Goal: Information Seeking & Learning: Learn about a topic

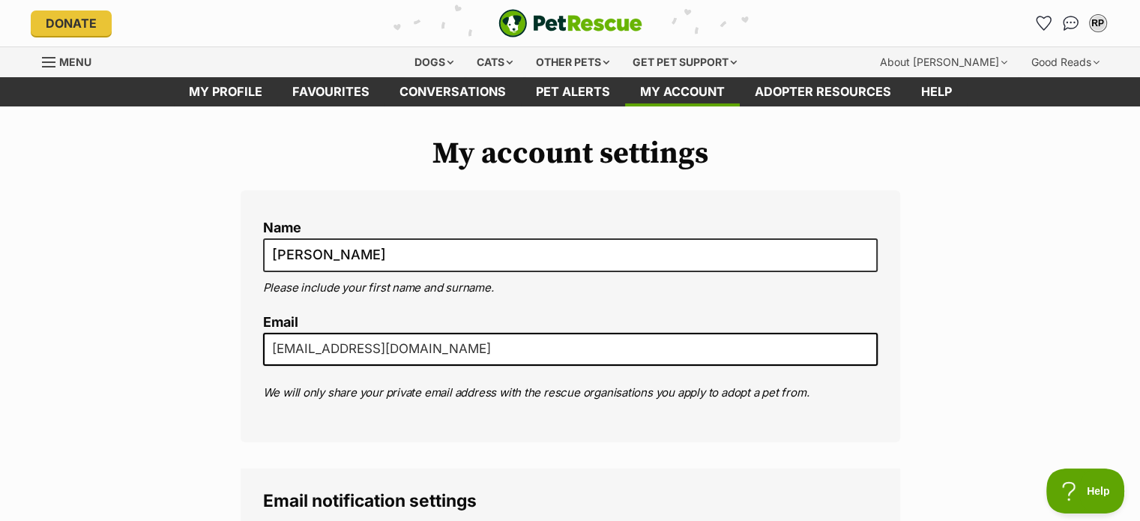
click at [51, 61] on span "Menu" at bounding box center [48, 61] width 13 height 1
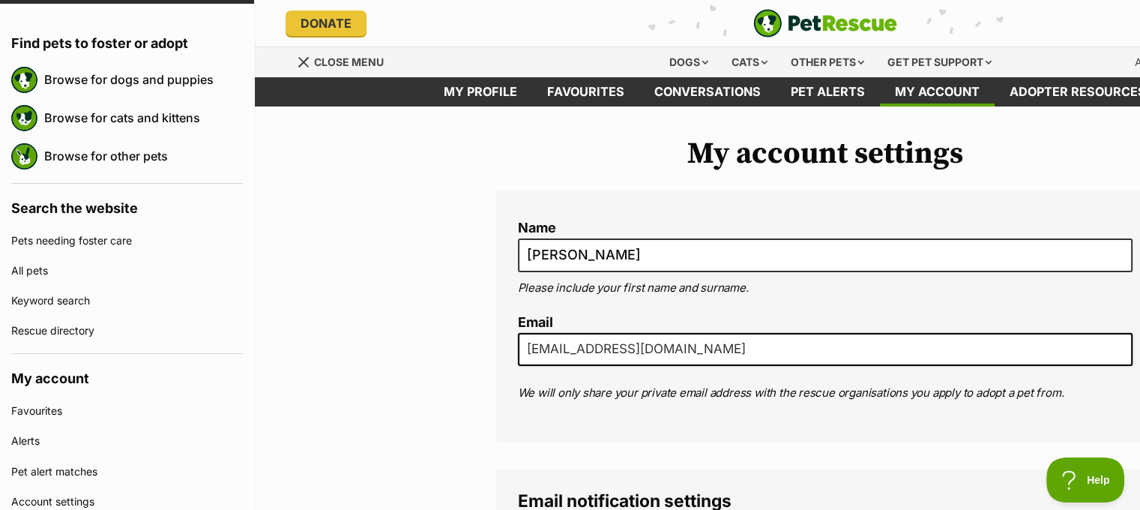
scroll to position [103, 0]
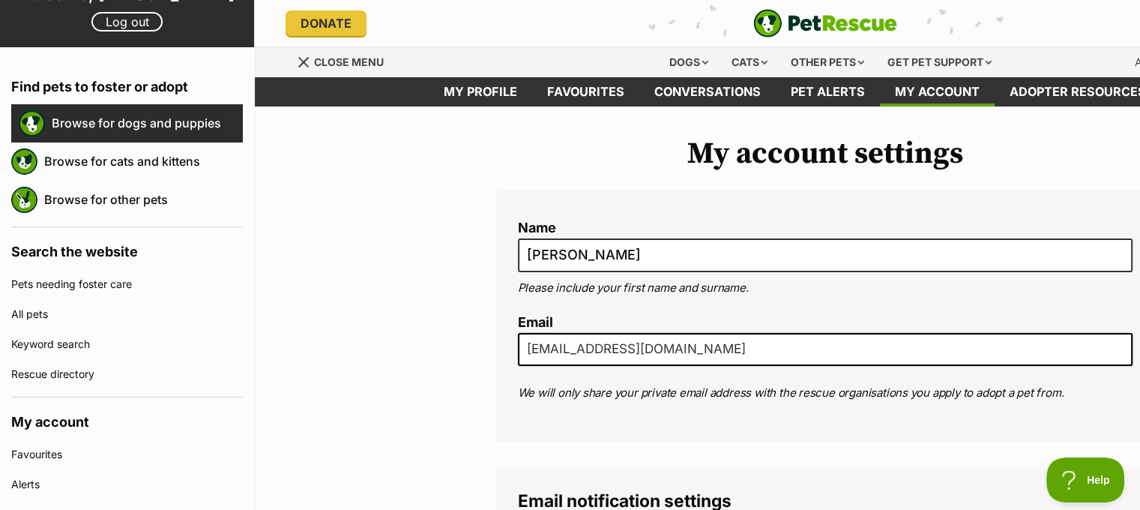
click at [100, 125] on link "Browse for dogs and puppies" at bounding box center [147, 122] width 191 height 31
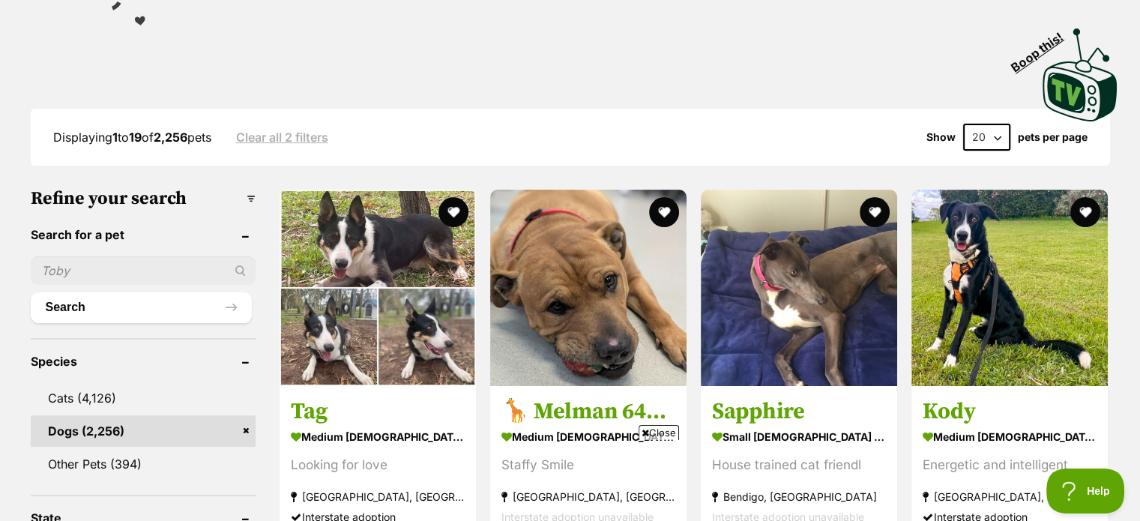
scroll to position [375, 0]
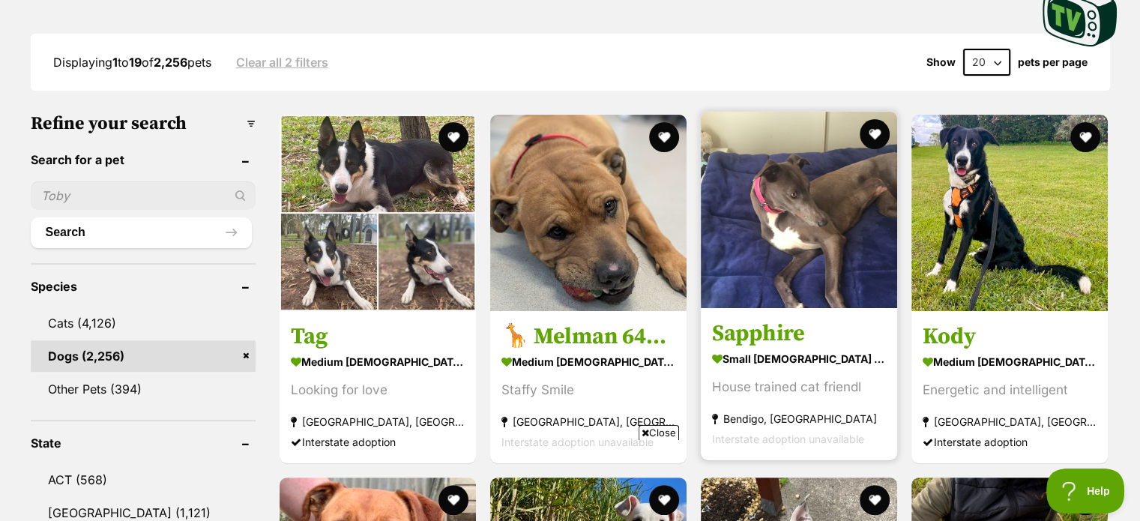
click at [779, 381] on div "House trained cat friendl" at bounding box center [799, 387] width 174 height 20
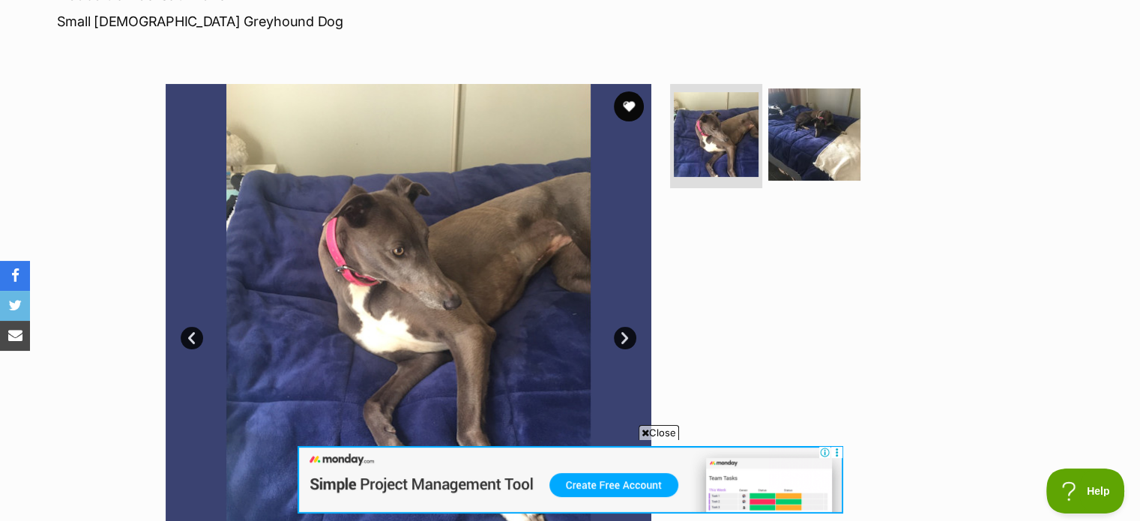
scroll to position [225, 0]
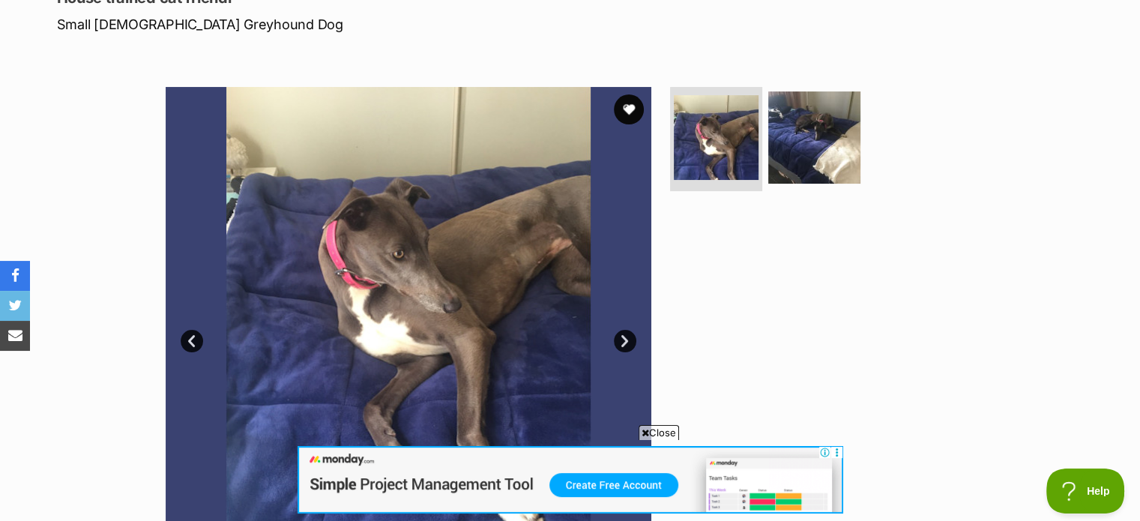
click at [626, 339] on link "Next" at bounding box center [625, 341] width 22 height 22
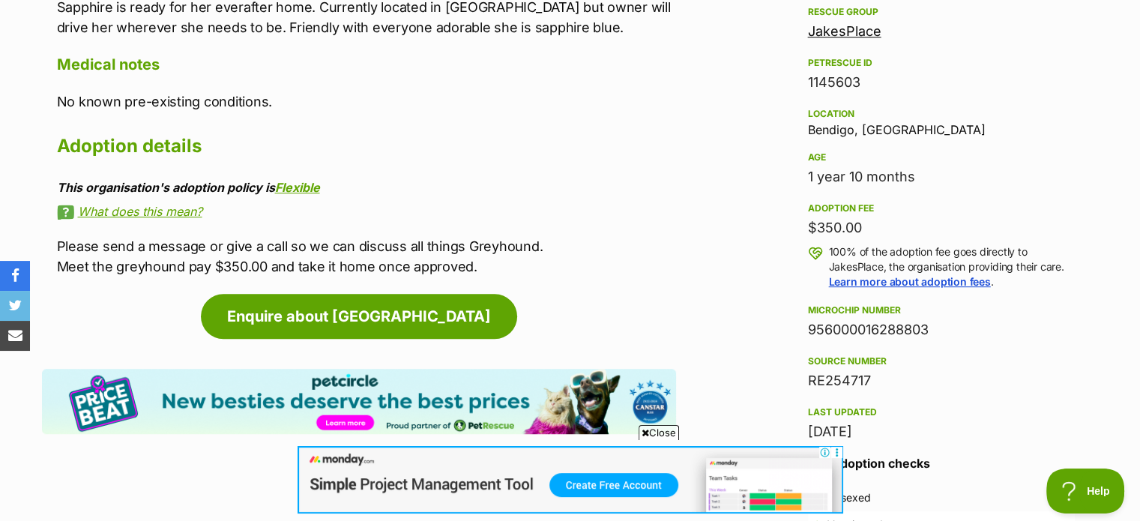
scroll to position [1199, 0]
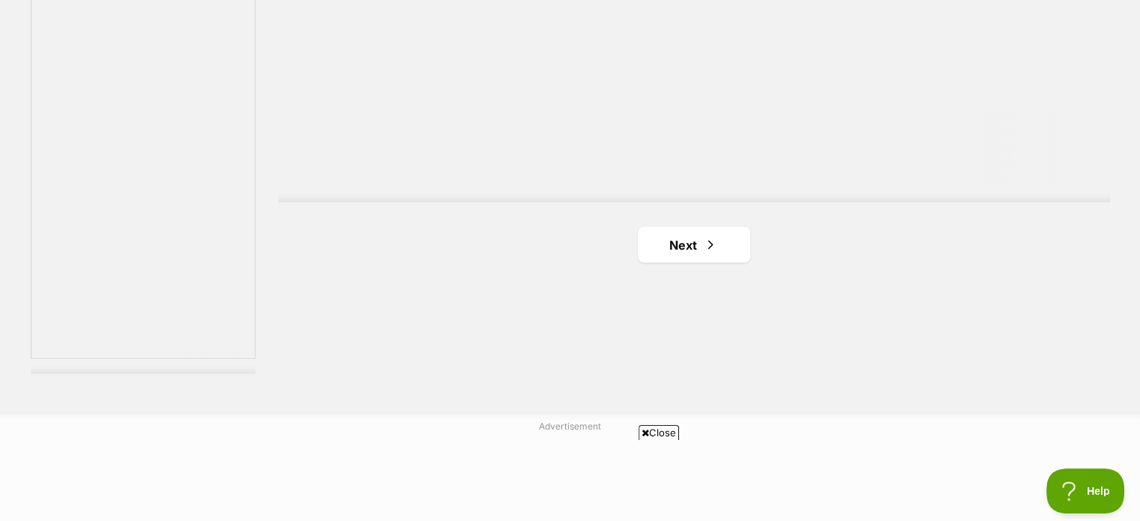
scroll to position [2773, 0]
click at [713, 230] on span "Next page" at bounding box center [710, 232] width 15 height 18
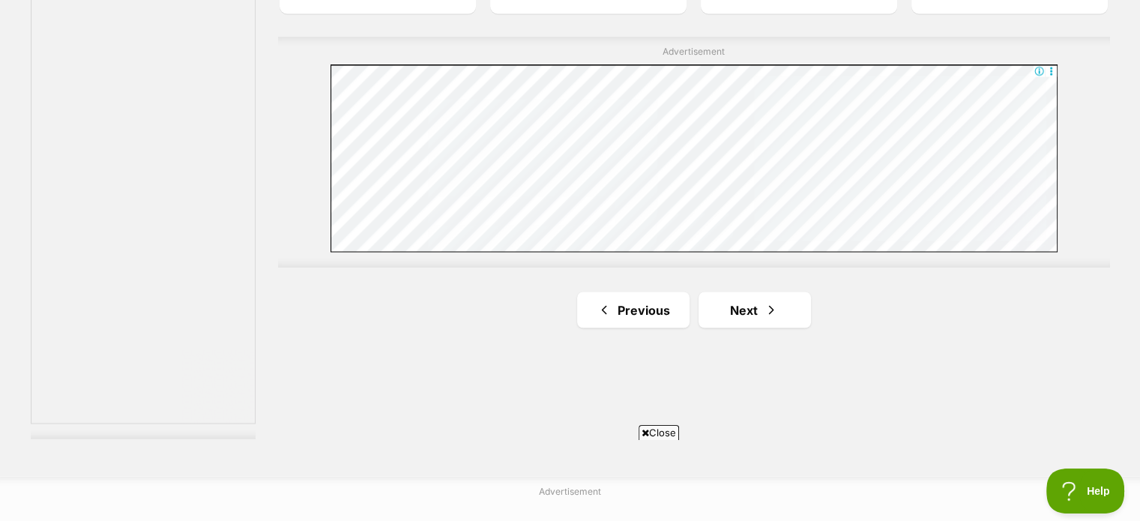
scroll to position [2698, 0]
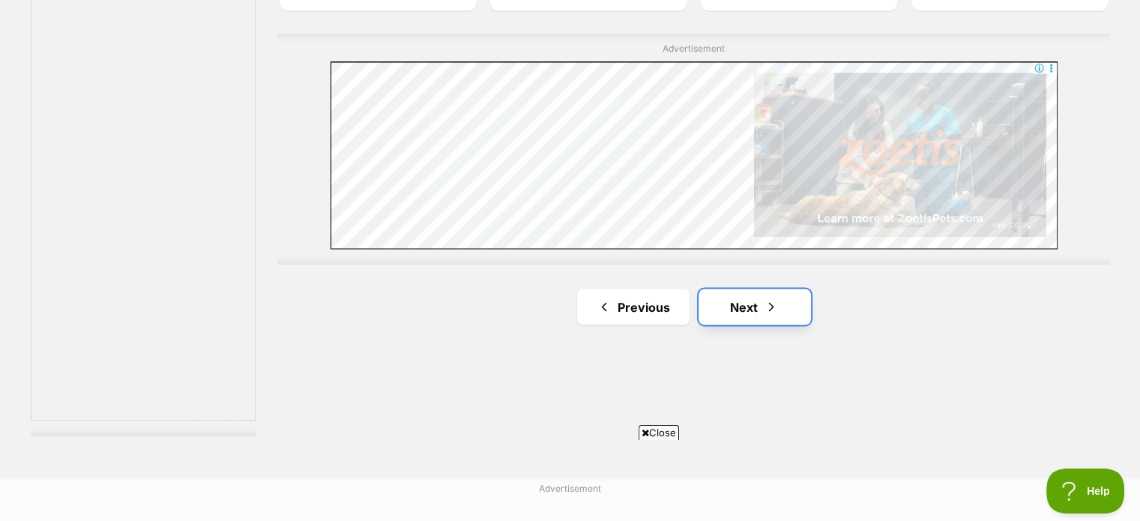
click at [779, 304] on link "Next" at bounding box center [754, 307] width 112 height 36
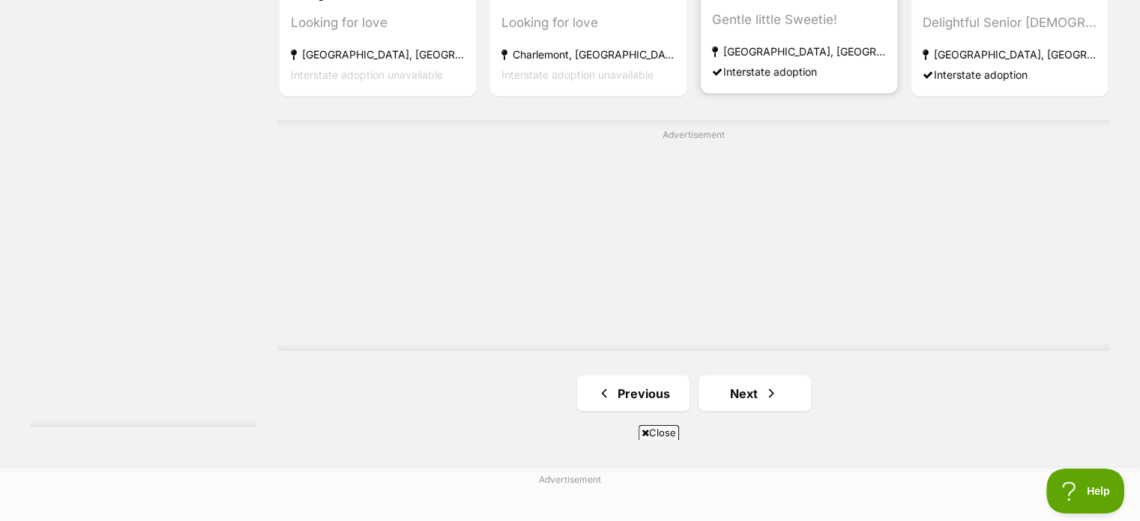
scroll to position [2773, 0]
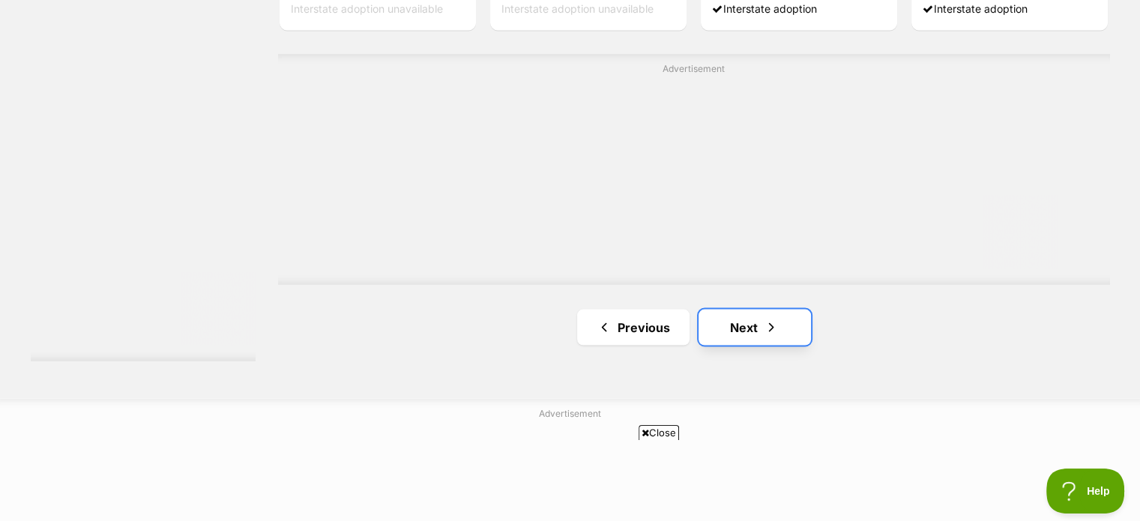
click at [751, 336] on link "Next" at bounding box center [754, 327] width 112 height 36
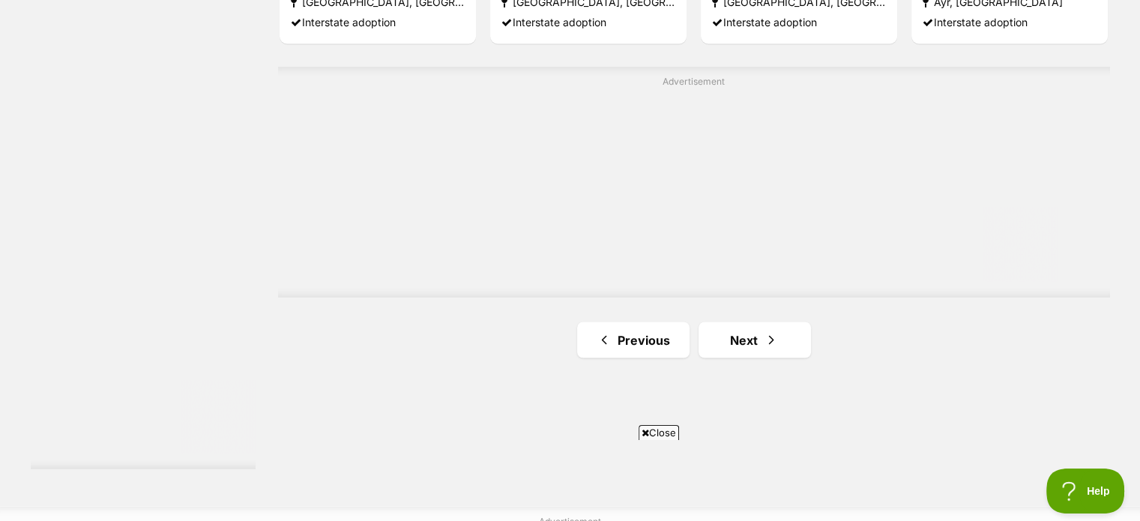
scroll to position [2698, 0]
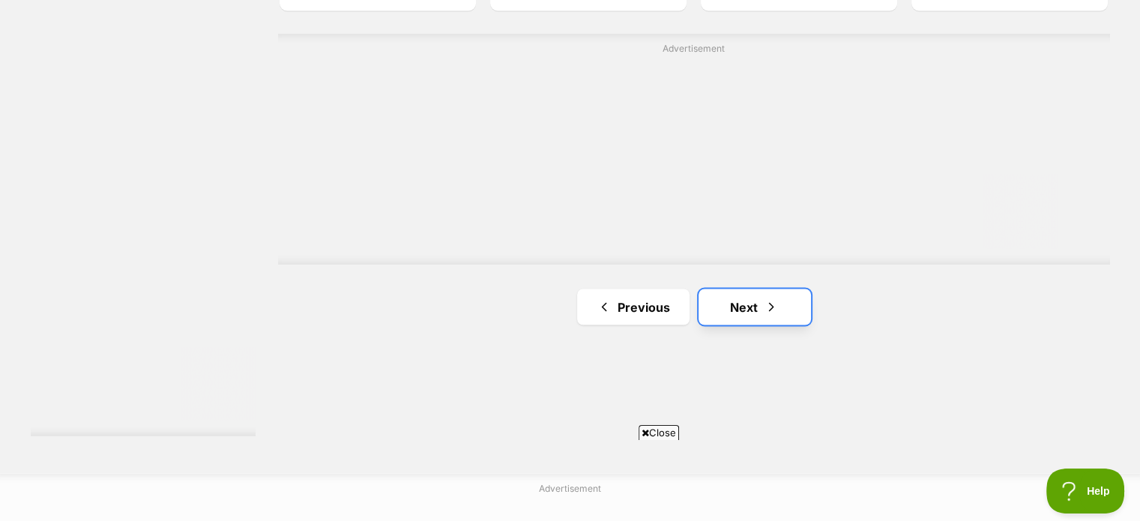
click at [770, 308] on span "Next page" at bounding box center [771, 307] width 15 height 18
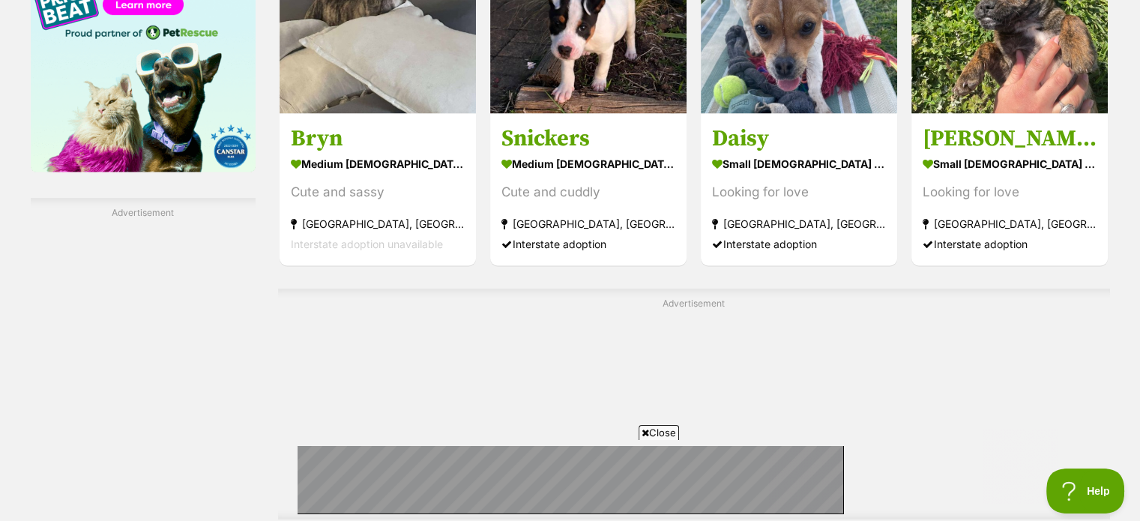
scroll to position [2623, 0]
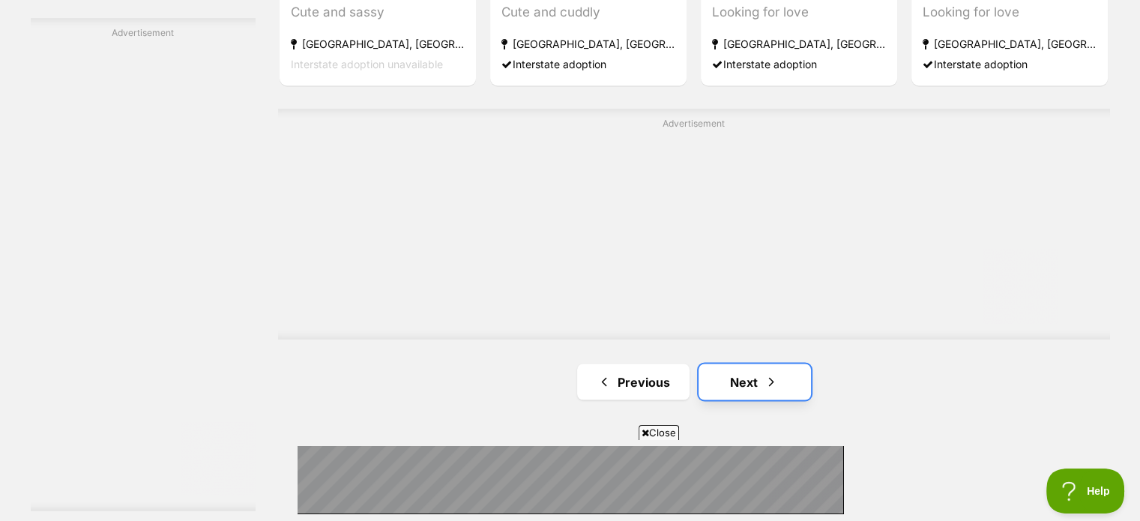
click at [772, 375] on span "Next page" at bounding box center [771, 381] width 15 height 18
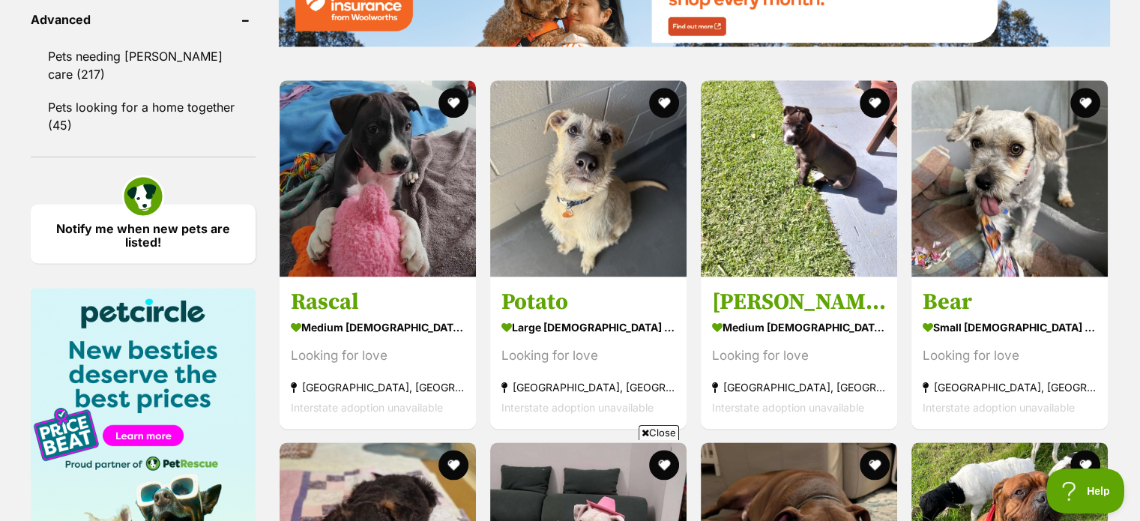
scroll to position [2023, 0]
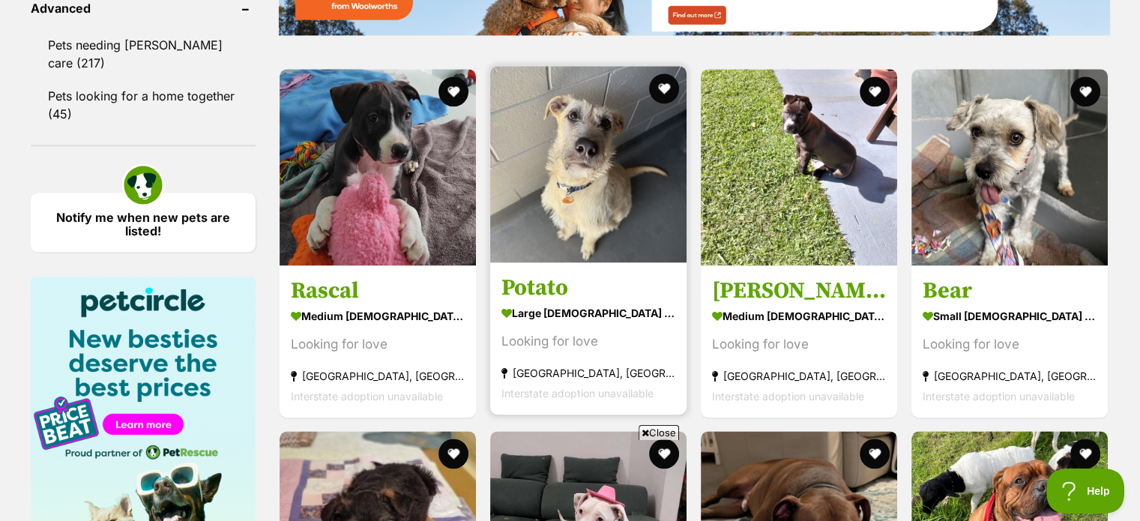
click at [582, 180] on img at bounding box center [588, 164] width 196 height 196
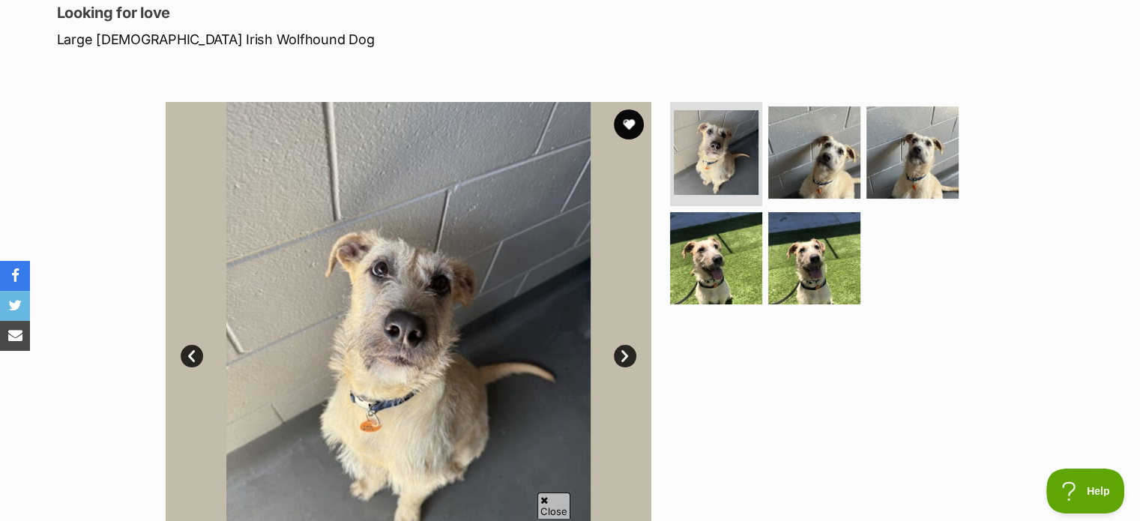
scroll to position [225, 0]
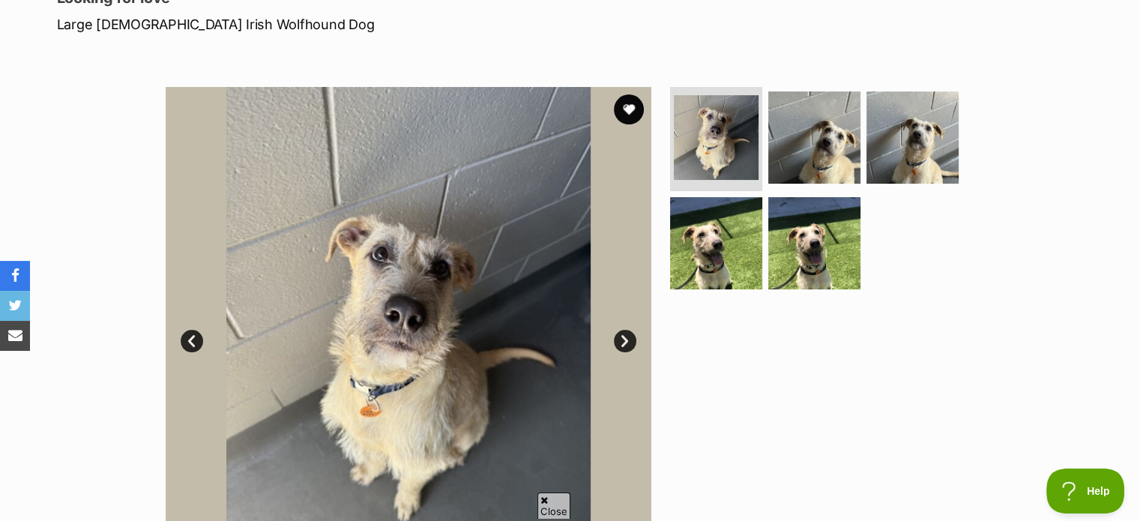
click at [627, 339] on link "Next" at bounding box center [625, 341] width 22 height 22
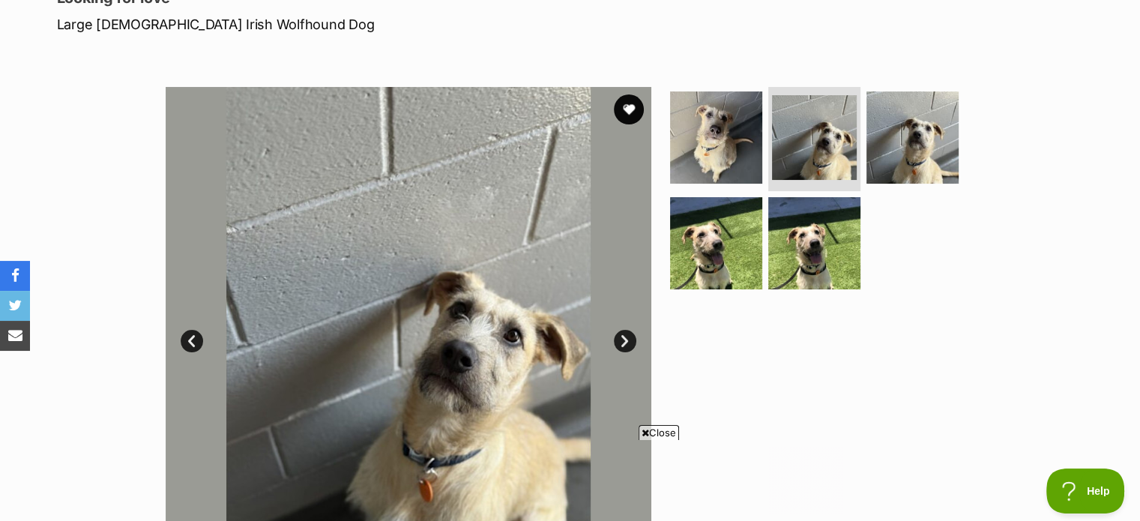
scroll to position [0, 0]
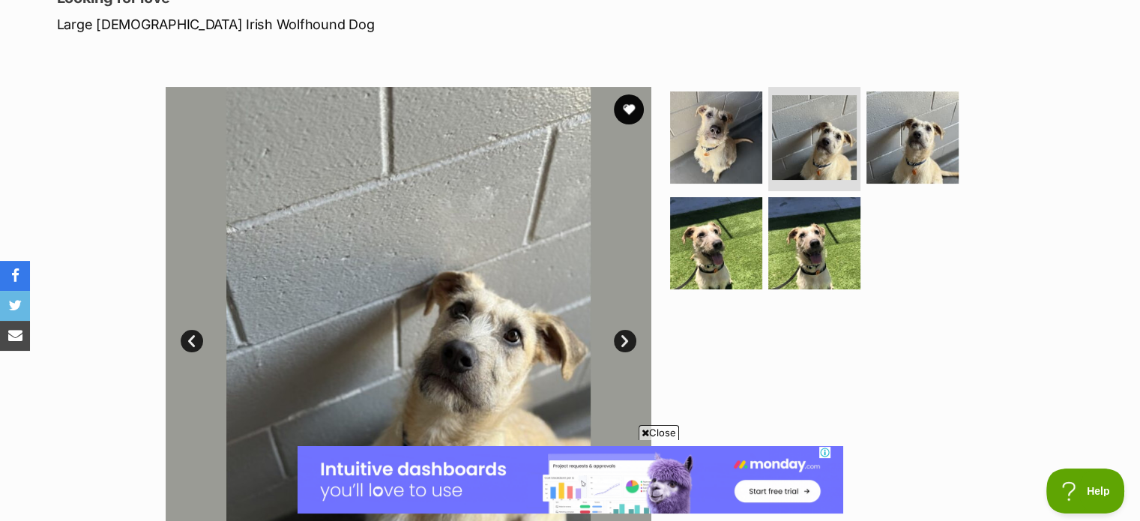
click at [627, 339] on link "Next" at bounding box center [625, 341] width 22 height 22
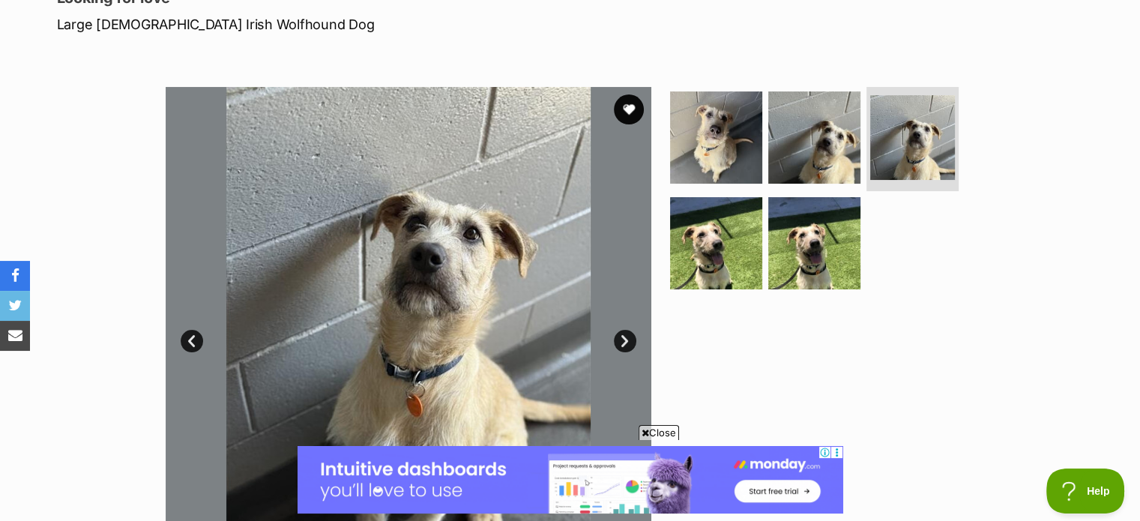
click at [627, 339] on link "Next" at bounding box center [625, 341] width 22 height 22
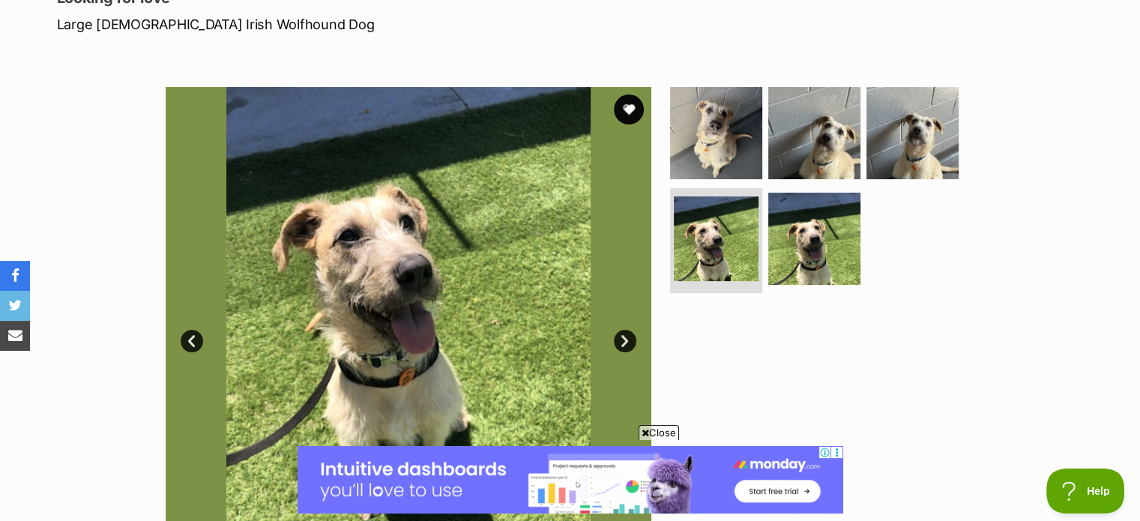
click at [627, 339] on link "Next" at bounding box center [625, 341] width 22 height 22
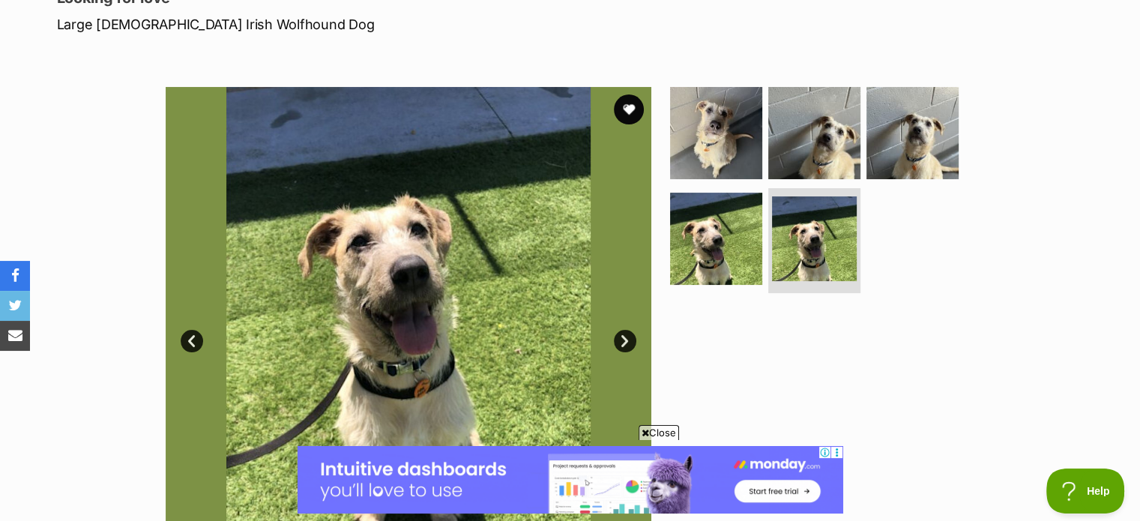
click at [627, 339] on link "Next" at bounding box center [625, 341] width 22 height 22
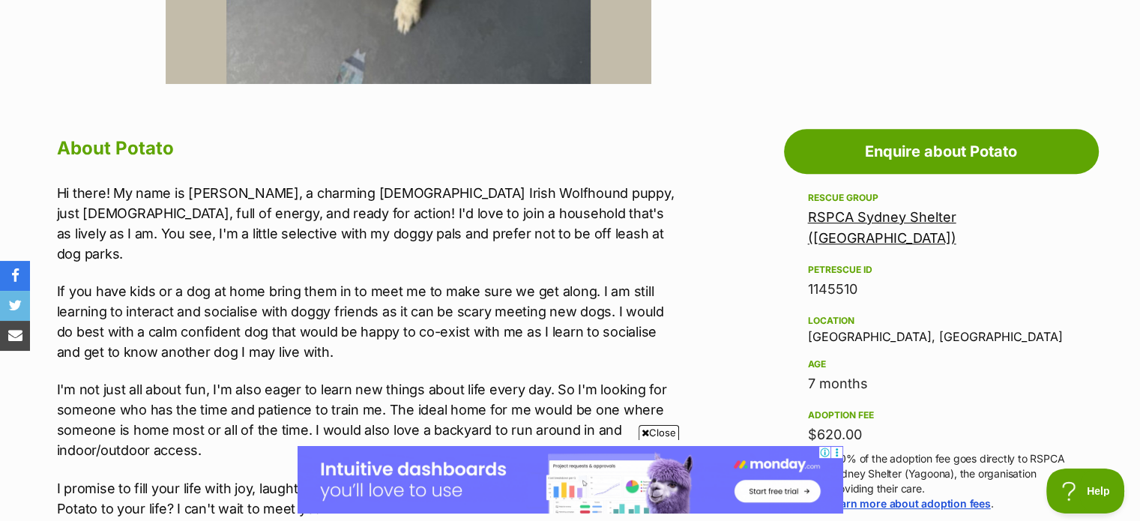
scroll to position [749, 0]
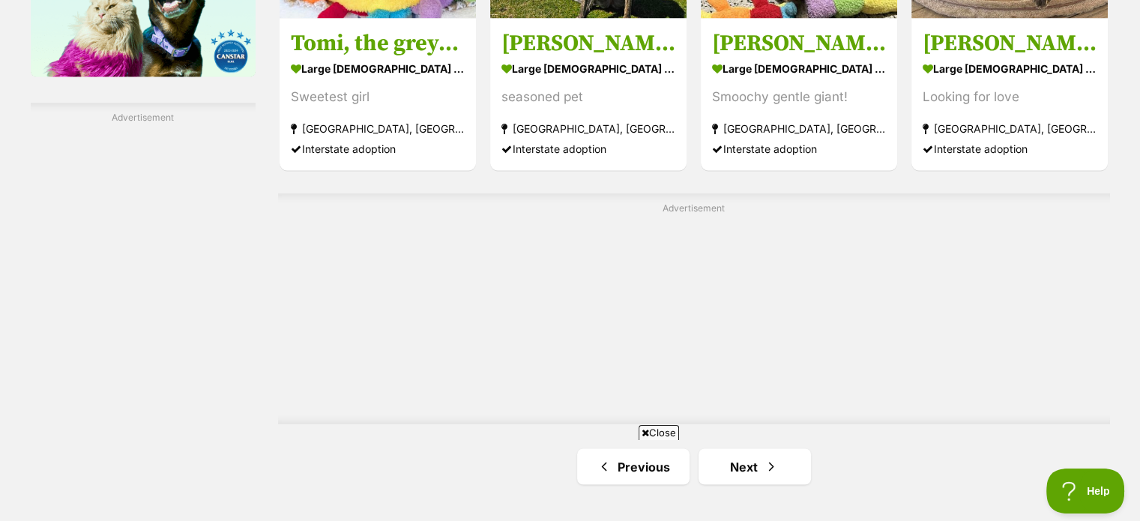
scroll to position [2698, 0]
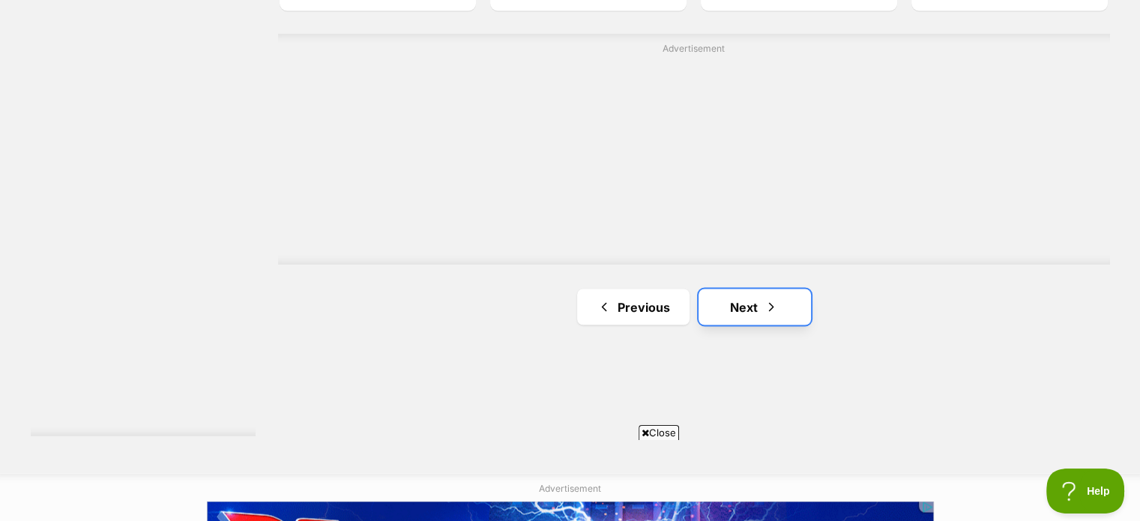
click at [746, 302] on link "Next" at bounding box center [754, 307] width 112 height 36
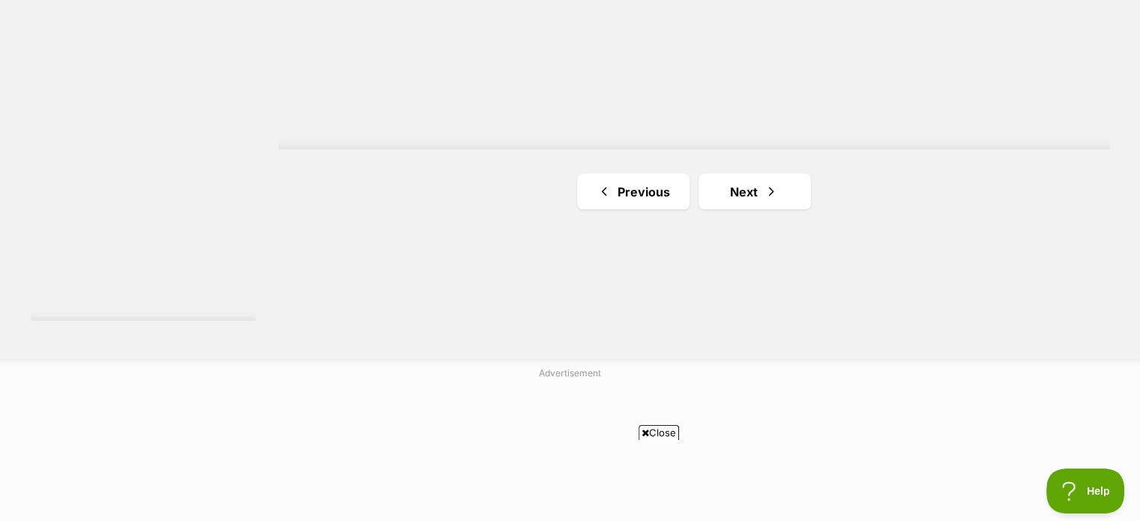
scroll to position [2848, 0]
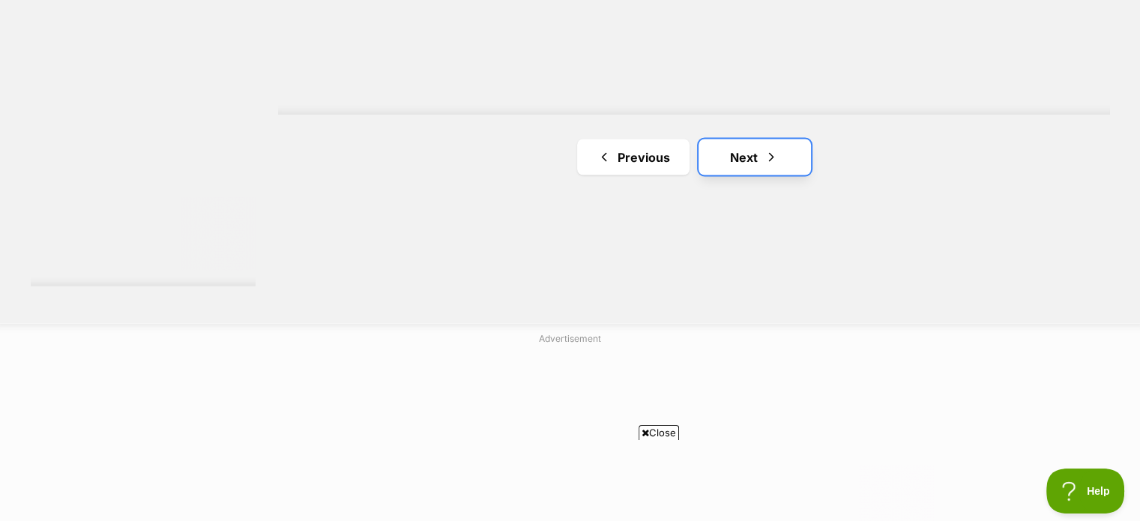
click at [740, 151] on link "Next" at bounding box center [754, 157] width 112 height 36
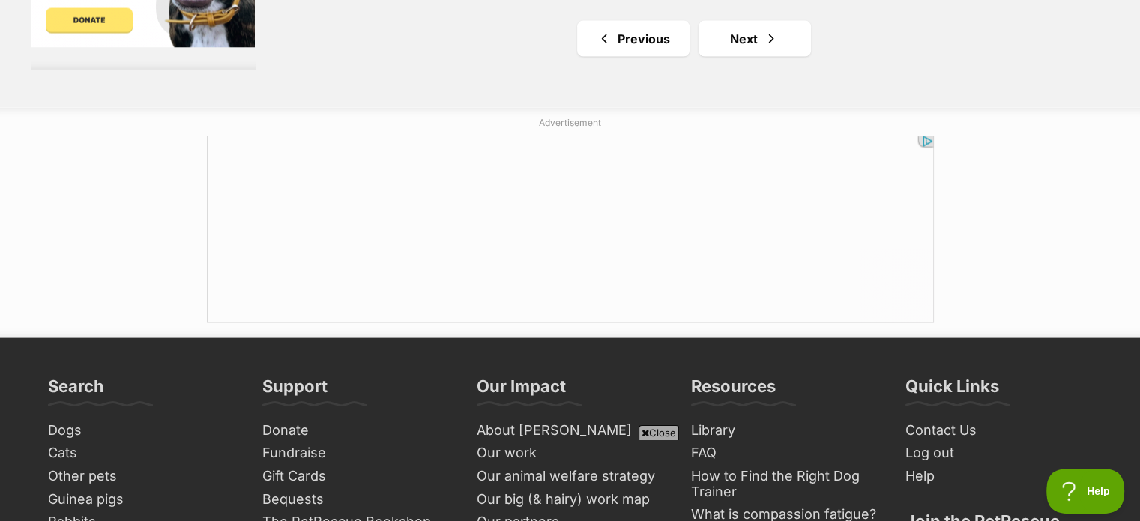
scroll to position [3073, 0]
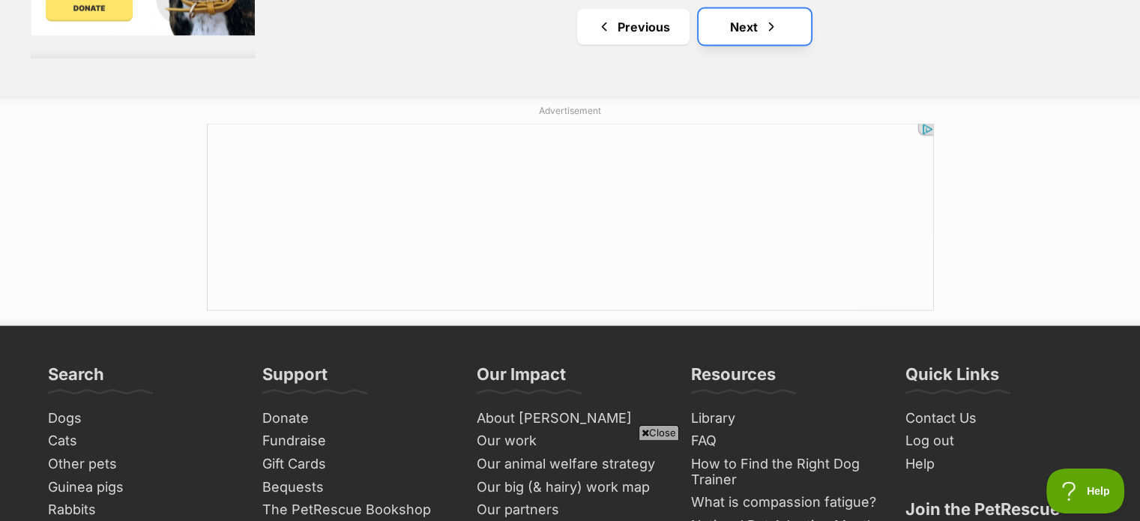
click at [736, 11] on link "Next" at bounding box center [754, 27] width 112 height 36
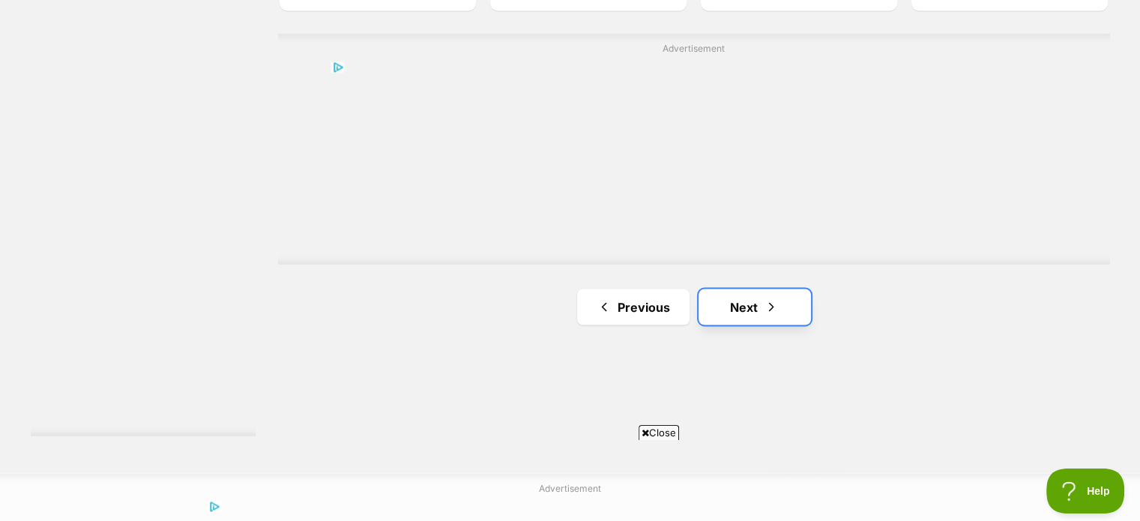
click at [743, 304] on link "Next" at bounding box center [754, 307] width 112 height 36
click at [751, 301] on link "Next" at bounding box center [754, 307] width 112 height 36
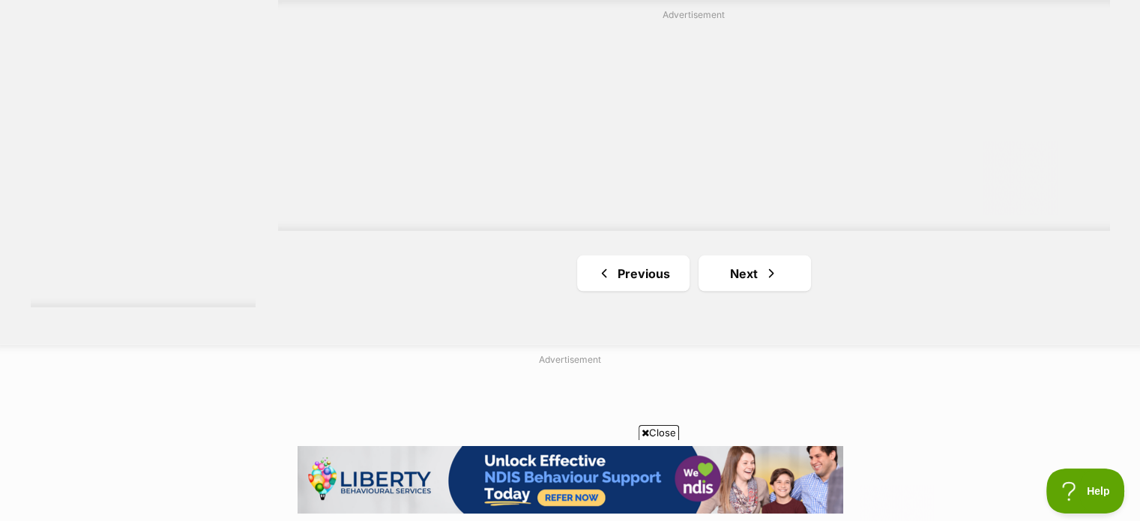
scroll to position [2848, 0]
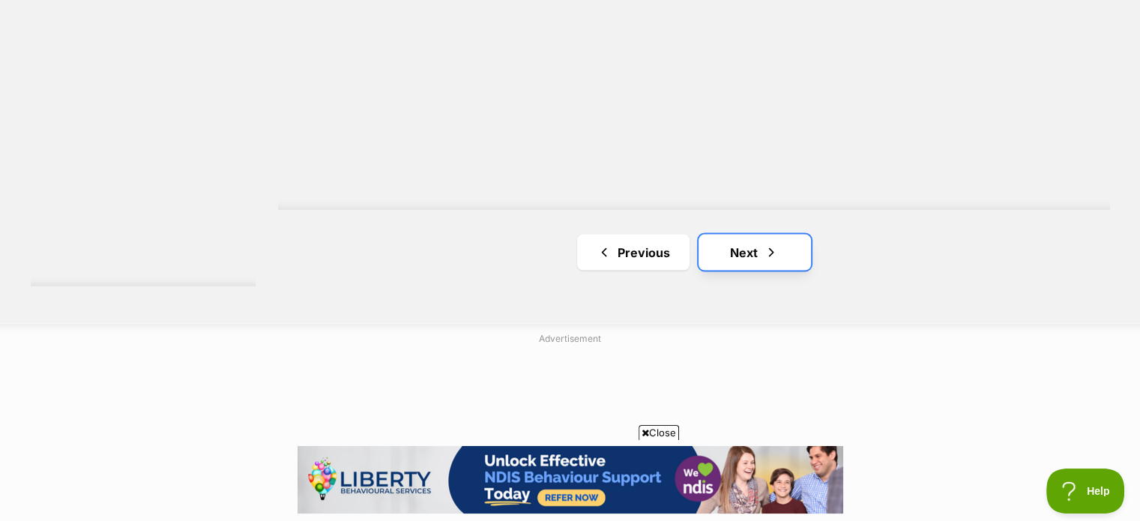
click at [755, 245] on link "Next" at bounding box center [754, 252] width 112 height 36
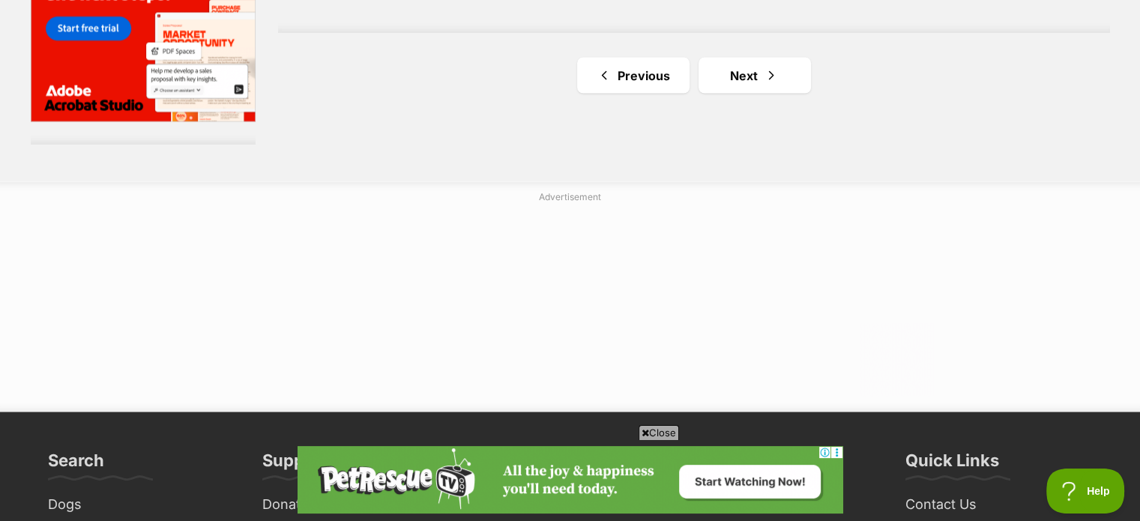
scroll to position [2848, 0]
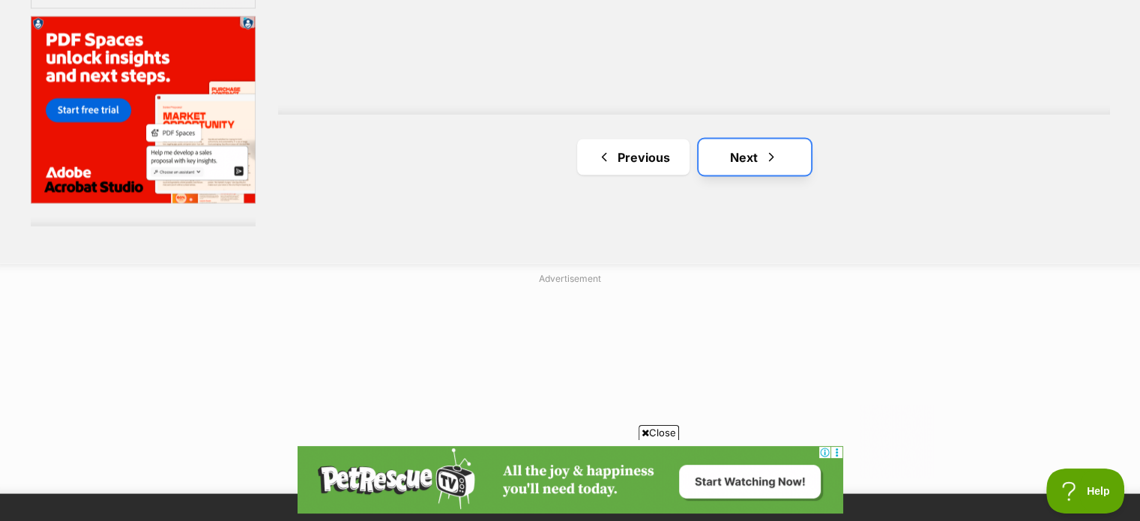
click at [762, 154] on link "Next" at bounding box center [754, 157] width 112 height 36
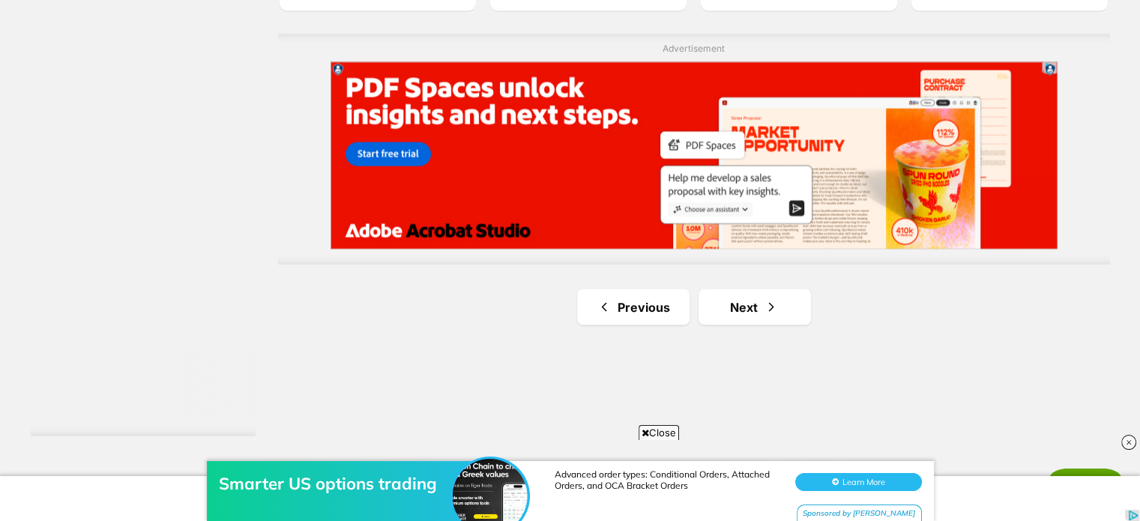
scroll to position [2773, 0]
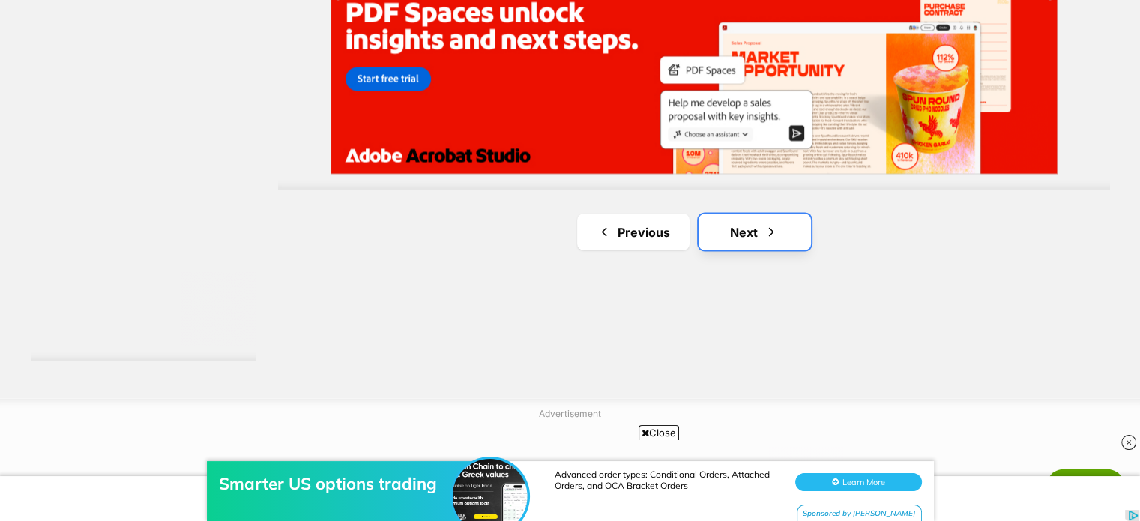
click at [734, 234] on link "Next" at bounding box center [754, 232] width 112 height 36
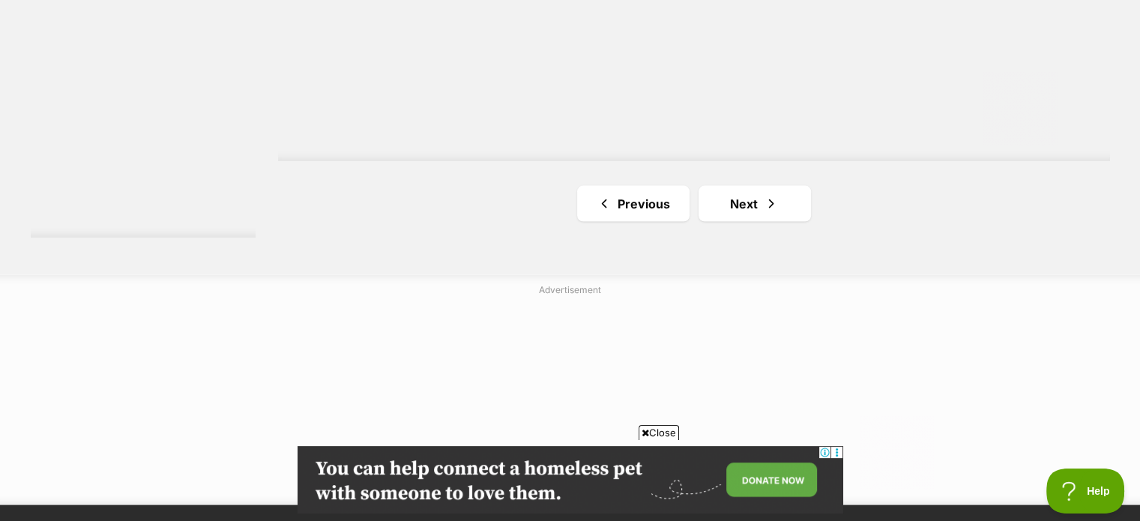
scroll to position [2923, 0]
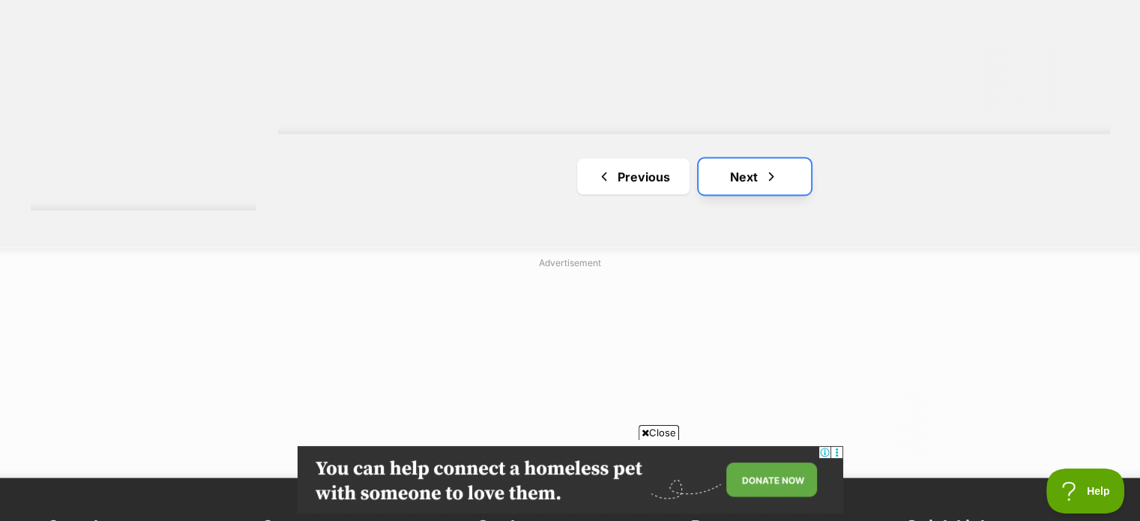
click at [745, 178] on link "Next" at bounding box center [754, 177] width 112 height 36
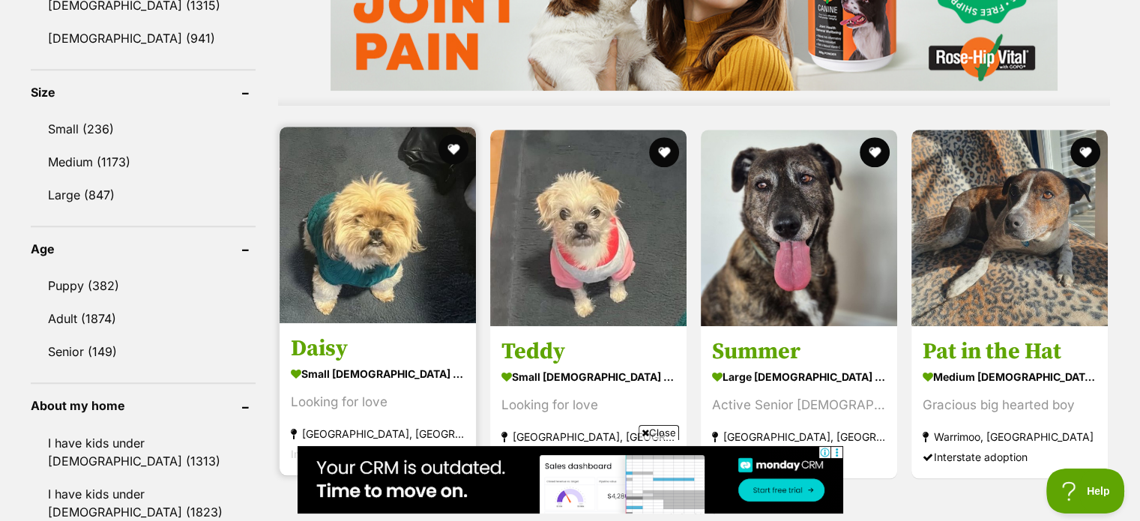
click at [397, 244] on img at bounding box center [378, 225] width 196 height 196
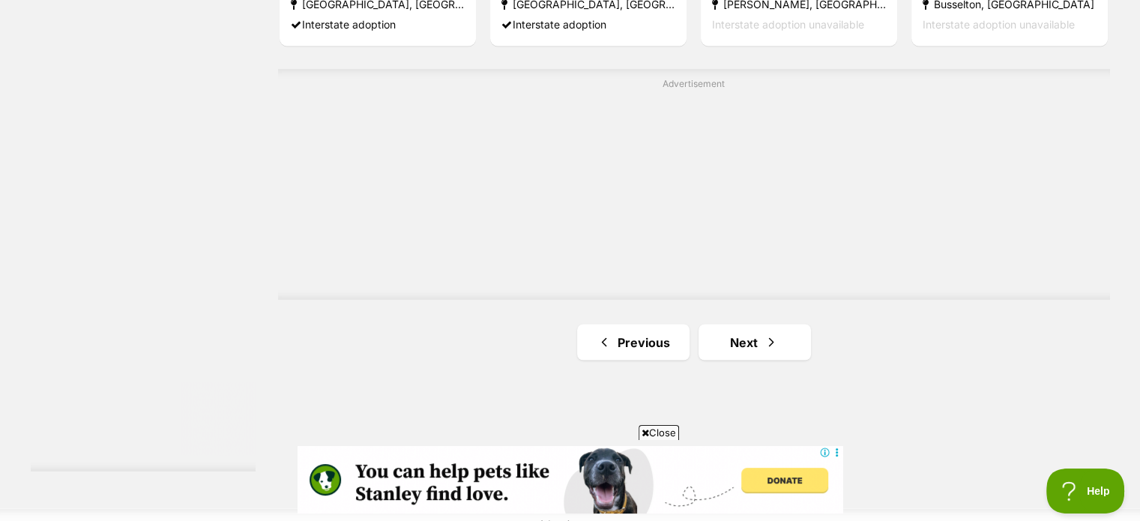
scroll to position [2689, 0]
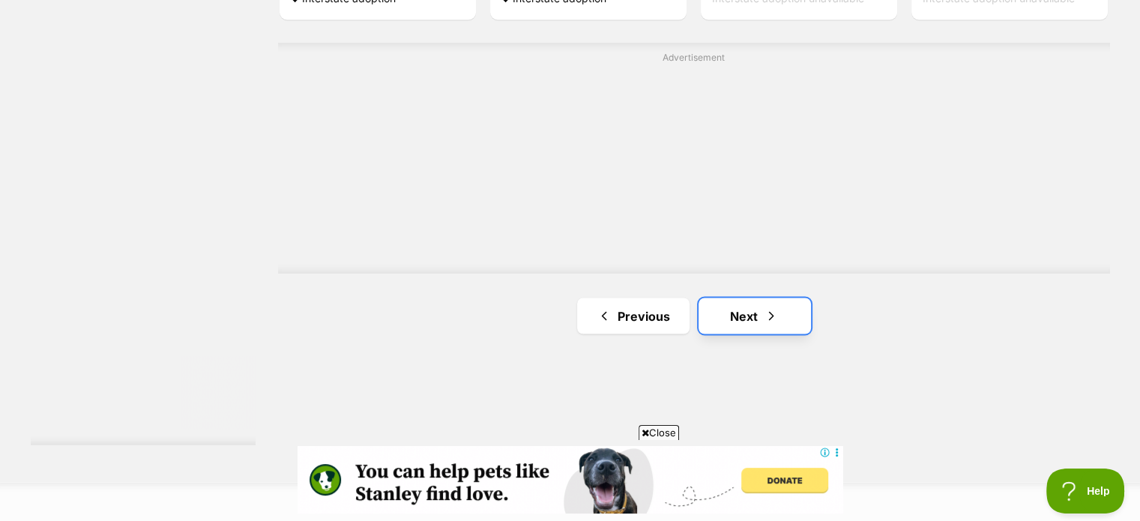
click at [740, 310] on link "Next" at bounding box center [754, 316] width 112 height 36
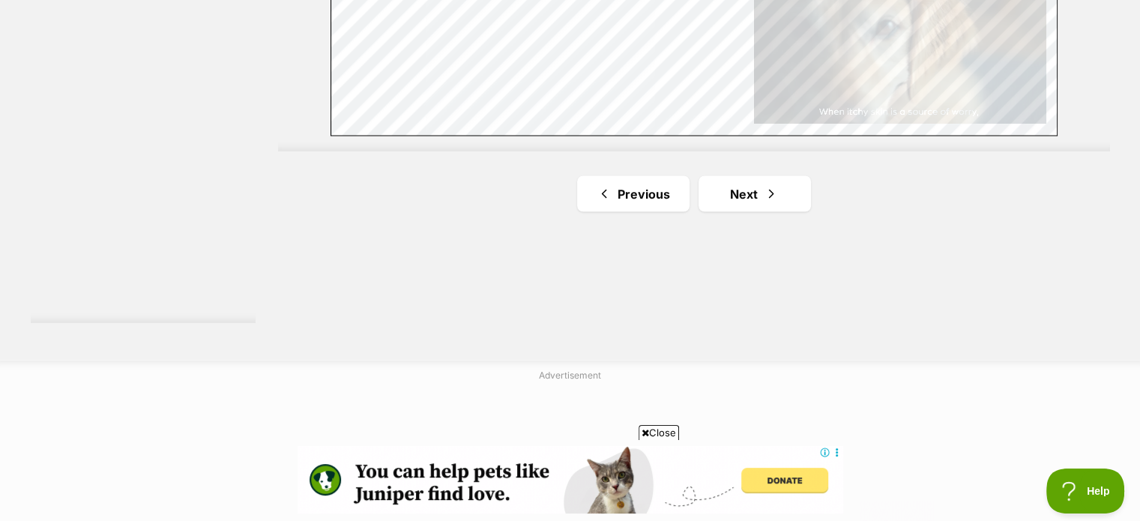
scroll to position [2848, 0]
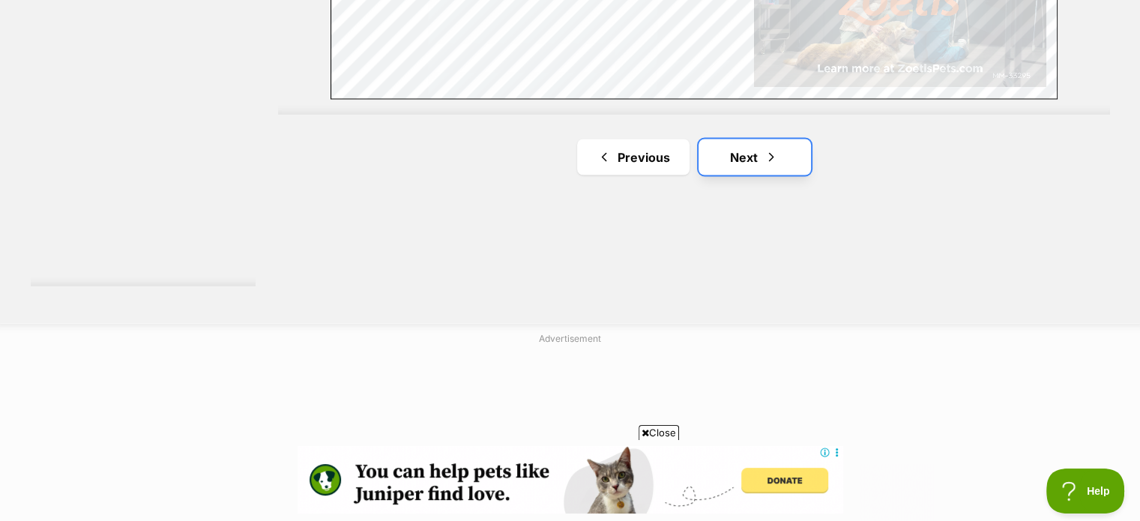
click at [727, 152] on link "Next" at bounding box center [754, 157] width 112 height 36
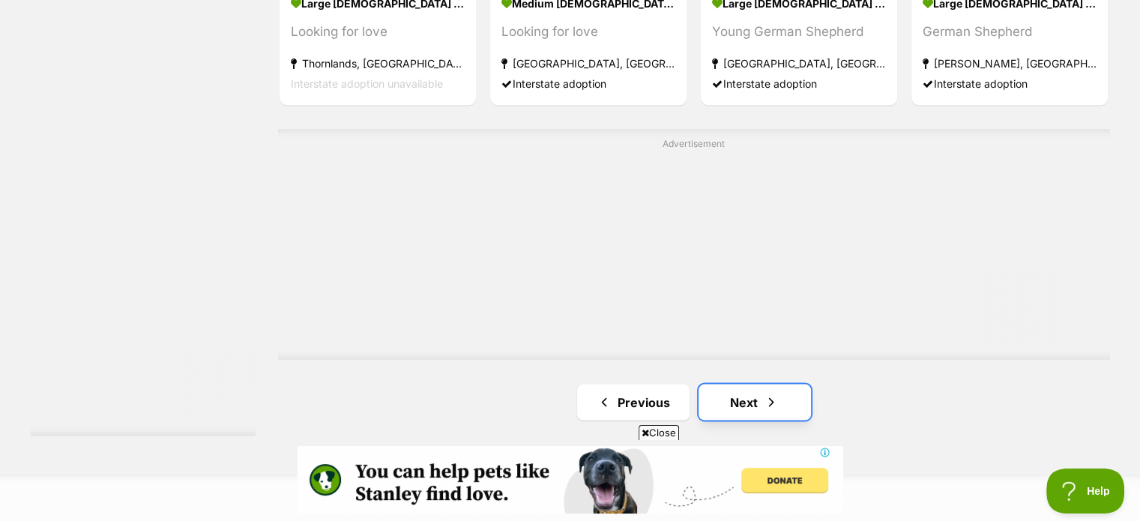
click at [755, 400] on link "Next" at bounding box center [754, 402] width 112 height 36
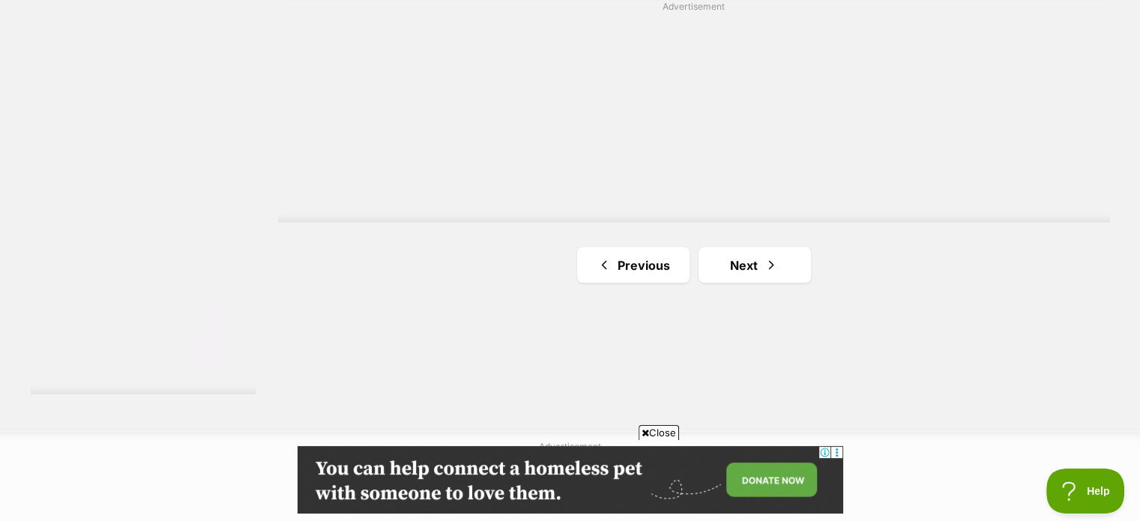
scroll to position [2773, 0]
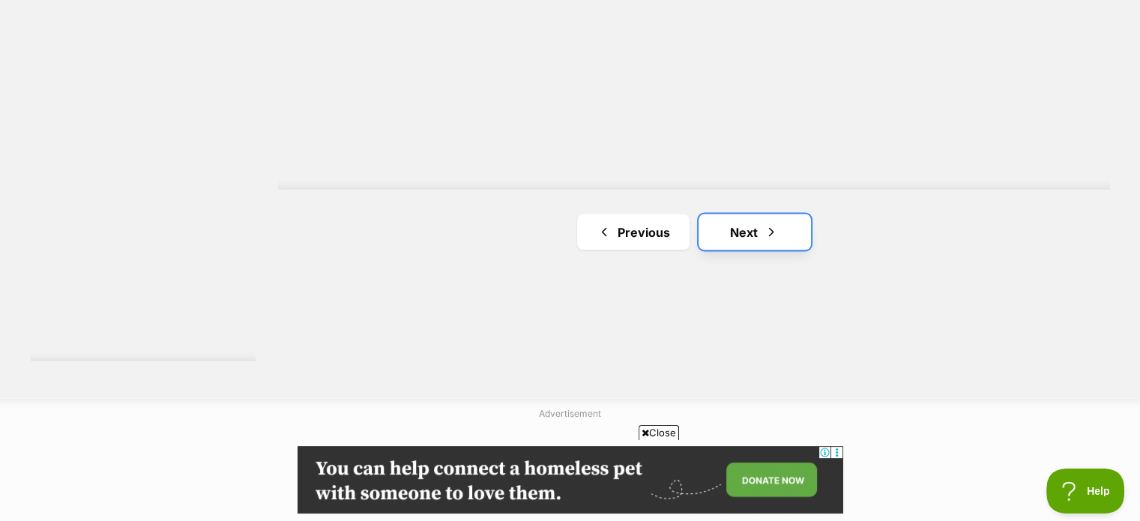
click at [751, 233] on link "Next" at bounding box center [754, 232] width 112 height 36
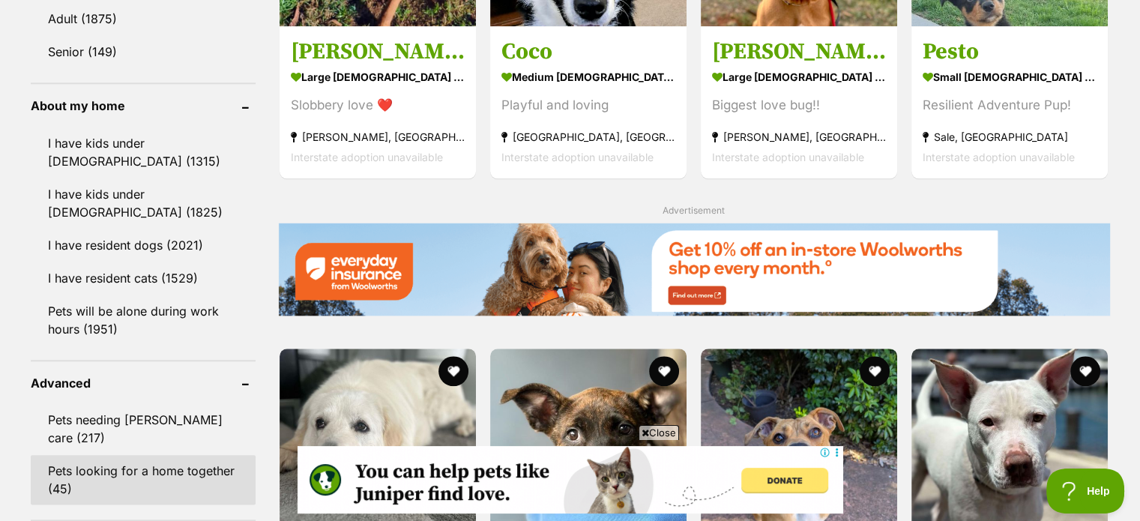
scroll to position [1799, 0]
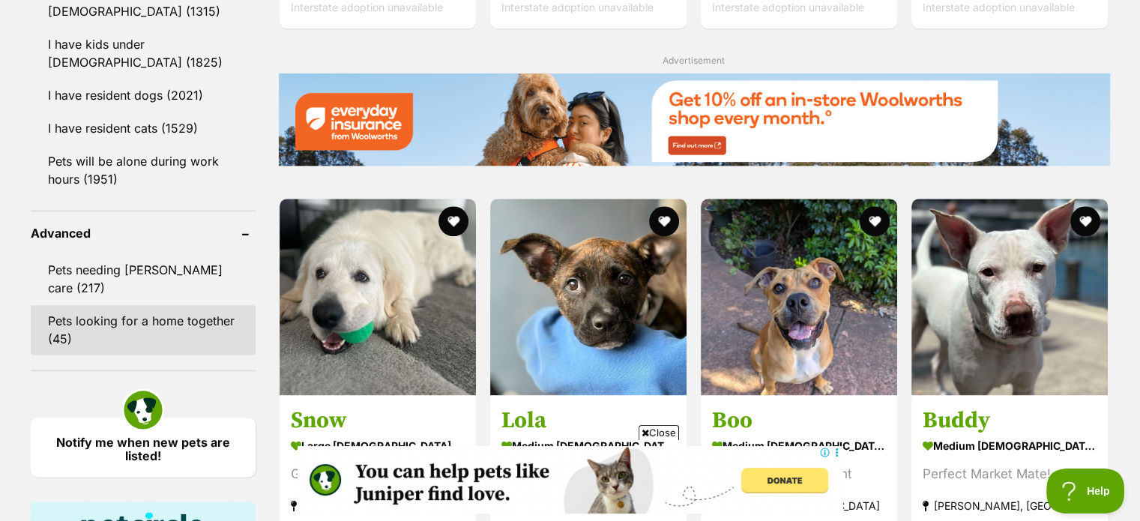
click at [63, 305] on link "Pets looking for a home together (45)" at bounding box center [143, 329] width 225 height 49
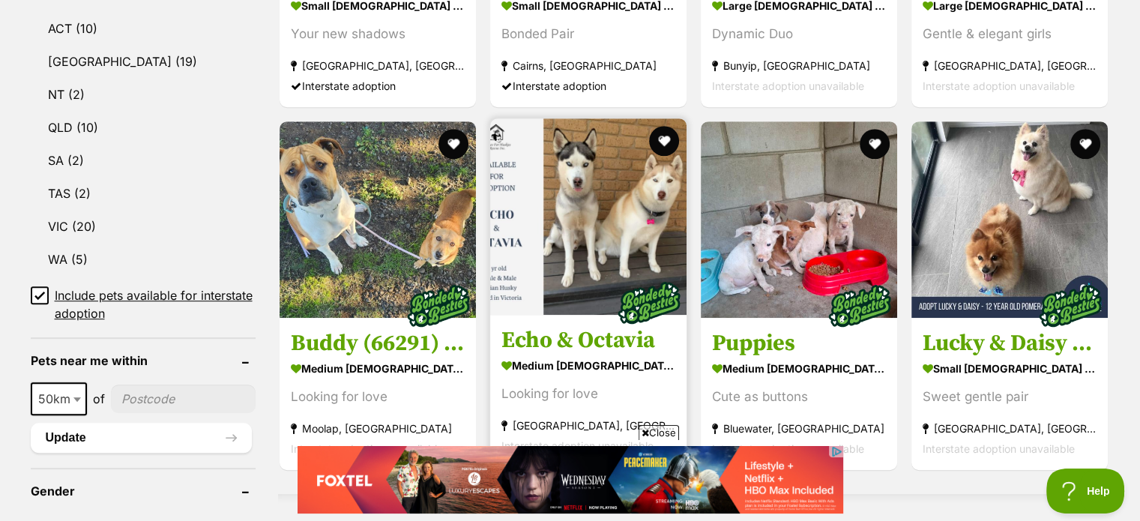
scroll to position [899, 0]
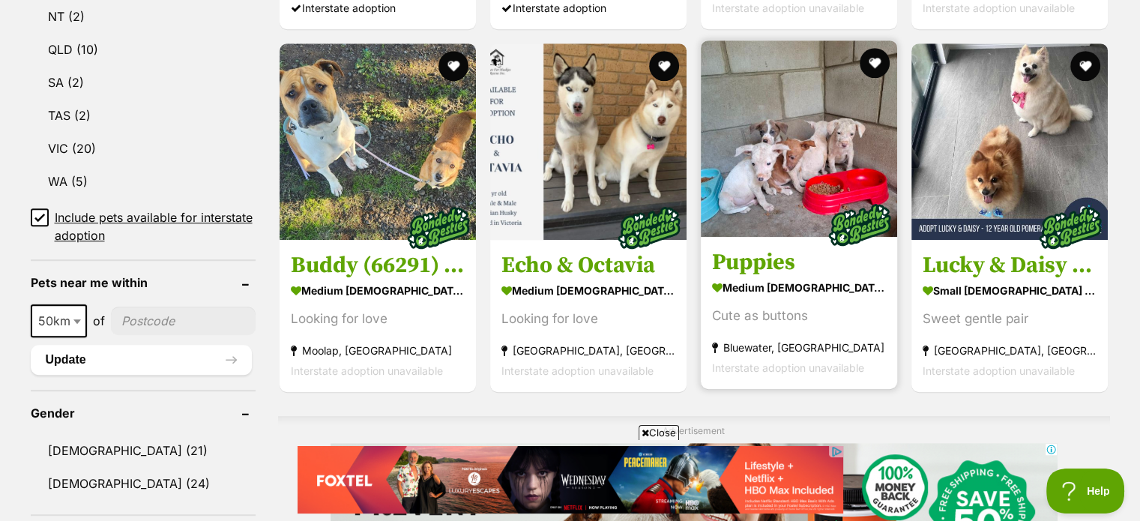
click at [791, 158] on img at bounding box center [799, 138] width 196 height 196
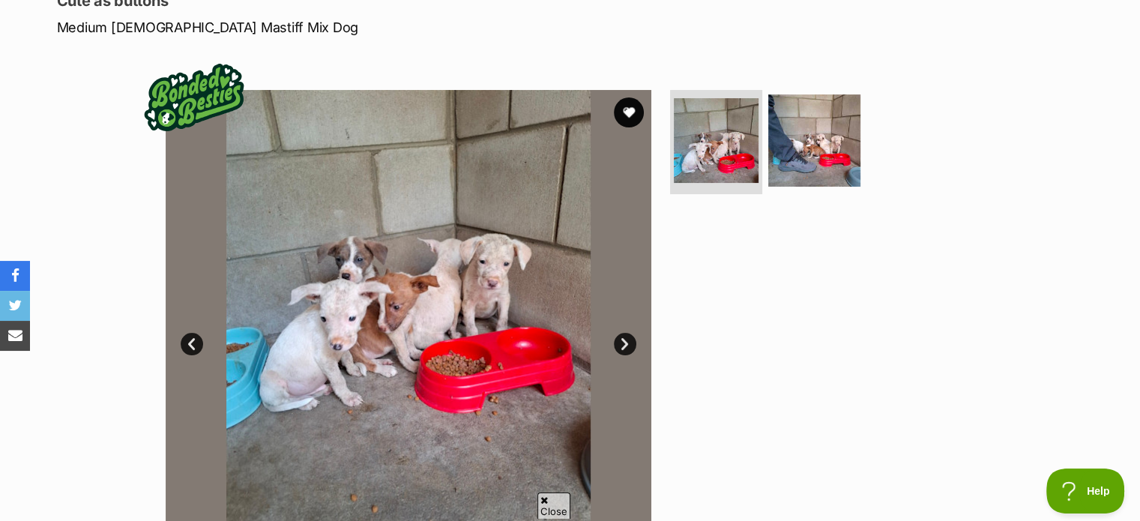
scroll to position [225, 0]
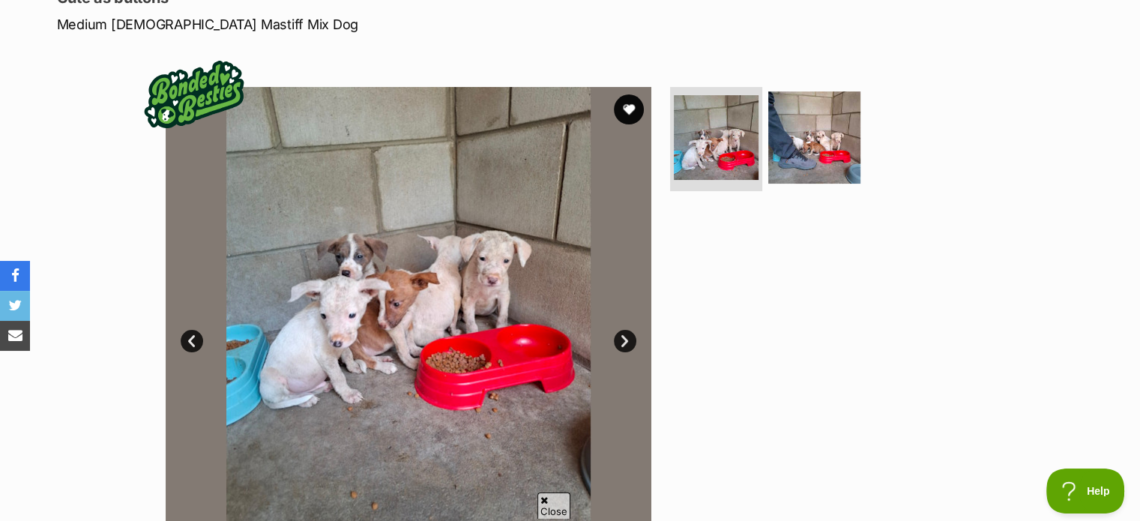
click at [627, 343] on link "Next" at bounding box center [625, 341] width 22 height 22
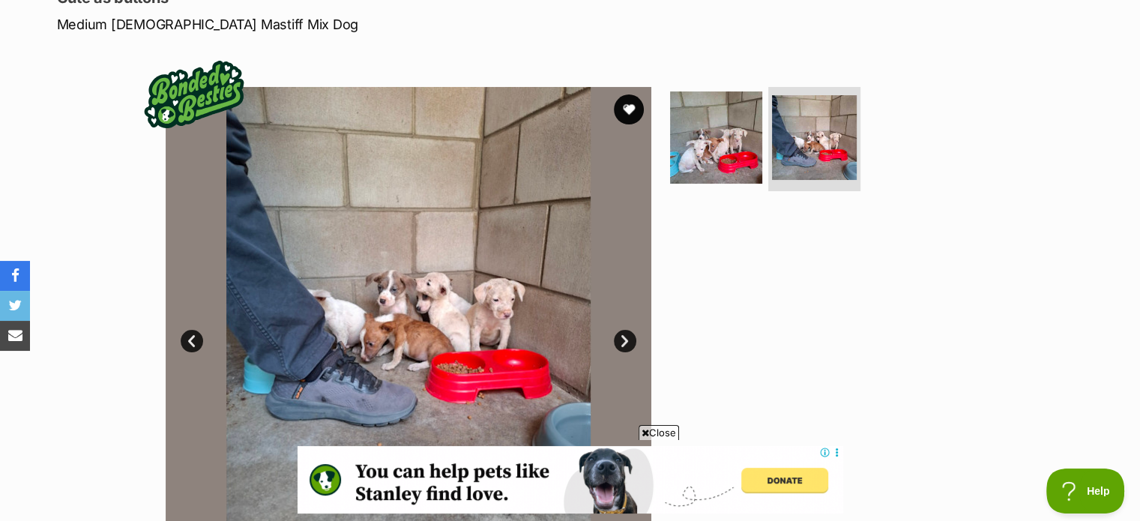
scroll to position [0, 0]
click at [627, 343] on link "Next" at bounding box center [625, 341] width 22 height 22
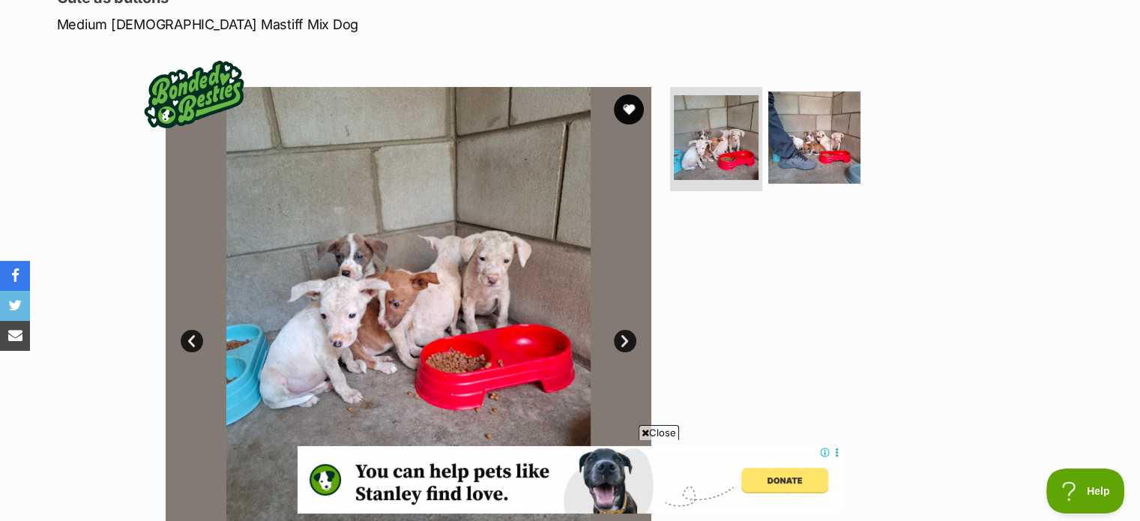
click at [192, 342] on link "Prev" at bounding box center [192, 341] width 22 height 22
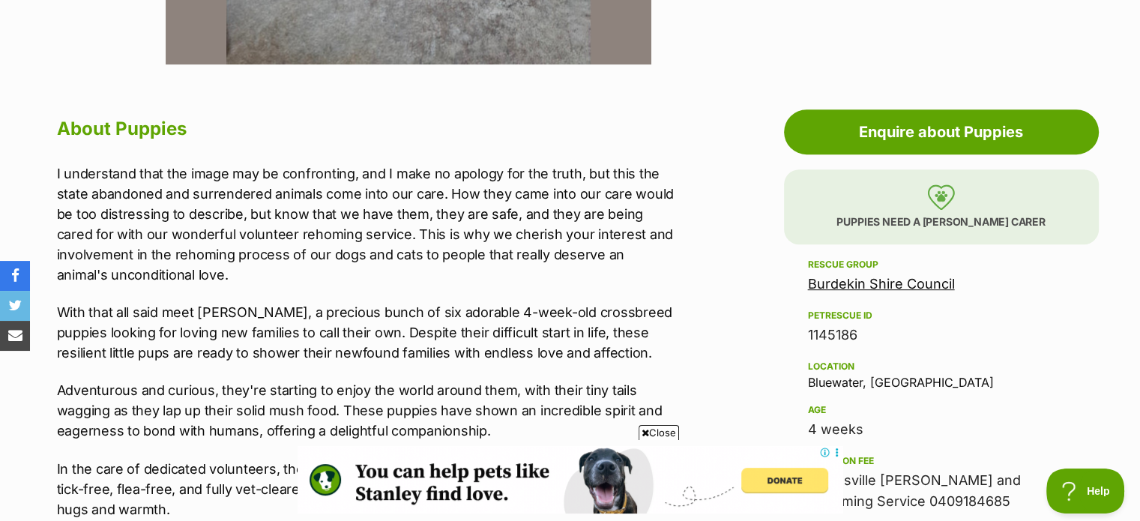
scroll to position [749, 0]
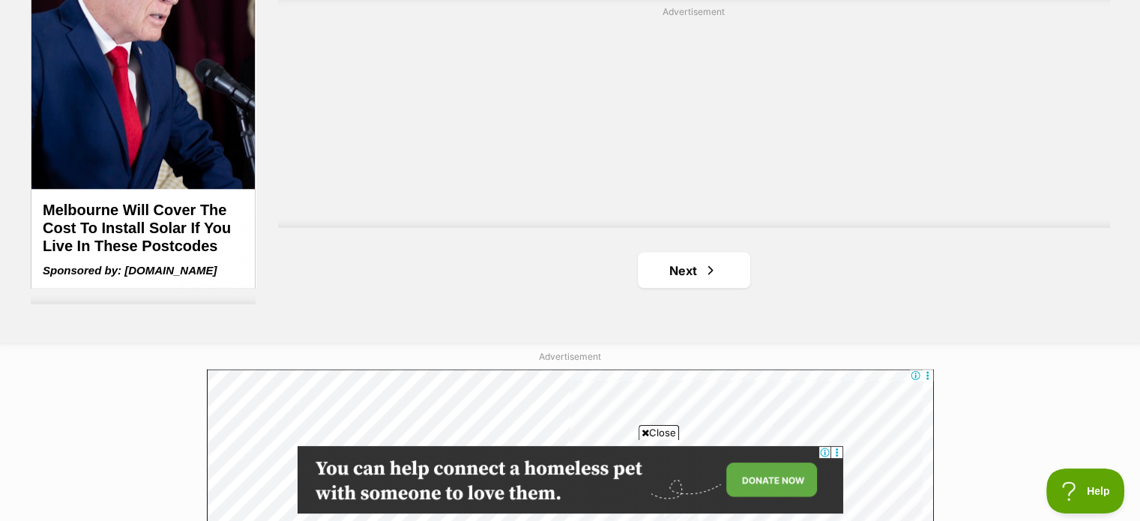
scroll to position [2848, 0]
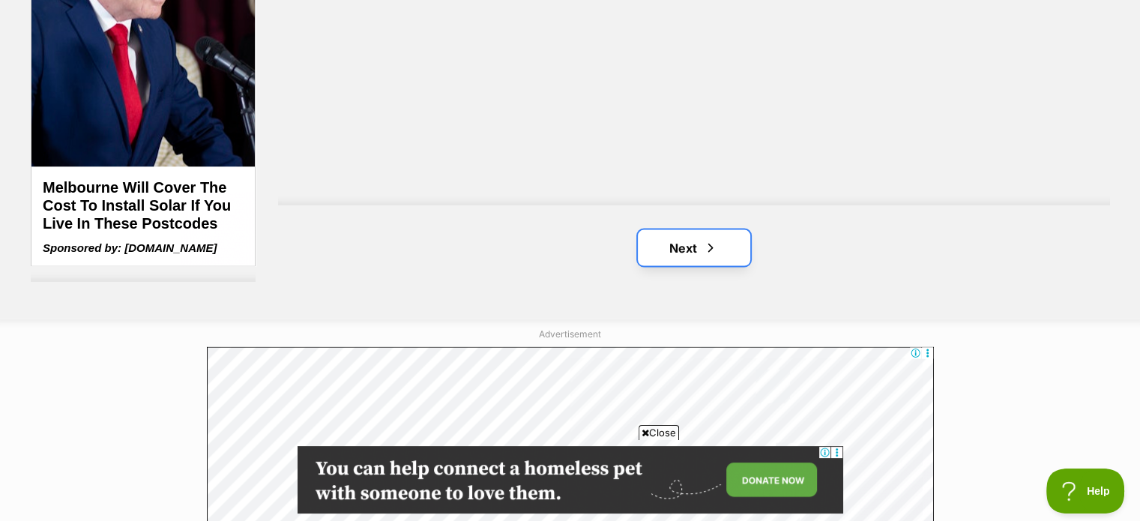
click at [671, 251] on link "Next" at bounding box center [694, 247] width 112 height 36
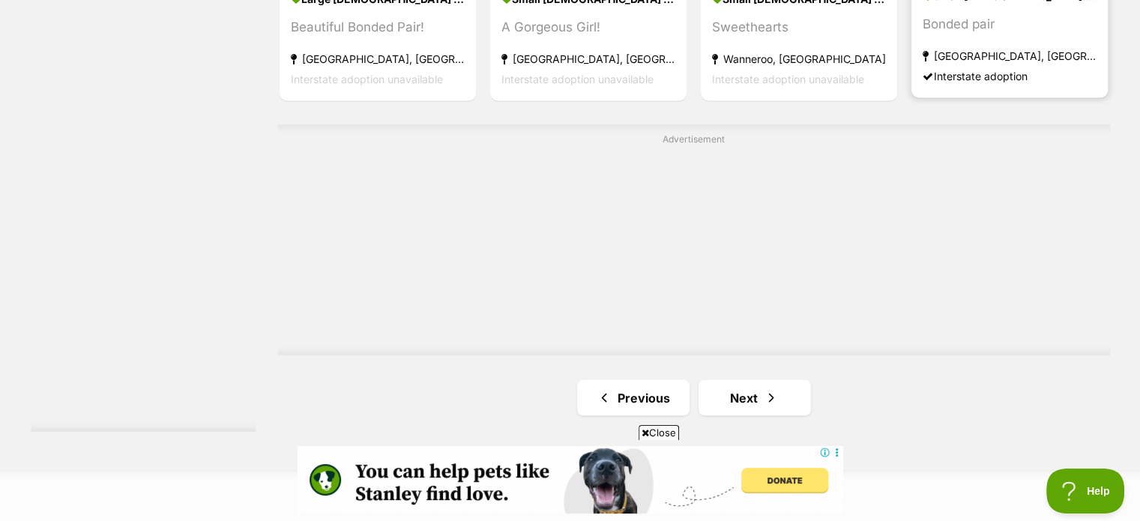
scroll to position [2848, 0]
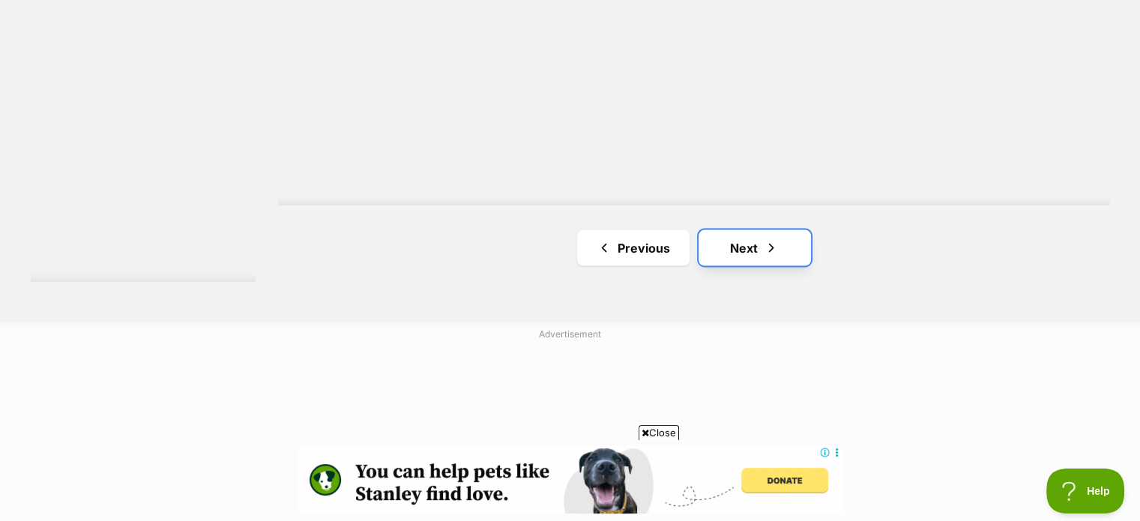
click at [767, 243] on span "Next page" at bounding box center [771, 247] width 15 height 18
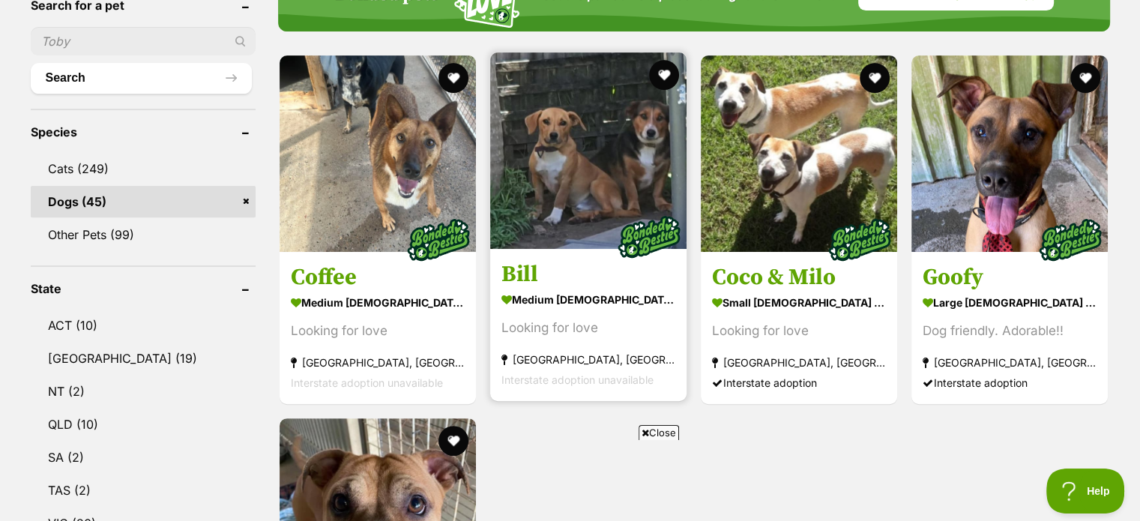
scroll to position [375, 0]
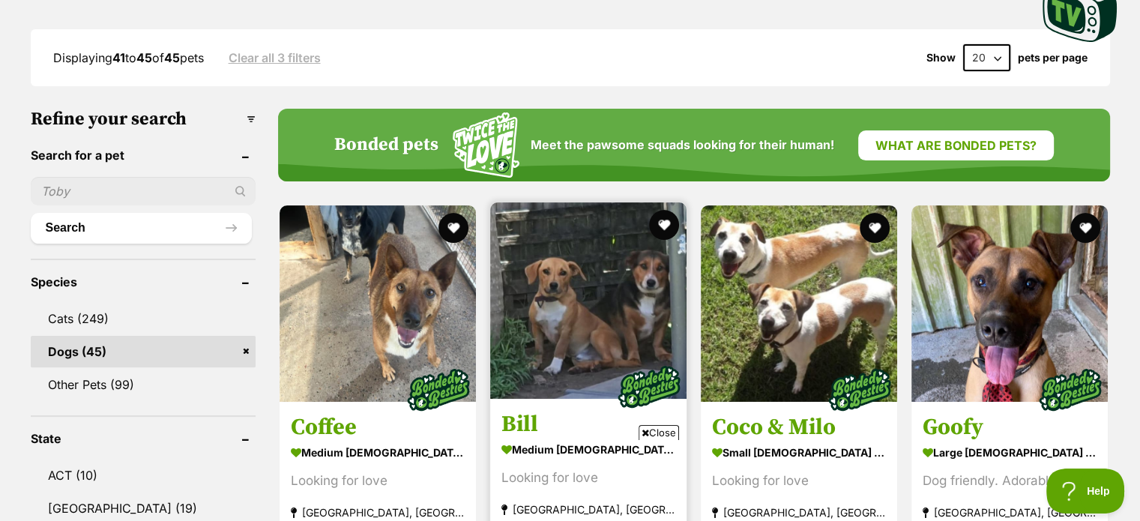
click at [589, 314] on img at bounding box center [588, 300] width 196 height 196
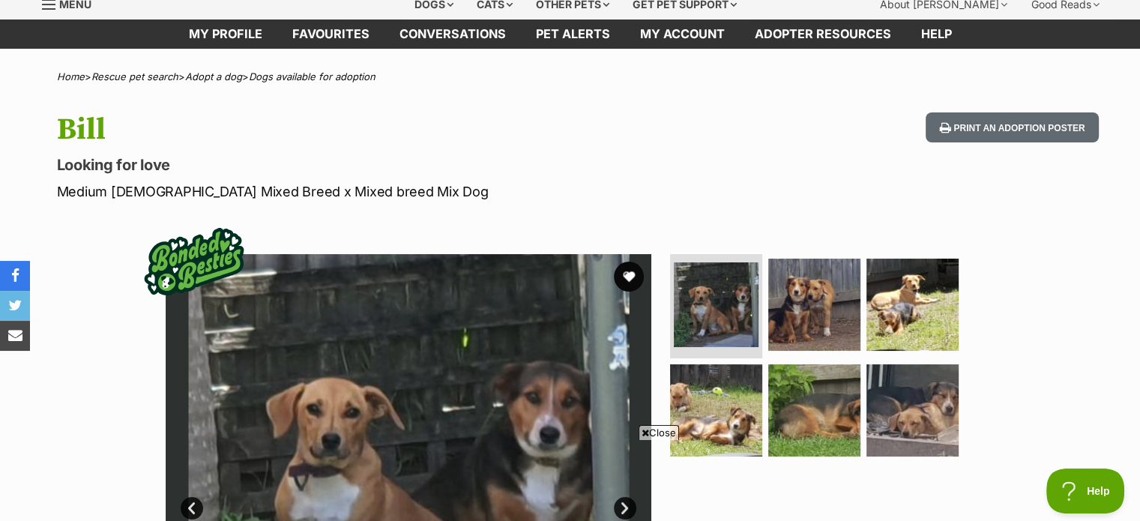
scroll to position [150, 0]
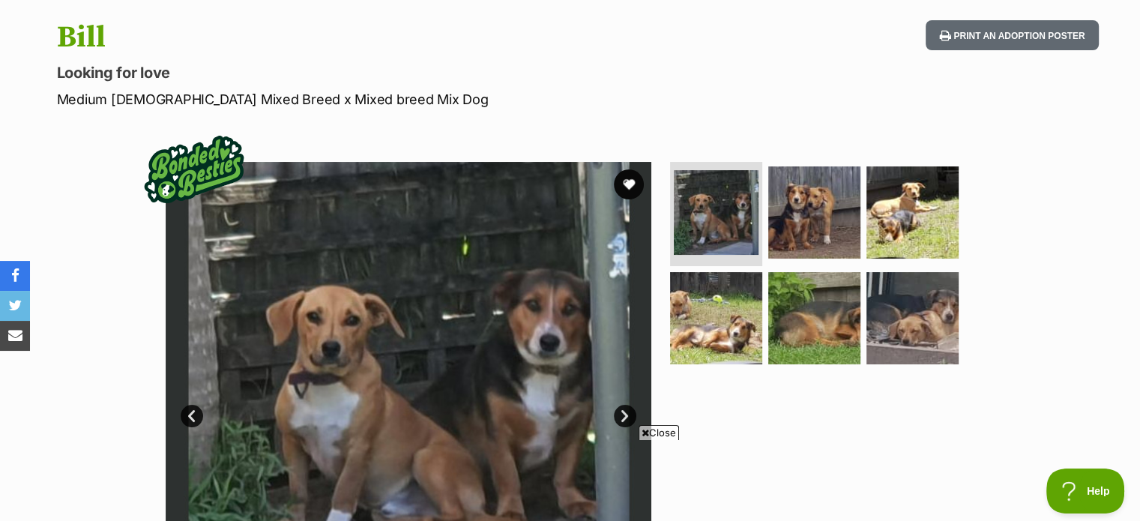
click at [623, 413] on link "Next" at bounding box center [625, 416] width 22 height 22
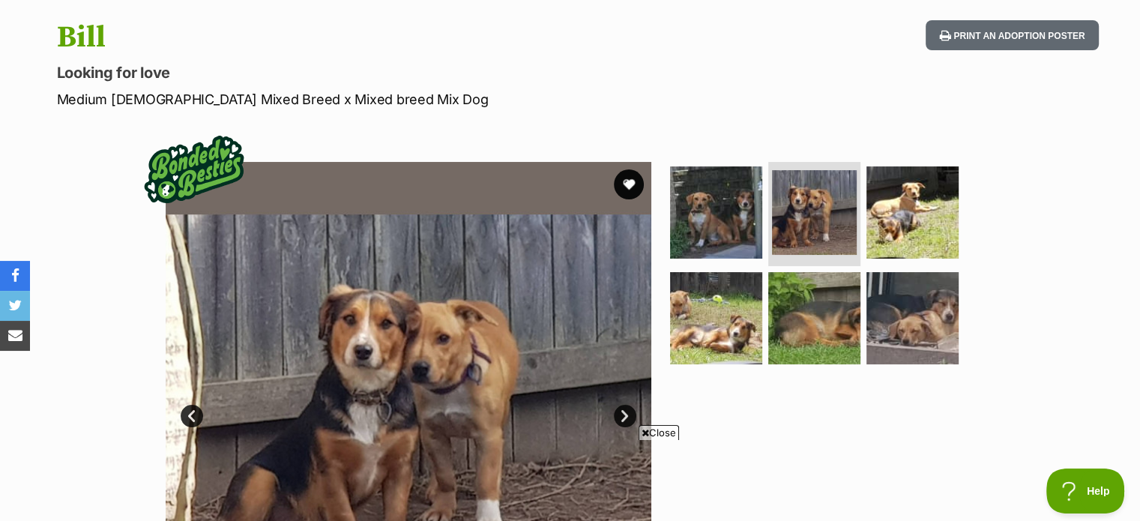
click at [623, 413] on link "Next" at bounding box center [625, 416] width 22 height 22
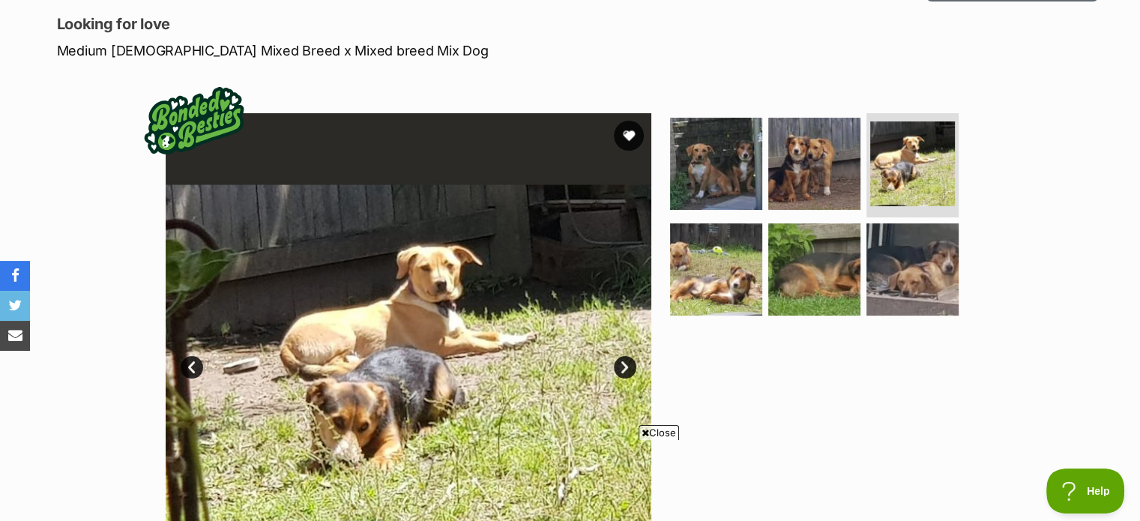
scroll to position [225, 0]
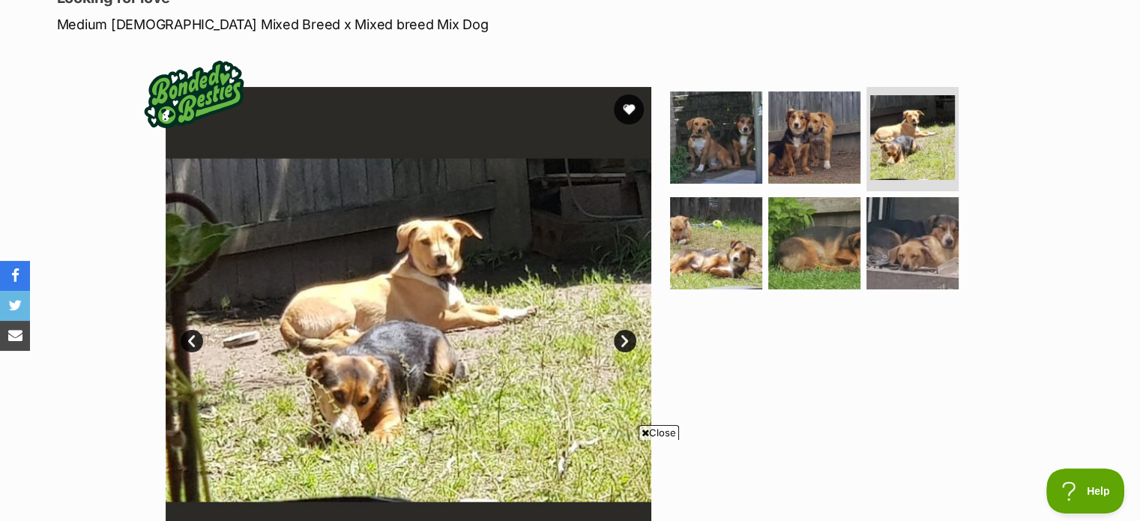
click at [627, 336] on link "Next" at bounding box center [625, 341] width 22 height 22
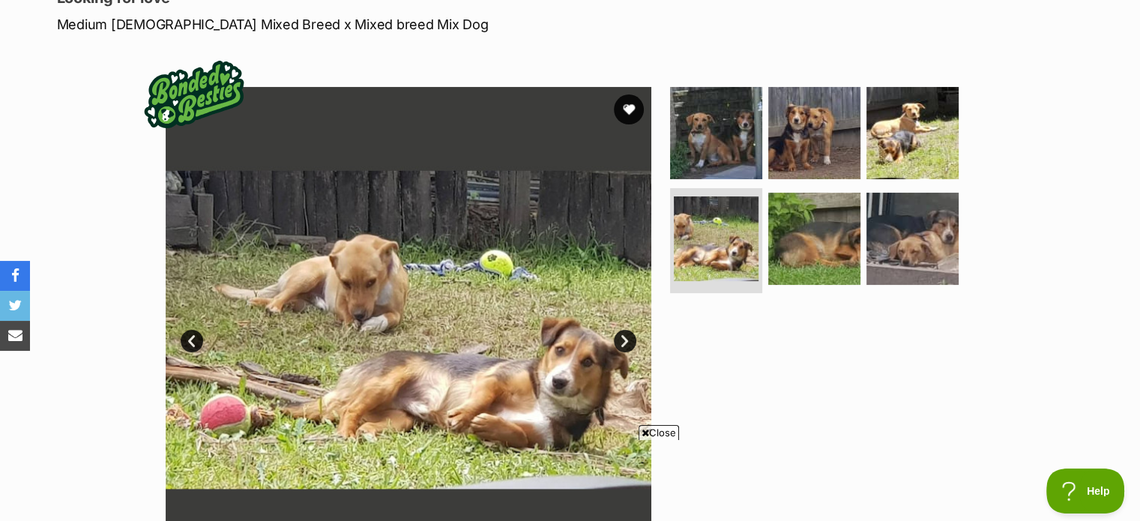
click at [627, 336] on link "Next" at bounding box center [625, 341] width 22 height 22
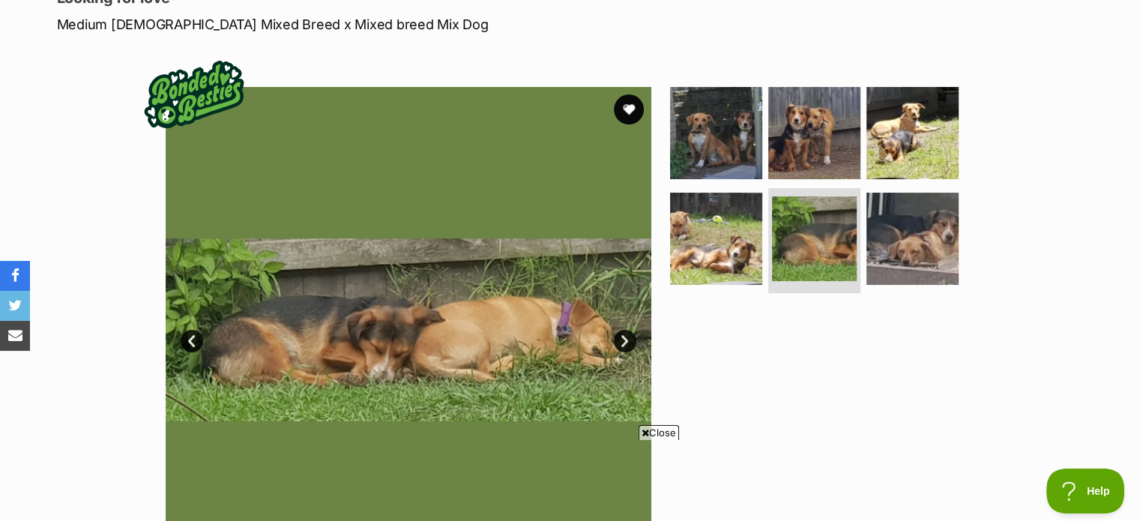
click at [624, 339] on link "Next" at bounding box center [625, 341] width 22 height 22
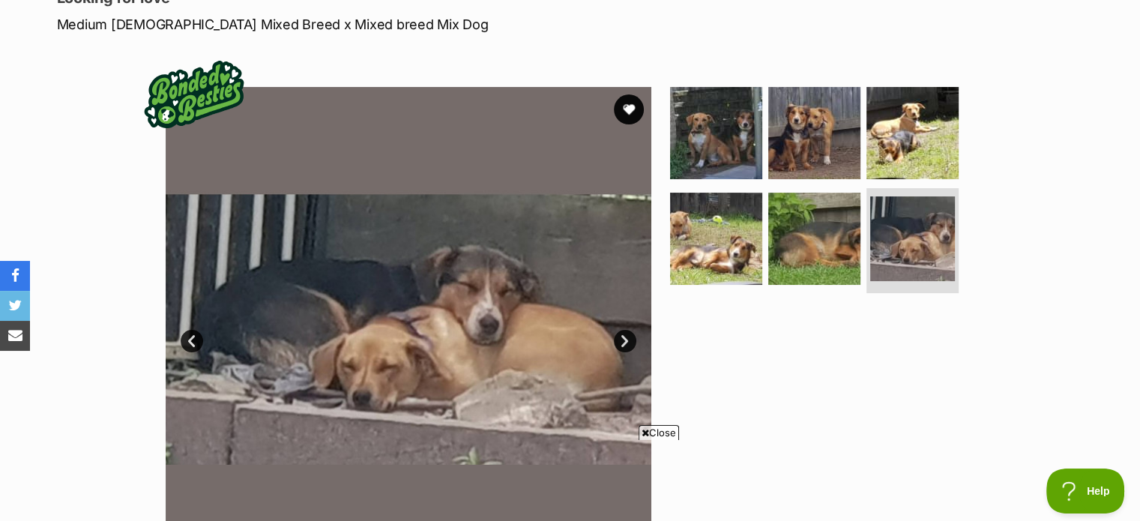
click at [624, 339] on link "Next" at bounding box center [625, 341] width 22 height 22
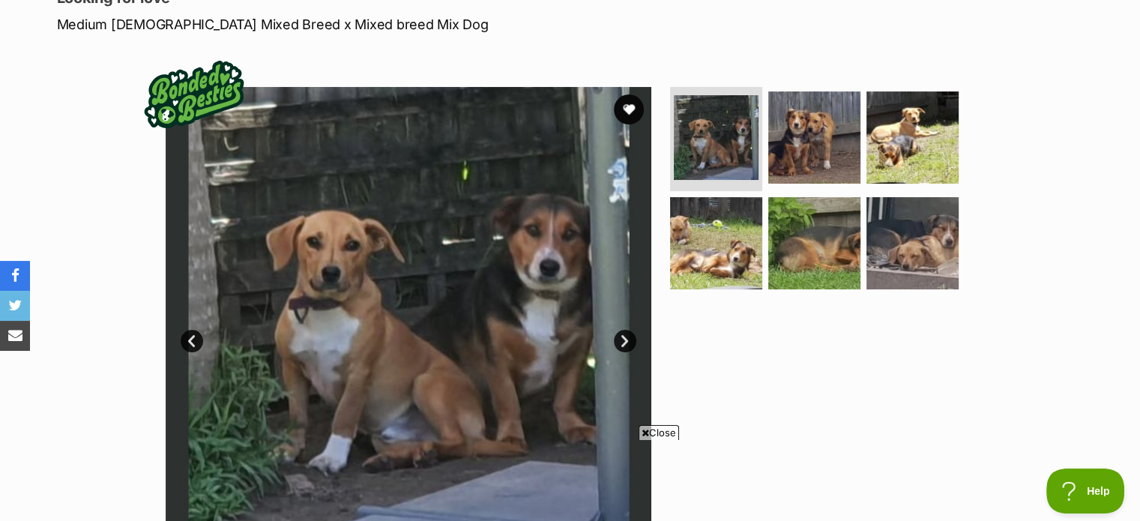
click at [624, 339] on link "Next" at bounding box center [625, 341] width 22 height 22
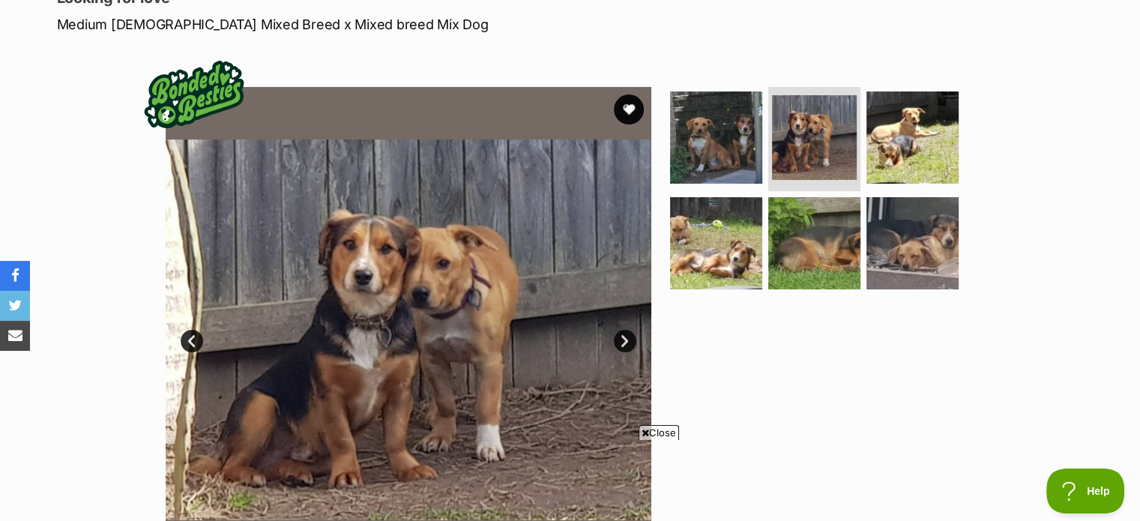
scroll to position [0, 0]
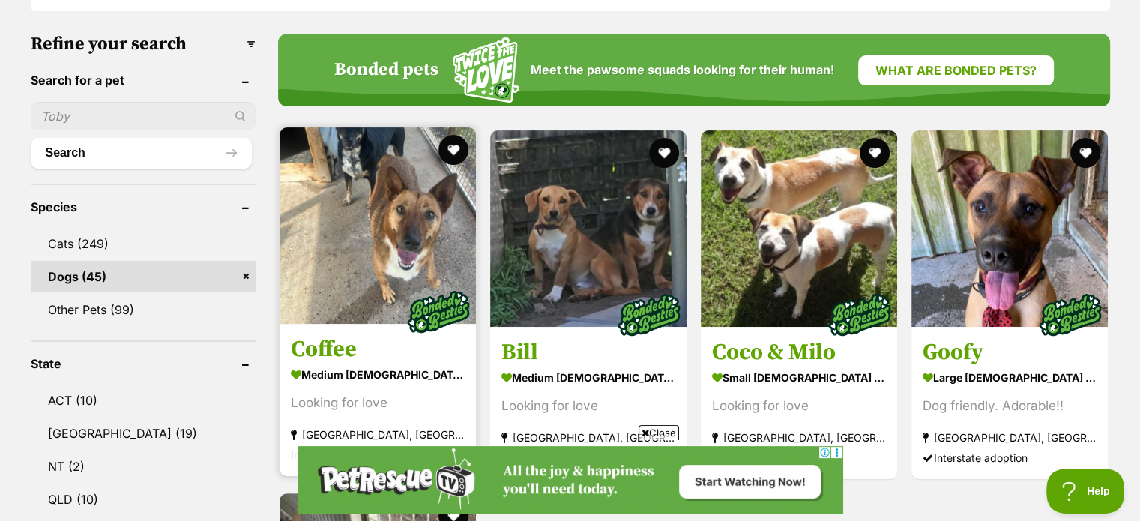
click at [373, 250] on img at bounding box center [378, 225] width 196 height 196
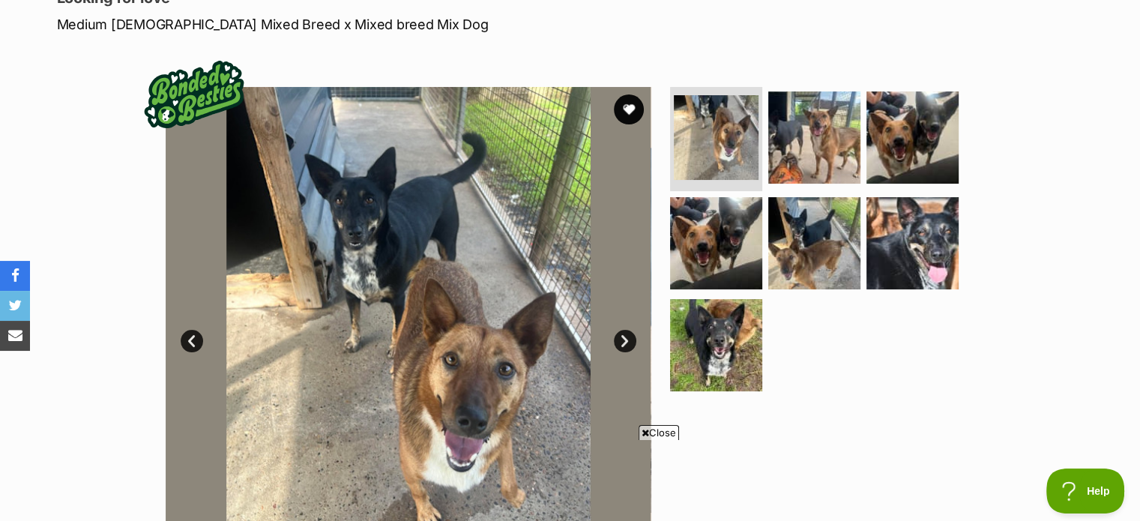
click at [625, 341] on link "Next" at bounding box center [625, 341] width 22 height 22
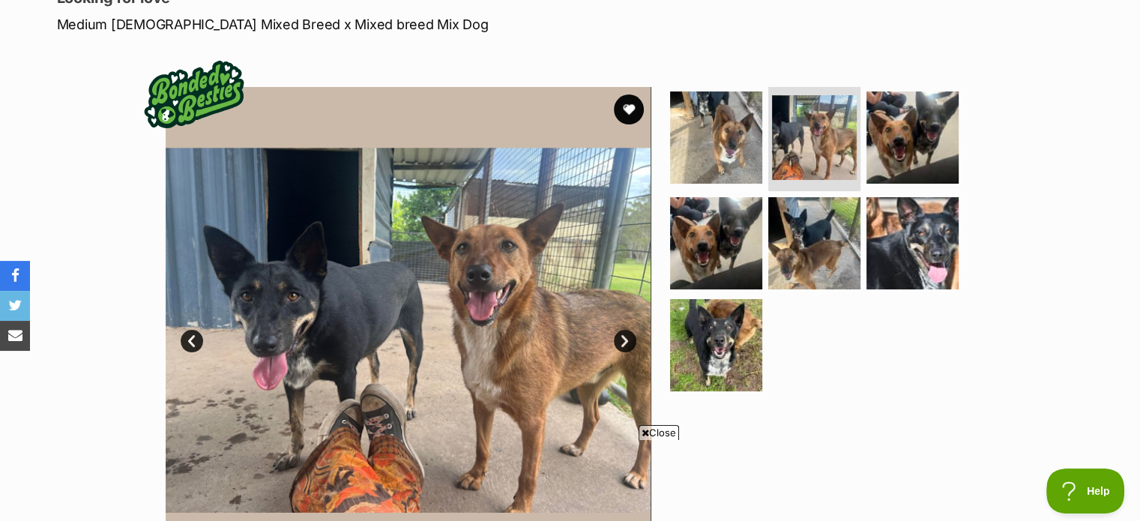
click at [625, 341] on link "Next" at bounding box center [625, 341] width 22 height 22
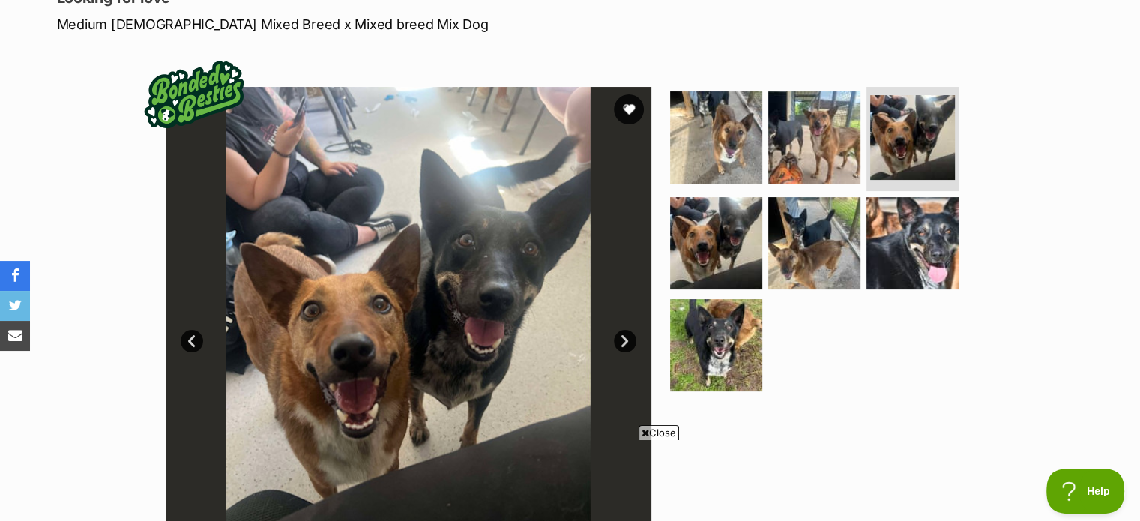
click at [625, 341] on link "Next" at bounding box center [625, 341] width 22 height 22
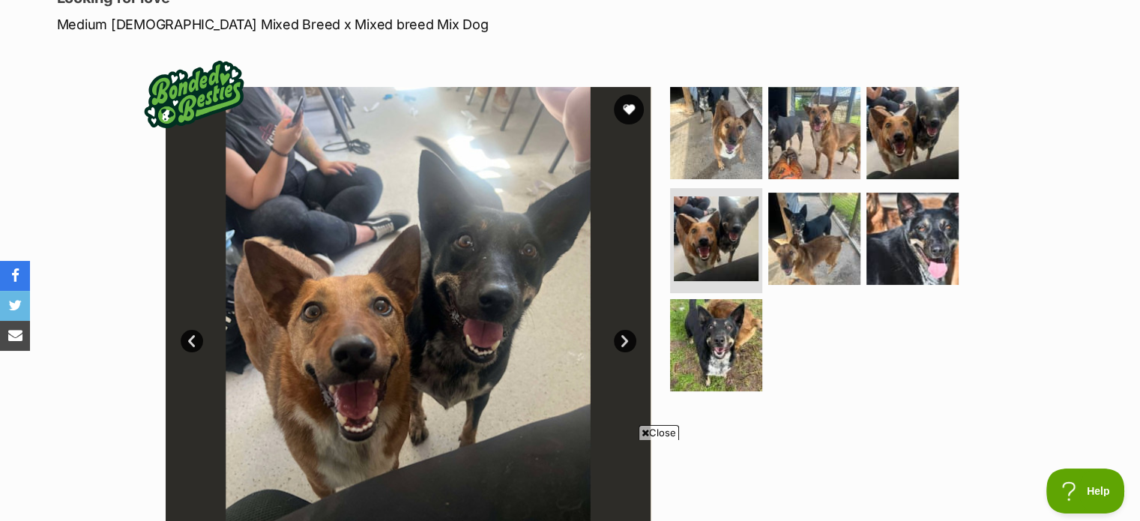
click at [625, 341] on link "Next" at bounding box center [625, 341] width 22 height 22
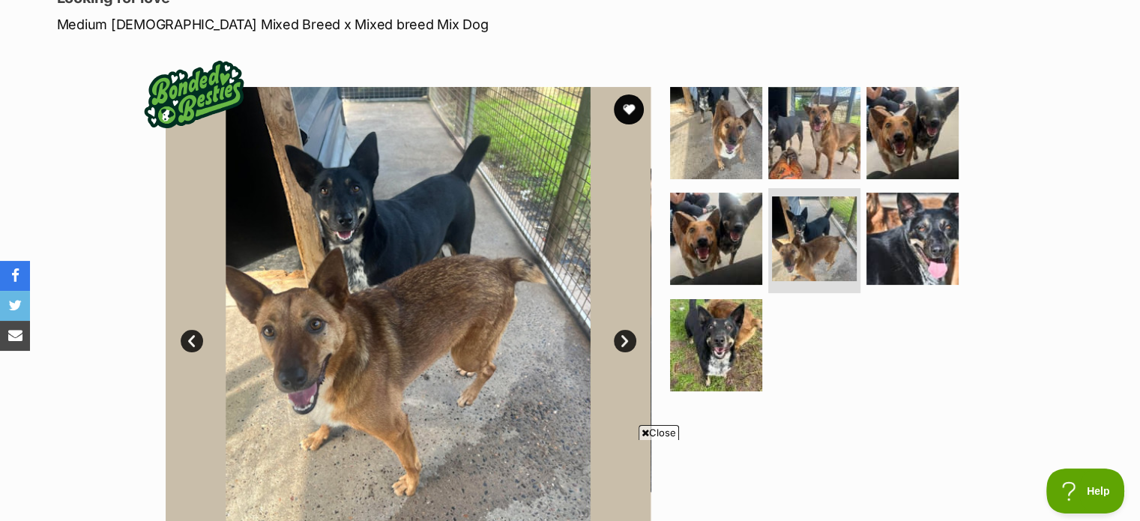
click at [625, 341] on link "Next" at bounding box center [625, 341] width 22 height 22
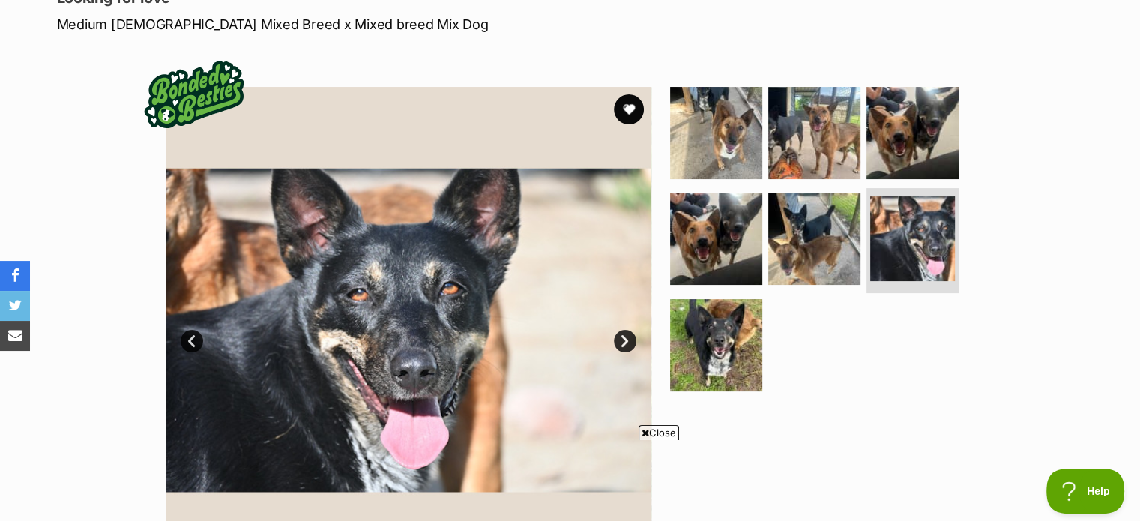
click at [625, 341] on link "Next" at bounding box center [625, 341] width 22 height 22
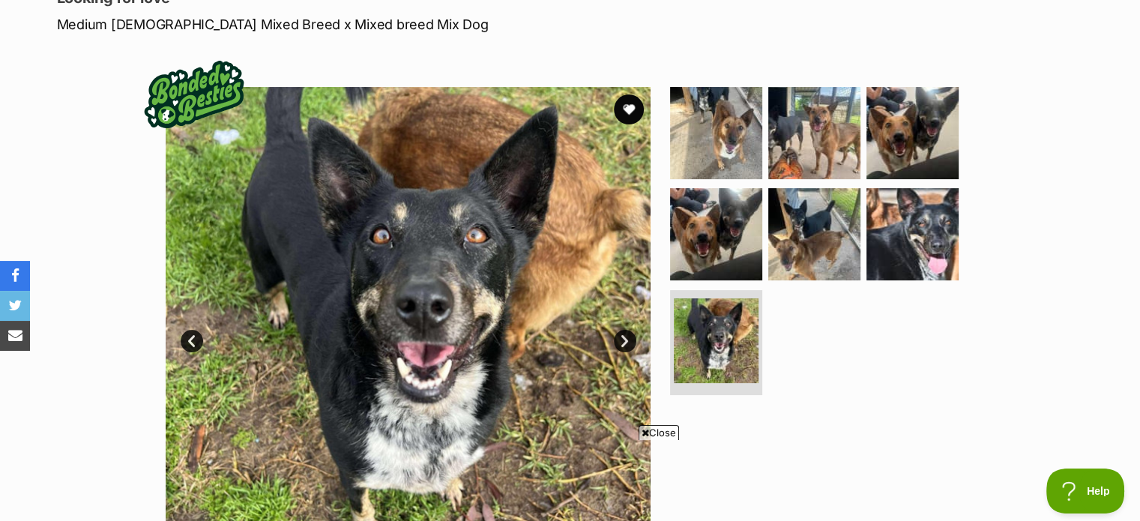
click at [625, 341] on link "Next" at bounding box center [625, 341] width 22 height 22
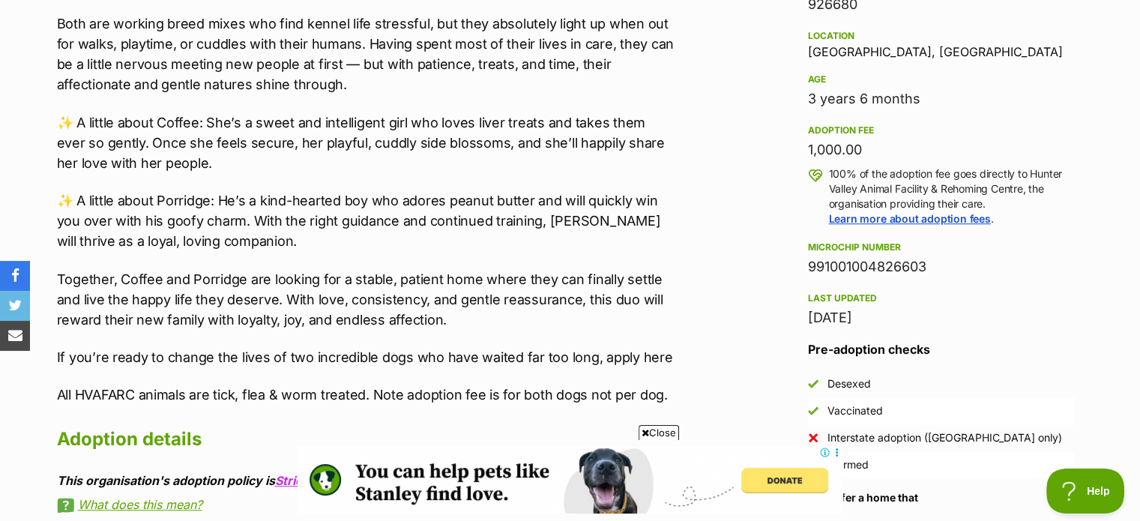
scroll to position [974, 0]
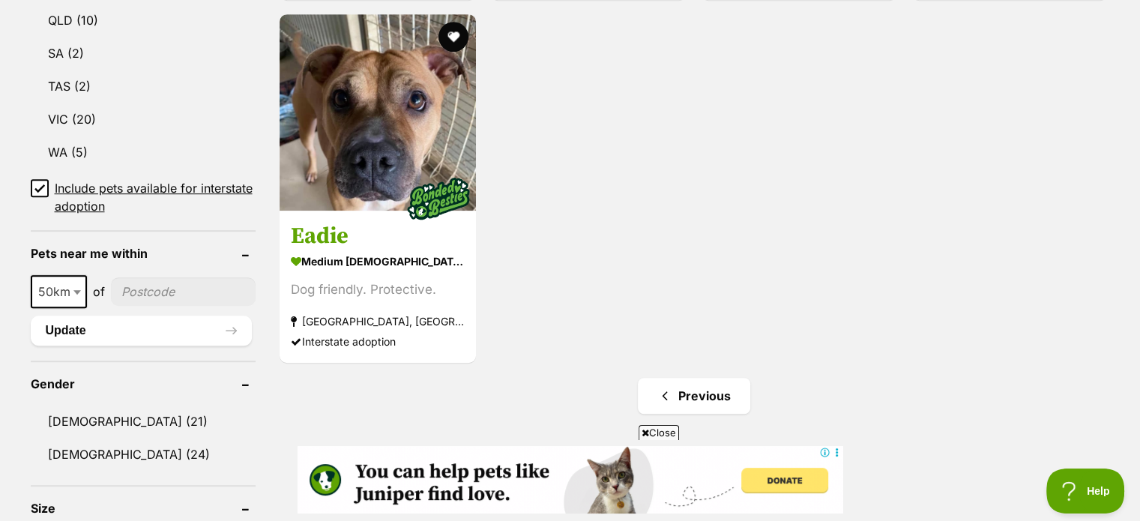
scroll to position [1049, 0]
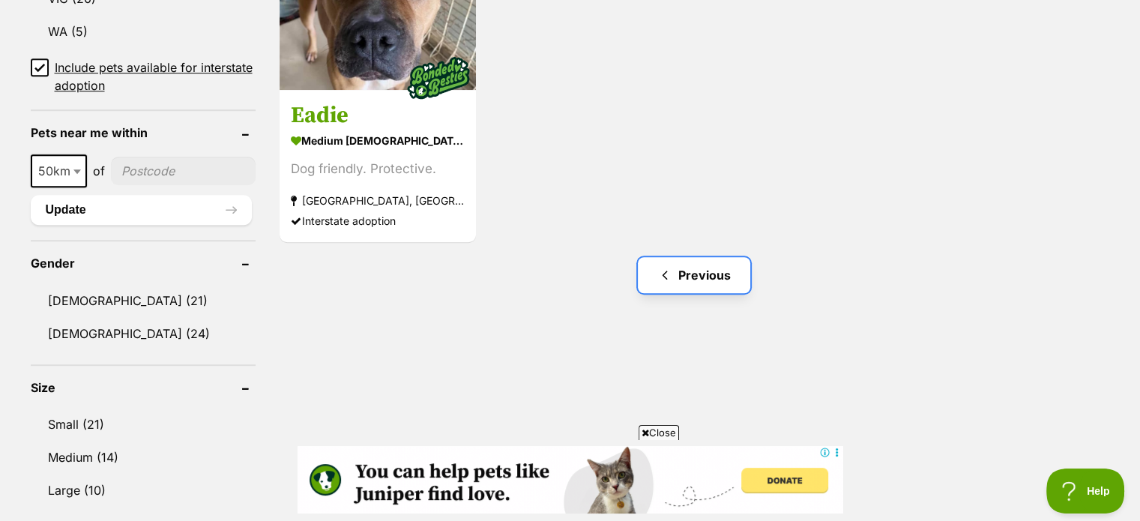
click at [675, 276] on link "Previous" at bounding box center [694, 275] width 112 height 36
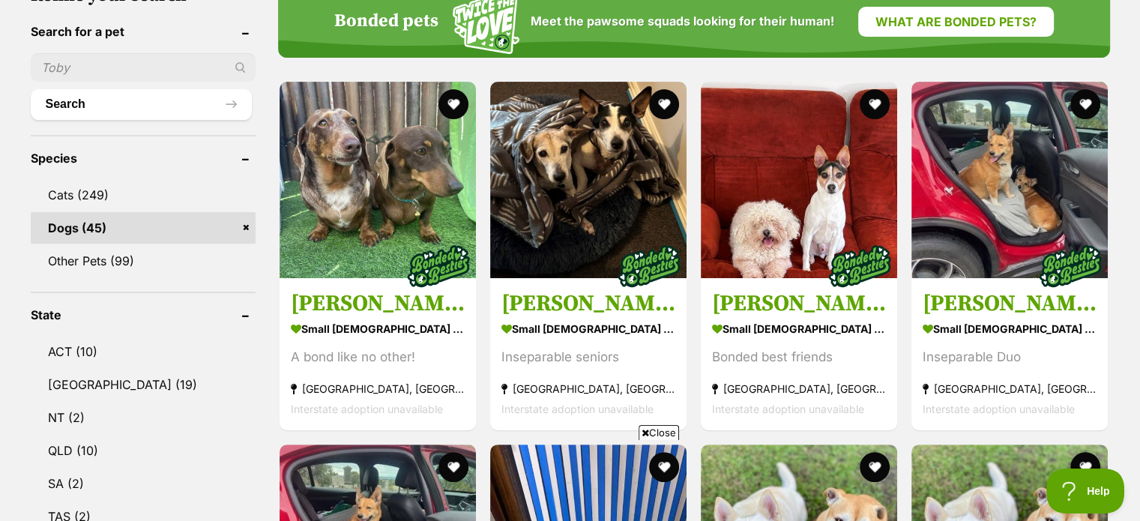
scroll to position [525, 0]
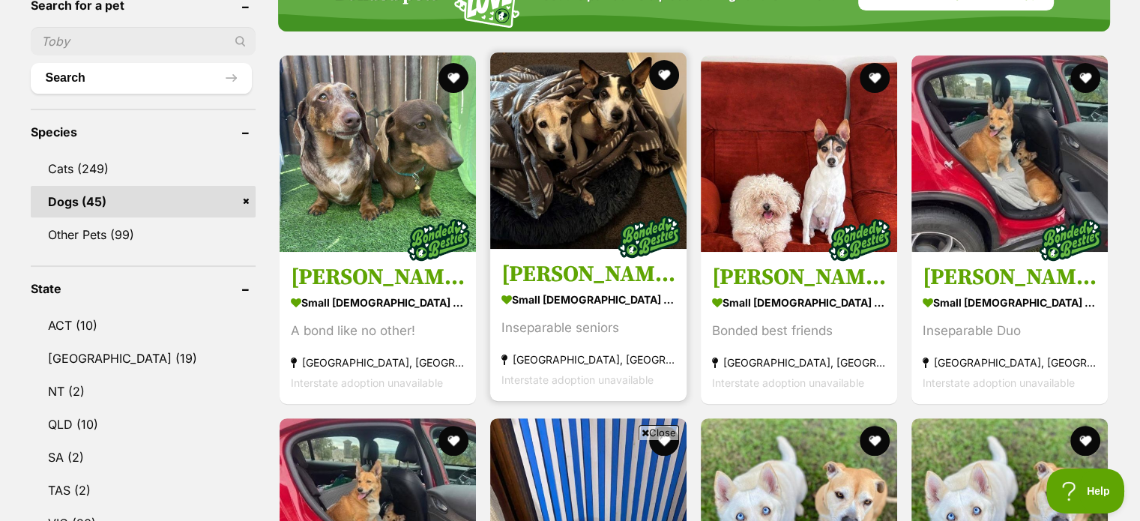
click at [603, 170] on img at bounding box center [588, 150] width 196 height 196
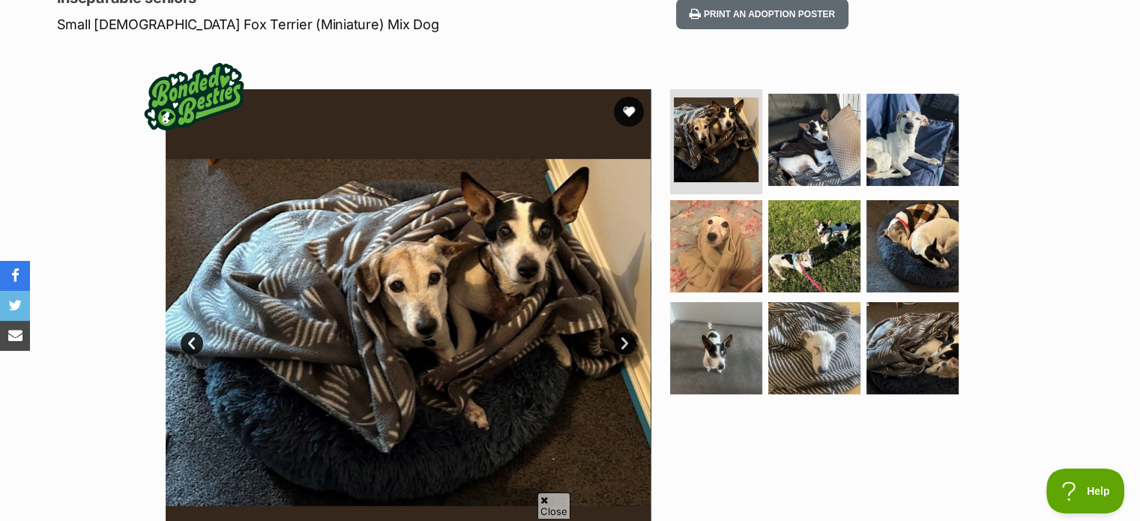
click at [630, 339] on link "Next" at bounding box center [625, 343] width 22 height 22
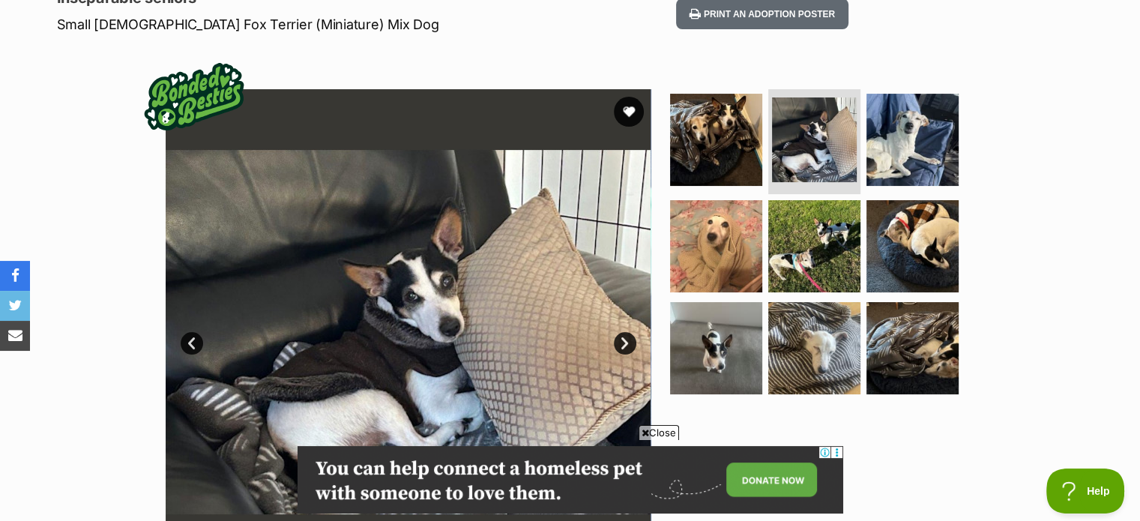
click at [630, 338] on link "Next" at bounding box center [625, 343] width 22 height 22
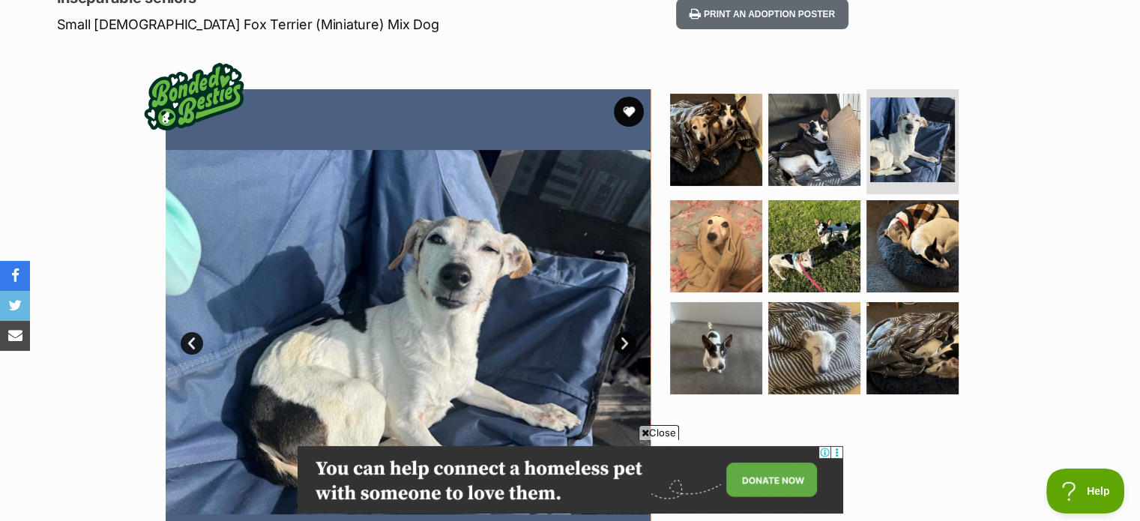
click at [630, 338] on link "Next" at bounding box center [625, 343] width 22 height 22
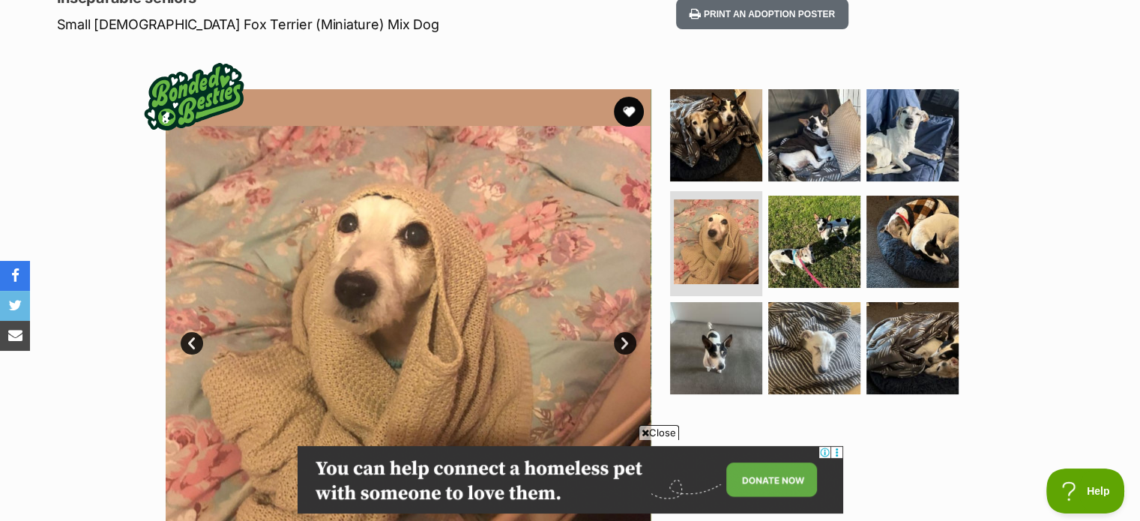
click at [627, 343] on link "Next" at bounding box center [625, 343] width 22 height 22
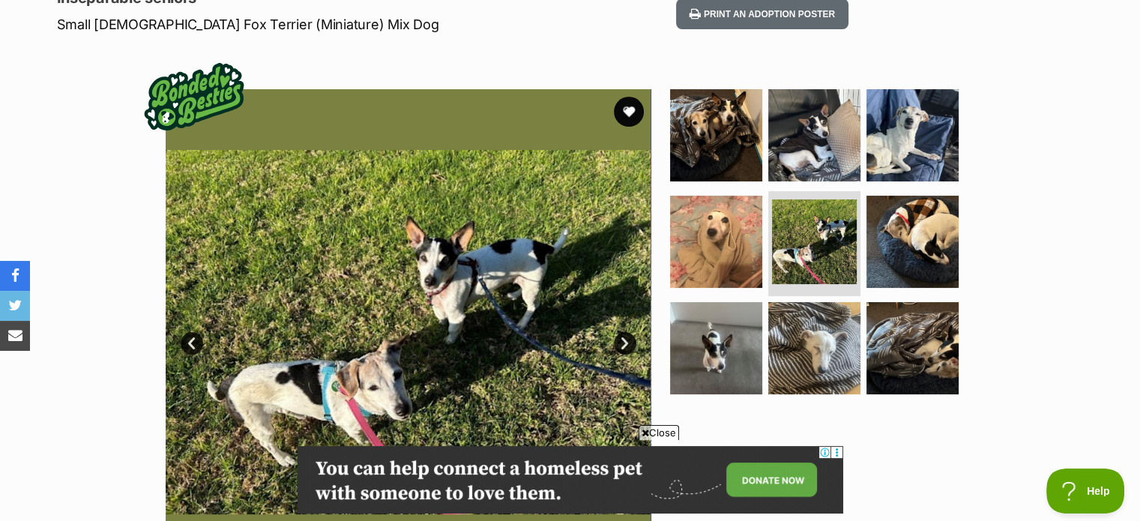
click at [627, 343] on link "Next" at bounding box center [625, 343] width 22 height 22
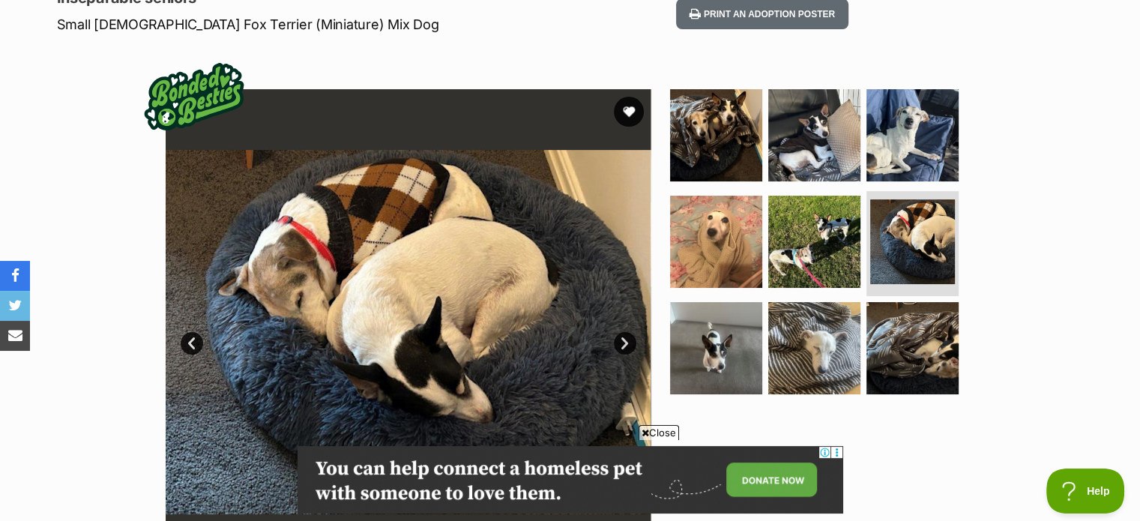
click at [627, 343] on link "Next" at bounding box center [625, 343] width 22 height 22
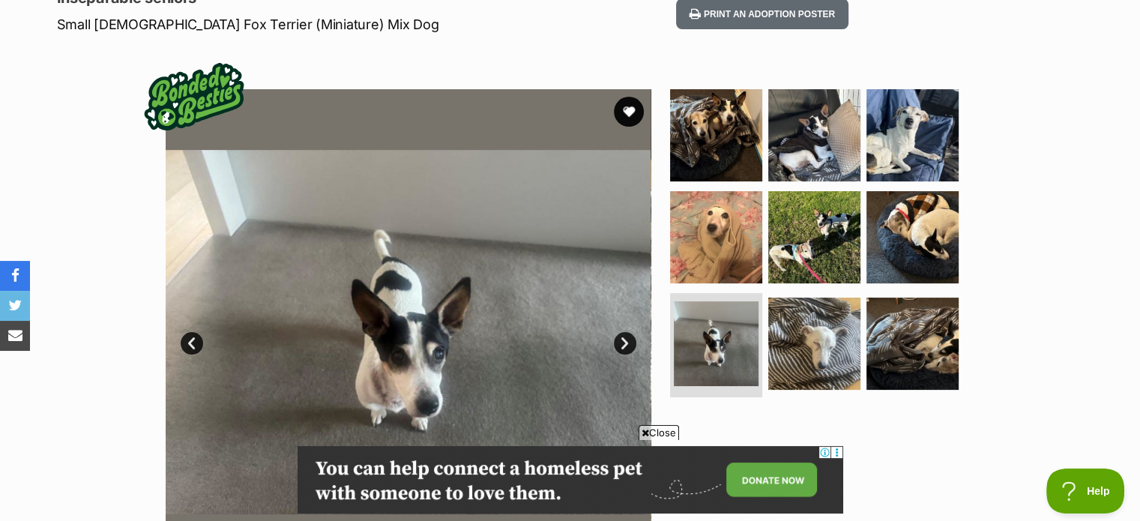
click at [627, 343] on link "Next" at bounding box center [625, 343] width 22 height 22
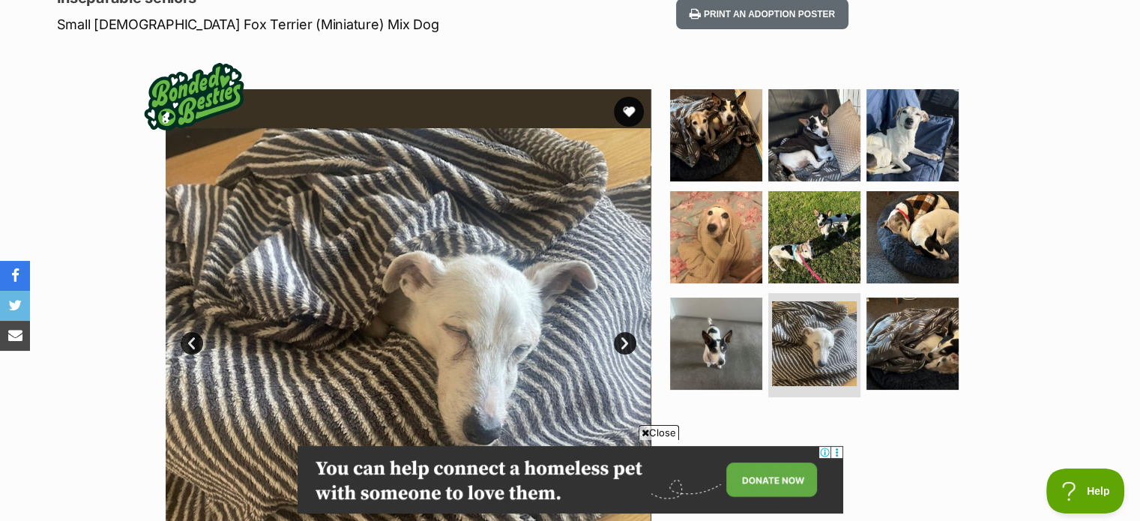
click at [627, 343] on link "Next" at bounding box center [625, 343] width 22 height 22
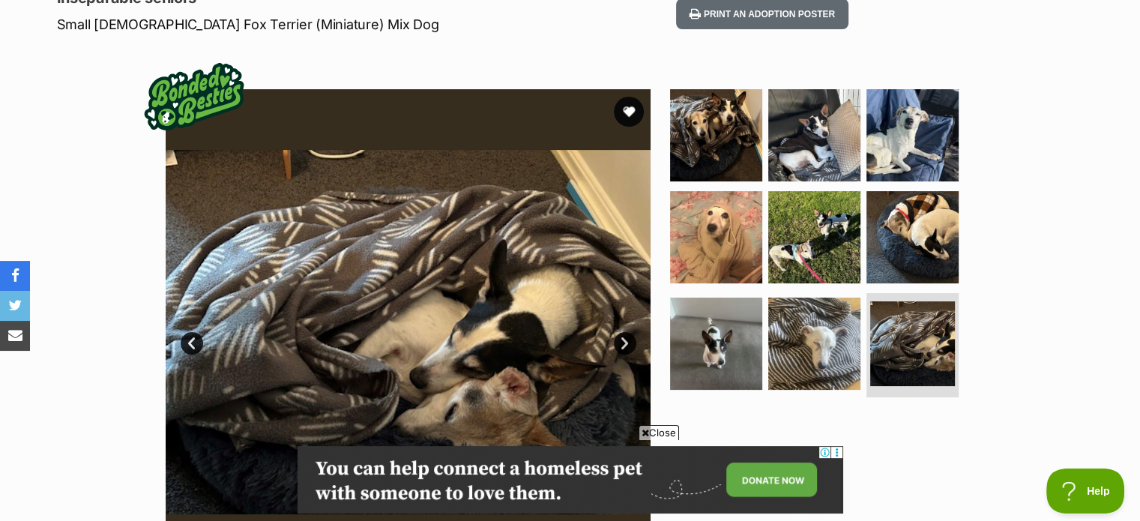
click at [627, 343] on link "Next" at bounding box center [625, 343] width 22 height 22
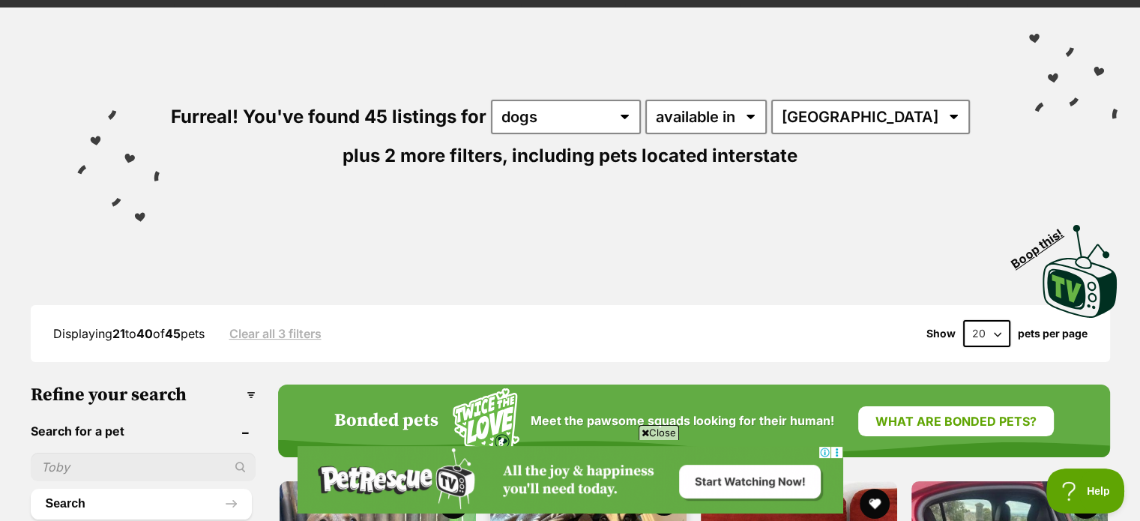
scroll to position [75, 0]
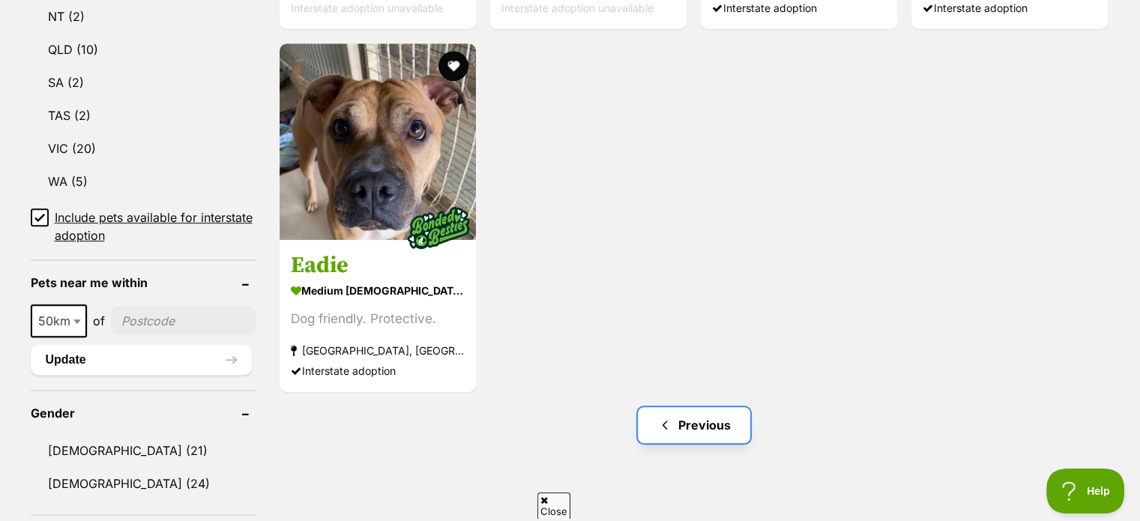
click at [695, 428] on link "Previous" at bounding box center [694, 425] width 112 height 36
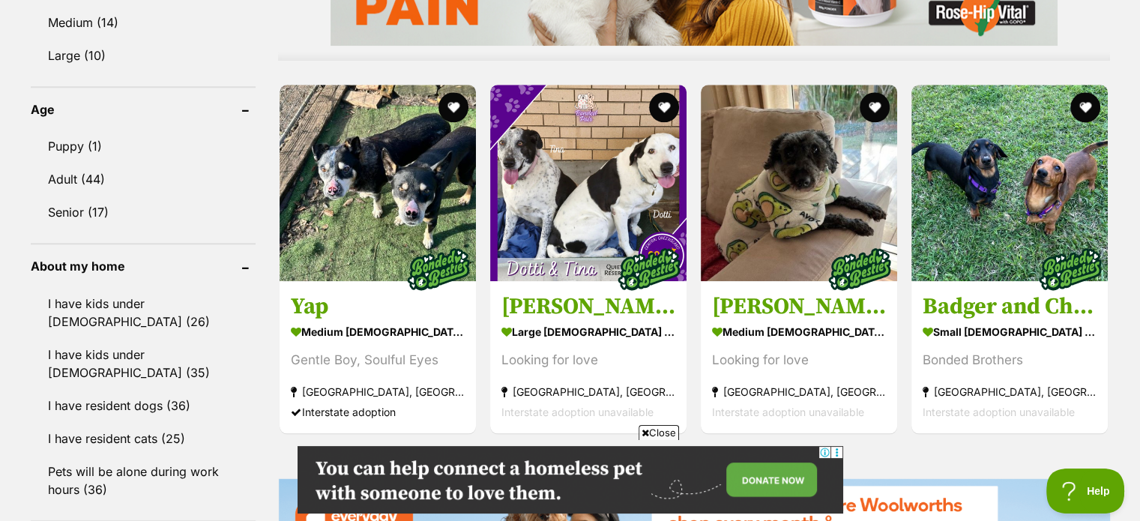
scroll to position [1499, 0]
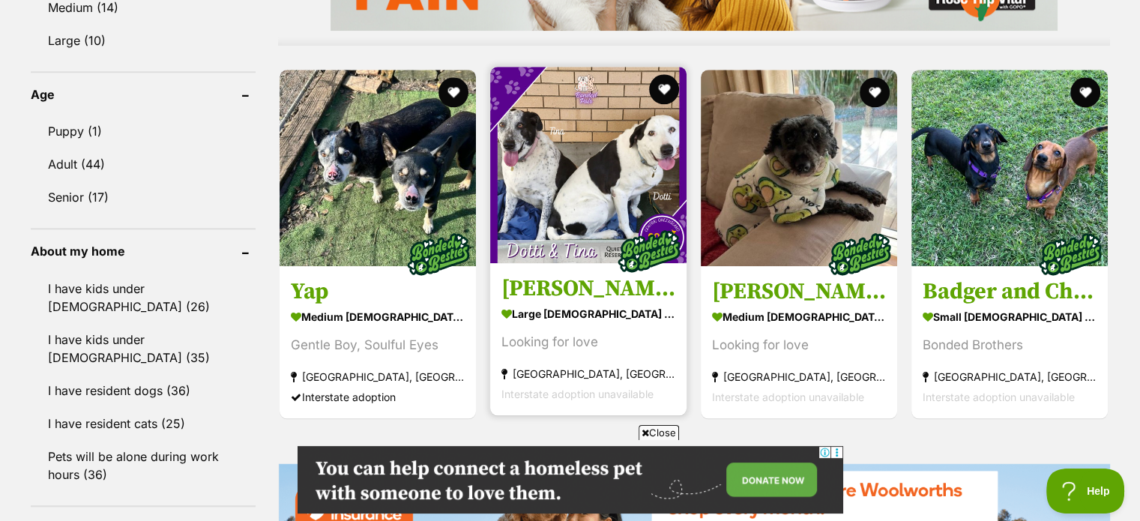
click at [573, 185] on img at bounding box center [588, 165] width 196 height 196
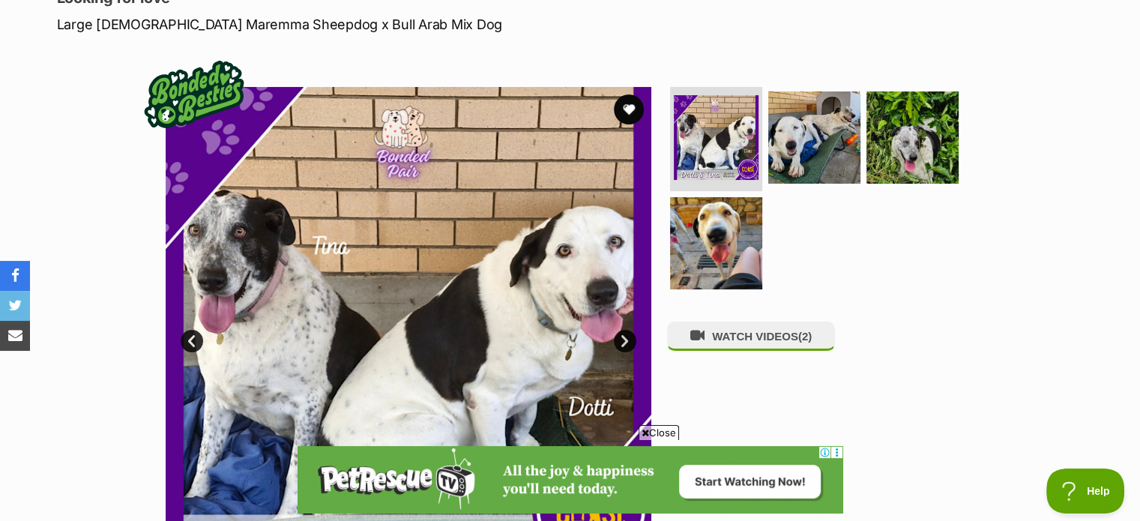
click at [624, 338] on link "Next" at bounding box center [625, 341] width 22 height 22
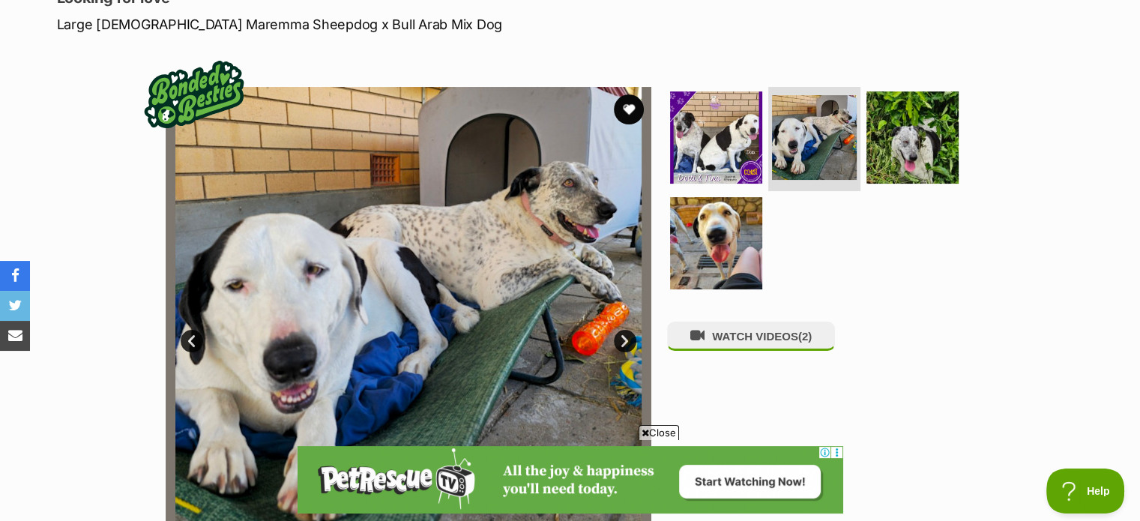
click at [624, 342] on link "Next" at bounding box center [625, 341] width 22 height 22
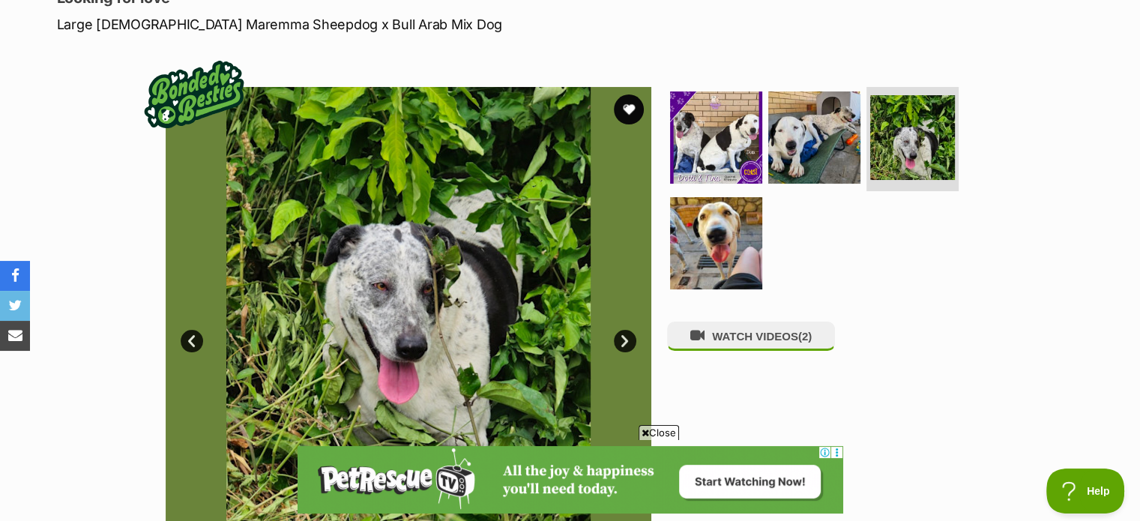
click at [624, 342] on link "Next" at bounding box center [625, 341] width 22 height 22
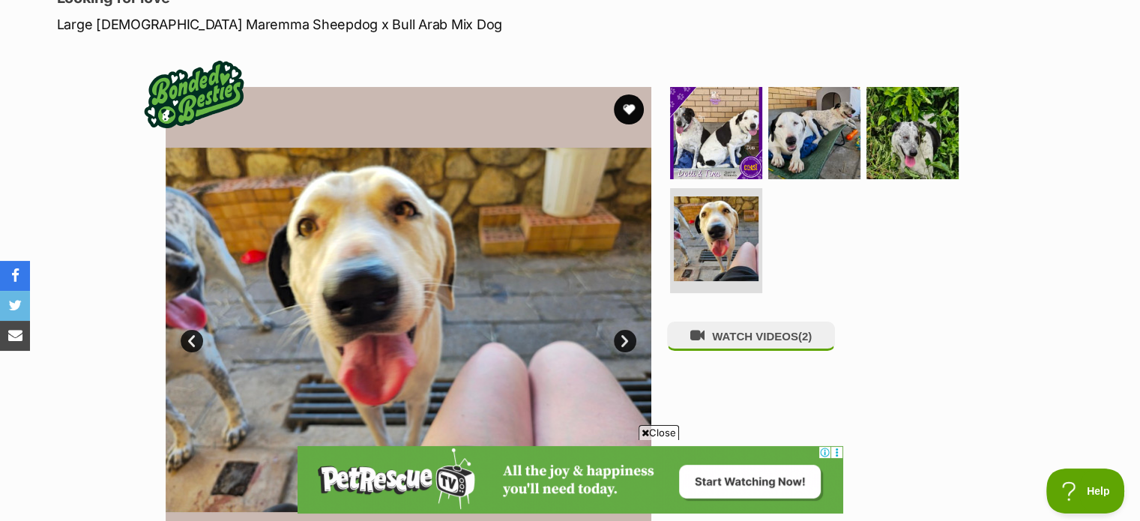
click at [624, 342] on link "Next" at bounding box center [625, 341] width 22 height 22
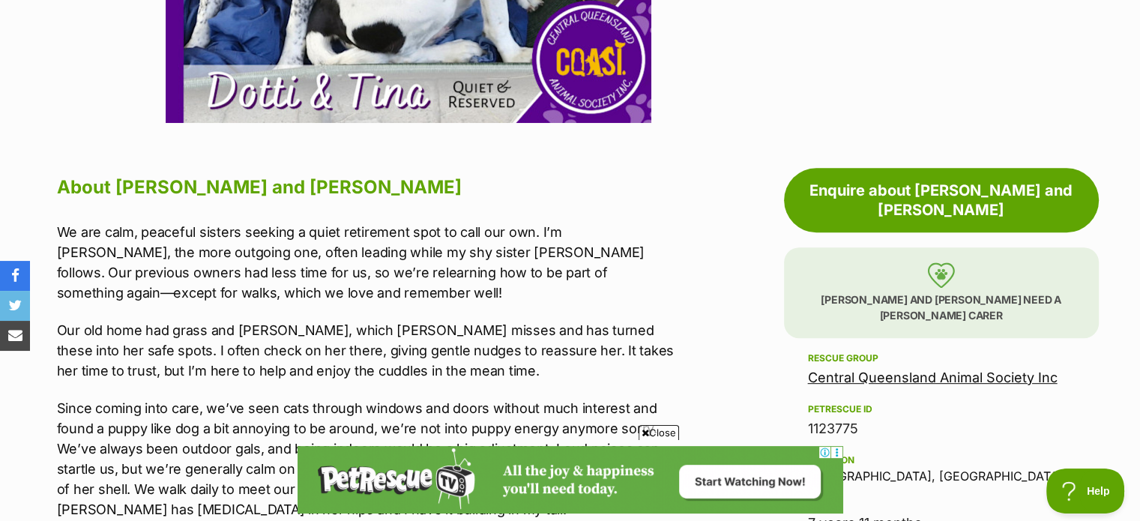
scroll to position [300, 0]
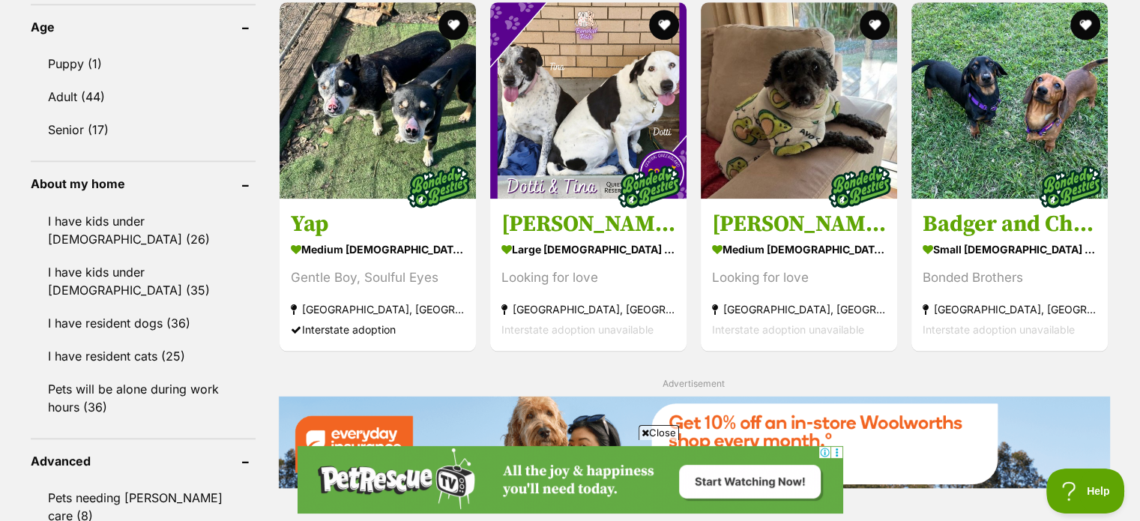
scroll to position [1565, 0]
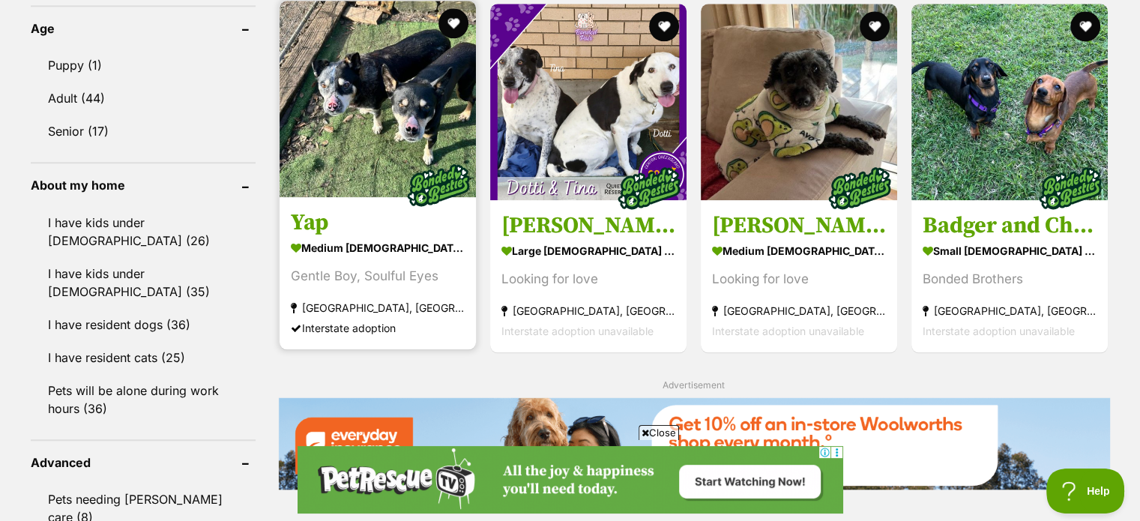
click at [361, 116] on img at bounding box center [378, 99] width 196 height 196
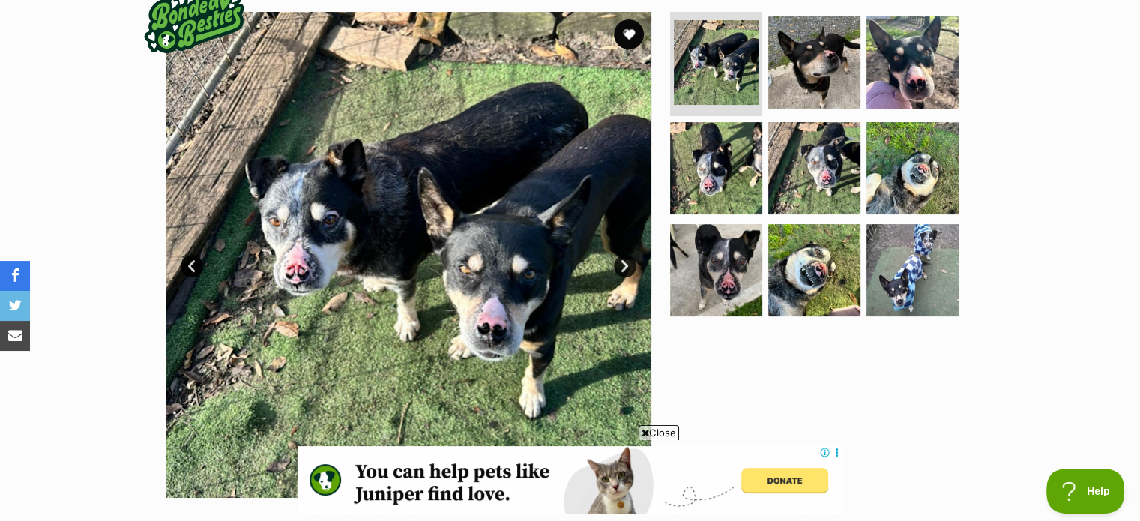
click at [627, 268] on link "Next" at bounding box center [625, 266] width 22 height 22
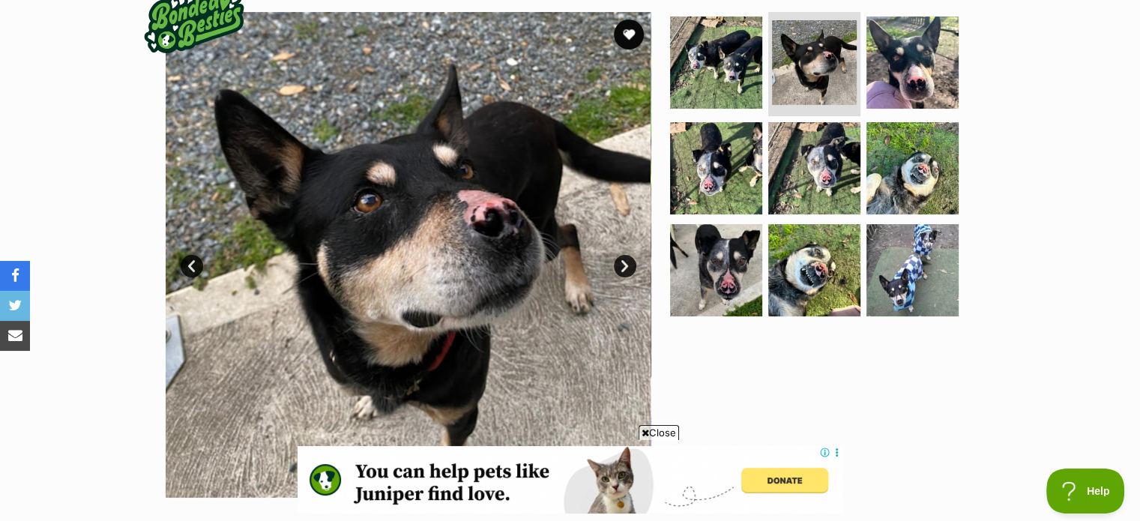
click at [627, 268] on link "Next" at bounding box center [625, 266] width 22 height 22
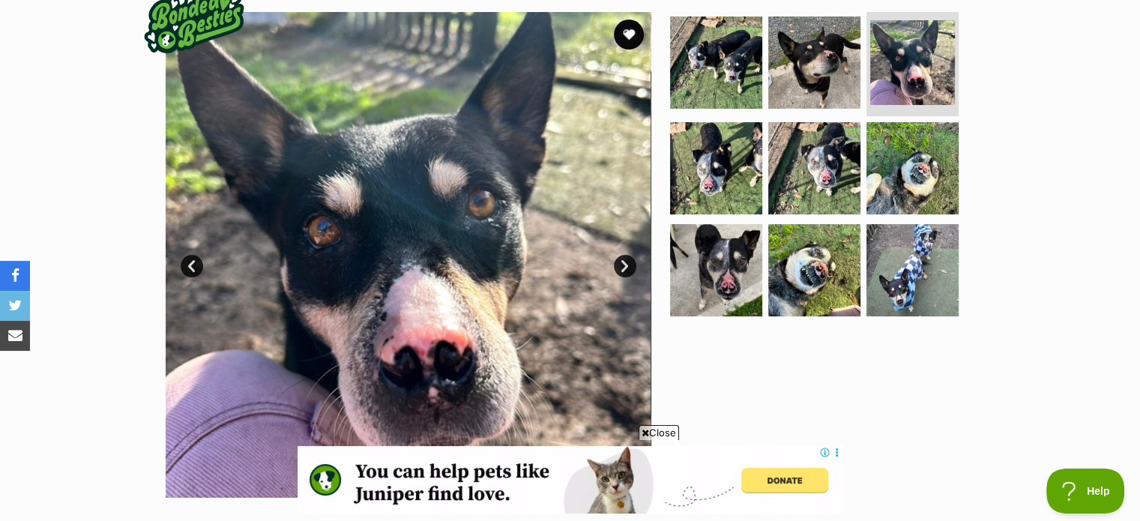
click at [627, 268] on link "Next" at bounding box center [625, 266] width 22 height 22
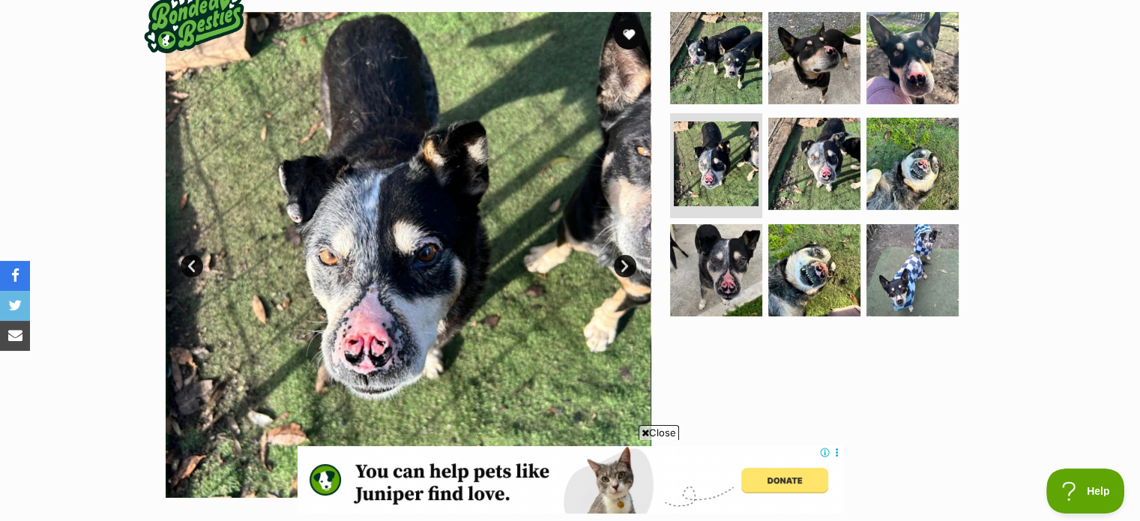
click at [627, 268] on link "Next" at bounding box center [625, 266] width 22 height 22
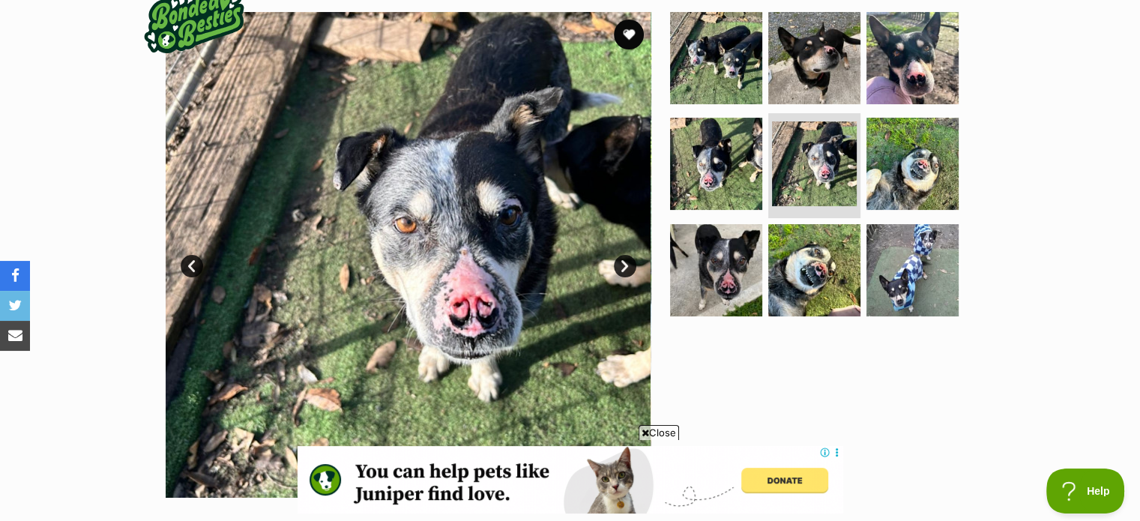
click at [627, 268] on link "Next" at bounding box center [625, 266] width 22 height 22
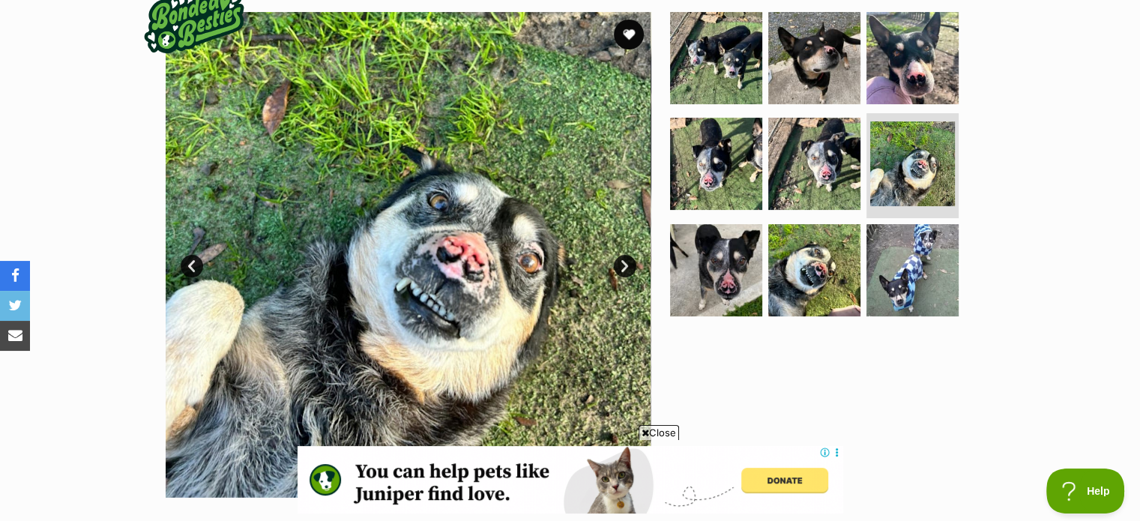
click at [627, 268] on link "Next" at bounding box center [625, 266] width 22 height 22
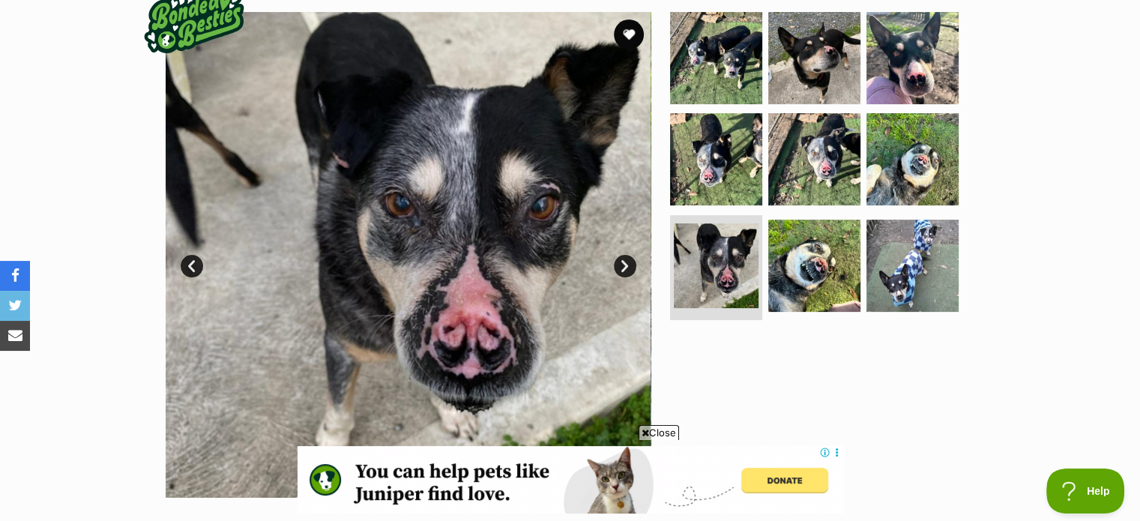
click at [627, 268] on link "Next" at bounding box center [625, 266] width 22 height 22
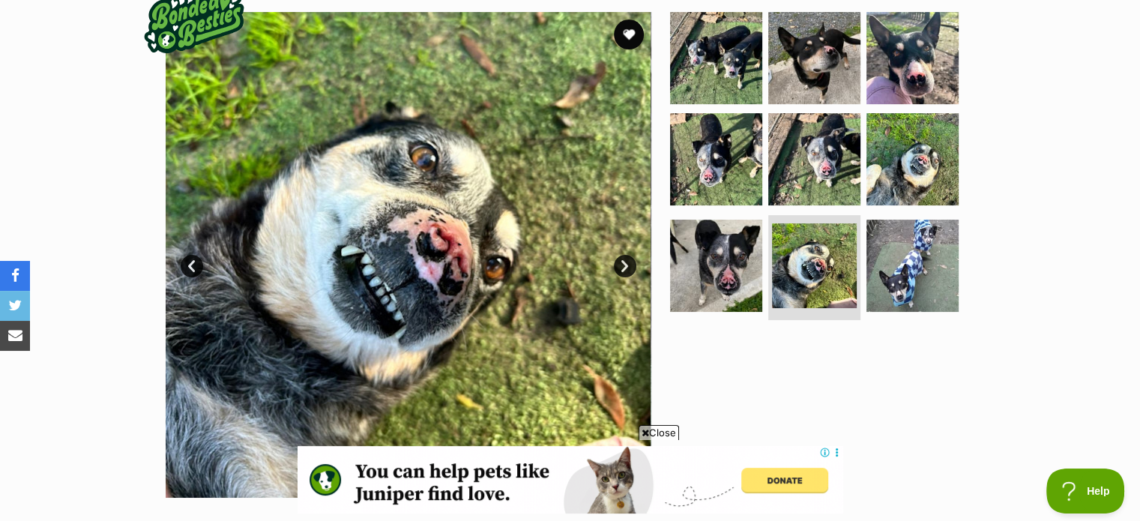
click at [627, 268] on link "Next" at bounding box center [625, 266] width 22 height 22
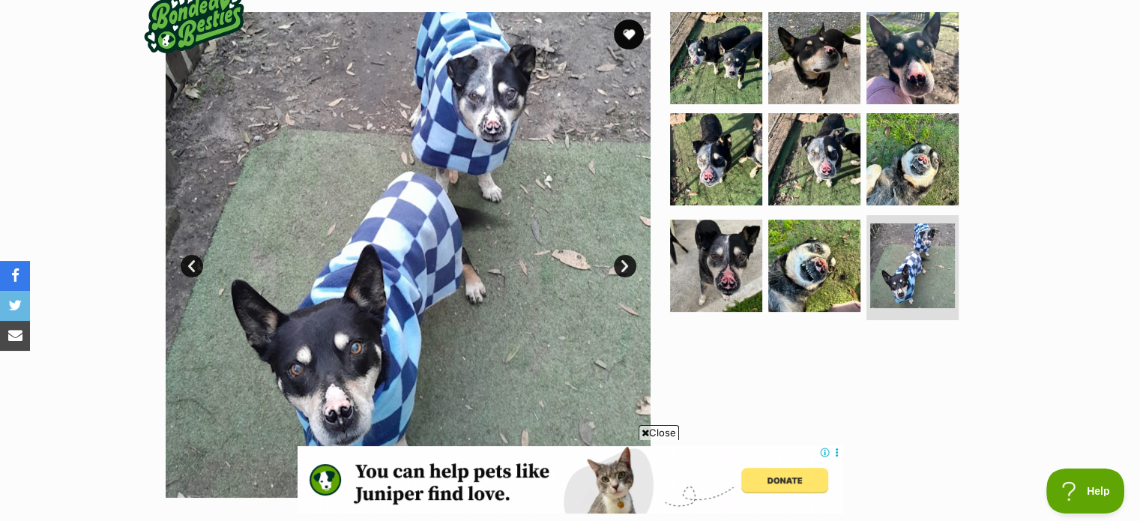
click at [627, 268] on link "Next" at bounding box center [625, 266] width 22 height 22
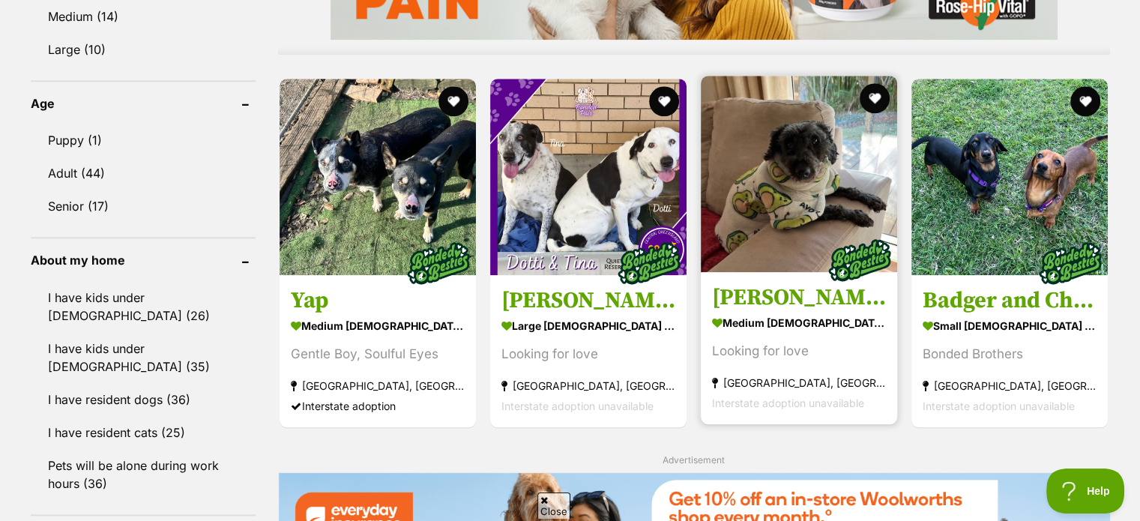
click at [761, 191] on img at bounding box center [799, 174] width 196 height 196
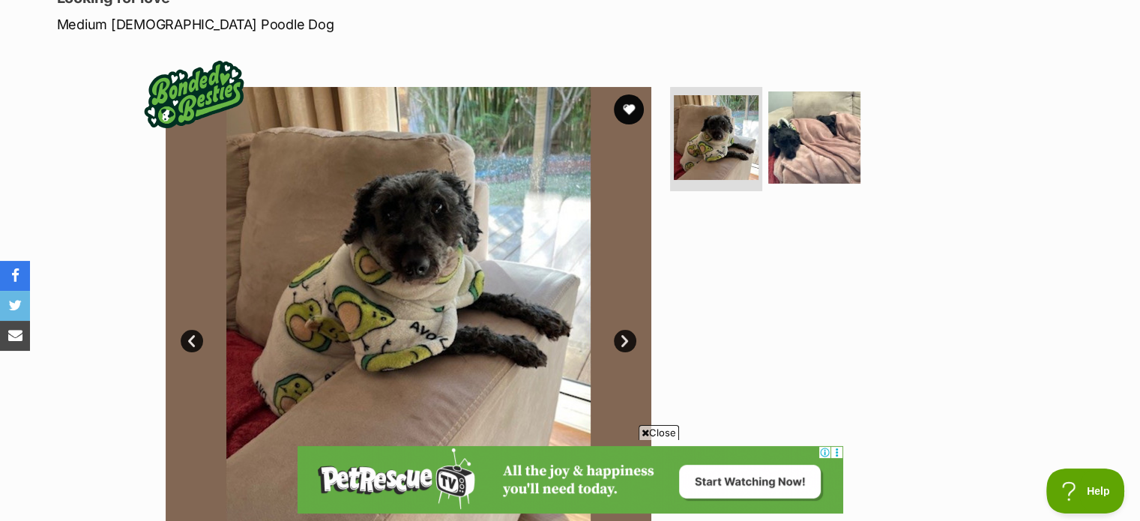
click at [624, 339] on link "Next" at bounding box center [625, 341] width 22 height 22
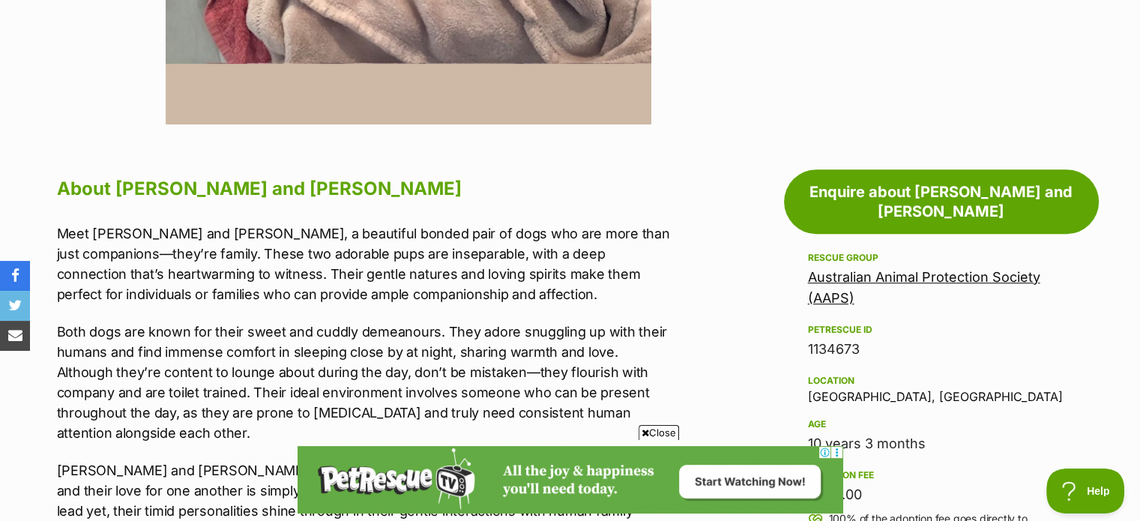
scroll to position [674, 0]
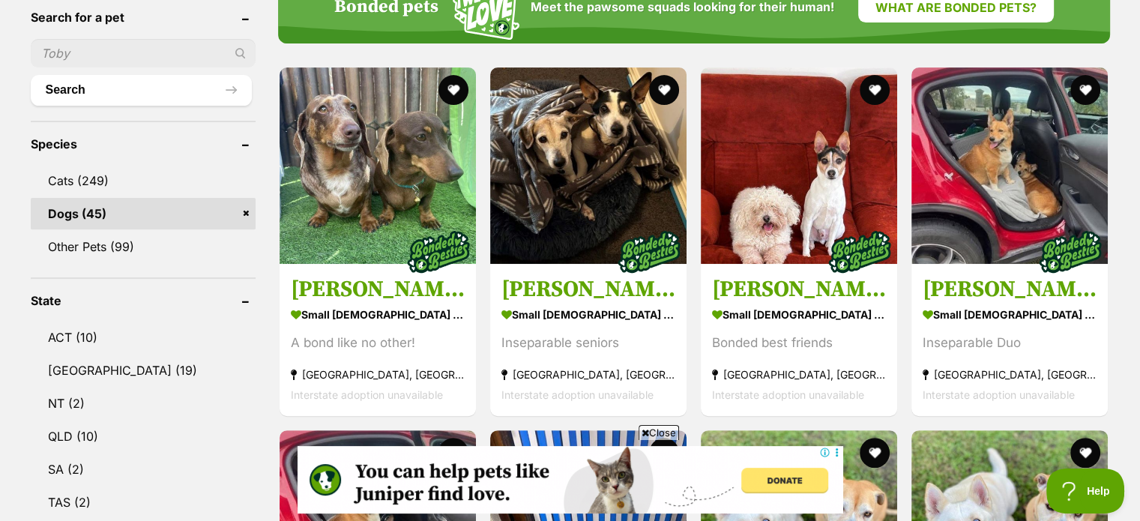
scroll to position [432, 0]
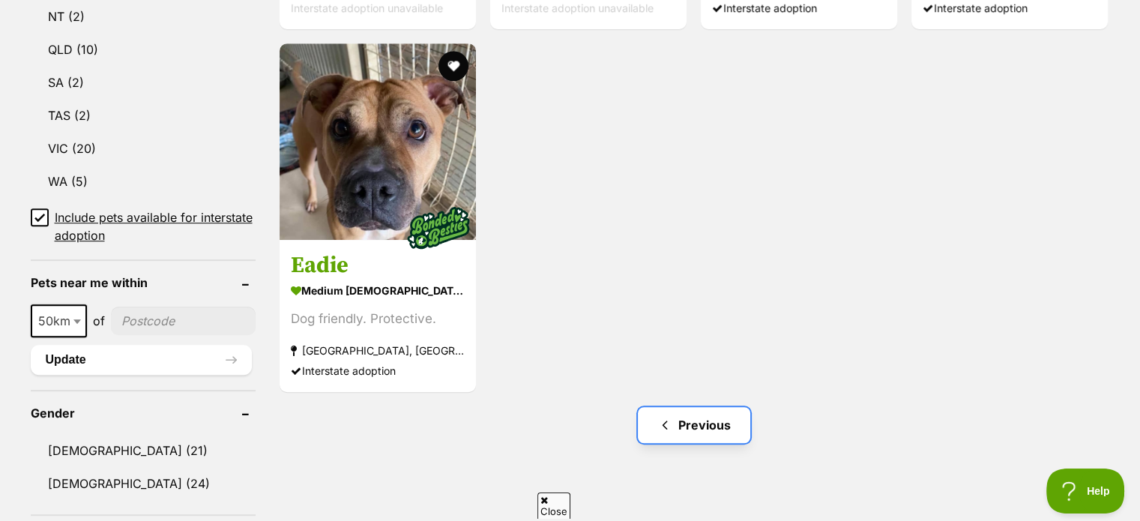
click at [719, 420] on link "Previous" at bounding box center [694, 425] width 112 height 36
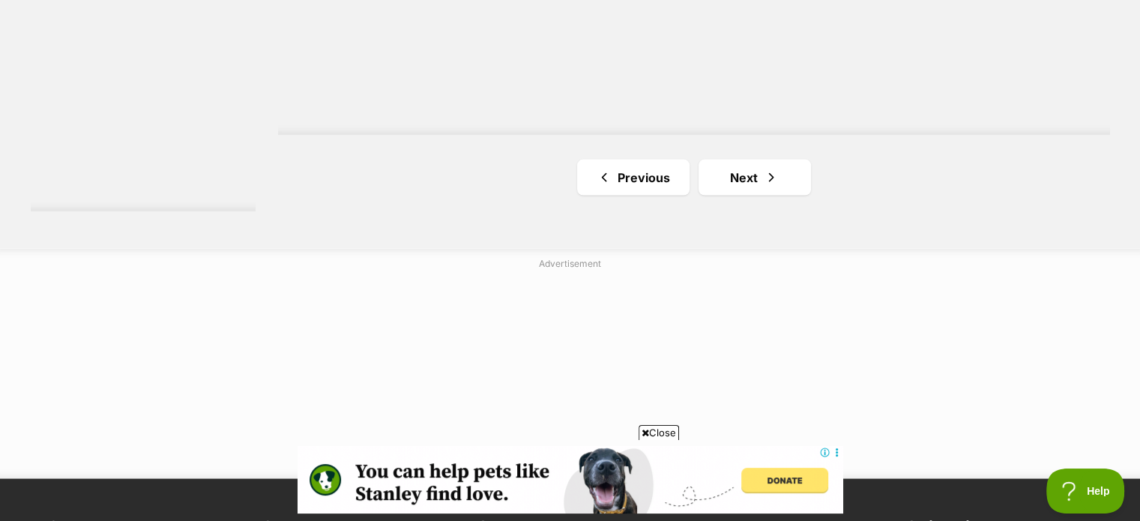
scroll to position [2923, 0]
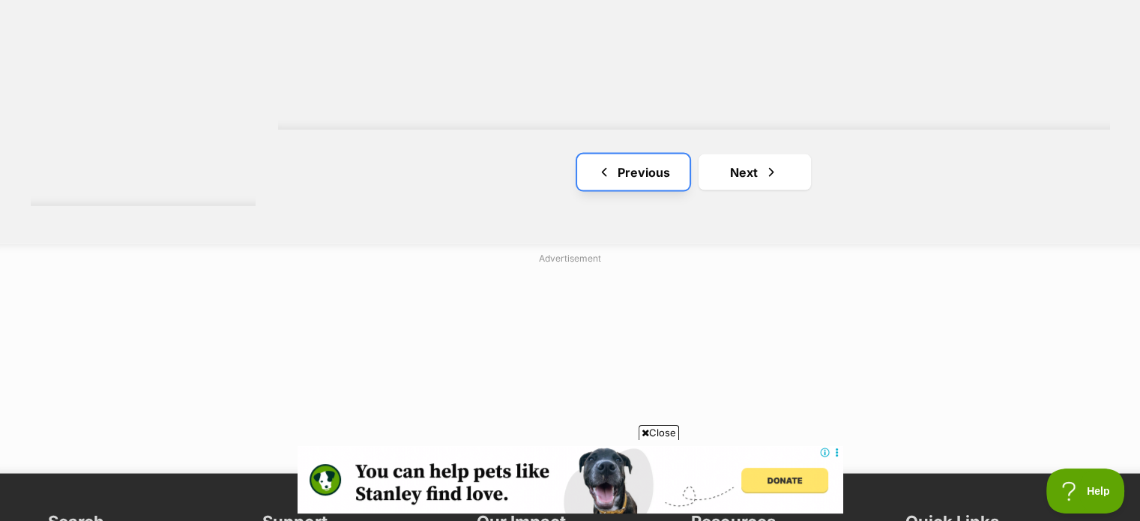
click at [627, 175] on link "Previous" at bounding box center [633, 172] width 112 height 36
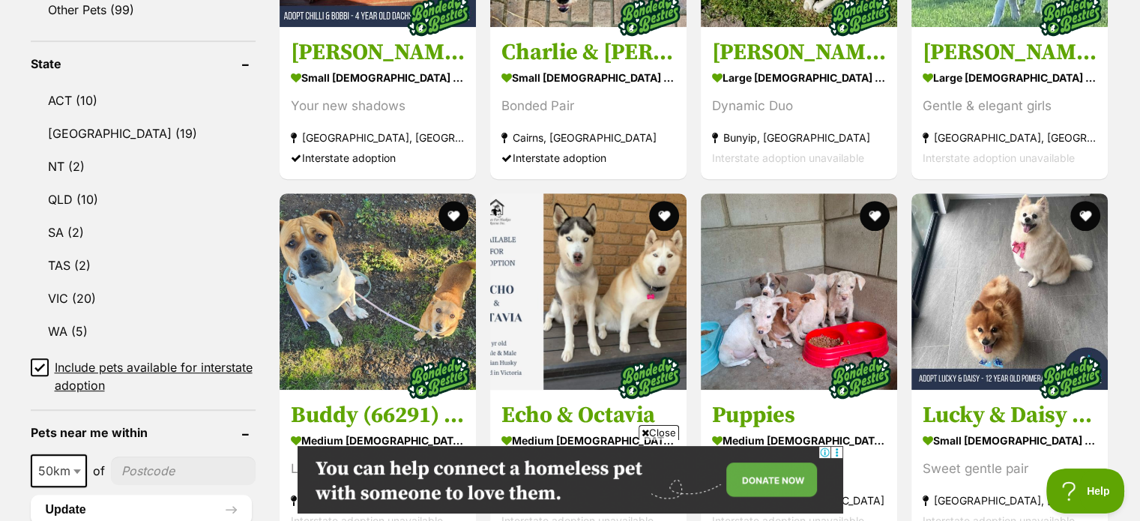
scroll to position [300, 0]
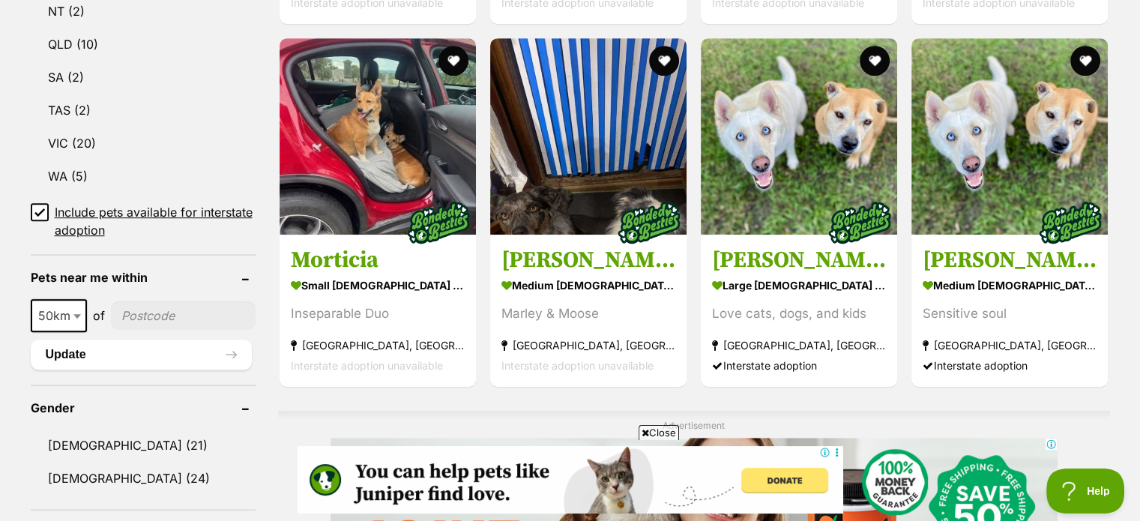
scroll to position [810, 0]
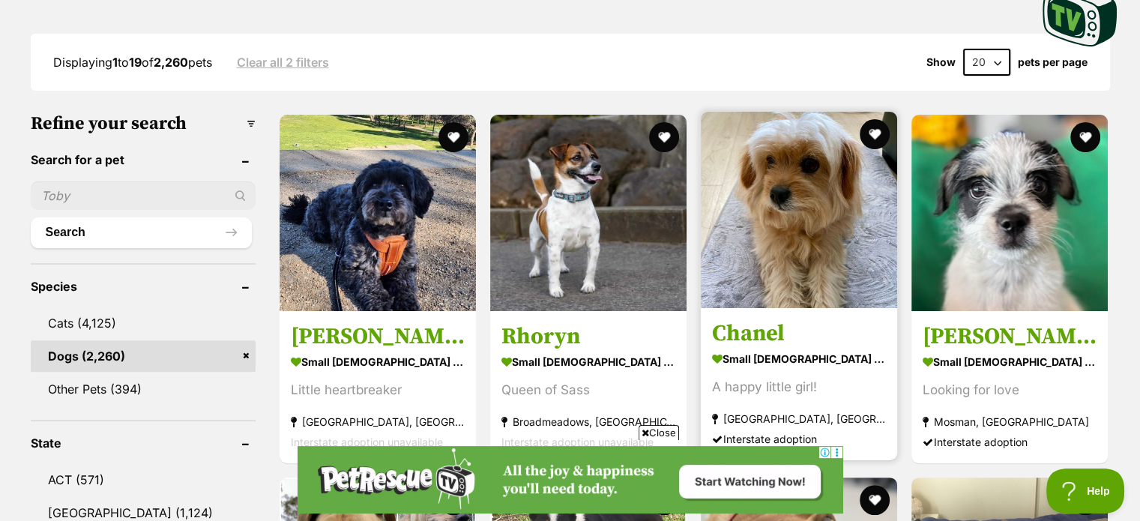
scroll to position [450, 0]
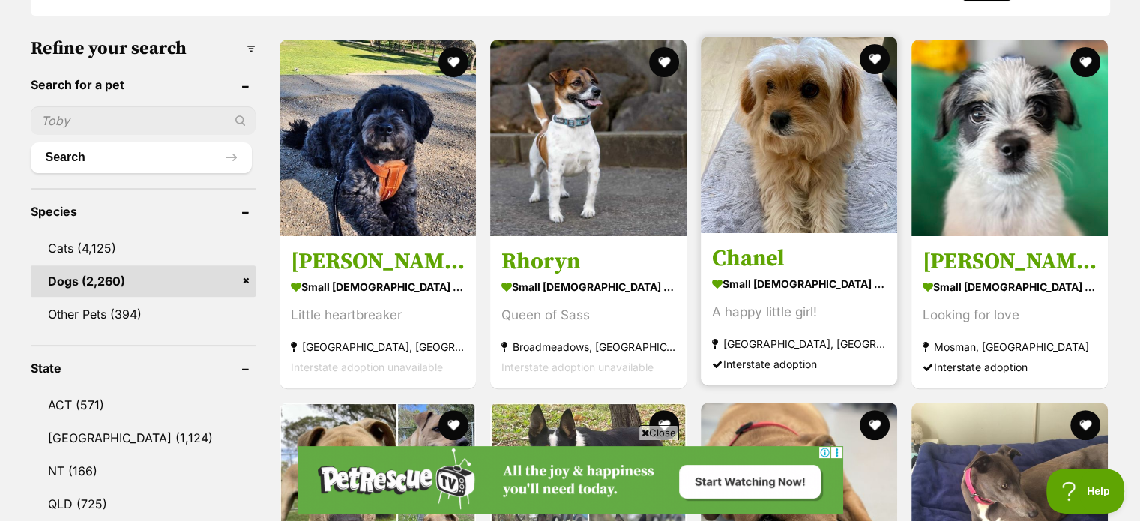
click at [795, 137] on img at bounding box center [799, 135] width 196 height 196
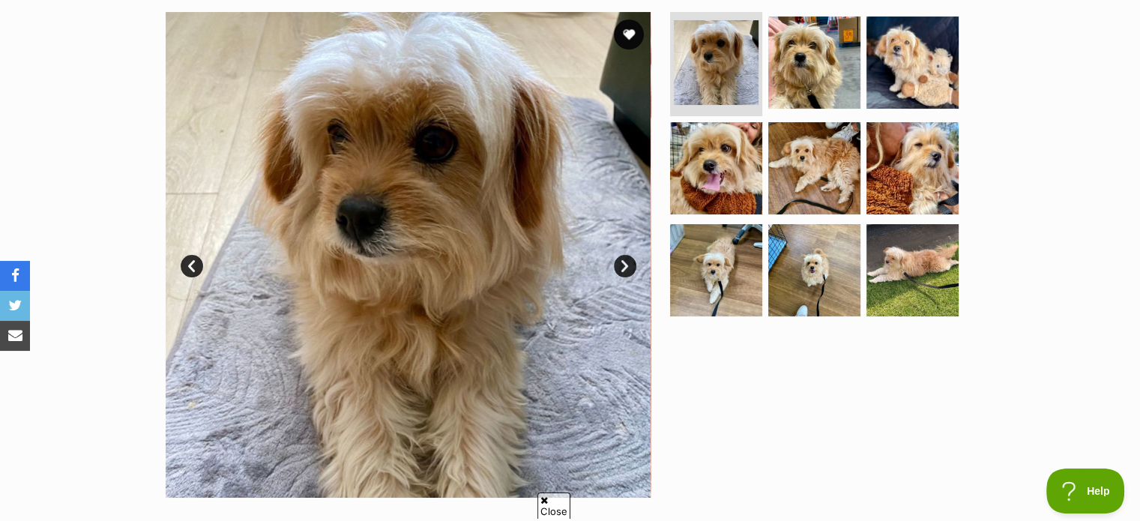
click at [631, 263] on link "Next" at bounding box center [625, 266] width 22 height 22
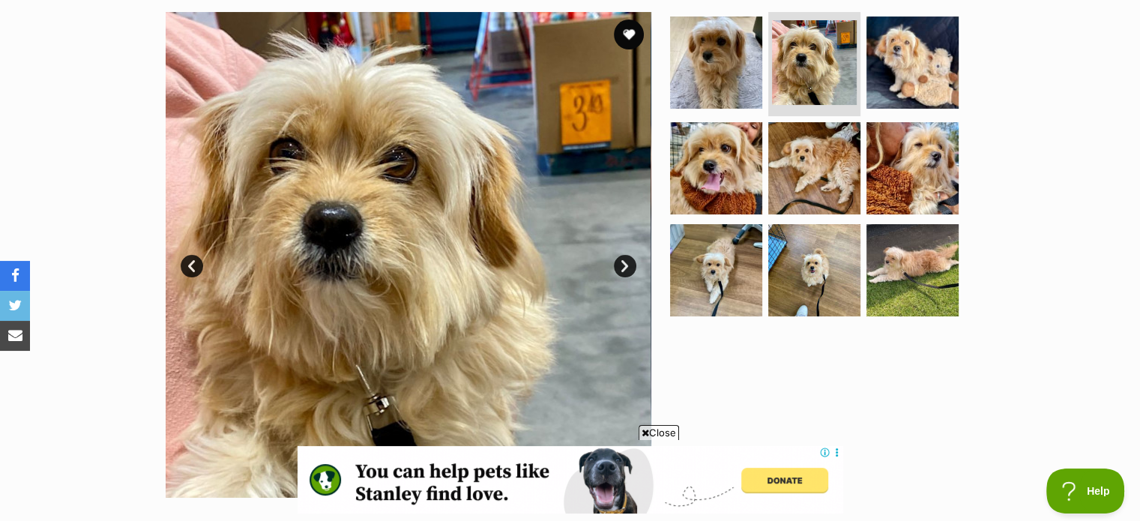
click at [628, 263] on link "Next" at bounding box center [625, 266] width 22 height 22
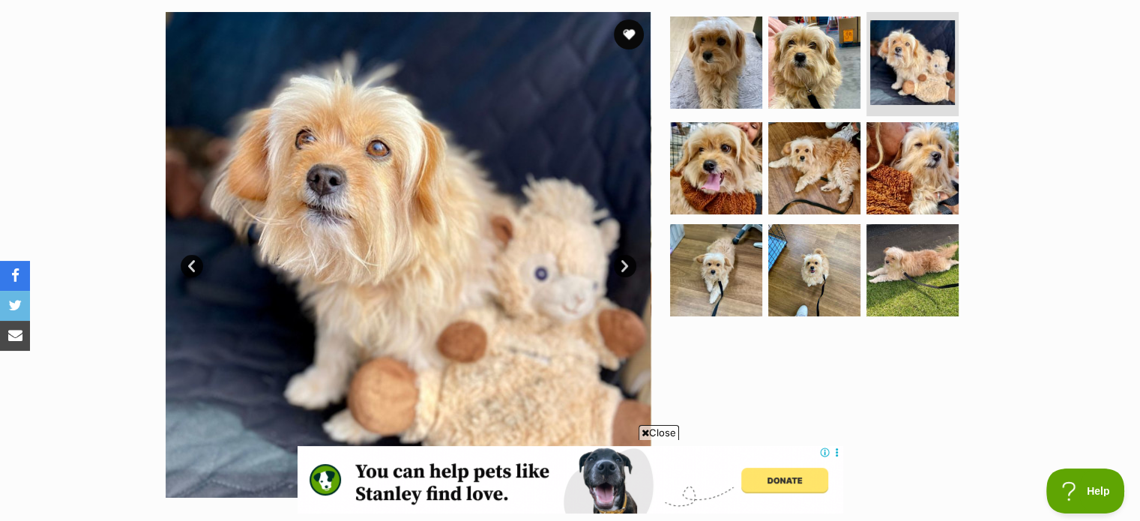
click at [627, 264] on link "Next" at bounding box center [625, 266] width 22 height 22
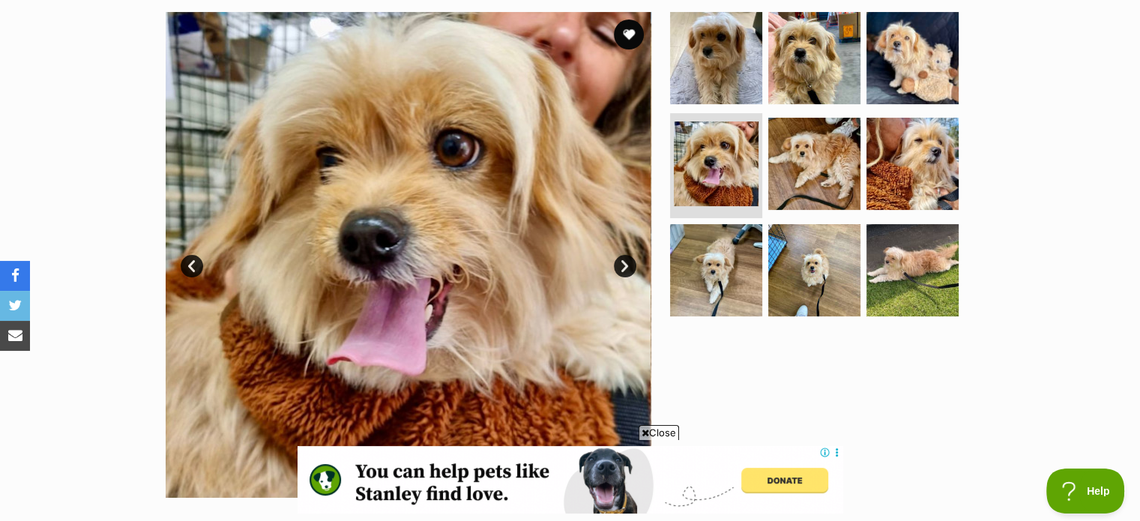
click at [627, 264] on link "Next" at bounding box center [625, 266] width 22 height 22
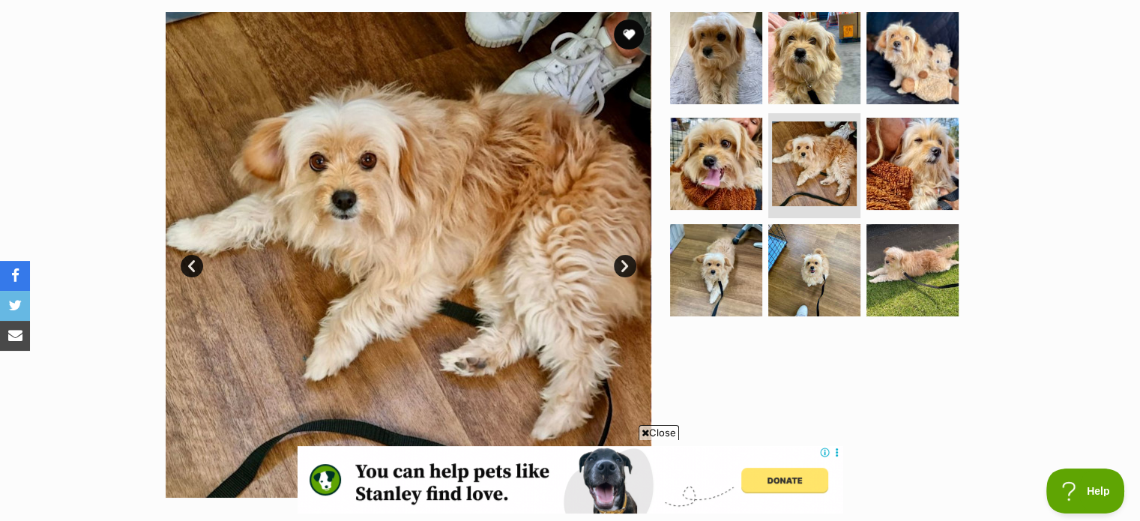
click at [627, 264] on link "Next" at bounding box center [625, 266] width 22 height 22
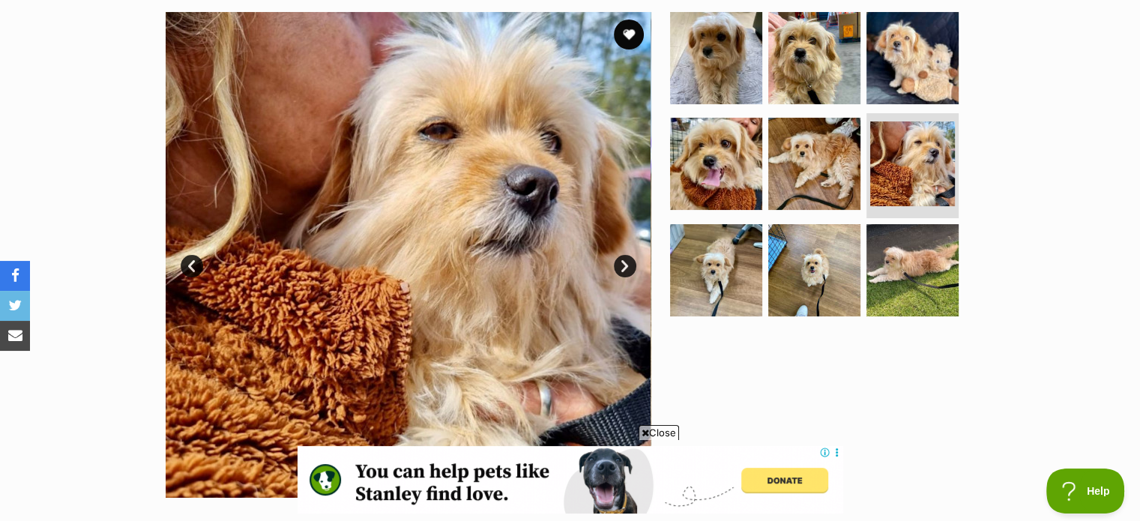
click at [627, 264] on link "Next" at bounding box center [625, 266] width 22 height 22
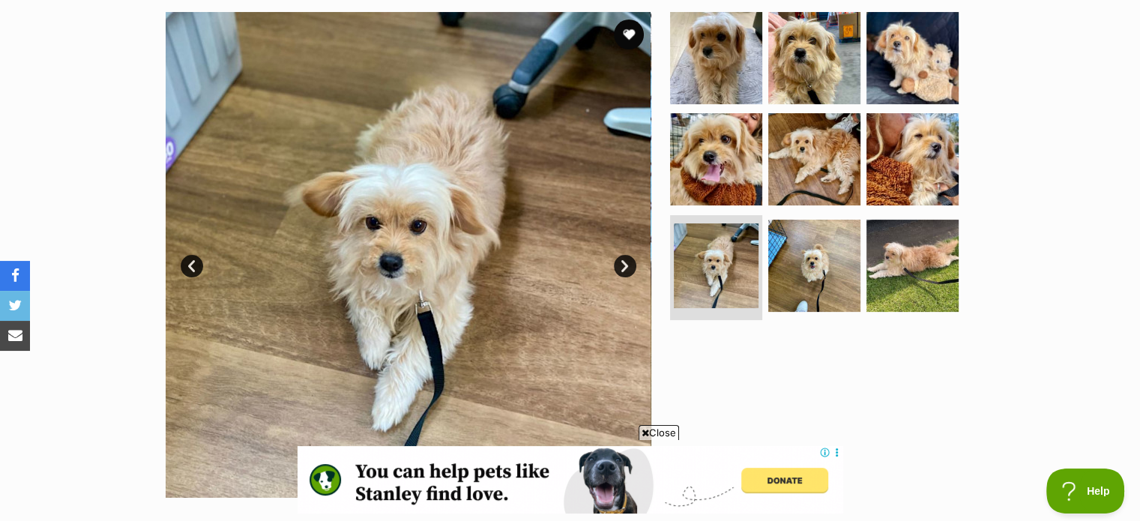
click at [627, 264] on link "Next" at bounding box center [625, 266] width 22 height 22
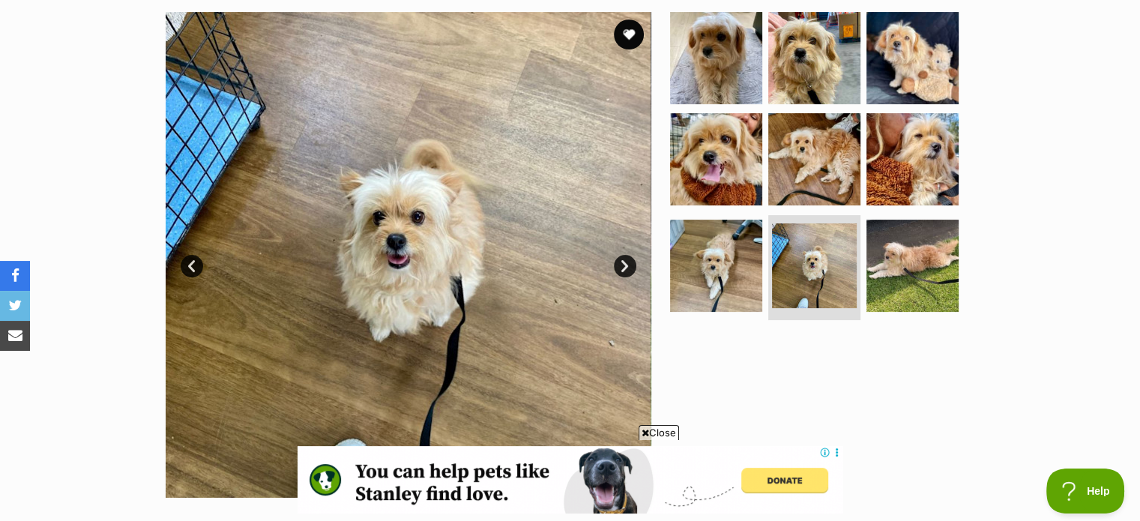
click at [627, 264] on link "Next" at bounding box center [625, 266] width 22 height 22
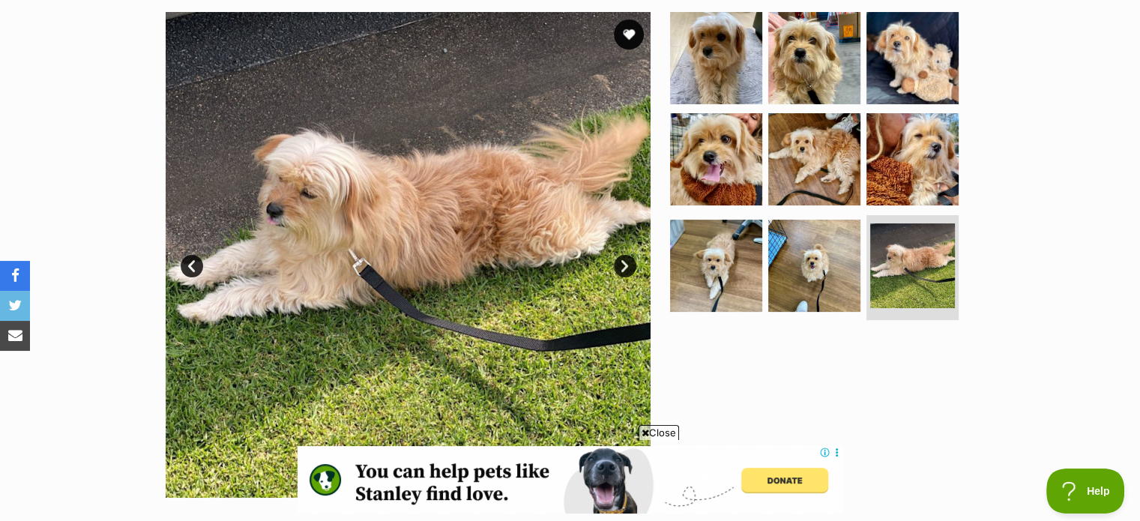
click at [627, 264] on link "Next" at bounding box center [625, 266] width 22 height 22
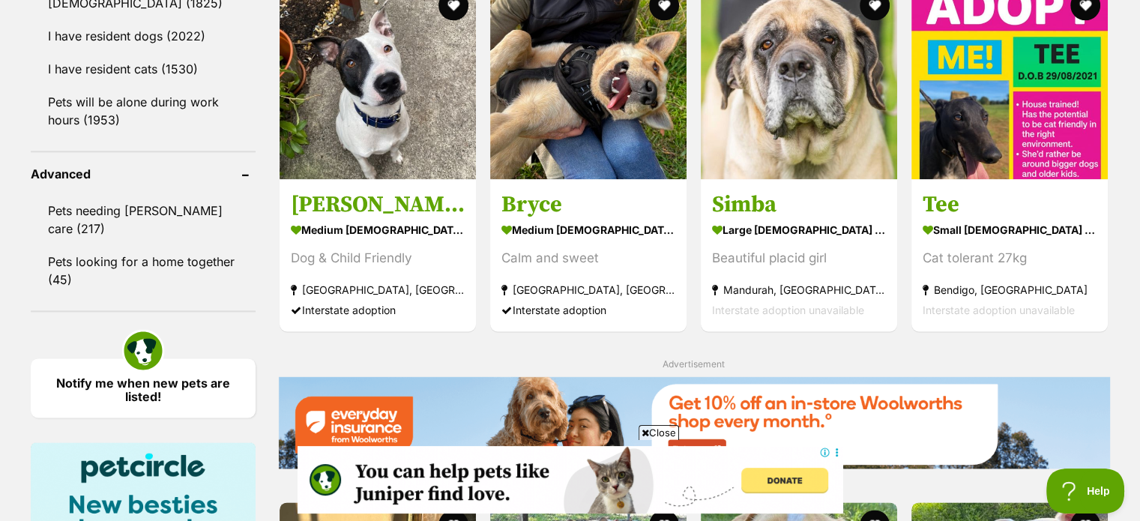
scroll to position [1886, 0]
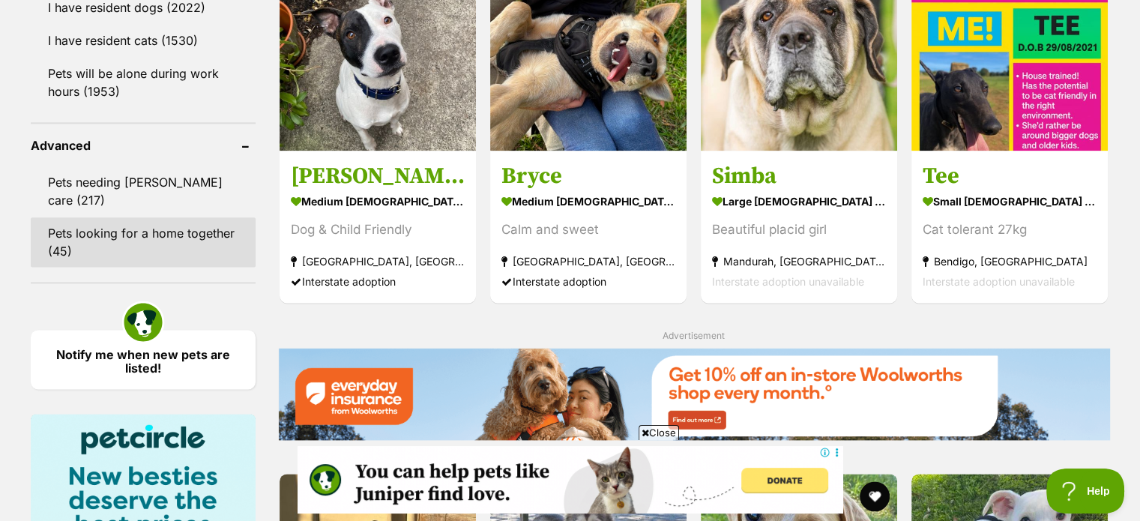
click at [79, 217] on link "Pets looking for a home together (45)" at bounding box center [143, 241] width 225 height 49
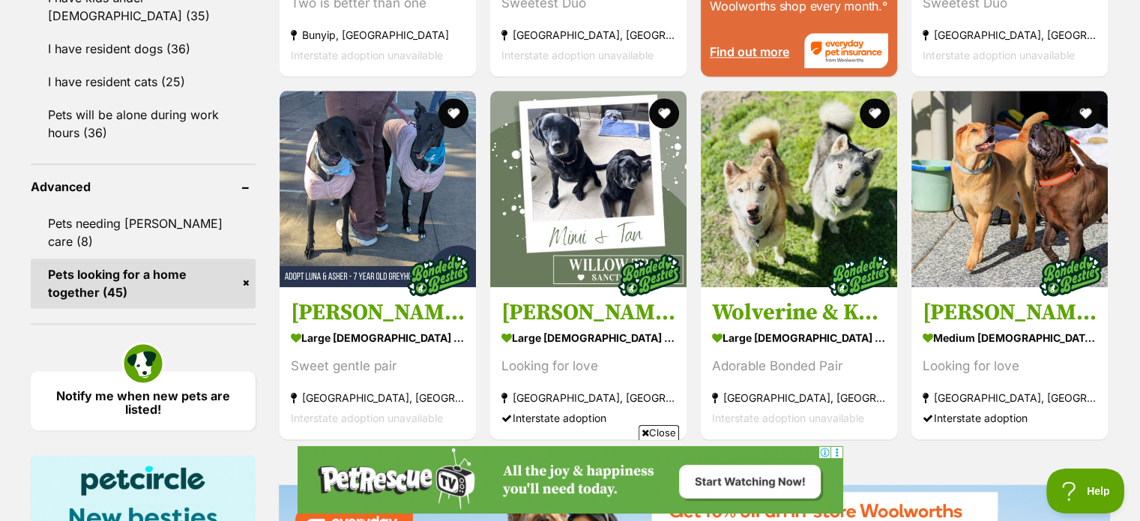
scroll to position [1874, 0]
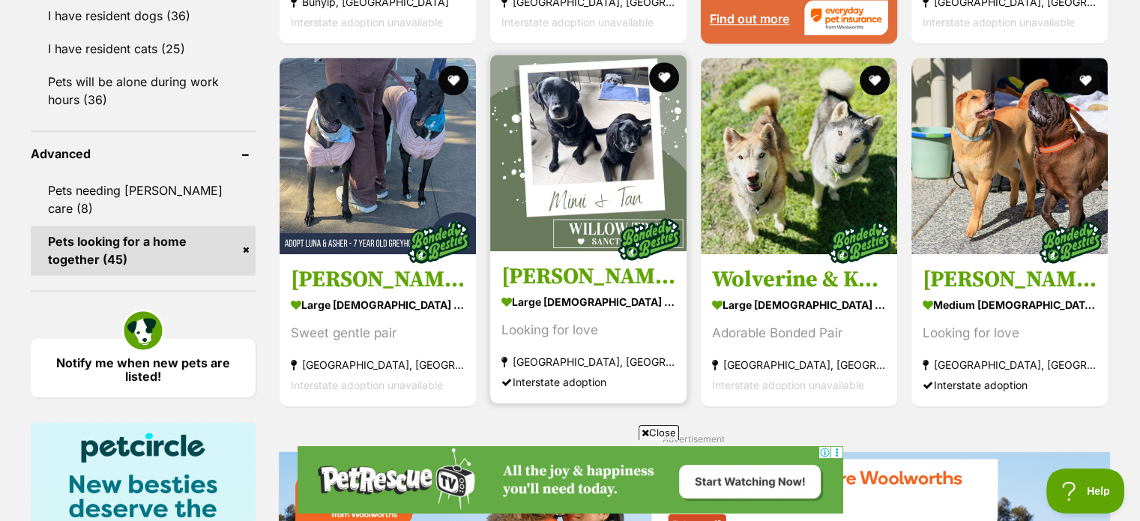
click at [571, 127] on img at bounding box center [588, 153] width 196 height 196
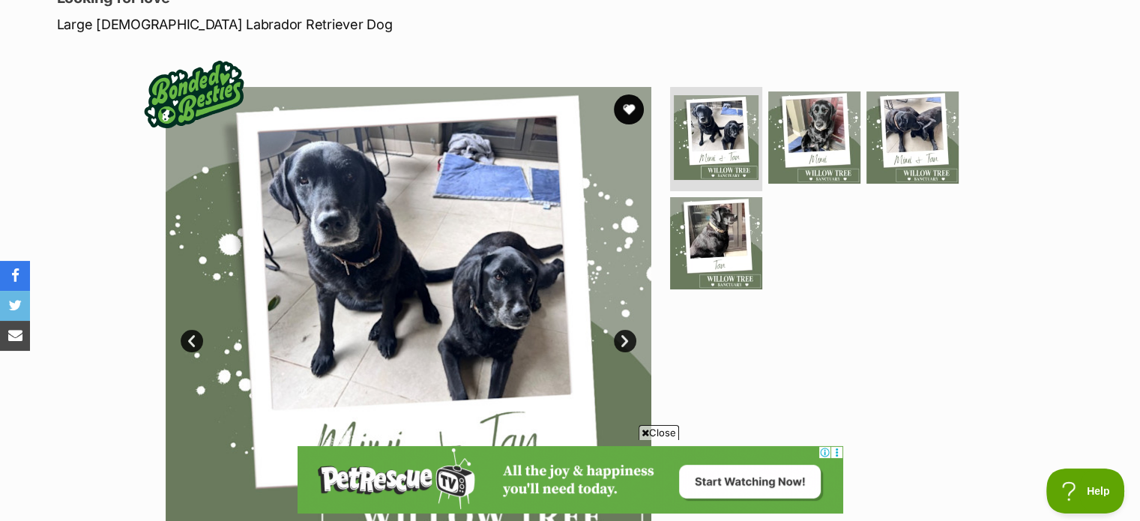
click at [624, 342] on link "Next" at bounding box center [625, 341] width 22 height 22
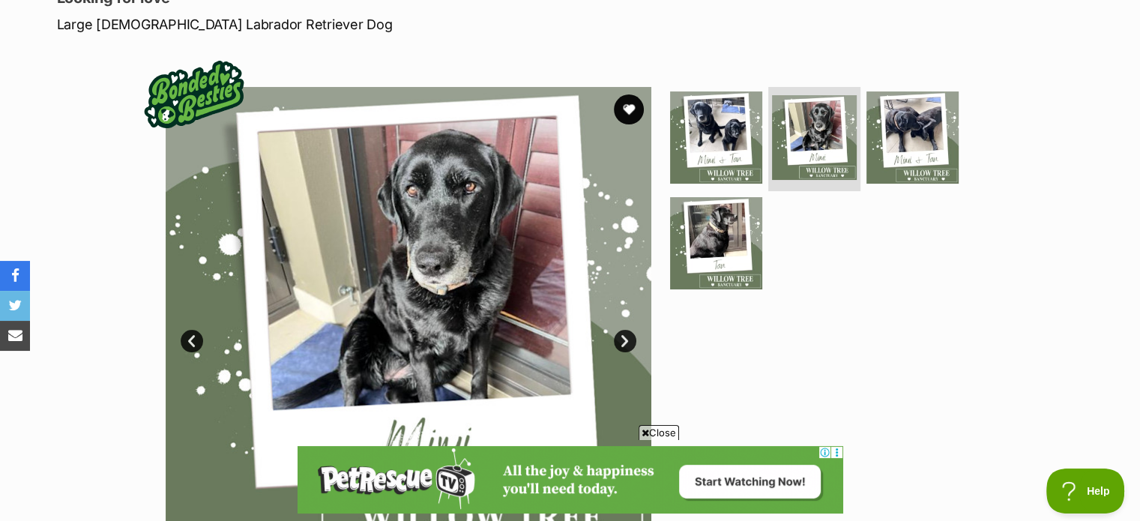
click at [624, 342] on link "Next" at bounding box center [625, 341] width 22 height 22
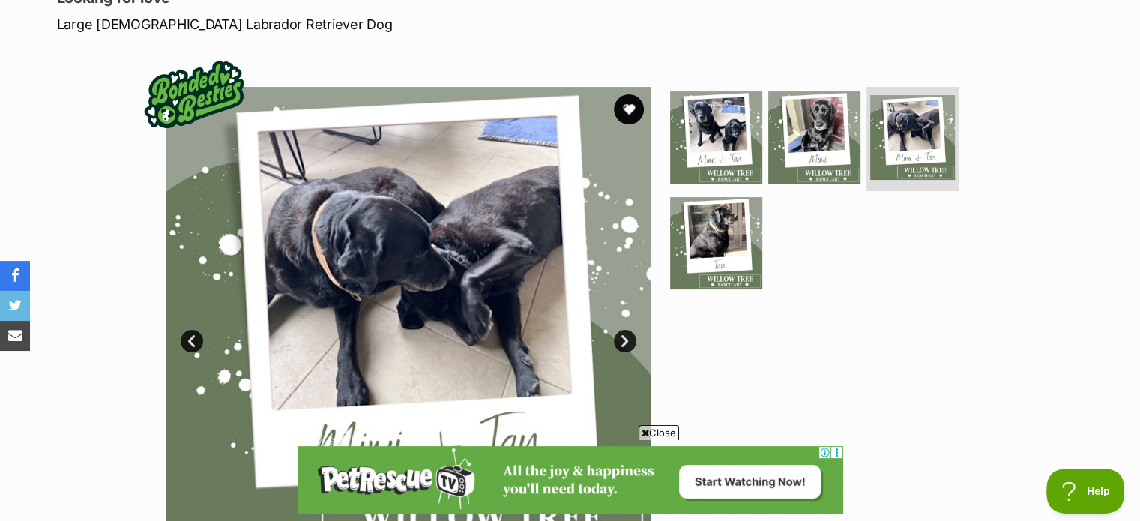
click at [624, 342] on link "Next" at bounding box center [625, 341] width 22 height 22
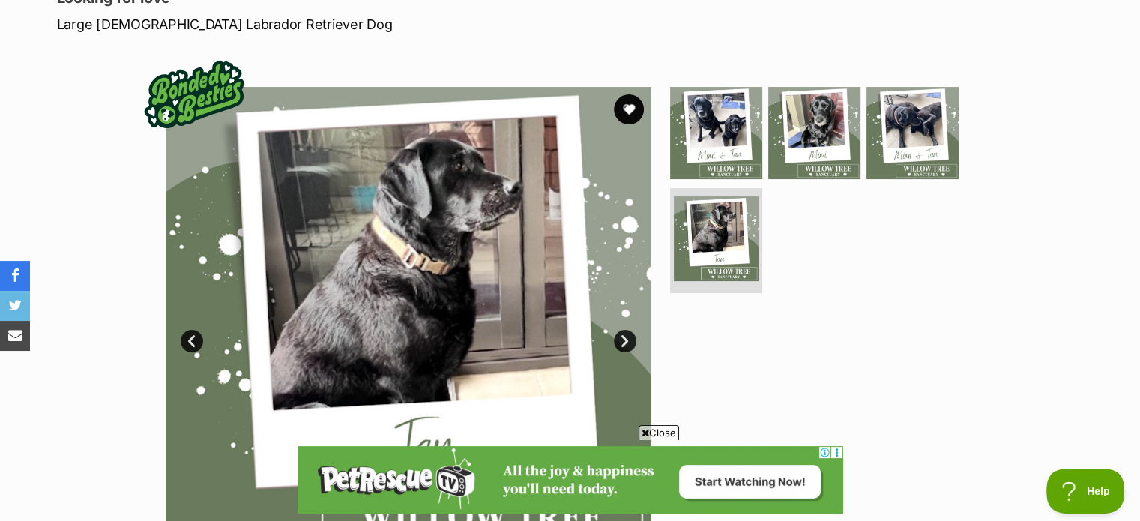
click at [624, 342] on link "Next" at bounding box center [625, 341] width 22 height 22
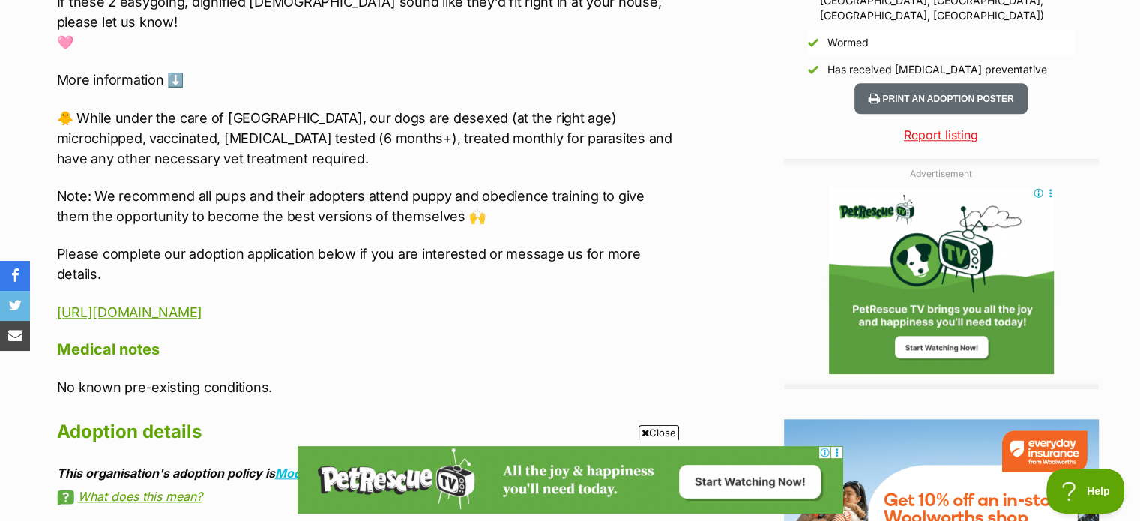
scroll to position [1499, 0]
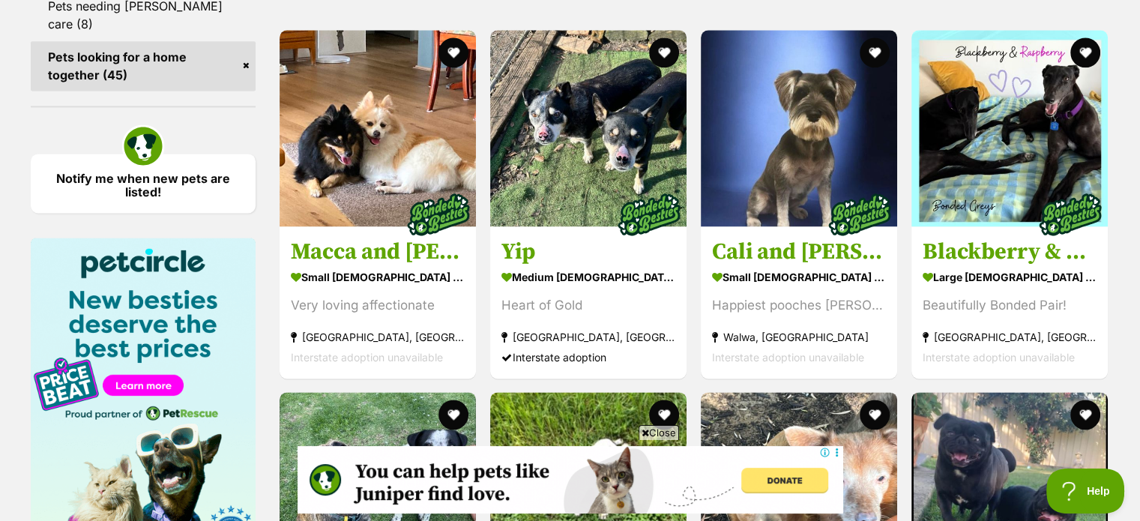
scroll to position [2023, 0]
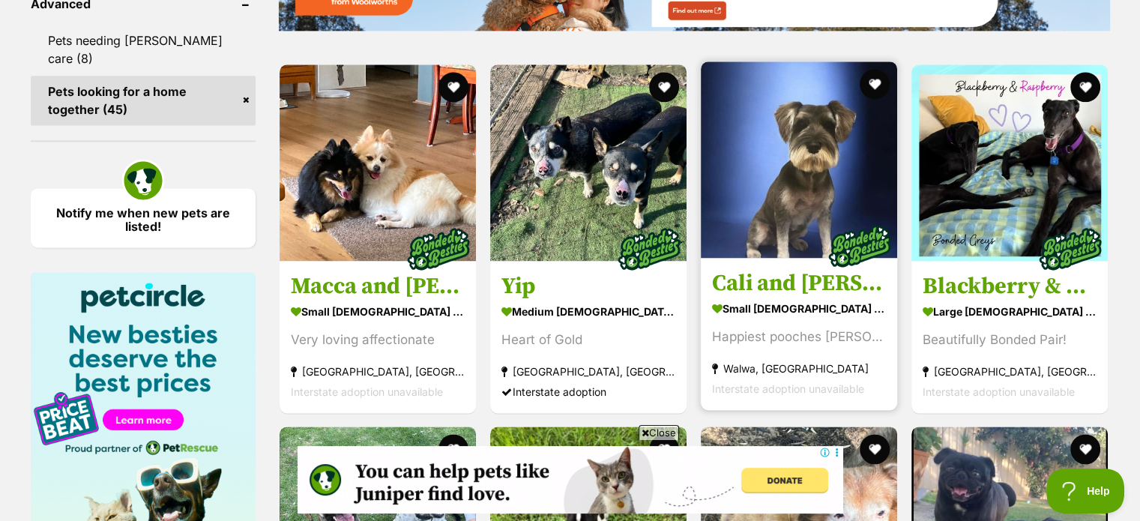
click at [809, 197] on img at bounding box center [799, 159] width 196 height 196
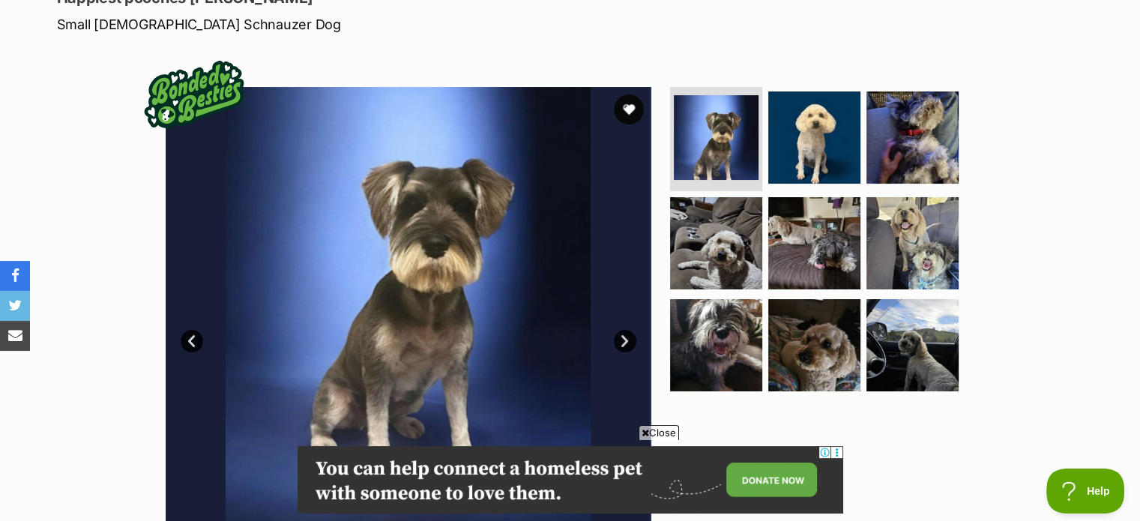
click at [624, 341] on link "Next" at bounding box center [625, 341] width 22 height 22
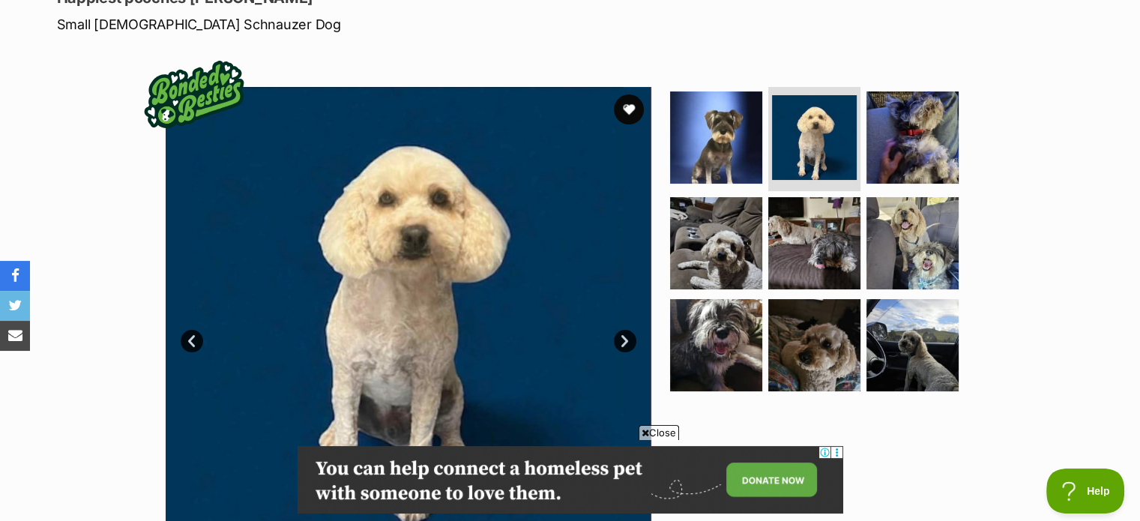
click at [624, 341] on link "Next" at bounding box center [625, 341] width 22 height 22
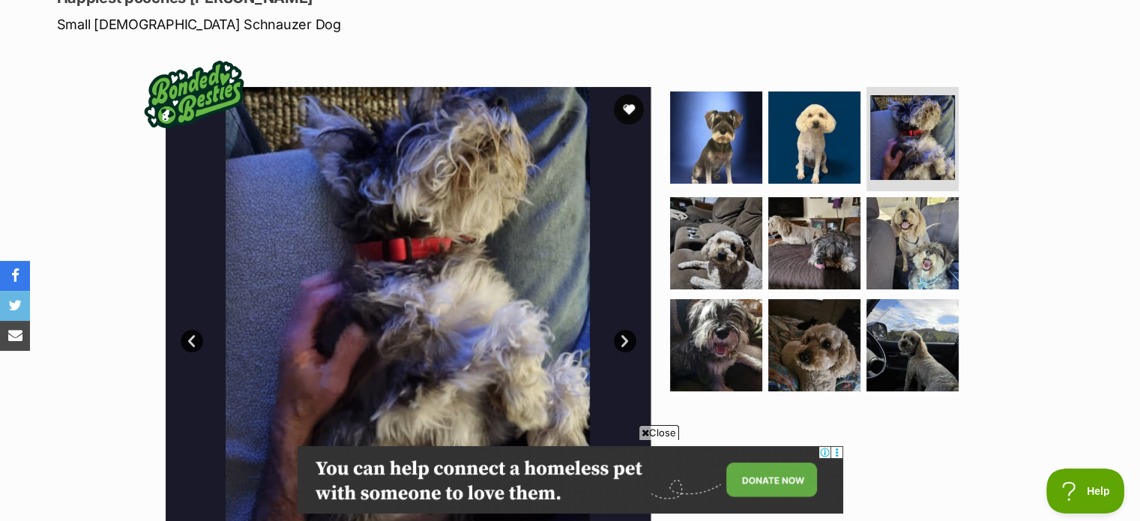
click at [624, 341] on link "Next" at bounding box center [625, 341] width 22 height 22
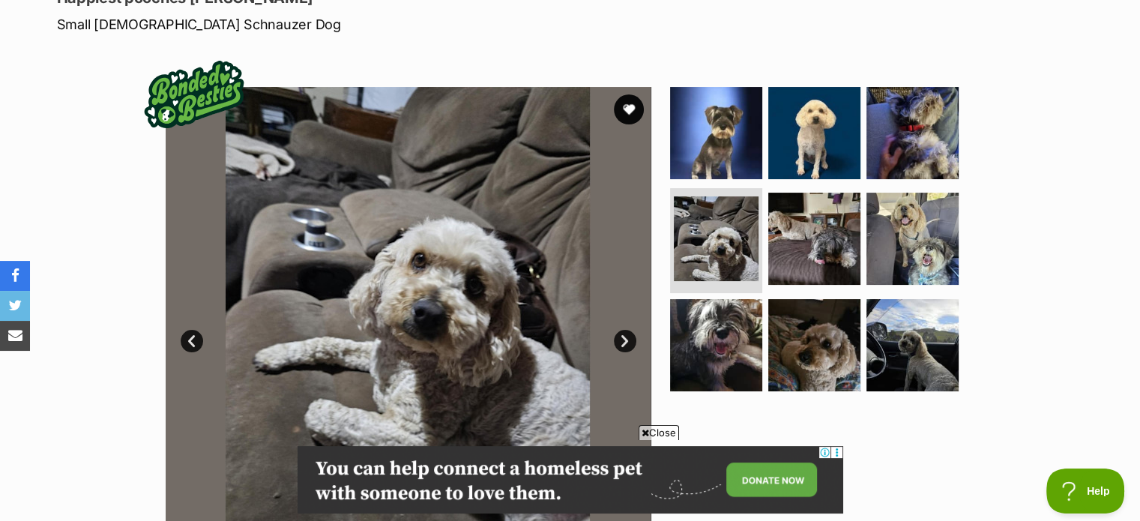
click at [624, 341] on link "Next" at bounding box center [625, 341] width 22 height 22
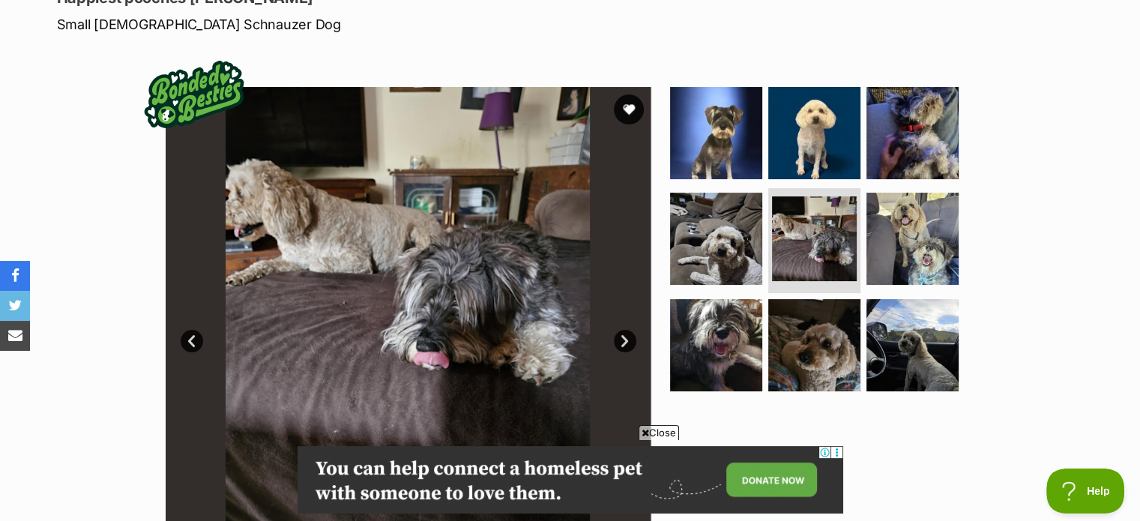
click at [624, 341] on link "Next" at bounding box center [625, 341] width 22 height 22
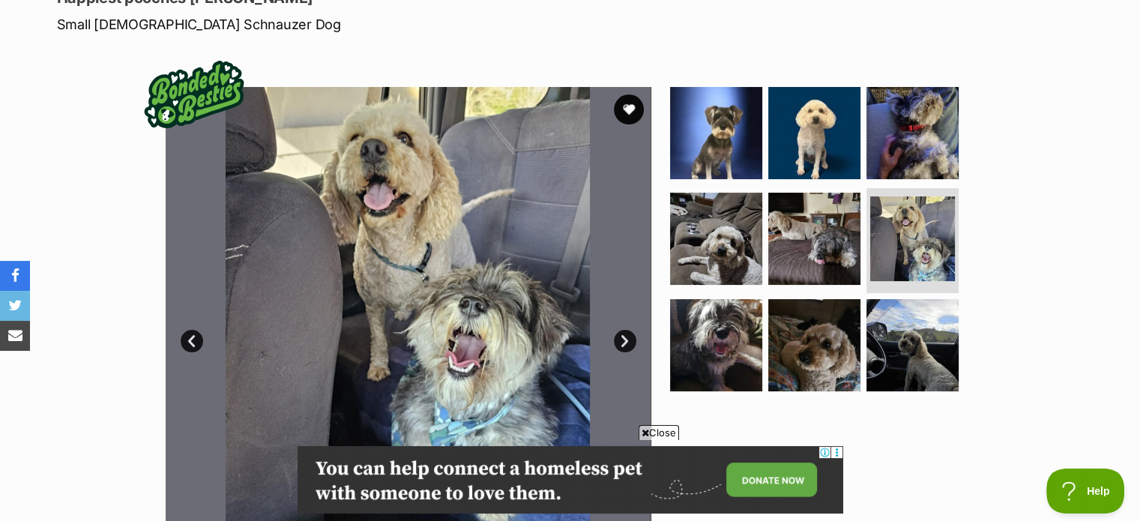
click at [624, 341] on link "Next" at bounding box center [625, 341] width 22 height 22
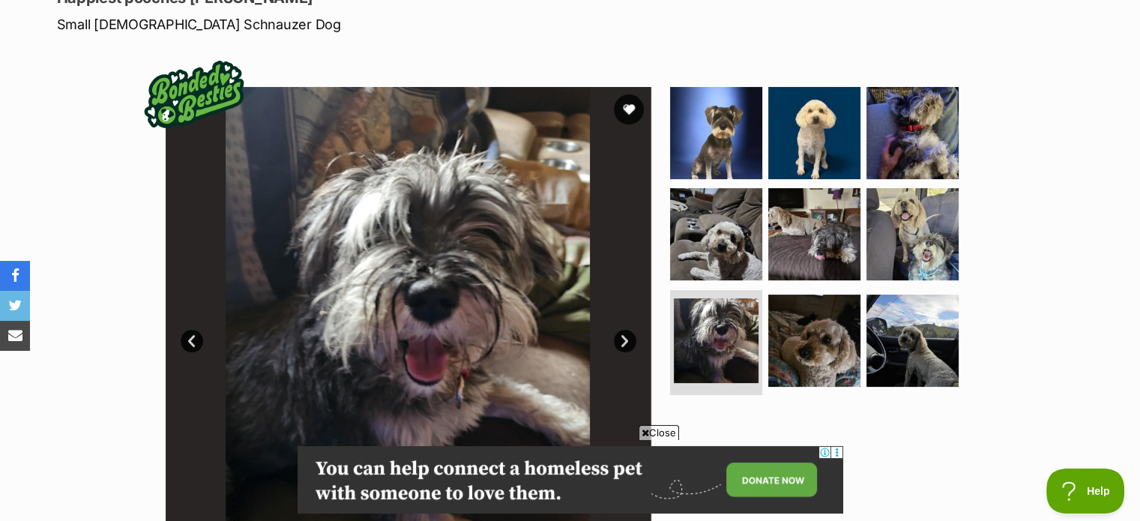
click at [624, 341] on link "Next" at bounding box center [625, 341] width 22 height 22
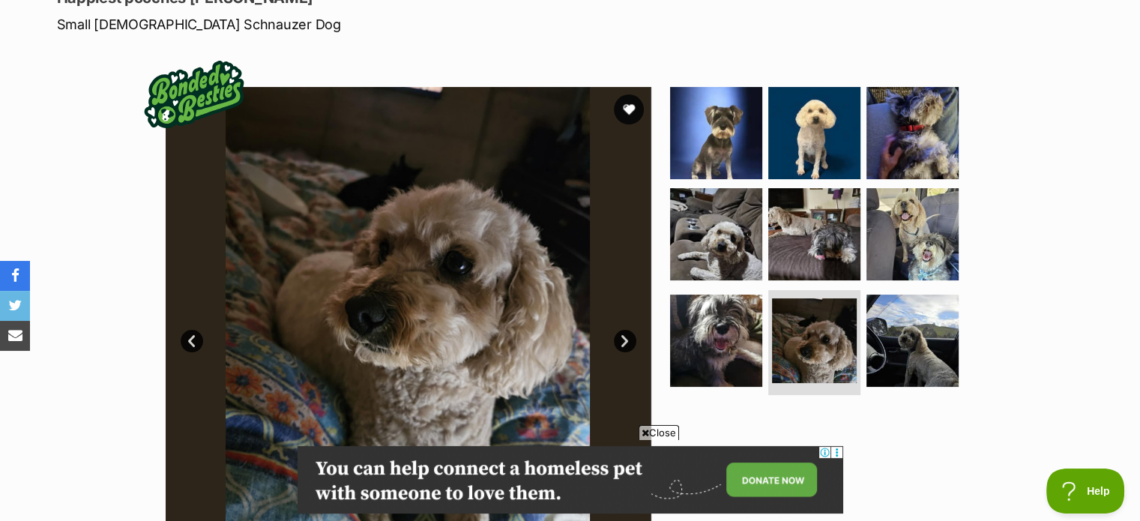
click at [624, 341] on link "Next" at bounding box center [625, 341] width 22 height 22
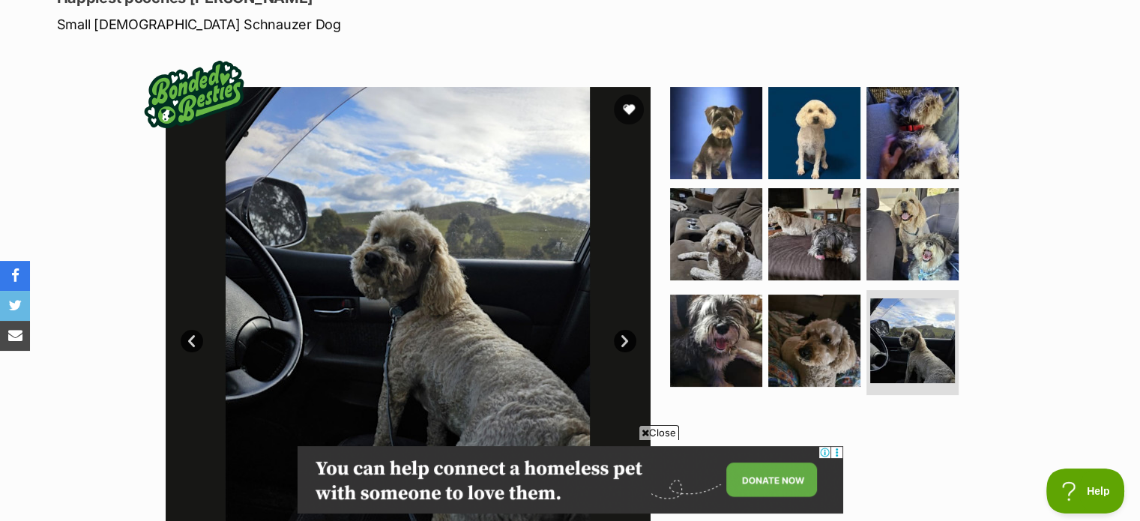
click at [624, 341] on link "Next" at bounding box center [625, 341] width 22 height 22
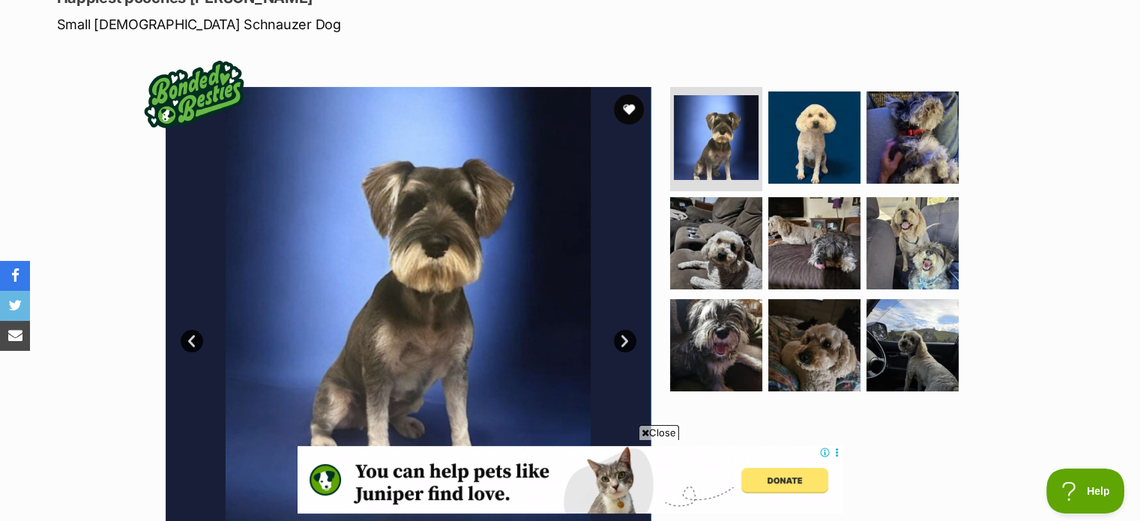
click at [626, 345] on link "Next" at bounding box center [625, 341] width 22 height 22
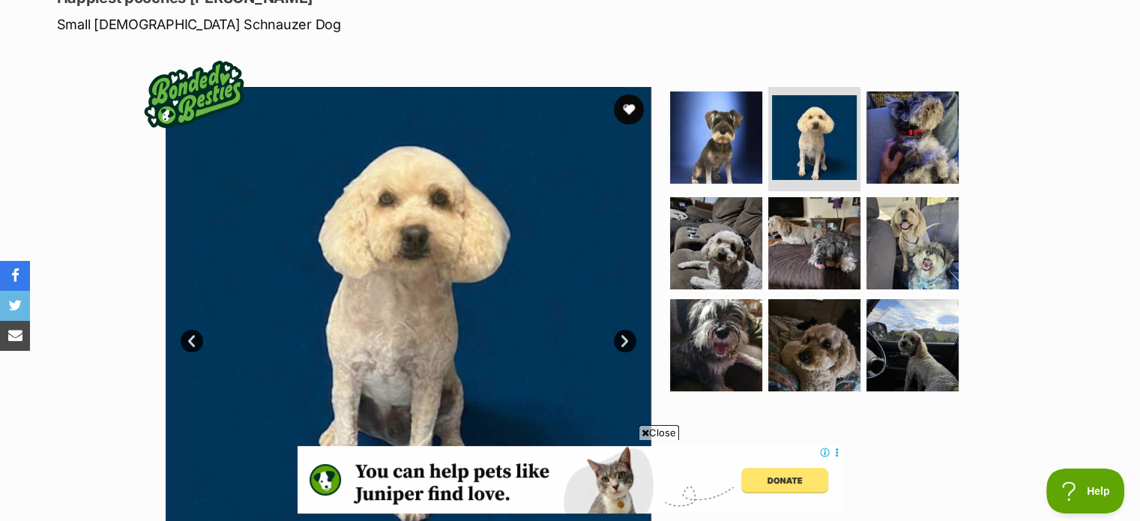
click at [626, 345] on link "Next" at bounding box center [625, 341] width 22 height 22
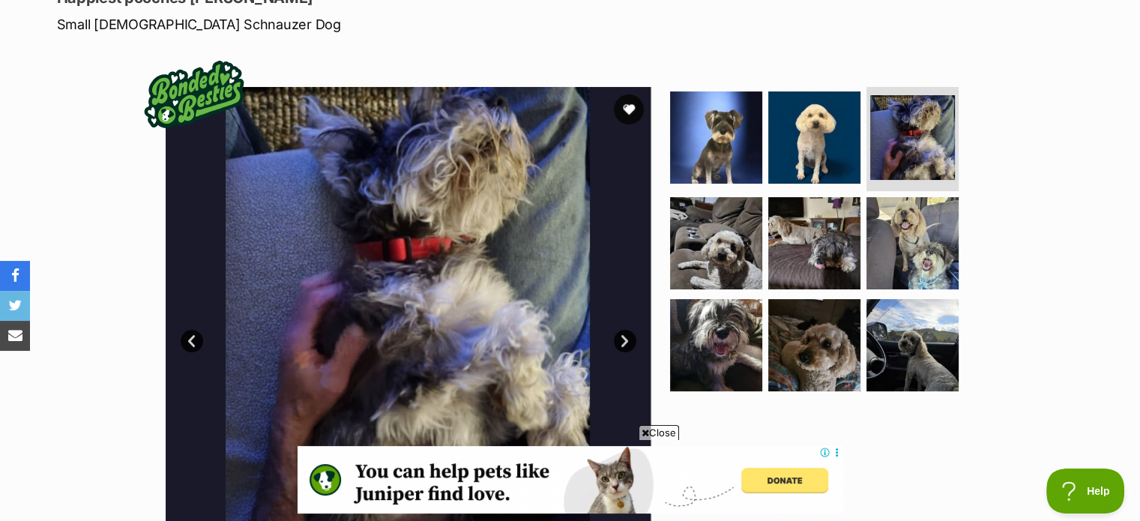
click at [626, 345] on link "Next" at bounding box center [625, 341] width 22 height 22
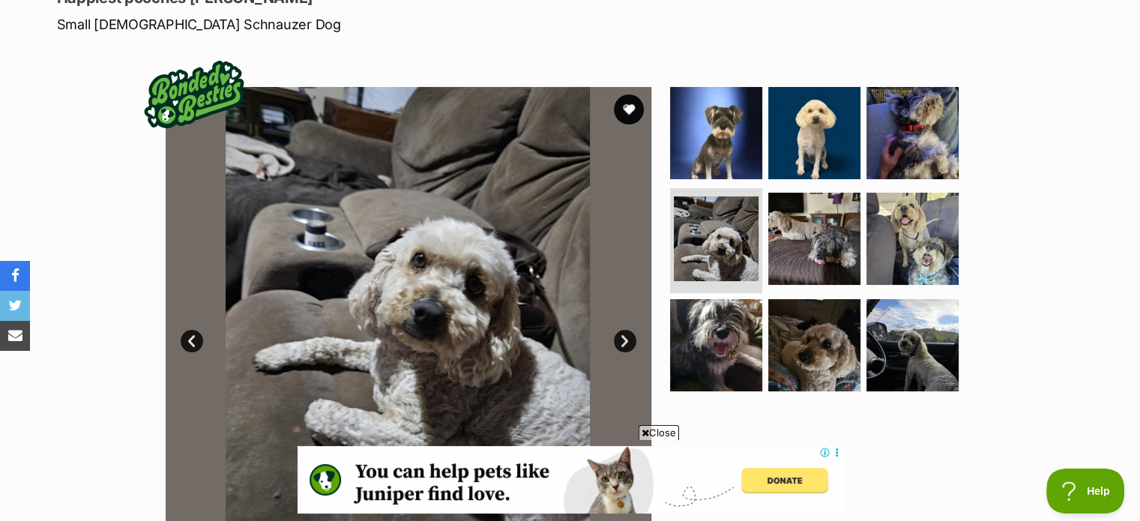
click at [626, 345] on link "Next" at bounding box center [625, 341] width 22 height 22
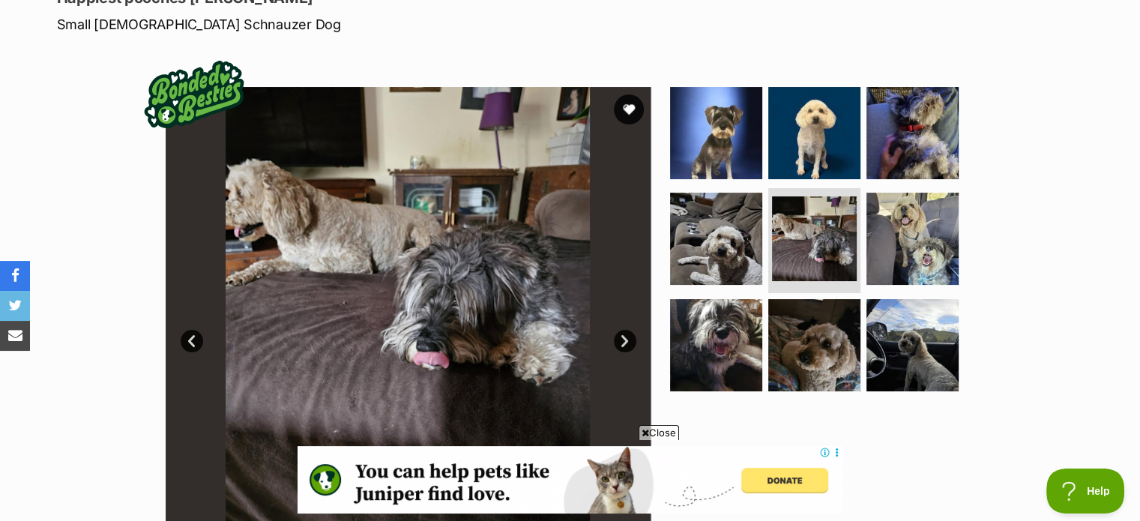
click at [626, 345] on link "Next" at bounding box center [625, 341] width 22 height 22
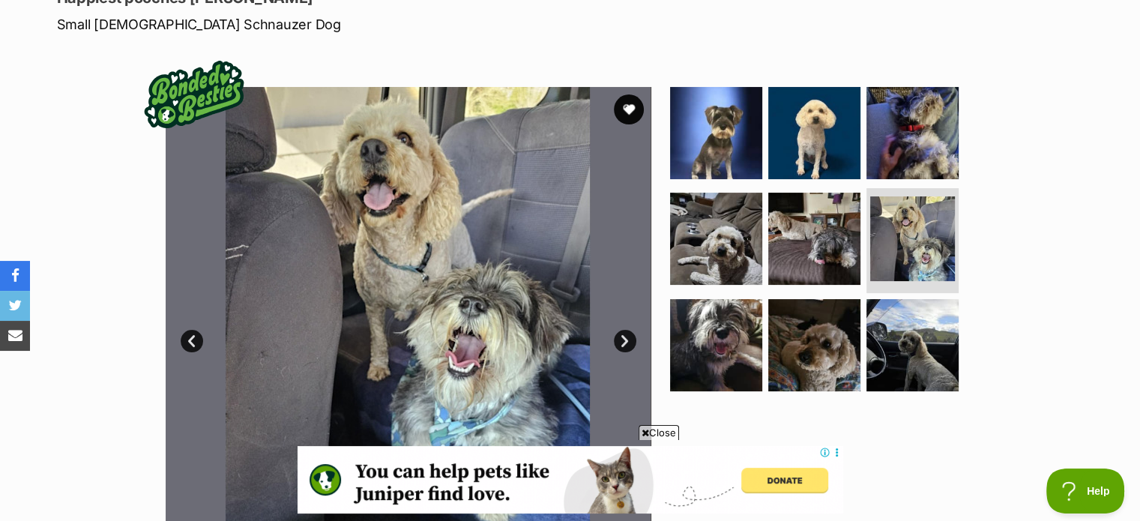
click at [626, 345] on link "Next" at bounding box center [625, 341] width 22 height 22
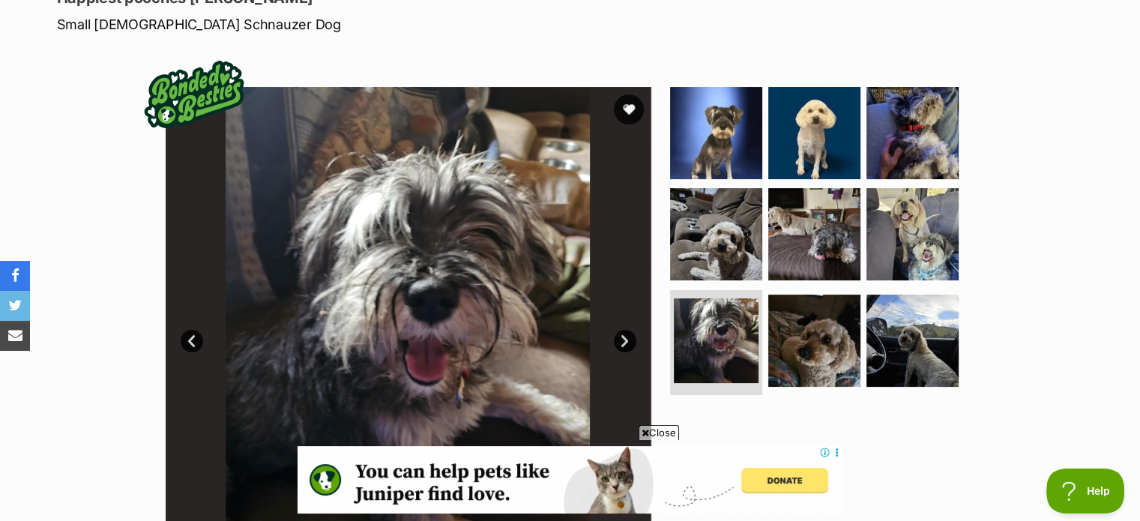
click at [626, 345] on link "Next" at bounding box center [625, 341] width 22 height 22
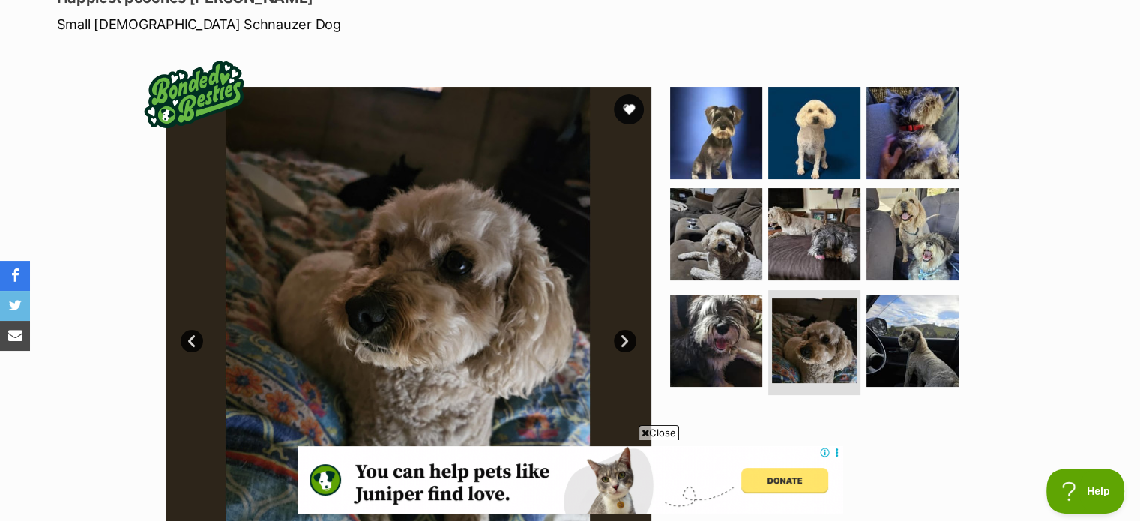
click at [626, 345] on link "Next" at bounding box center [625, 341] width 22 height 22
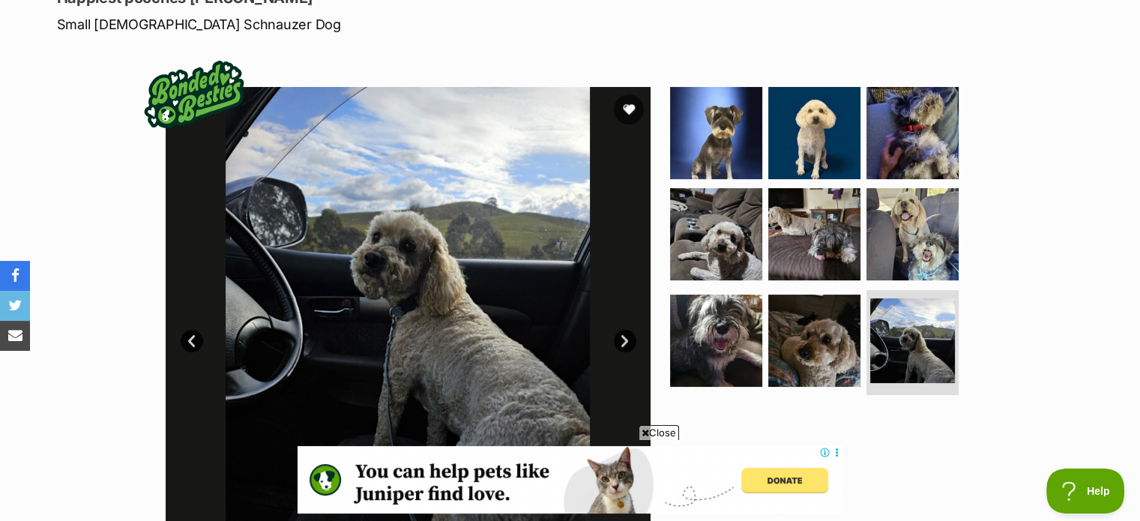
click at [626, 345] on link "Next" at bounding box center [625, 341] width 22 height 22
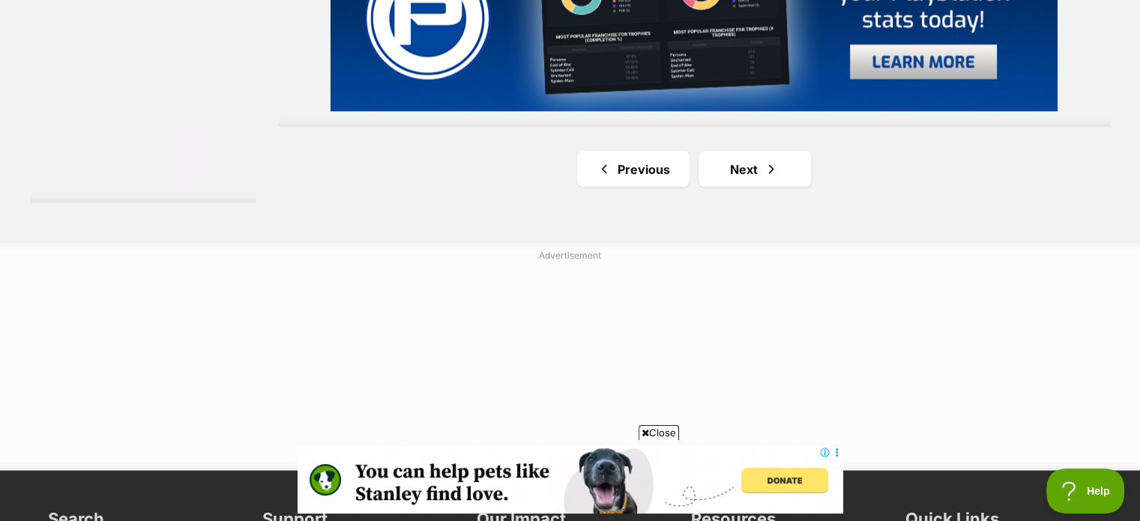
scroll to position [3073, 0]
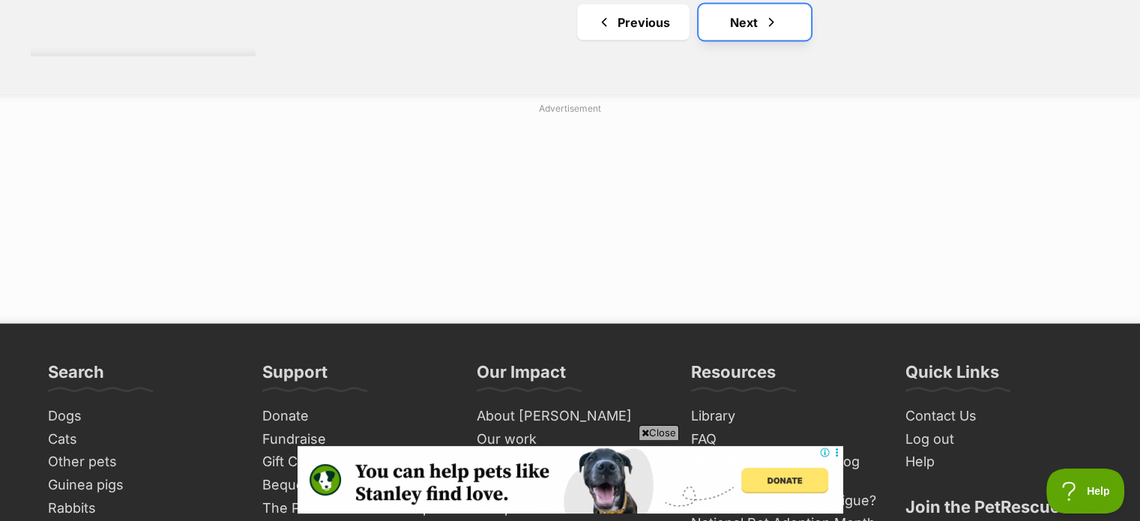
click at [752, 16] on link "Next" at bounding box center [754, 22] width 112 height 36
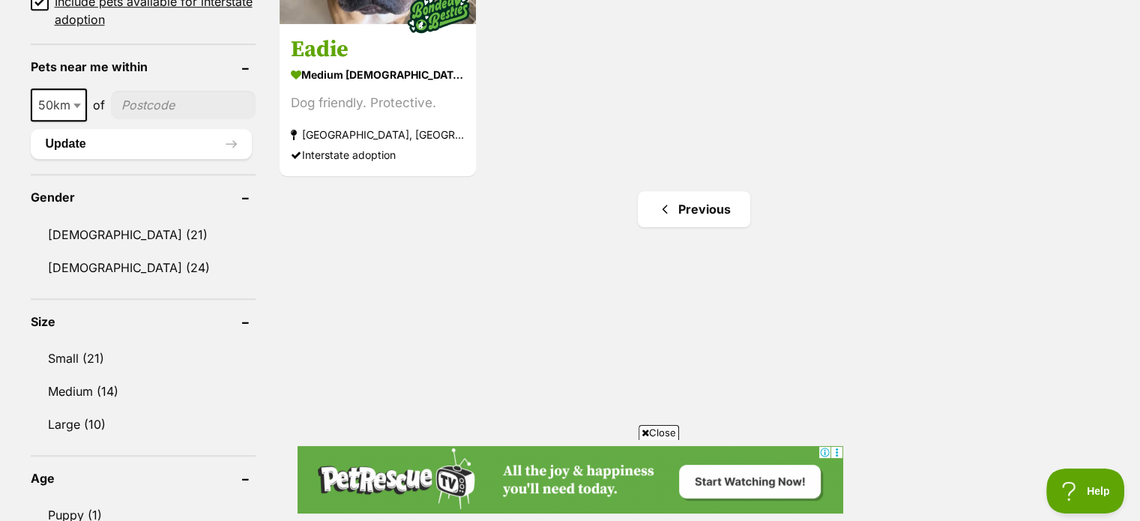
scroll to position [1124, 0]
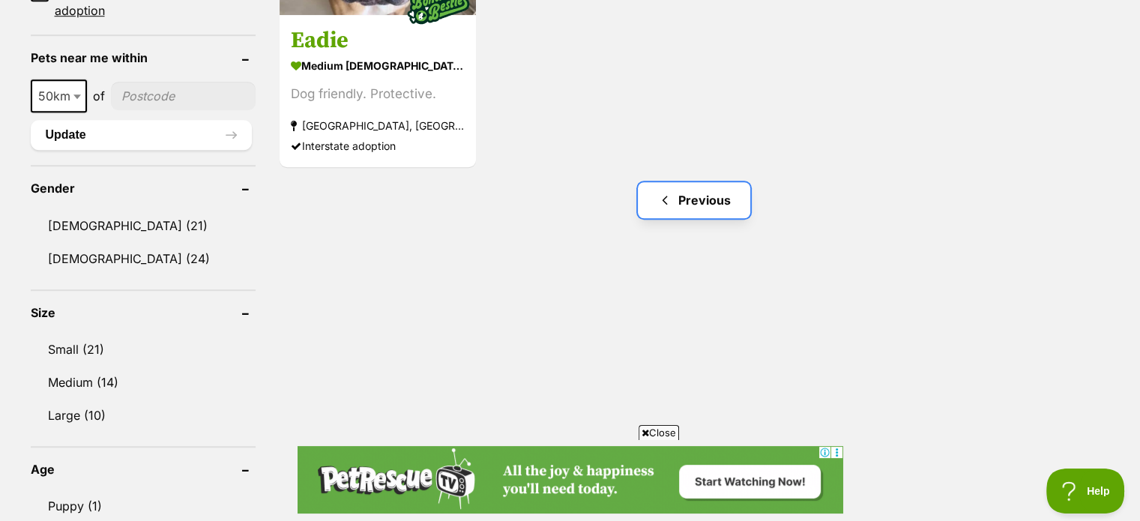
click at [713, 194] on link "Previous" at bounding box center [694, 200] width 112 height 36
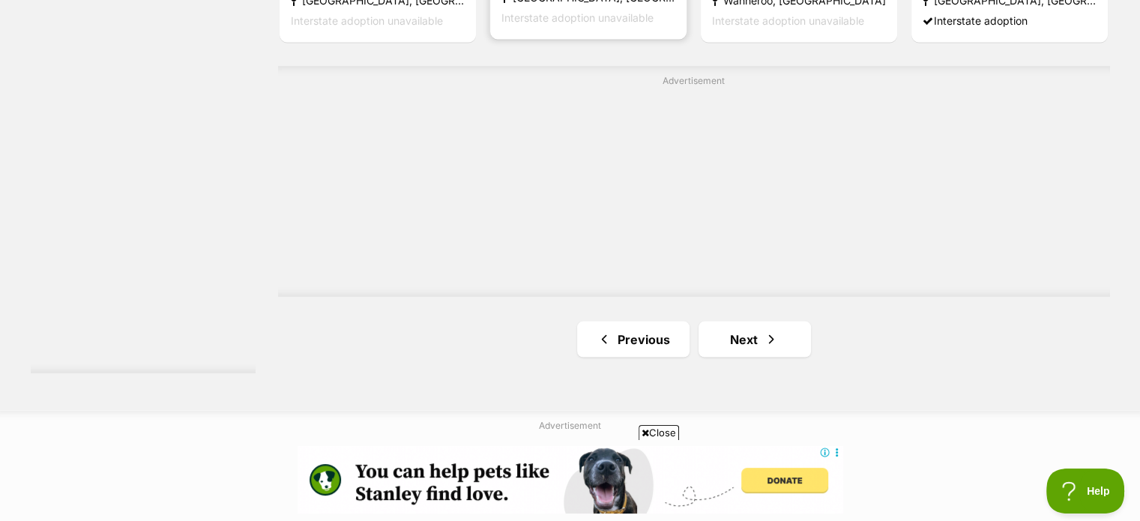
scroll to position [2848, 0]
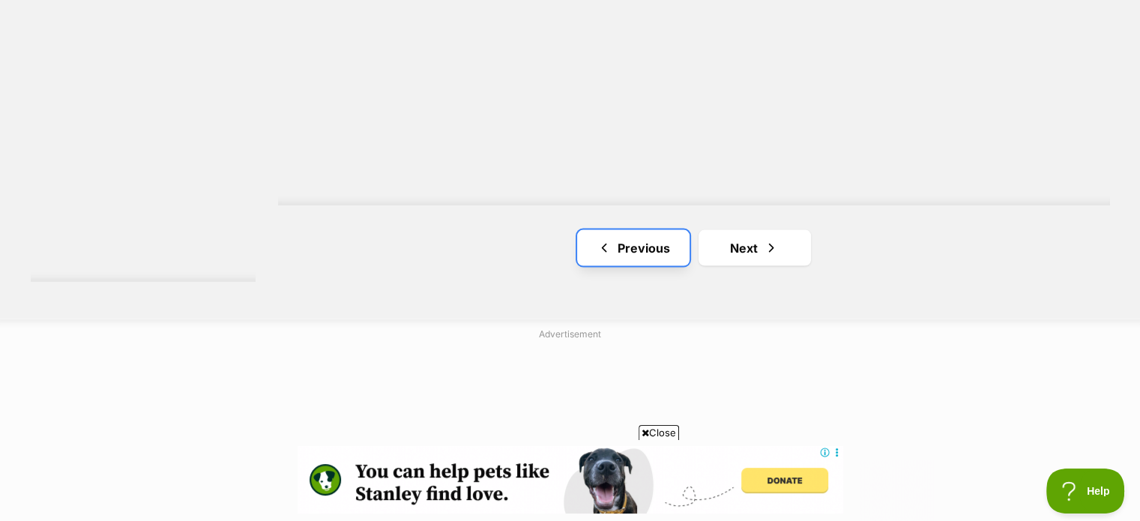
click at [621, 247] on link "Previous" at bounding box center [633, 247] width 112 height 36
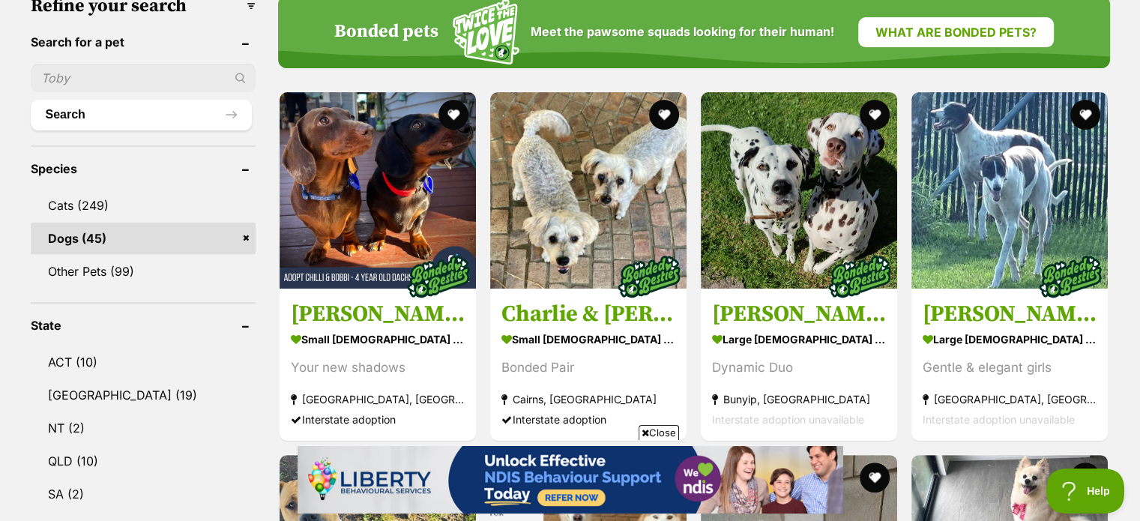
scroll to position [525, 0]
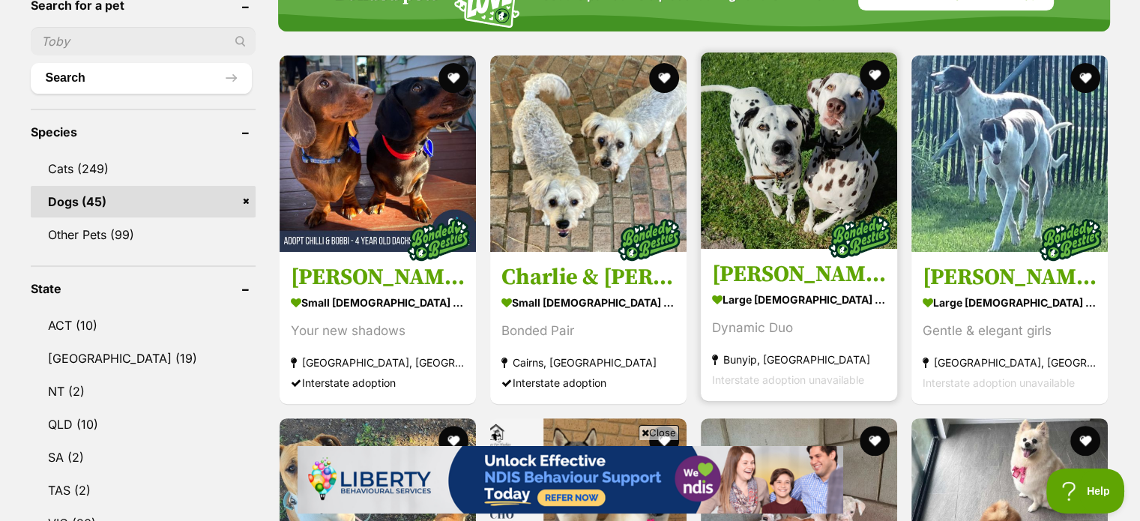
click at [766, 147] on img at bounding box center [799, 150] width 196 height 196
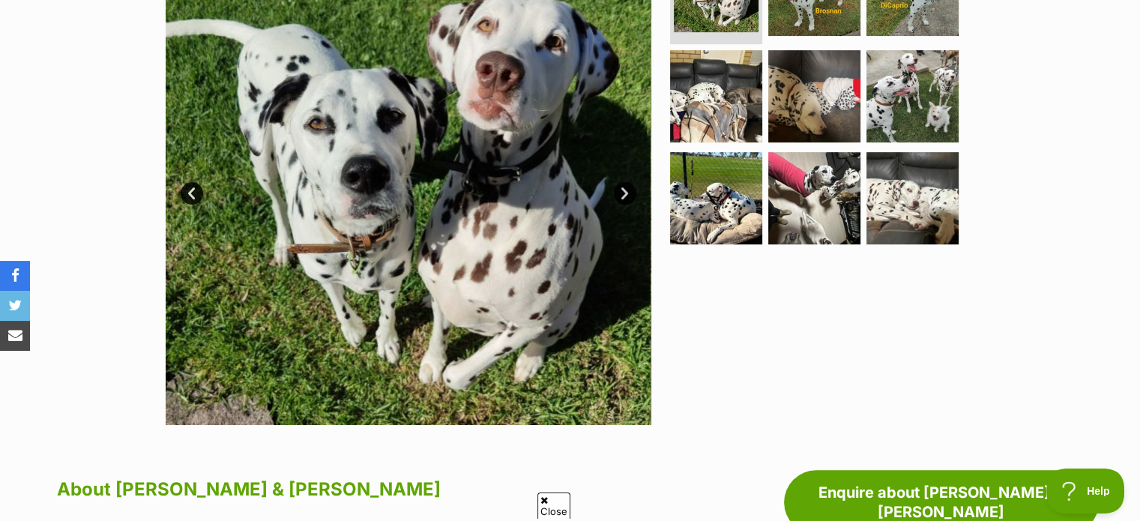
click at [628, 190] on link "Next" at bounding box center [625, 193] width 22 height 22
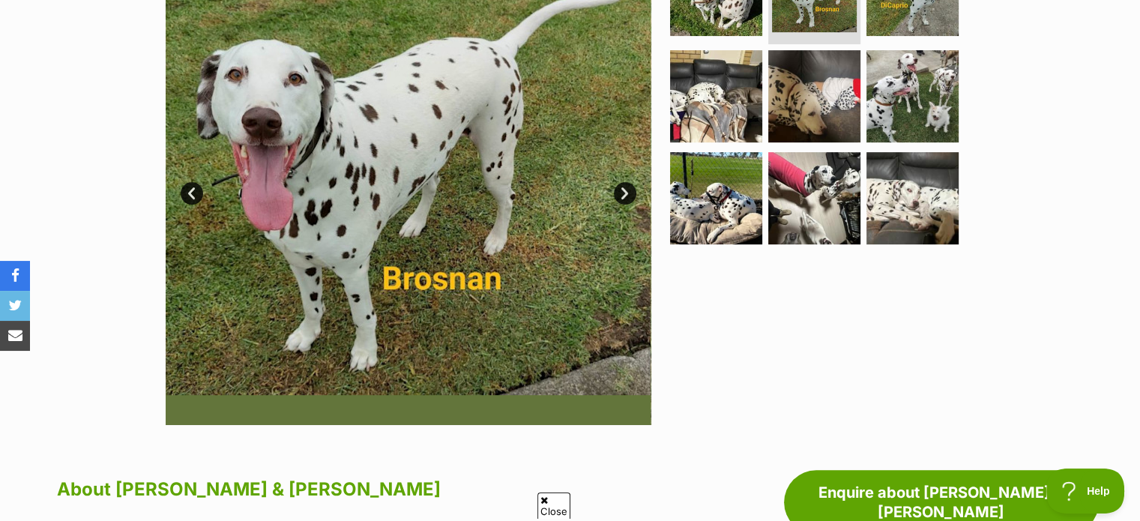
click at [627, 191] on link "Next" at bounding box center [625, 193] width 22 height 22
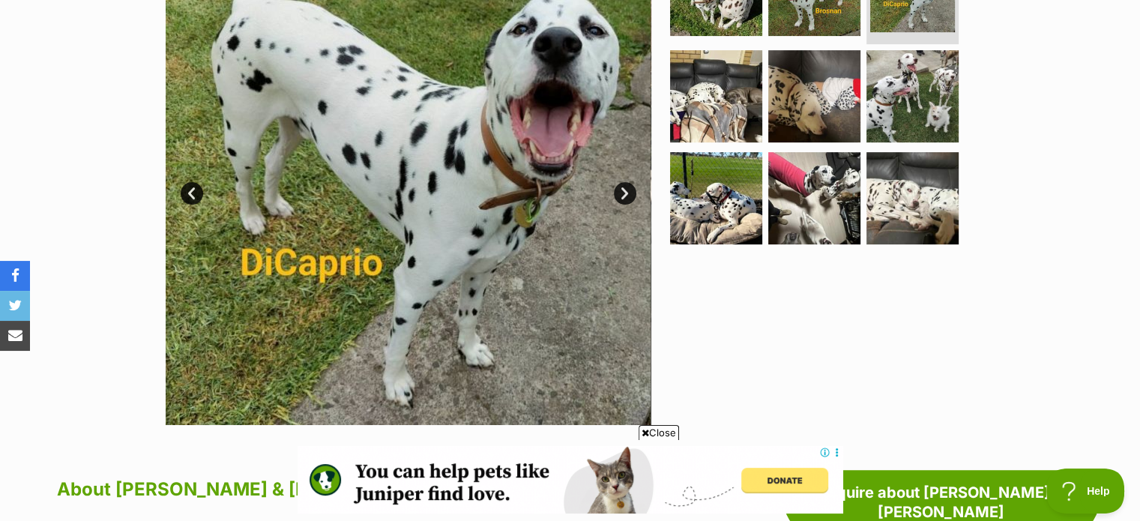
click at [627, 191] on link "Next" at bounding box center [625, 193] width 22 height 22
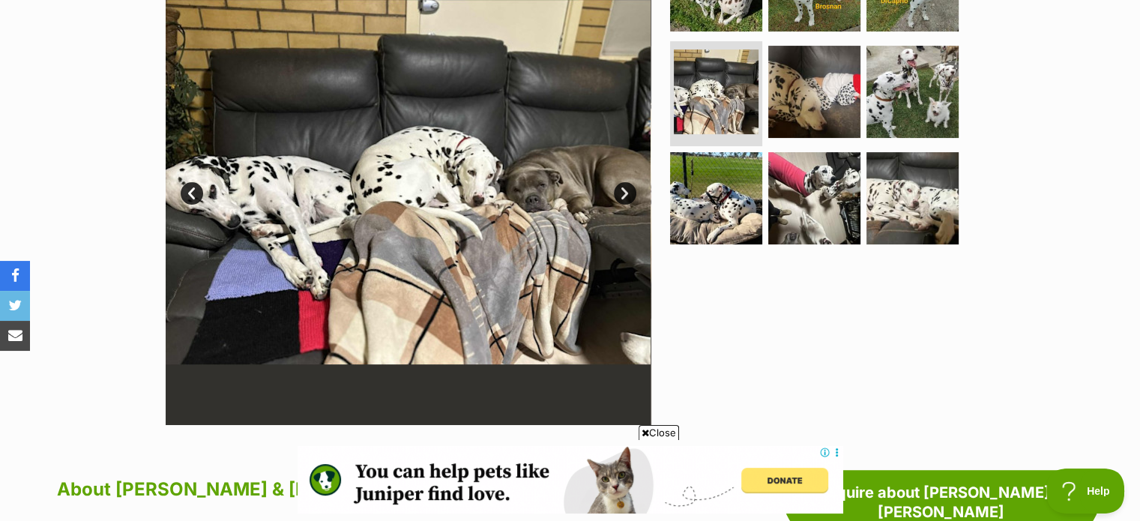
click at [627, 191] on link "Next" at bounding box center [625, 193] width 22 height 22
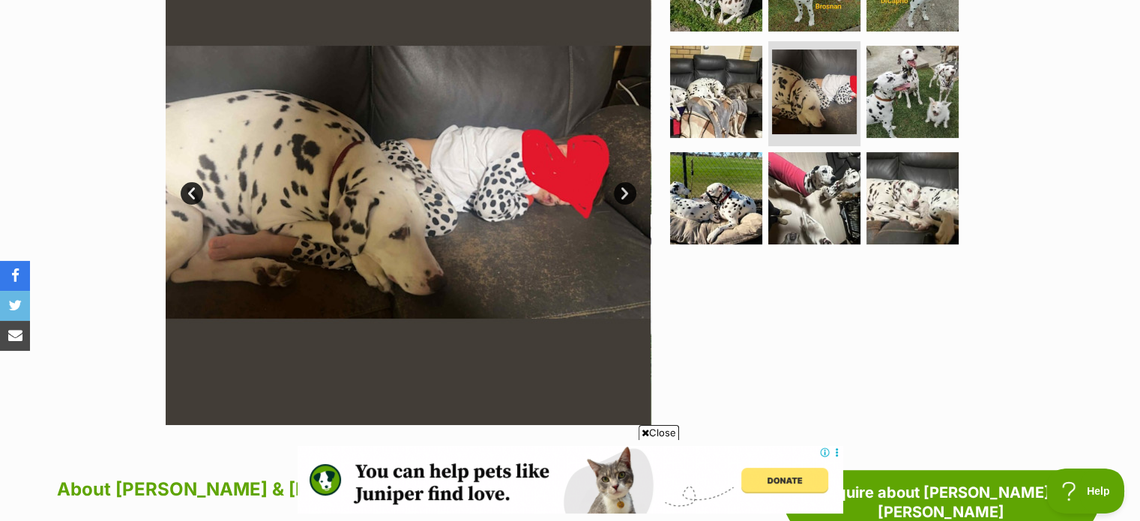
click at [627, 191] on link "Next" at bounding box center [625, 193] width 22 height 22
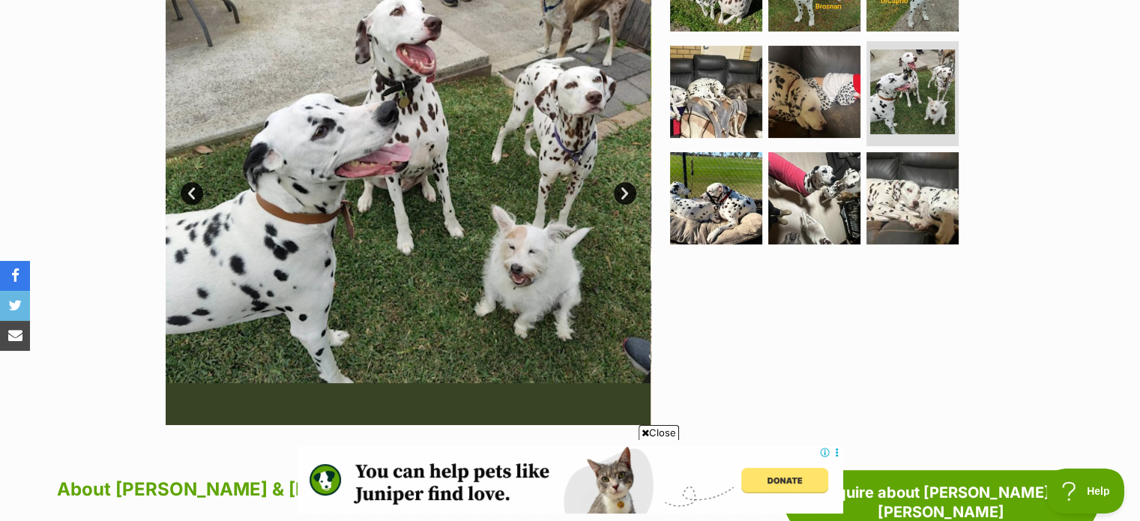
click at [627, 191] on link "Next" at bounding box center [625, 193] width 22 height 22
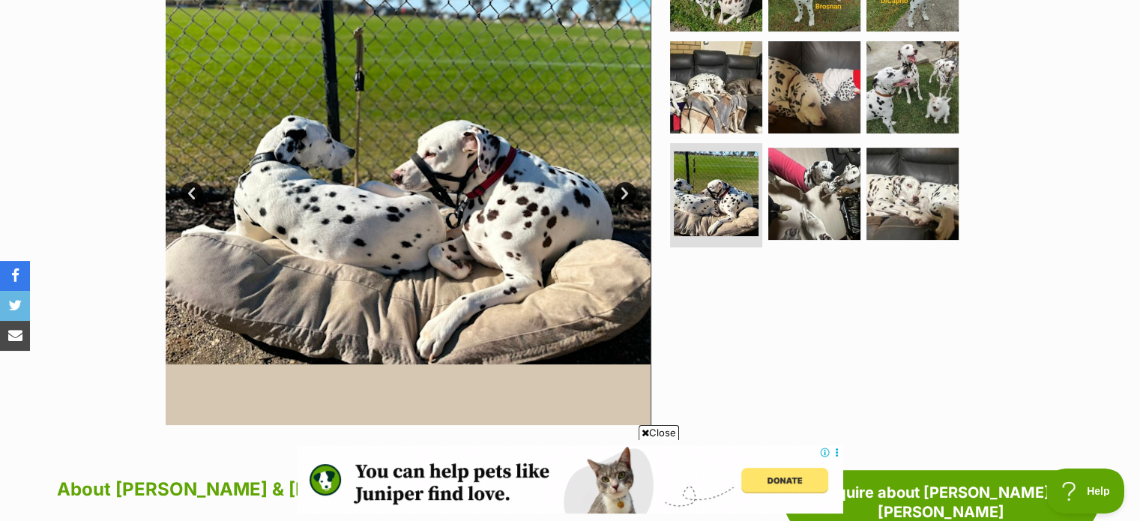
click at [627, 191] on link "Next" at bounding box center [625, 193] width 22 height 22
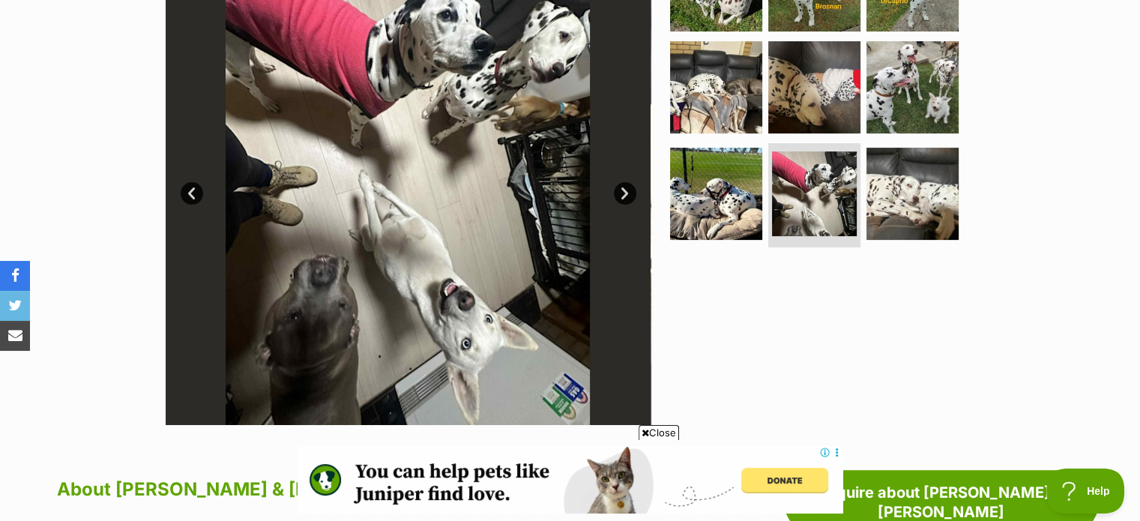
click at [627, 191] on link "Next" at bounding box center [625, 193] width 22 height 22
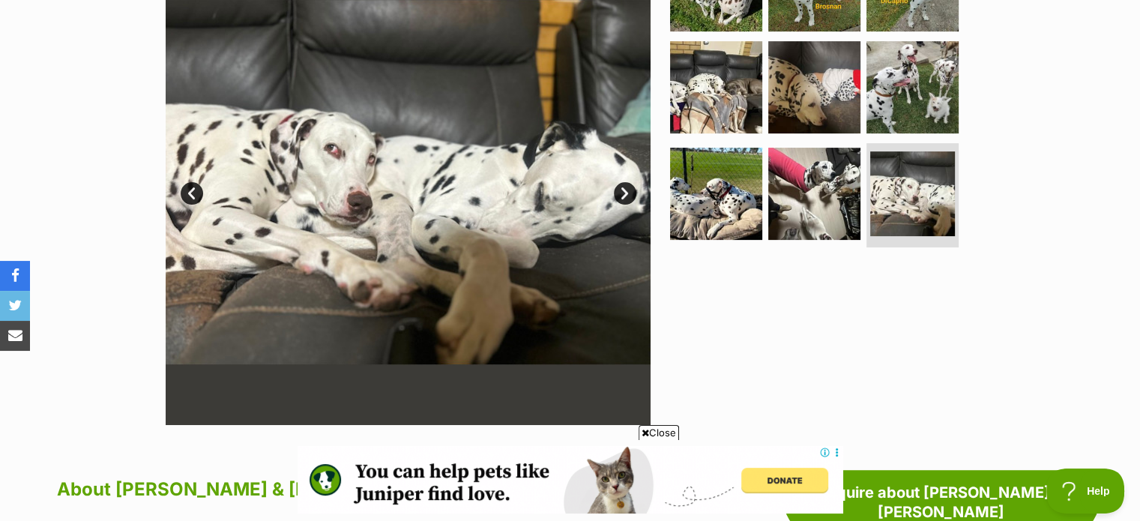
click at [627, 191] on link "Next" at bounding box center [625, 193] width 22 height 22
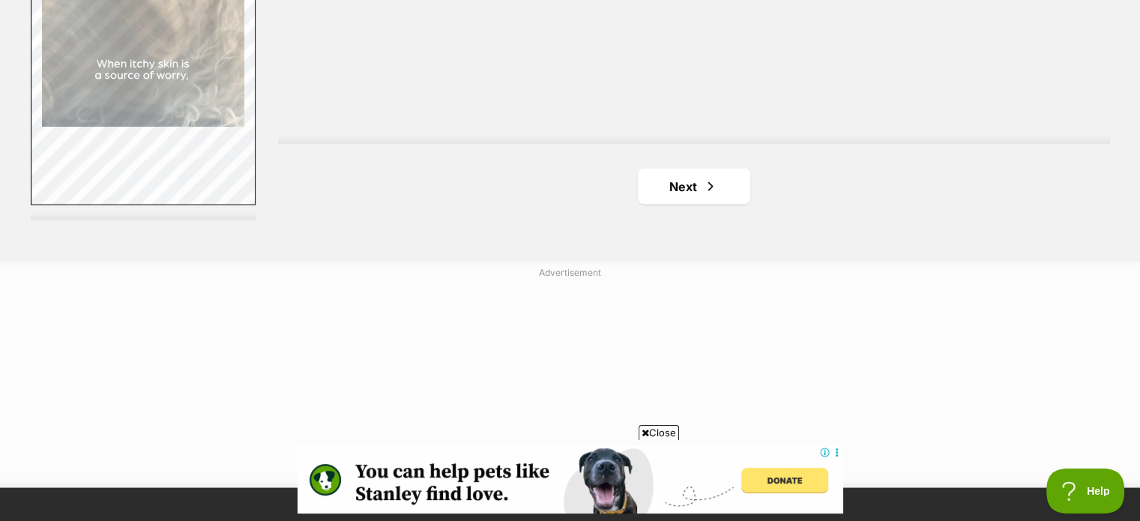
scroll to position [2923, 0]
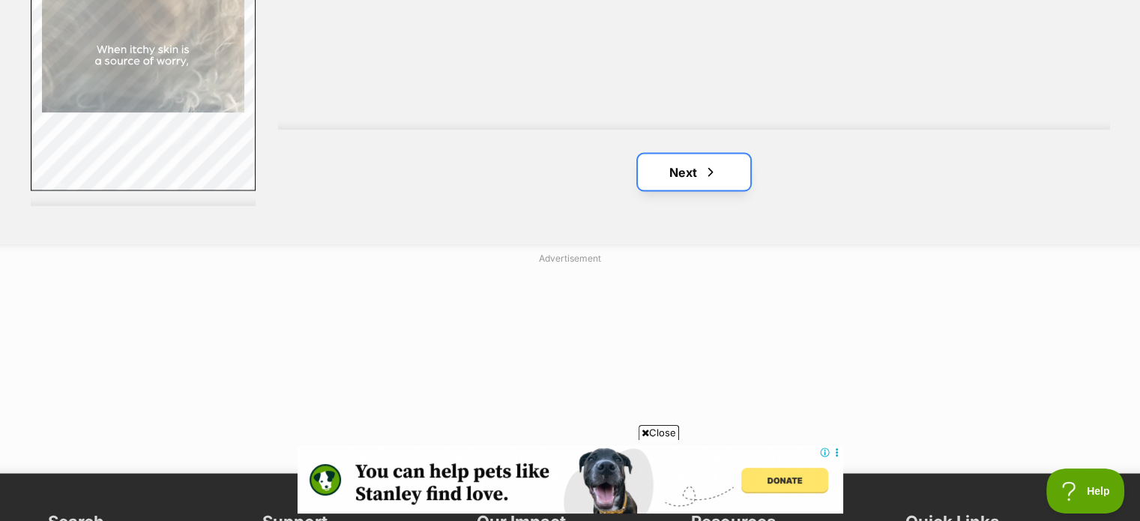
click at [698, 169] on link "Next" at bounding box center [694, 172] width 112 height 36
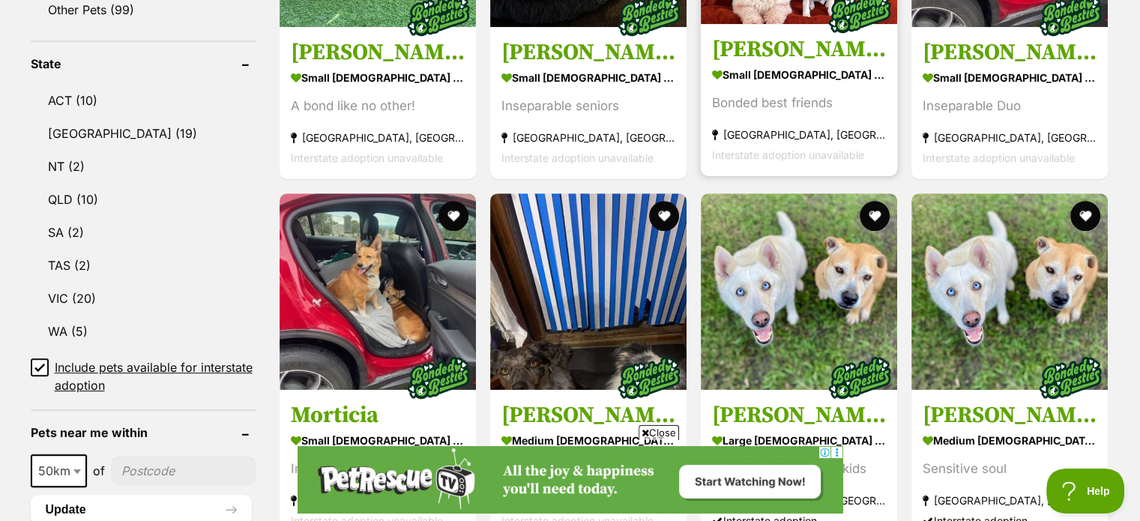
scroll to position [899, 0]
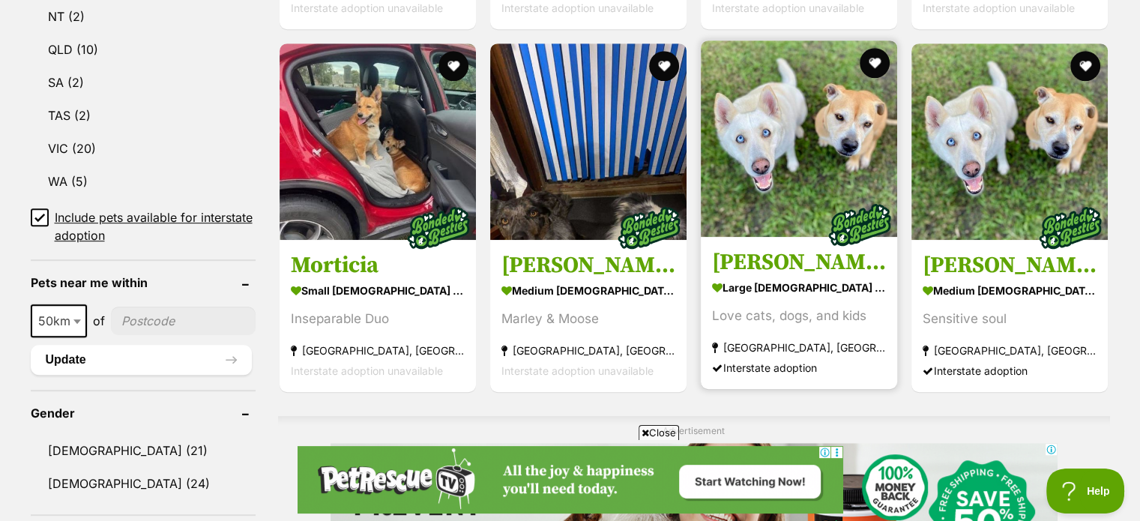
click at [787, 130] on img at bounding box center [799, 138] width 196 height 196
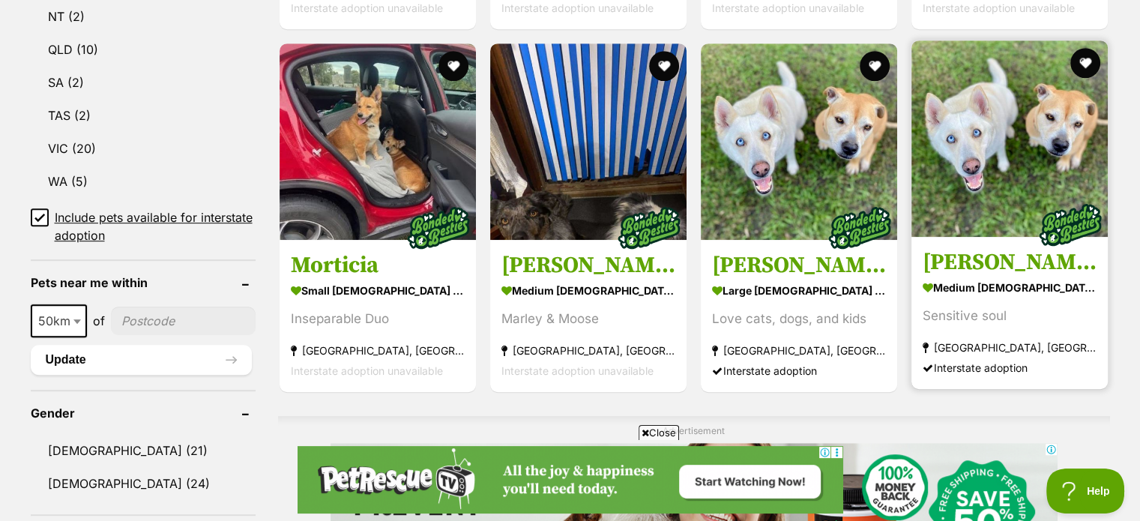
click at [992, 141] on img at bounding box center [1009, 138] width 196 height 196
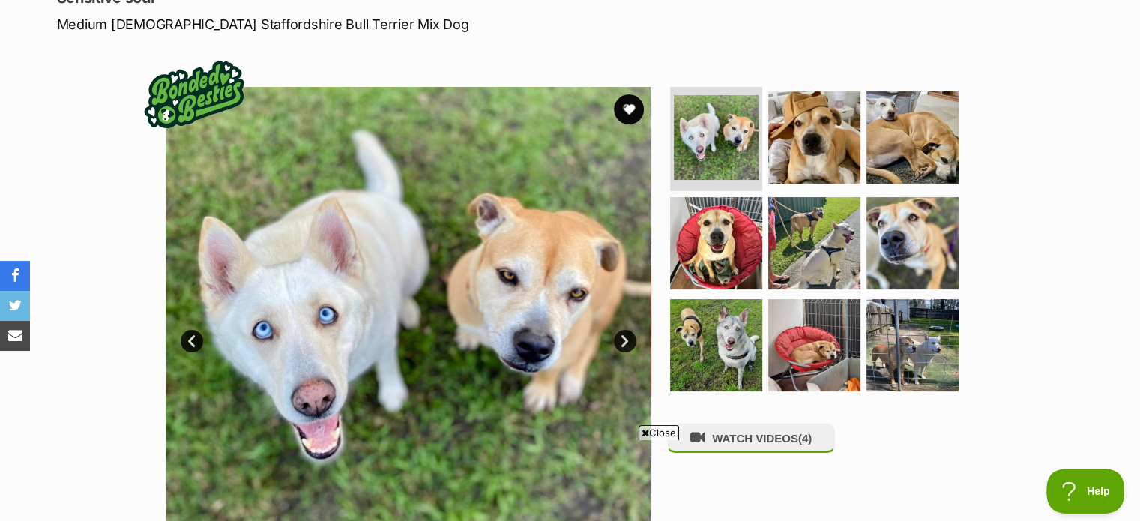
click at [622, 339] on link "Next" at bounding box center [625, 341] width 22 height 22
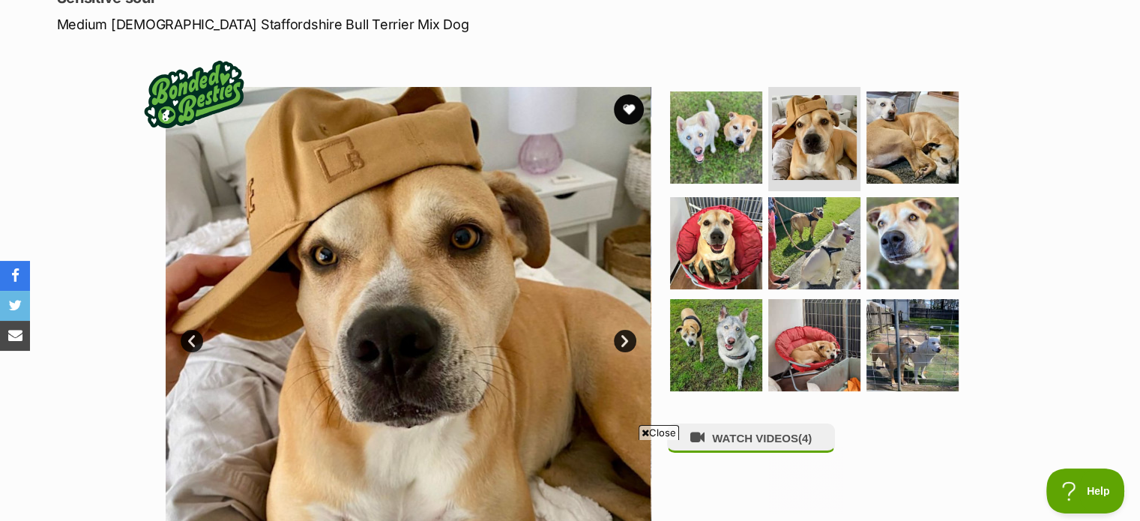
click at [622, 339] on link "Next" at bounding box center [625, 341] width 22 height 22
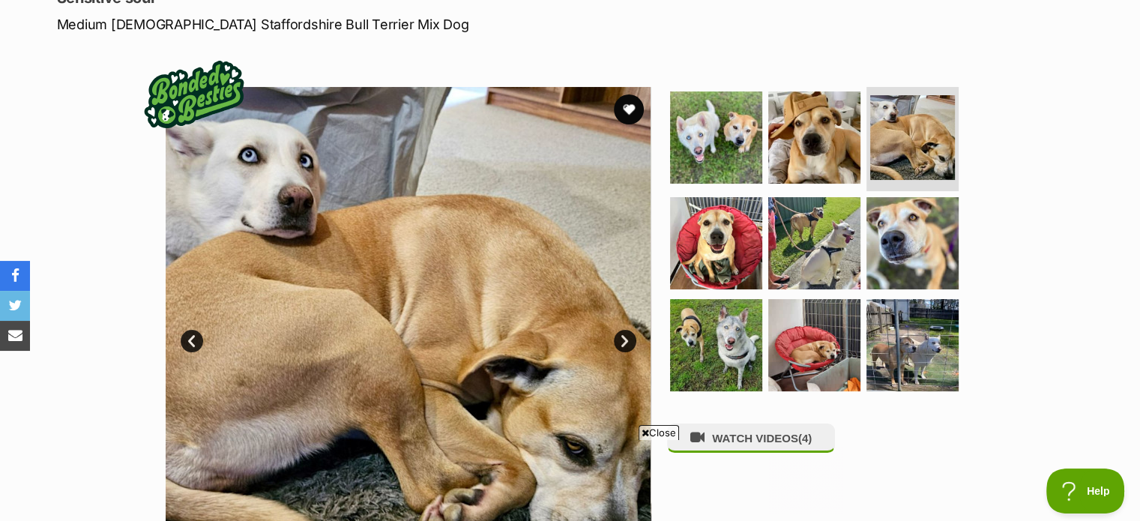
click at [622, 339] on link "Next" at bounding box center [625, 341] width 22 height 22
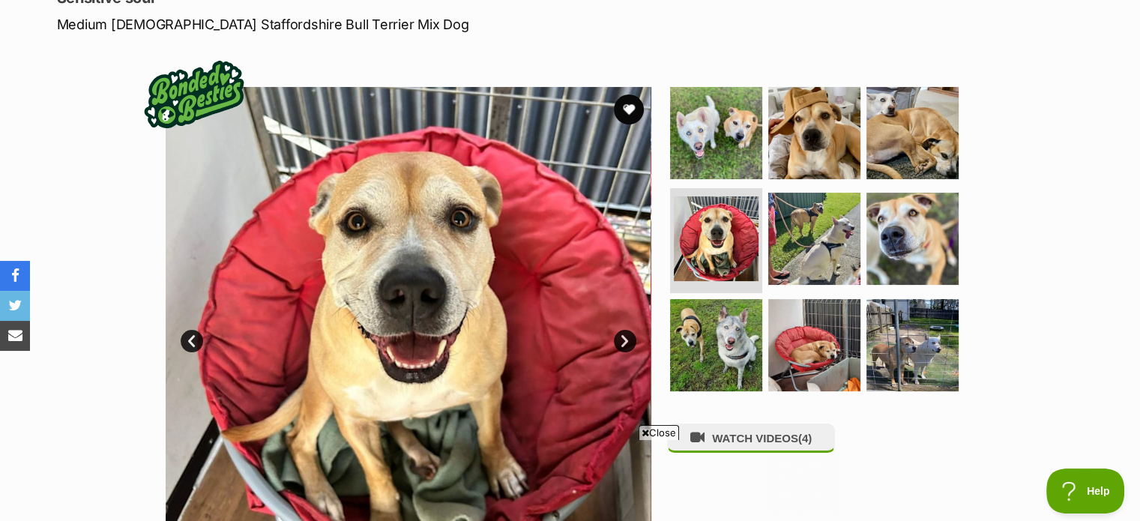
click at [622, 339] on link "Next" at bounding box center [625, 341] width 22 height 22
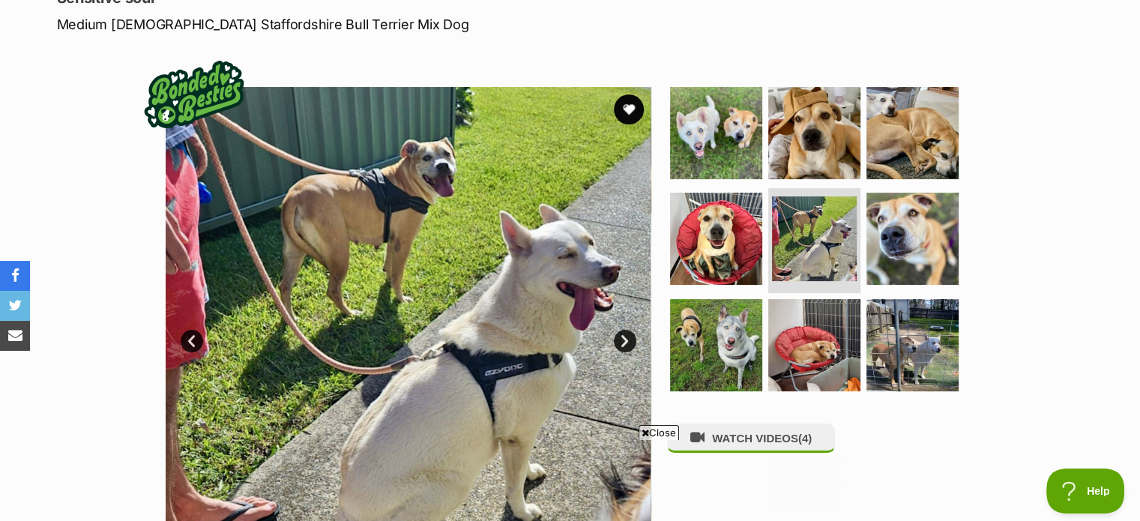
click at [622, 339] on link "Next" at bounding box center [625, 341] width 22 height 22
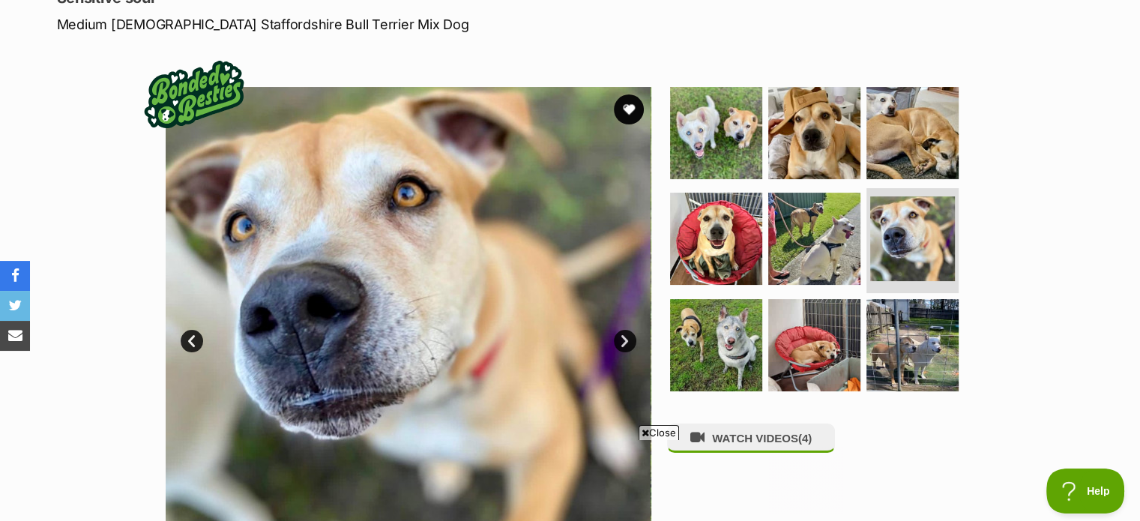
click at [622, 339] on link "Next" at bounding box center [625, 341] width 22 height 22
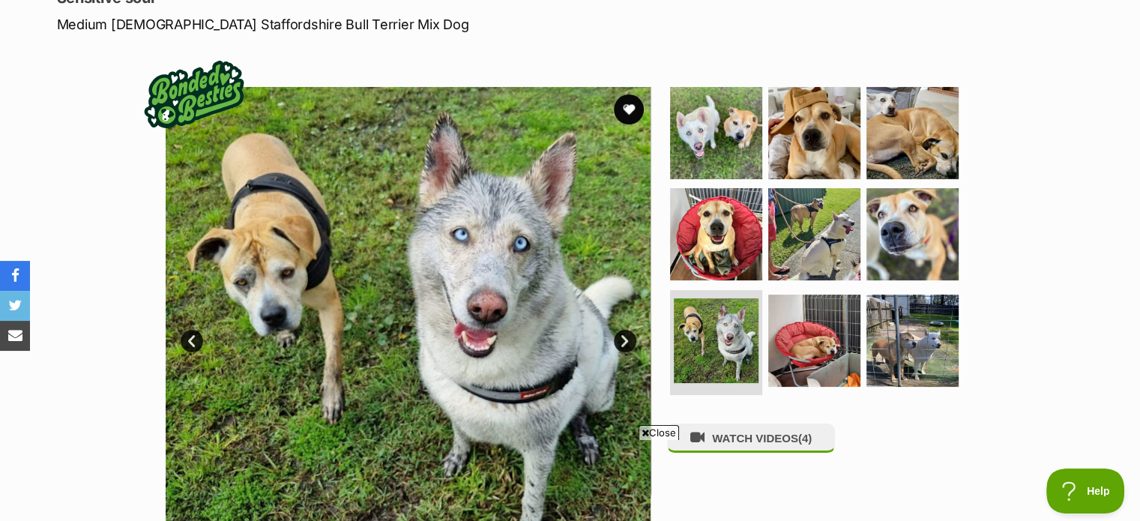
click at [622, 339] on link "Next" at bounding box center [625, 341] width 22 height 22
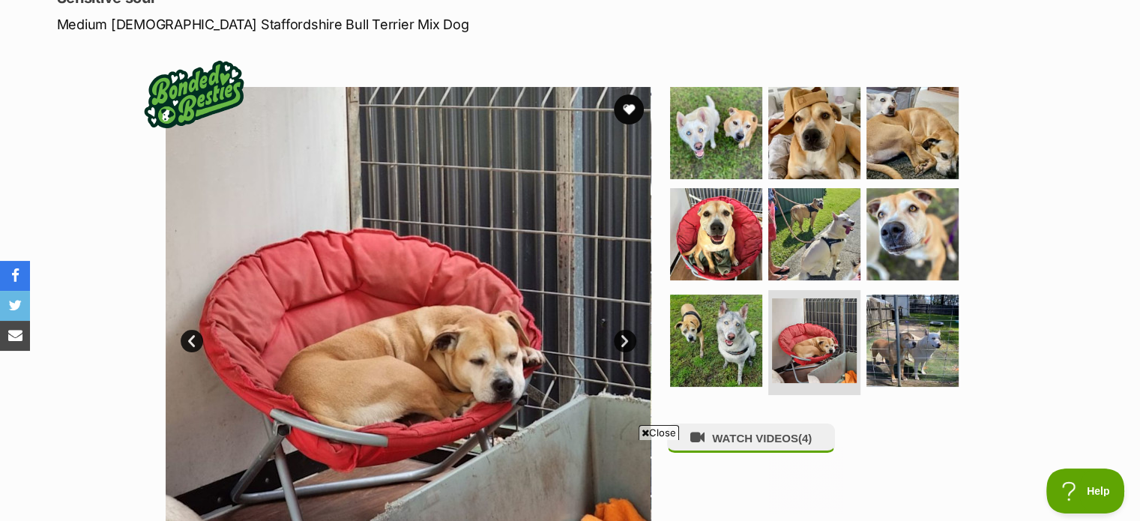
click at [622, 339] on link "Next" at bounding box center [625, 341] width 22 height 22
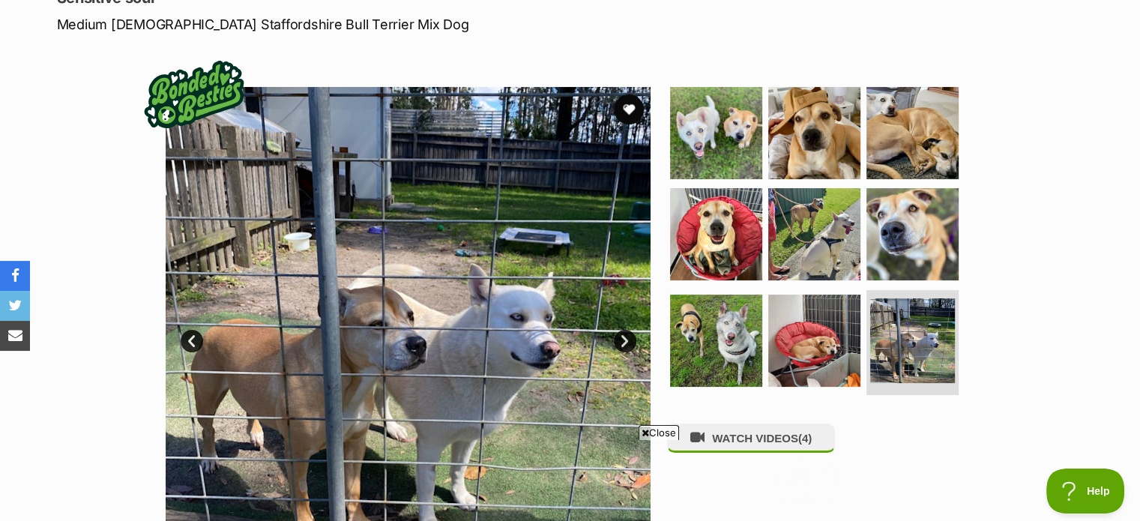
click at [622, 339] on link "Next" at bounding box center [625, 341] width 22 height 22
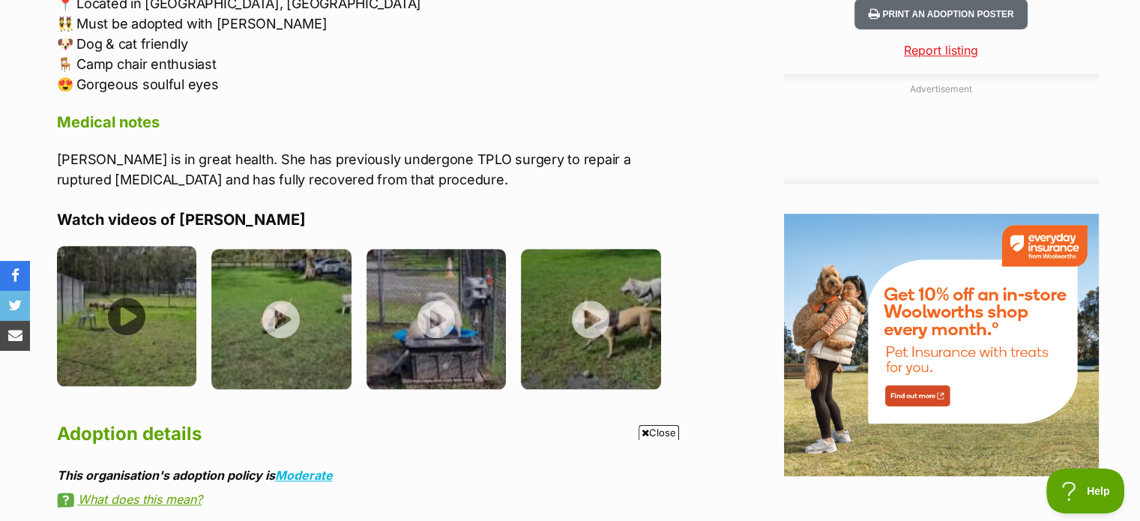
click at [132, 246] on img at bounding box center [127, 316] width 140 height 140
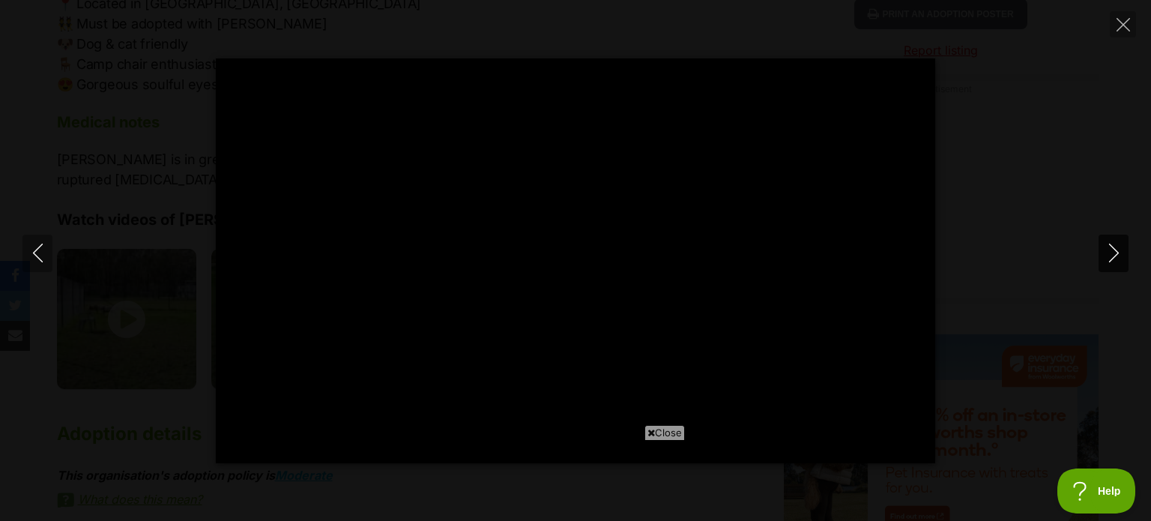
type input "100"
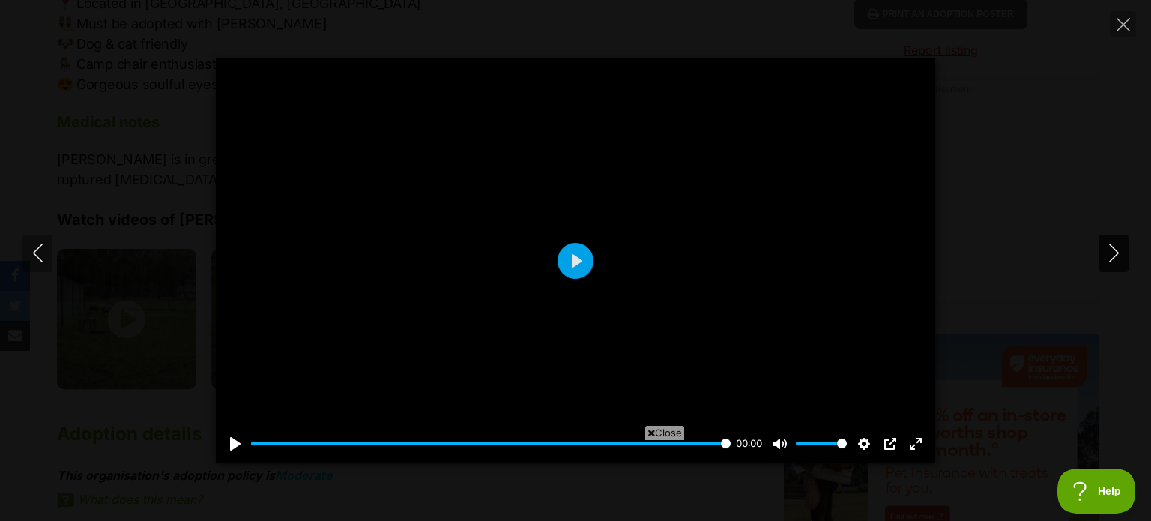
click at [1113, 254] on icon "Next" at bounding box center [1114, 253] width 19 height 19
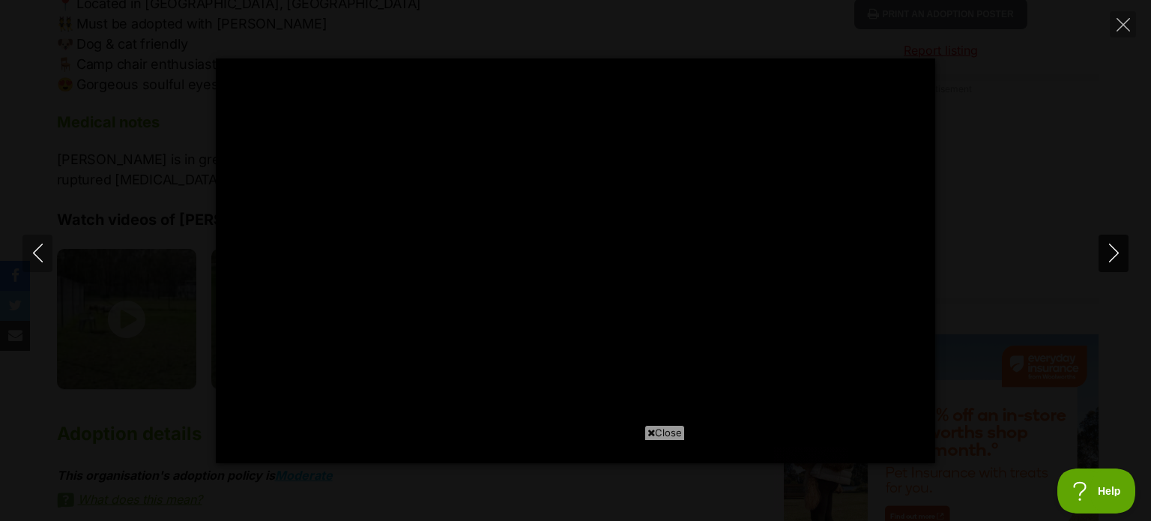
click at [1113, 254] on icon "Next" at bounding box center [1114, 253] width 19 height 19
type input "17.52"
click at [1113, 254] on icon "Next" at bounding box center [1114, 253] width 19 height 19
type input "2.6"
type input "12.64"
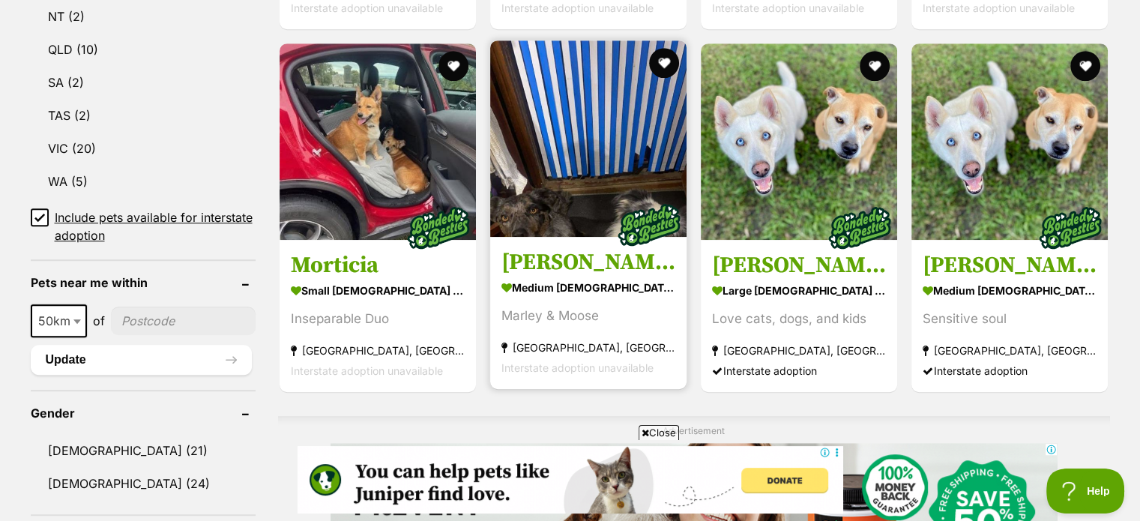
click at [570, 144] on img at bounding box center [588, 138] width 196 height 196
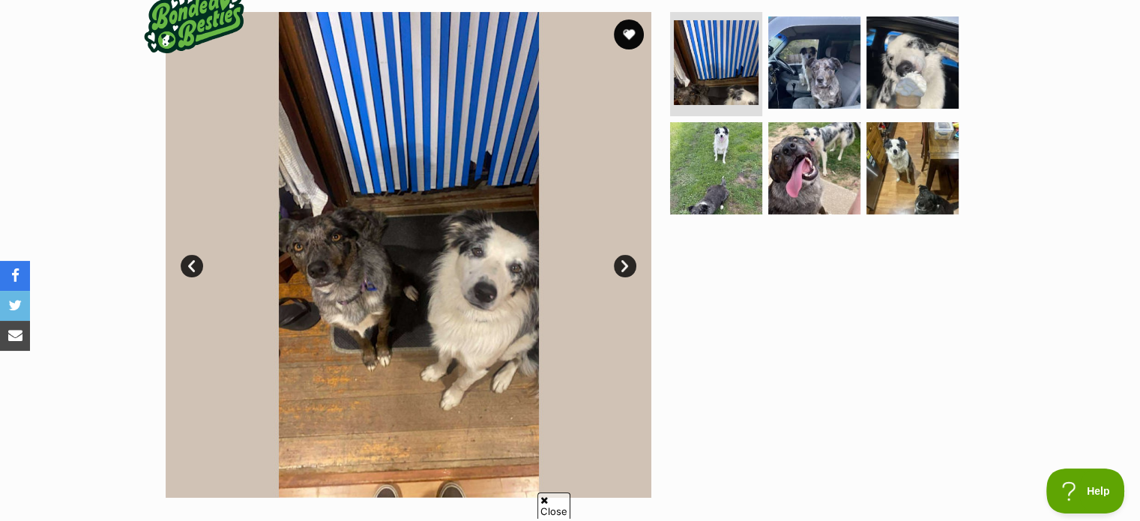
click at [623, 263] on link "Next" at bounding box center [625, 266] width 22 height 22
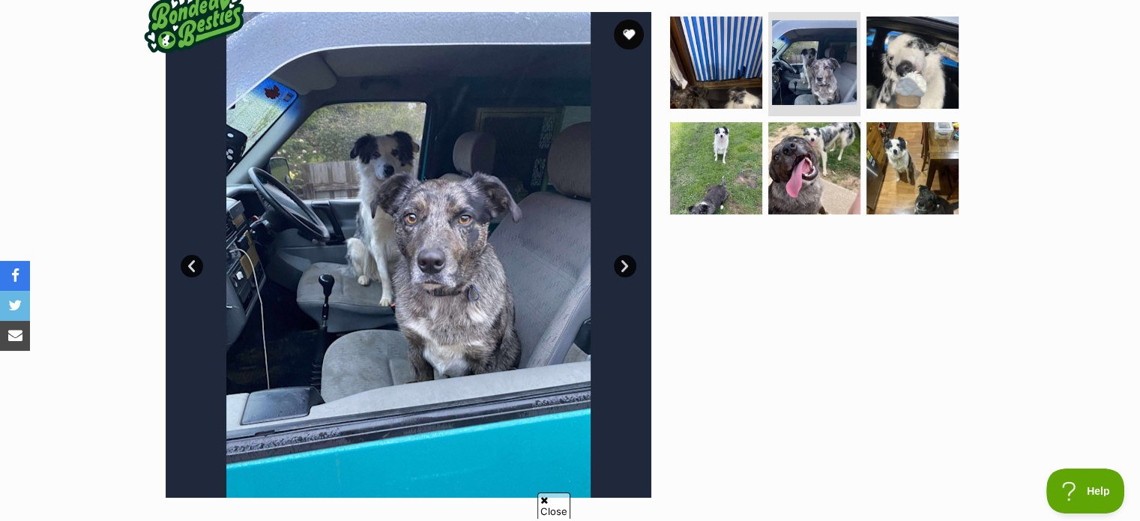
click at [623, 263] on link "Next" at bounding box center [625, 266] width 22 height 22
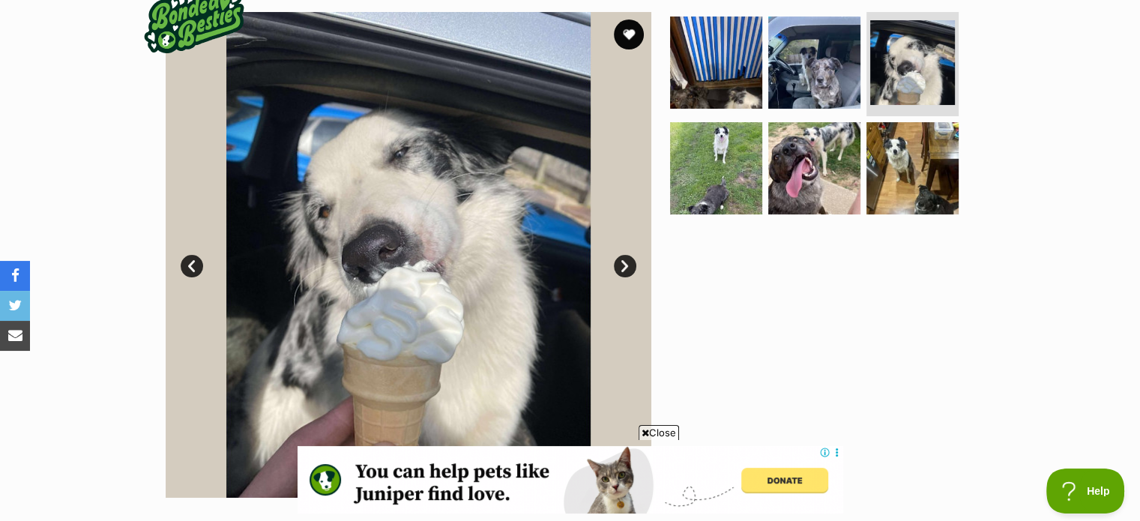
click at [623, 263] on link "Next" at bounding box center [625, 266] width 22 height 22
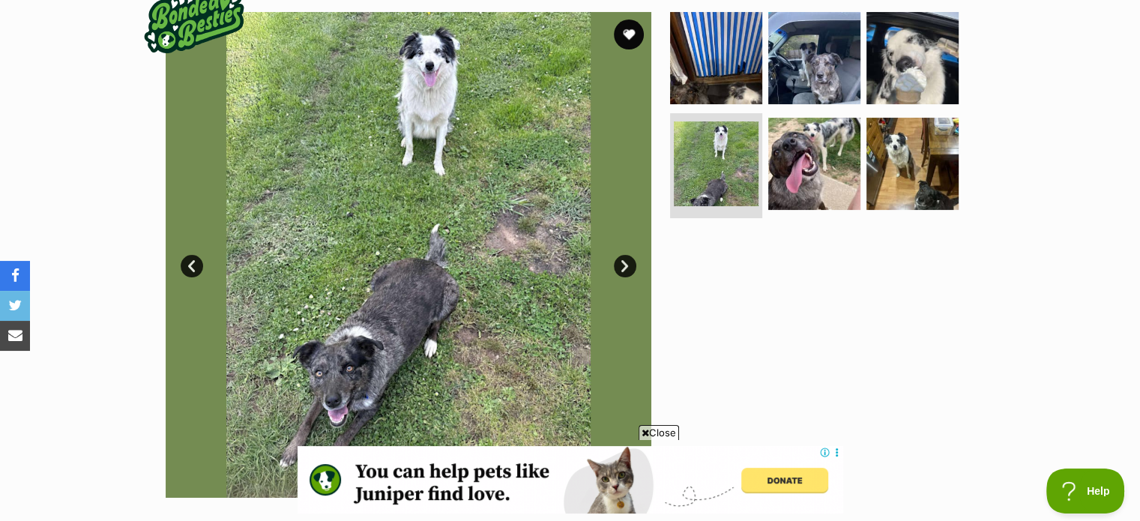
click at [623, 263] on link "Next" at bounding box center [625, 266] width 22 height 22
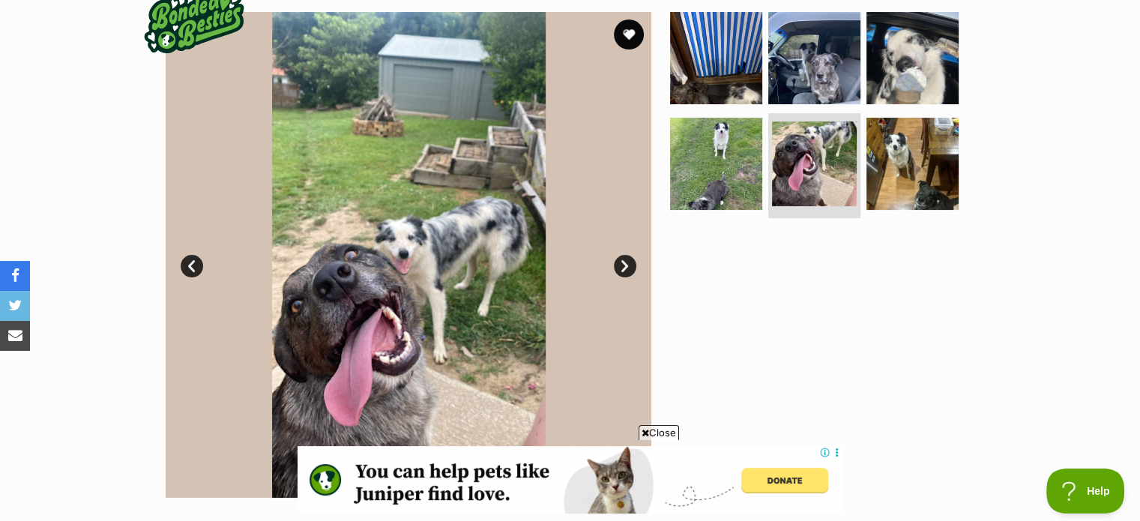
click at [623, 263] on link "Next" at bounding box center [625, 266] width 22 height 22
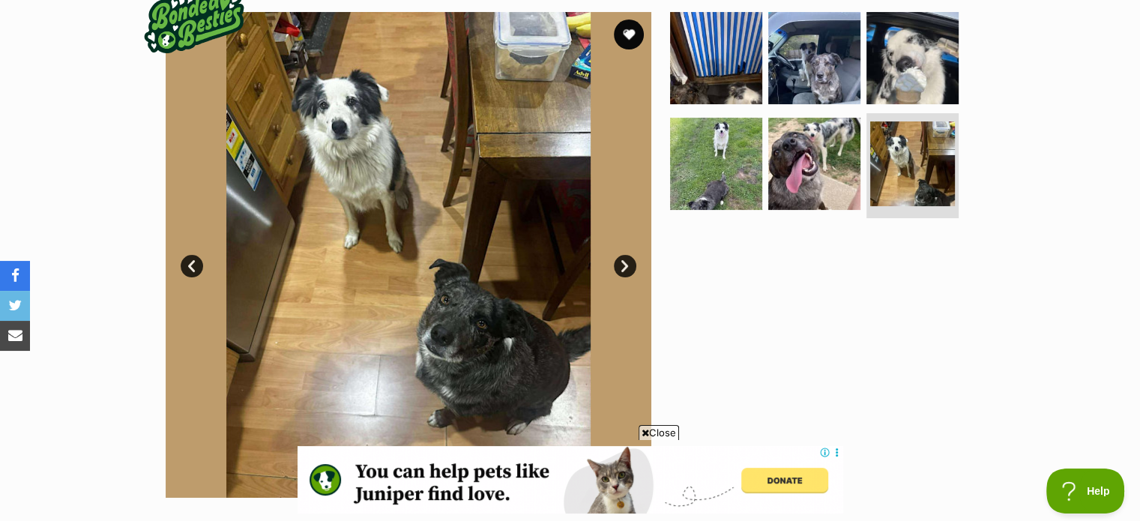
click at [623, 263] on link "Next" at bounding box center [625, 266] width 22 height 22
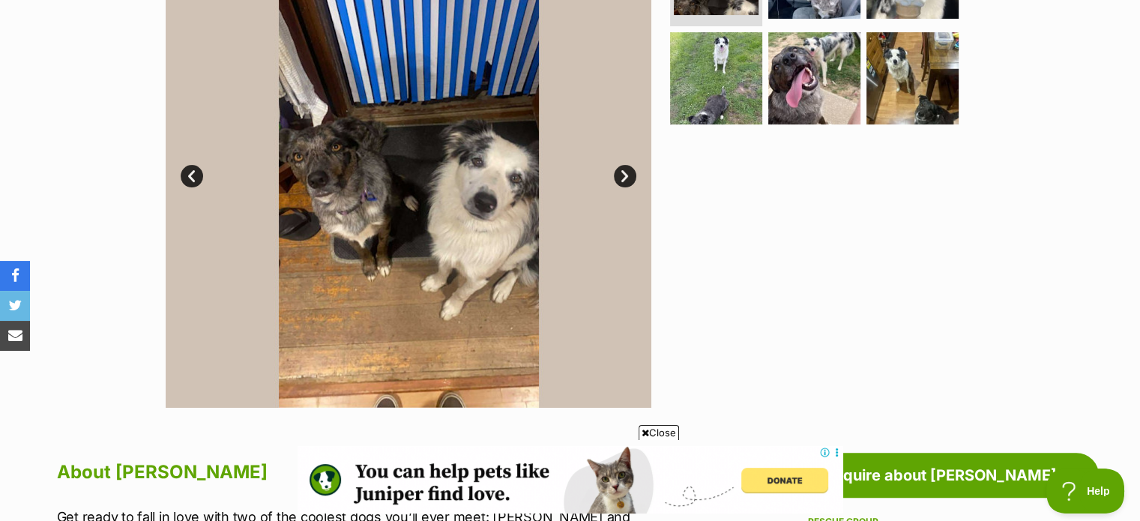
scroll to position [450, 0]
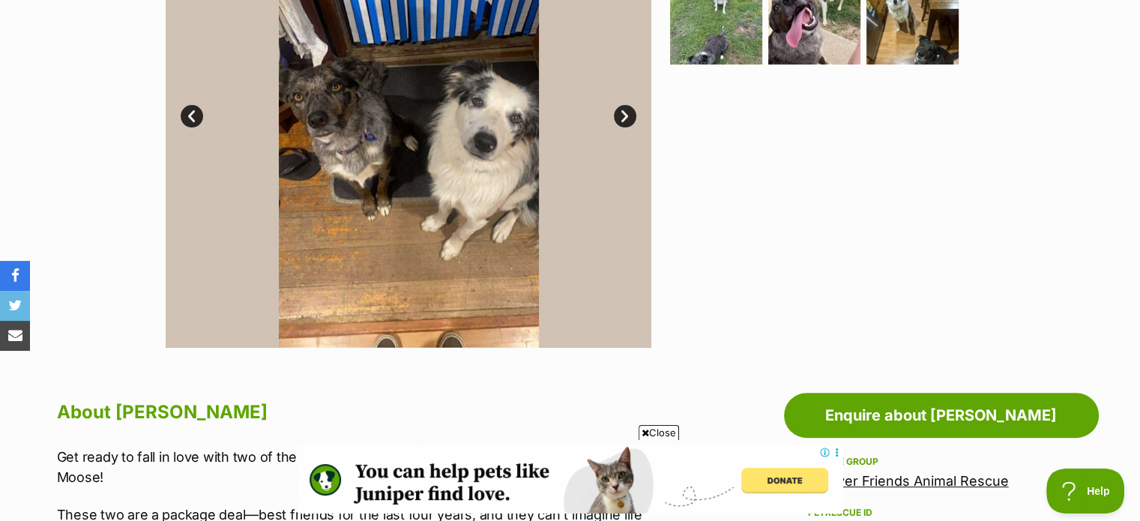
click at [627, 113] on link "Next" at bounding box center [625, 116] width 22 height 22
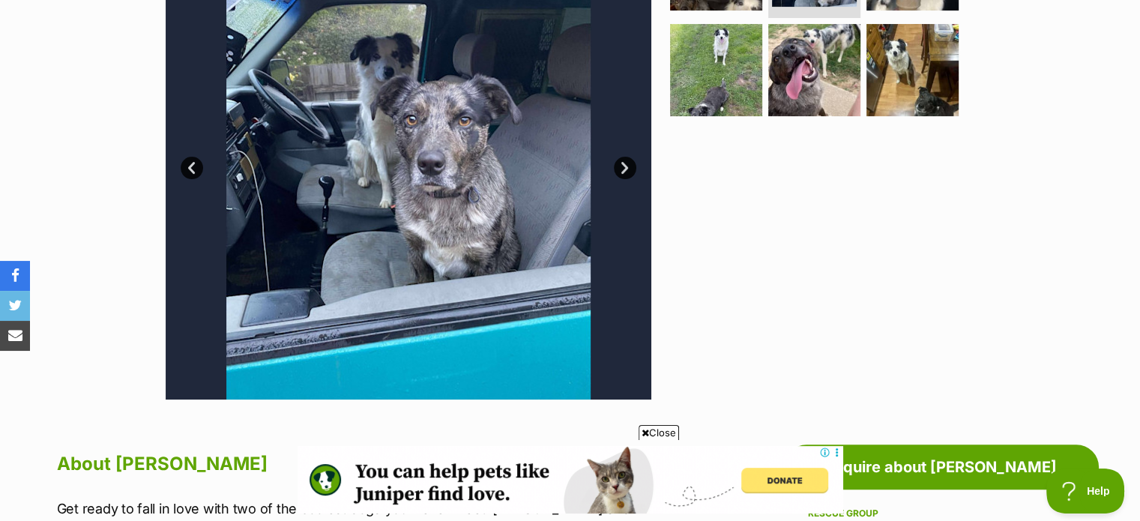
scroll to position [375, 0]
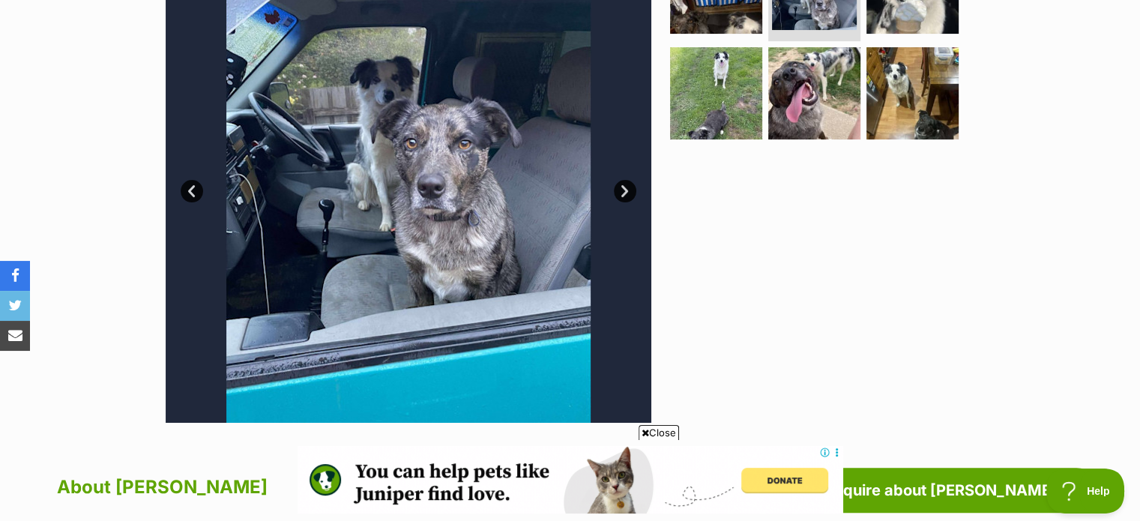
click at [630, 191] on link "Next" at bounding box center [625, 191] width 22 height 22
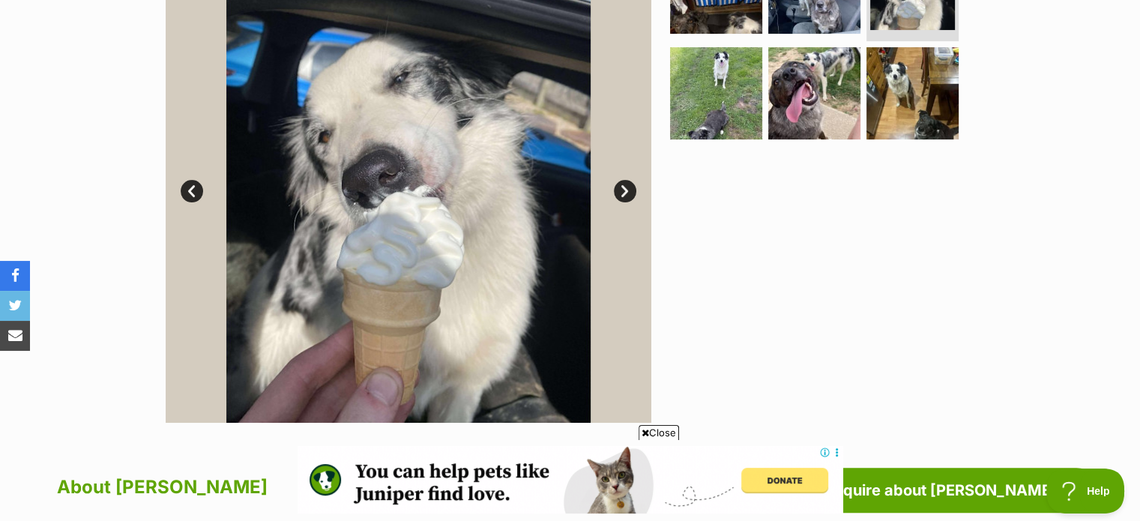
click at [629, 191] on link "Next" at bounding box center [625, 191] width 22 height 22
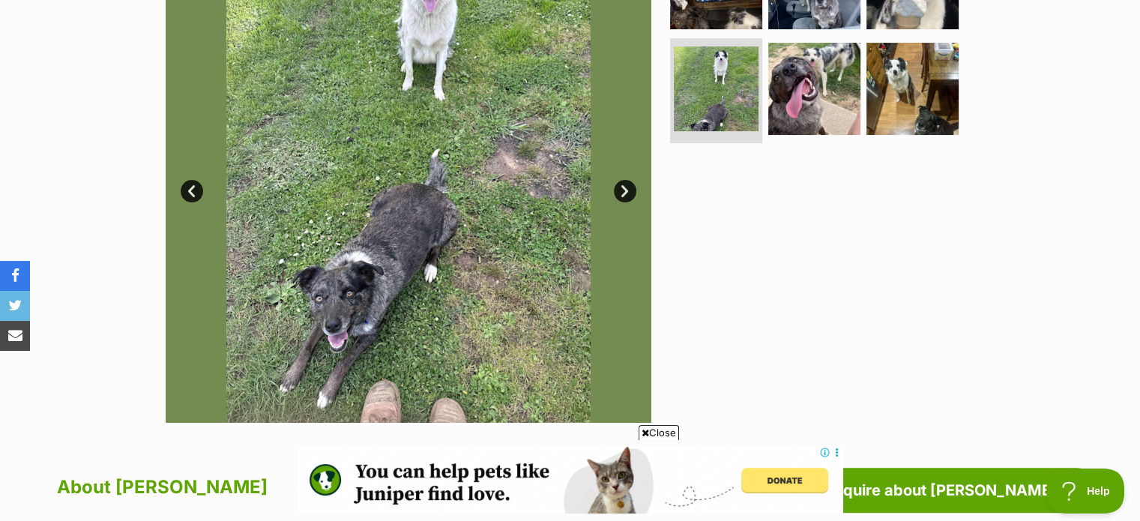
click at [629, 191] on link "Next" at bounding box center [625, 191] width 22 height 22
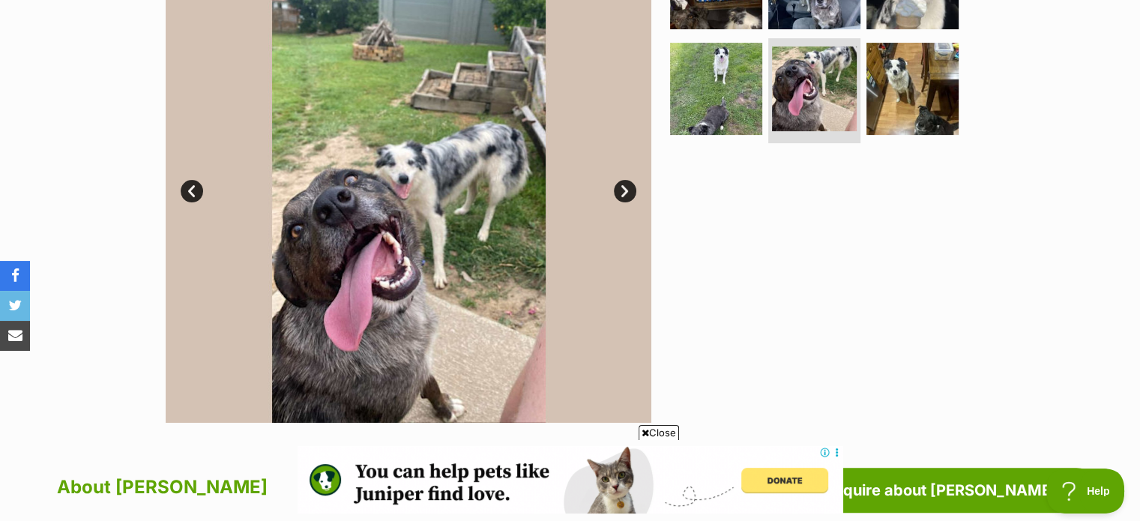
click at [629, 191] on link "Next" at bounding box center [625, 191] width 22 height 22
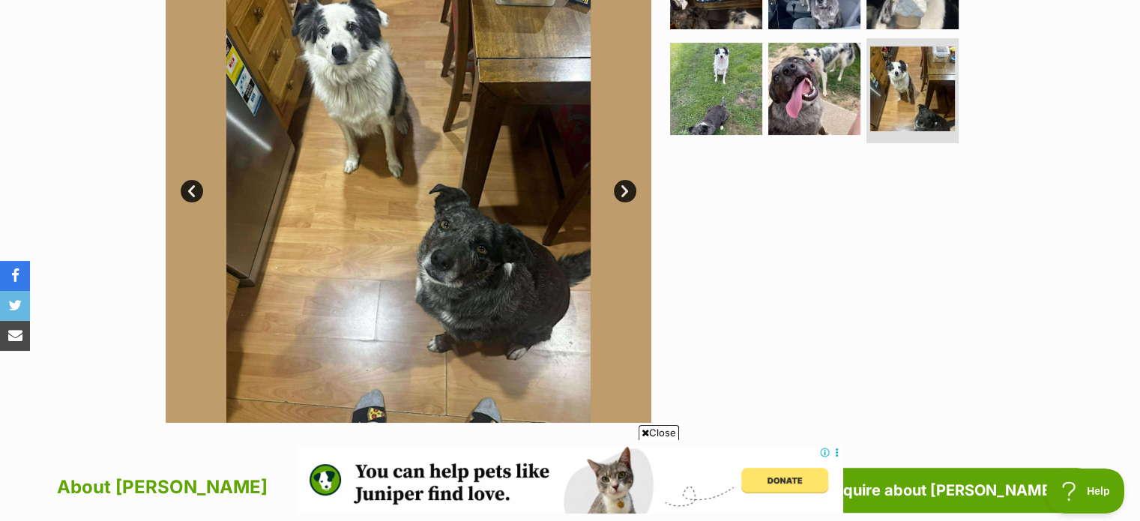
click at [629, 191] on link "Next" at bounding box center [625, 191] width 22 height 22
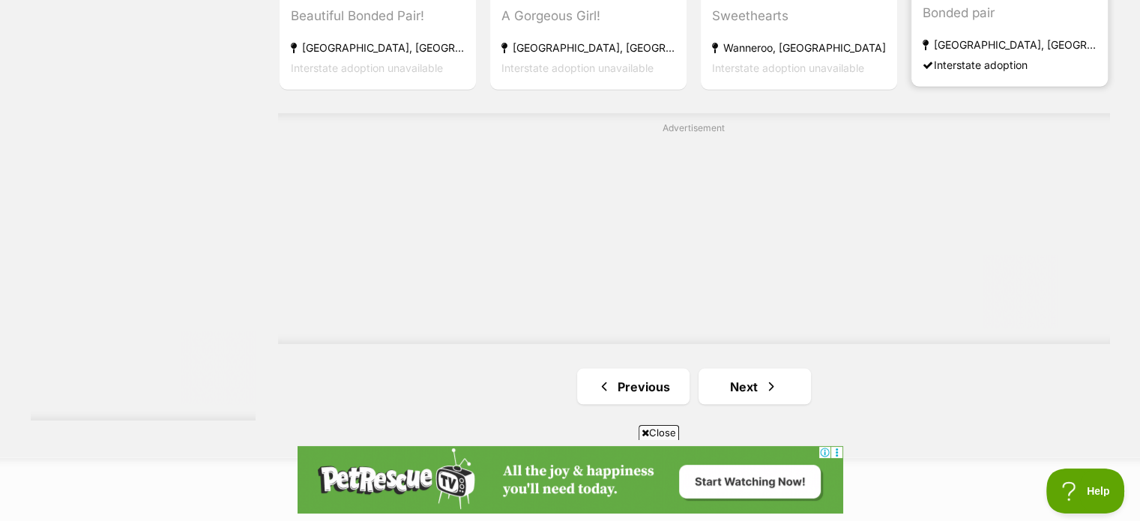
scroll to position [2773, 0]
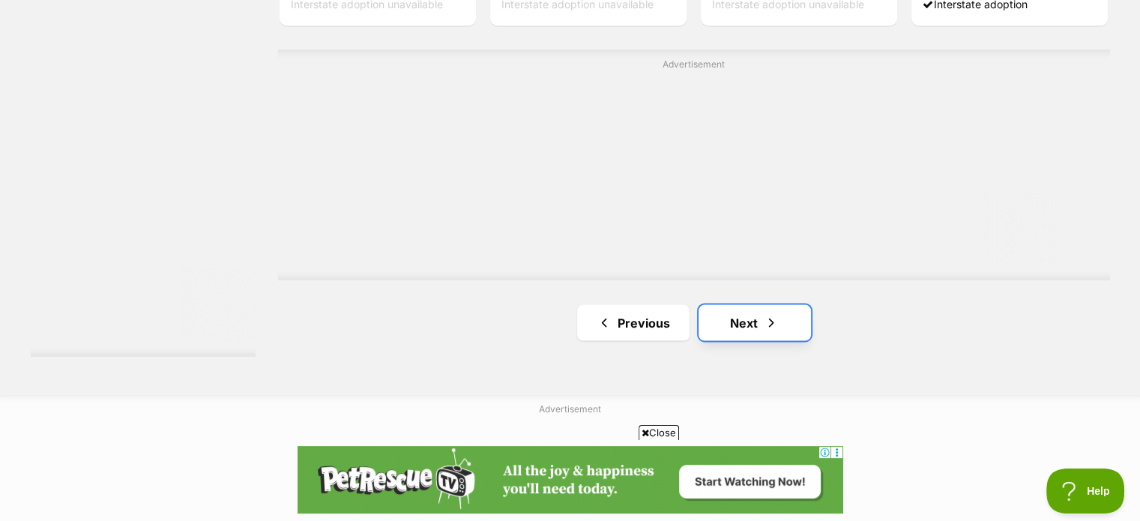
click at [750, 320] on link "Next" at bounding box center [754, 322] width 112 height 36
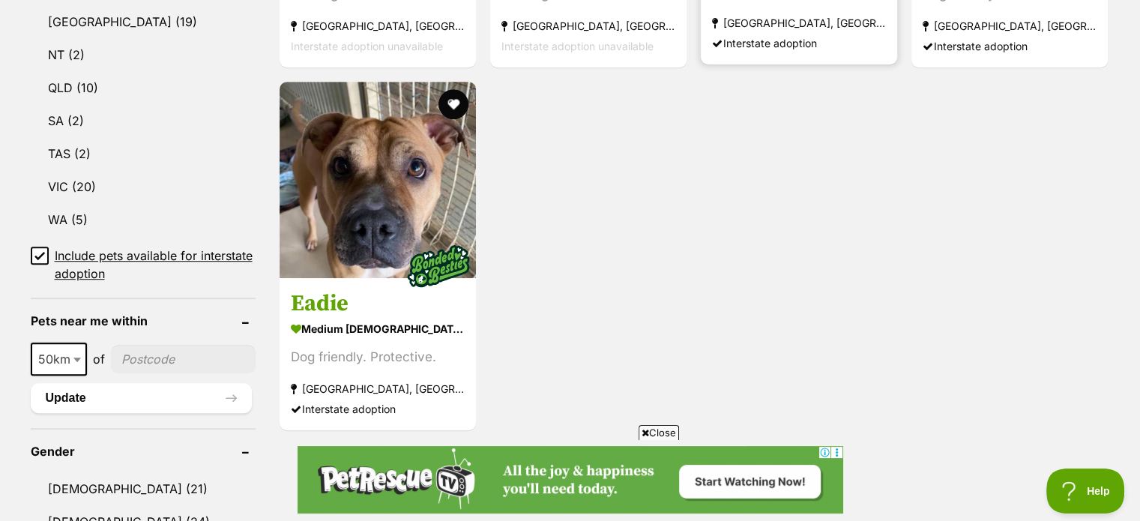
scroll to position [974, 0]
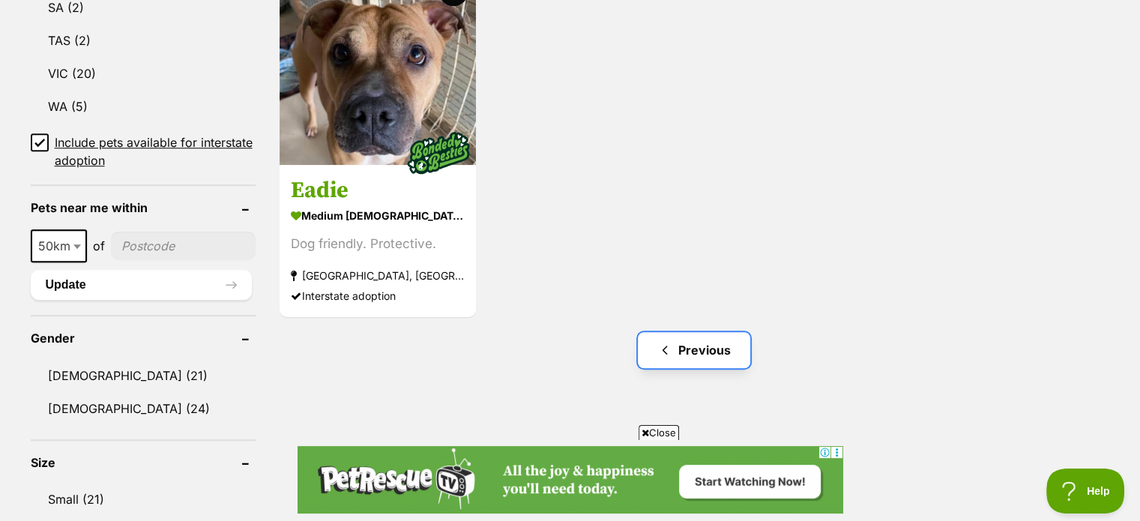
click at [695, 356] on link "Previous" at bounding box center [694, 350] width 112 height 36
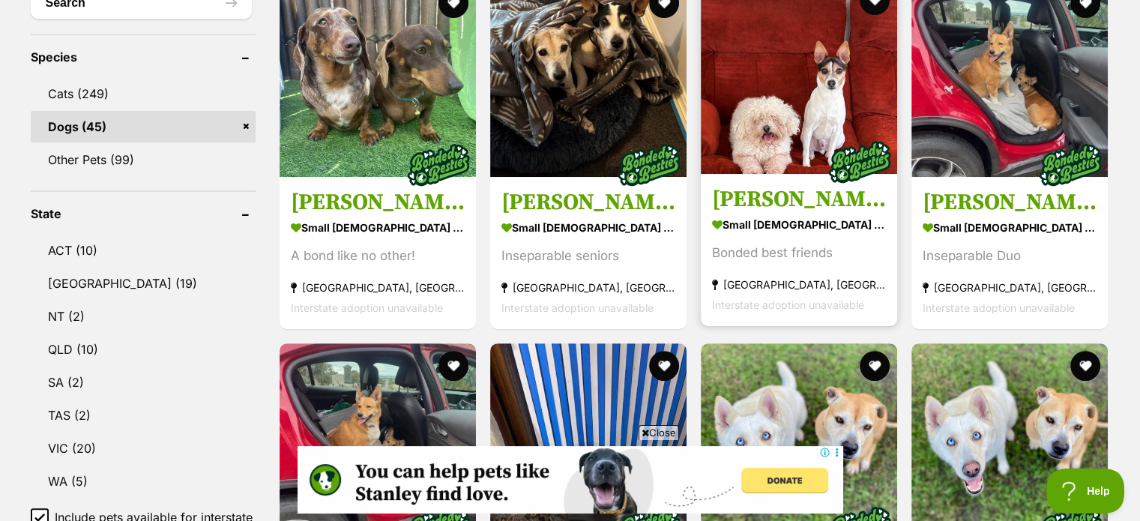
scroll to position [375, 0]
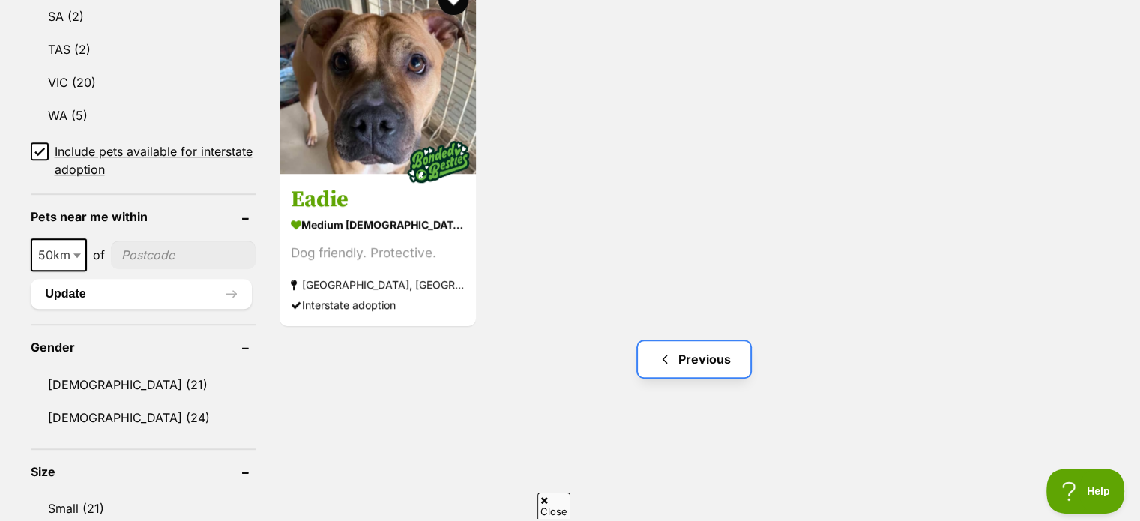
click at [674, 362] on link "Previous" at bounding box center [694, 359] width 112 height 36
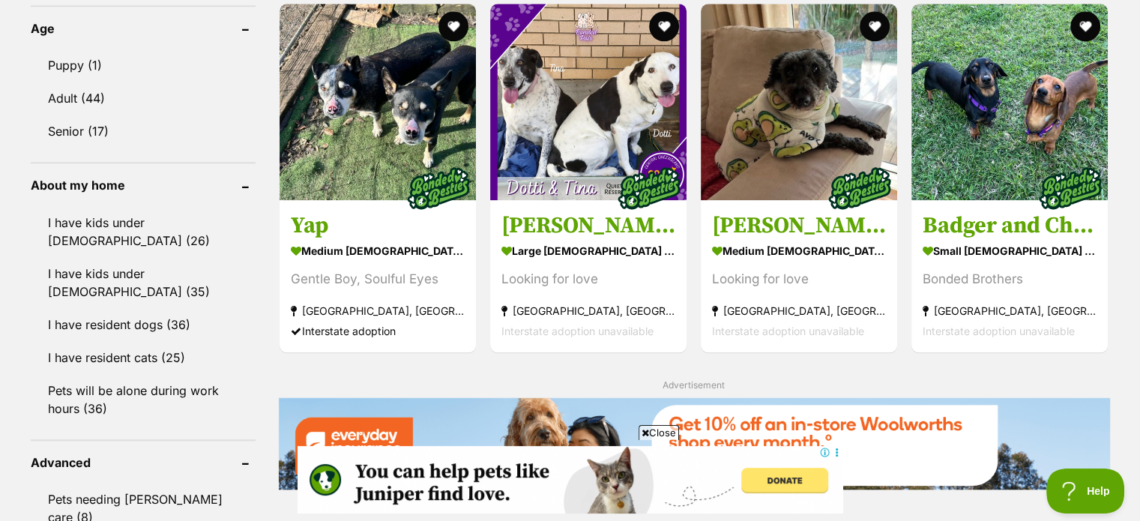
scroll to position [1574, 0]
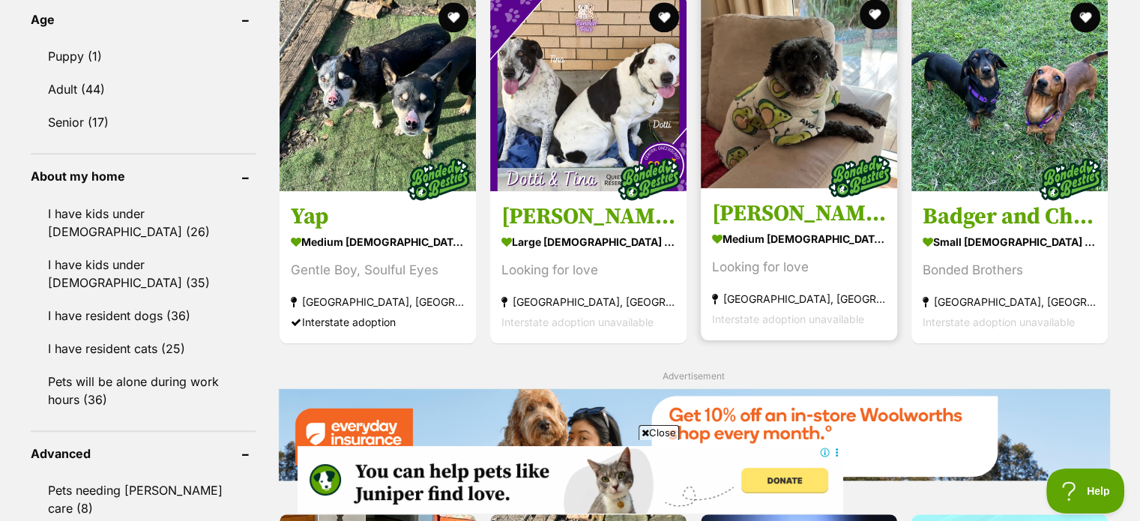
click at [775, 82] on img at bounding box center [799, 90] width 196 height 196
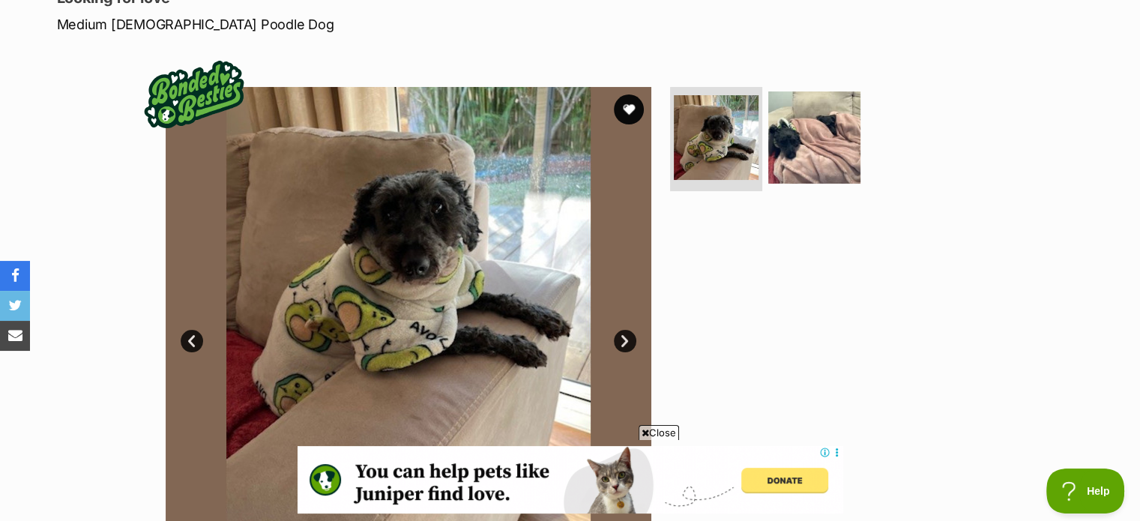
click at [629, 338] on link "Next" at bounding box center [625, 341] width 22 height 22
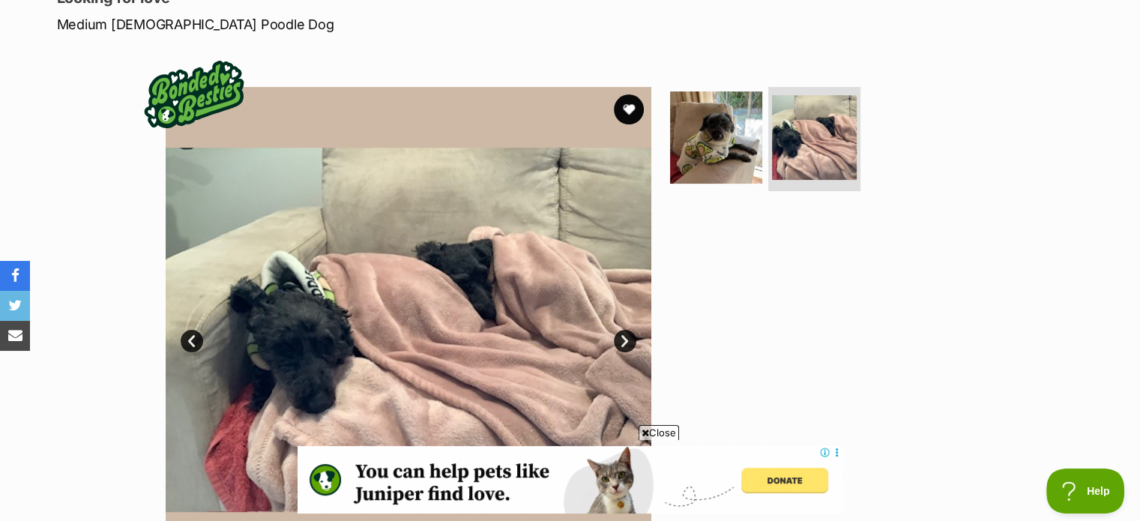
click at [625, 344] on link "Next" at bounding box center [625, 341] width 22 height 22
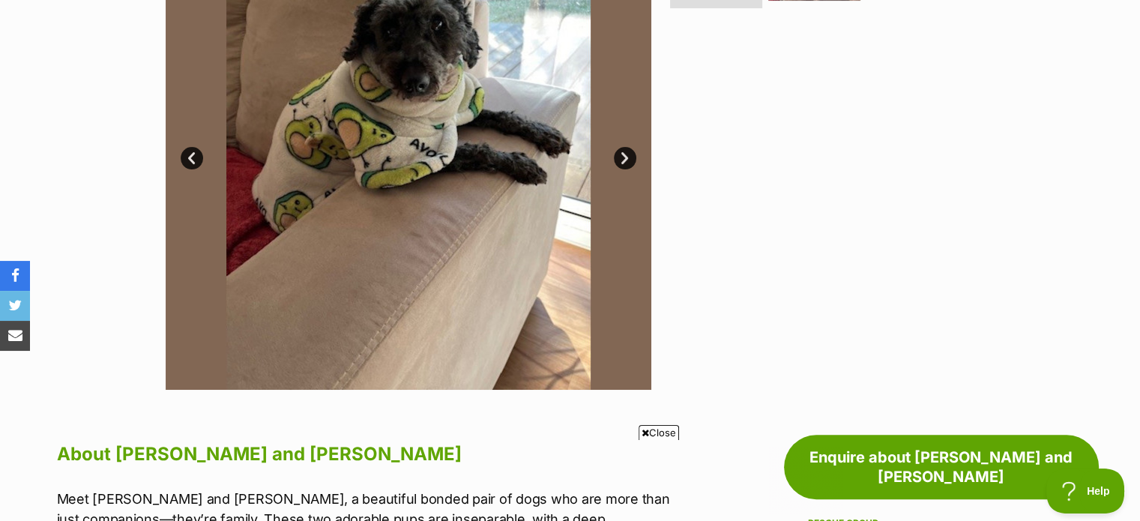
scroll to position [300, 0]
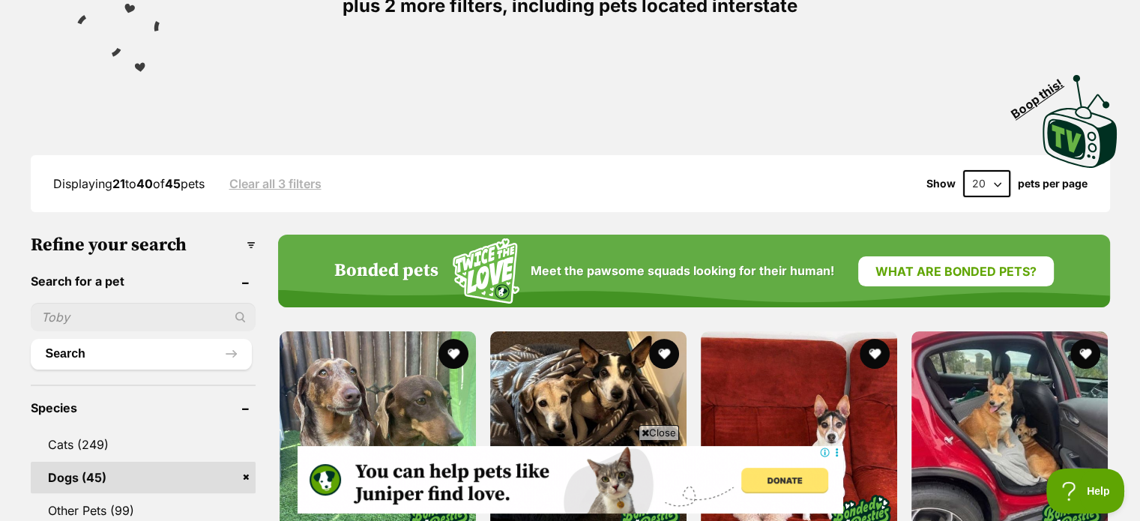
scroll to position [225, 0]
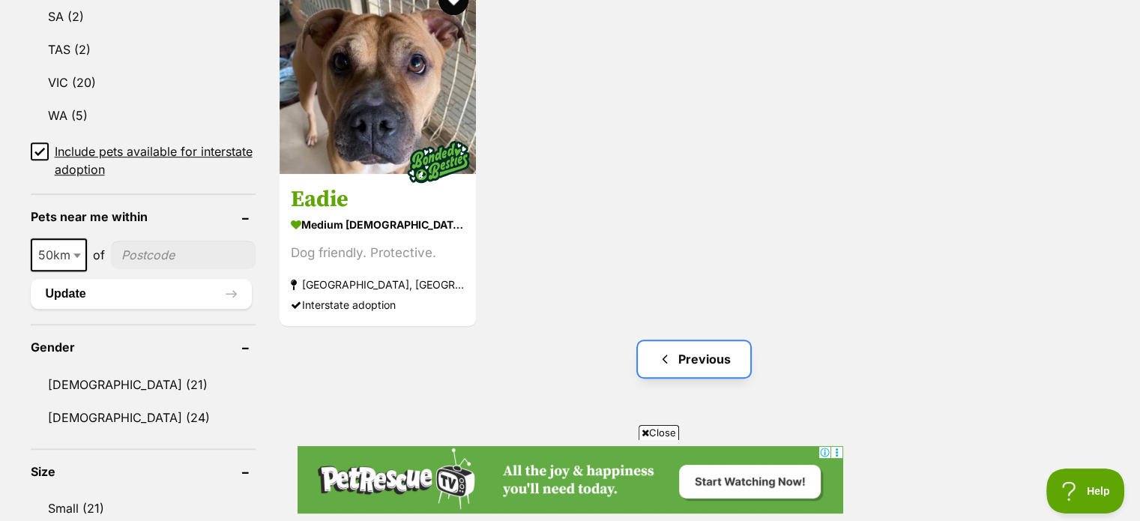
click at [695, 359] on link "Previous" at bounding box center [694, 359] width 112 height 36
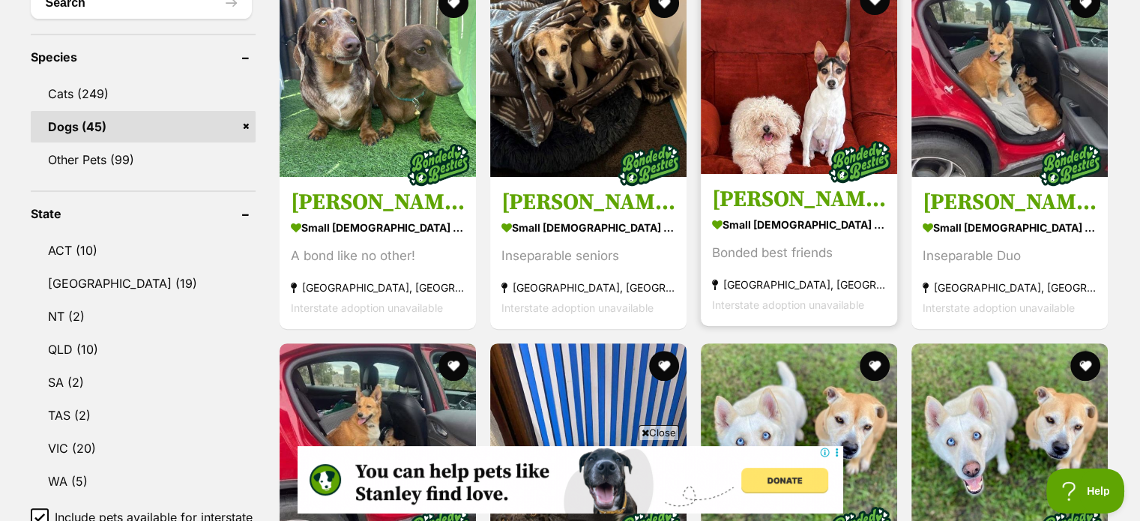
click at [776, 139] on img at bounding box center [799, 76] width 196 height 196
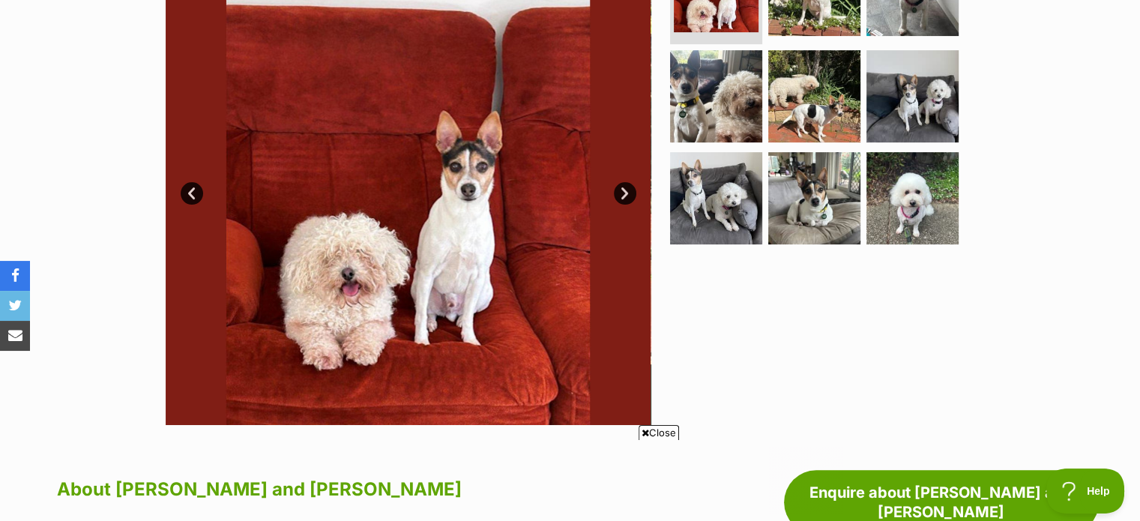
click at [627, 190] on link "Next" at bounding box center [625, 193] width 22 height 22
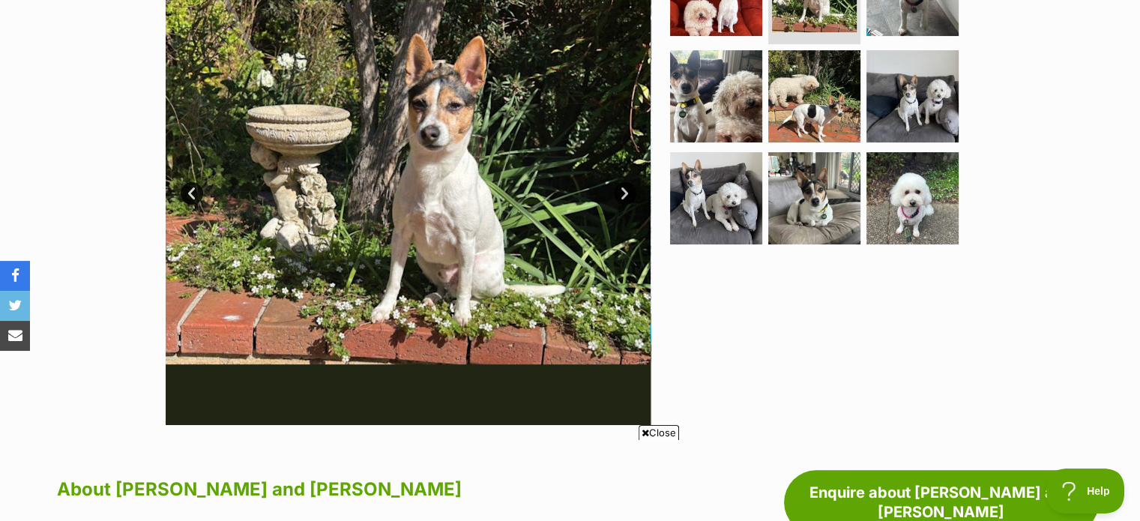
click at [627, 191] on link "Next" at bounding box center [625, 193] width 22 height 22
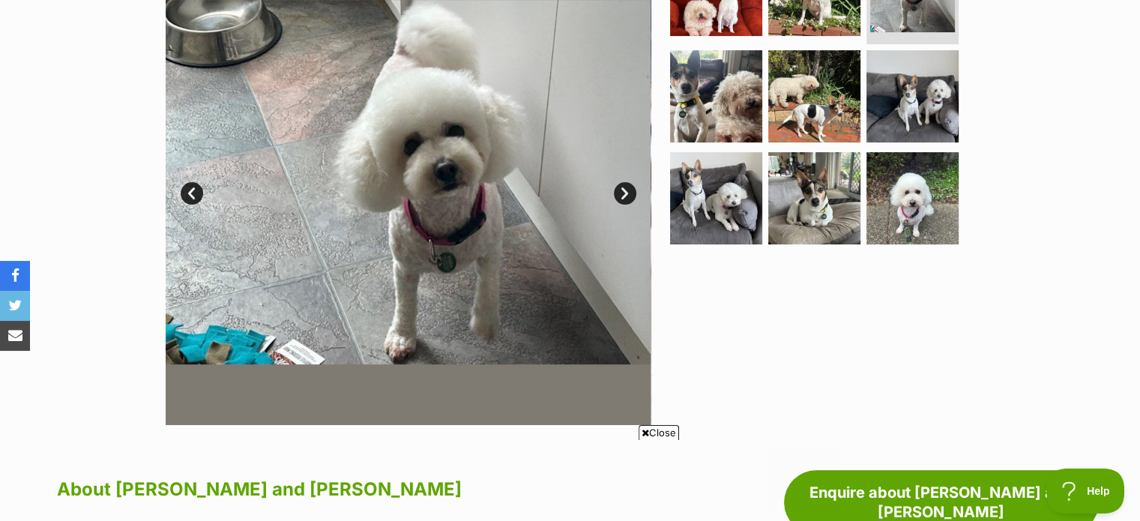
click at [627, 191] on link "Next" at bounding box center [625, 193] width 22 height 22
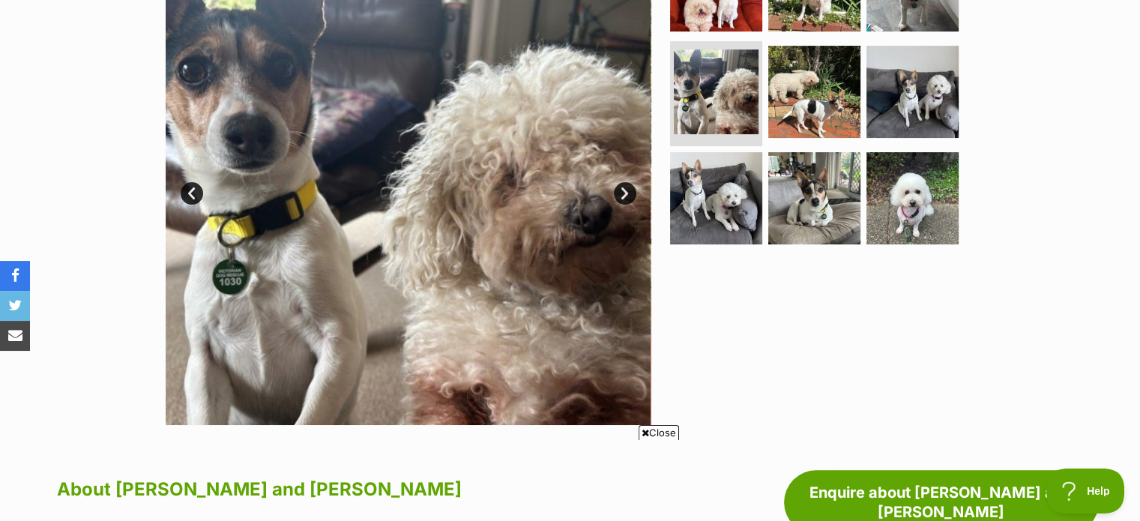
click at [627, 191] on link "Next" at bounding box center [625, 193] width 22 height 22
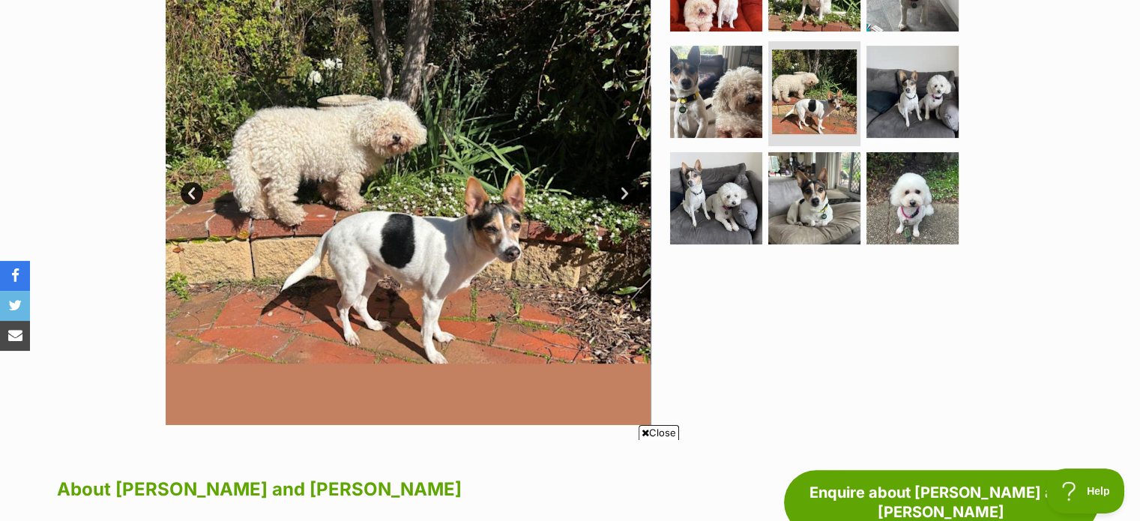
click at [627, 191] on link "Next" at bounding box center [625, 193] width 22 height 22
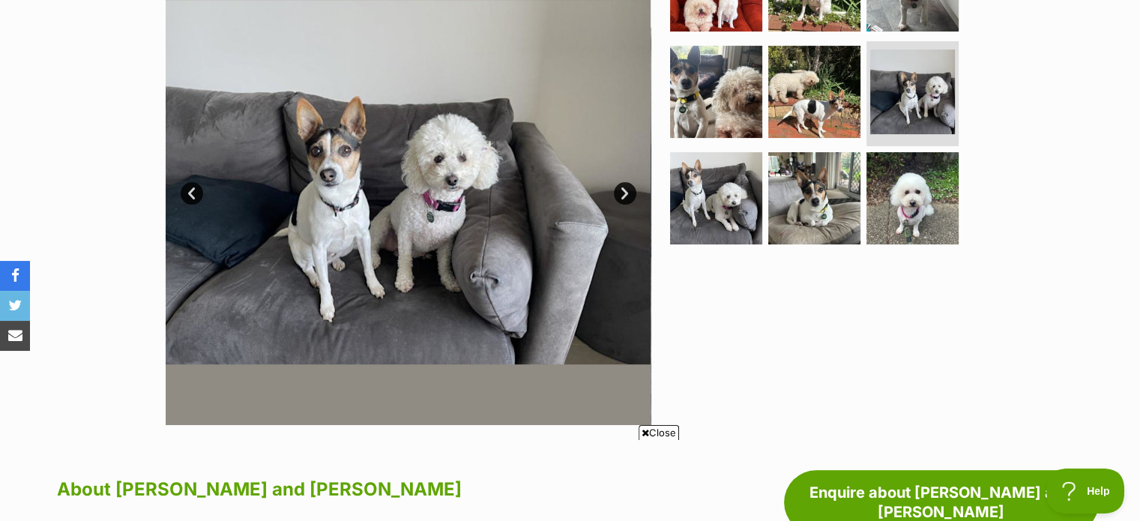
click at [627, 191] on link "Next" at bounding box center [625, 193] width 22 height 22
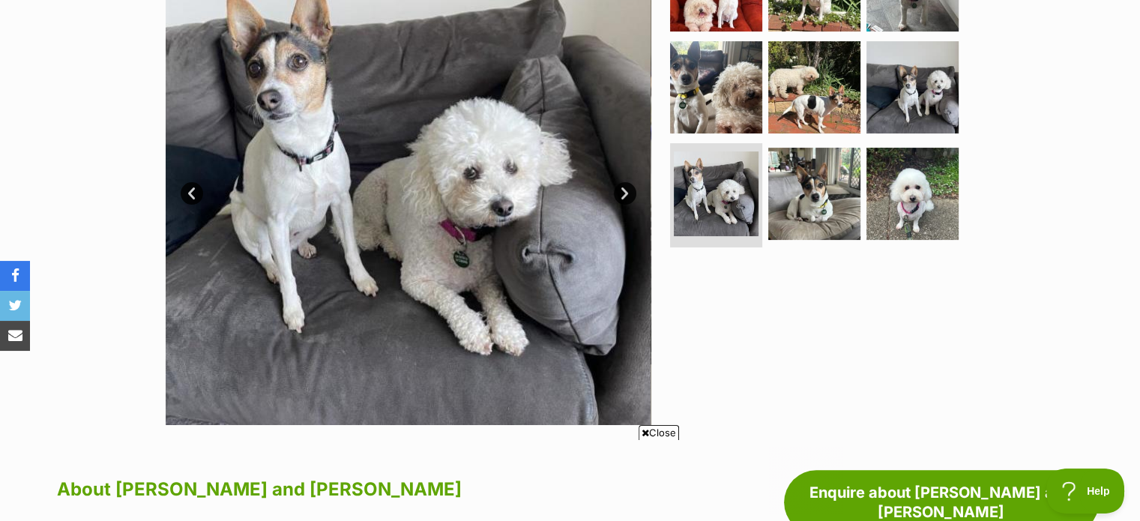
click at [627, 191] on link "Next" at bounding box center [625, 193] width 22 height 22
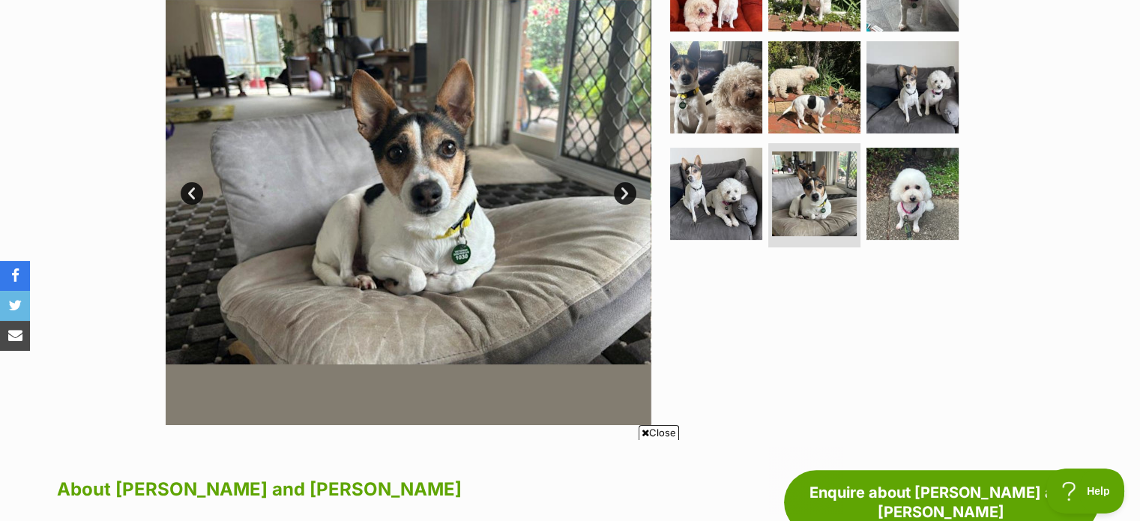
click at [627, 191] on link "Next" at bounding box center [625, 193] width 22 height 22
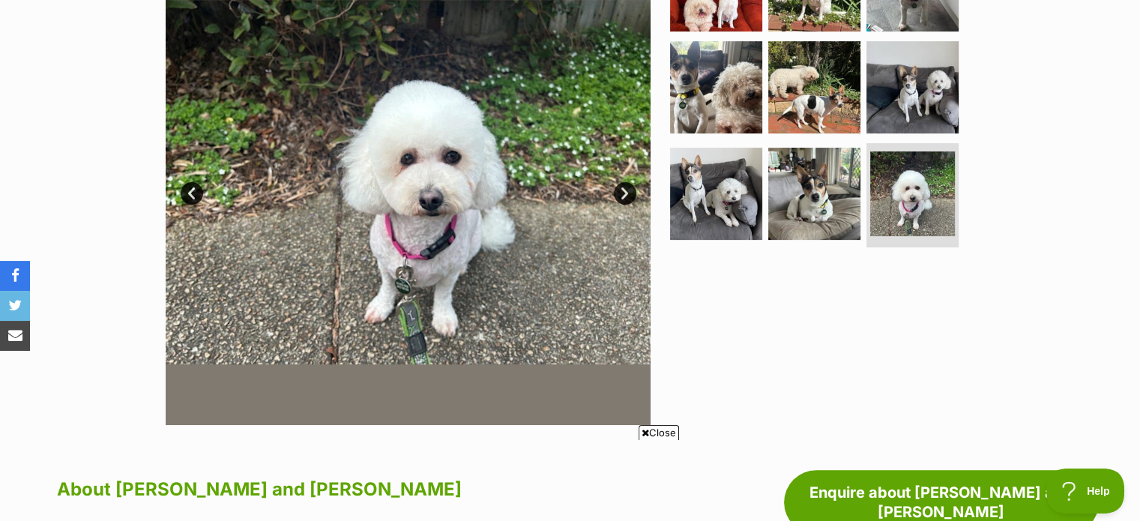
click at [627, 191] on link "Next" at bounding box center [625, 193] width 22 height 22
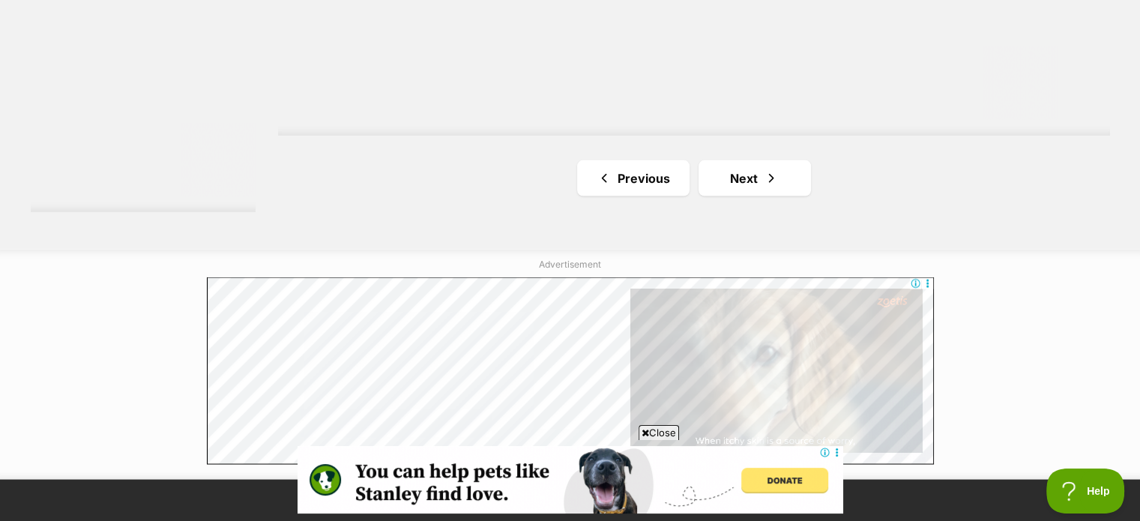
scroll to position [2914, 0]
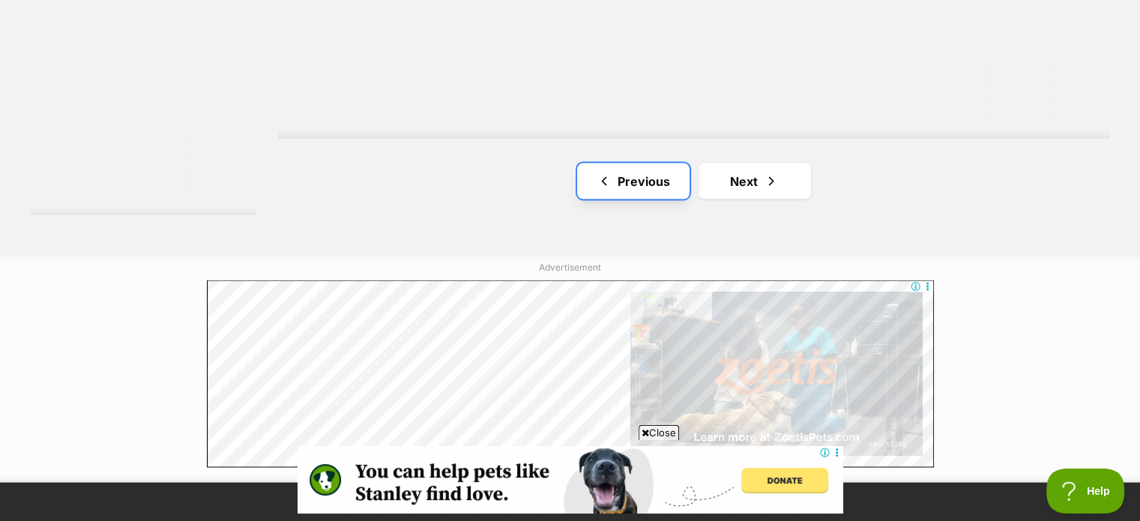
click at [648, 187] on link "Previous" at bounding box center [633, 181] width 112 height 36
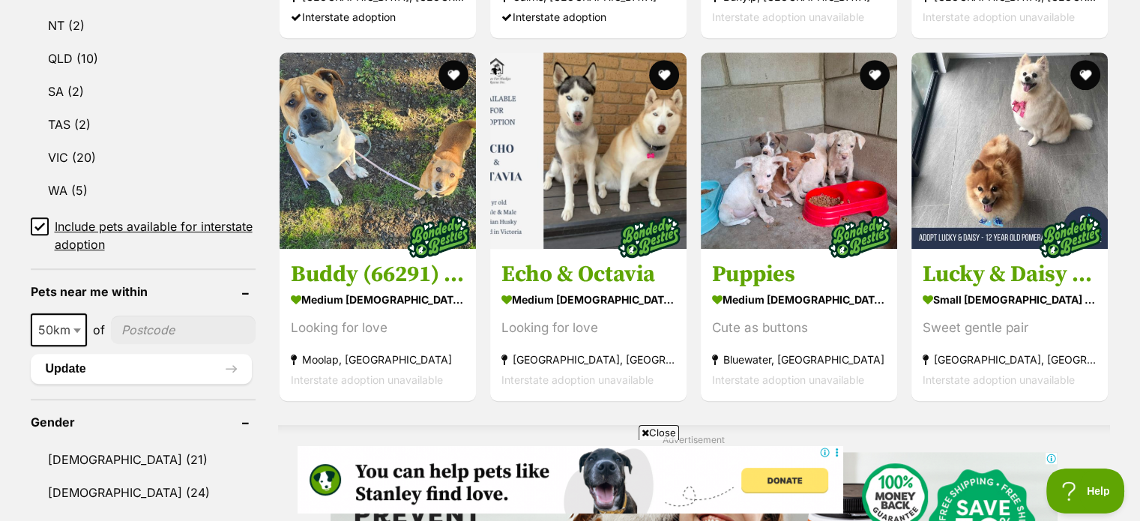
scroll to position [899, 0]
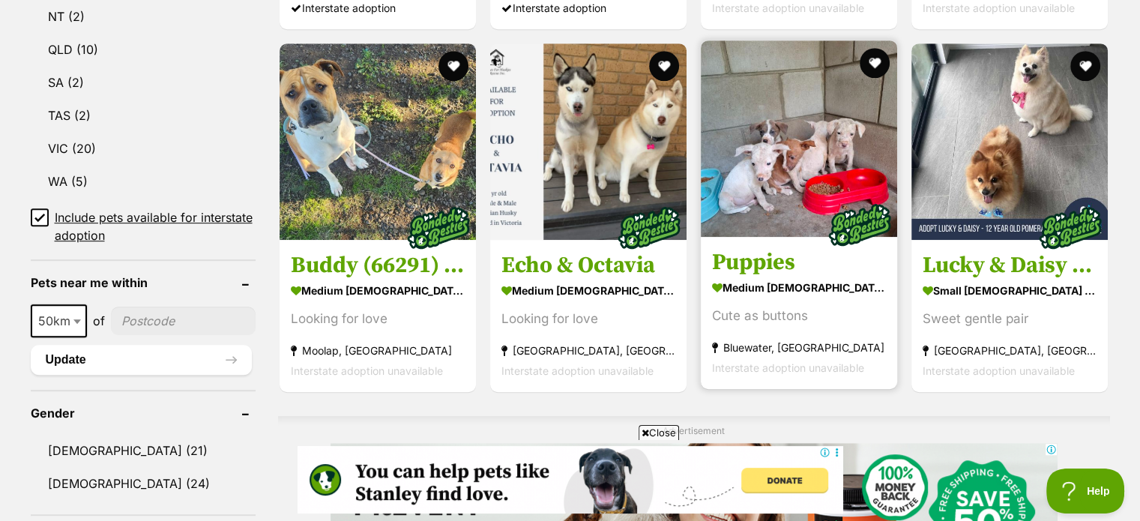
click at [791, 190] on img at bounding box center [799, 138] width 196 height 196
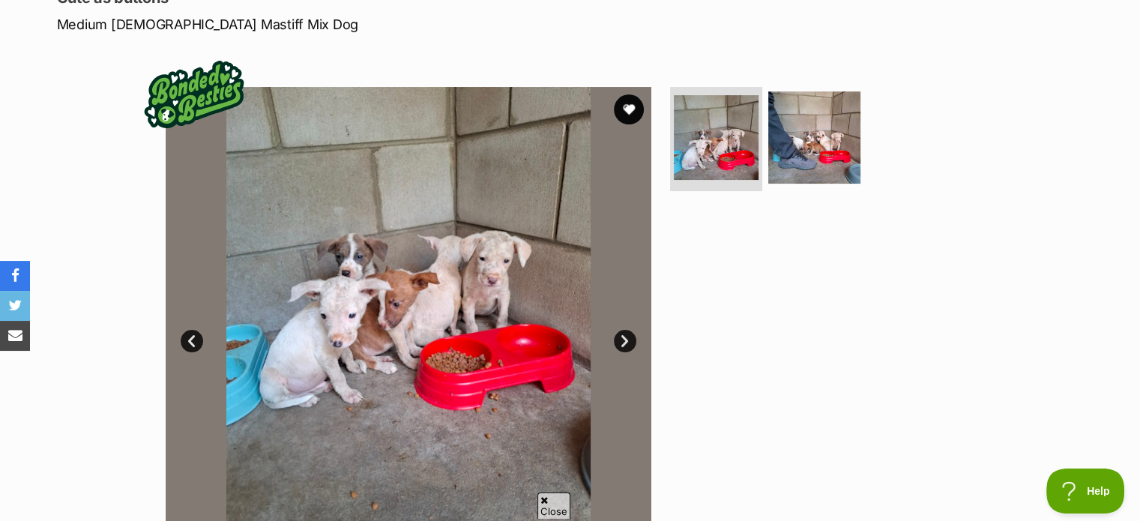
click at [625, 338] on link "Next" at bounding box center [625, 341] width 22 height 22
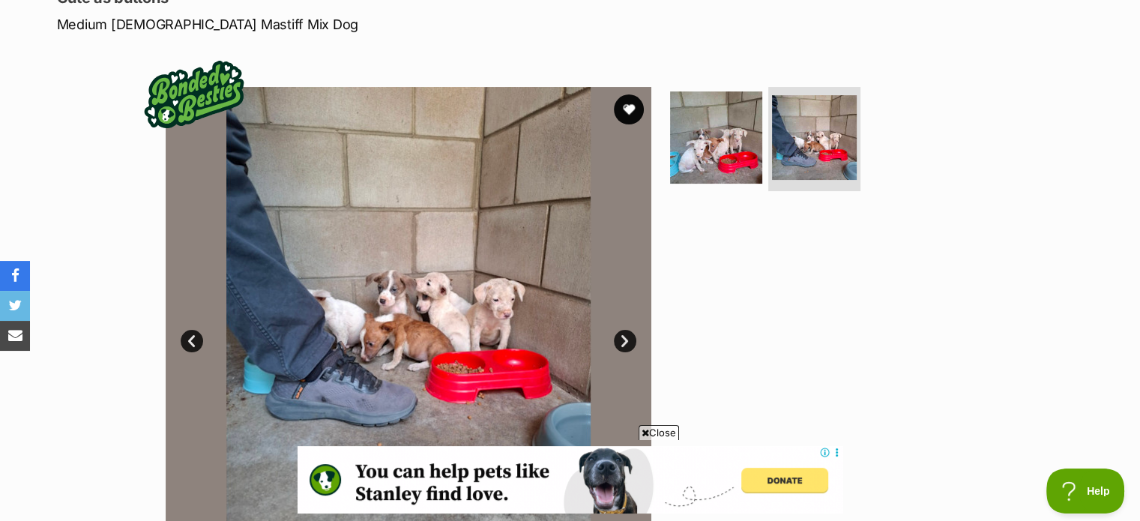
click at [625, 338] on link "Next" at bounding box center [625, 341] width 22 height 22
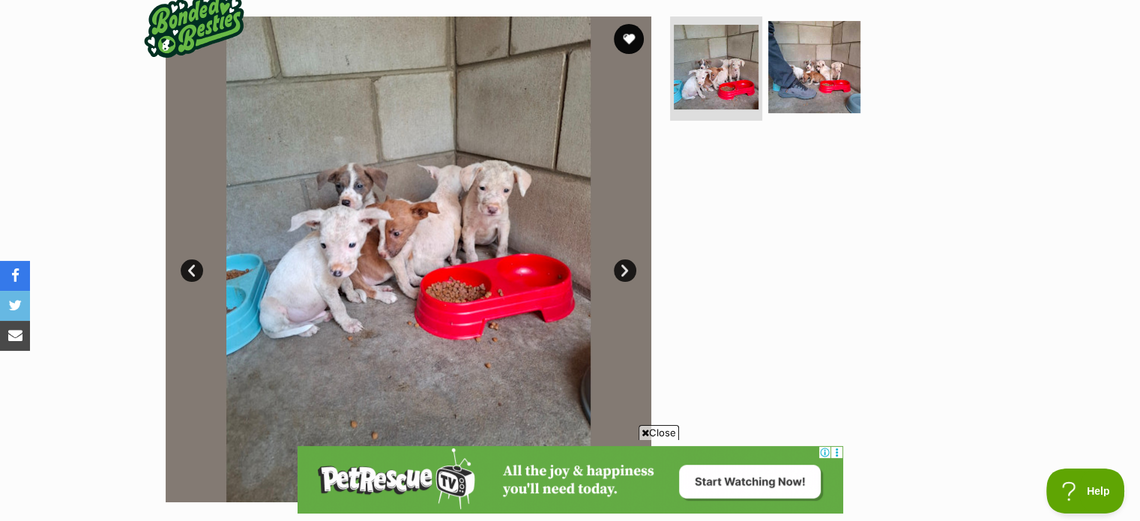
scroll to position [225, 0]
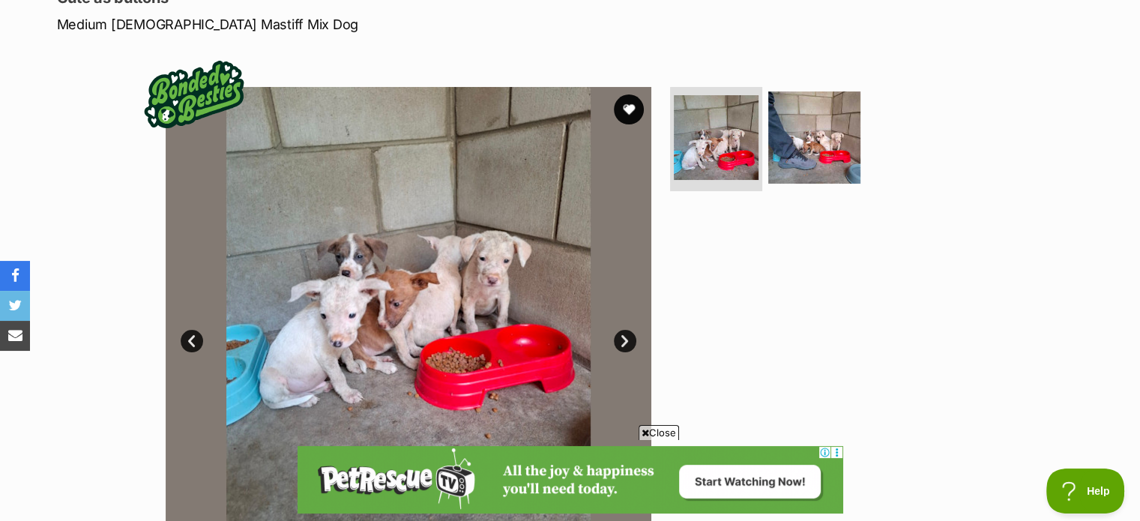
click at [627, 338] on link "Next" at bounding box center [625, 341] width 22 height 22
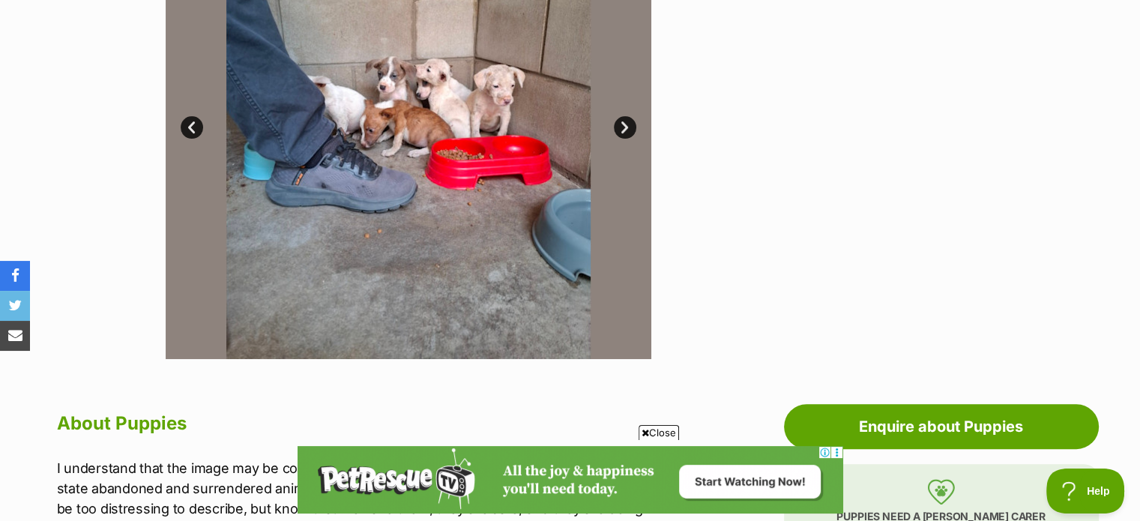
scroll to position [525, 0]
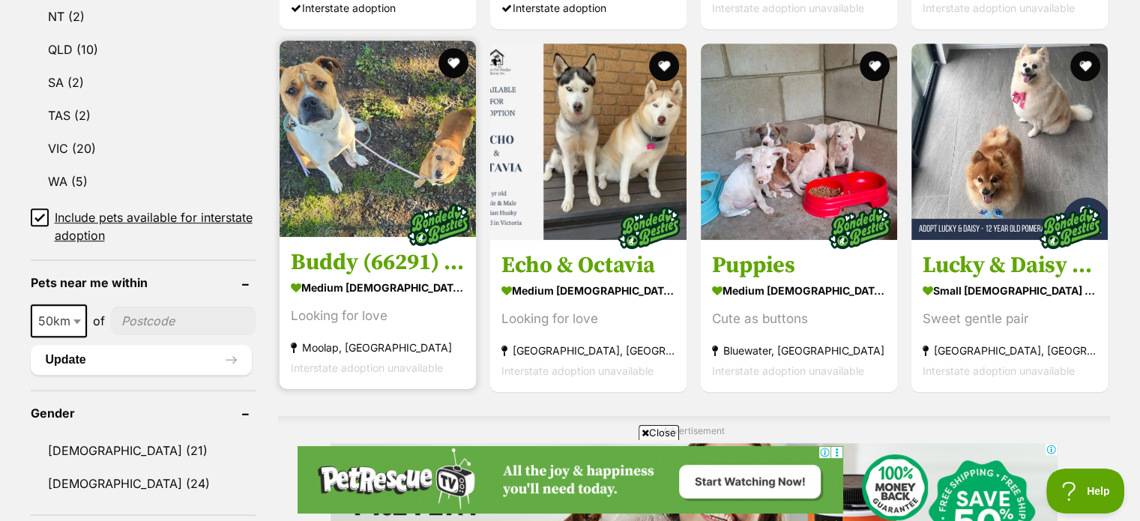
click at [370, 129] on img at bounding box center [378, 138] width 196 height 196
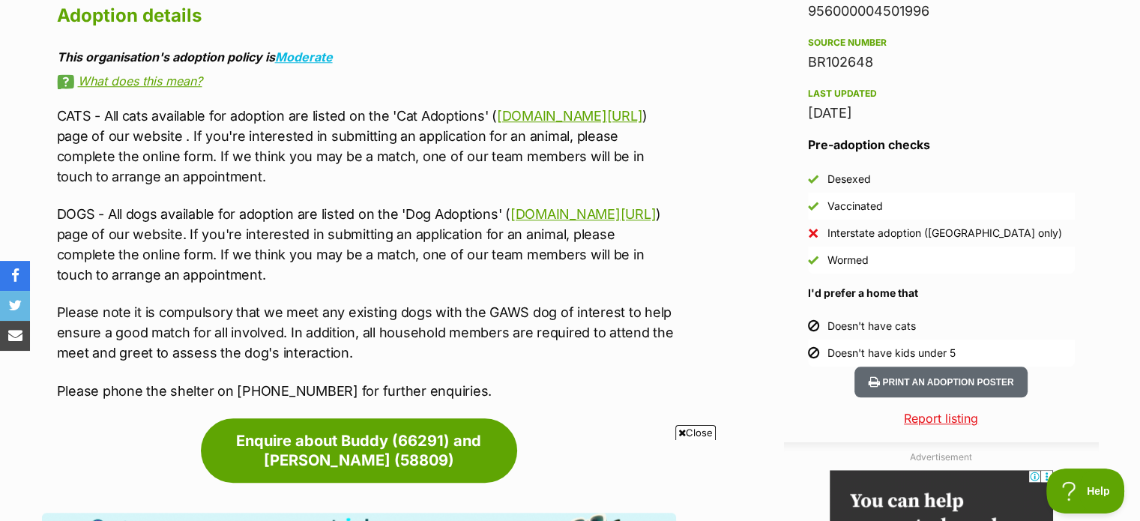
scroll to position [1349, 0]
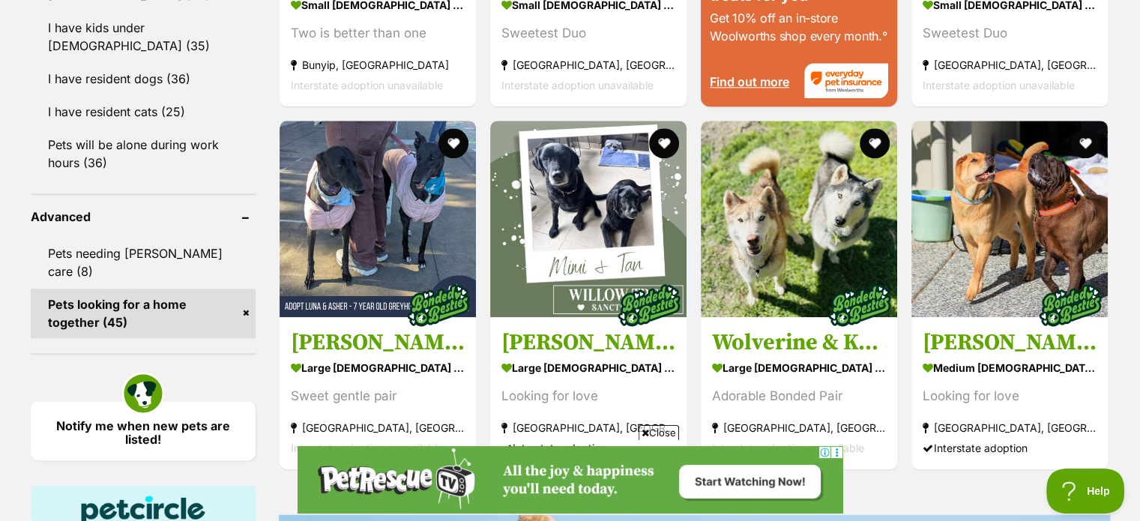
scroll to position [1799, 0]
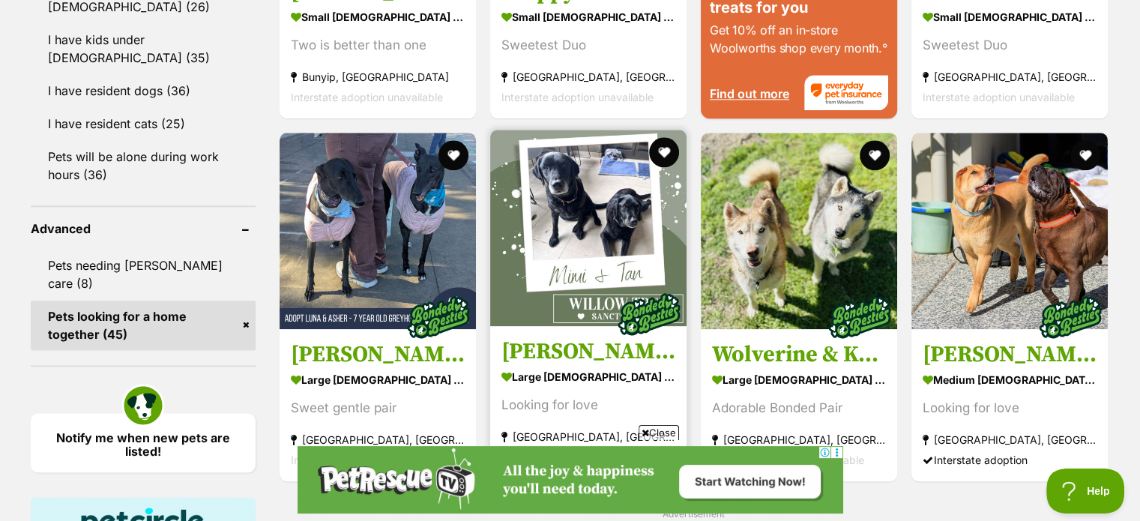
click at [590, 231] on img at bounding box center [588, 228] width 196 height 196
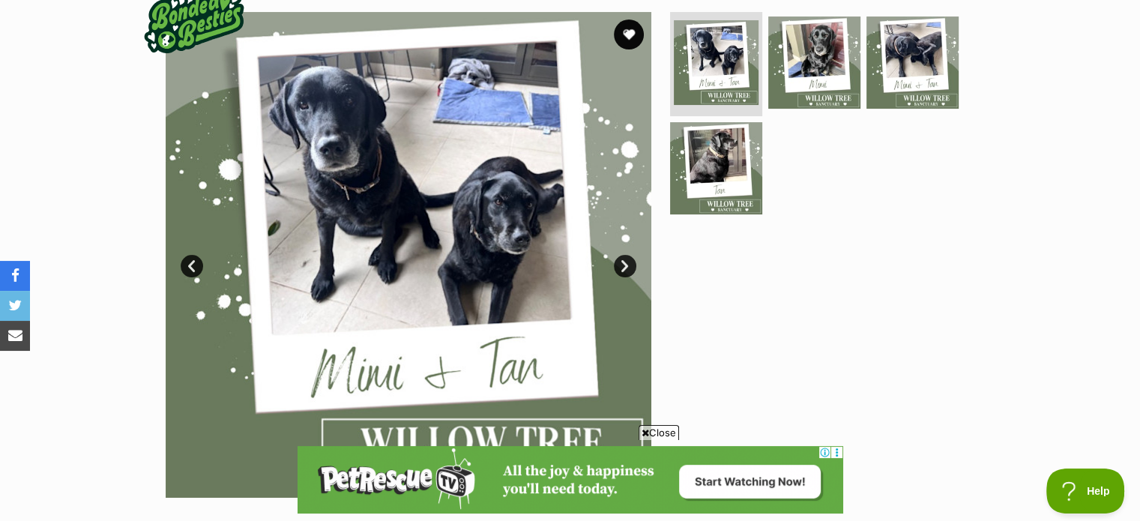
click at [630, 264] on link "Next" at bounding box center [625, 266] width 22 height 22
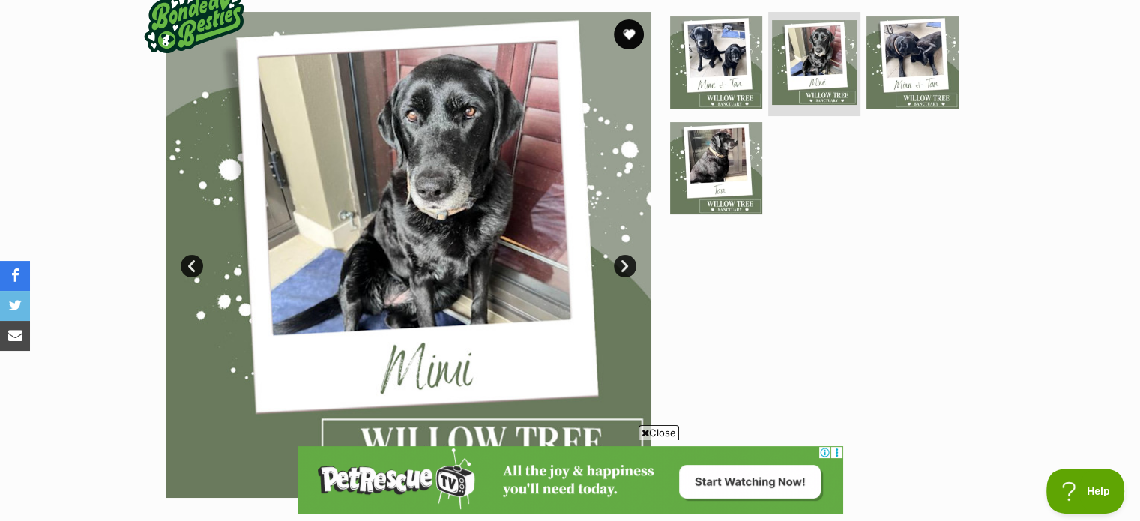
click at [627, 265] on link "Next" at bounding box center [625, 266] width 22 height 22
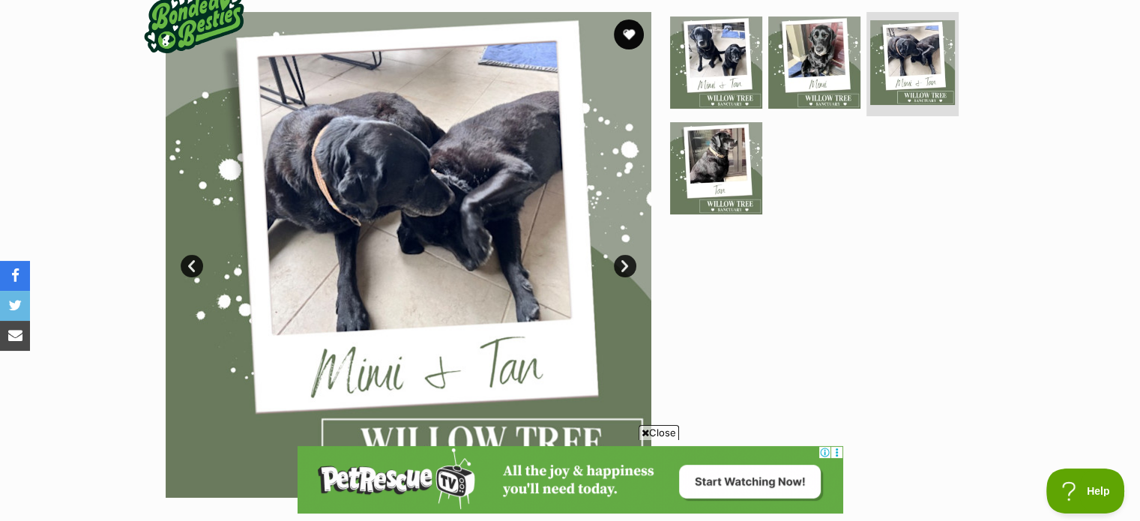
click at [627, 265] on link "Next" at bounding box center [625, 266] width 22 height 22
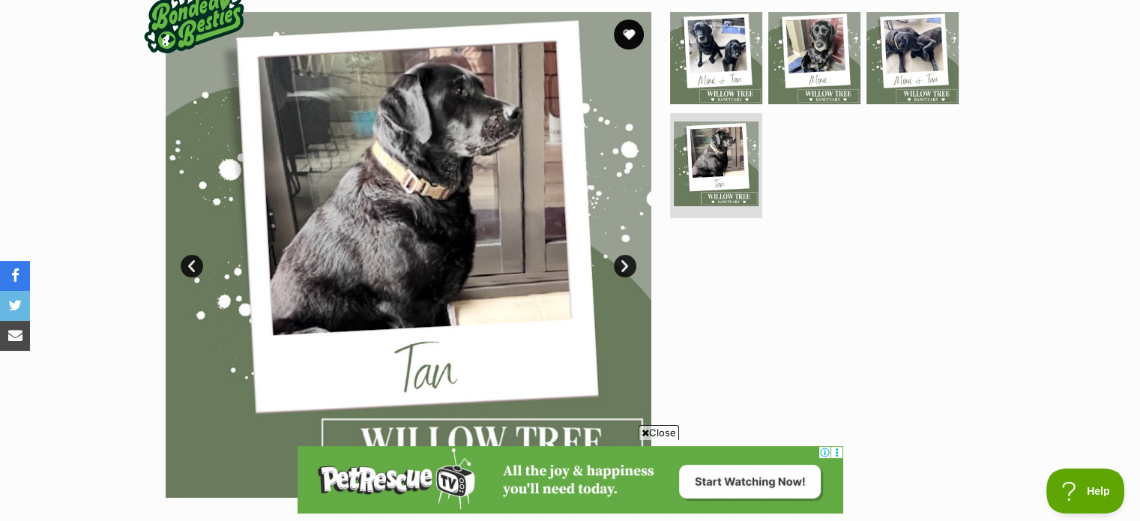
click at [627, 265] on link "Next" at bounding box center [625, 266] width 22 height 22
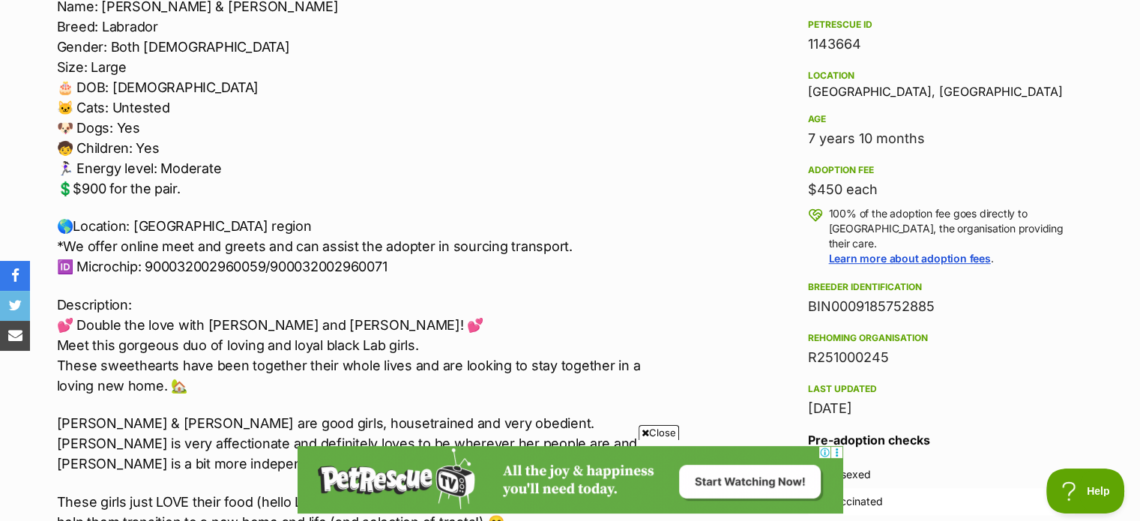
scroll to position [974, 0]
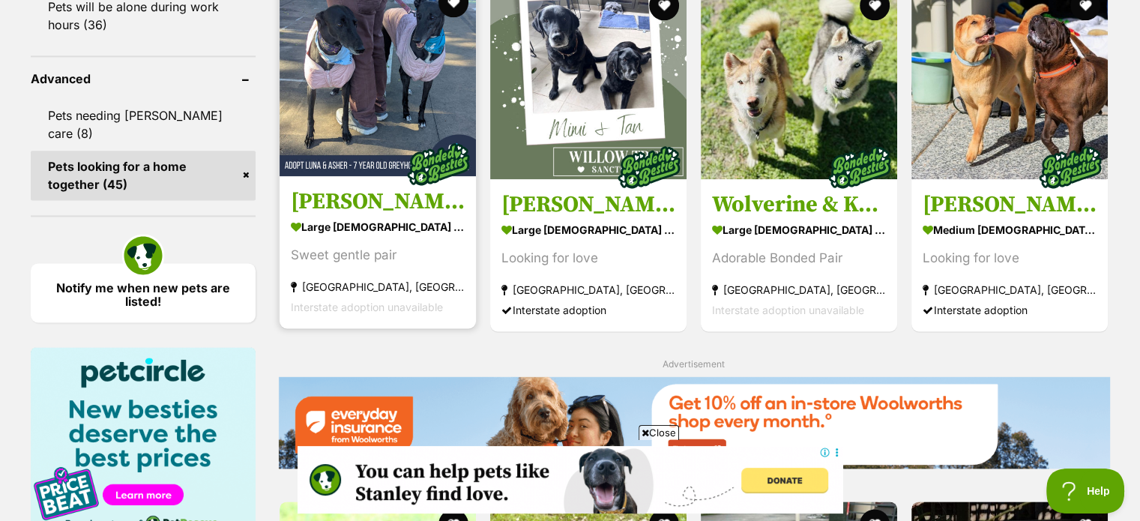
scroll to position [1931, 0]
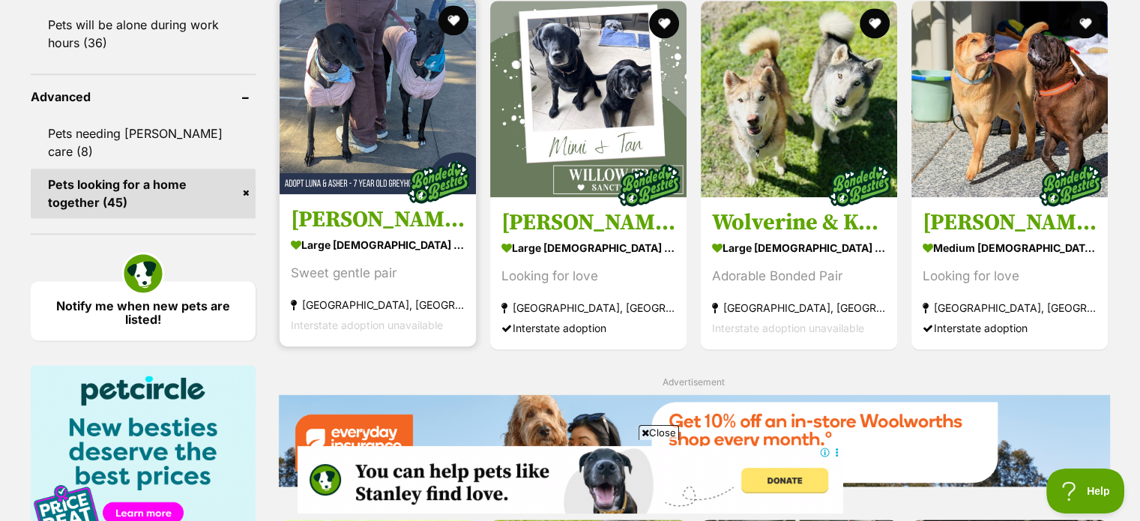
click at [346, 92] on img at bounding box center [378, 96] width 196 height 196
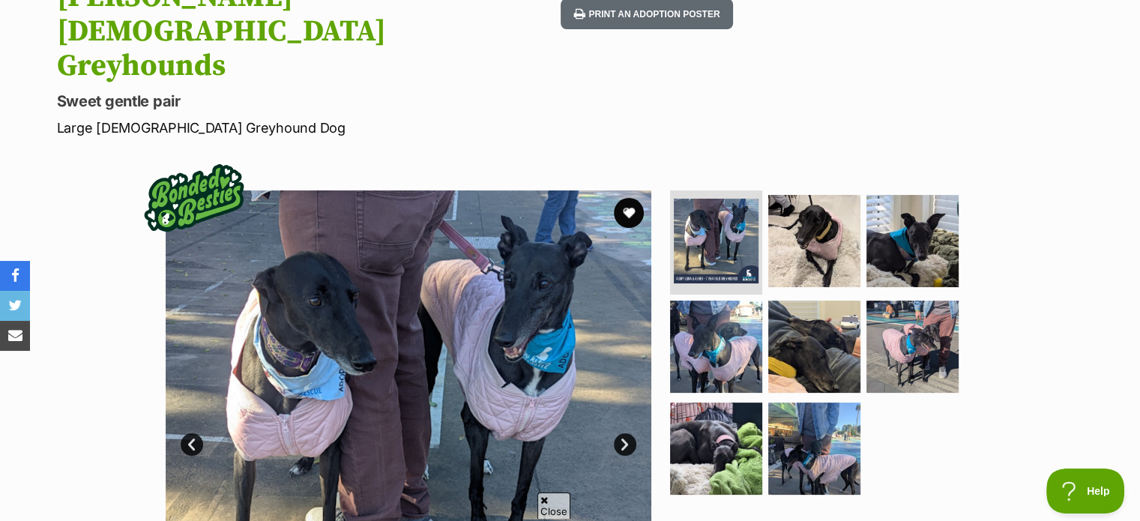
click at [627, 433] on link "Next" at bounding box center [625, 444] width 22 height 22
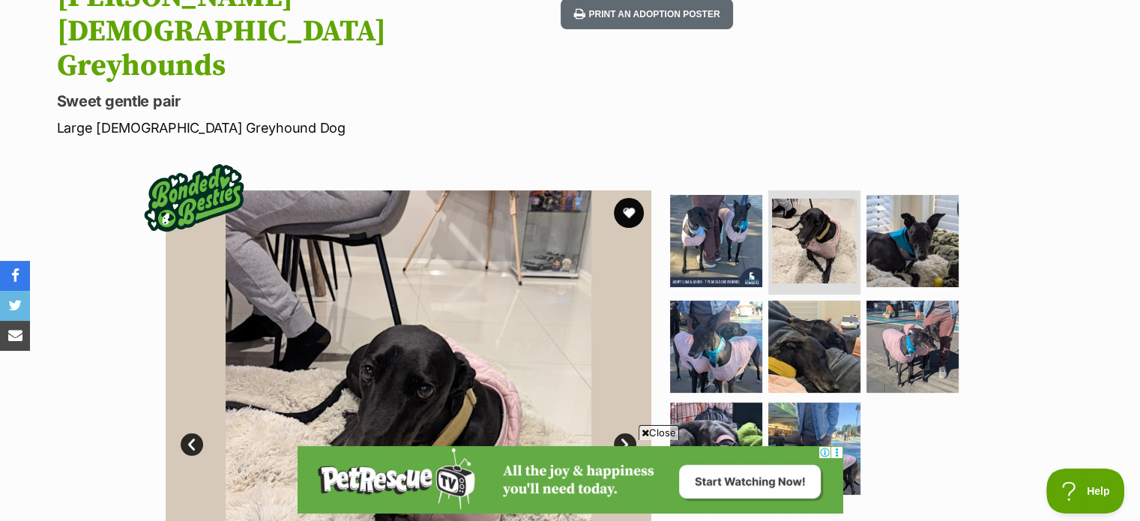
click at [627, 433] on link "Next" at bounding box center [625, 444] width 22 height 22
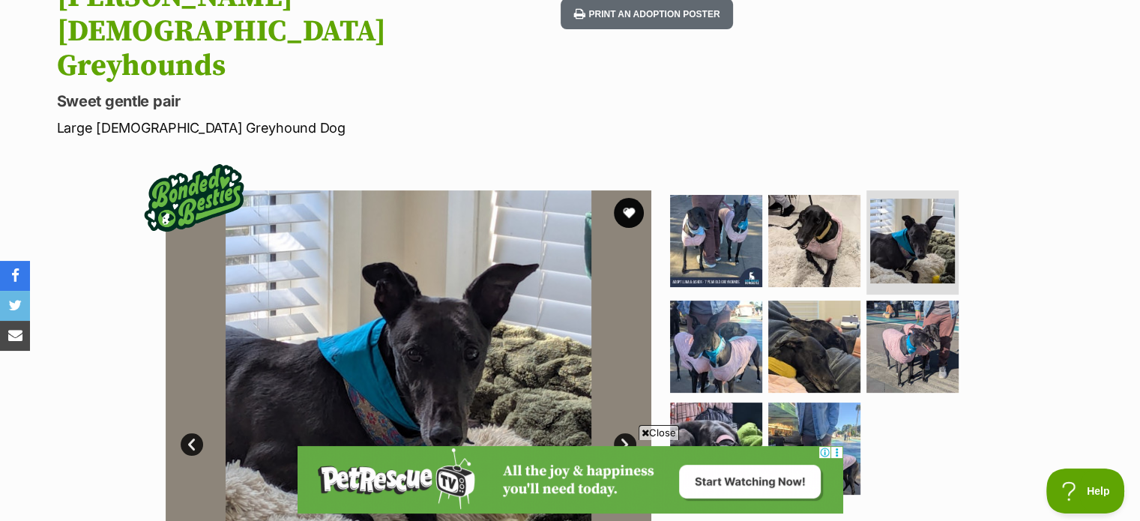
click at [627, 433] on link "Next" at bounding box center [625, 444] width 22 height 22
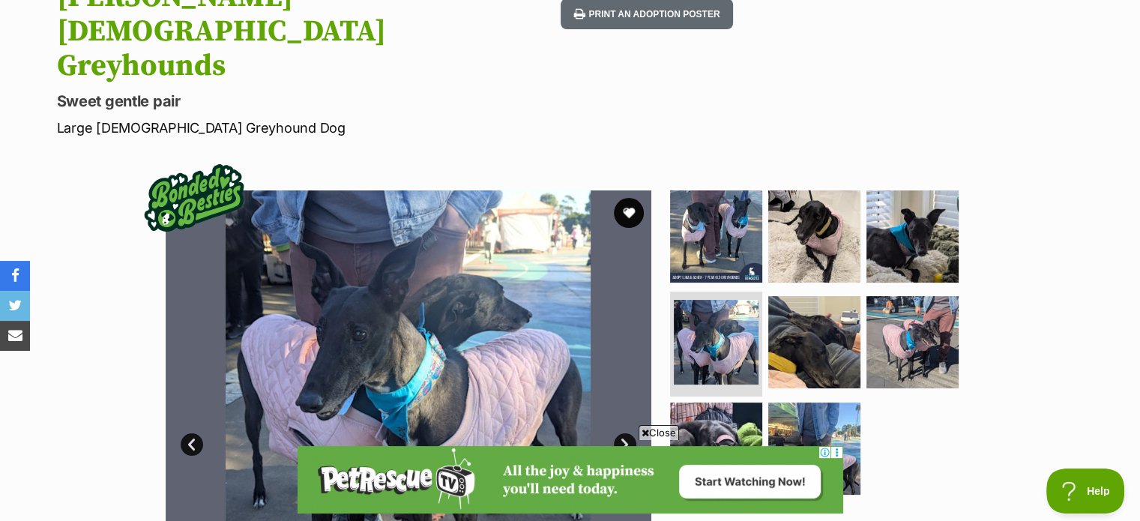
click at [627, 433] on link "Next" at bounding box center [625, 444] width 22 height 22
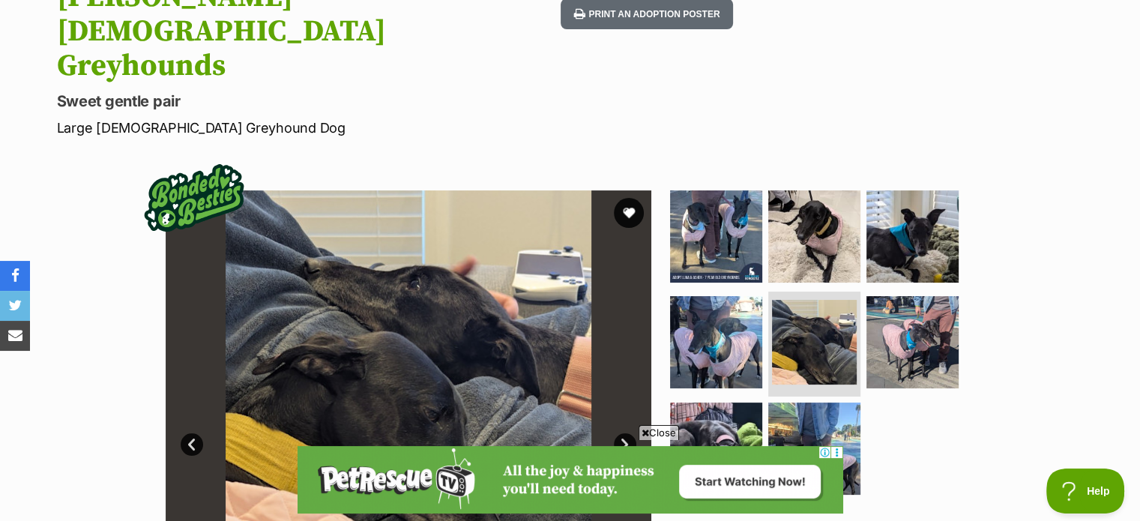
click at [627, 433] on link "Next" at bounding box center [625, 444] width 22 height 22
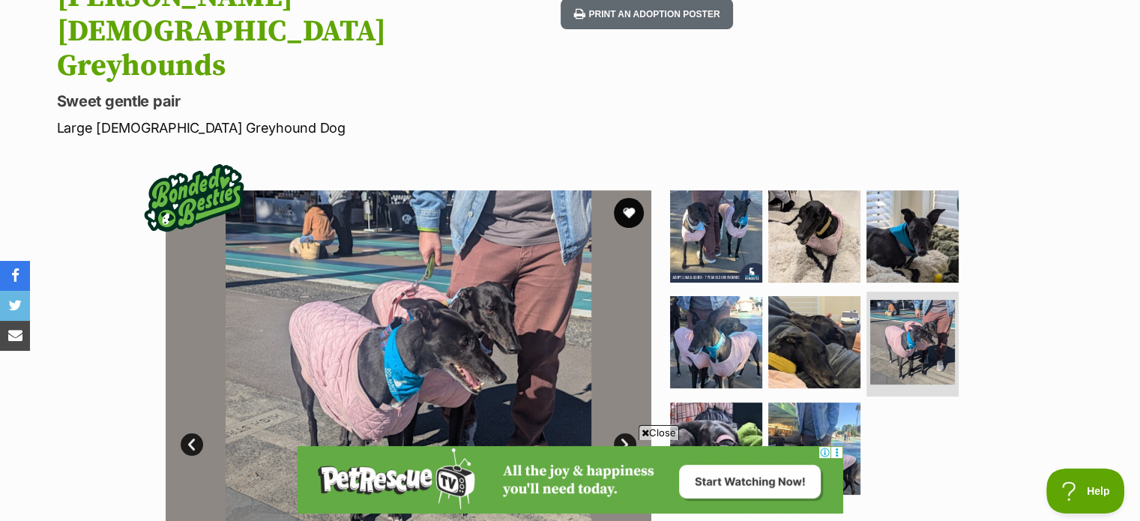
click at [627, 433] on link "Next" at bounding box center [625, 444] width 22 height 22
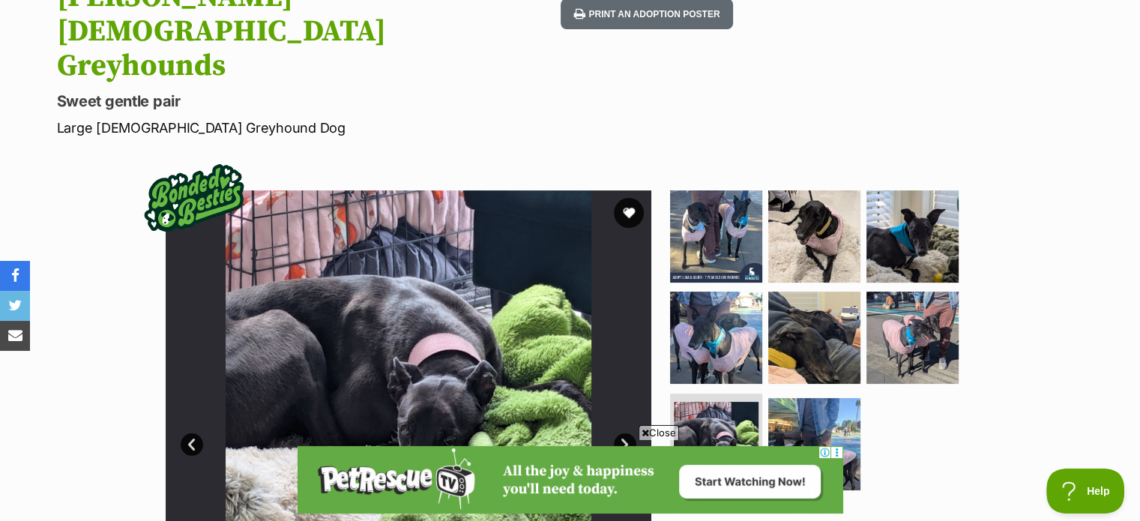
click at [627, 433] on link "Next" at bounding box center [625, 444] width 22 height 22
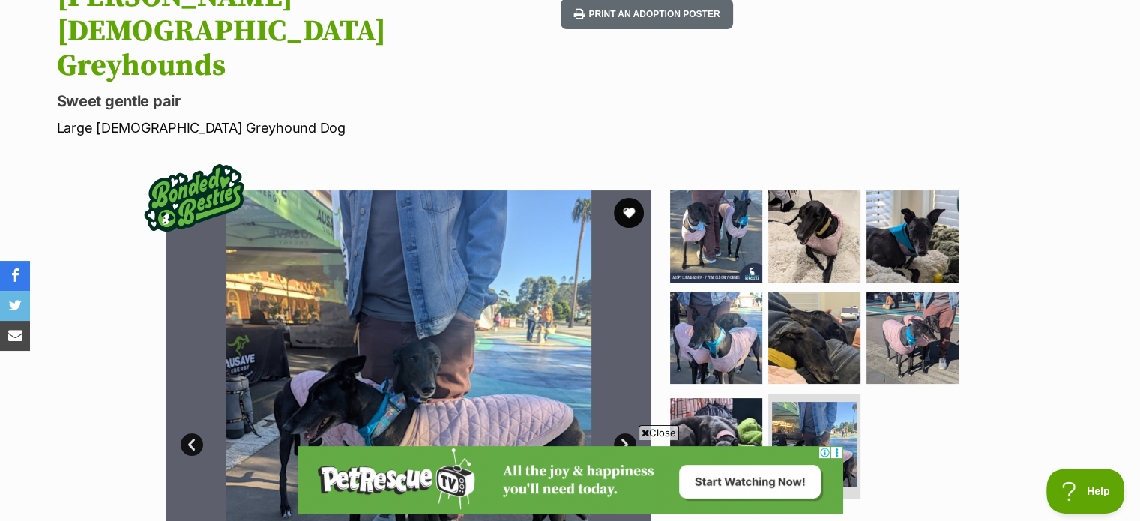
click at [627, 433] on link "Next" at bounding box center [625, 444] width 22 height 22
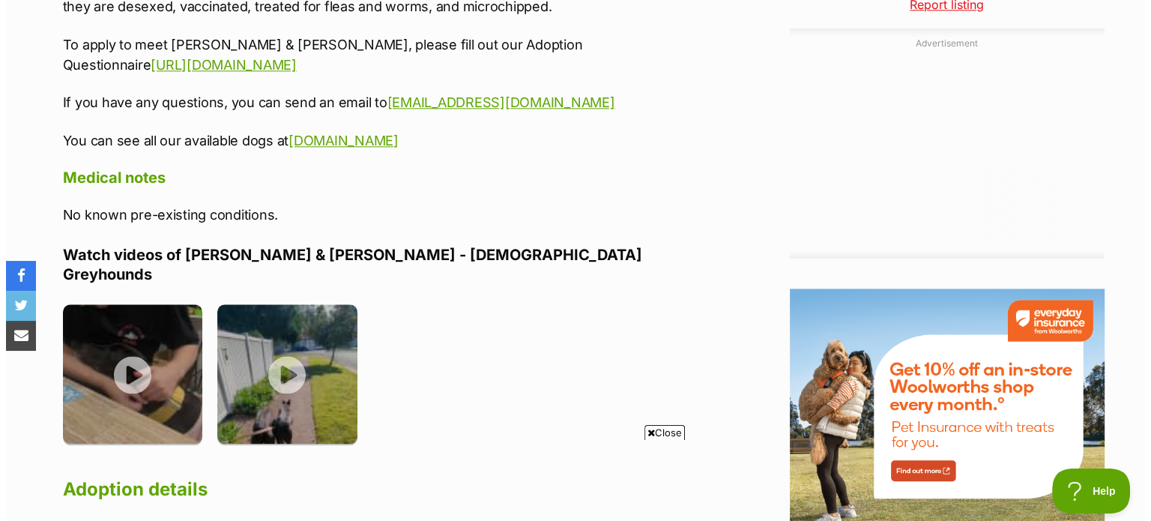
scroll to position [1799, 0]
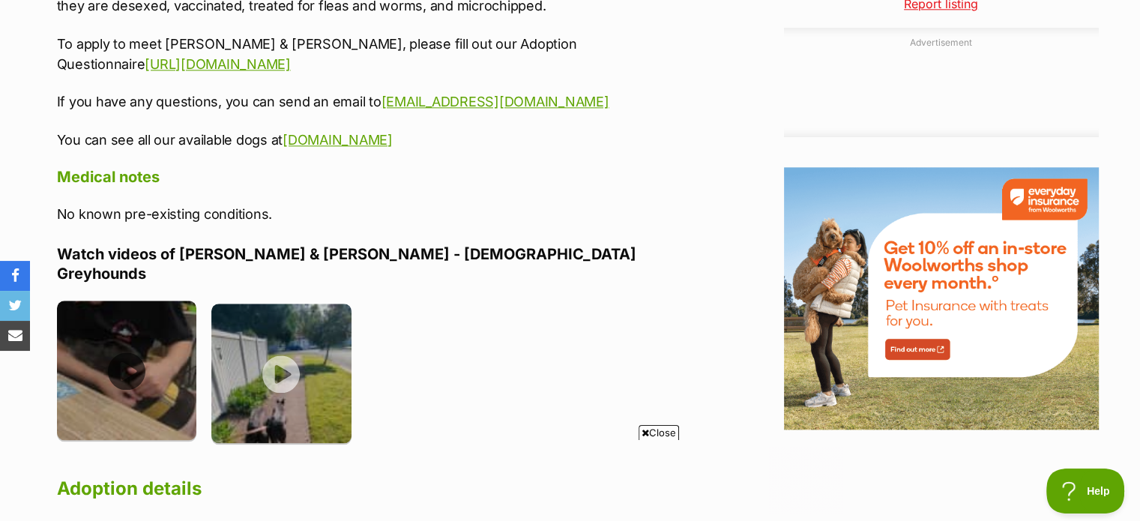
click at [130, 301] on img at bounding box center [127, 371] width 140 height 140
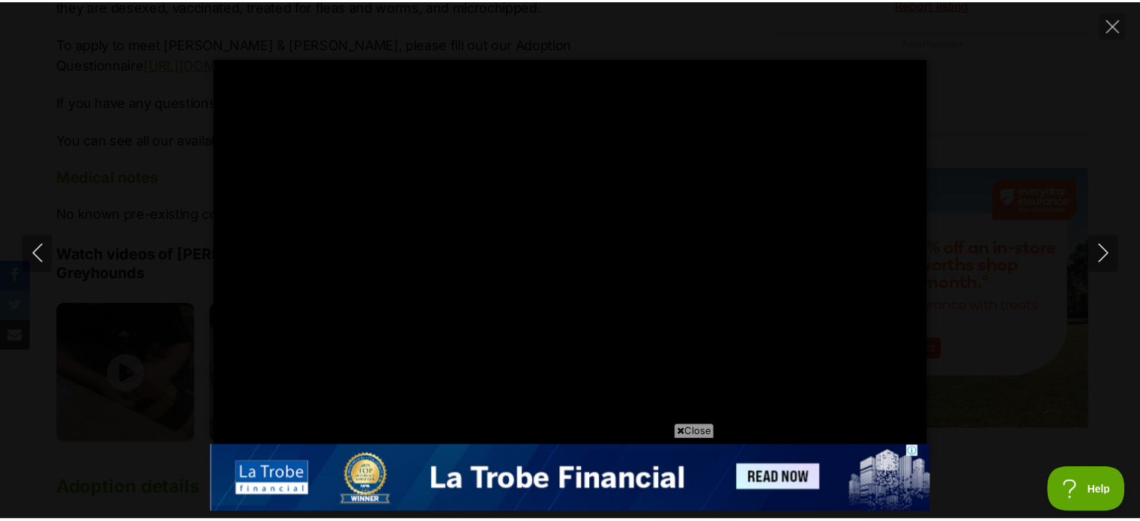
scroll to position [0, 0]
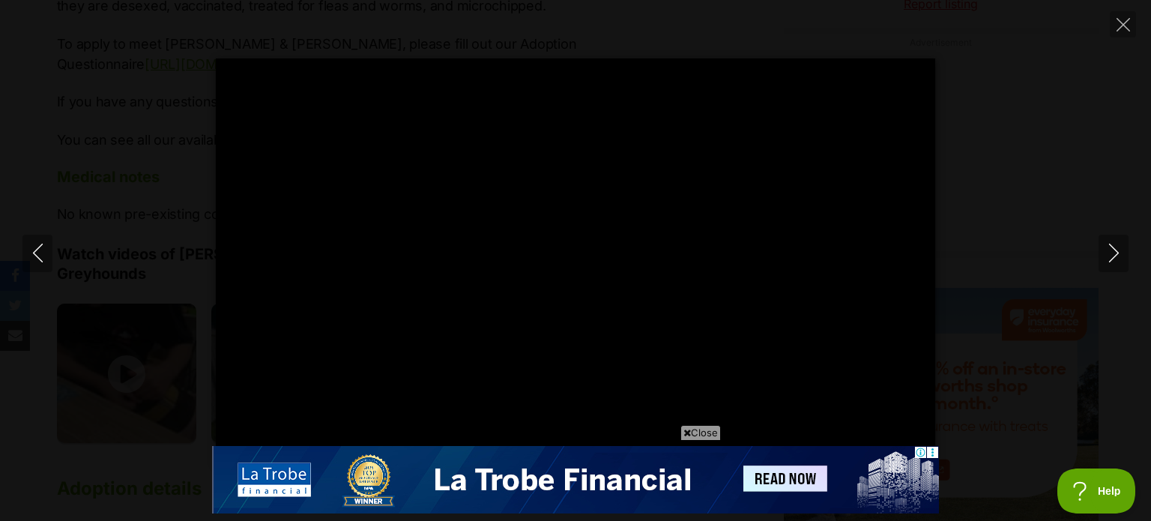
type input "100"
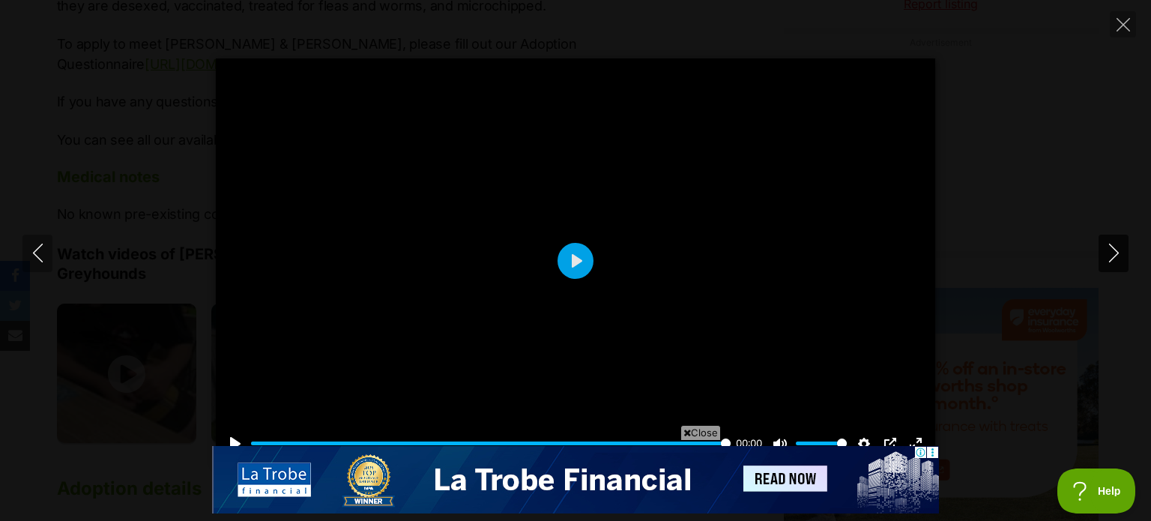
click at [1116, 257] on icon "Next" at bounding box center [1114, 253] width 19 height 19
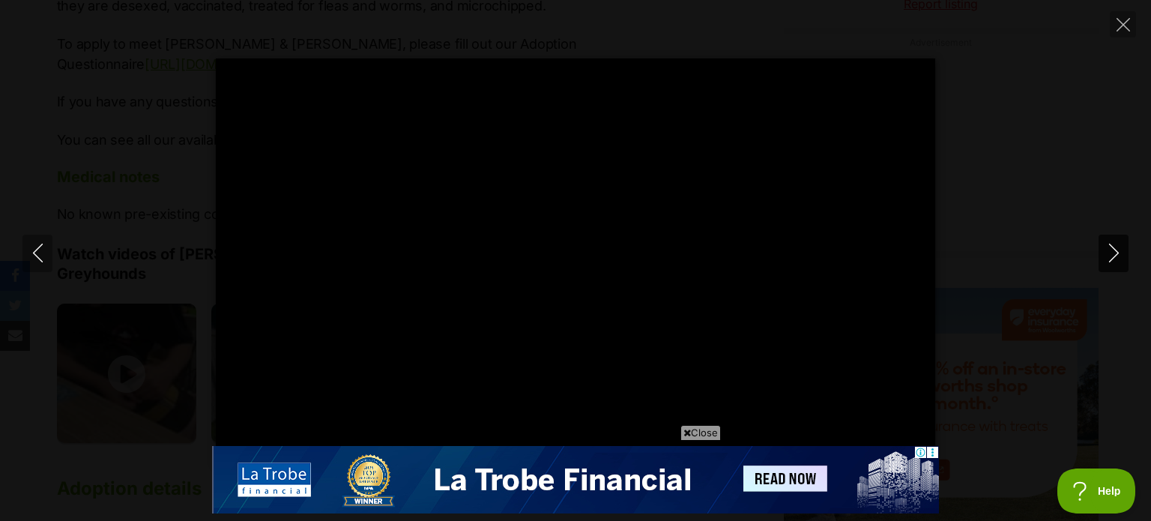
type input "100"
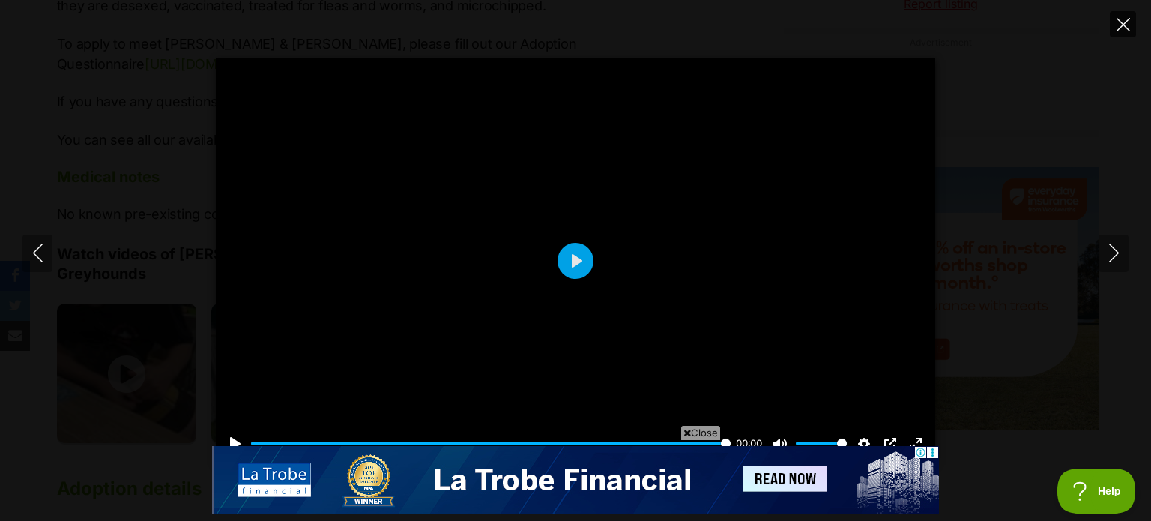
click at [1122, 24] on icon "Close" at bounding box center [1123, 24] width 13 height 13
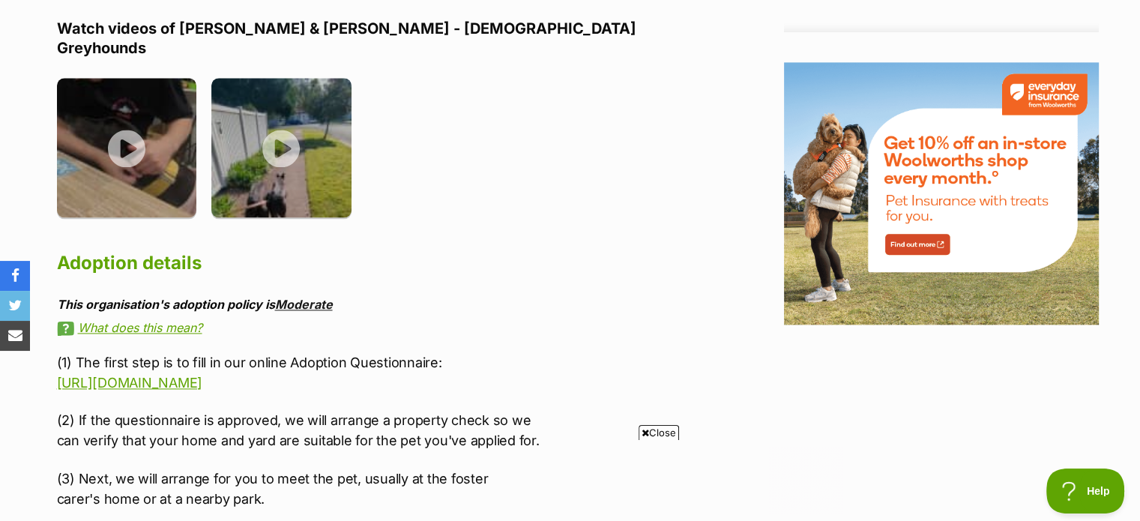
scroll to position [2023, 0]
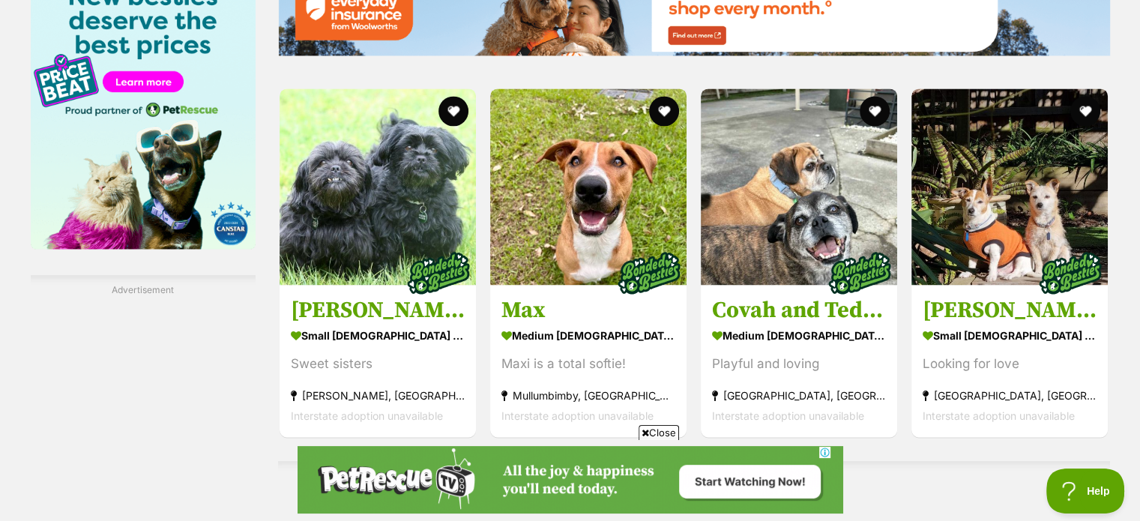
scroll to position [2371, 0]
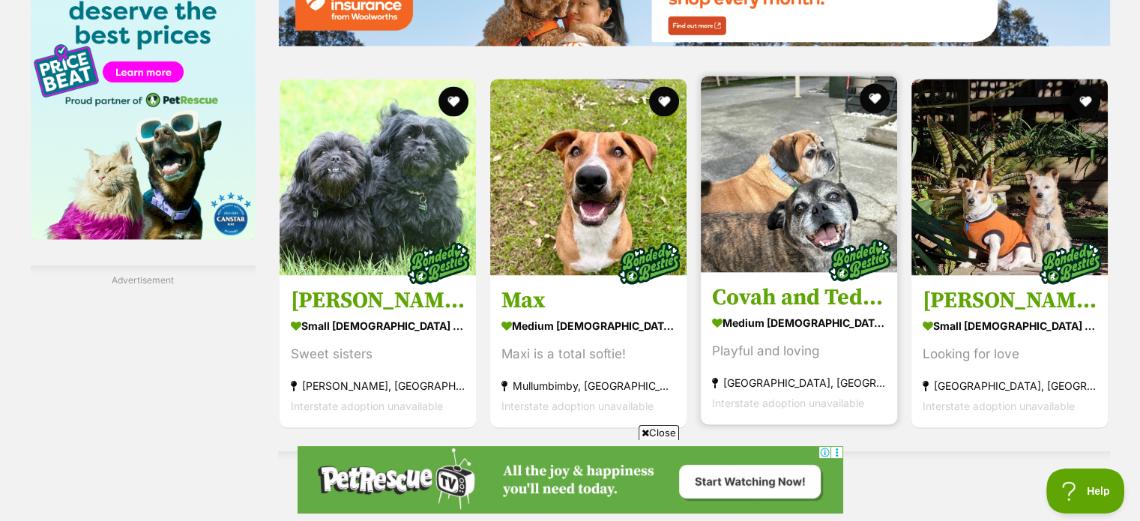
click at [788, 208] on img at bounding box center [799, 174] width 196 height 196
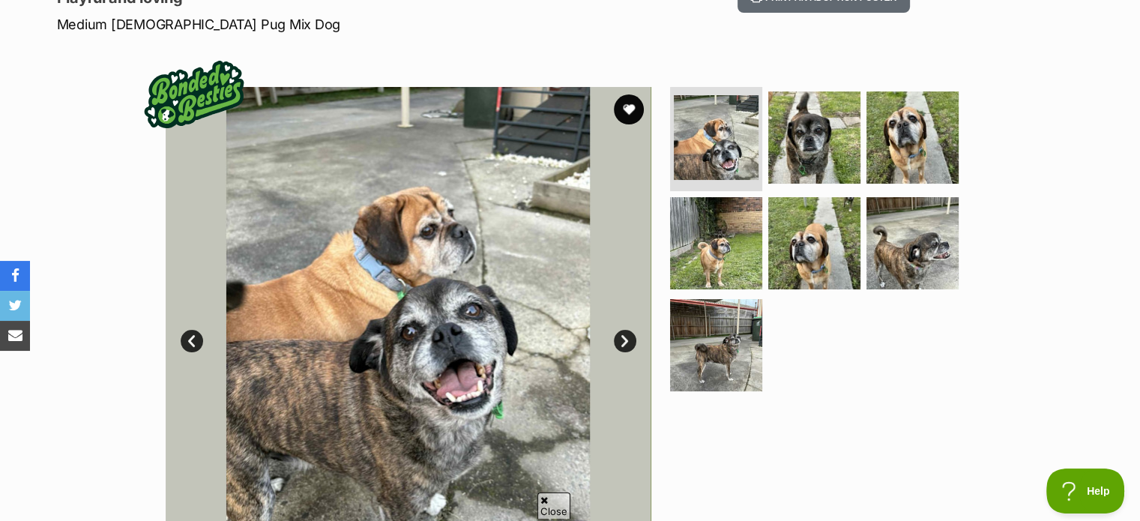
click at [627, 338] on link "Next" at bounding box center [625, 341] width 22 height 22
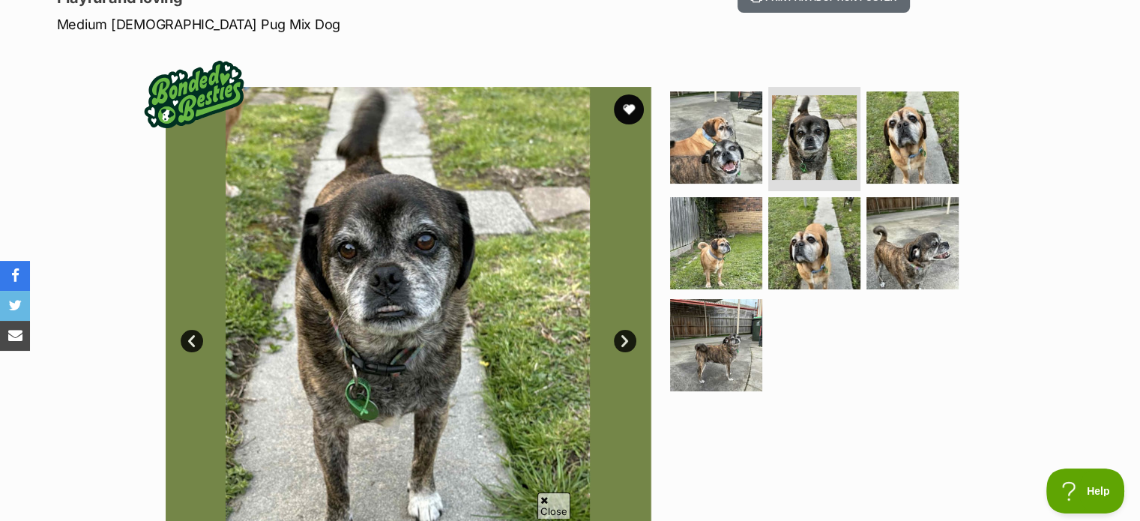
click at [627, 338] on link "Next" at bounding box center [625, 341] width 22 height 22
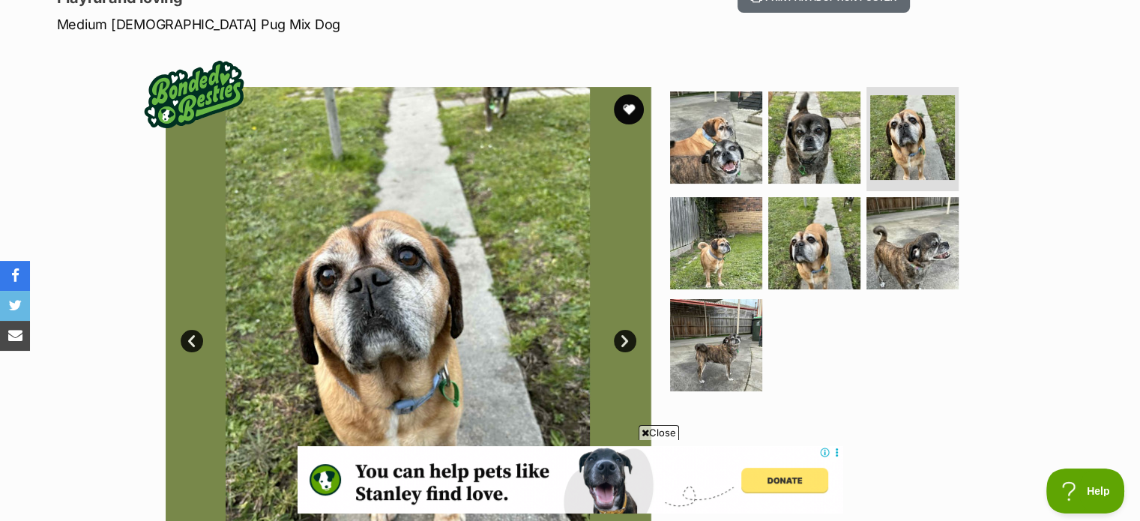
click at [627, 338] on link "Next" at bounding box center [625, 341] width 22 height 22
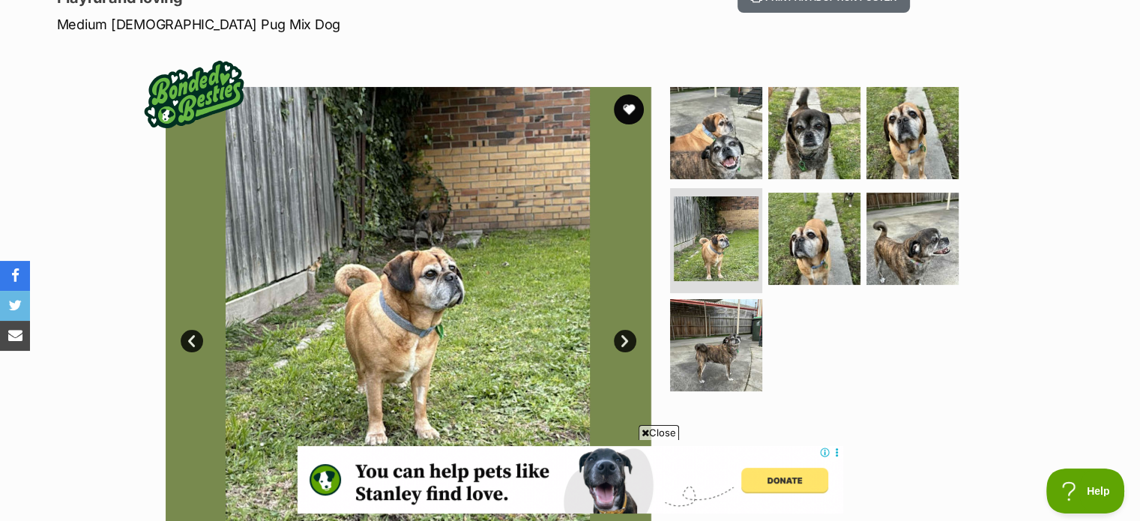
click at [627, 338] on link "Next" at bounding box center [625, 341] width 22 height 22
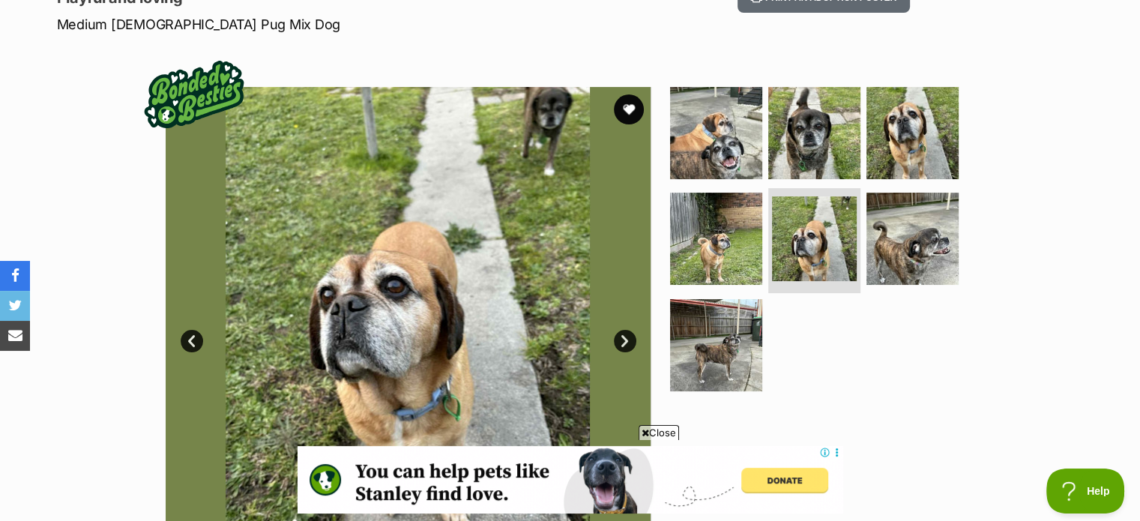
click at [627, 338] on link "Next" at bounding box center [625, 341] width 22 height 22
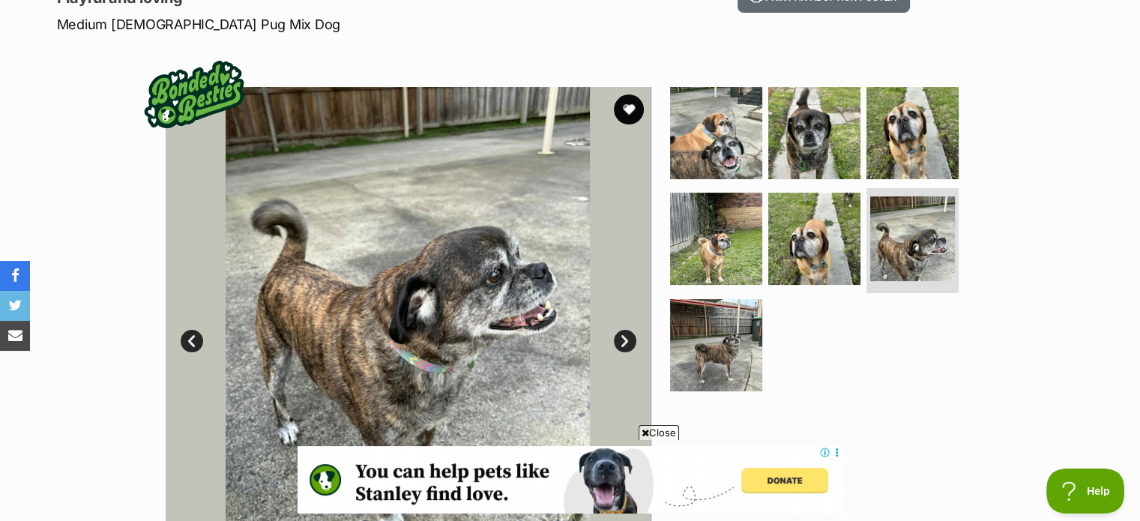
click at [627, 338] on link "Next" at bounding box center [625, 341] width 22 height 22
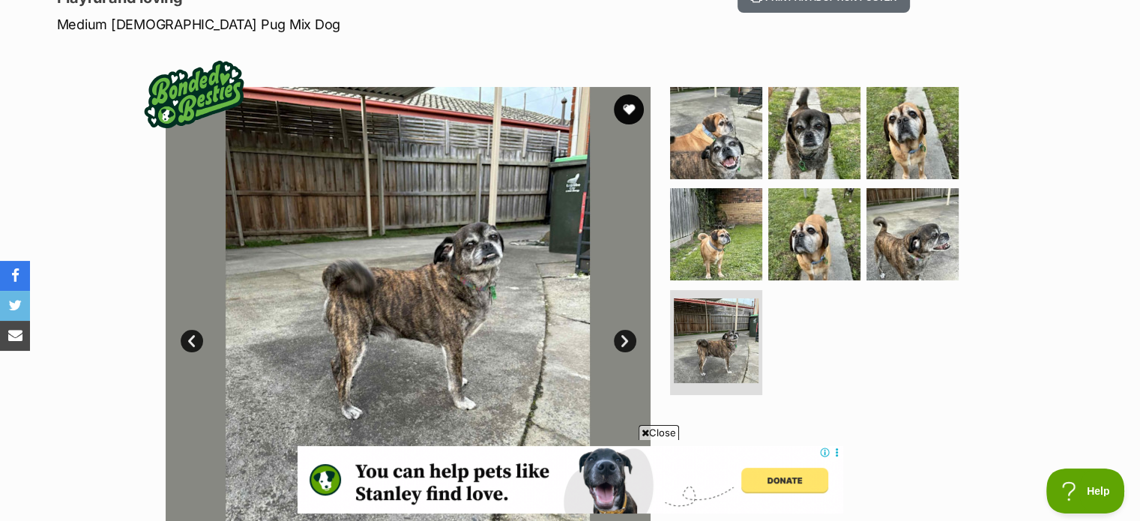
click at [627, 338] on link "Next" at bounding box center [625, 341] width 22 height 22
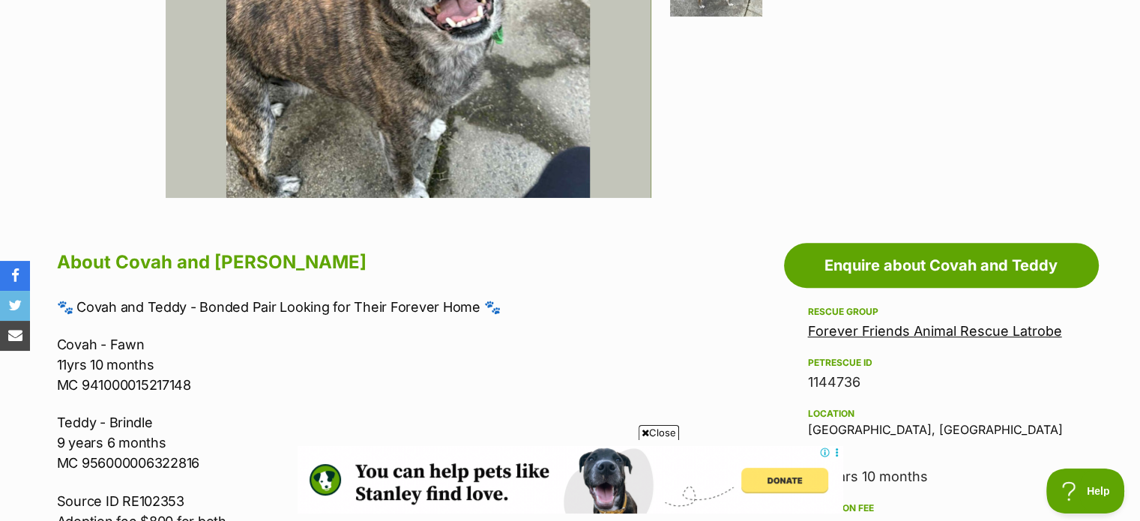
scroll to position [749, 0]
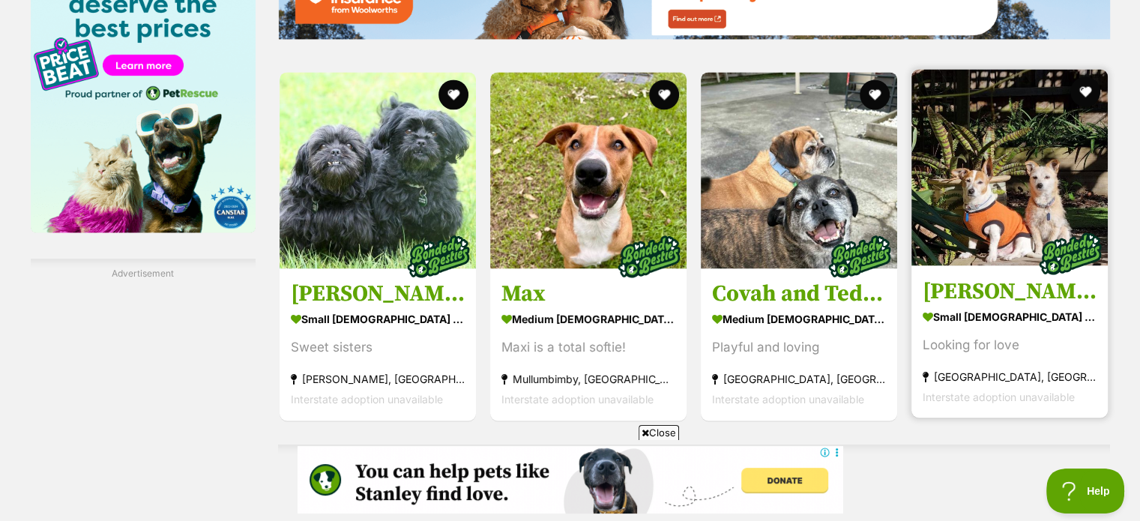
click at [1016, 197] on img at bounding box center [1009, 167] width 196 height 196
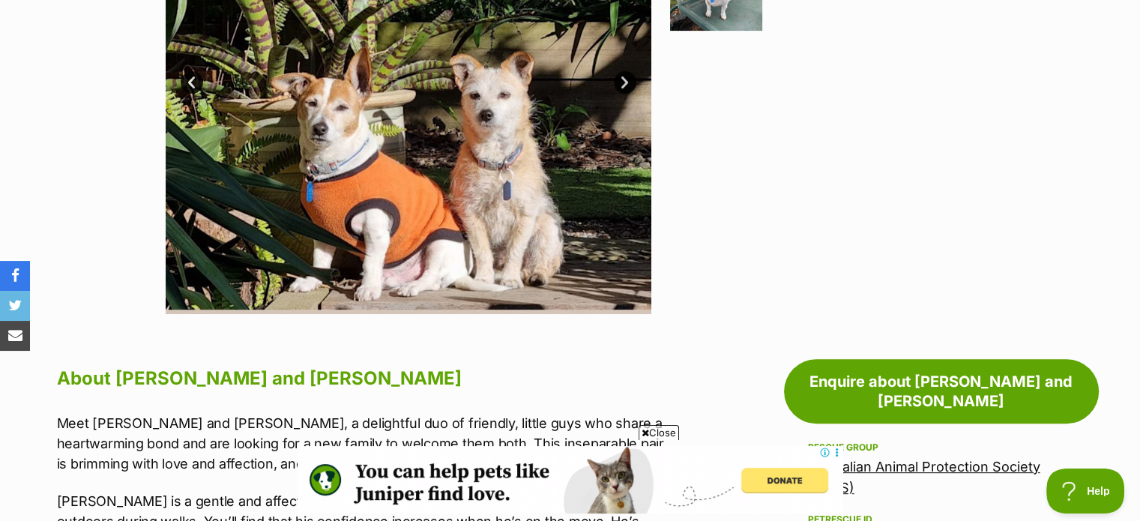
scroll to position [450, 0]
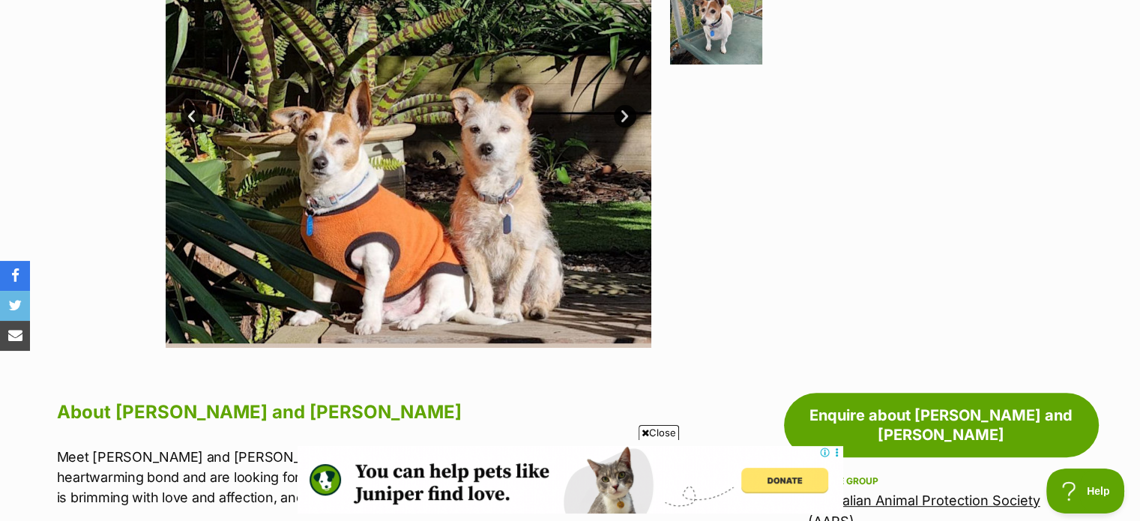
click at [621, 117] on link "Next" at bounding box center [625, 116] width 22 height 22
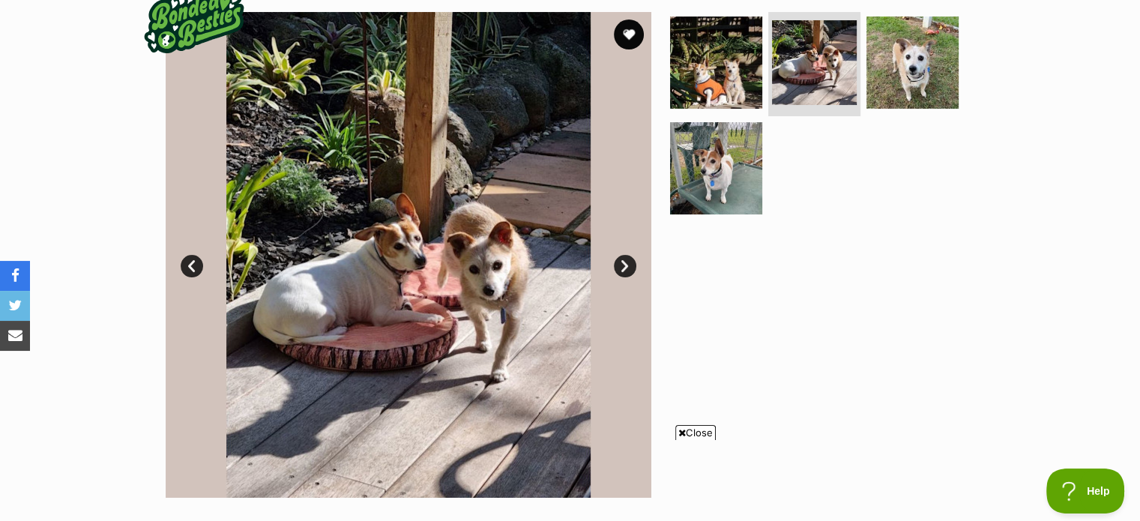
scroll to position [0, 0]
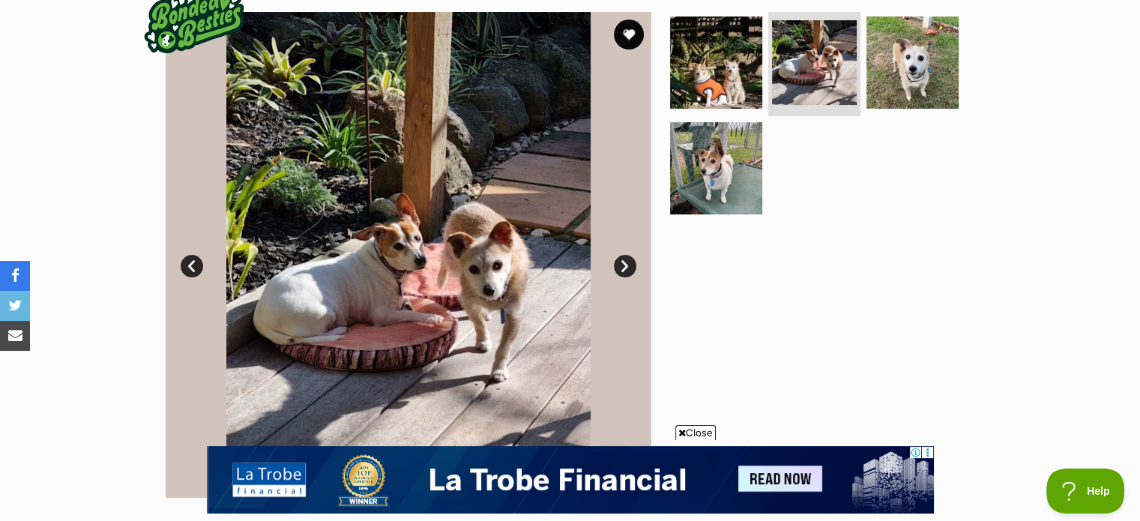
click at [627, 263] on link "Next" at bounding box center [625, 266] width 22 height 22
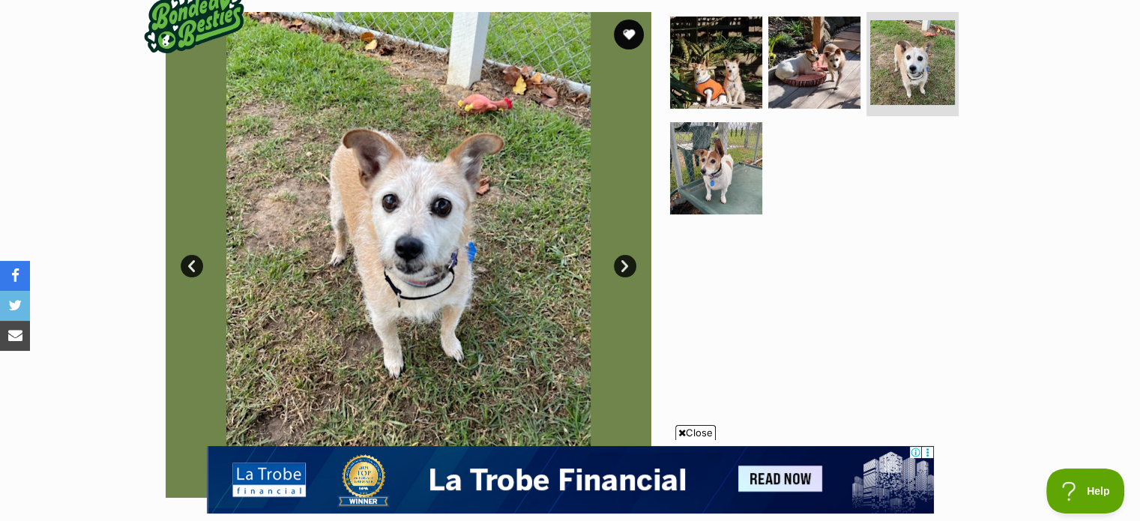
click at [627, 263] on link "Next" at bounding box center [625, 266] width 22 height 22
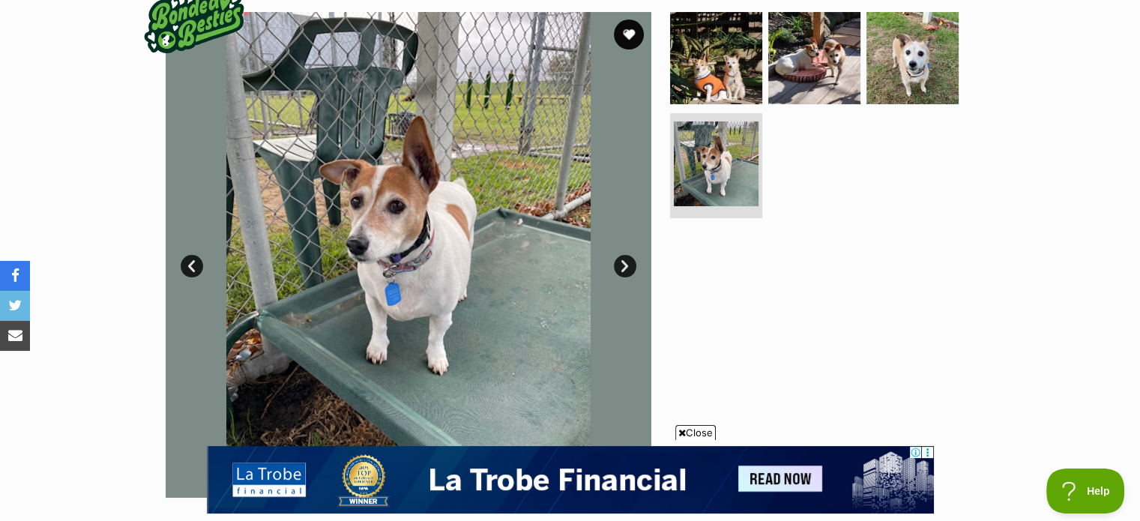
click at [627, 263] on link "Next" at bounding box center [625, 266] width 22 height 22
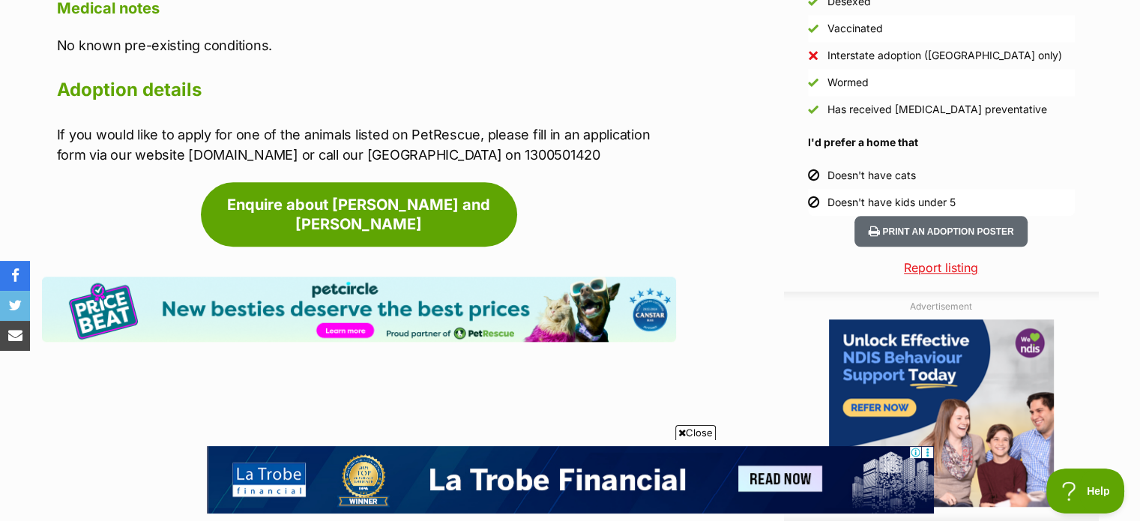
scroll to position [1499, 0]
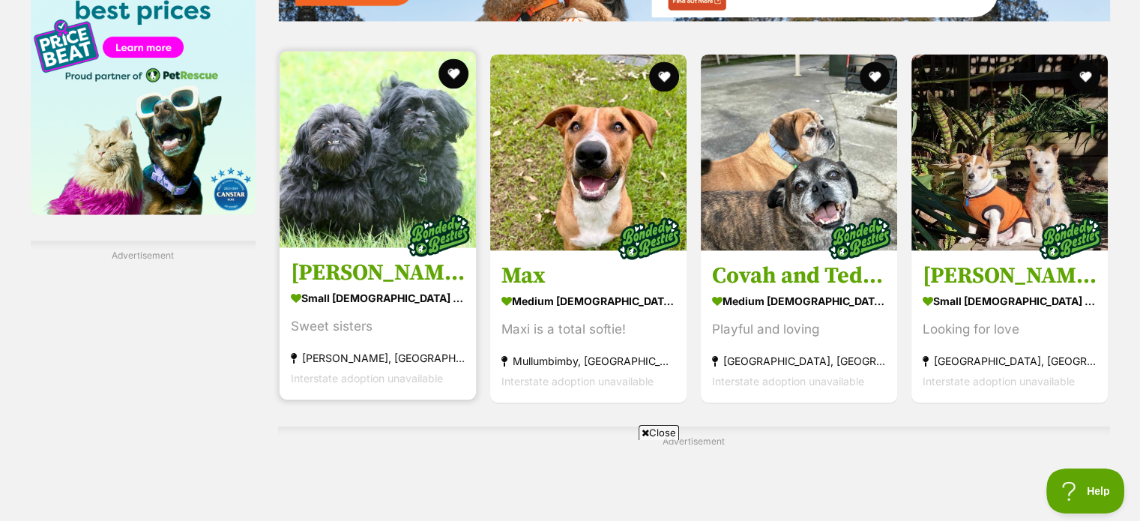
scroll to position [2378, 0]
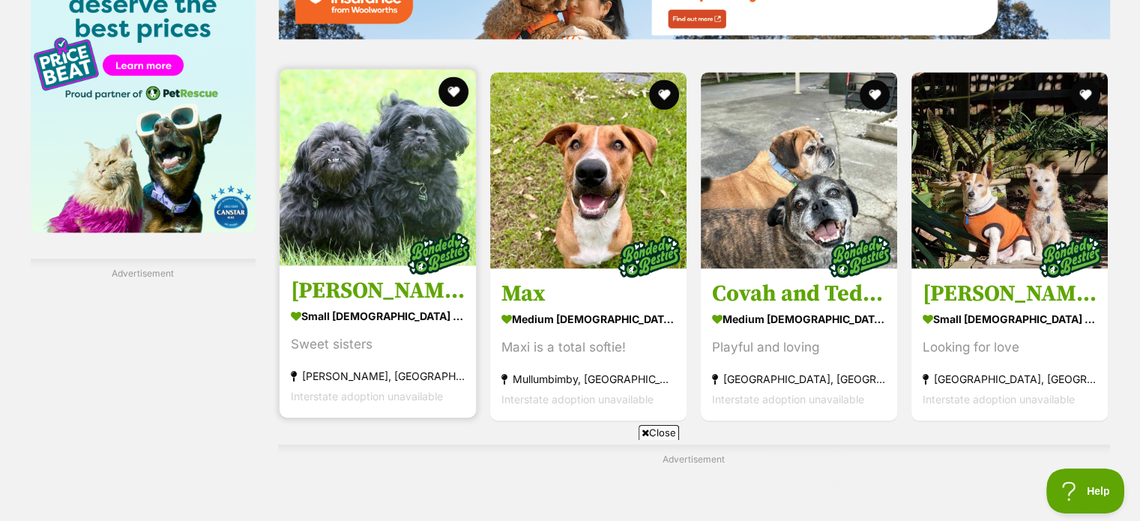
click at [345, 170] on img at bounding box center [378, 167] width 196 height 196
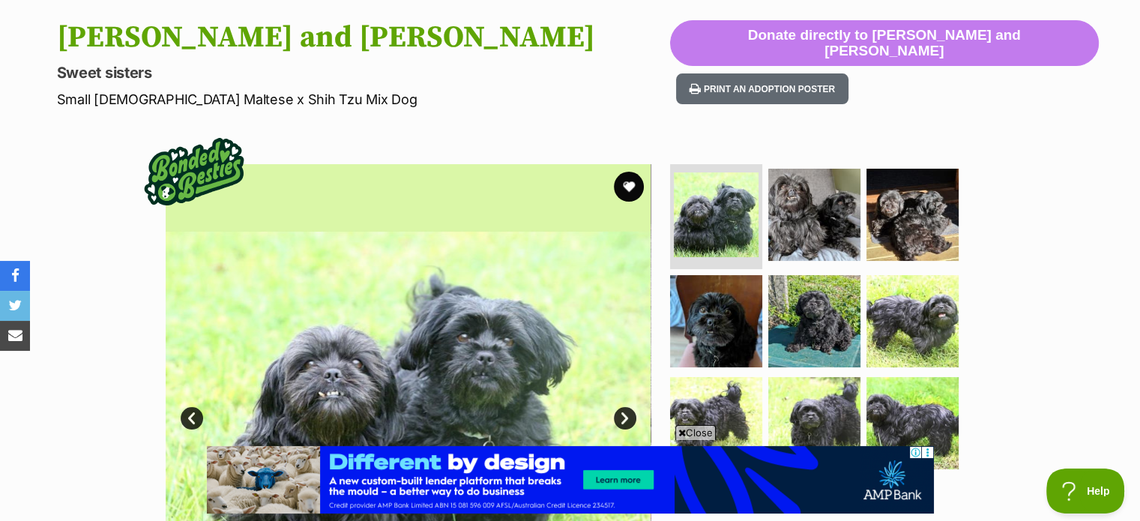
click at [625, 414] on link "Next" at bounding box center [625, 418] width 22 height 22
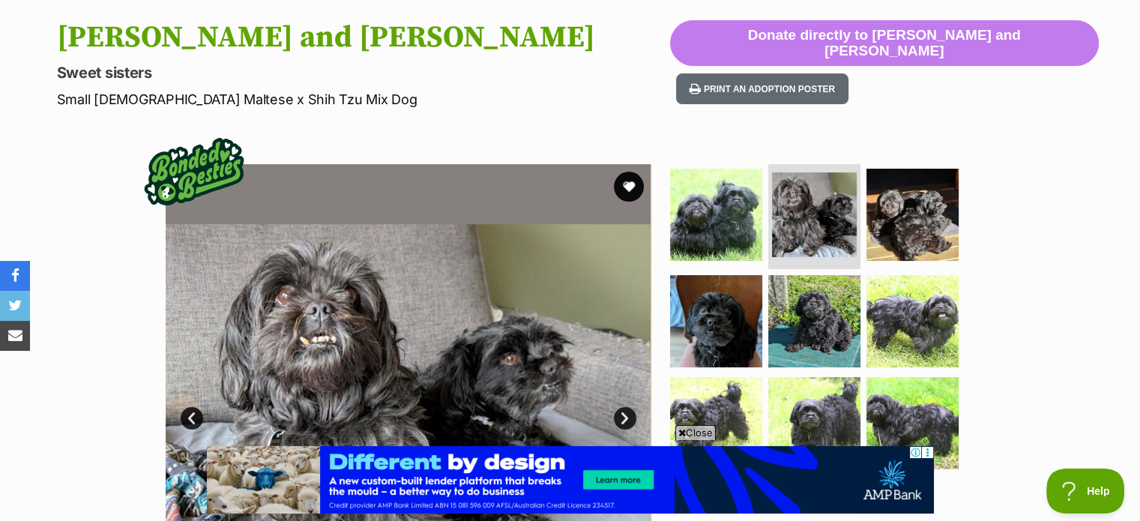
click at [625, 414] on link "Next" at bounding box center [625, 418] width 22 height 22
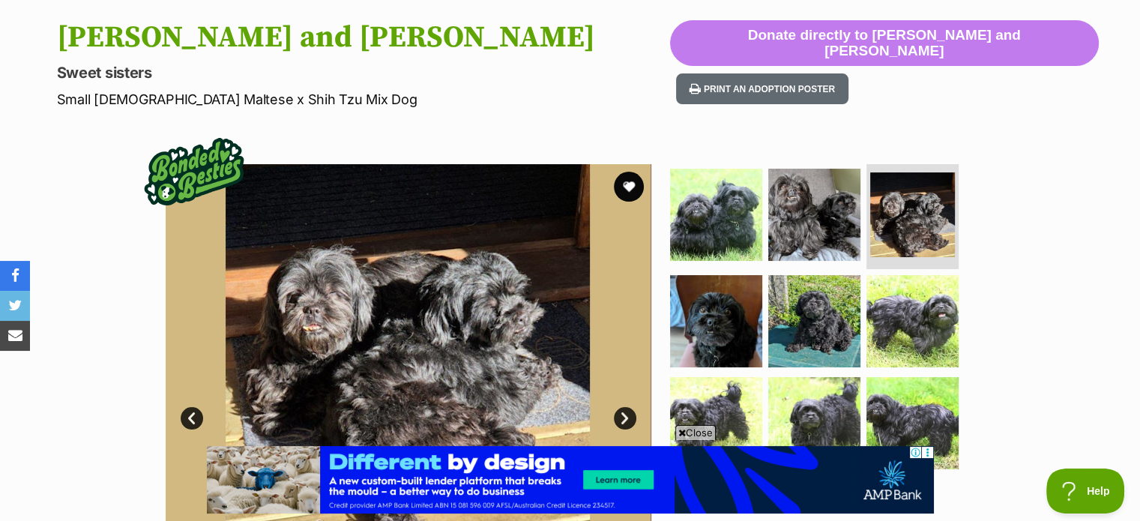
click at [625, 414] on link "Next" at bounding box center [625, 418] width 22 height 22
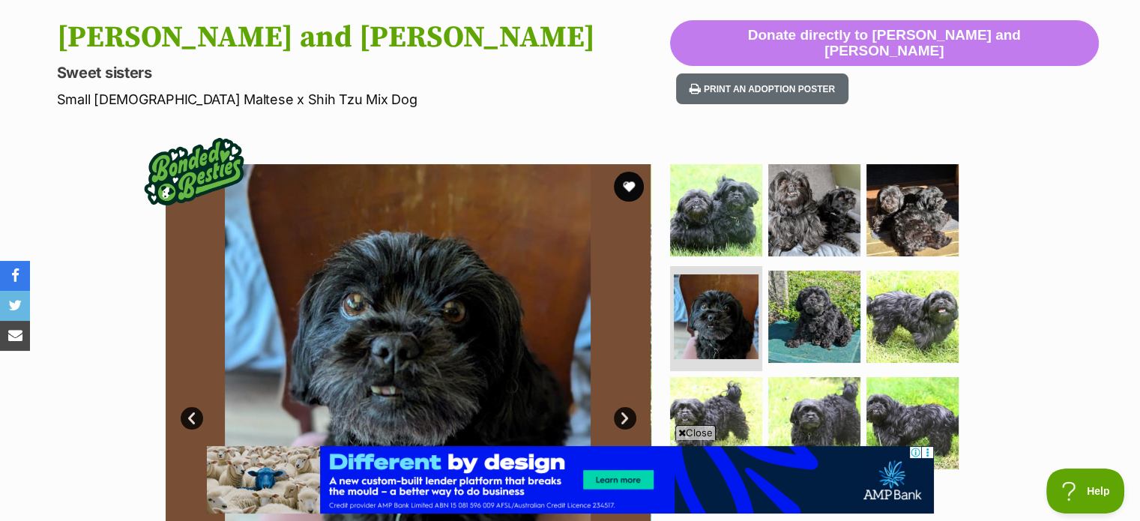
click at [625, 414] on link "Next" at bounding box center [625, 418] width 22 height 22
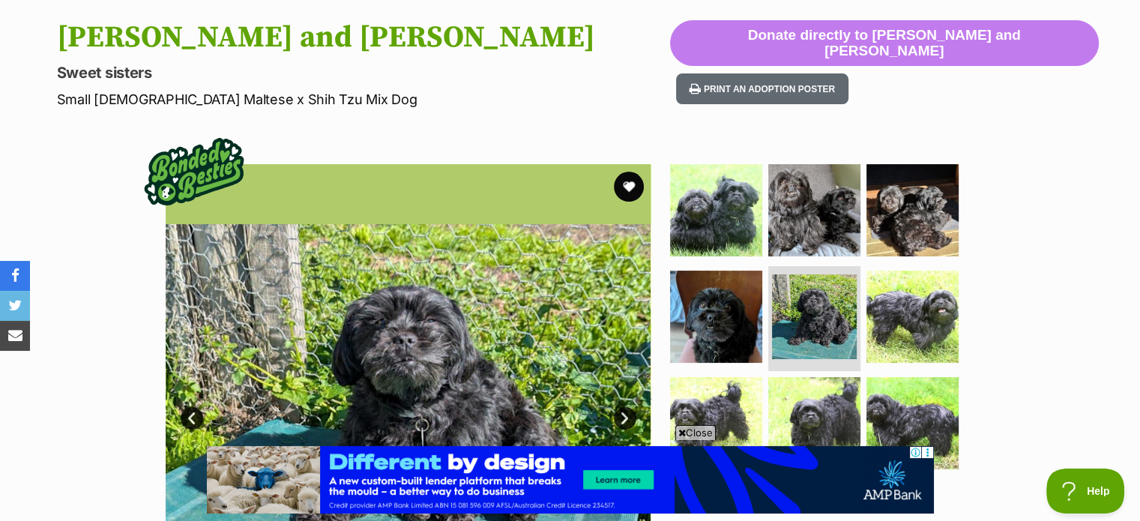
click at [625, 414] on link "Next" at bounding box center [625, 418] width 22 height 22
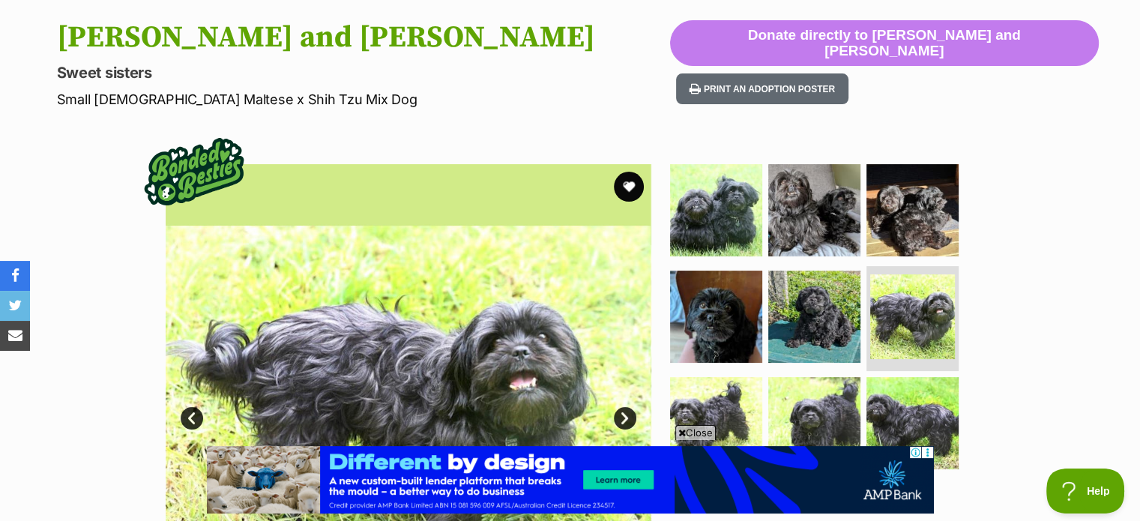
click at [625, 414] on link "Next" at bounding box center [625, 418] width 22 height 22
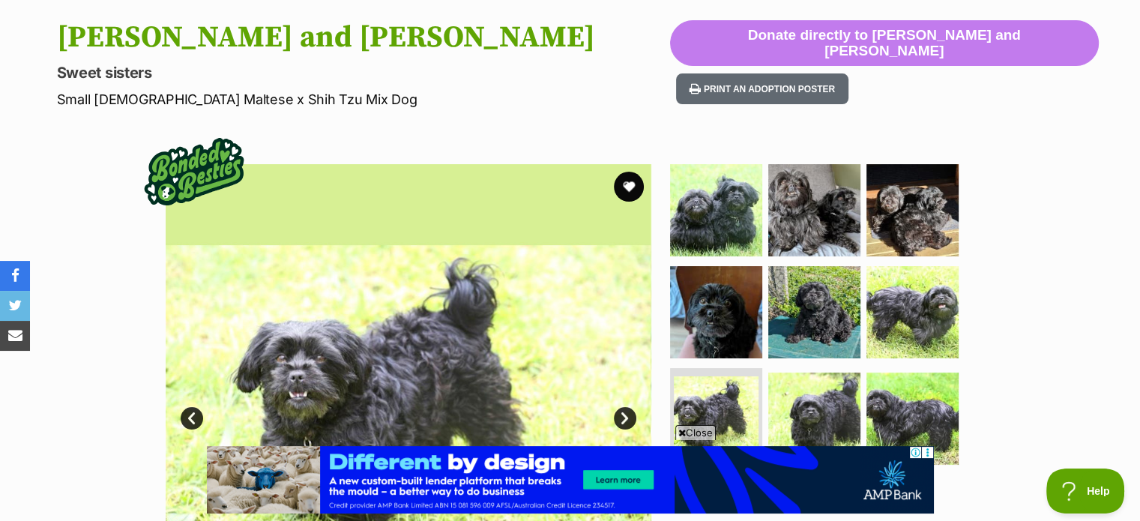
click at [625, 414] on link "Next" at bounding box center [625, 418] width 22 height 22
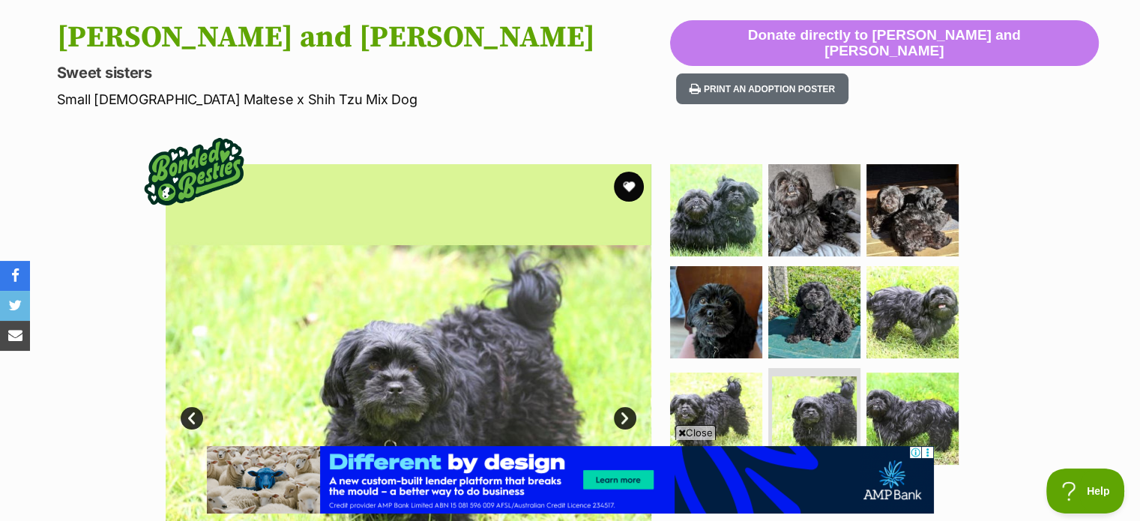
click at [625, 414] on link "Next" at bounding box center [625, 418] width 22 height 22
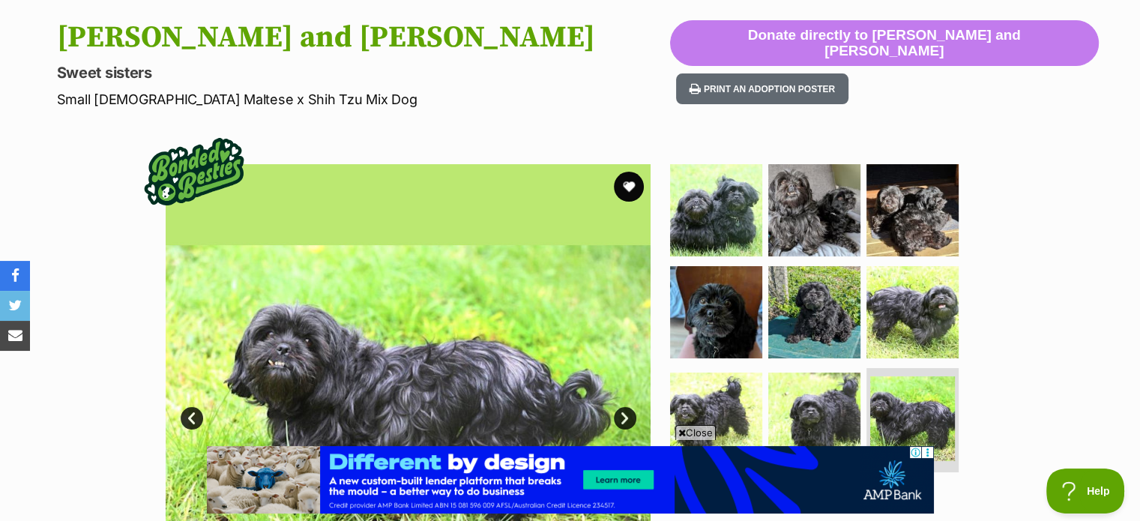
click at [625, 414] on link "Next" at bounding box center [625, 418] width 22 height 22
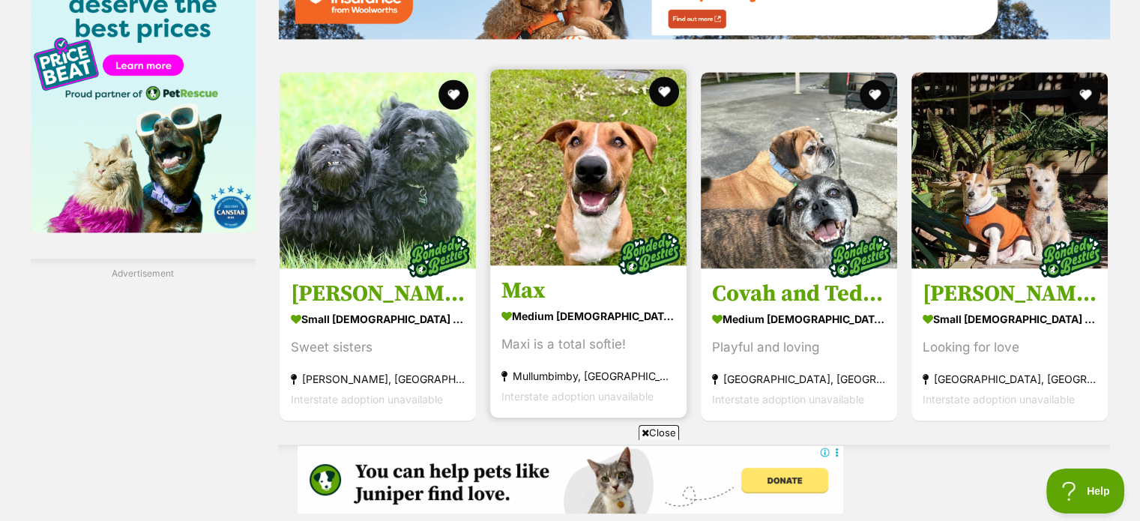
click at [576, 197] on img at bounding box center [588, 167] width 196 height 196
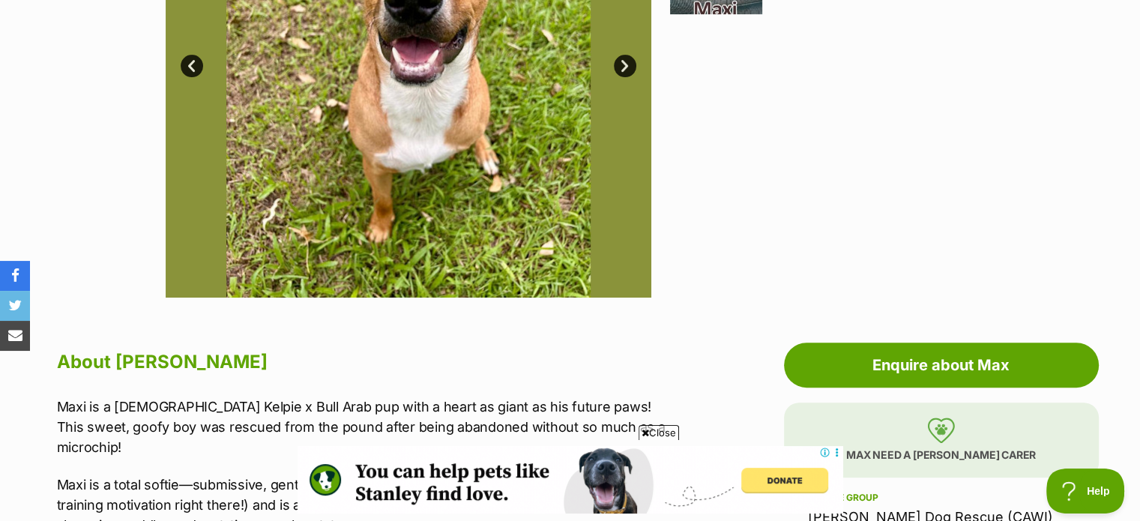
scroll to position [300, 0]
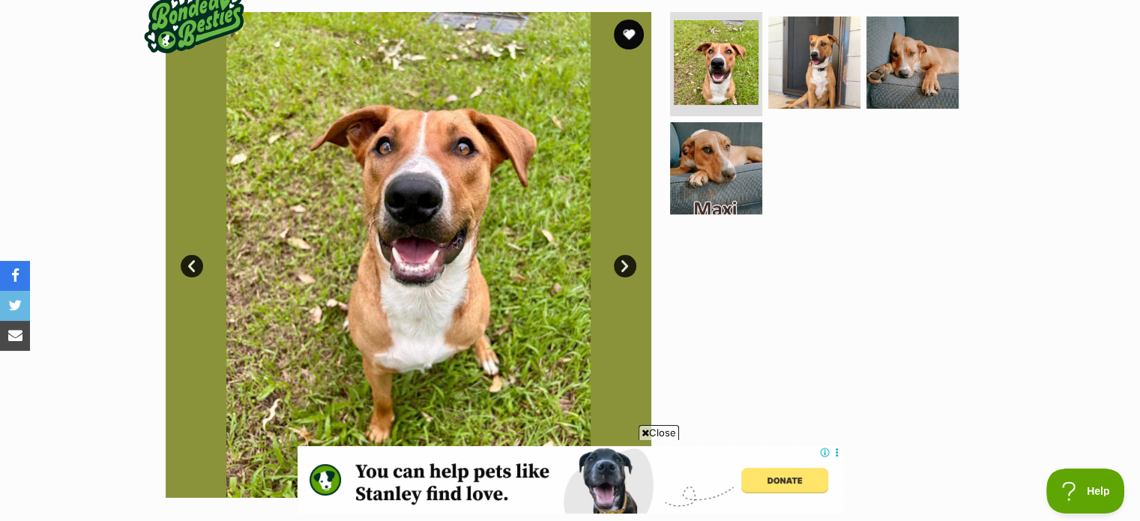
click at [626, 263] on link "Next" at bounding box center [625, 266] width 22 height 22
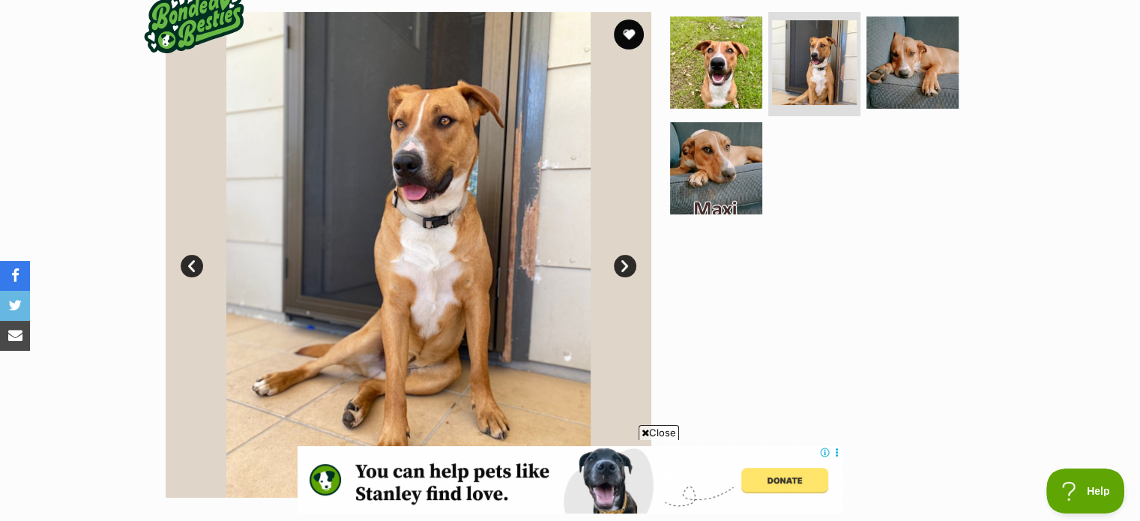
click at [626, 263] on link "Next" at bounding box center [625, 266] width 22 height 22
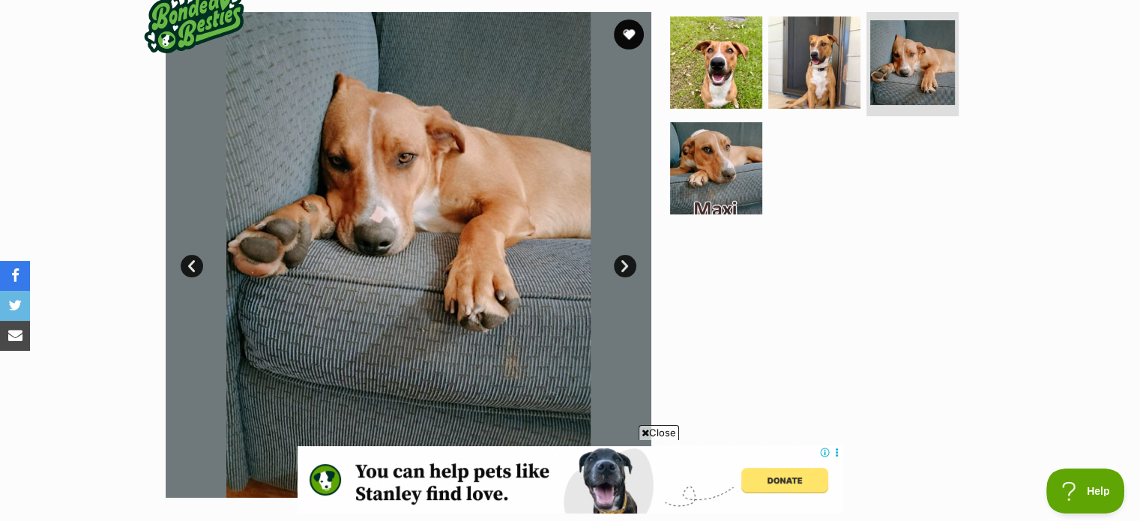
click at [626, 263] on link "Next" at bounding box center [625, 266] width 22 height 22
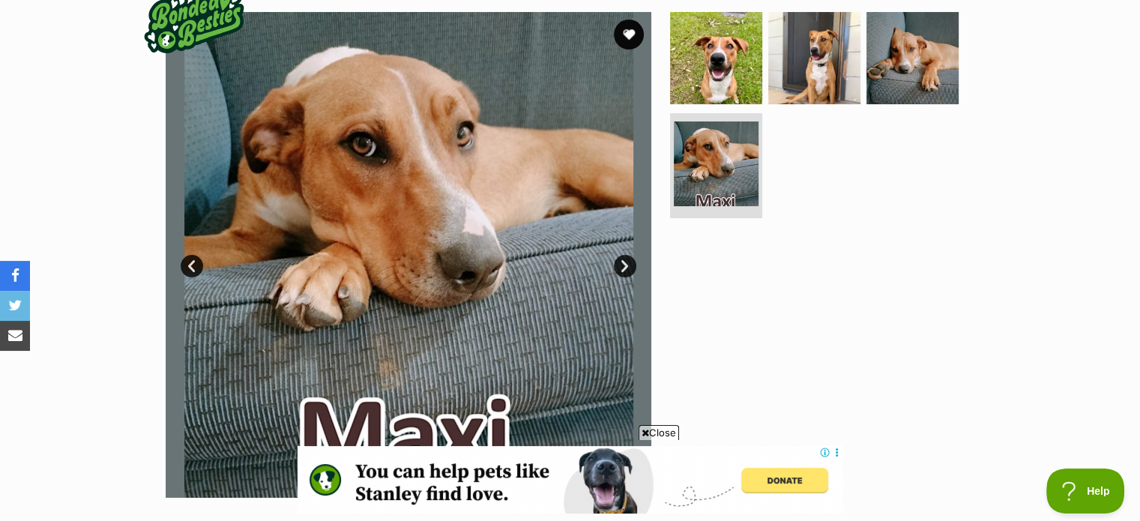
click at [626, 263] on link "Next" at bounding box center [625, 266] width 22 height 22
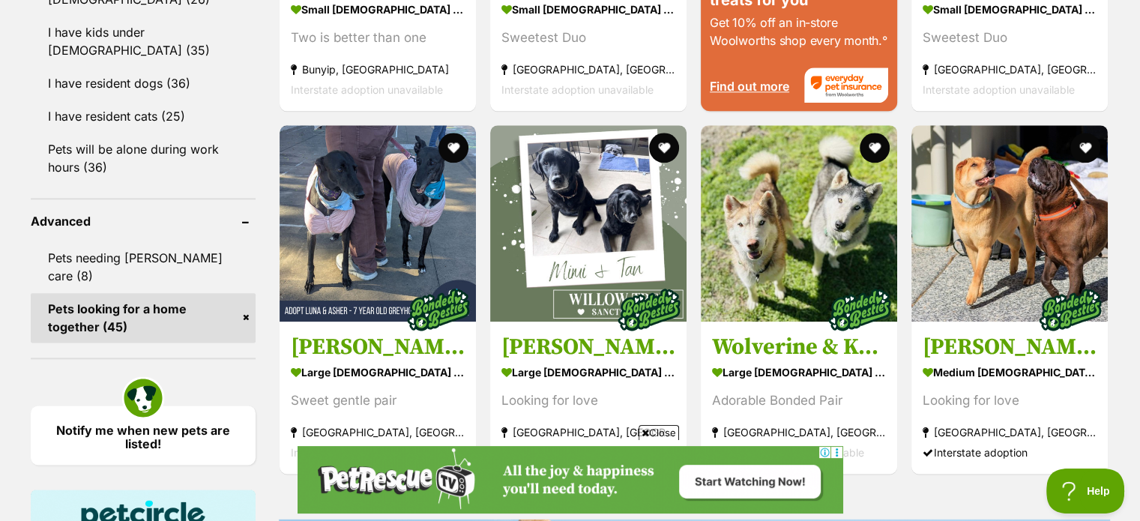
scroll to position [1842, 0]
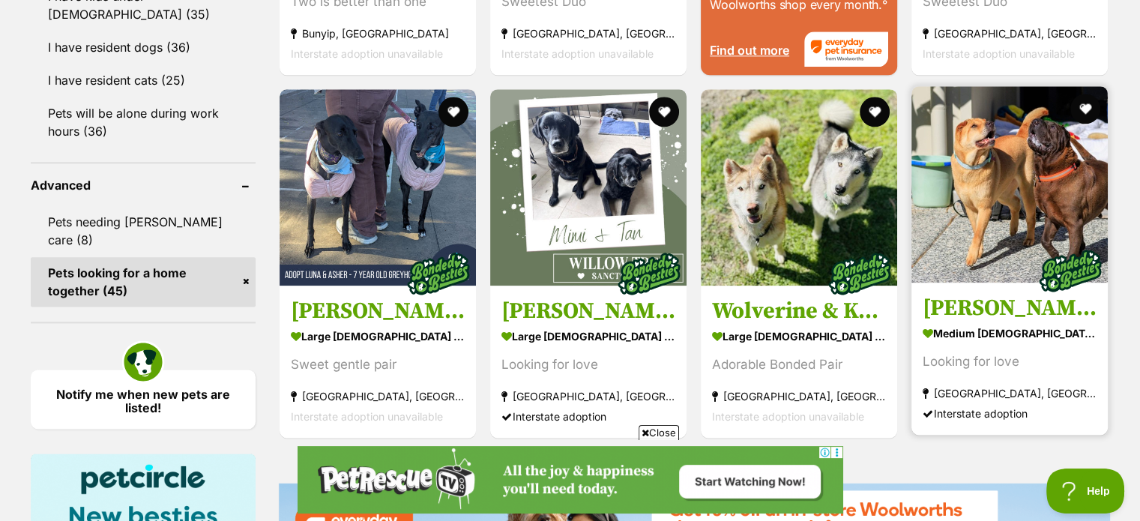
click at [996, 224] on img at bounding box center [1009, 184] width 196 height 196
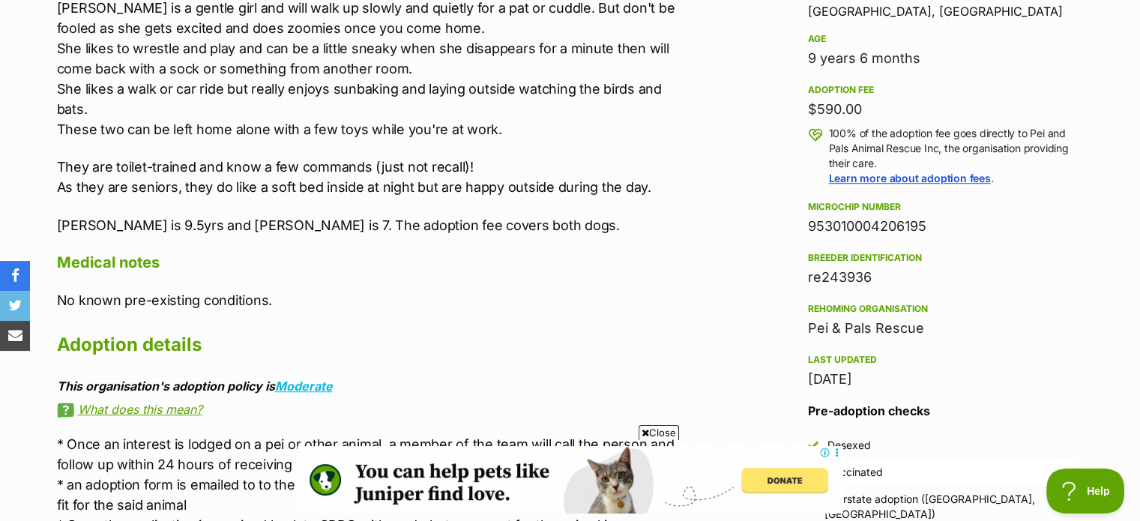
scroll to position [1049, 0]
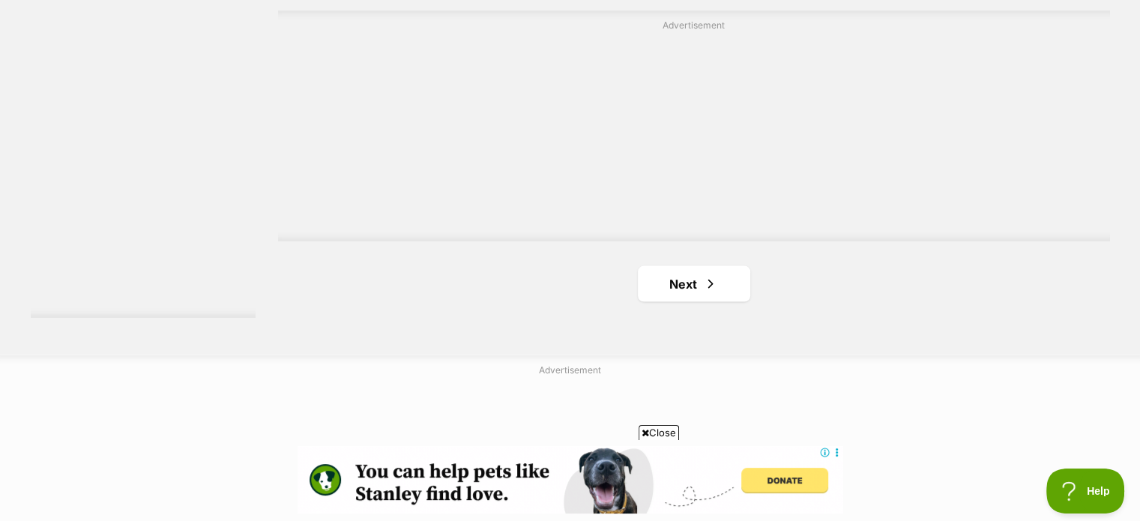
scroll to position [2848, 0]
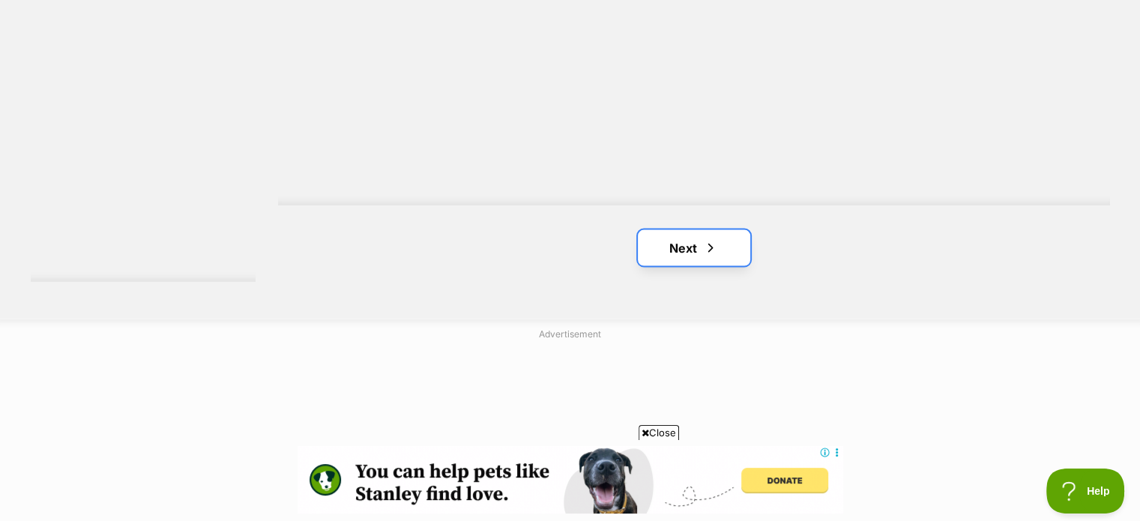
click at [677, 248] on link "Next" at bounding box center [694, 247] width 112 height 36
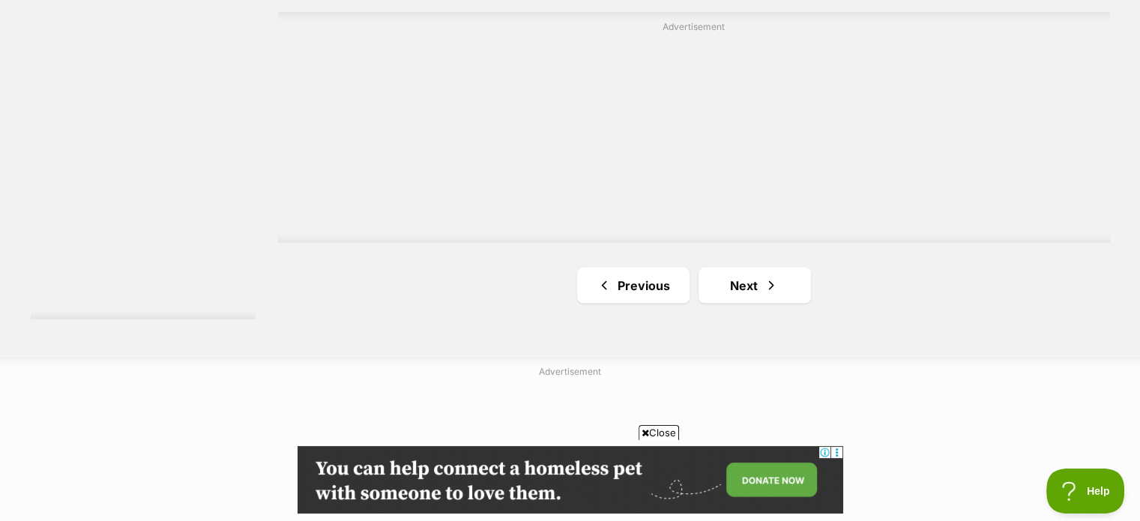
scroll to position [2848, 0]
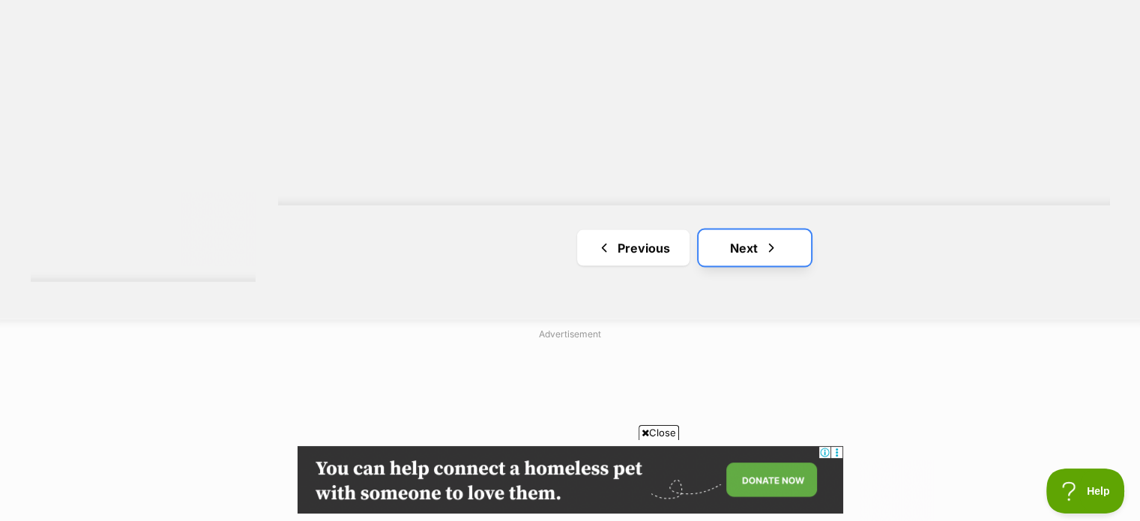
click at [750, 250] on link "Next" at bounding box center [754, 247] width 112 height 36
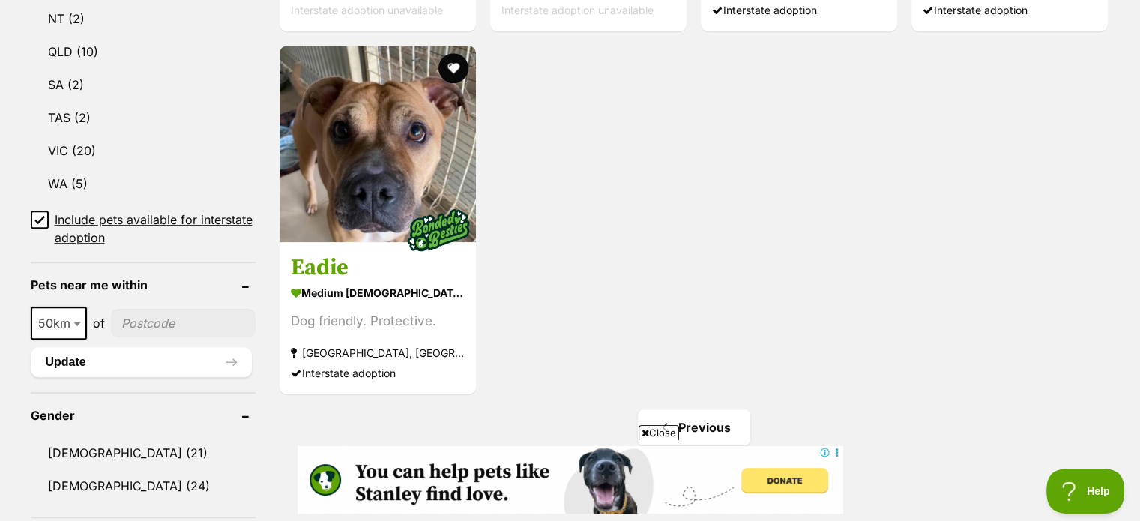
scroll to position [974, 0]
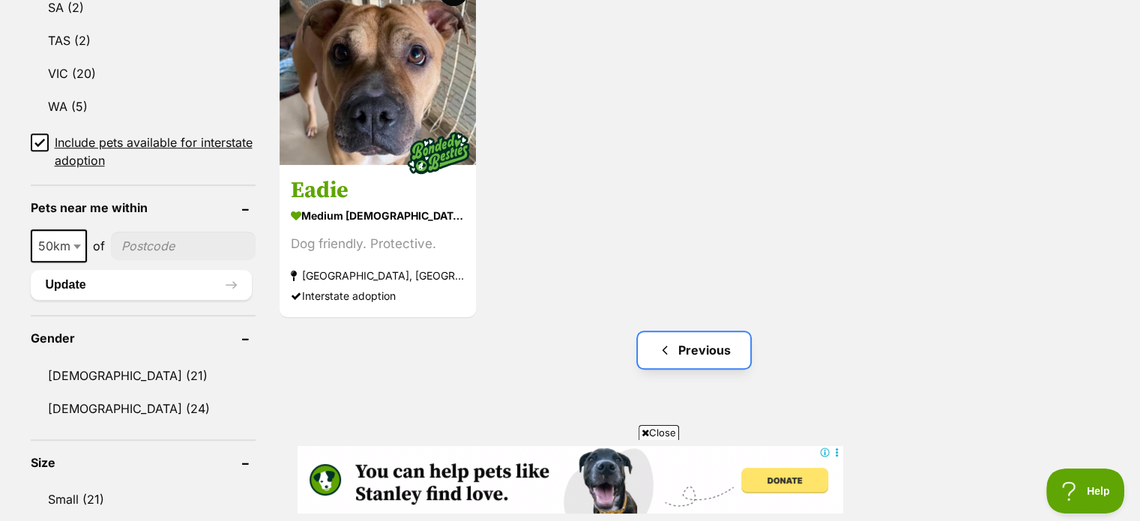
click at [696, 351] on link "Previous" at bounding box center [694, 350] width 112 height 36
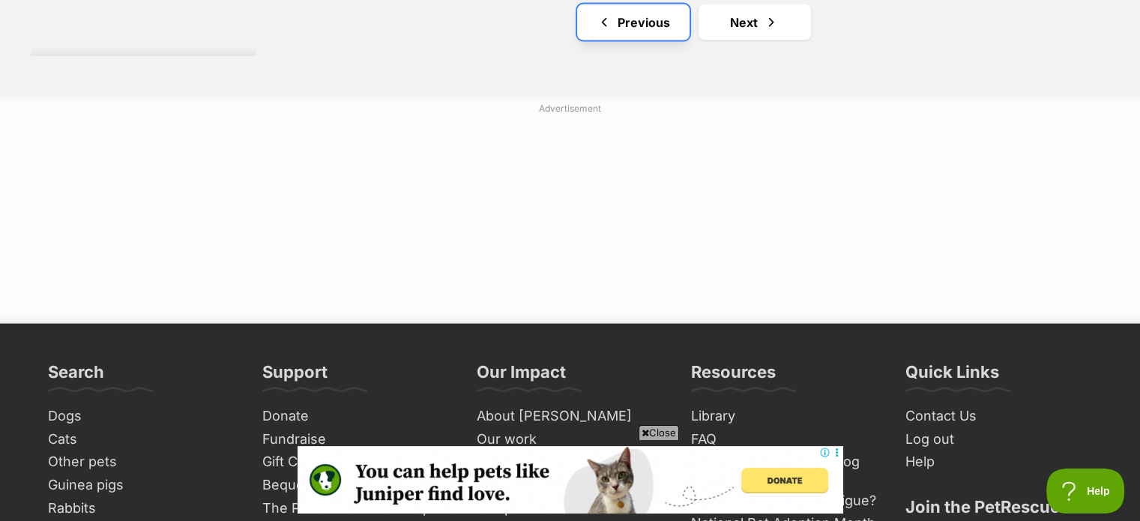
click at [631, 19] on link "Previous" at bounding box center [633, 22] width 112 height 36
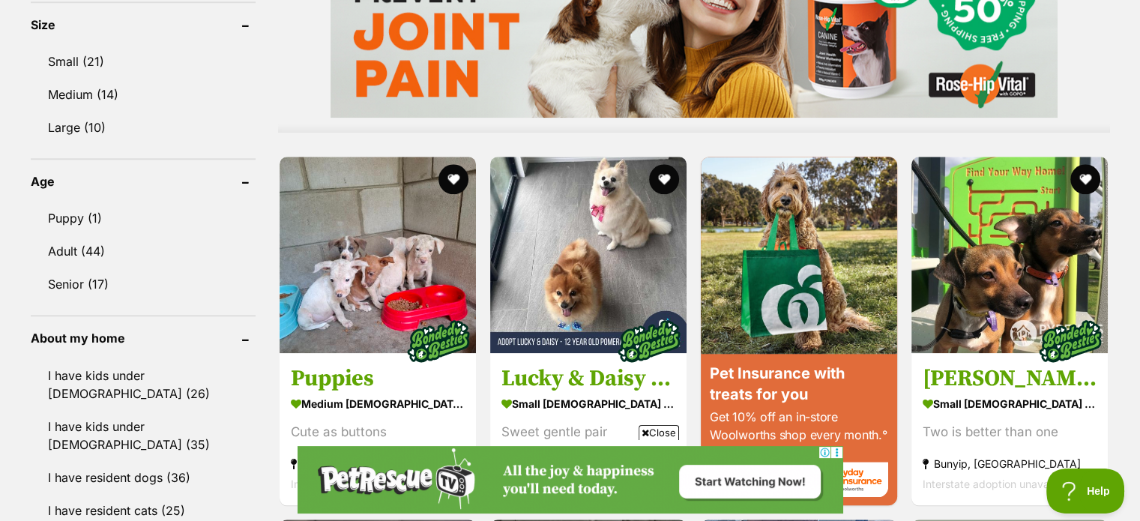
scroll to position [1499, 0]
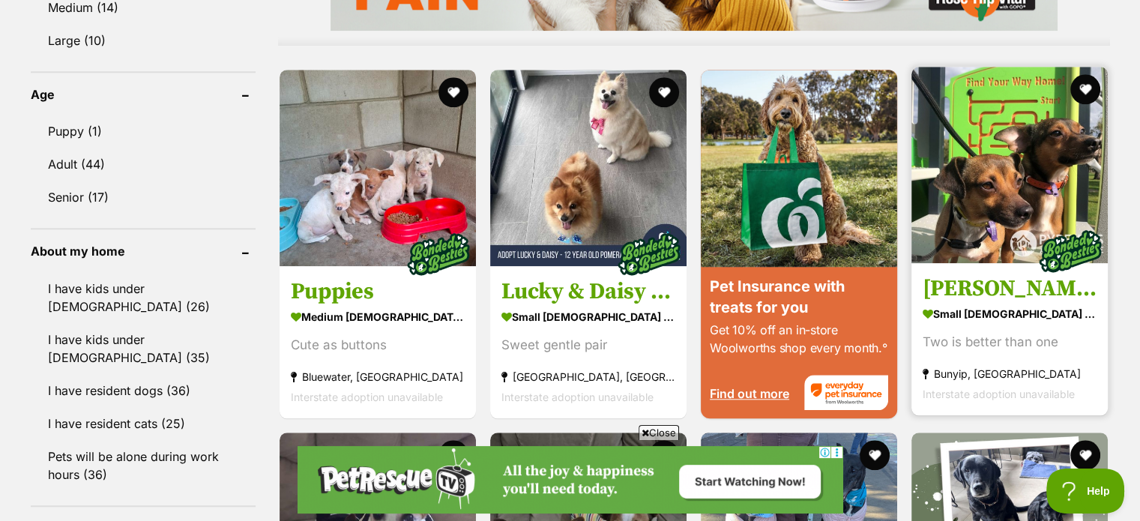
click at [1016, 223] on img at bounding box center [1009, 165] width 196 height 196
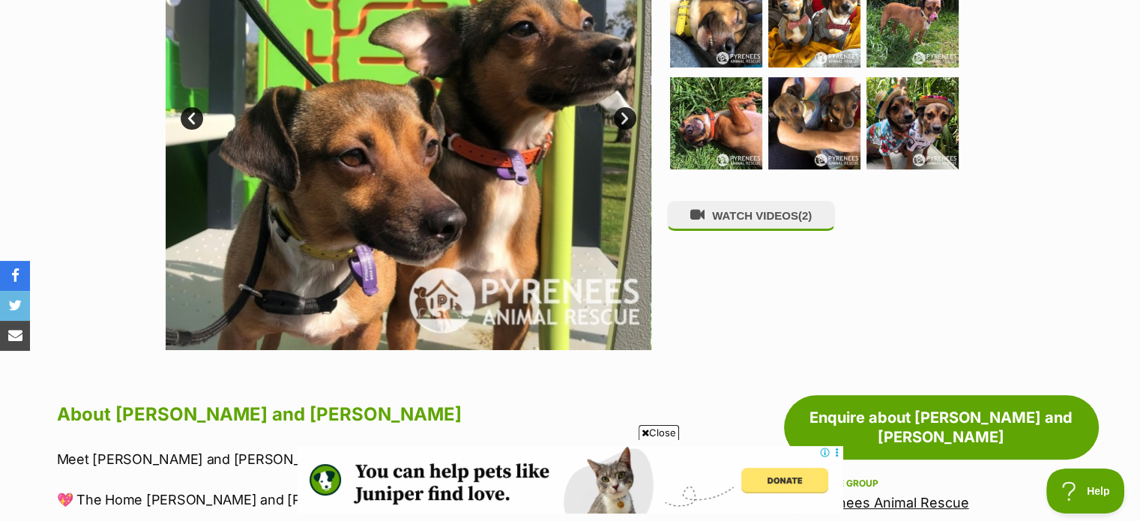
scroll to position [375, 0]
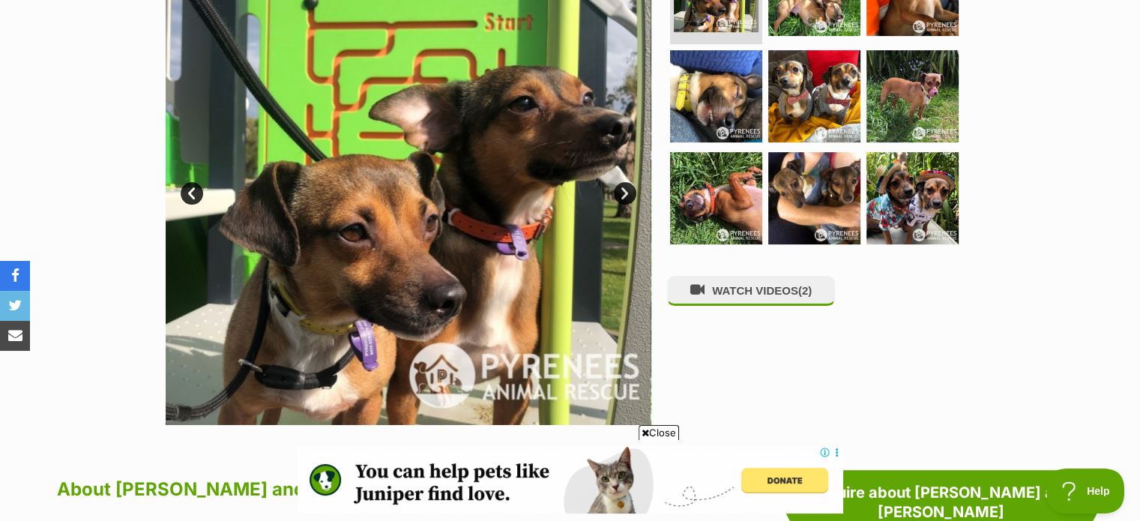
click at [625, 189] on link "Next" at bounding box center [625, 193] width 22 height 22
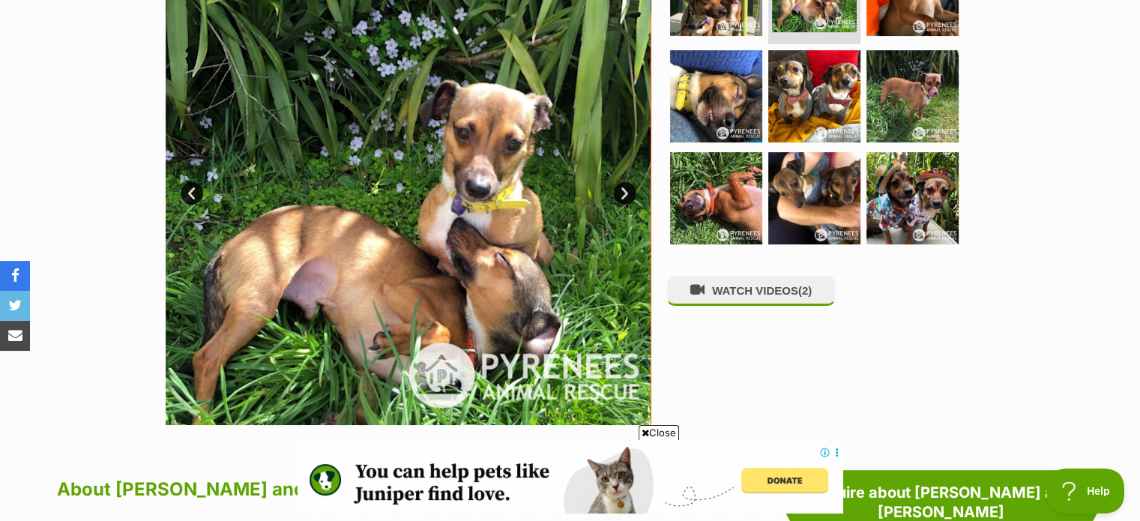
click at [623, 193] on link "Next" at bounding box center [625, 193] width 22 height 22
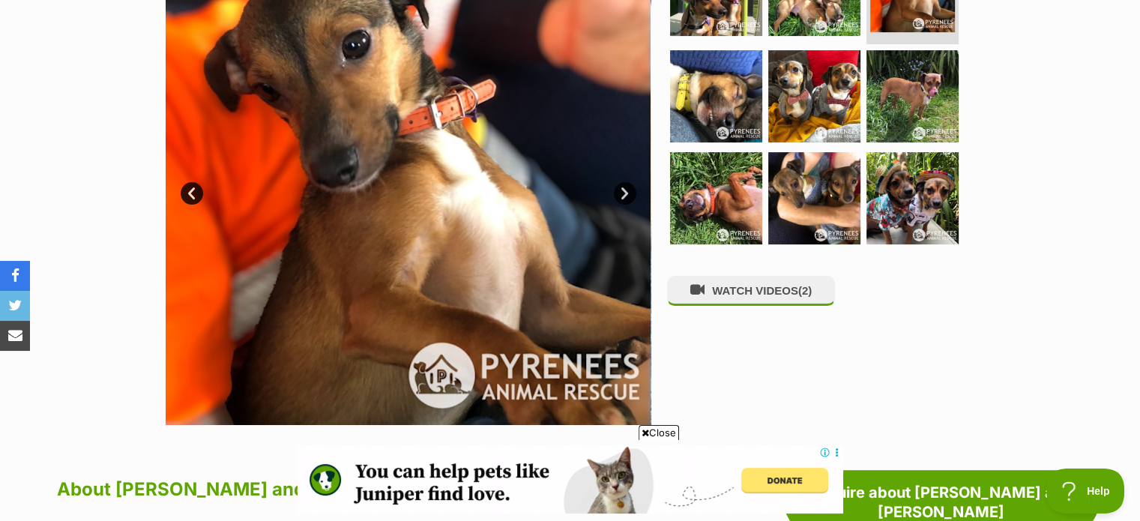
click at [623, 193] on link "Next" at bounding box center [625, 193] width 22 height 22
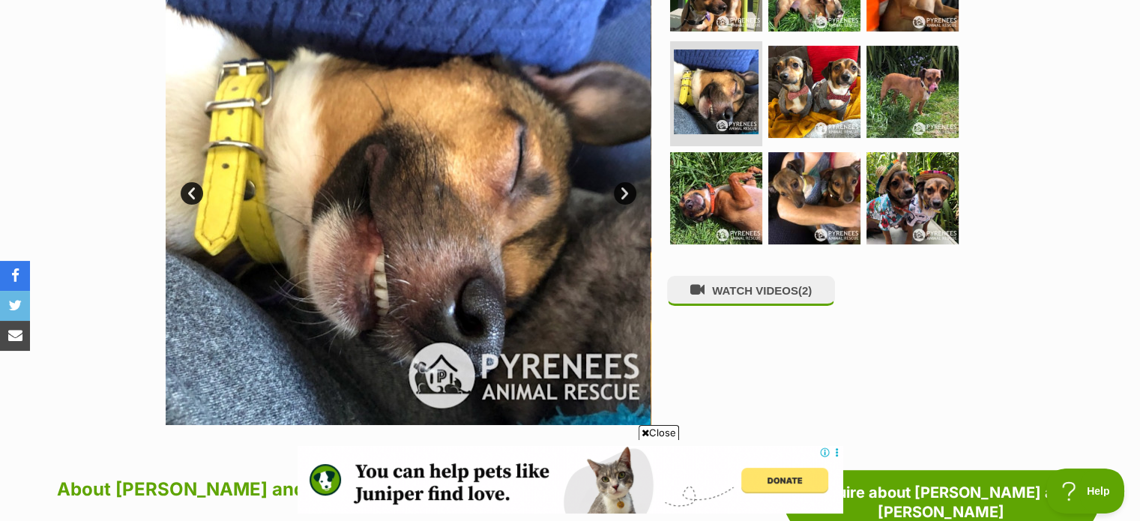
click at [623, 193] on link "Next" at bounding box center [625, 193] width 22 height 22
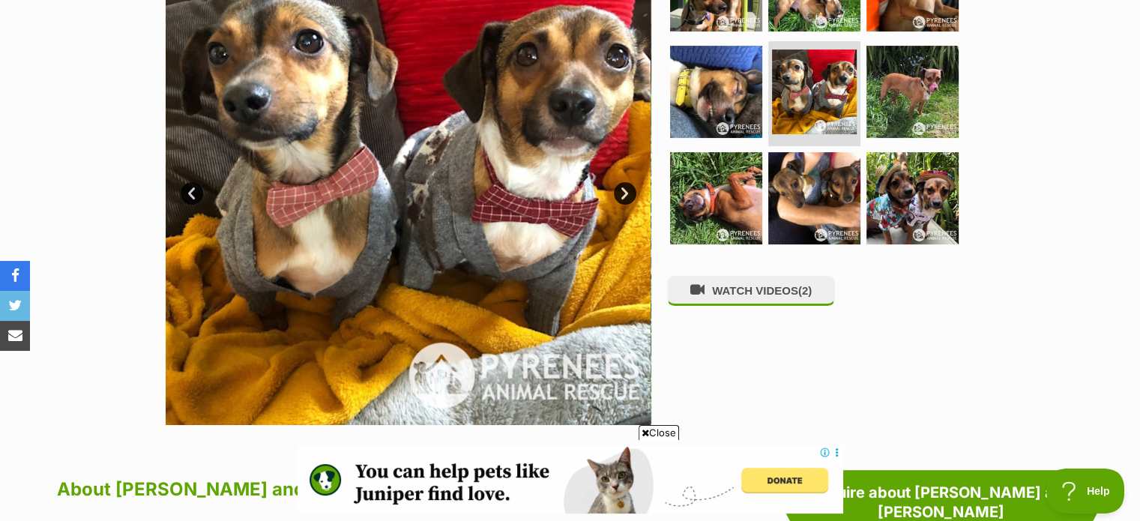
click at [623, 193] on link "Next" at bounding box center [625, 193] width 22 height 22
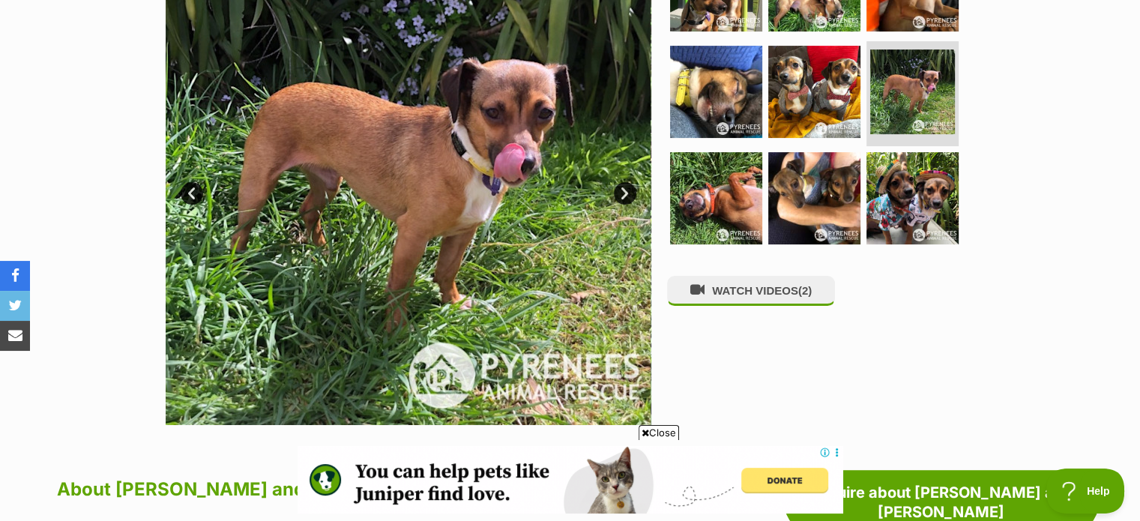
click at [623, 193] on link "Next" at bounding box center [625, 193] width 22 height 22
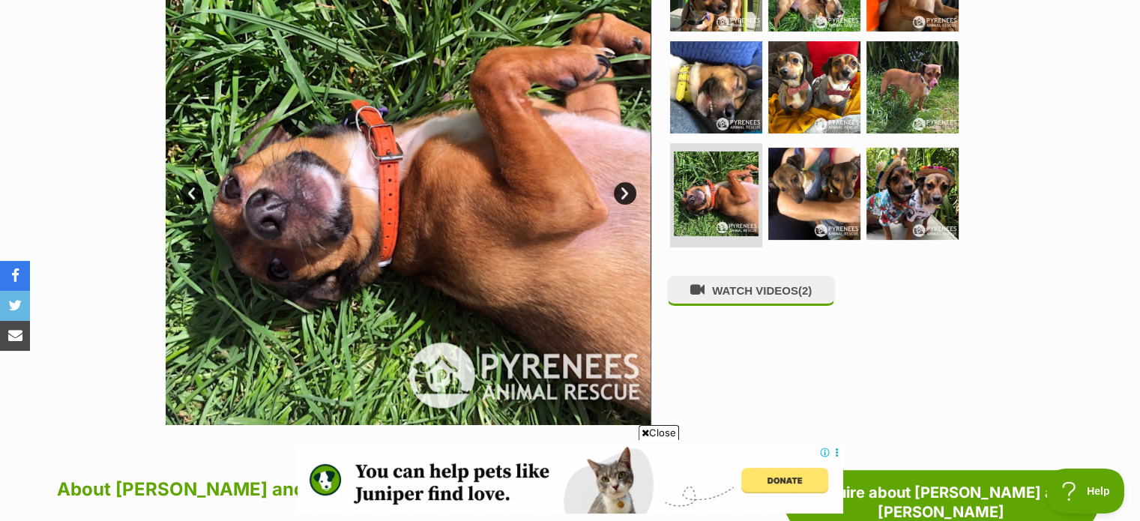
click at [623, 193] on link "Next" at bounding box center [625, 193] width 22 height 22
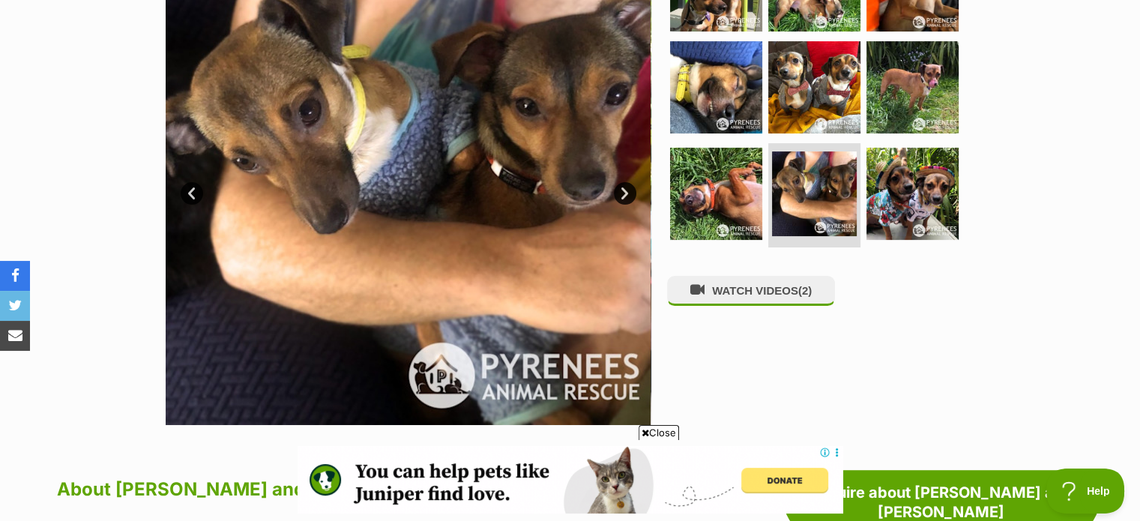
click at [623, 193] on link "Next" at bounding box center [625, 193] width 22 height 22
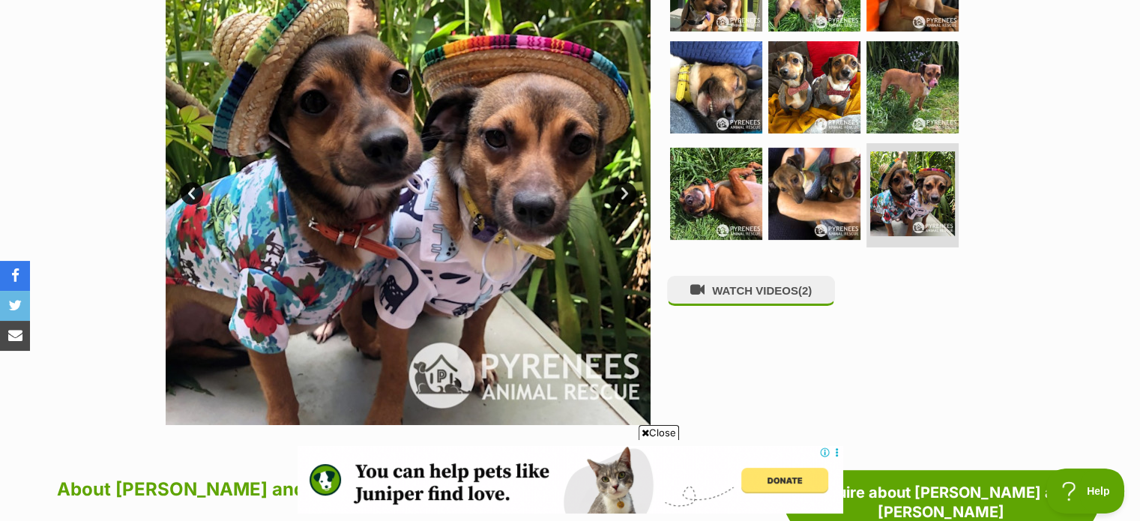
click at [623, 193] on link "Next" at bounding box center [625, 193] width 22 height 22
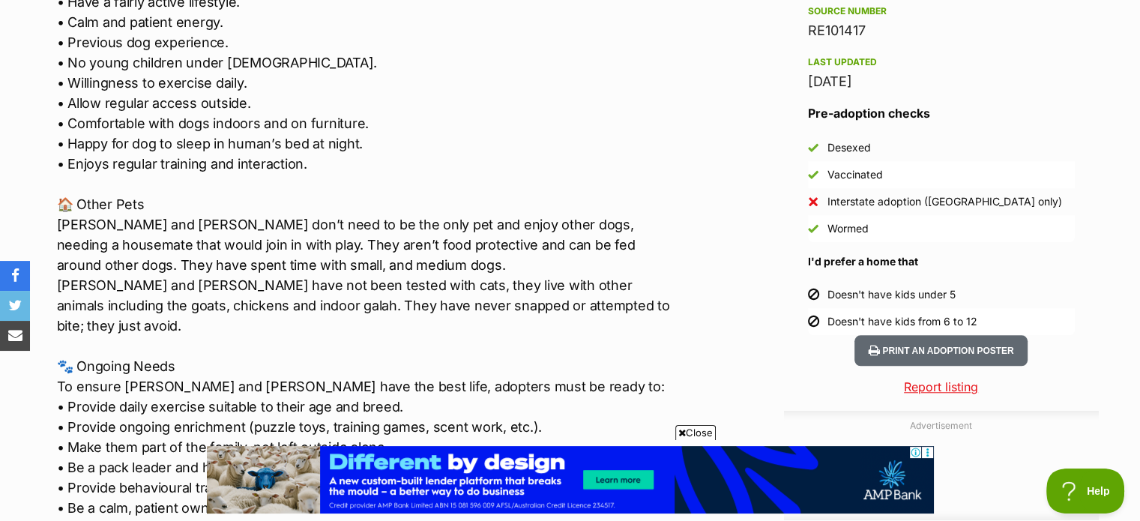
scroll to position [1274, 0]
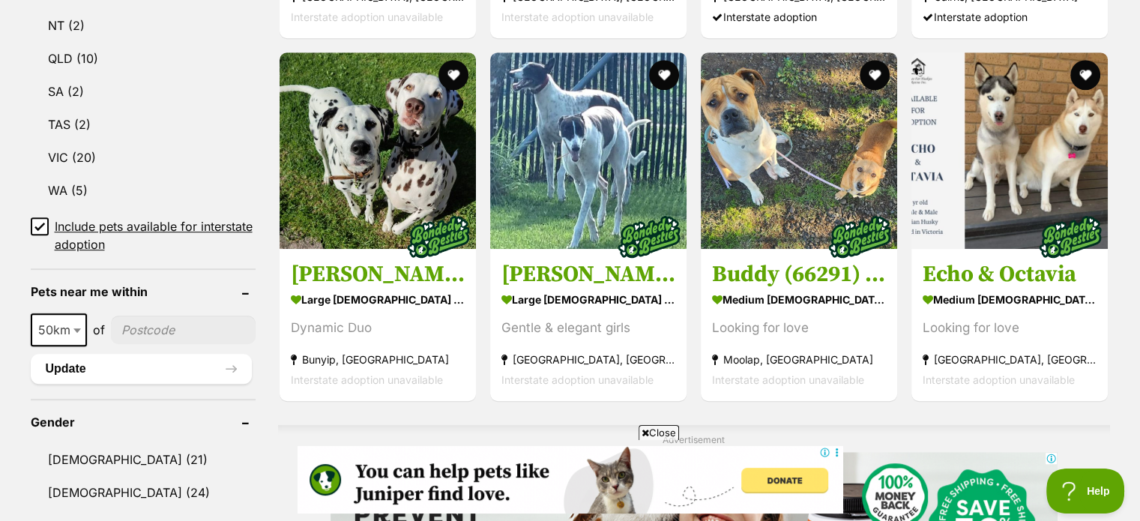
scroll to position [890, 0]
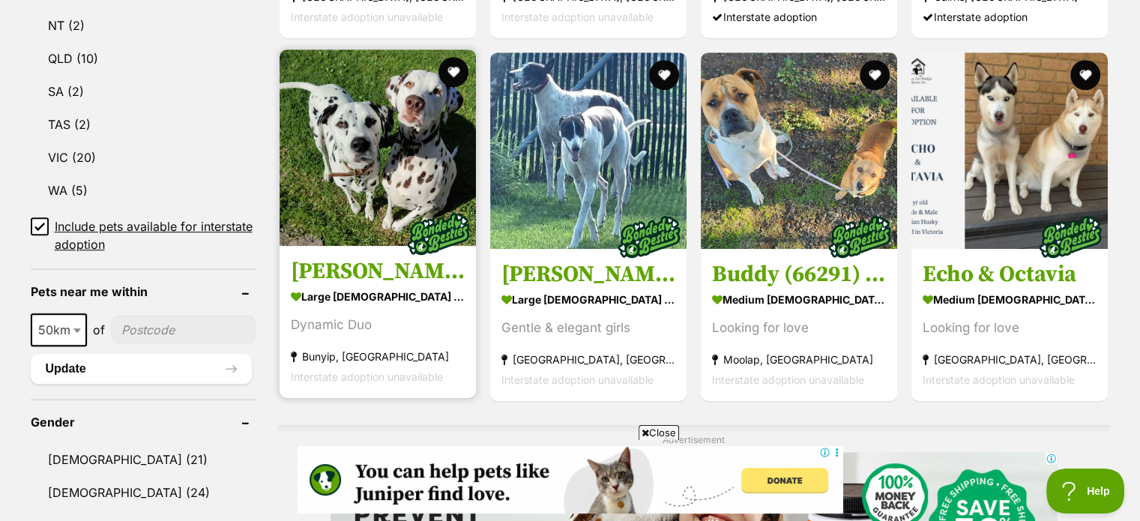
click at [360, 132] on img at bounding box center [378, 147] width 196 height 196
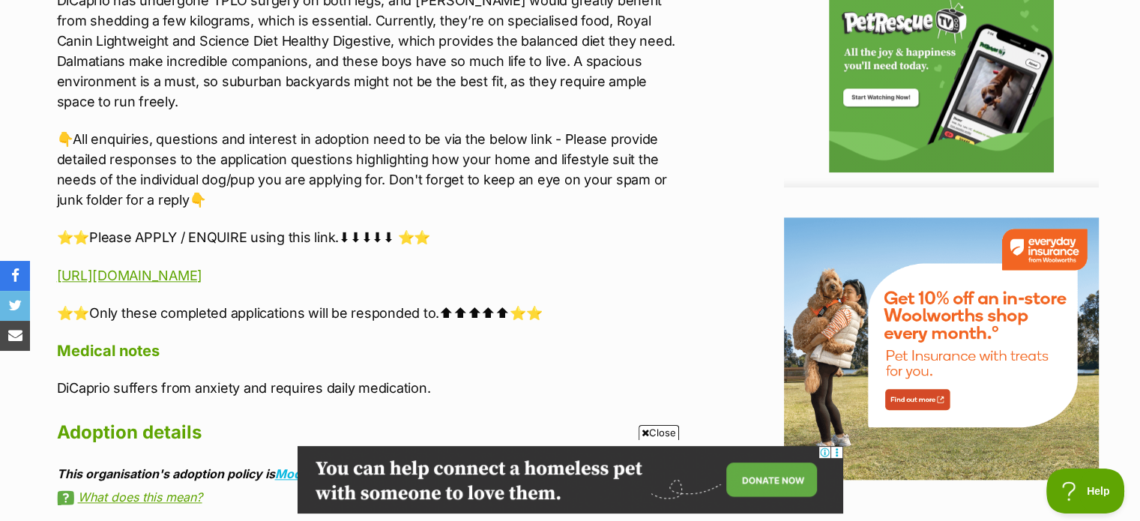
scroll to position [1649, 0]
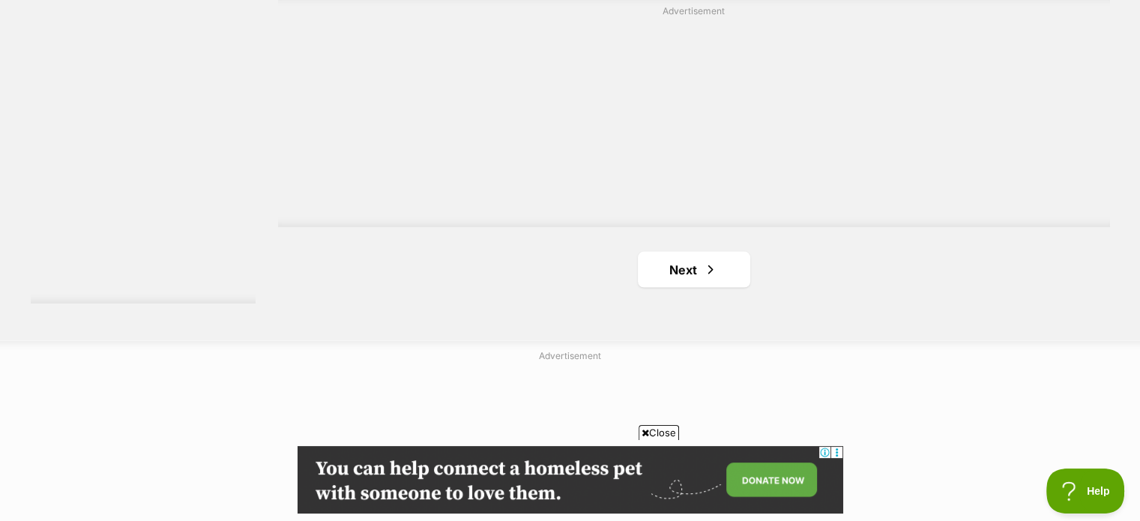
scroll to position [2914, 0]
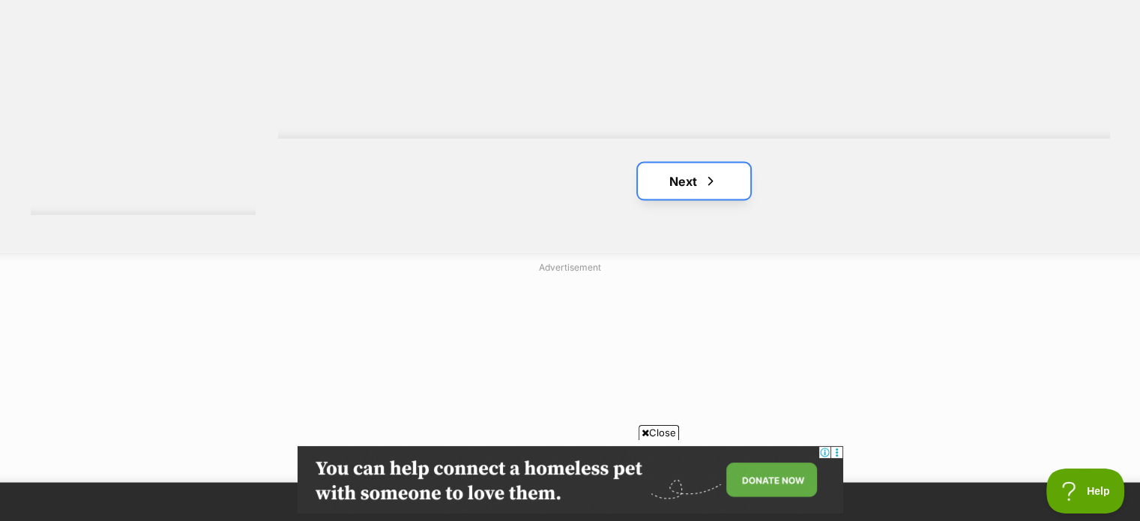
click at [677, 180] on link "Next" at bounding box center [694, 181] width 112 height 36
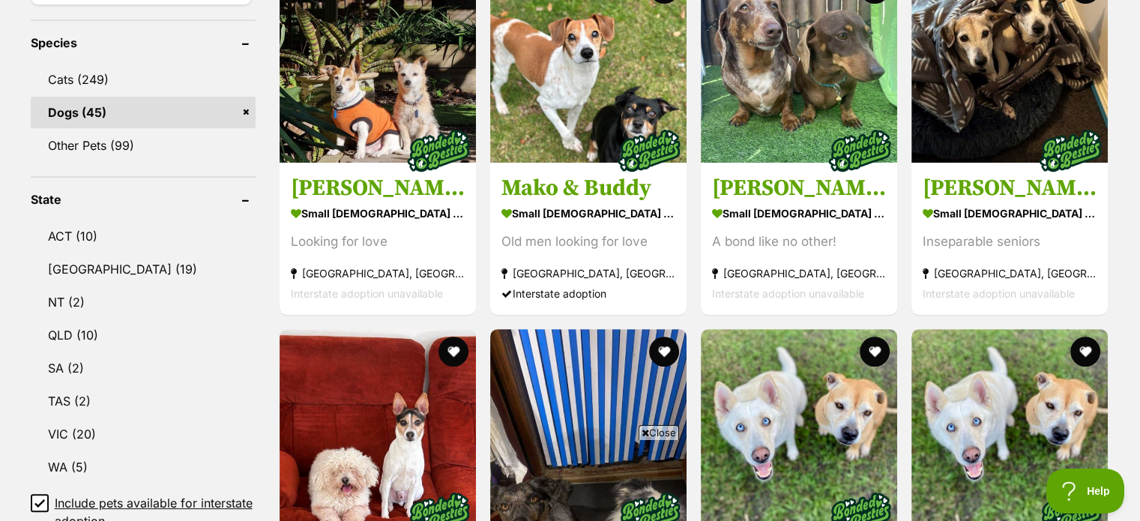
scroll to position [674, 0]
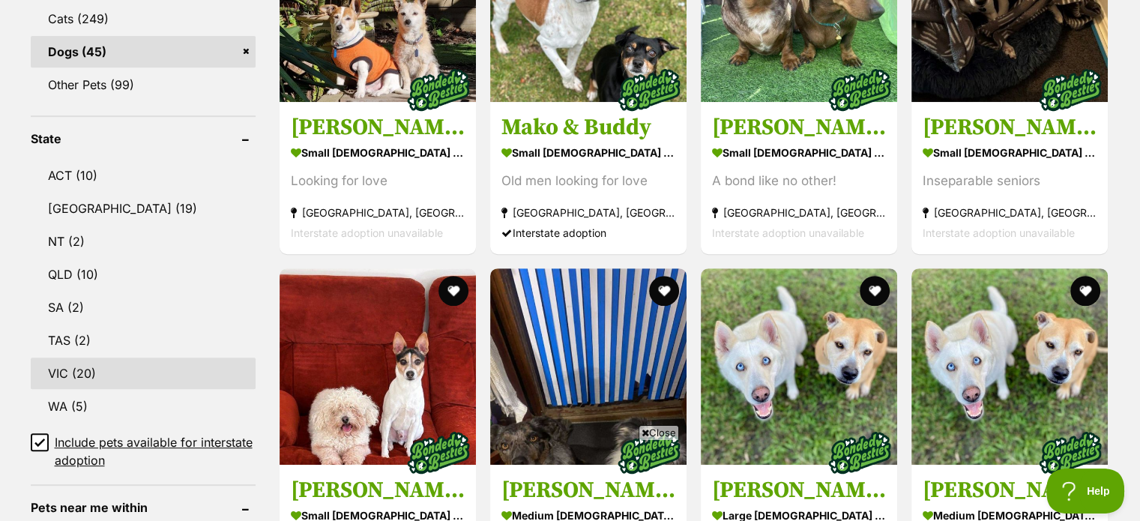
click at [86, 373] on link "VIC (20)" at bounding box center [143, 372] width 225 height 31
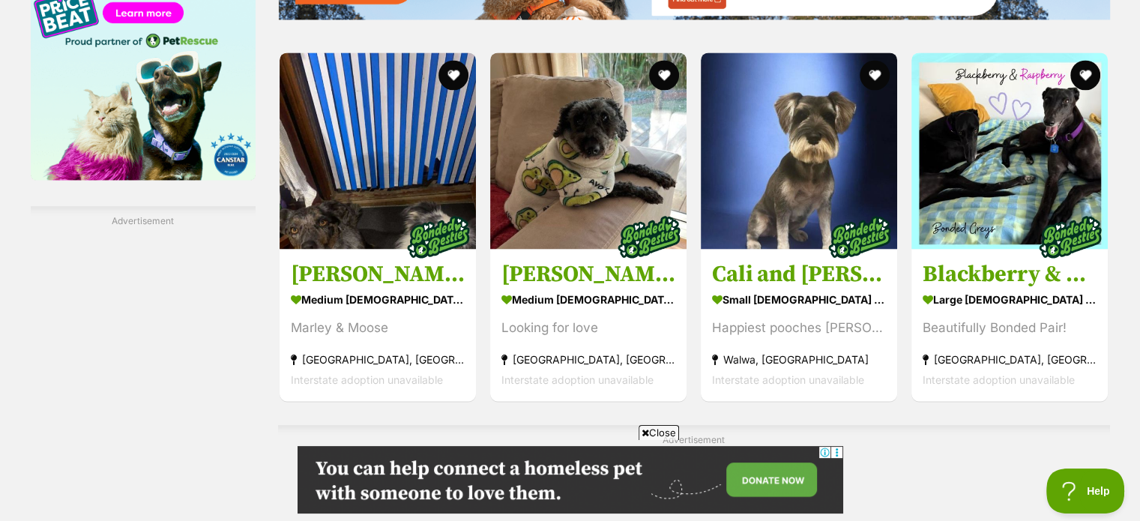
scroll to position [2398, 0]
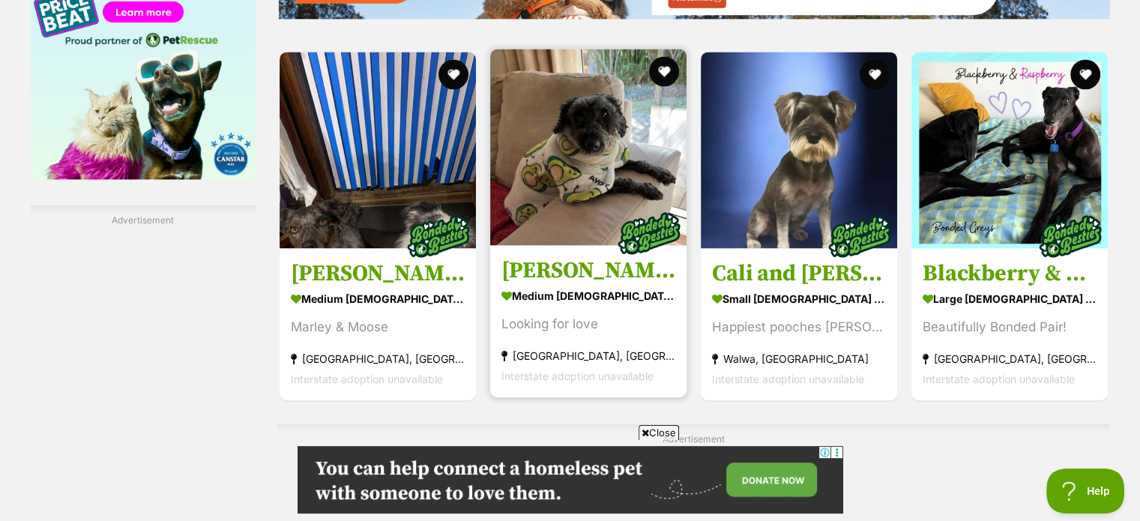
click at [580, 150] on img at bounding box center [588, 147] width 196 height 196
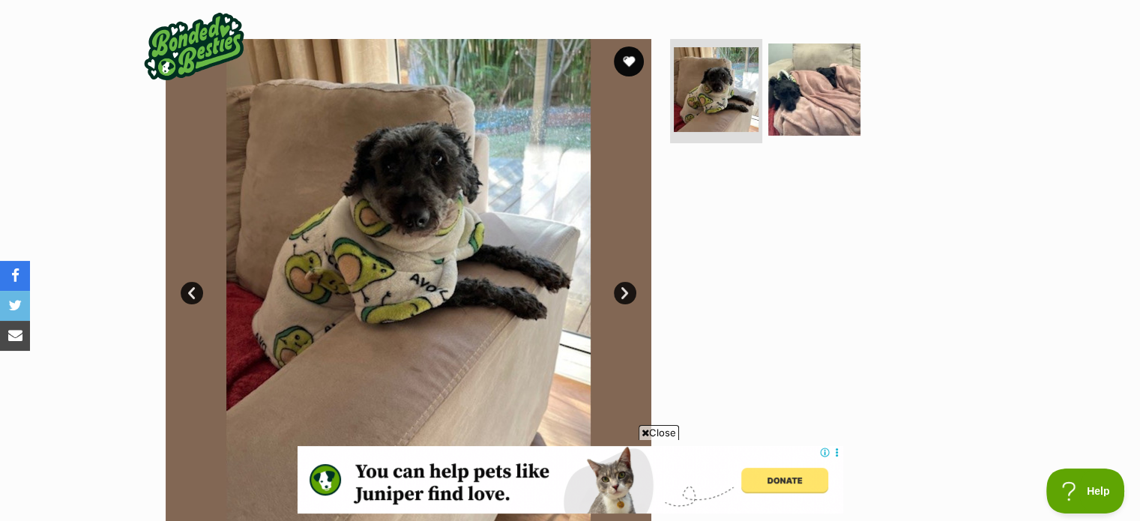
scroll to position [225, 0]
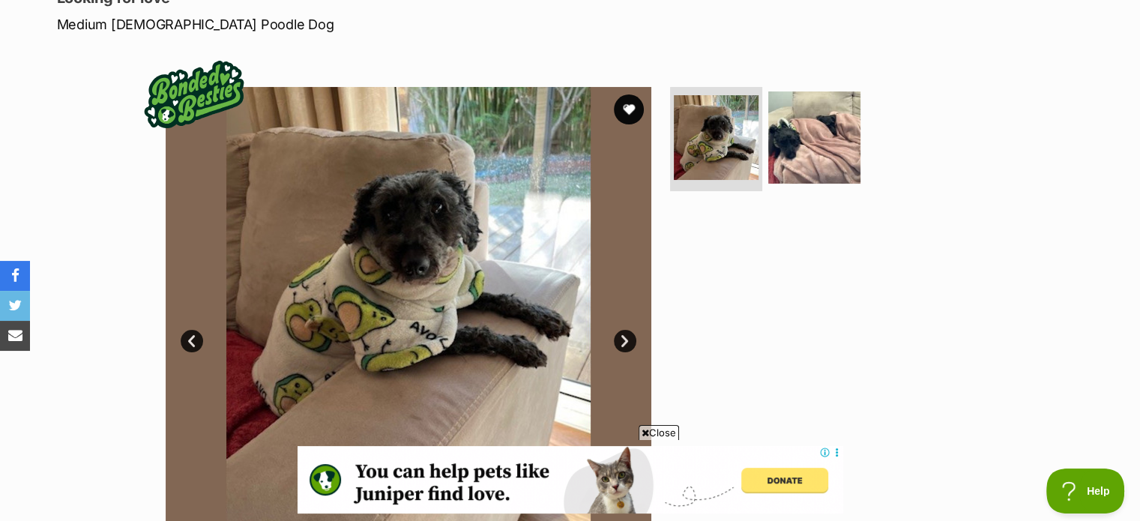
click at [626, 337] on link "Next" at bounding box center [625, 341] width 22 height 22
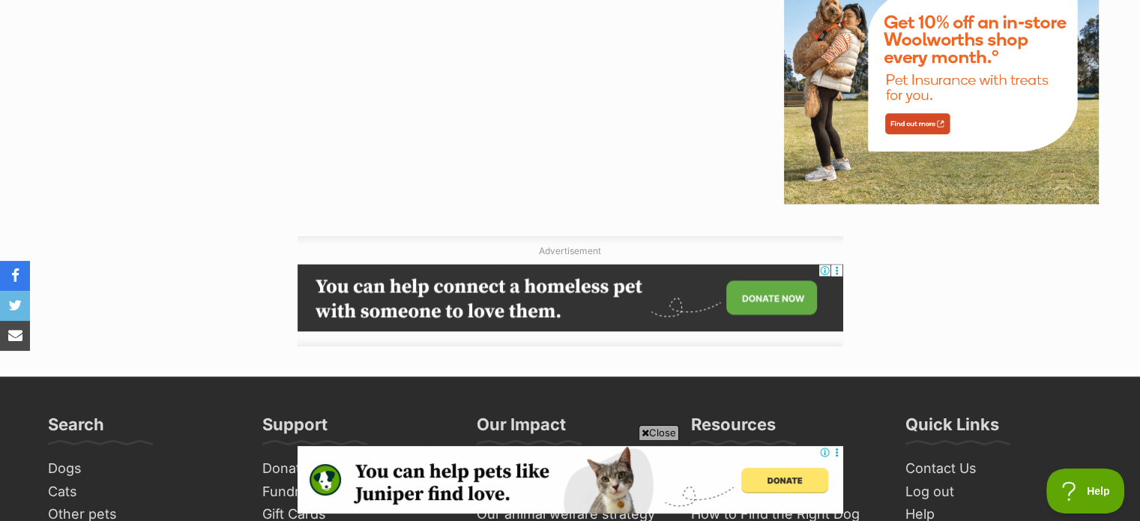
scroll to position [1874, 0]
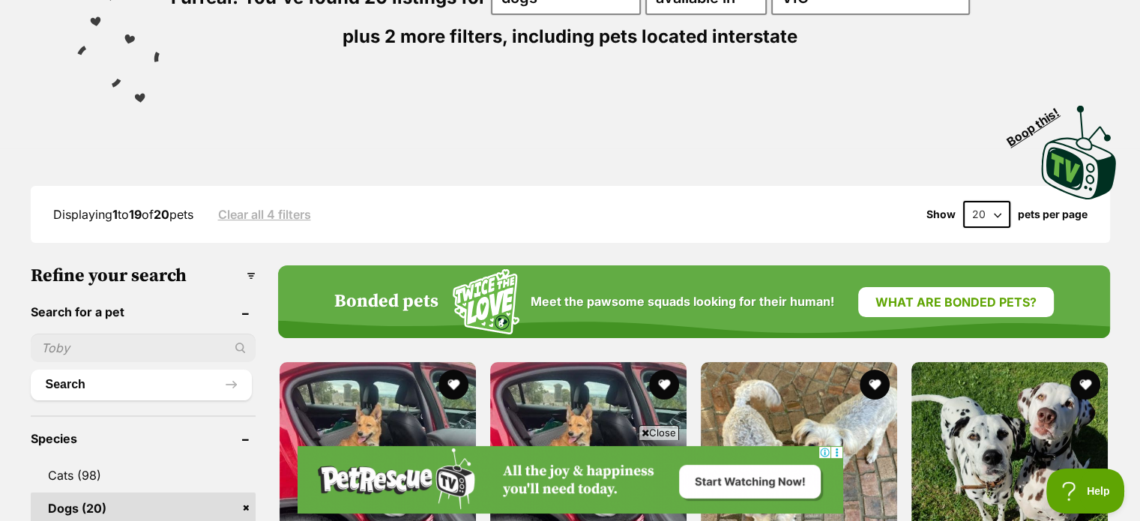
scroll to position [93, 0]
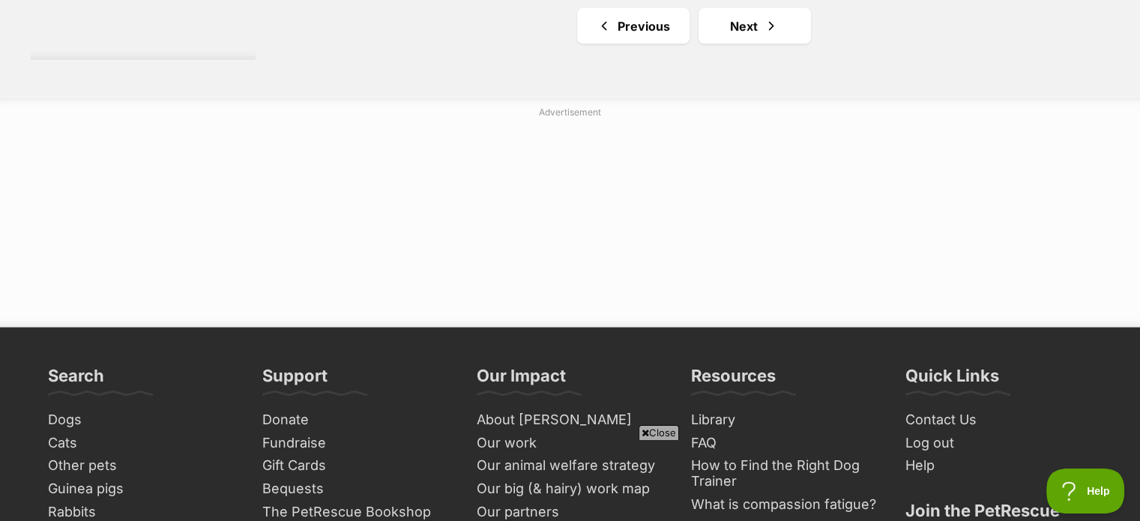
scroll to position [3073, 0]
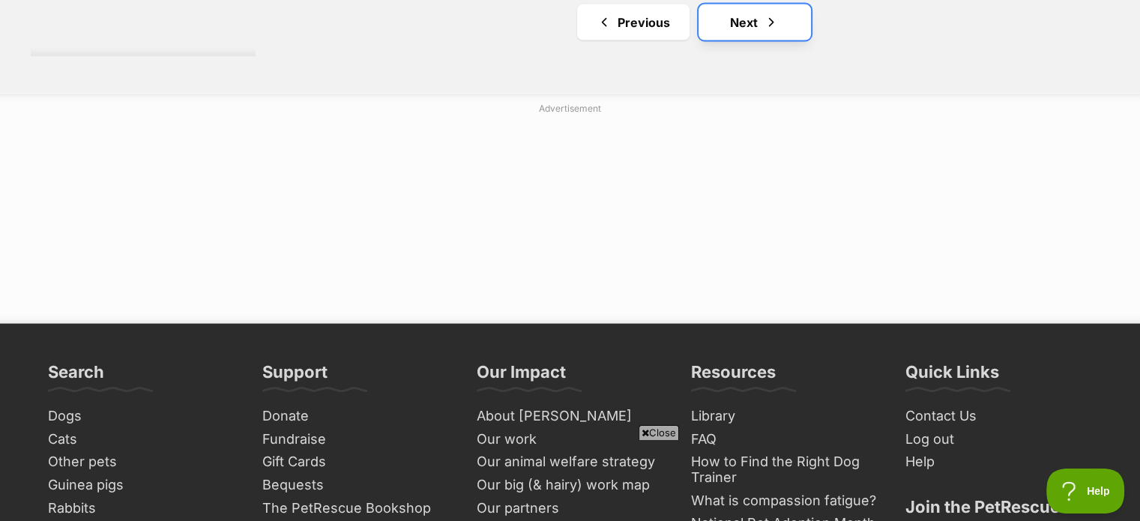
click at [737, 25] on link "Next" at bounding box center [754, 22] width 112 height 36
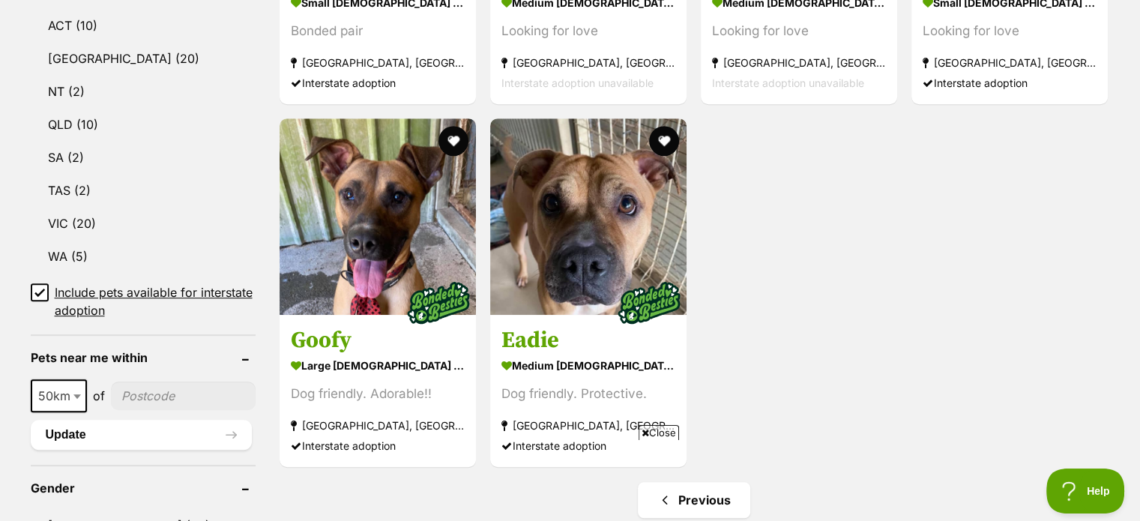
scroll to position [899, 0]
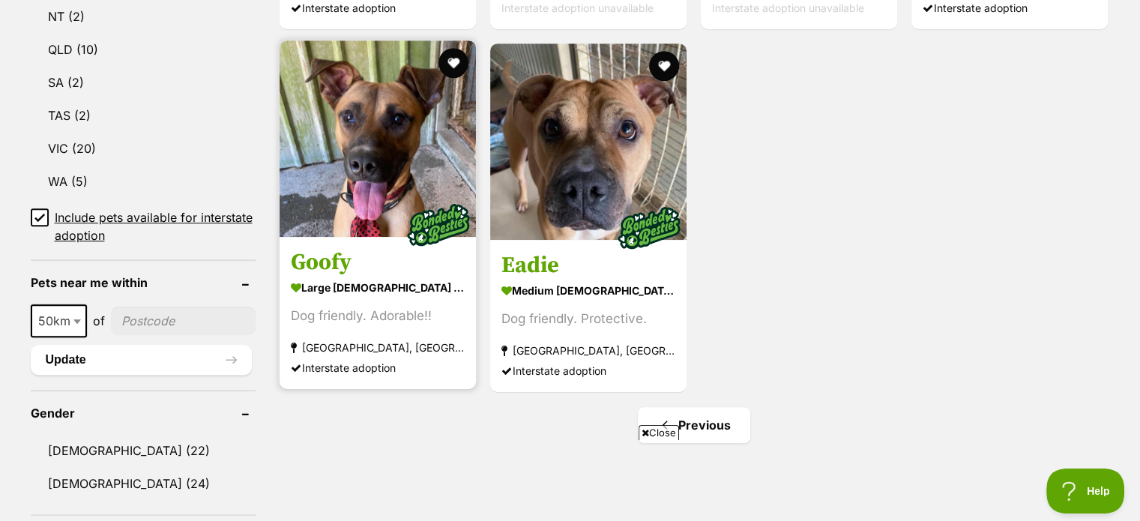
click at [397, 143] on img at bounding box center [378, 138] width 196 height 196
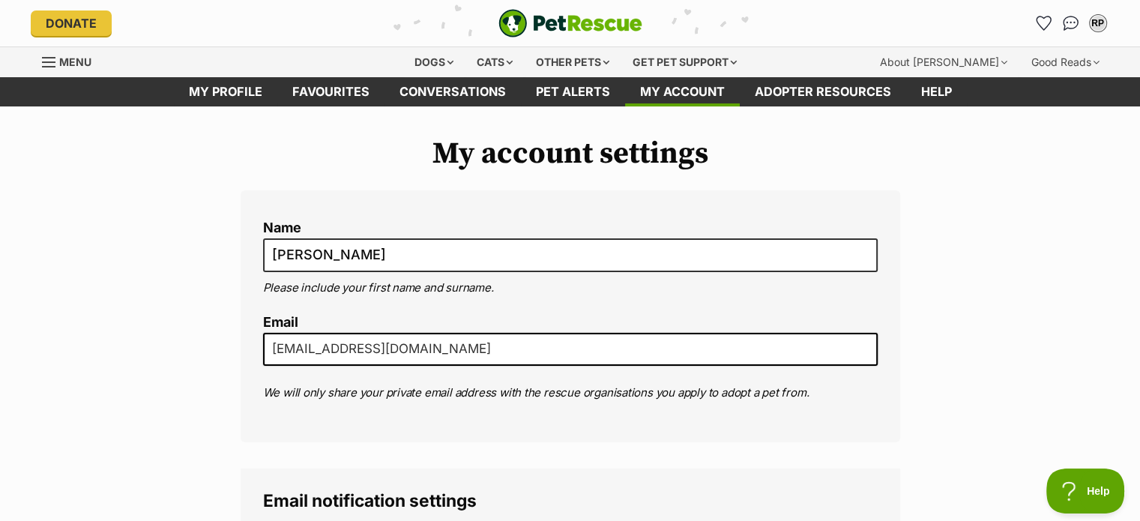
click at [46, 61] on span "Menu" at bounding box center [48, 61] width 13 height 1
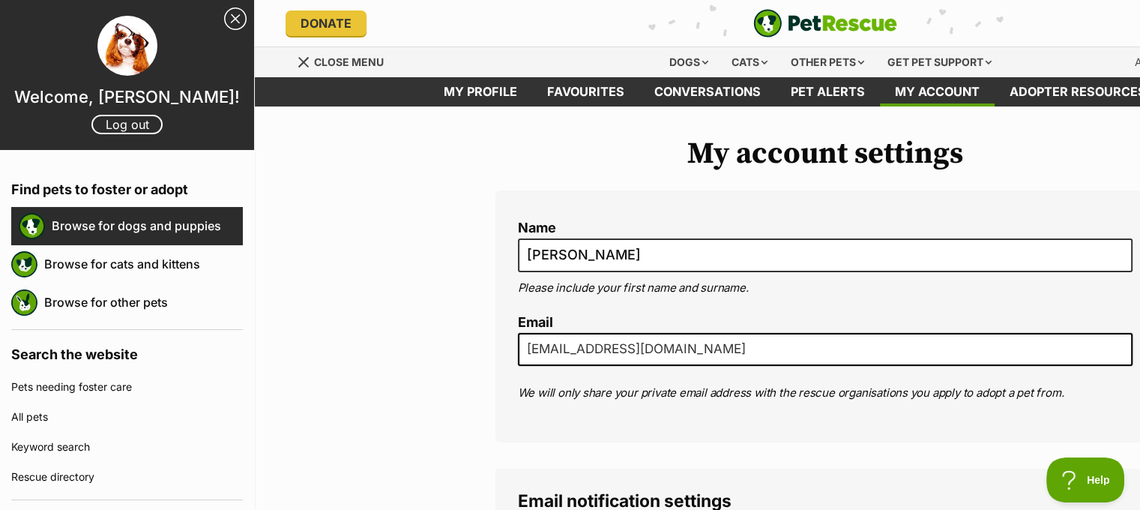
click at [126, 228] on link "Browse for dogs and puppies" at bounding box center [147, 225] width 191 height 31
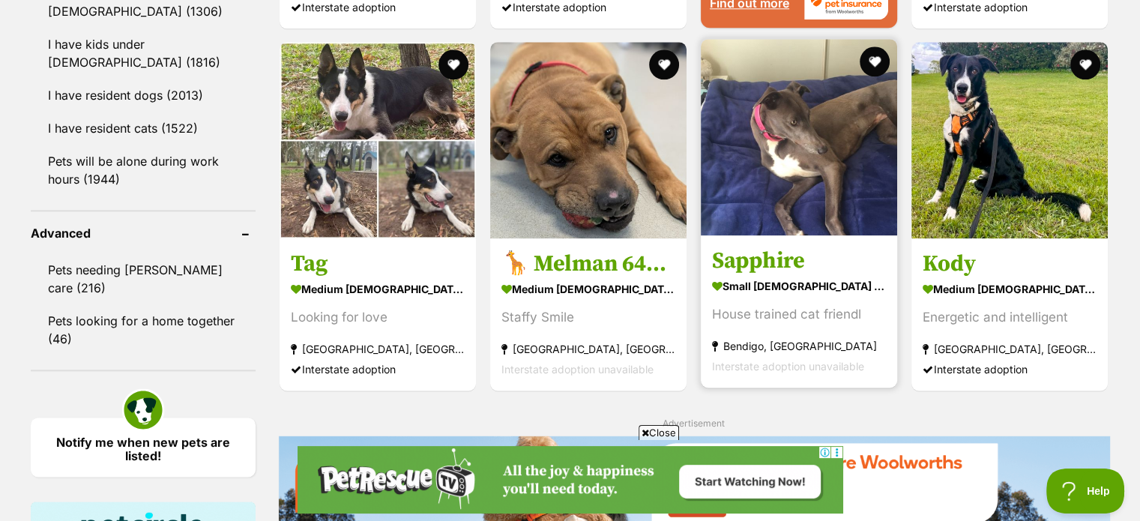
click at [806, 171] on img at bounding box center [799, 137] width 196 height 196
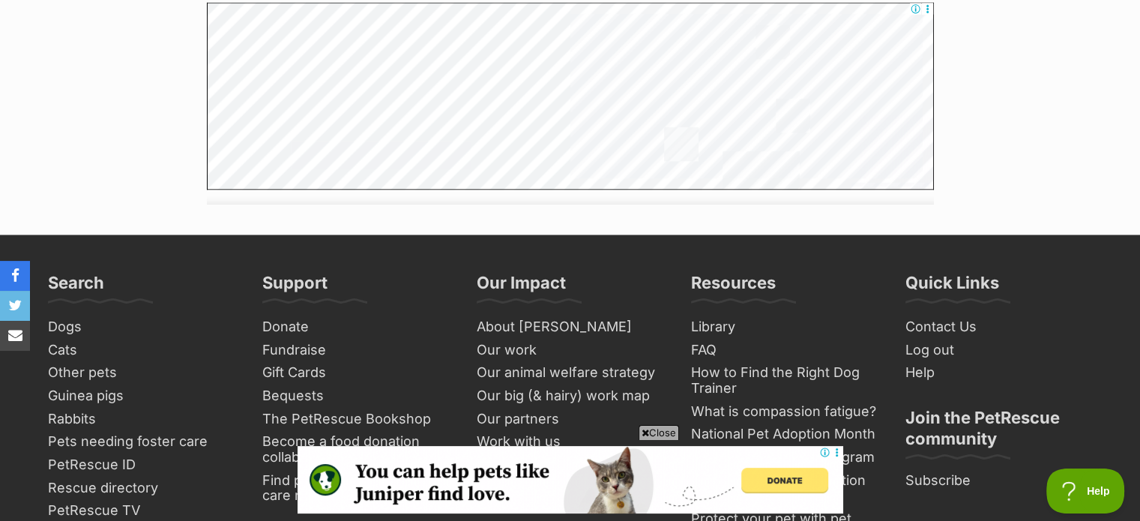
scroll to position [2023, 0]
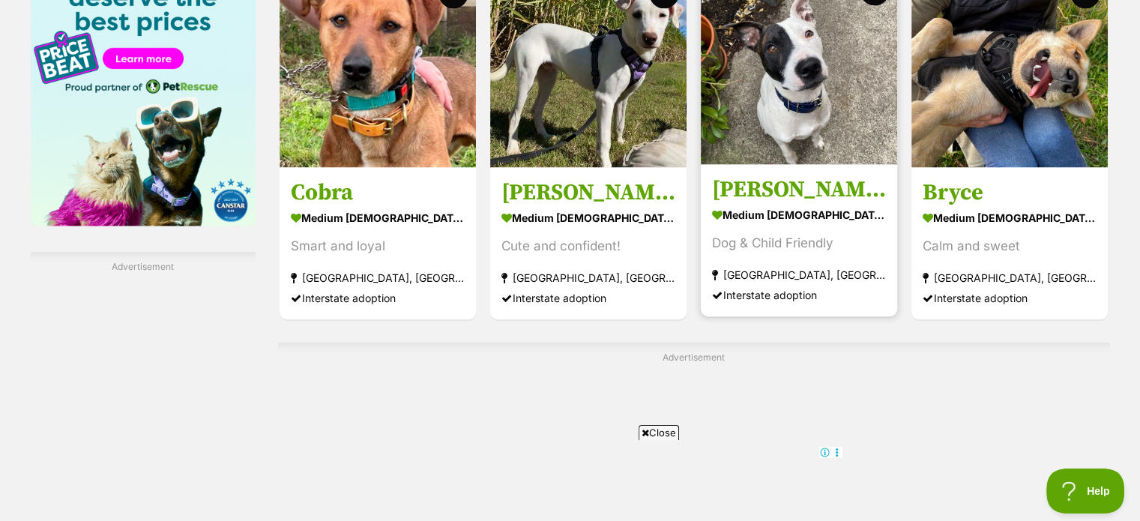
scroll to position [2314, 0]
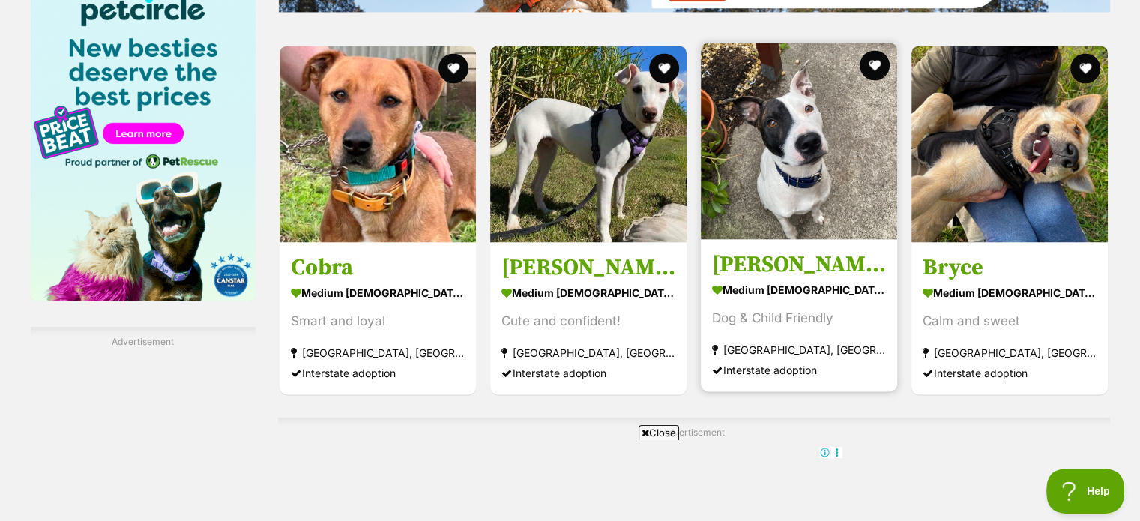
click at [805, 146] on img at bounding box center [799, 141] width 196 height 196
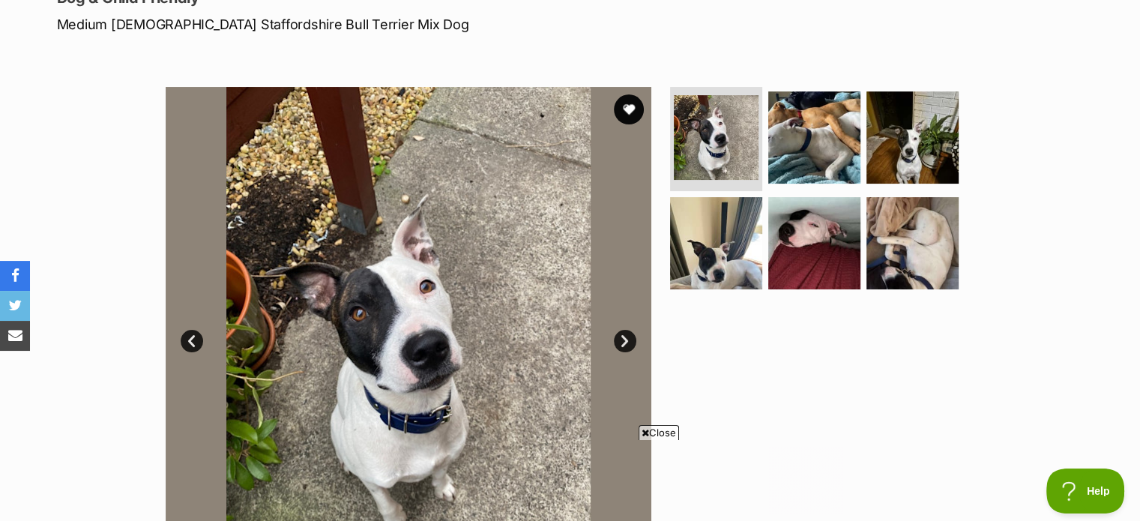
click at [624, 342] on link "Next" at bounding box center [625, 341] width 22 height 22
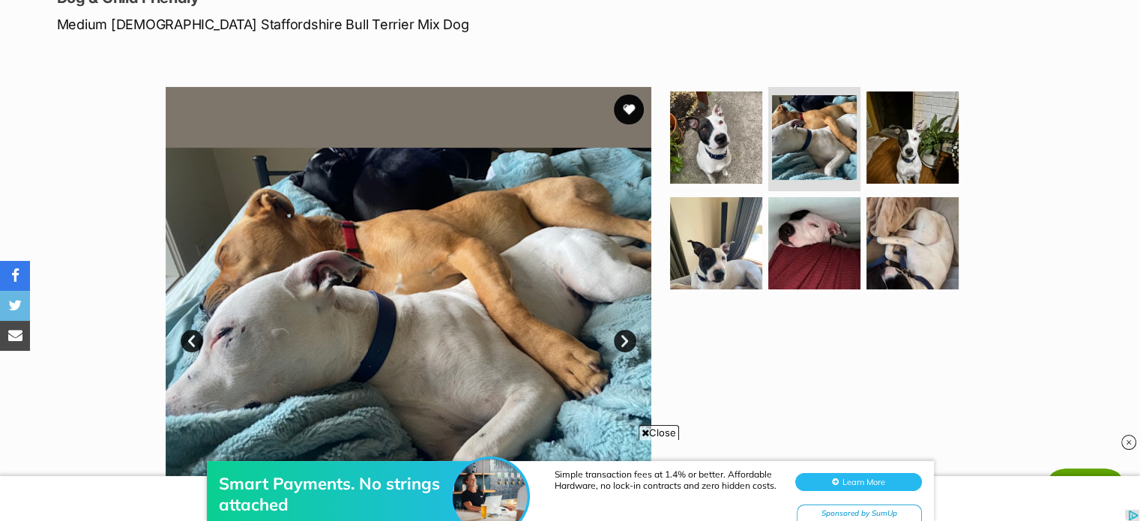
click at [624, 342] on link "Next" at bounding box center [625, 341] width 22 height 22
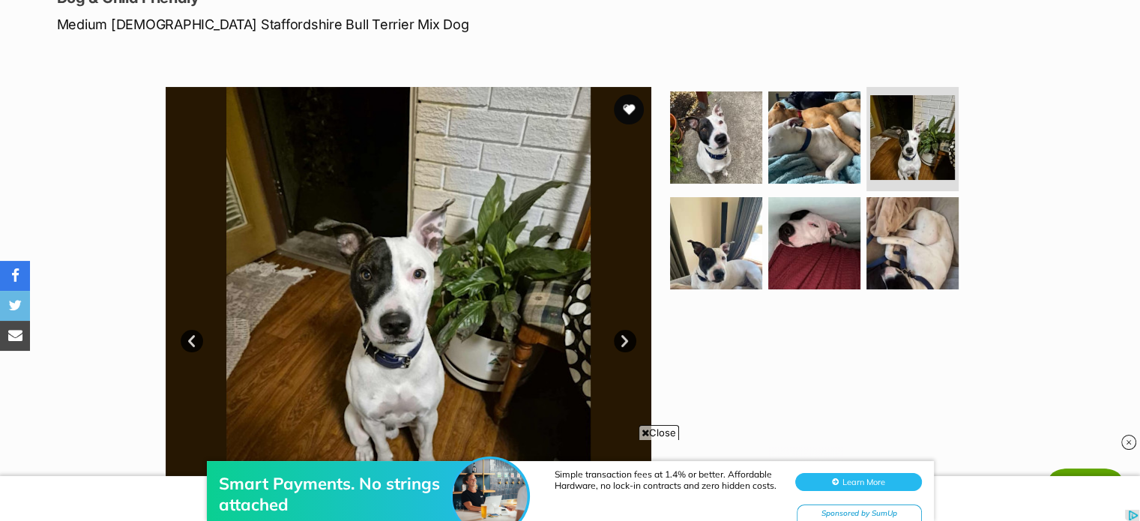
click at [624, 342] on link "Next" at bounding box center [625, 341] width 22 height 22
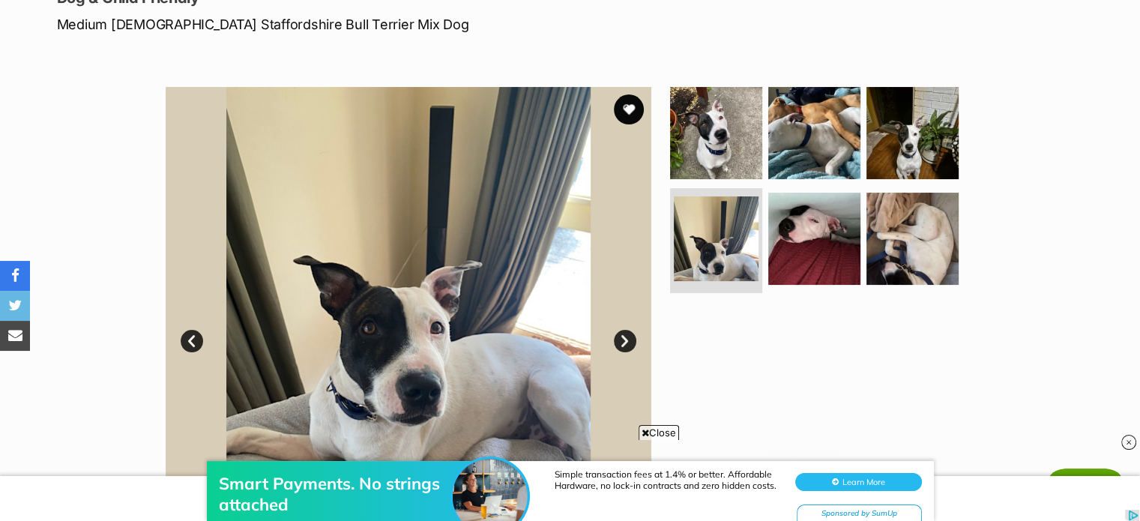
click at [624, 342] on link "Next" at bounding box center [625, 341] width 22 height 22
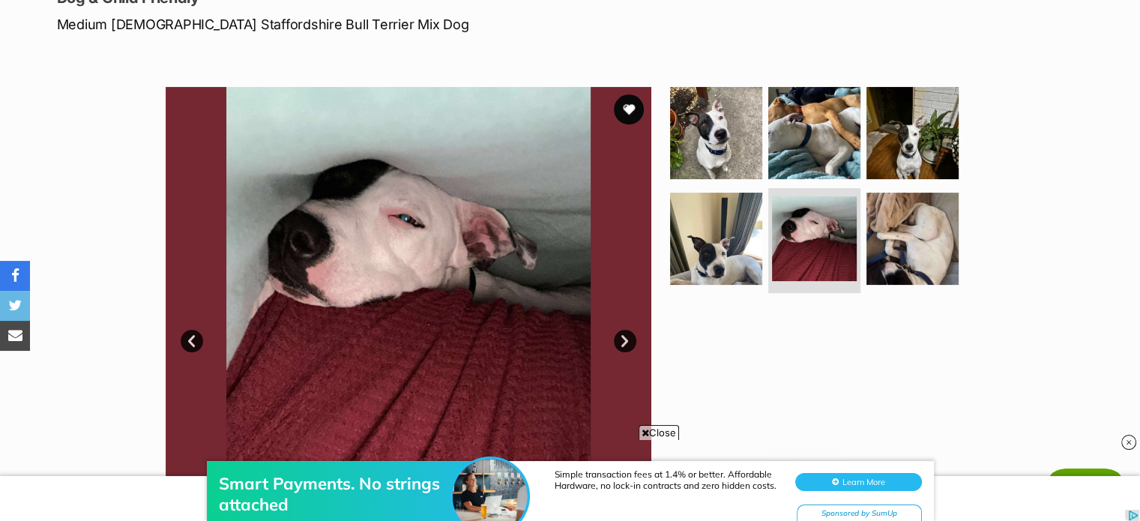
click at [624, 342] on link "Next" at bounding box center [625, 341] width 22 height 22
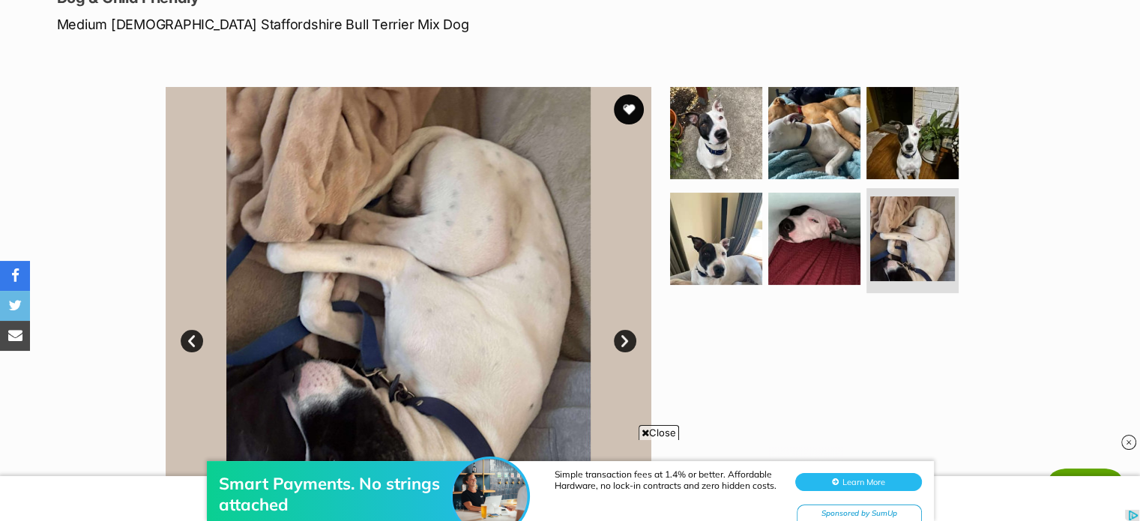
click at [624, 342] on link "Next" at bounding box center [625, 341] width 22 height 22
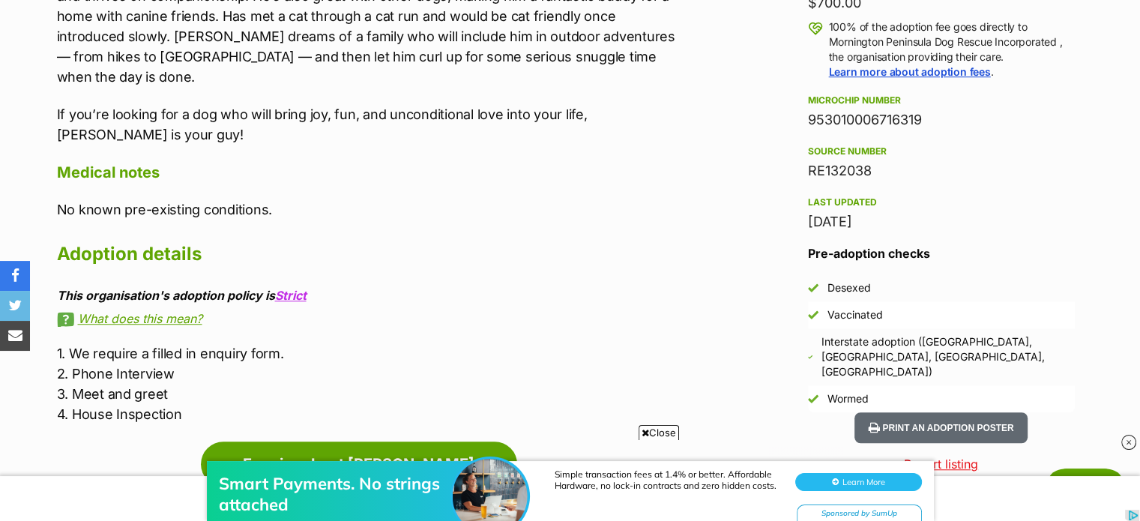
scroll to position [1049, 0]
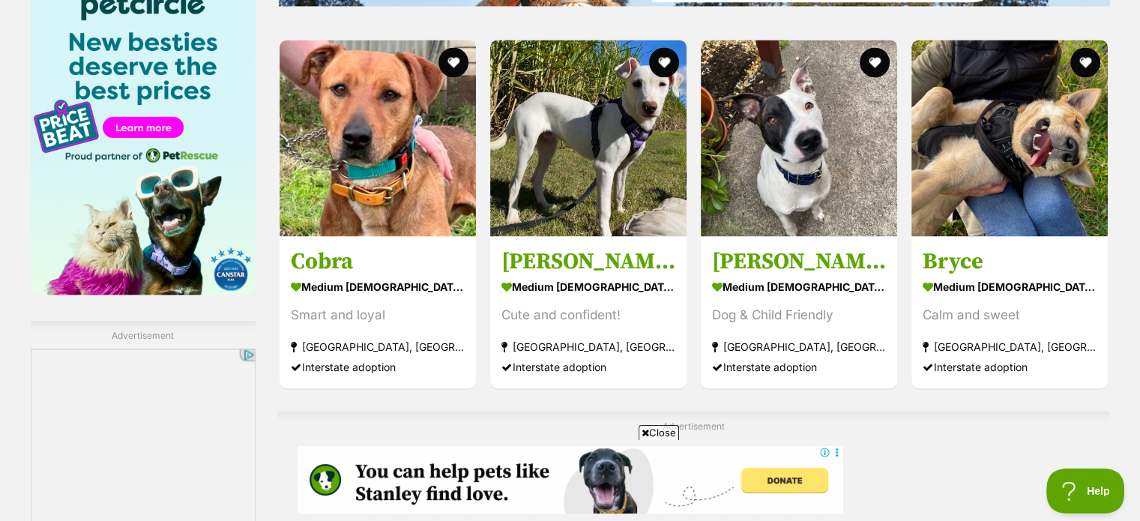
scroll to position [2396, 0]
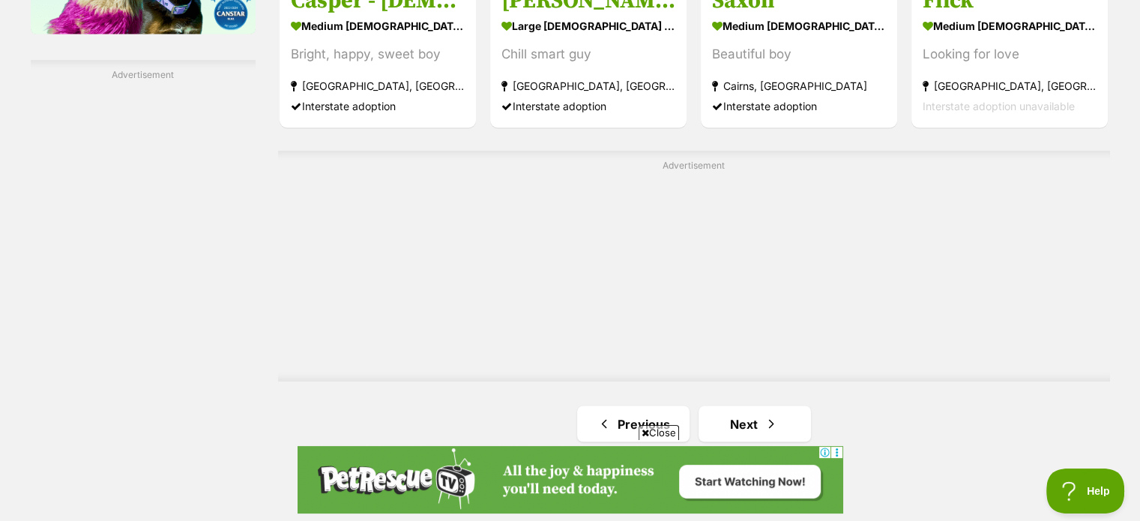
scroll to position [2623, 0]
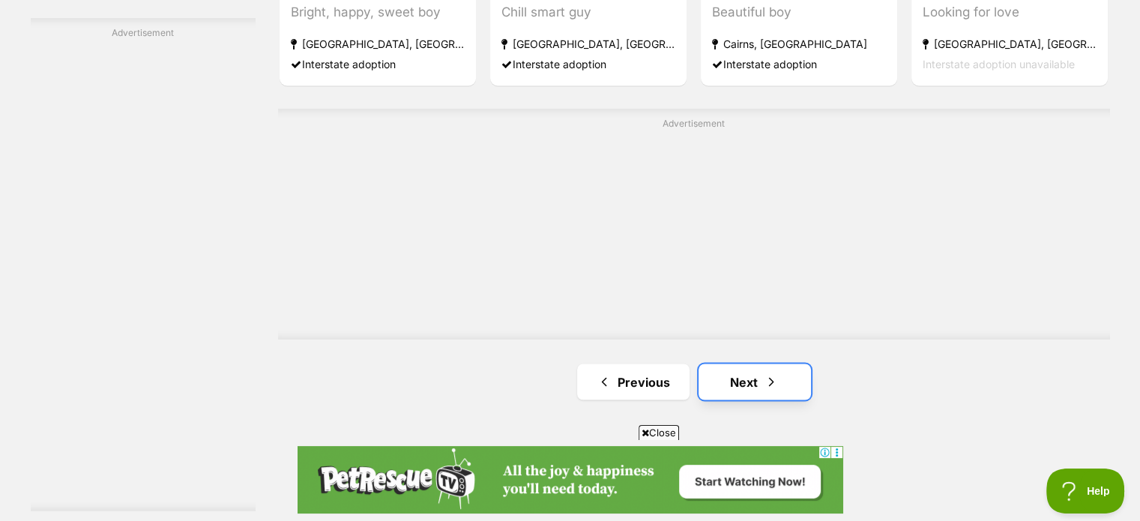
click at [754, 376] on link "Next" at bounding box center [754, 381] width 112 height 36
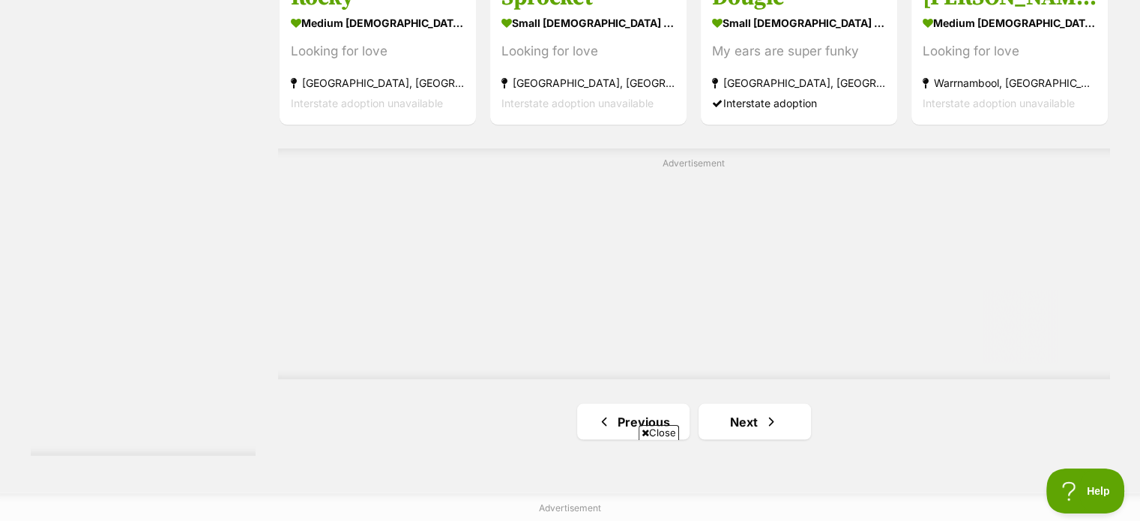
scroll to position [2698, 0]
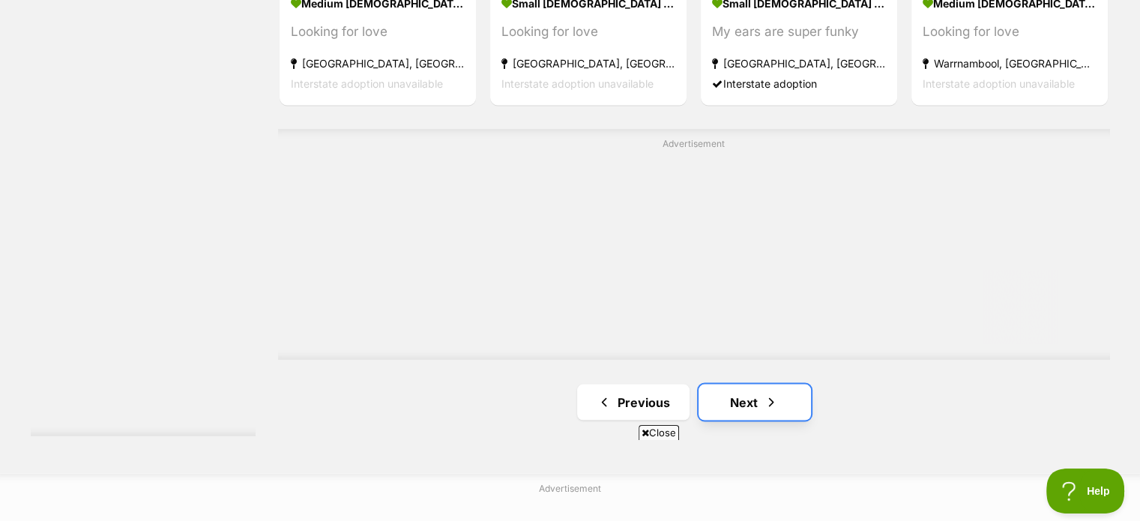
click at [755, 396] on link "Next" at bounding box center [754, 402] width 112 height 36
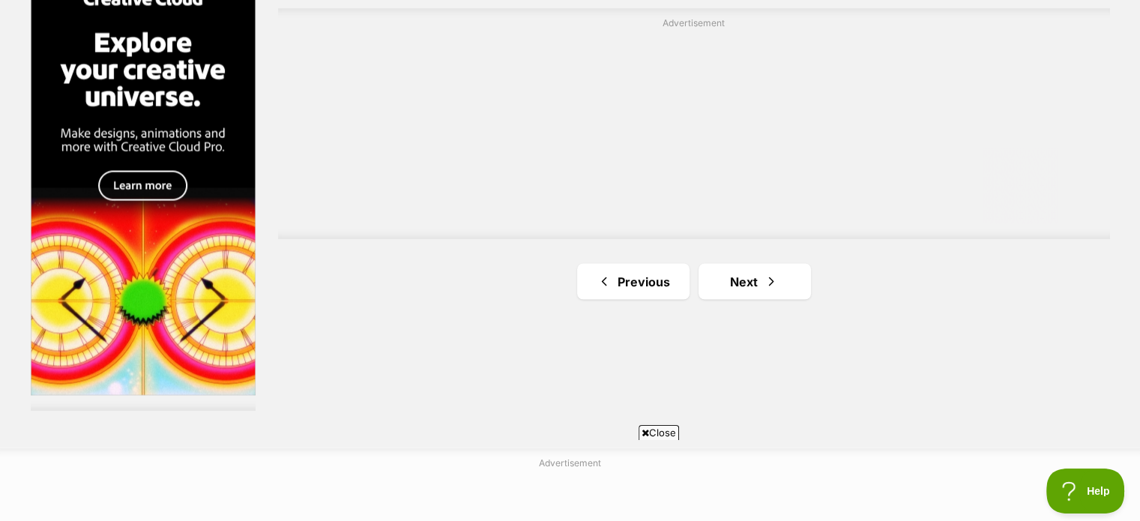
scroll to position [2773, 0]
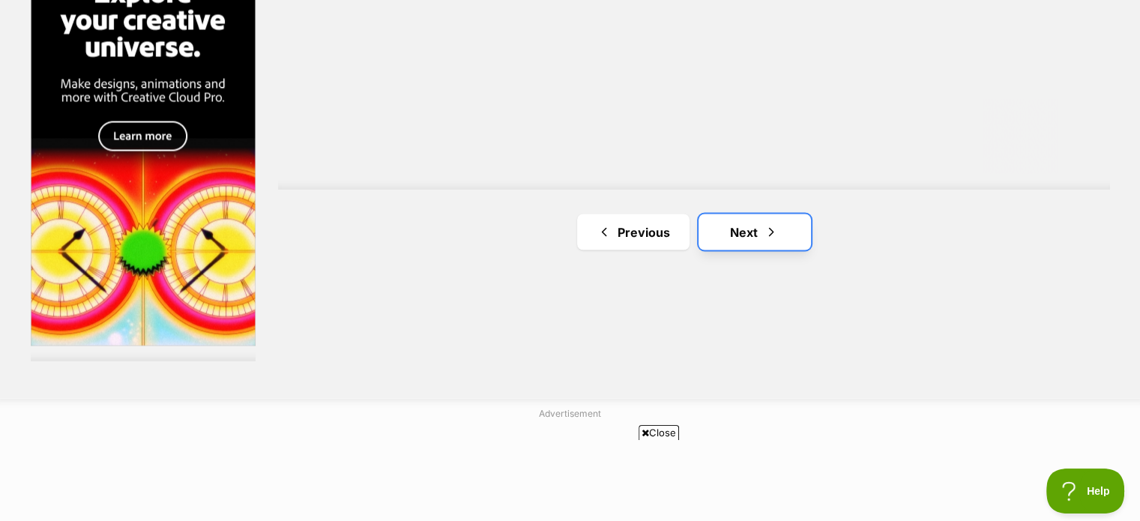
click at [764, 227] on span "Next page" at bounding box center [771, 232] width 15 height 18
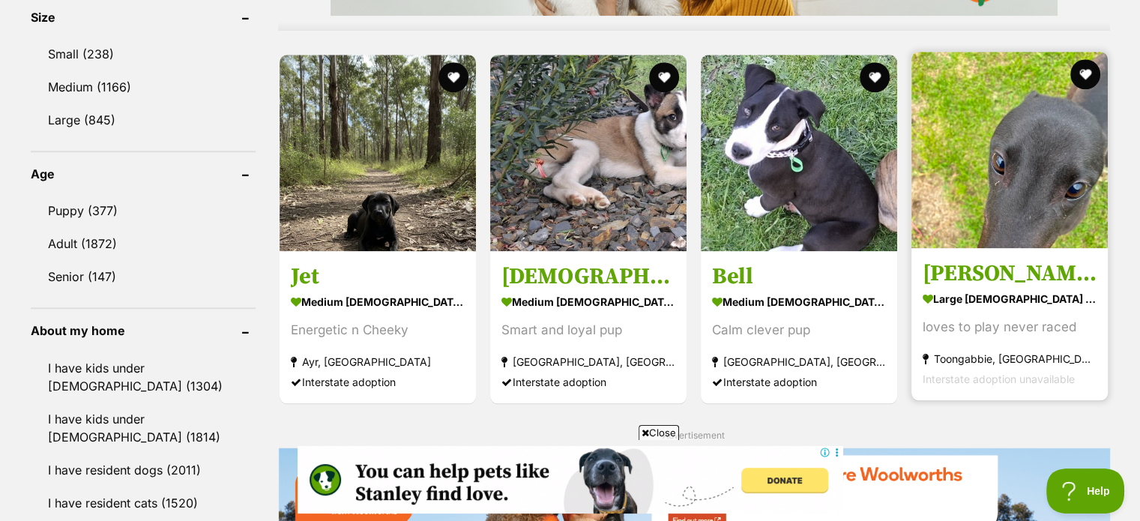
click at [1017, 206] on img at bounding box center [1009, 150] width 196 height 196
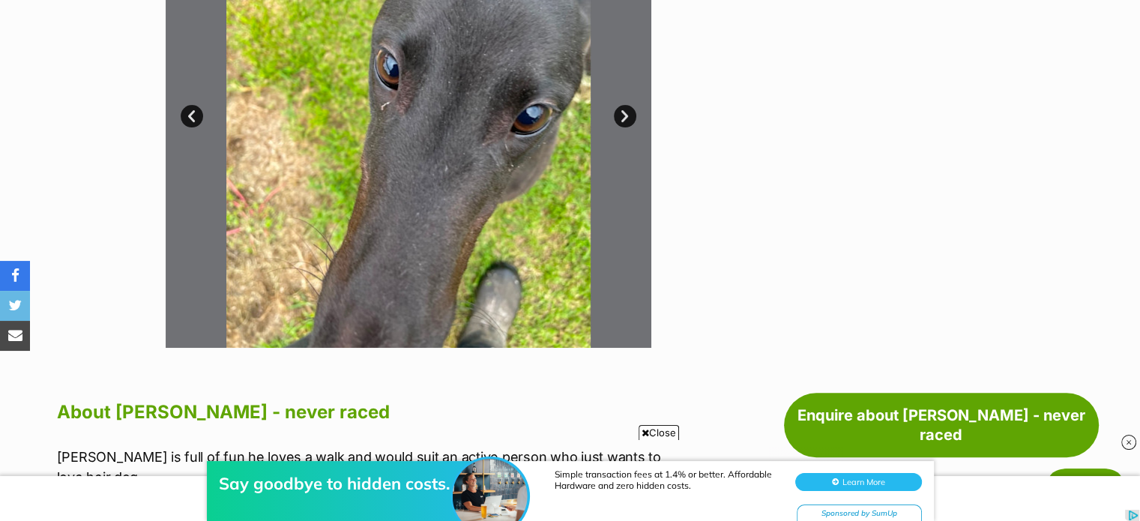
click at [622, 113] on link "Next" at bounding box center [625, 116] width 22 height 22
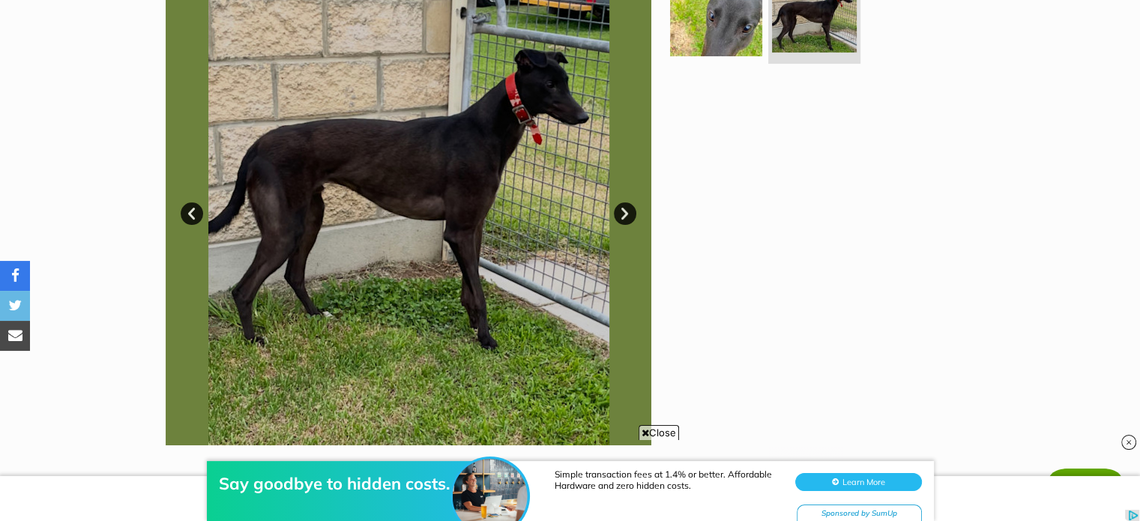
scroll to position [75, 0]
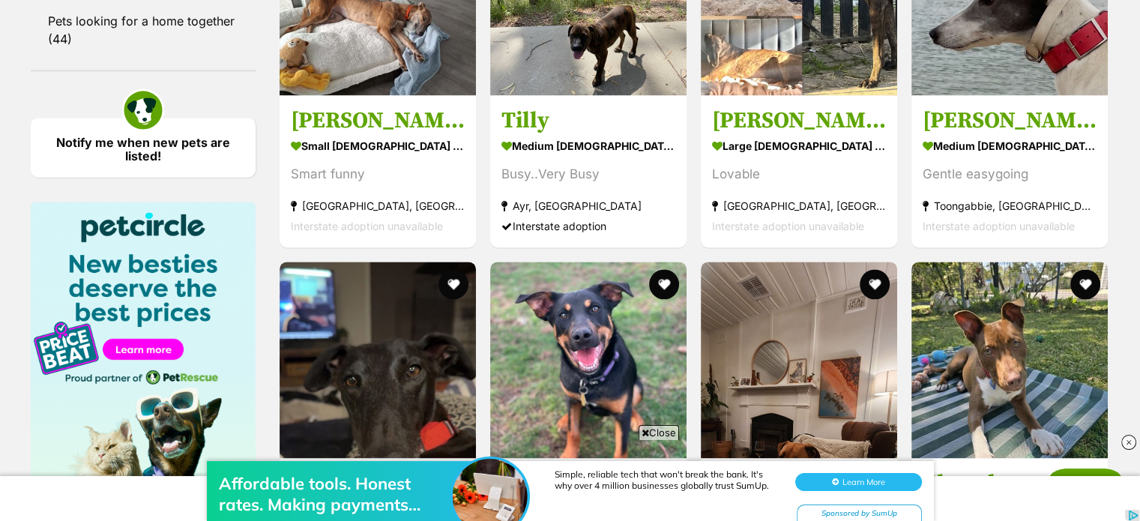
scroll to position [2023, 0]
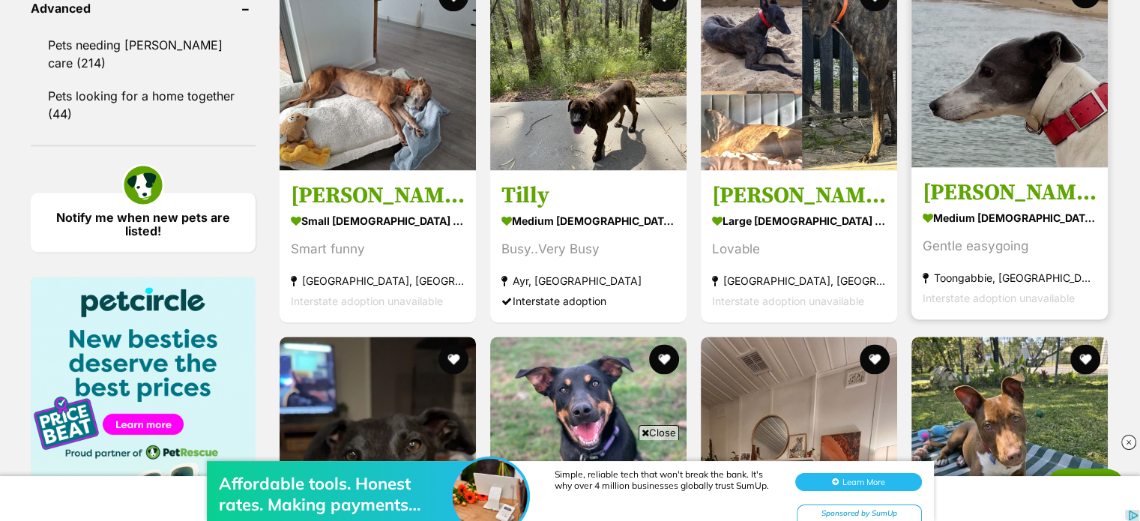
click at [998, 104] on img at bounding box center [1009, 69] width 196 height 196
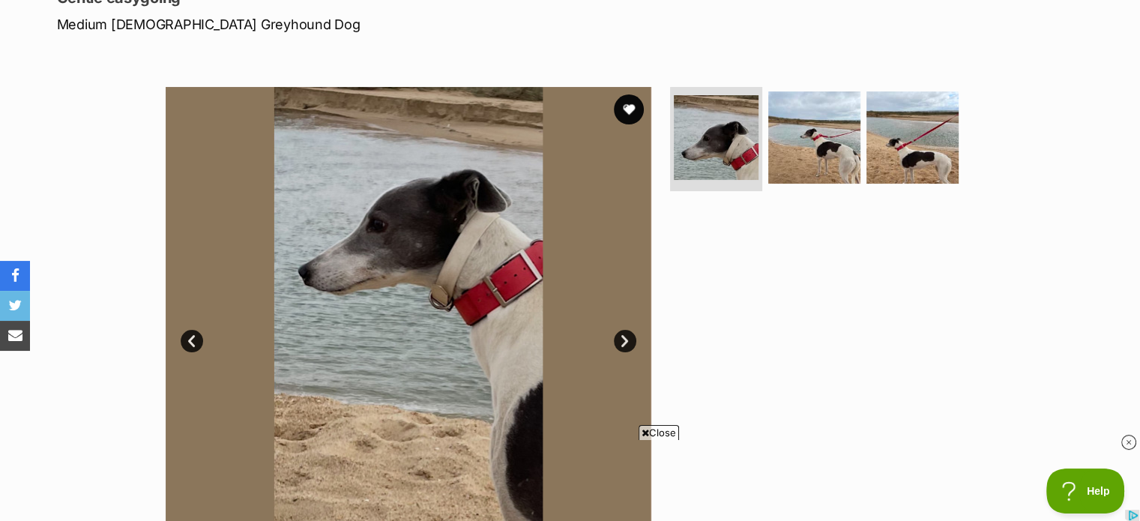
click at [625, 340] on link "Next" at bounding box center [625, 341] width 22 height 22
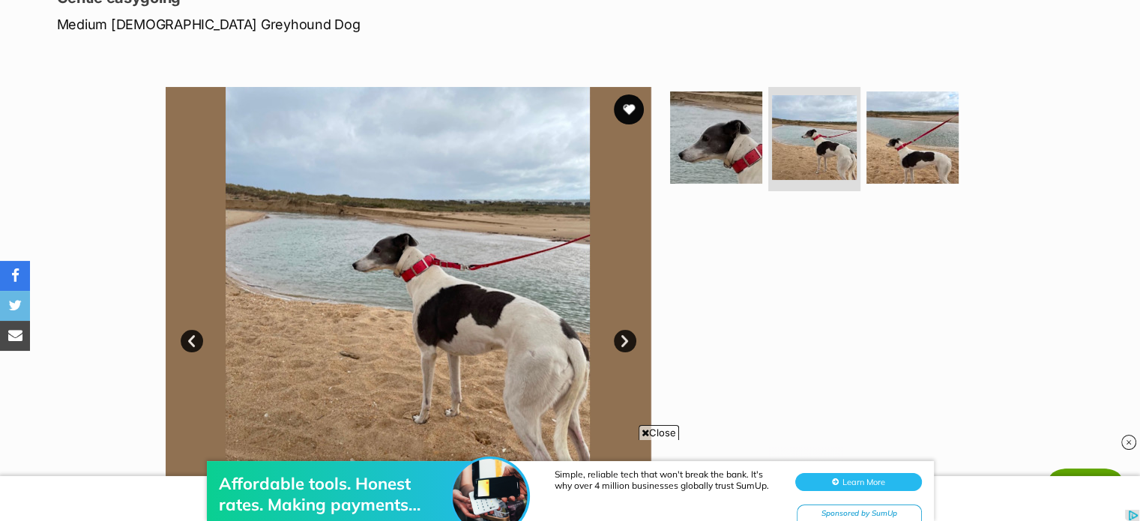
click at [625, 340] on link "Next" at bounding box center [625, 341] width 22 height 22
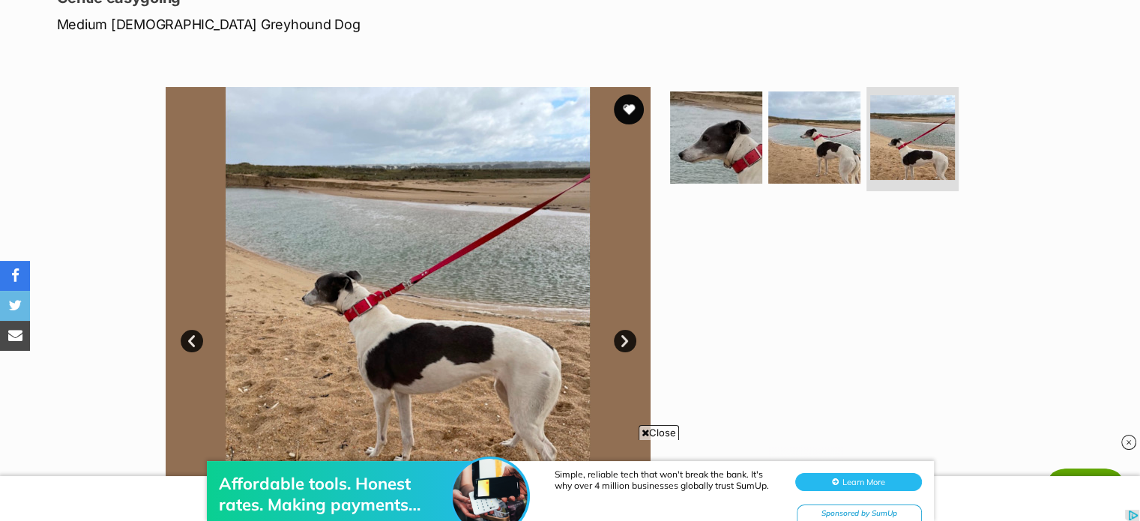
click at [625, 340] on link "Next" at bounding box center [625, 341] width 22 height 22
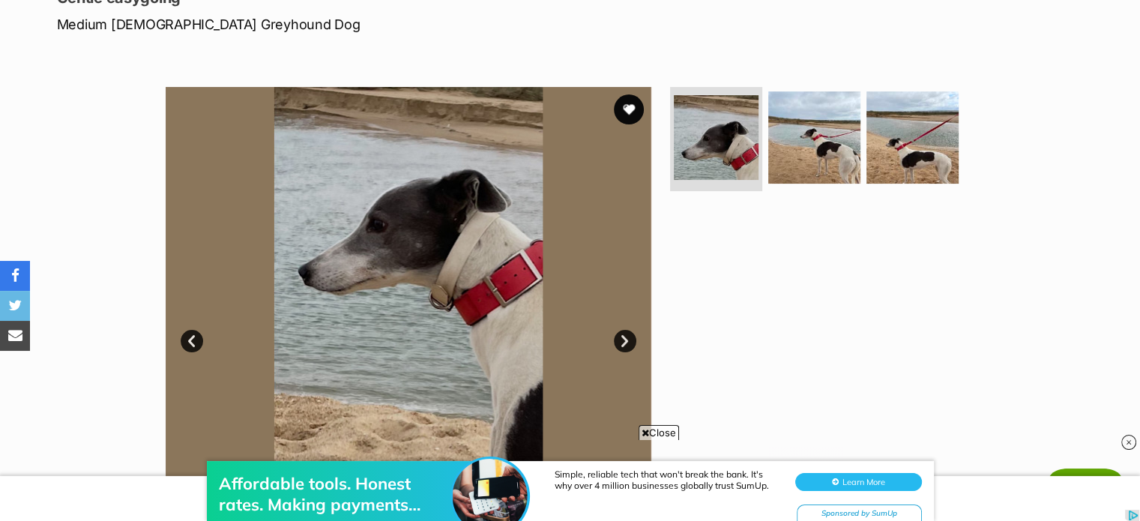
click at [625, 340] on link "Next" at bounding box center [625, 341] width 22 height 22
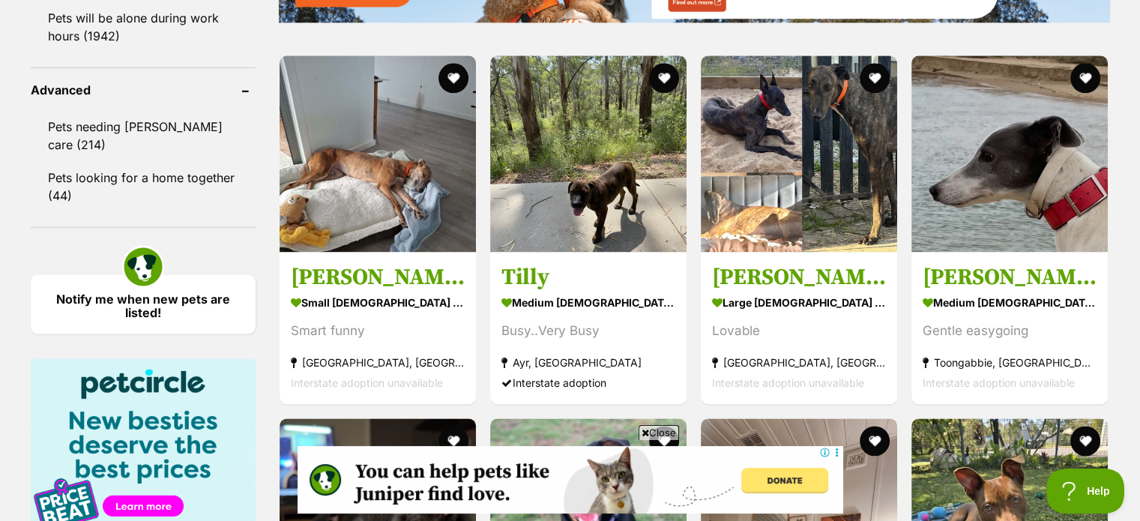
scroll to position [1949, 0]
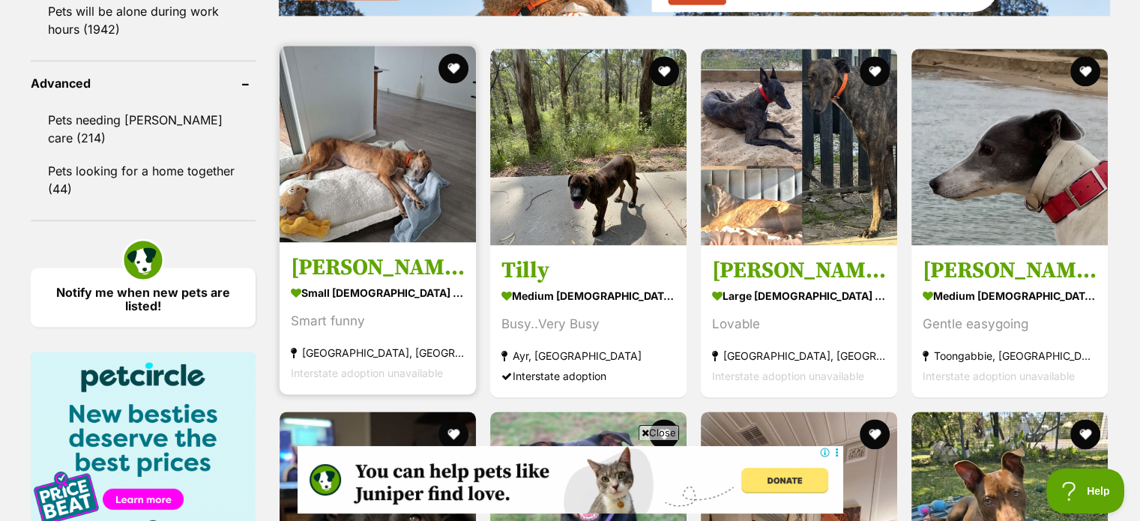
click at [326, 200] on img at bounding box center [378, 144] width 196 height 196
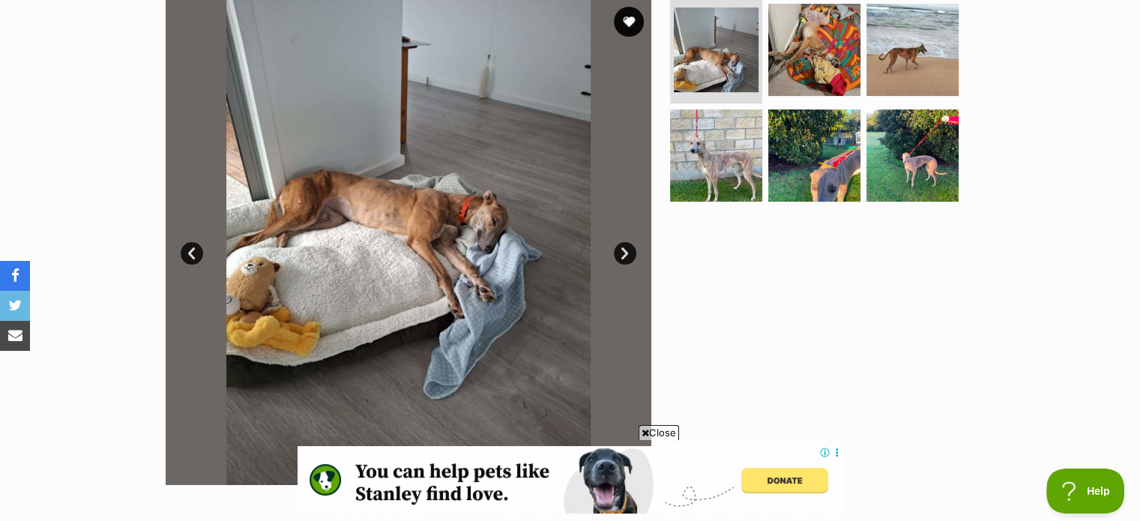
scroll to position [225, 0]
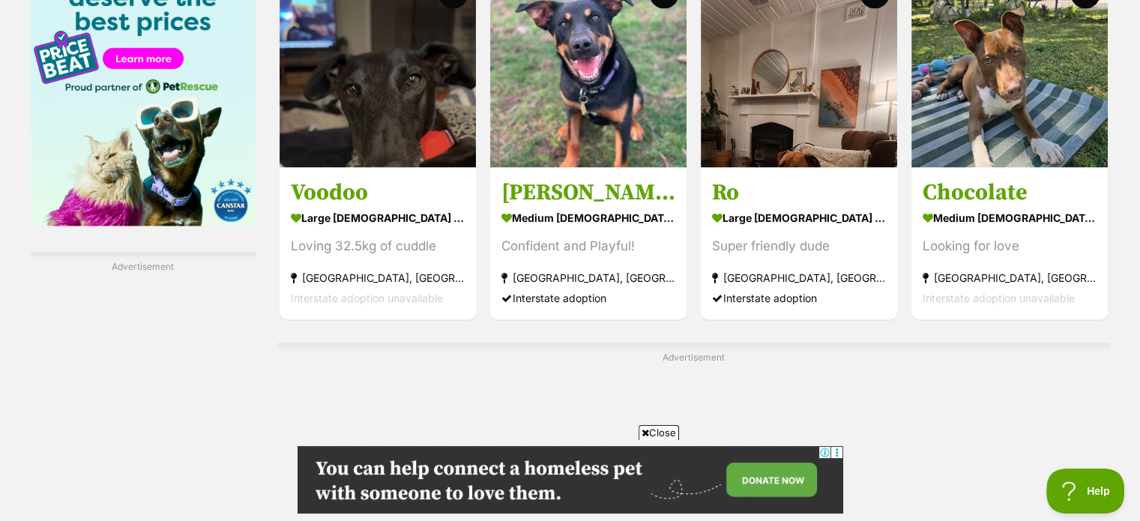
scroll to position [2390, 0]
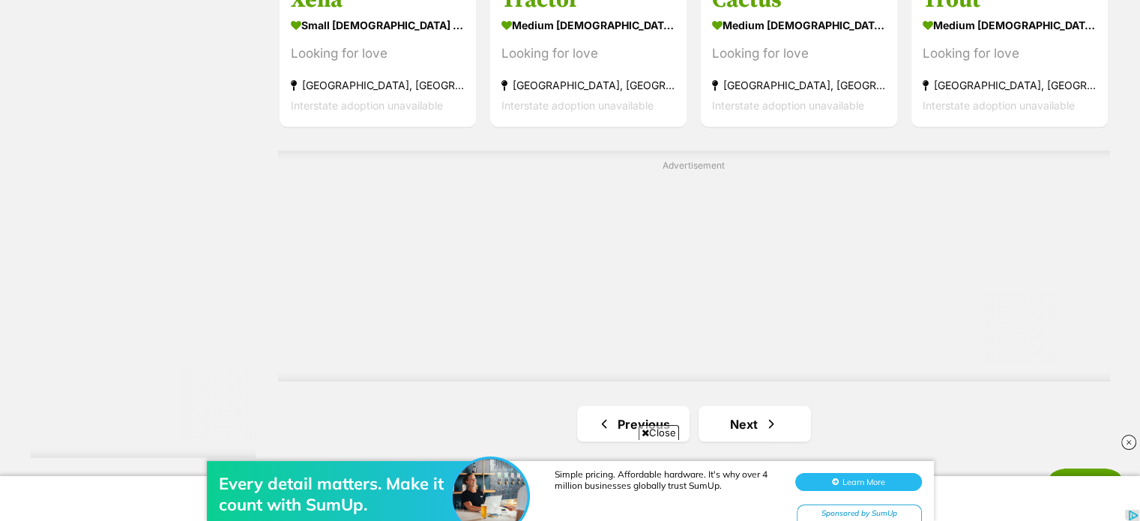
scroll to position [2698, 0]
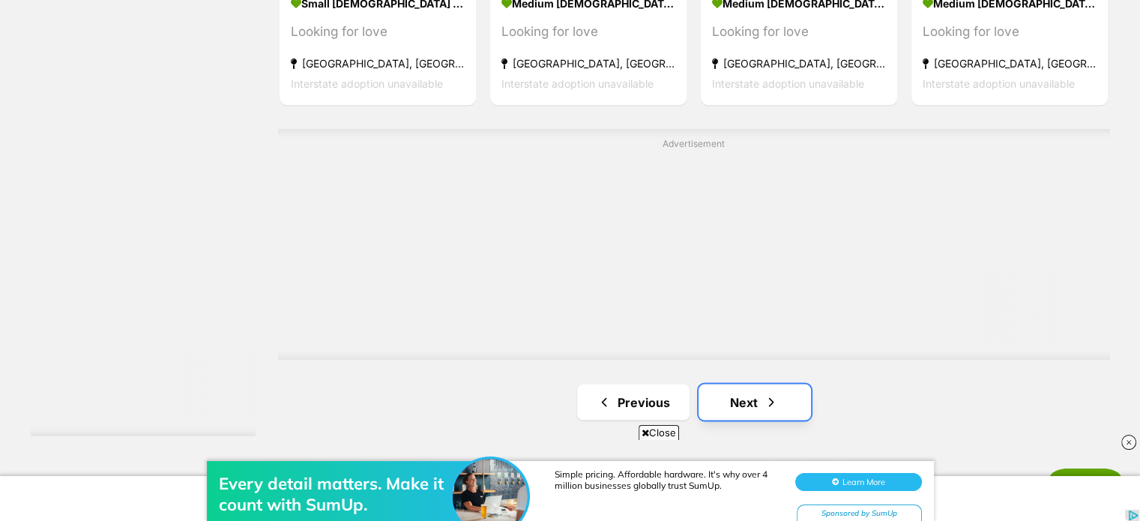
click at [749, 404] on link "Next" at bounding box center [754, 402] width 112 height 36
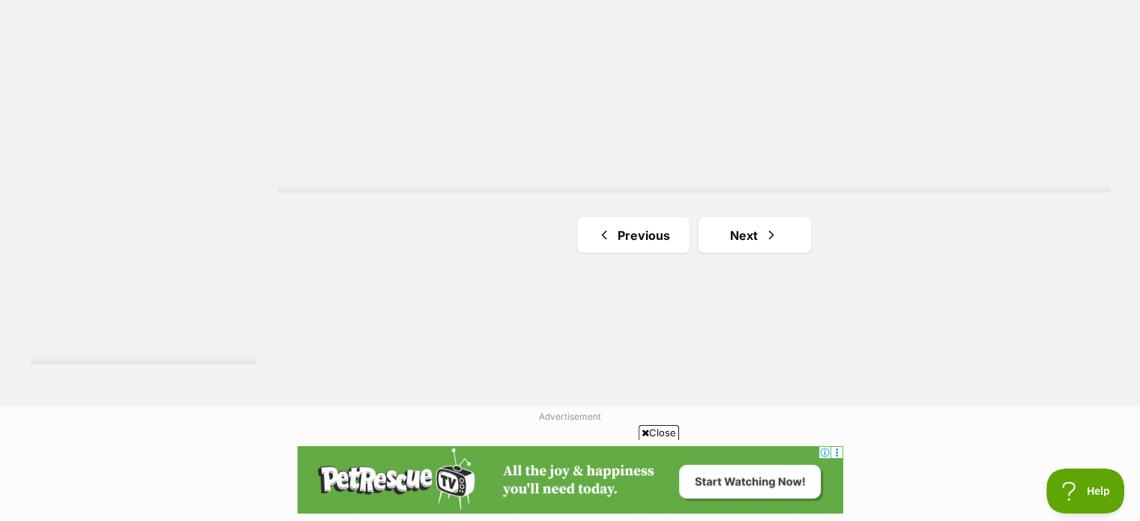
scroll to position [2773, 0]
click at [723, 229] on link "Next" at bounding box center [754, 232] width 112 height 36
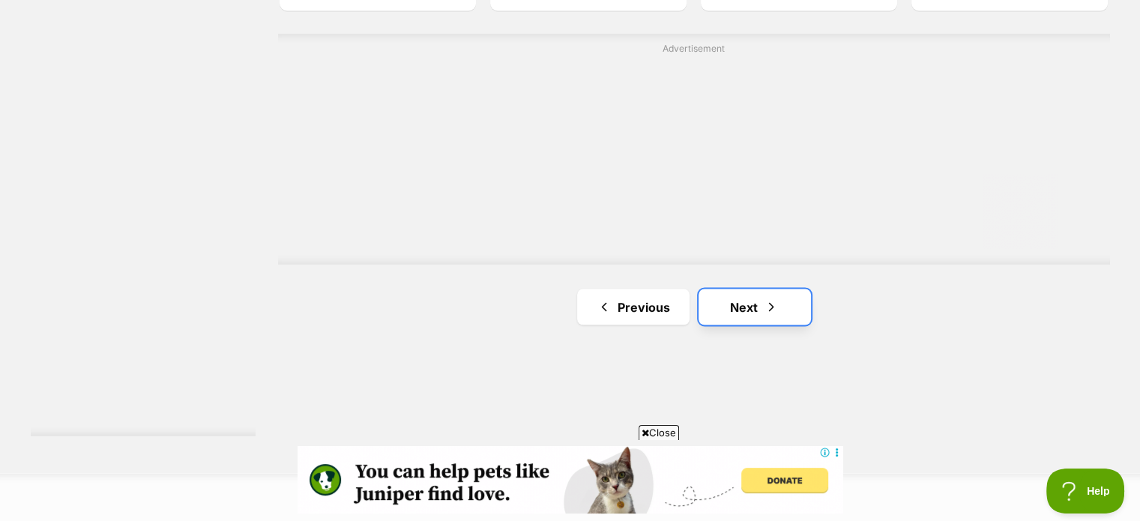
click at [773, 303] on span "Next page" at bounding box center [771, 307] width 15 height 18
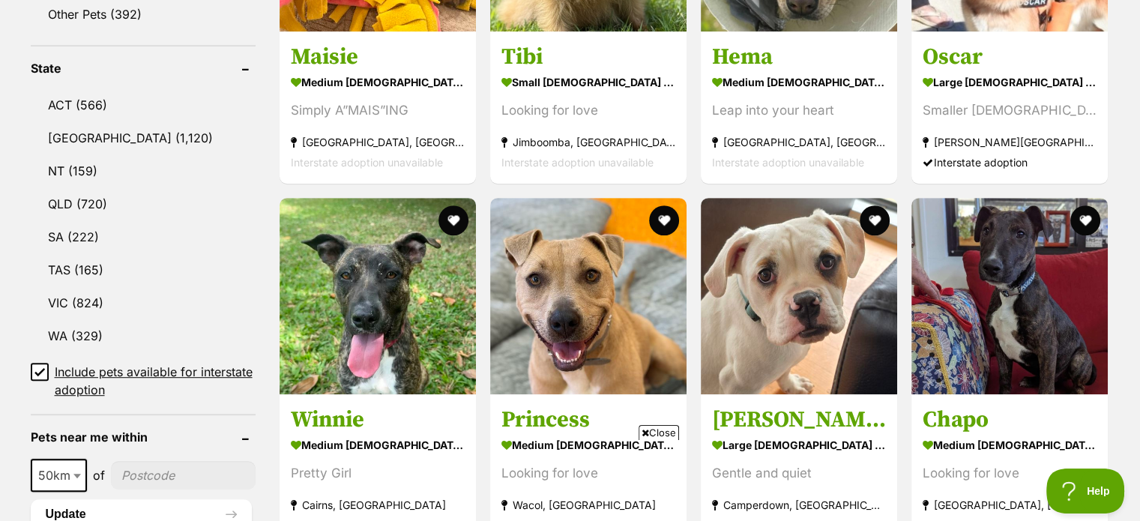
scroll to position [824, 0]
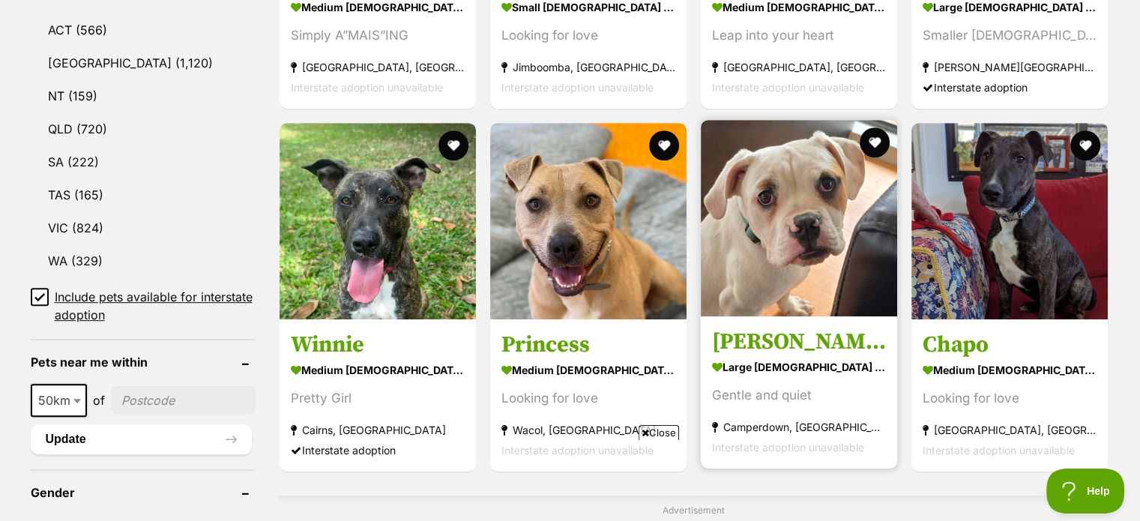
click at [815, 239] on img at bounding box center [799, 218] width 196 height 196
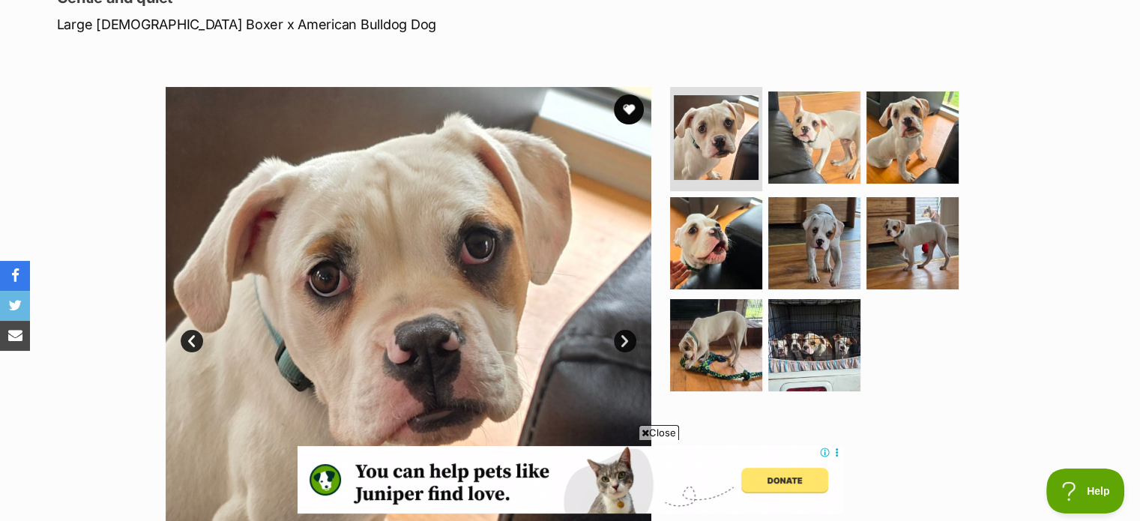
click at [629, 339] on link "Next" at bounding box center [625, 341] width 22 height 22
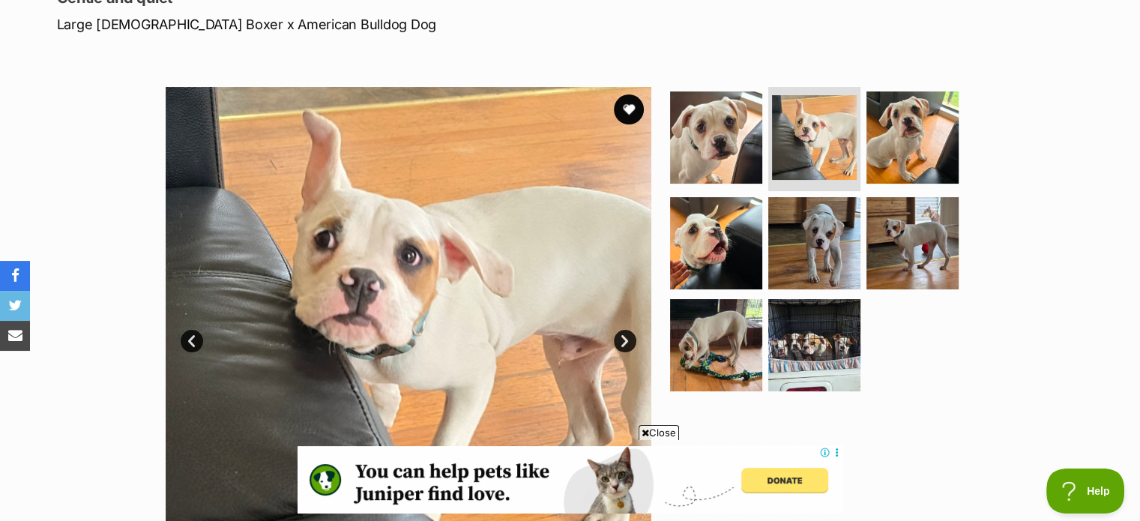
click at [629, 339] on link "Next" at bounding box center [625, 341] width 22 height 22
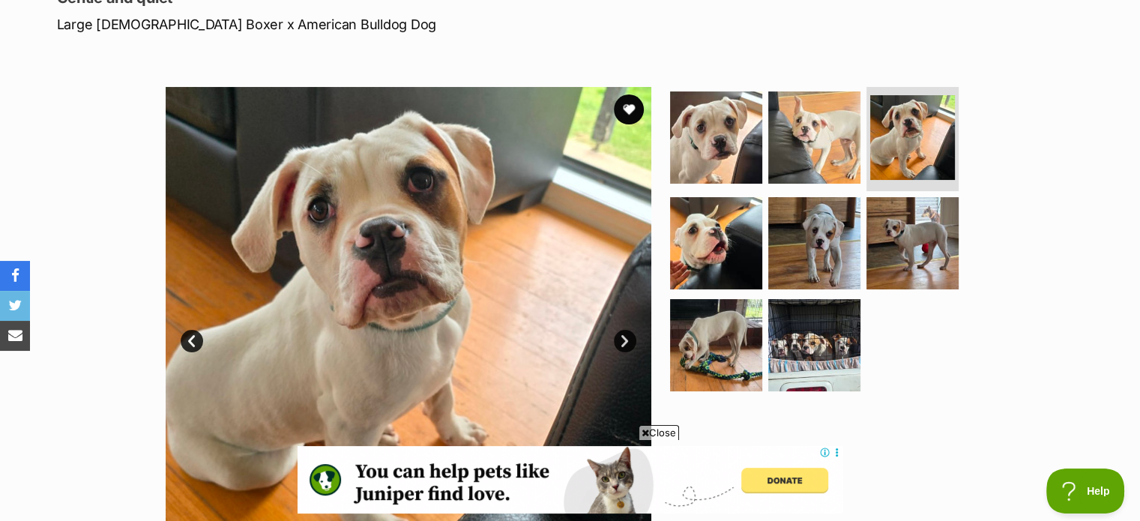
click at [629, 339] on link "Next" at bounding box center [625, 341] width 22 height 22
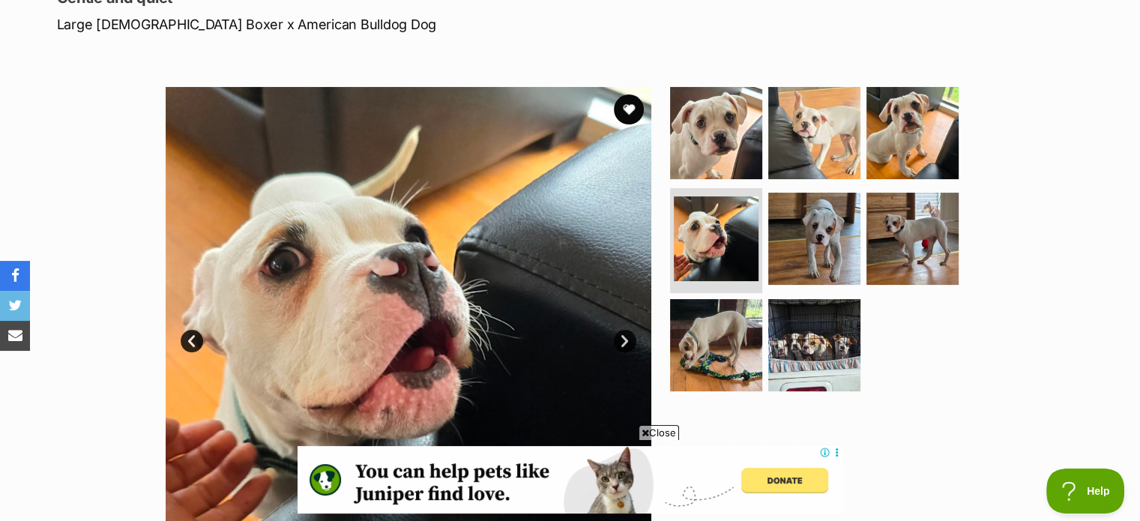
click at [629, 339] on link "Next" at bounding box center [625, 341] width 22 height 22
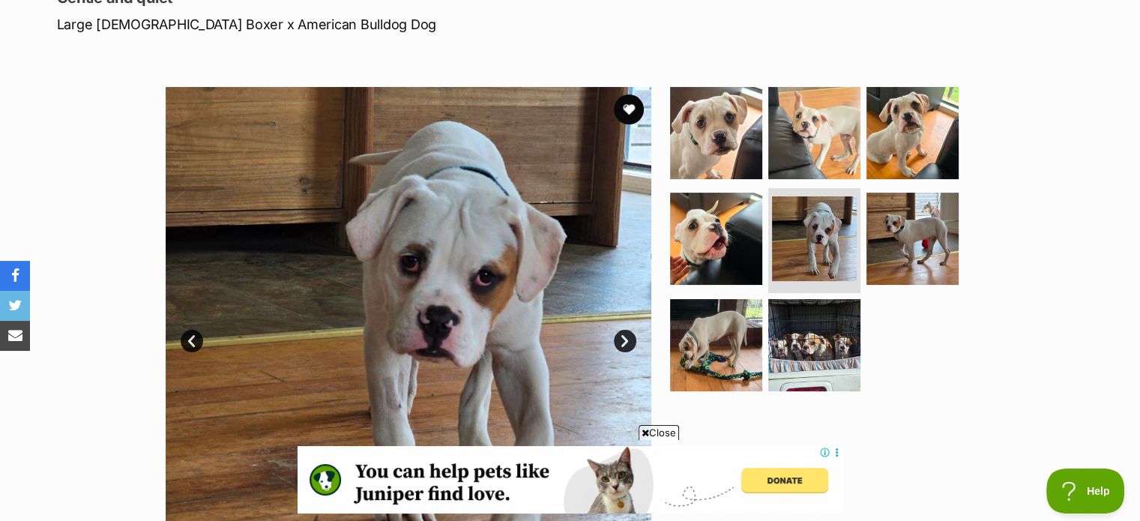
click at [629, 339] on link "Next" at bounding box center [625, 341] width 22 height 22
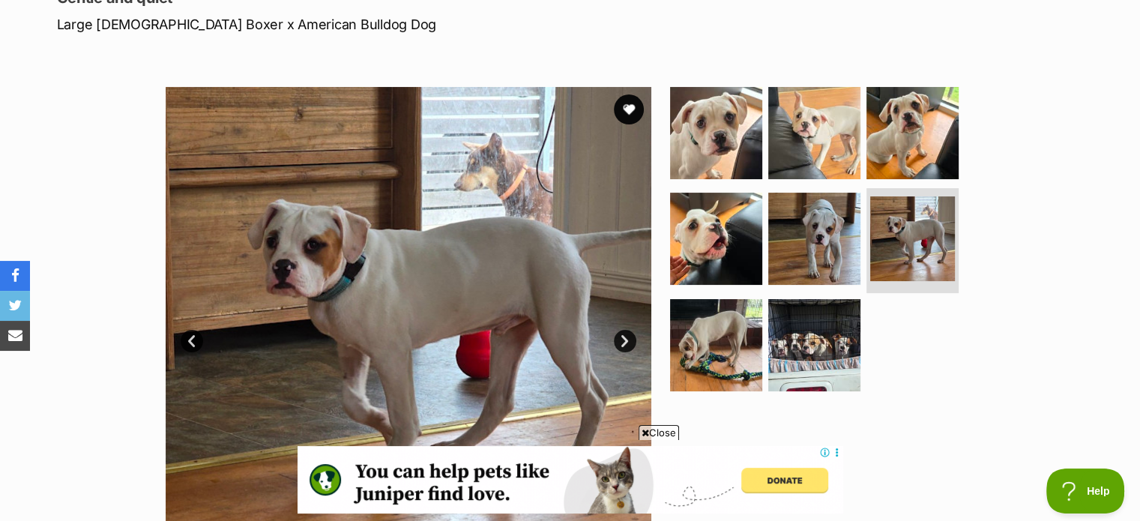
click at [629, 339] on link "Next" at bounding box center [625, 341] width 22 height 22
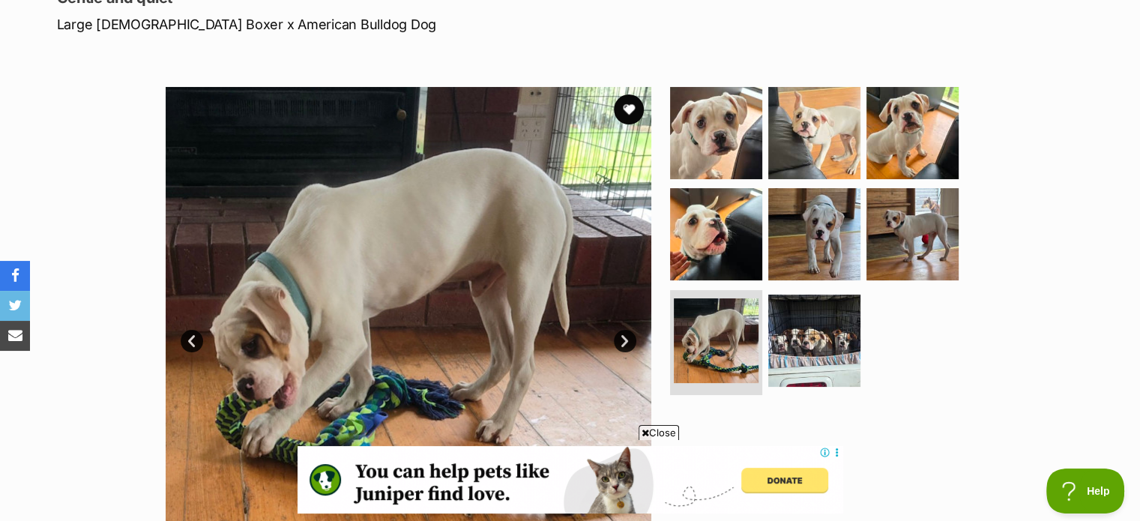
click at [629, 339] on link "Next" at bounding box center [625, 341] width 22 height 22
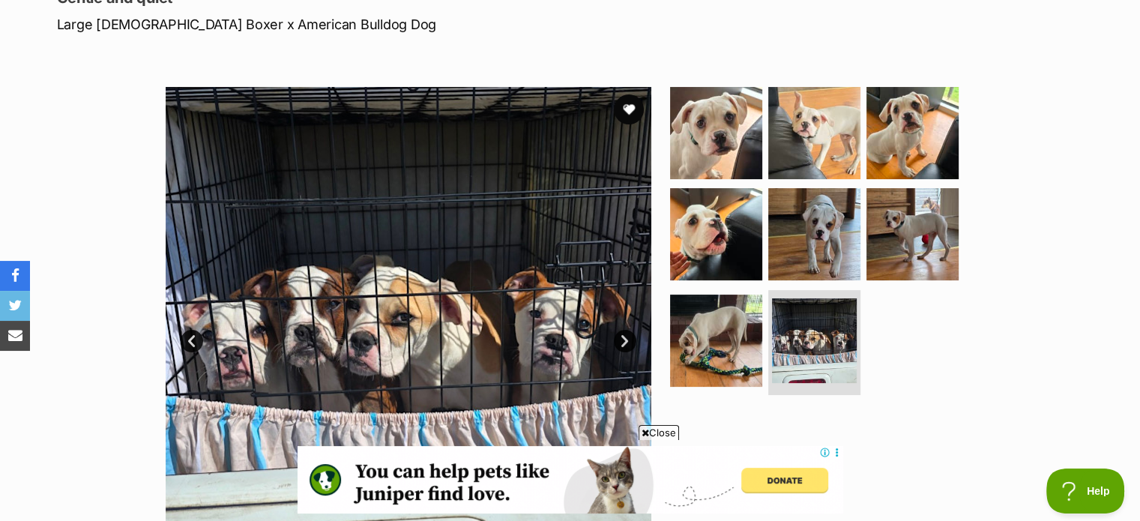
click at [629, 339] on link "Next" at bounding box center [625, 341] width 22 height 22
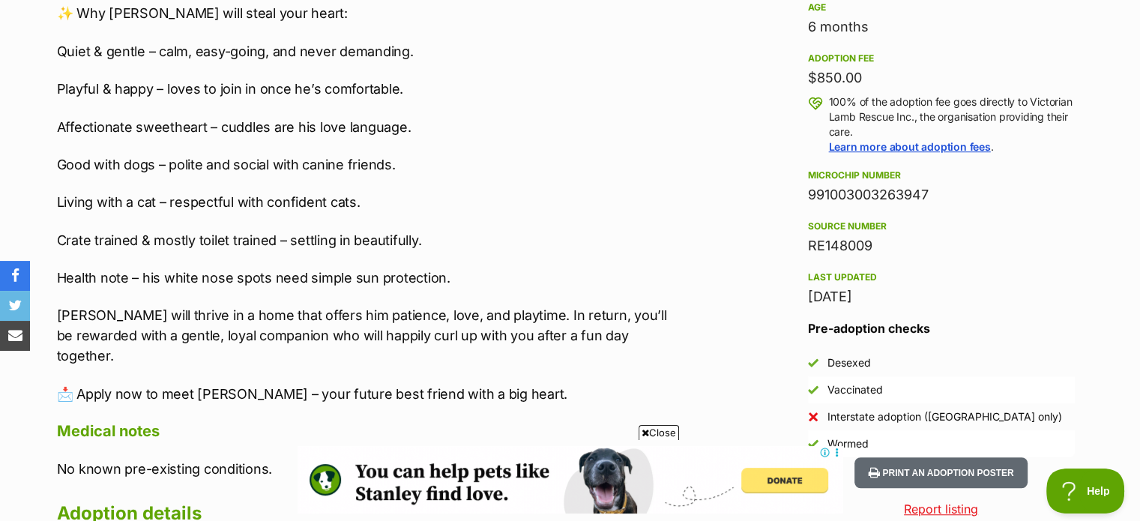
scroll to position [1124, 0]
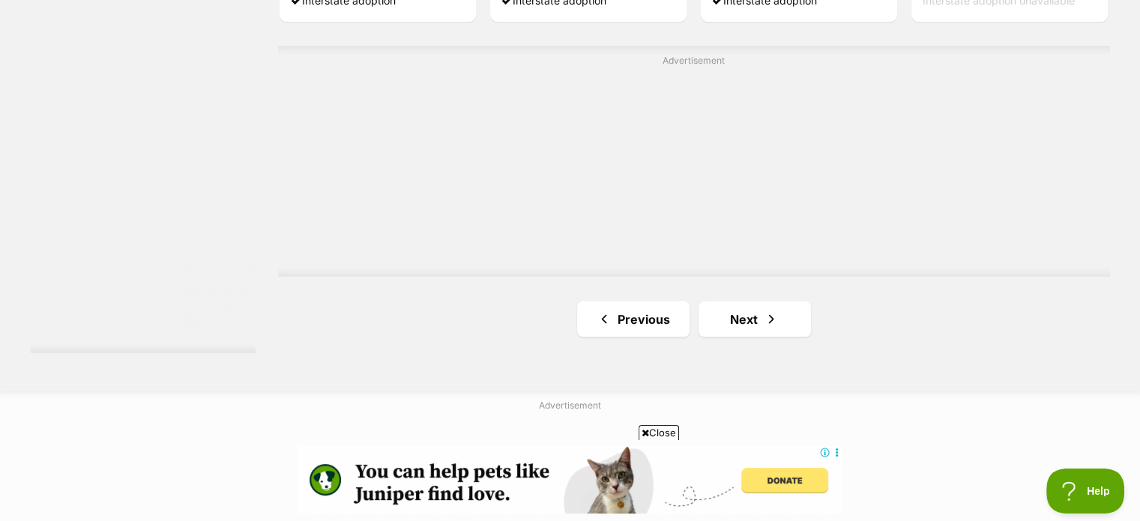
scroll to position [2848, 0]
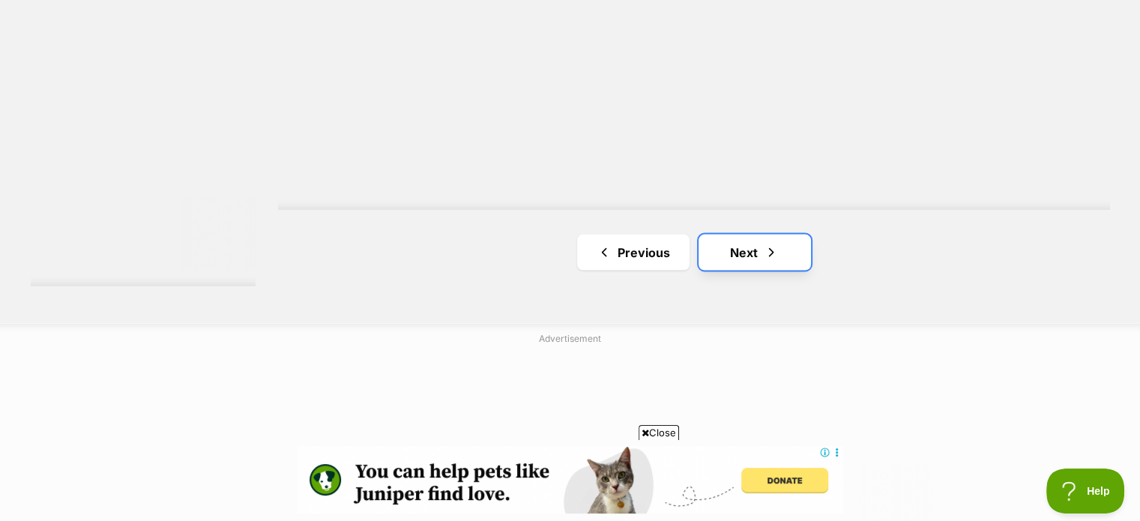
click at [770, 252] on span "Next page" at bounding box center [771, 252] width 15 height 18
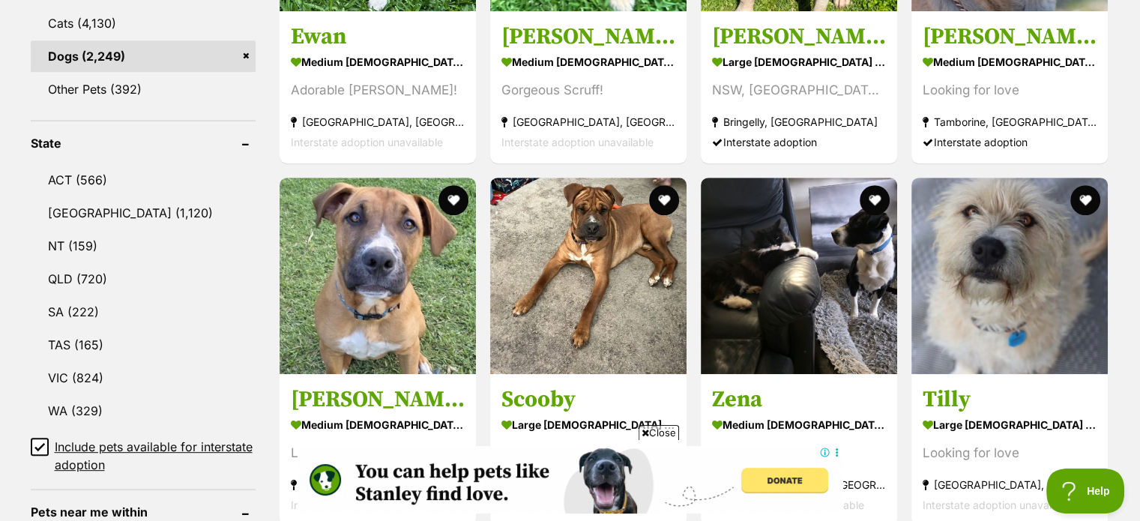
scroll to position [749, 0]
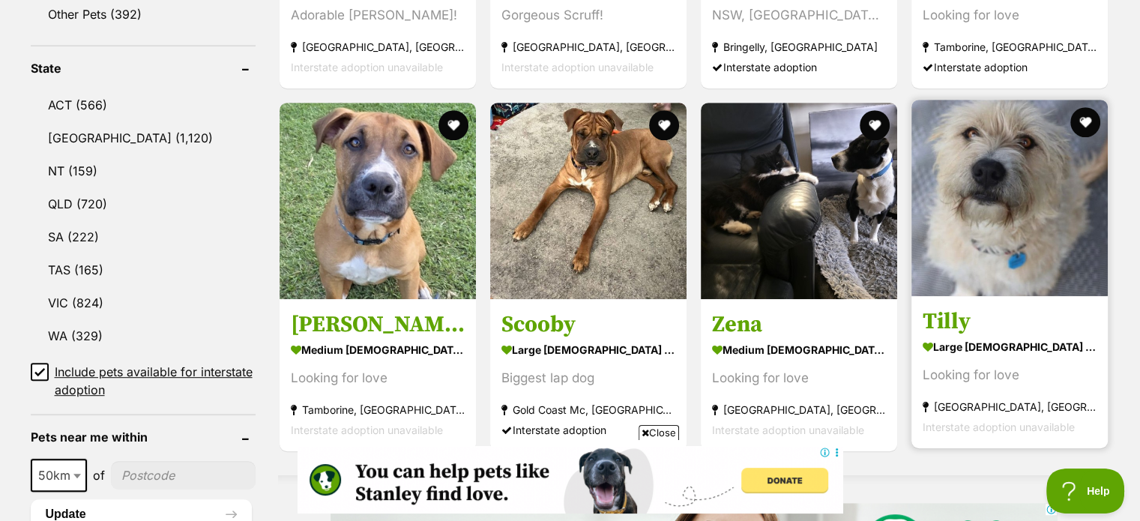
click at [964, 234] on img at bounding box center [1009, 198] width 196 height 196
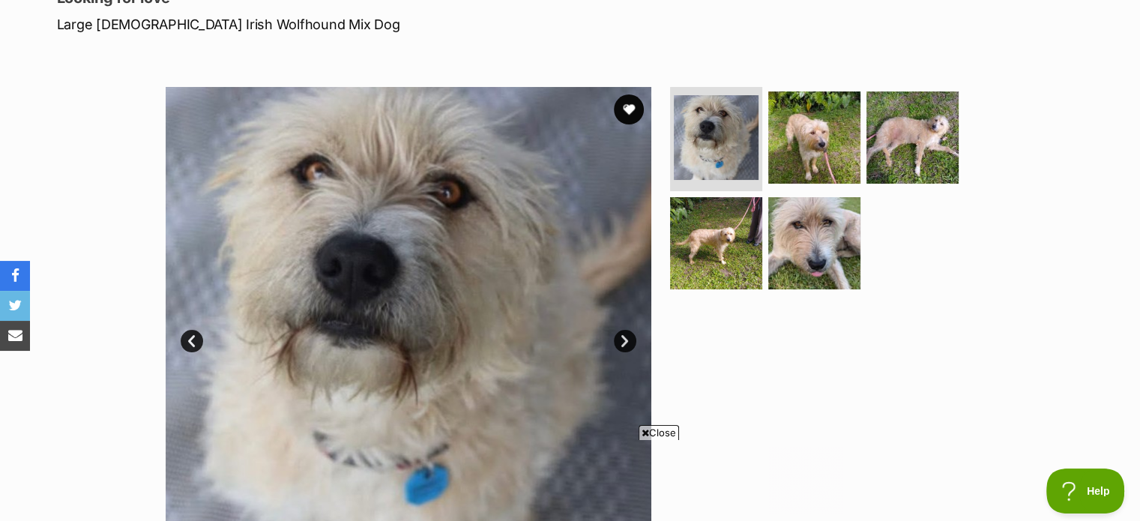
click at [618, 343] on link "Next" at bounding box center [625, 341] width 22 height 22
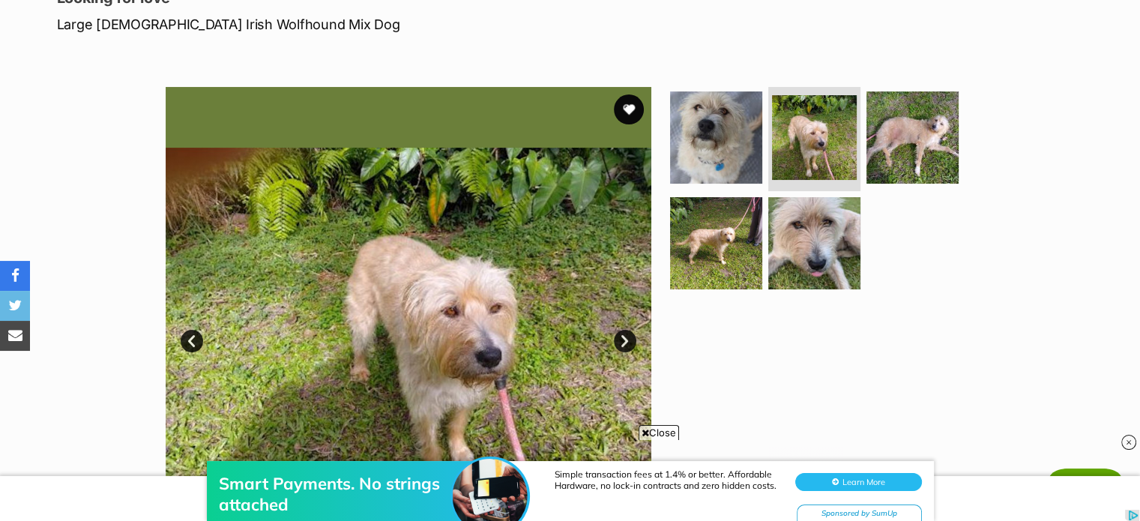
click at [623, 341] on link "Next" at bounding box center [625, 341] width 22 height 22
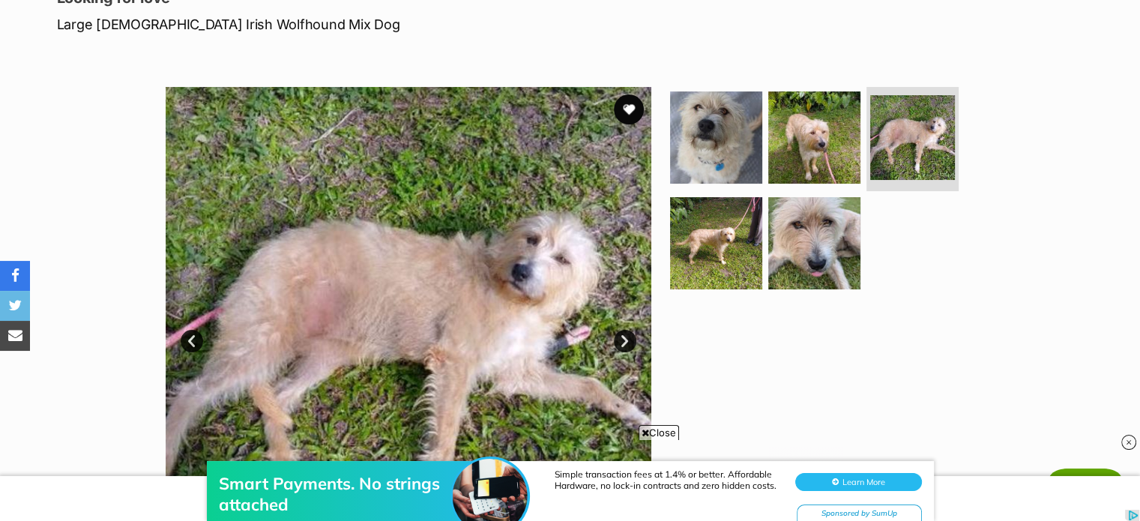
click at [623, 341] on link "Next" at bounding box center [625, 341] width 22 height 22
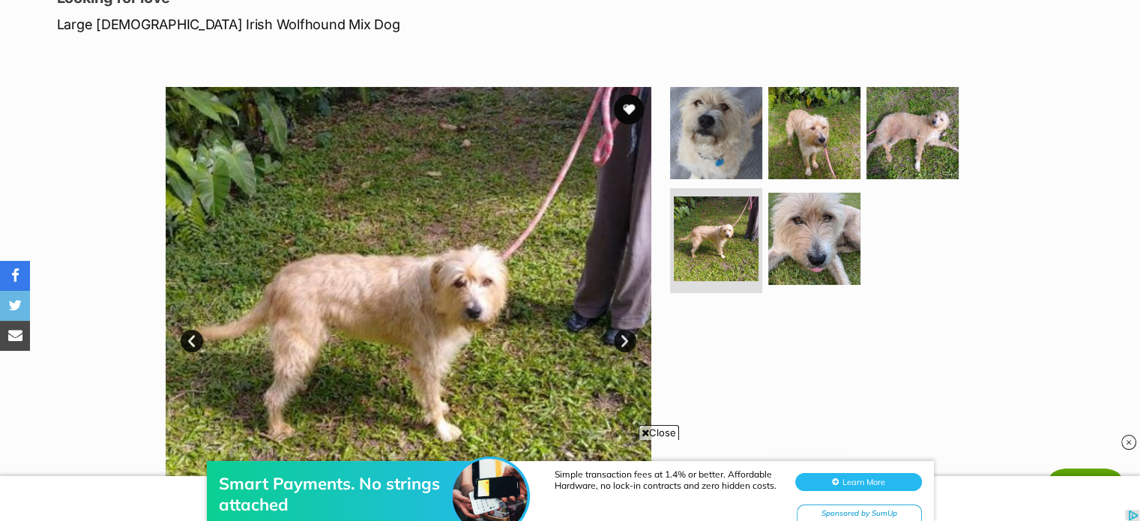
click at [623, 341] on link "Next" at bounding box center [625, 341] width 22 height 22
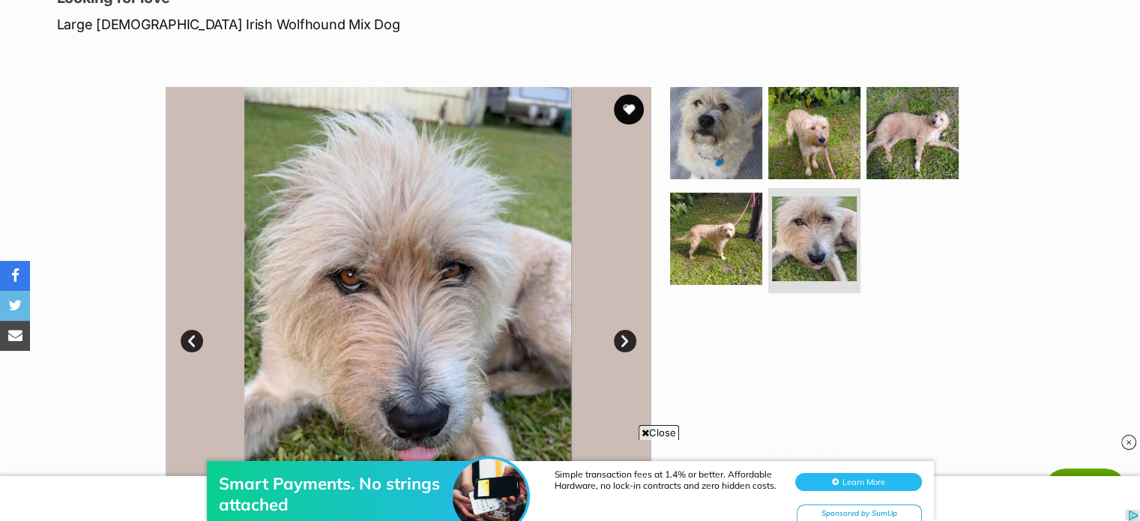
click at [623, 341] on link "Next" at bounding box center [625, 341] width 22 height 22
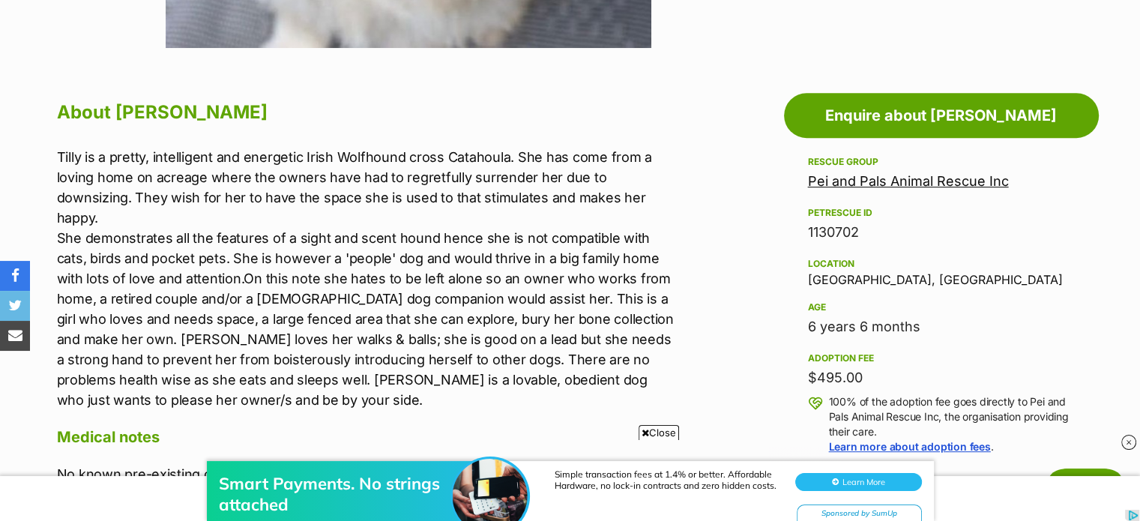
scroll to position [824, 0]
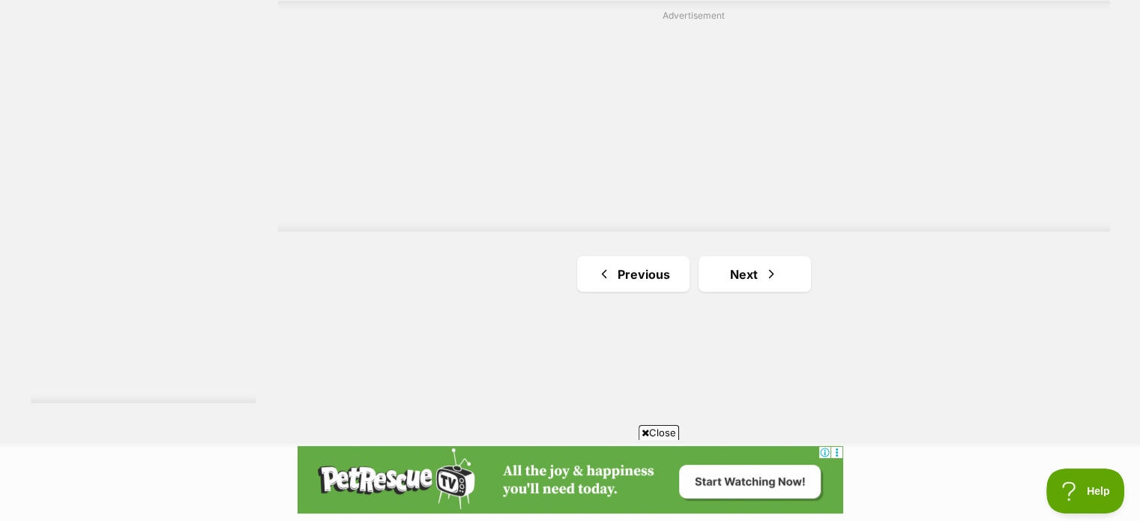
scroll to position [2764, 0]
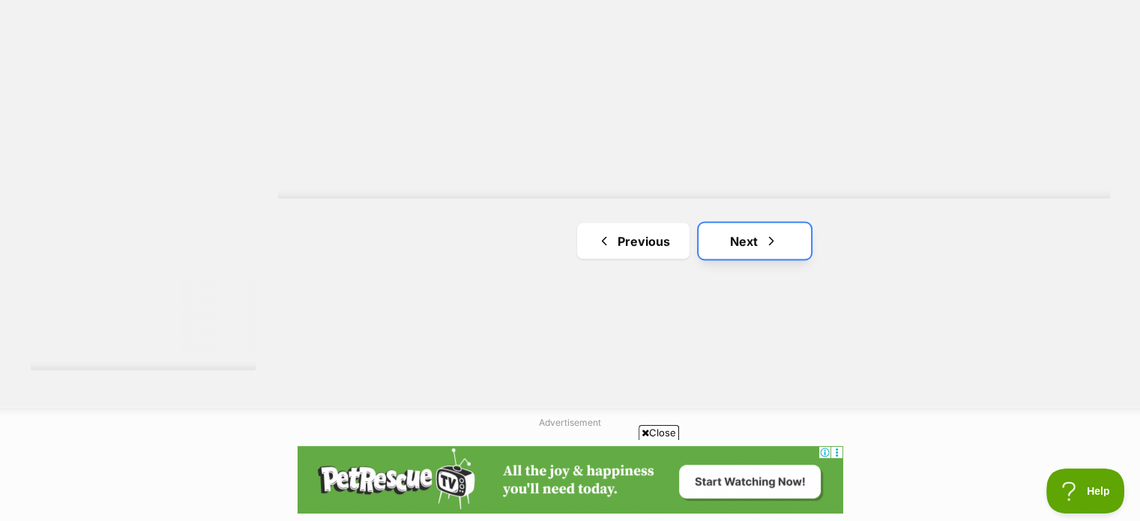
click at [776, 232] on span "Next page" at bounding box center [771, 241] width 15 height 18
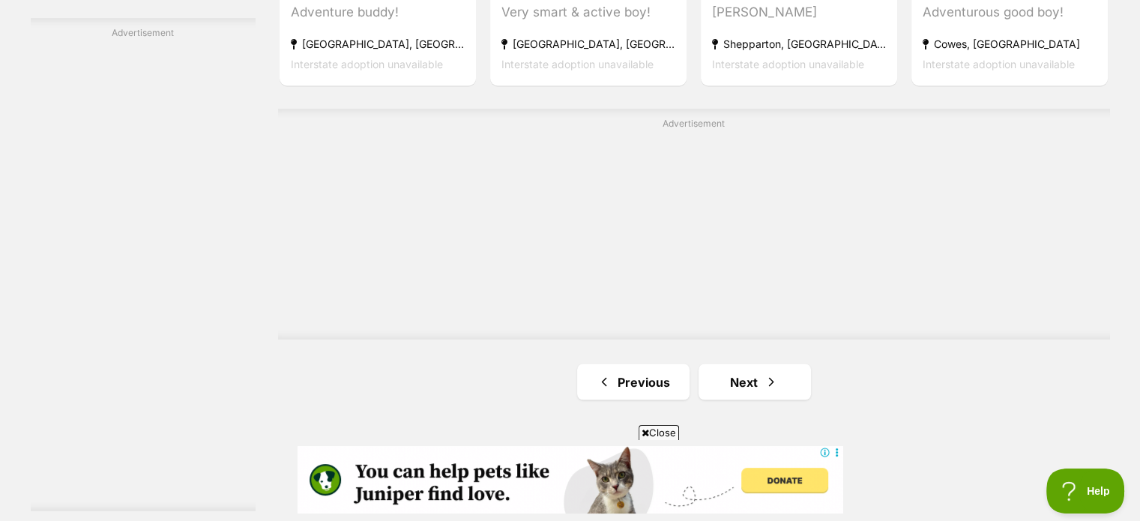
scroll to position [2848, 0]
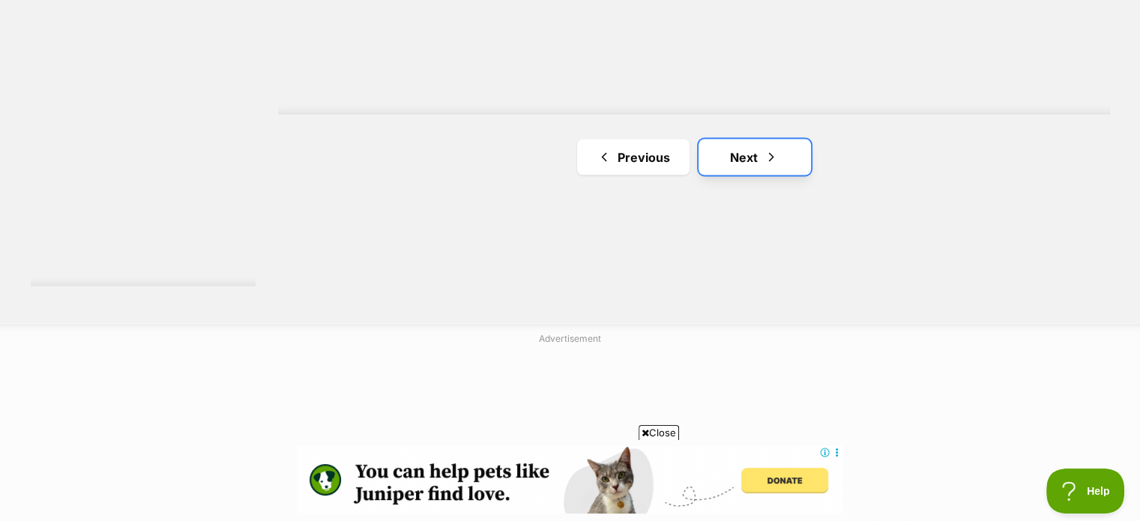
click at [757, 151] on link "Next" at bounding box center [754, 157] width 112 height 36
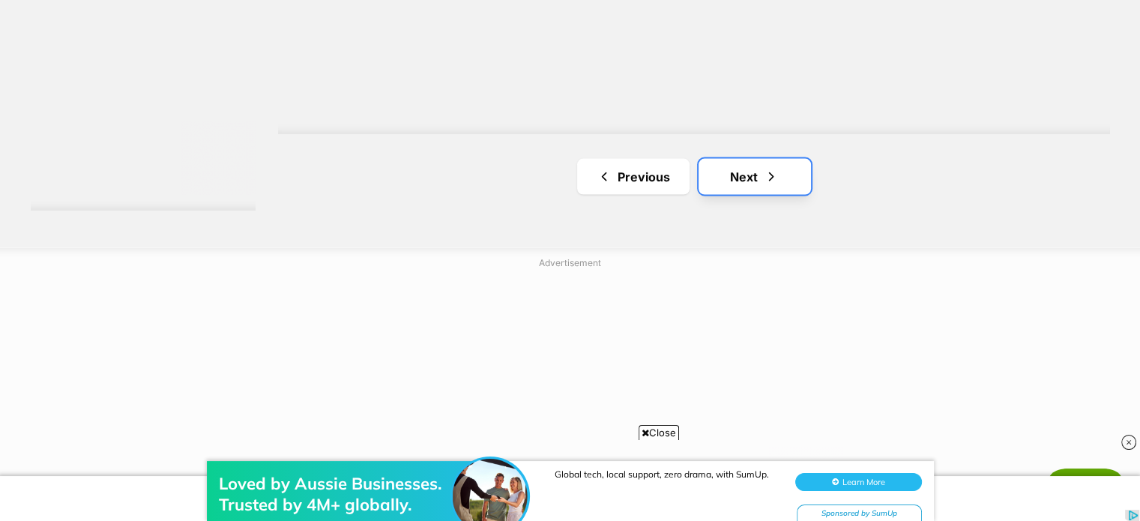
click at [764, 171] on span "Next page" at bounding box center [771, 177] width 15 height 18
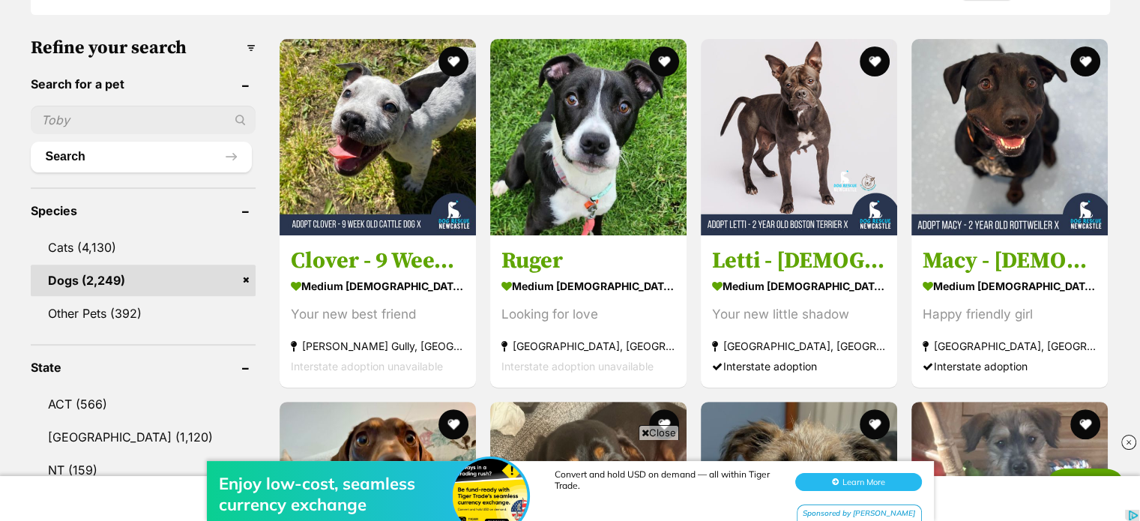
scroll to position [450, 0]
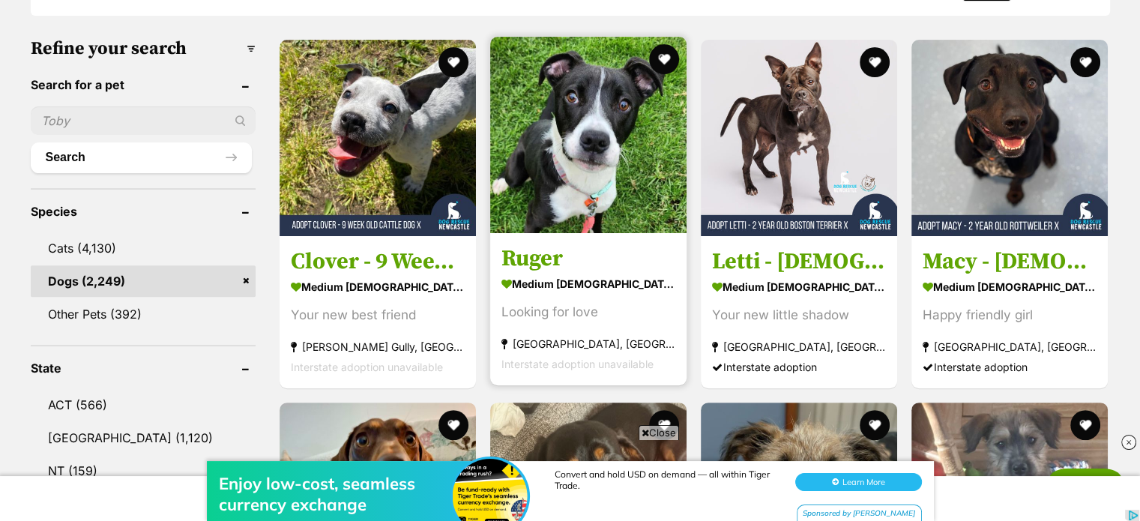
click at [563, 140] on img at bounding box center [588, 135] width 196 height 196
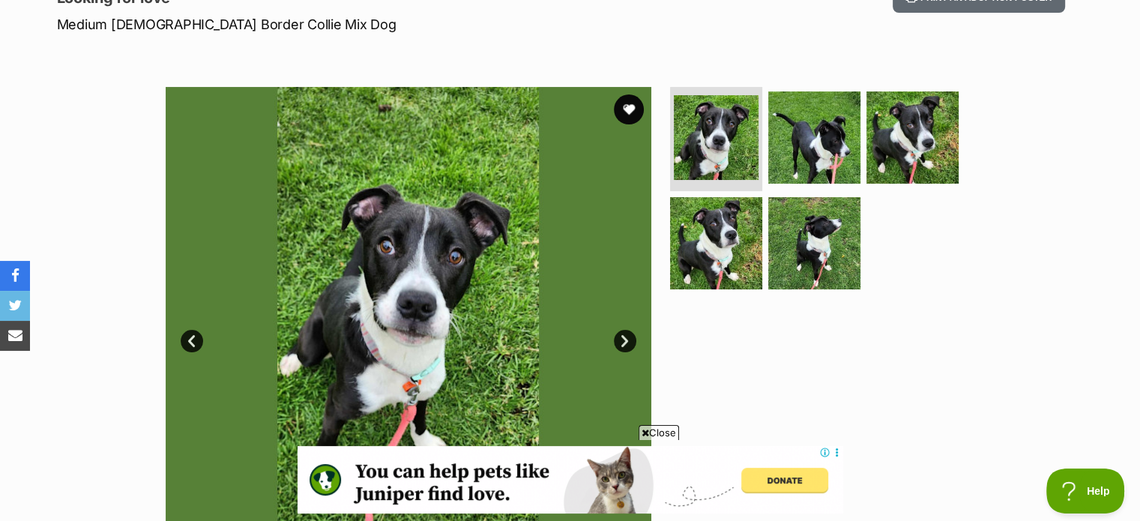
click at [628, 336] on link "Next" at bounding box center [625, 341] width 22 height 22
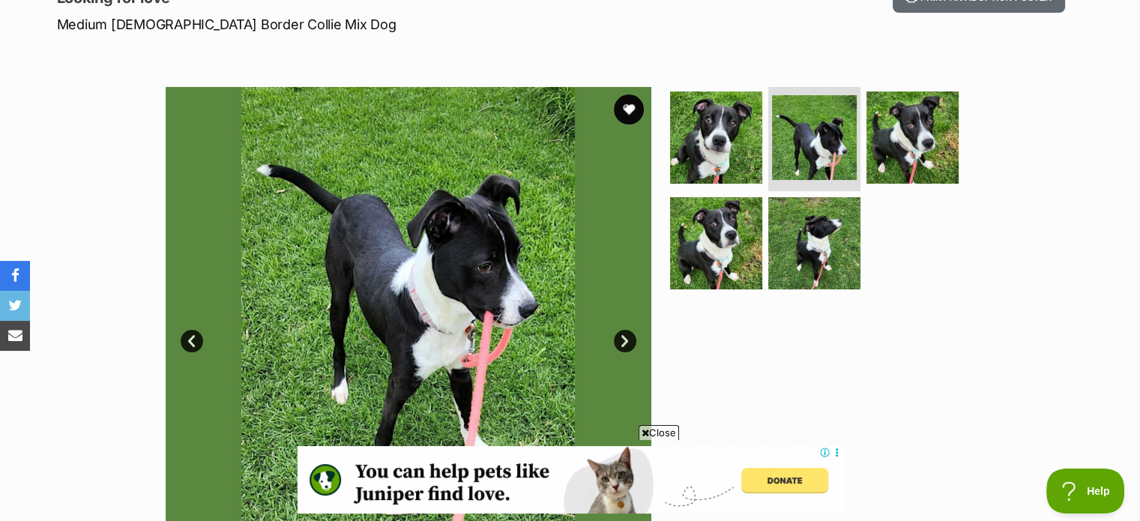
click at [628, 336] on link "Next" at bounding box center [625, 341] width 22 height 22
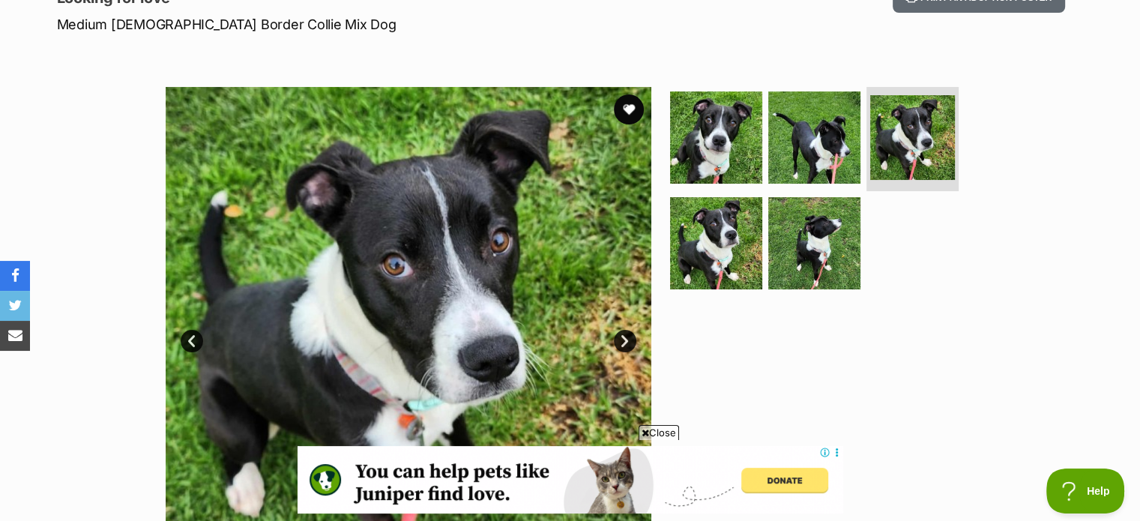
click at [628, 336] on link "Next" at bounding box center [625, 341] width 22 height 22
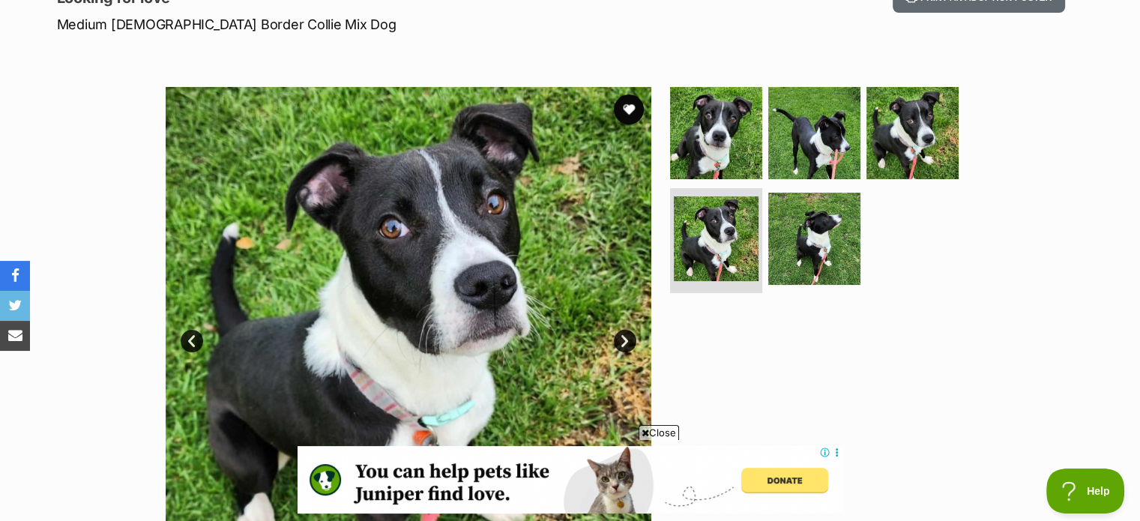
click at [628, 336] on link "Next" at bounding box center [625, 341] width 22 height 22
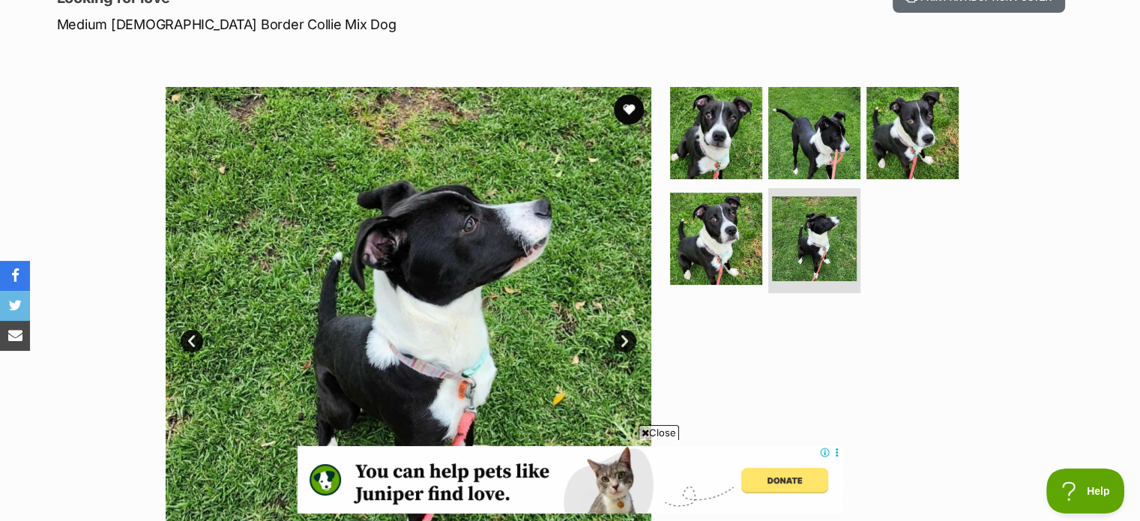
click at [628, 336] on link "Next" at bounding box center [625, 341] width 22 height 22
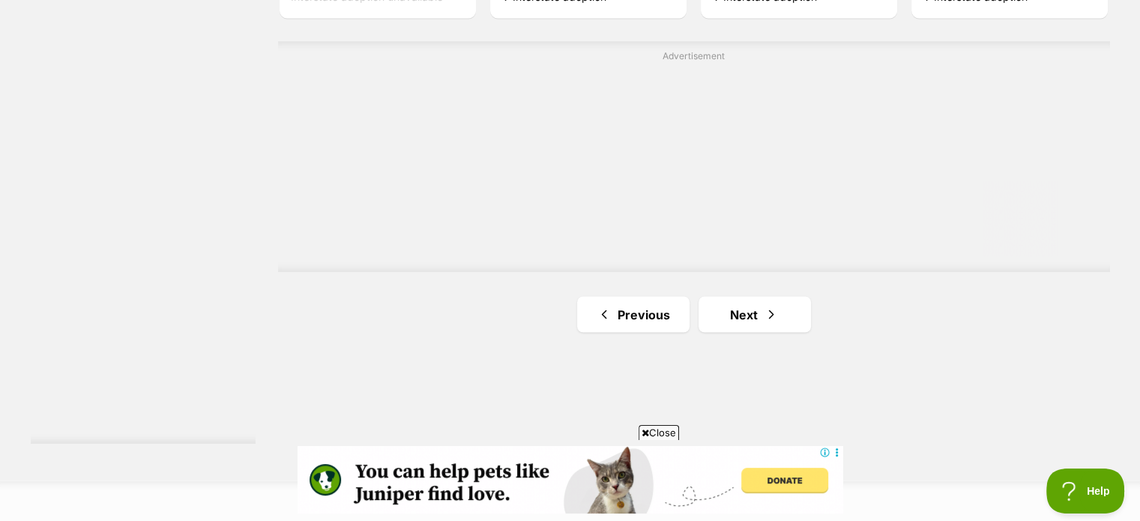
scroll to position [2711, 0]
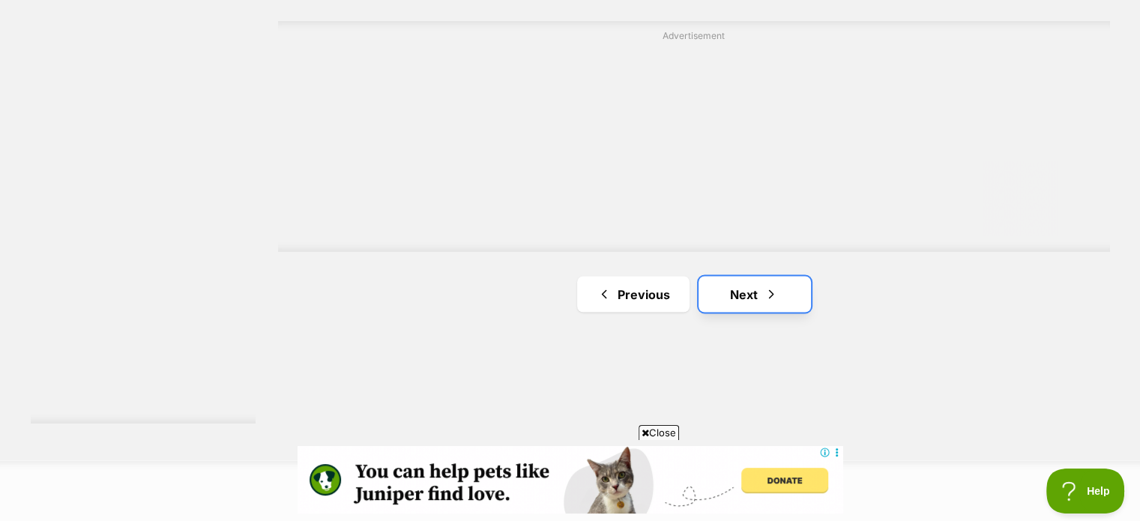
click at [767, 290] on span "Next page" at bounding box center [771, 294] width 15 height 18
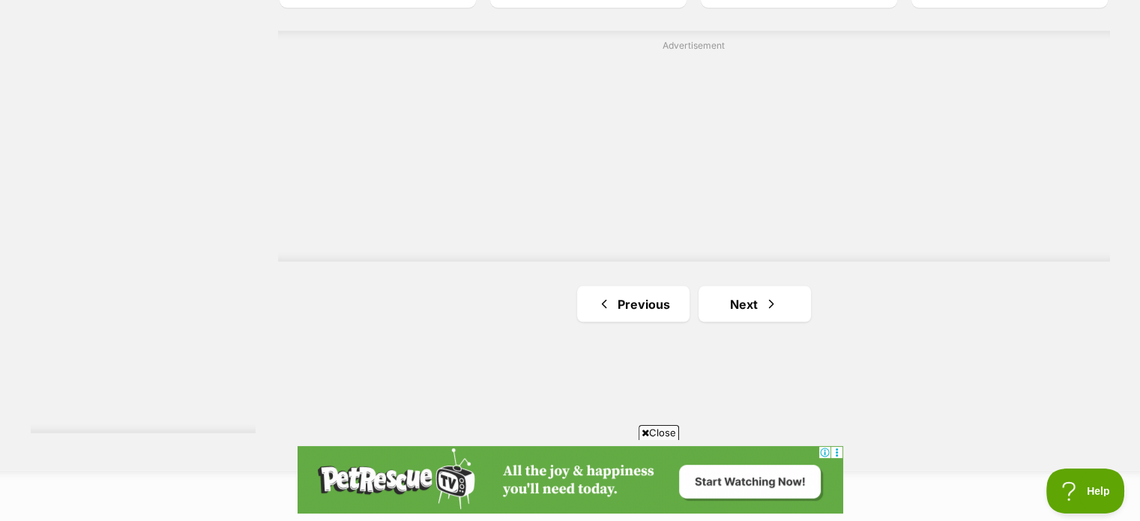
scroll to position [2773, 0]
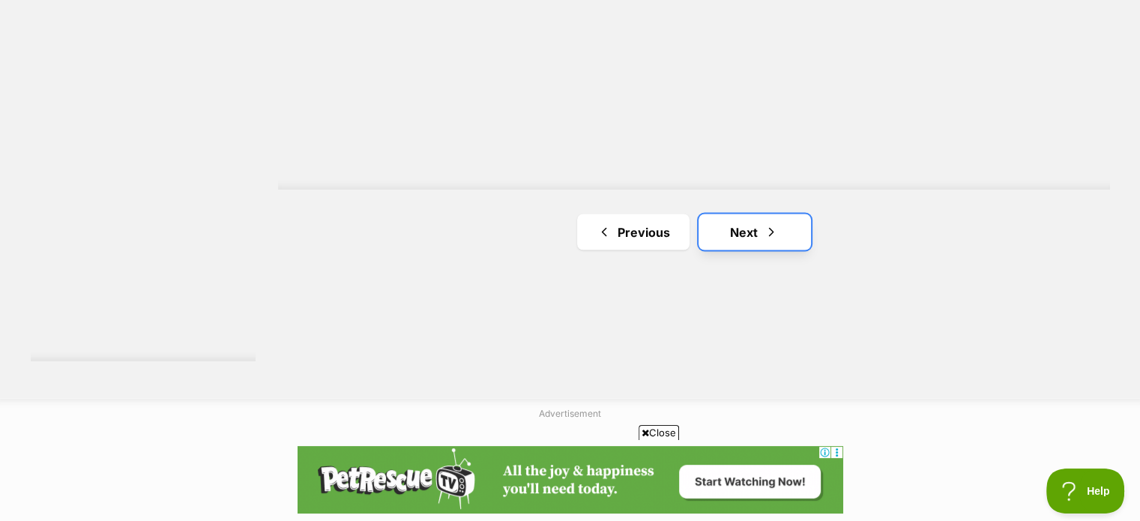
click at [758, 232] on link "Next" at bounding box center [754, 232] width 112 height 36
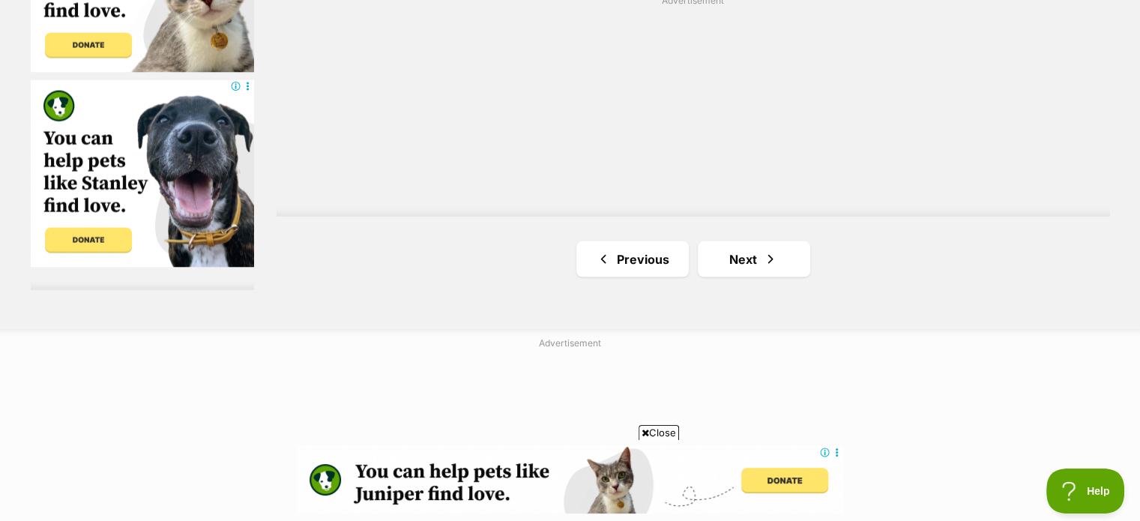
scroll to position [2848, 0]
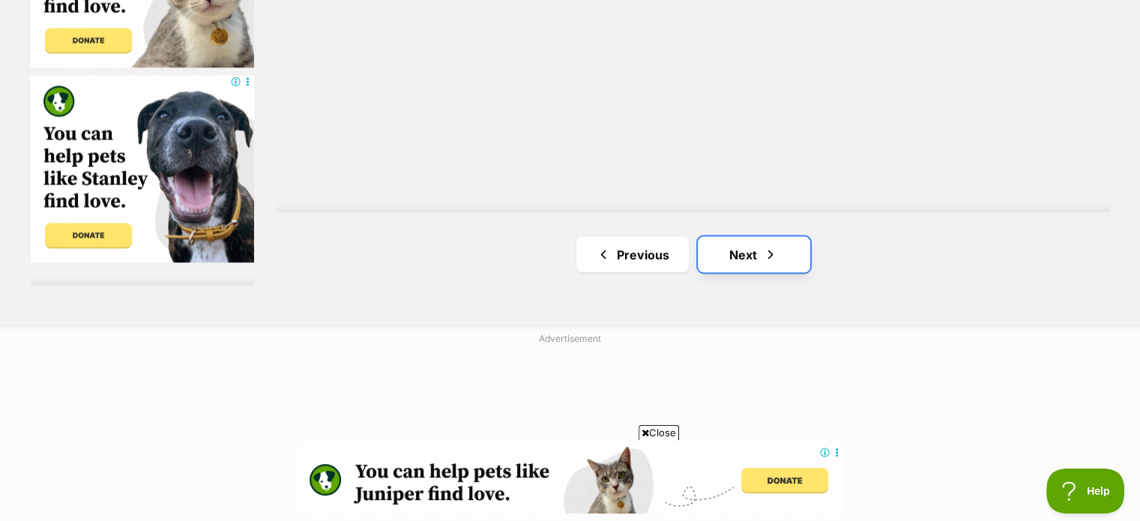
click at [758, 253] on link "Next" at bounding box center [754, 254] width 112 height 36
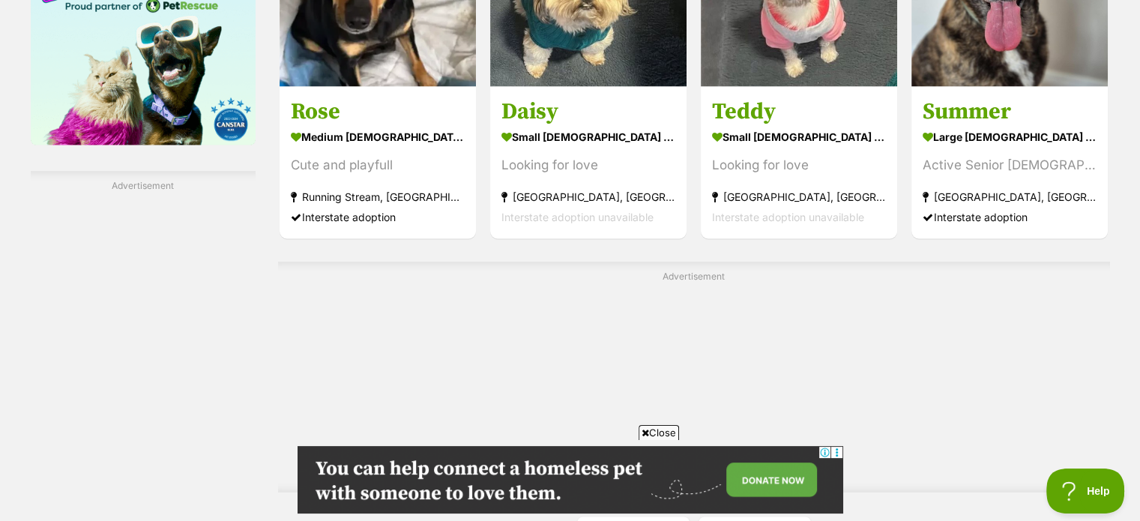
scroll to position [2623, 0]
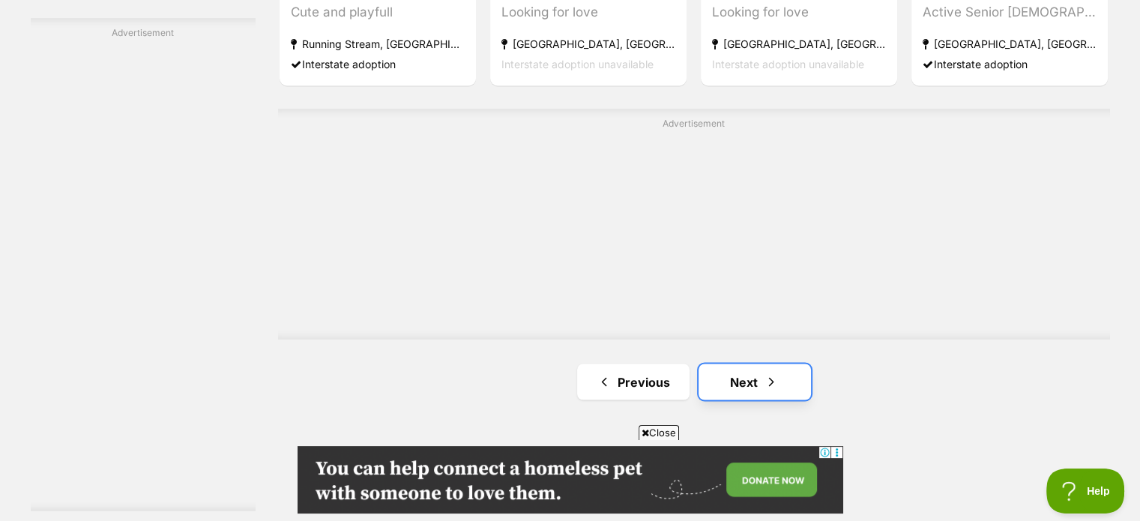
click at [773, 382] on span "Next page" at bounding box center [771, 381] width 15 height 18
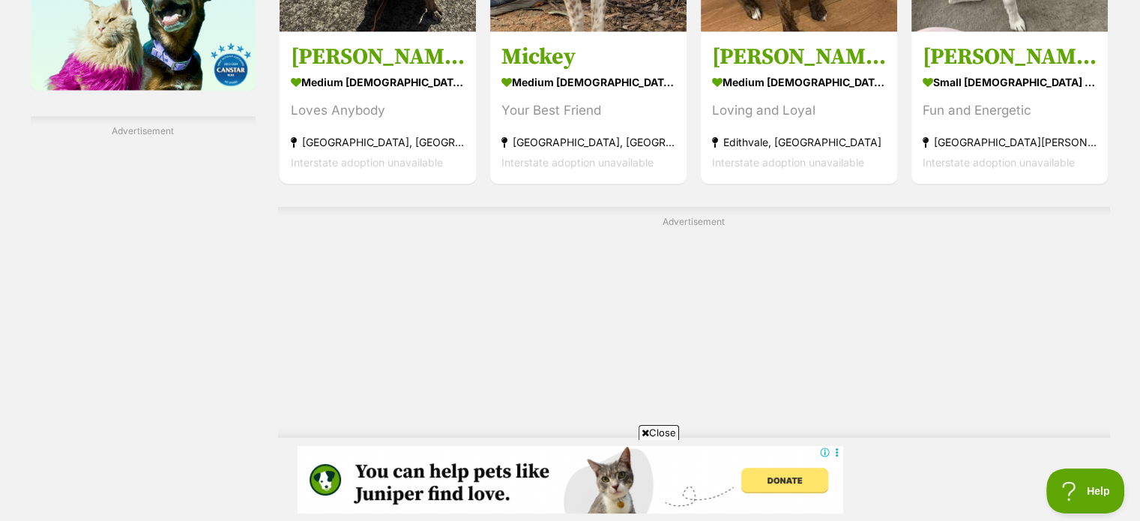
scroll to position [2623, 0]
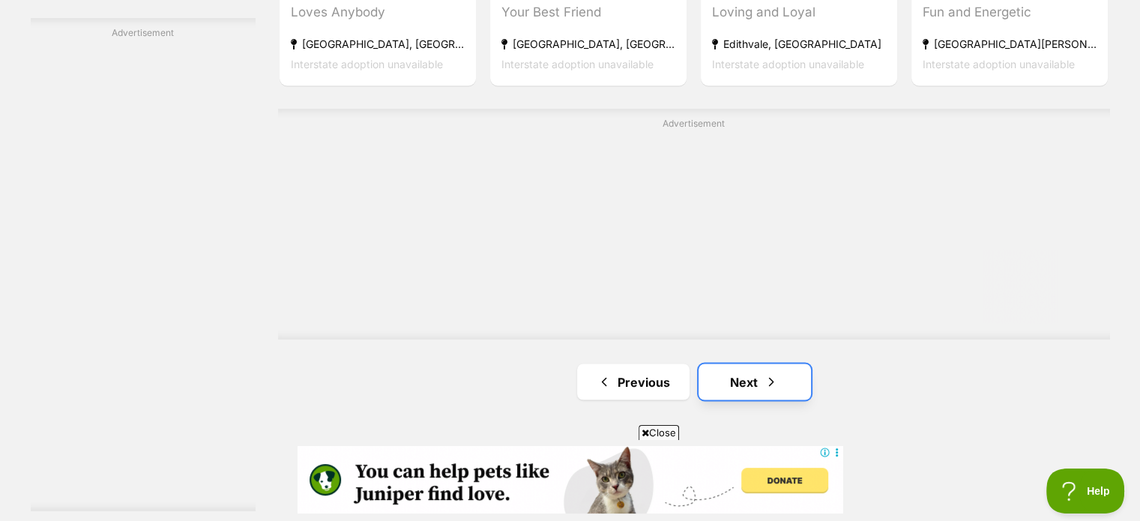
click at [784, 381] on link "Next" at bounding box center [754, 381] width 112 height 36
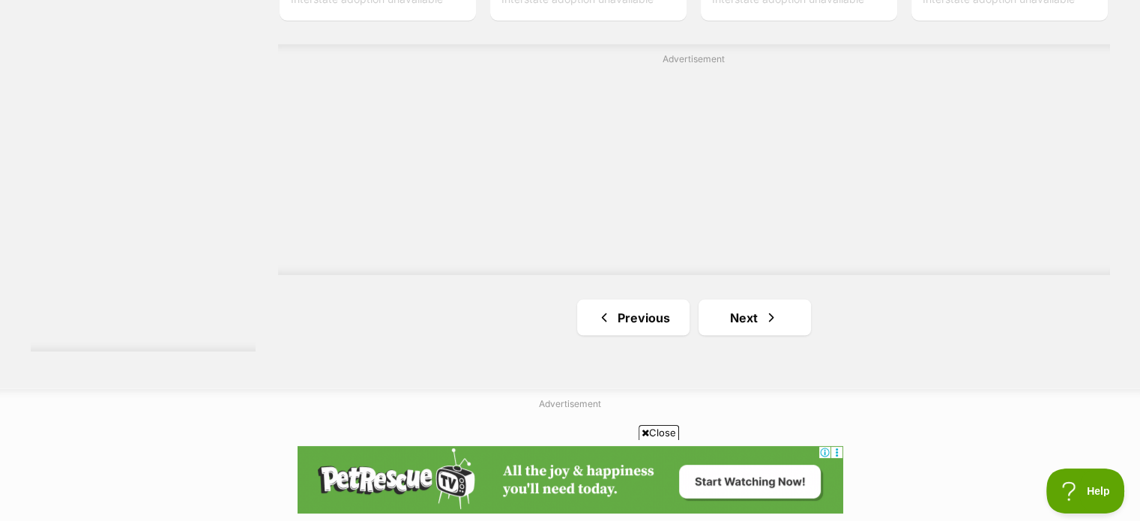
scroll to position [2848, 0]
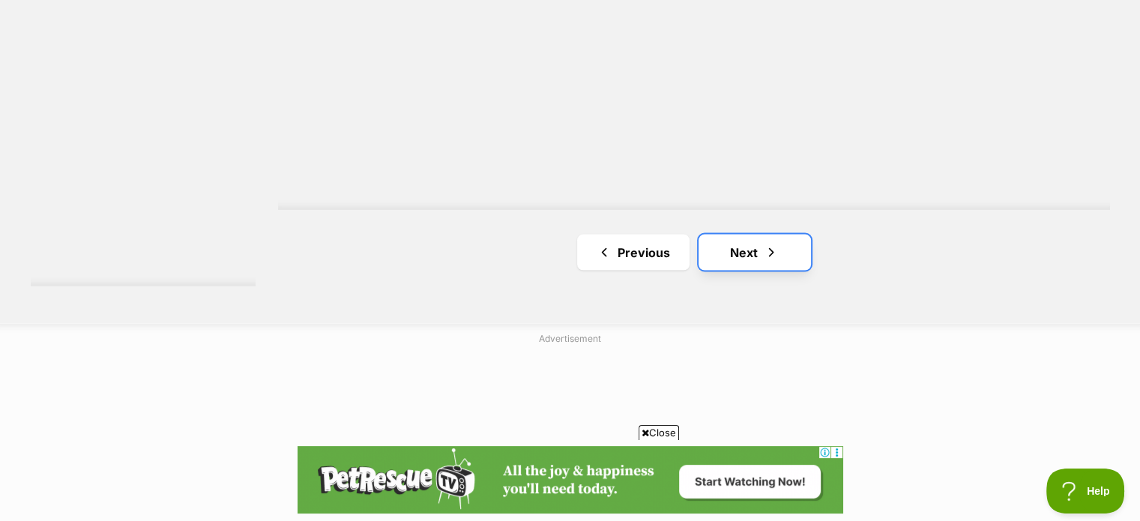
click at [762, 250] on link "Next" at bounding box center [754, 252] width 112 height 36
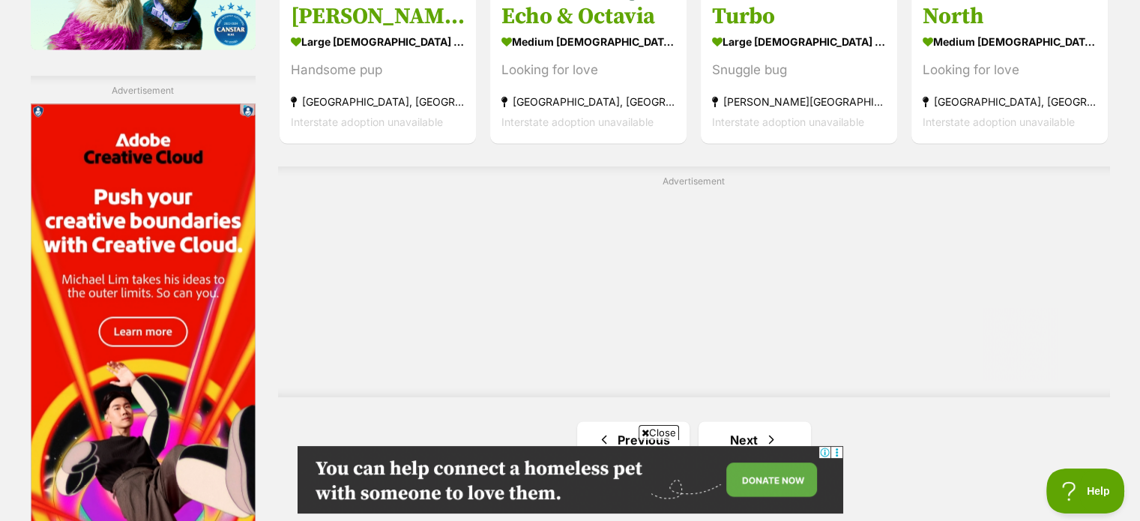
scroll to position [2623, 0]
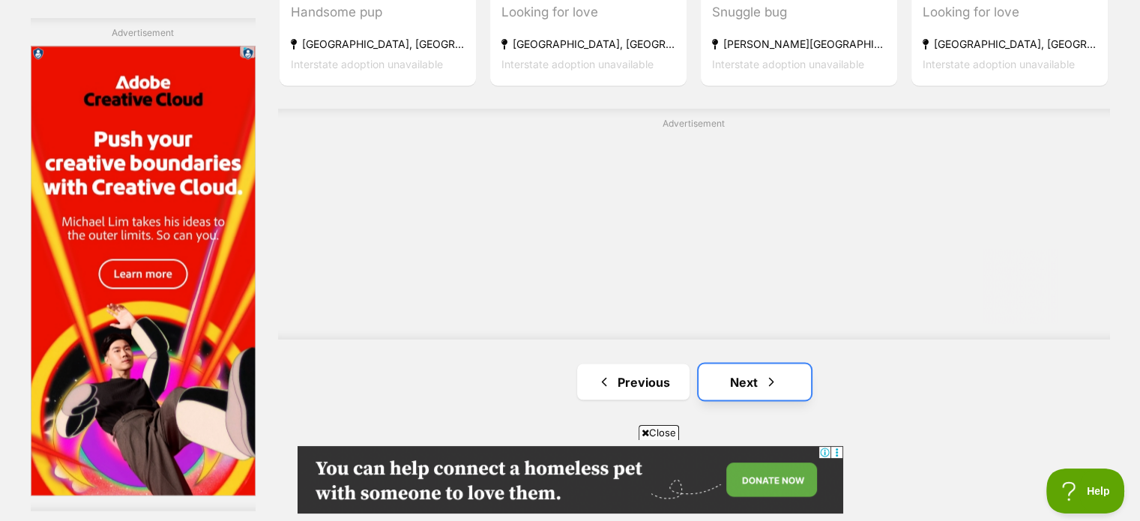
click at [782, 380] on link "Next" at bounding box center [754, 381] width 112 height 36
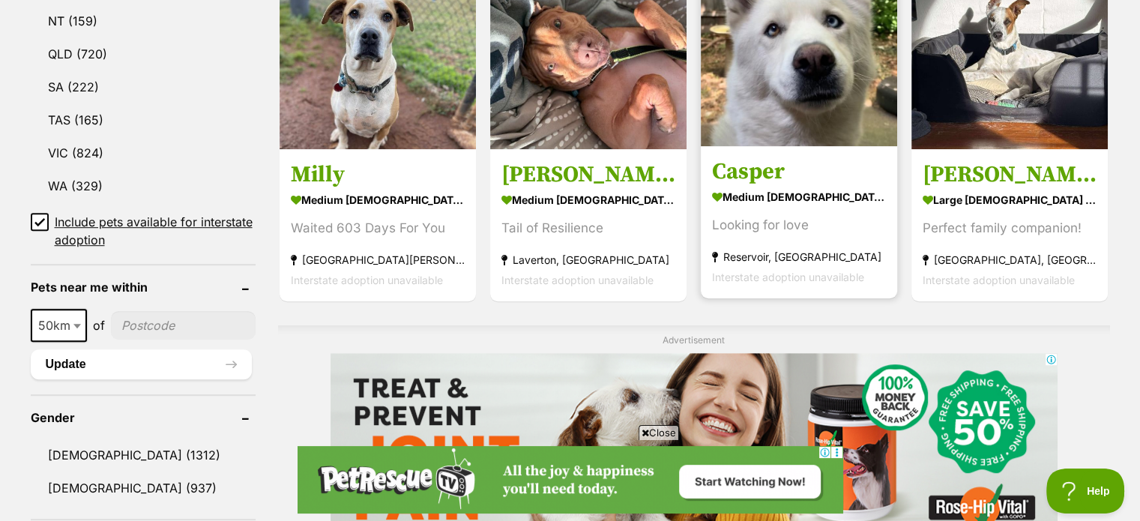
scroll to position [824, 0]
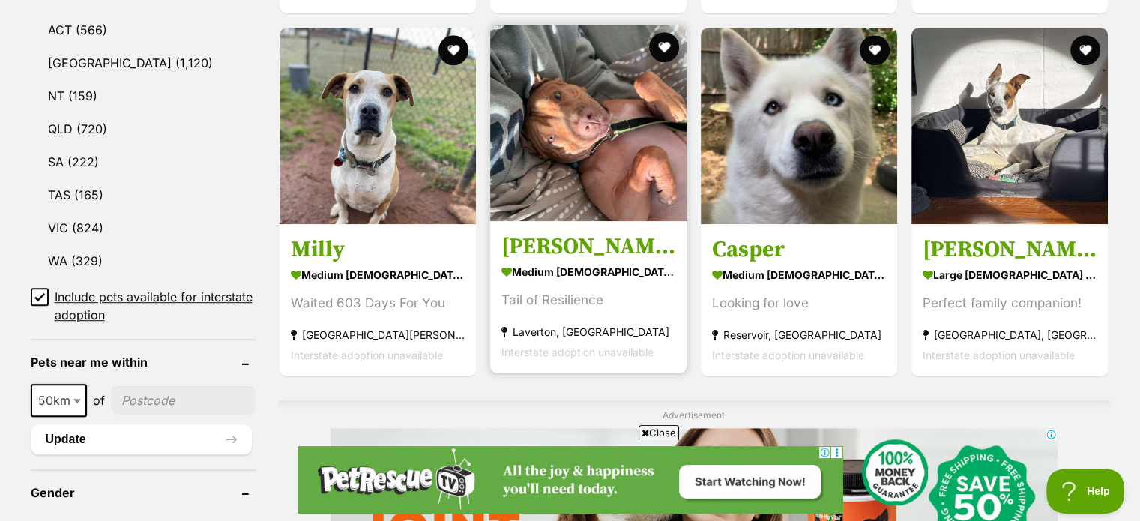
click at [559, 290] on div "Tail of Resilience" at bounding box center [588, 300] width 174 height 20
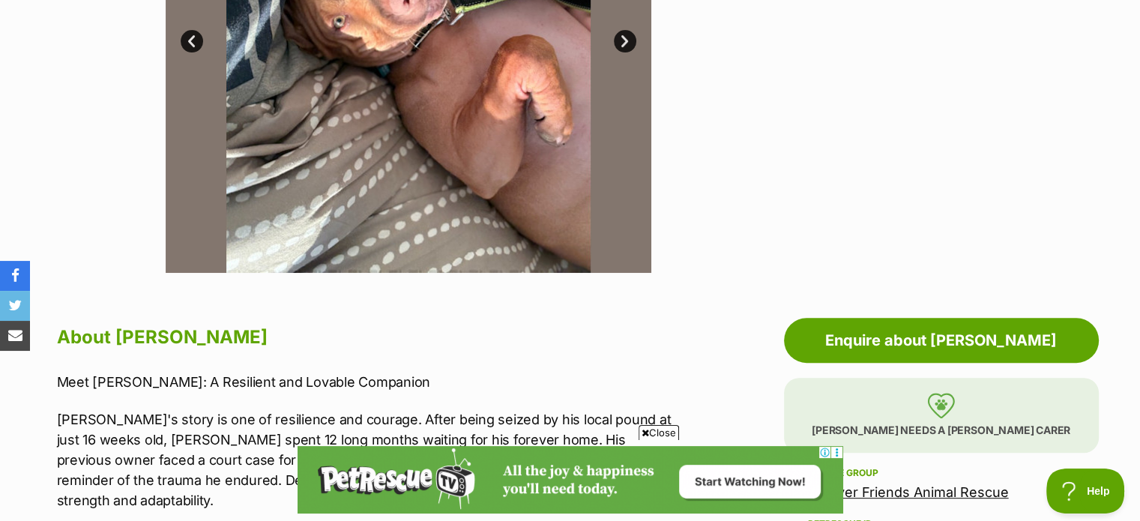
scroll to position [300, 0]
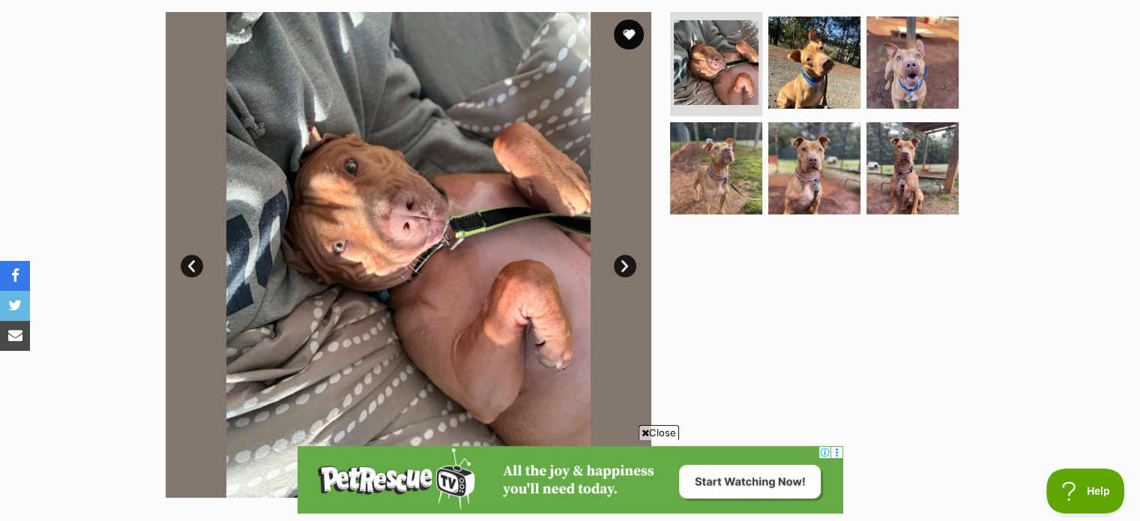
click at [631, 263] on link "Next" at bounding box center [625, 266] width 22 height 22
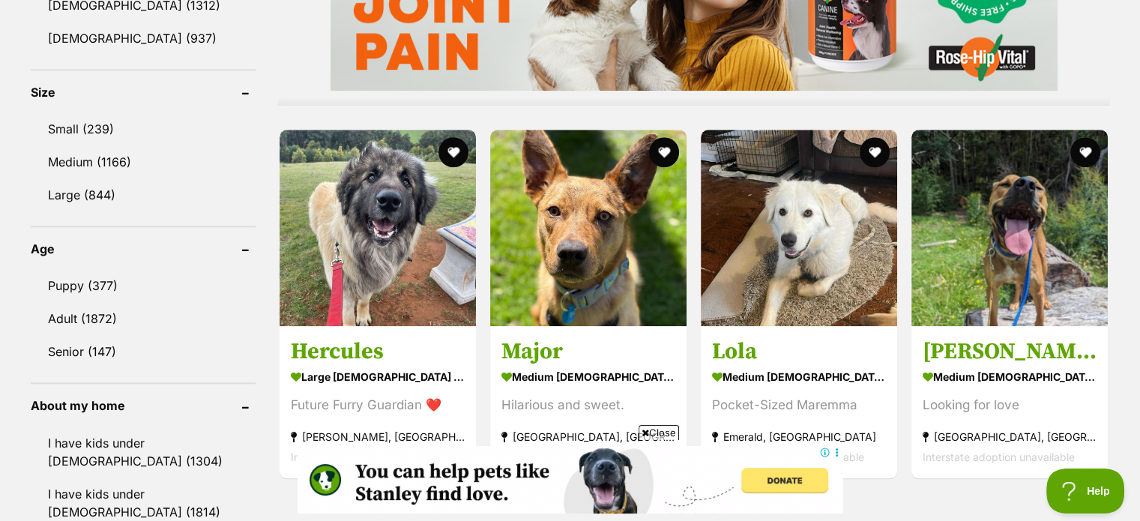
scroll to position [1424, 0]
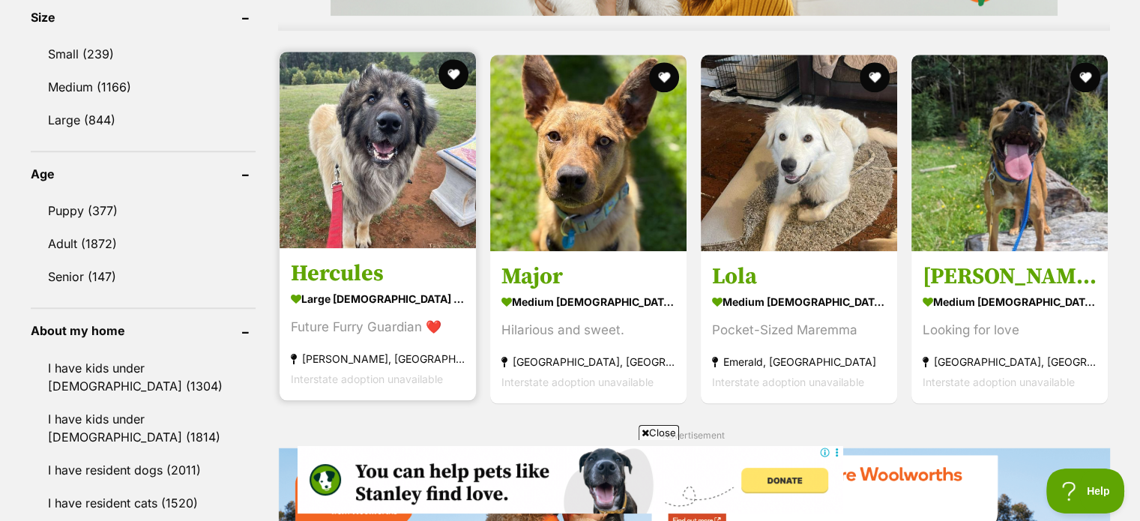
click at [362, 151] on img at bounding box center [378, 150] width 196 height 196
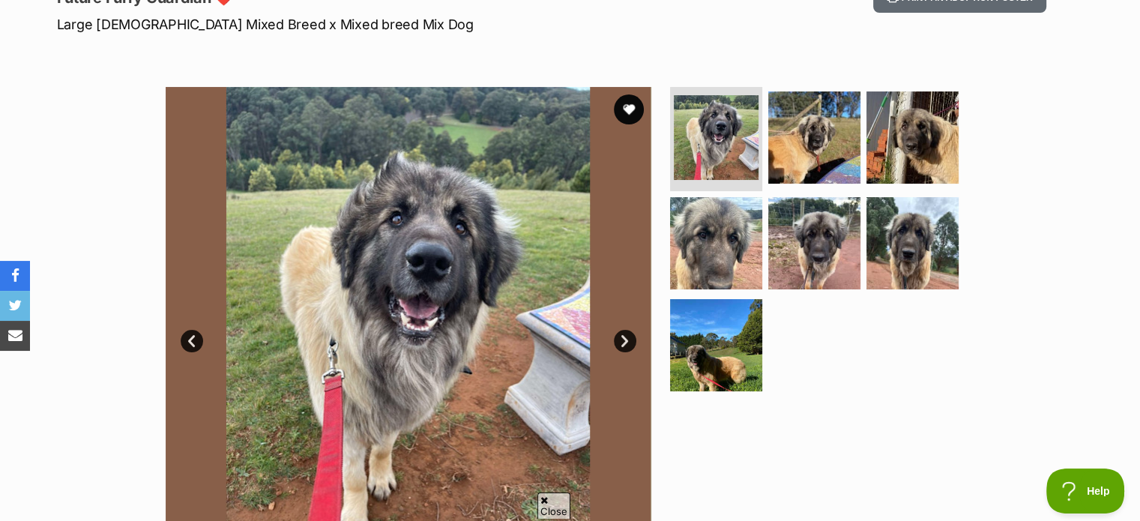
click at [623, 342] on link "Next" at bounding box center [625, 341] width 22 height 22
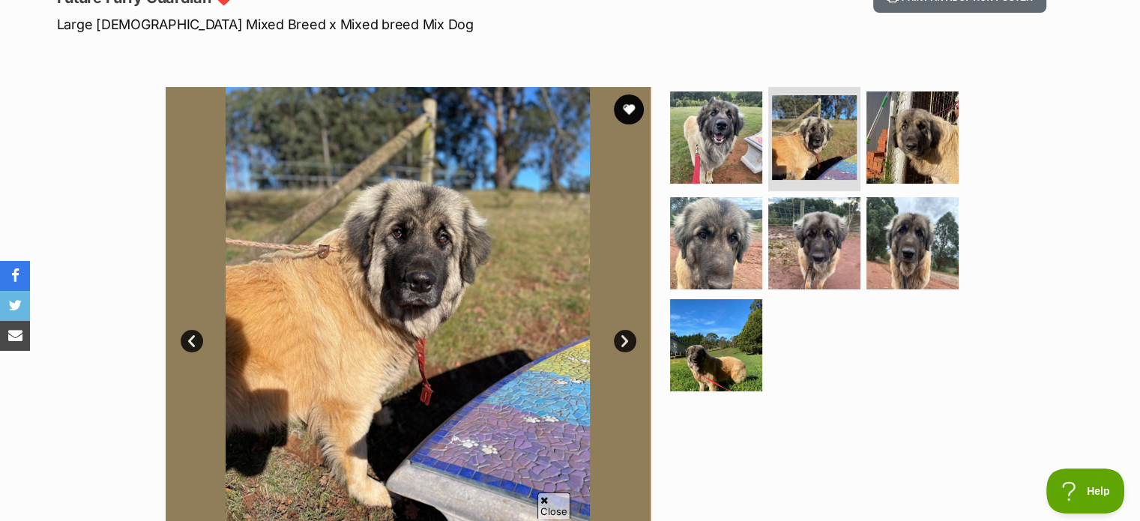
click at [623, 342] on link "Next" at bounding box center [625, 341] width 22 height 22
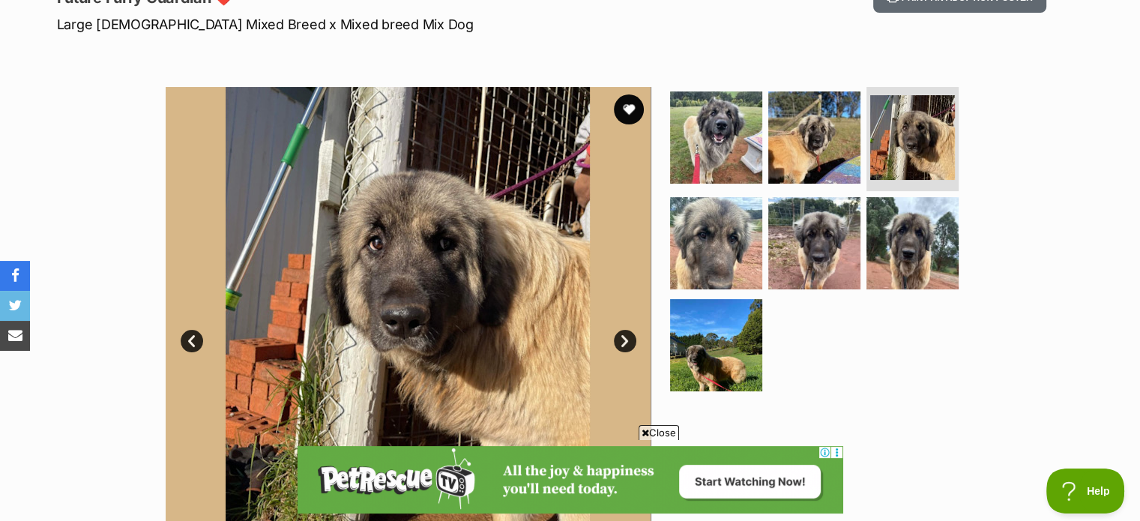
click at [623, 342] on link "Next" at bounding box center [625, 341] width 22 height 22
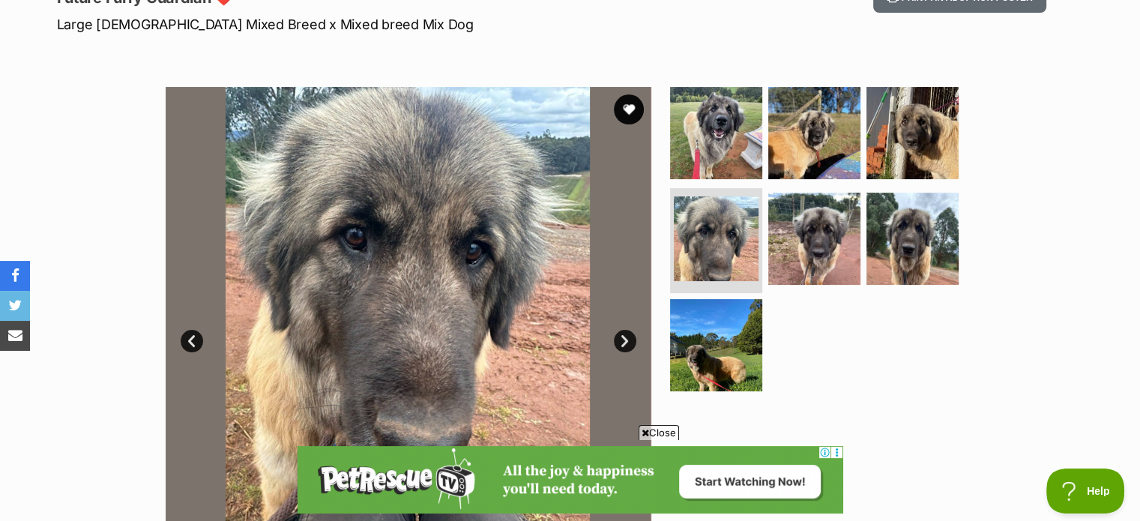
click at [623, 342] on link "Next" at bounding box center [625, 341] width 22 height 22
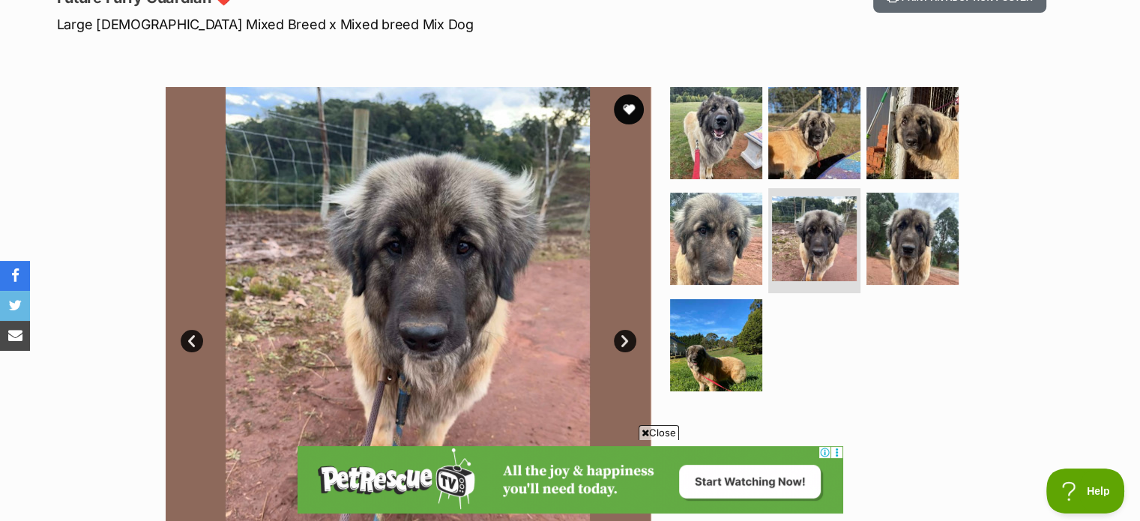
click at [623, 342] on link "Next" at bounding box center [625, 341] width 22 height 22
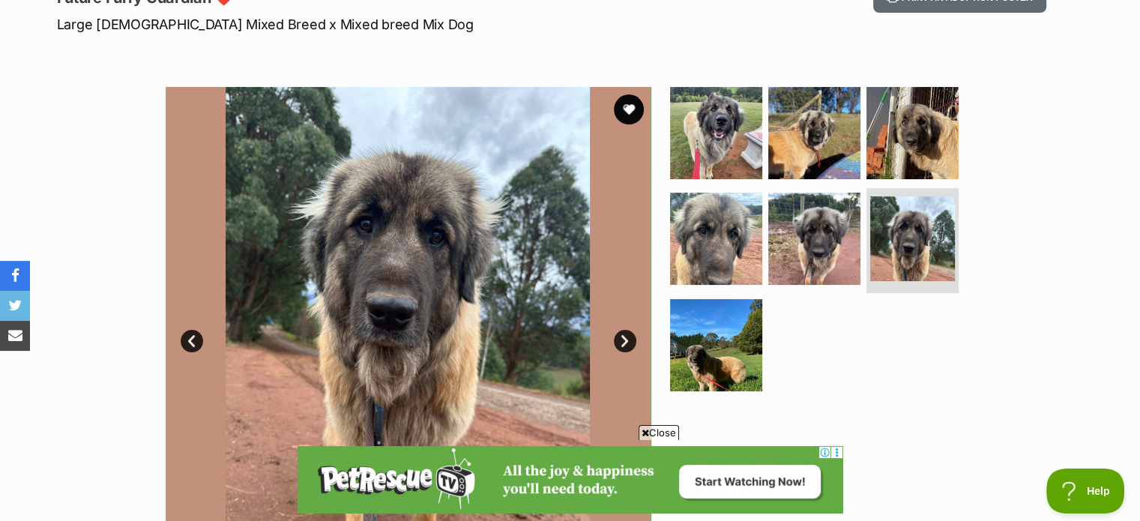
click at [623, 342] on link "Next" at bounding box center [625, 341] width 22 height 22
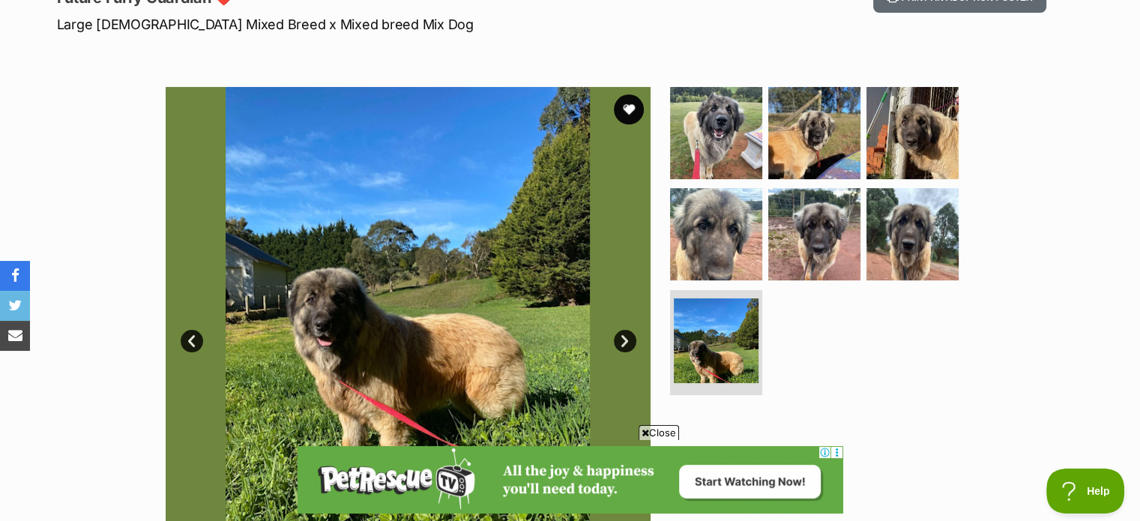
click at [623, 342] on link "Next" at bounding box center [625, 341] width 22 height 22
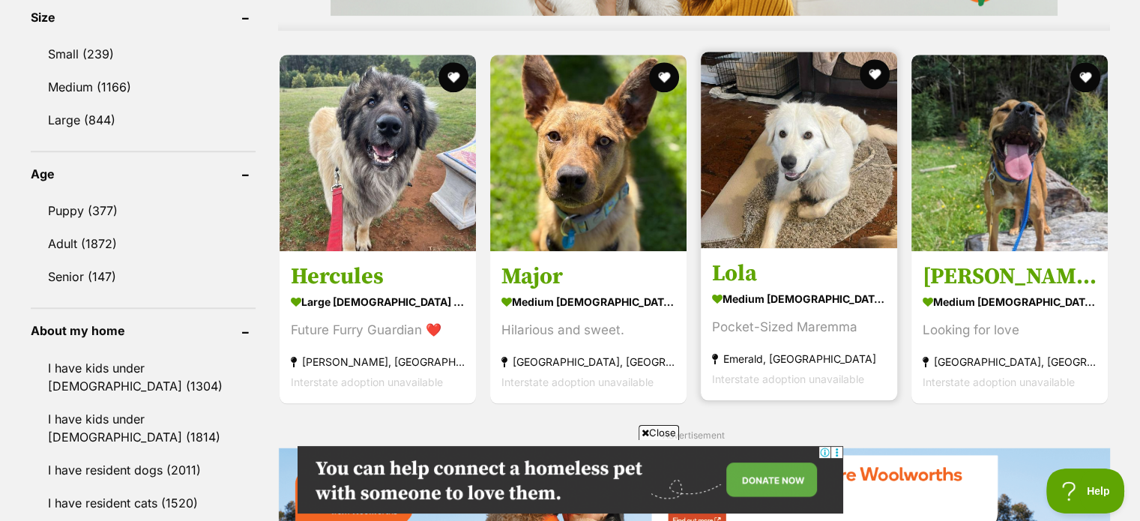
click at [799, 176] on img at bounding box center [799, 150] width 196 height 196
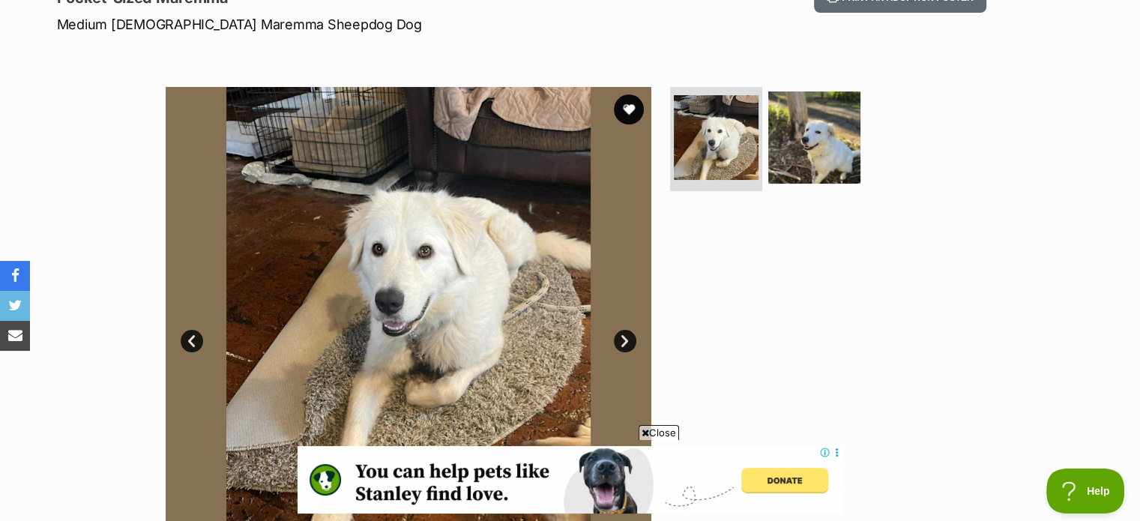
click at [621, 340] on link "Next" at bounding box center [625, 341] width 22 height 22
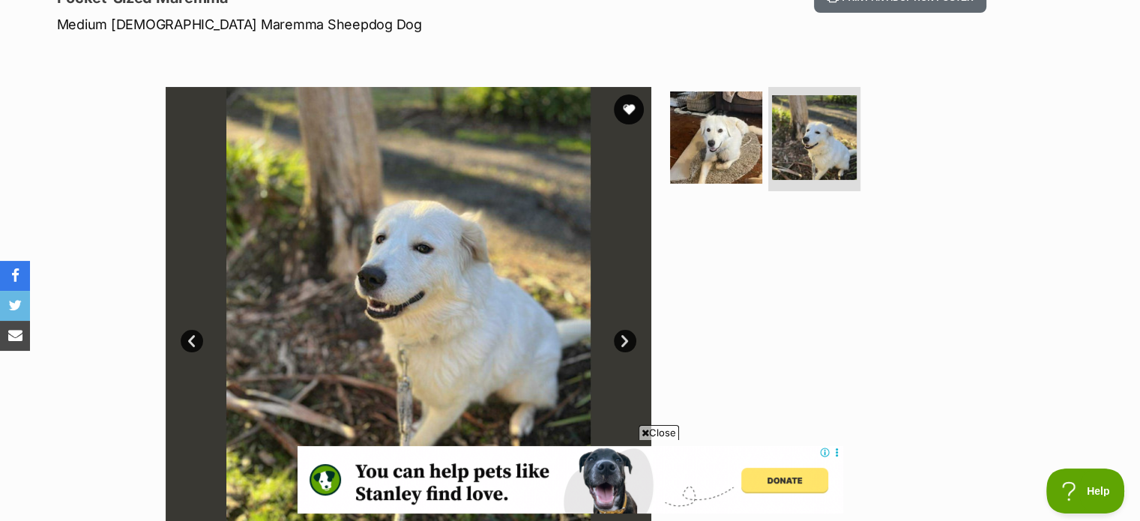
click at [621, 340] on link "Next" at bounding box center [625, 341] width 22 height 22
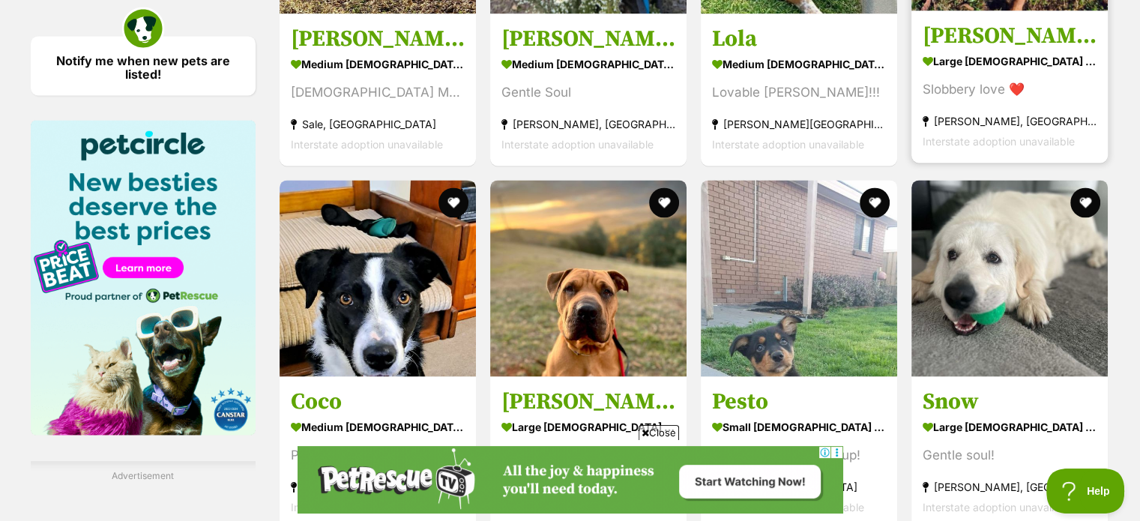
scroll to position [2248, 0]
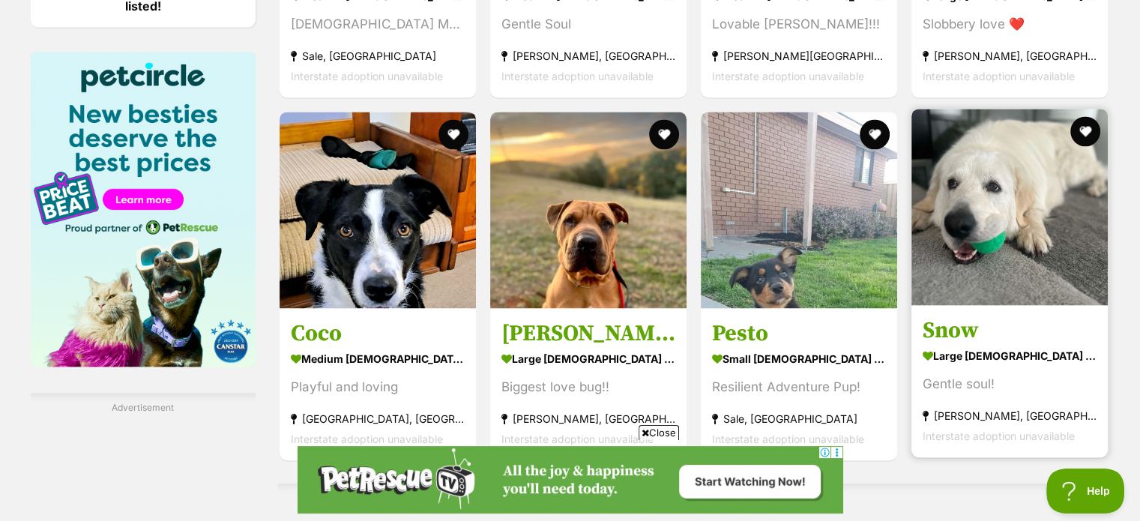
click at [1010, 243] on img at bounding box center [1009, 207] width 196 height 196
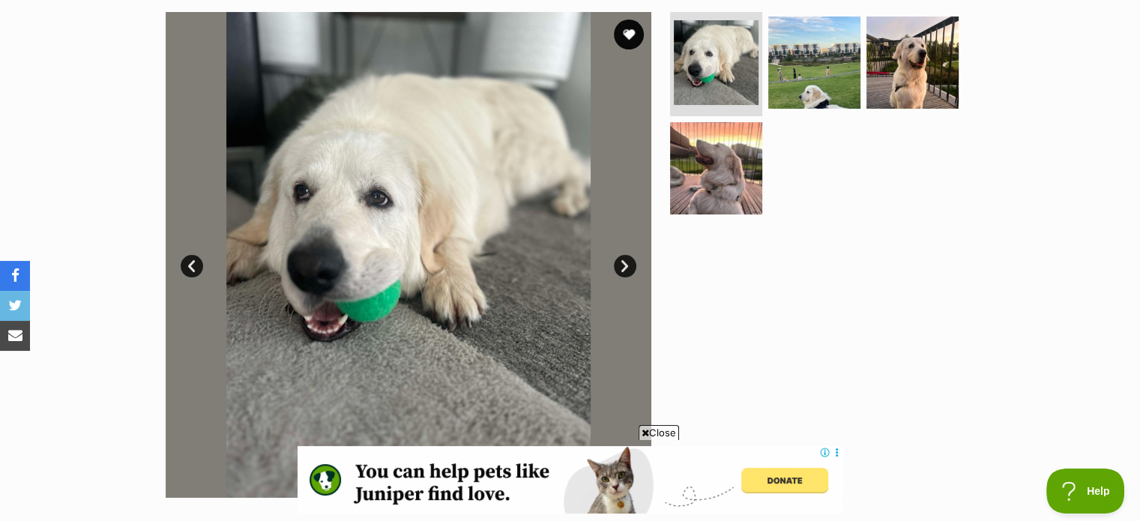
click at [624, 263] on link "Next" at bounding box center [625, 266] width 22 height 22
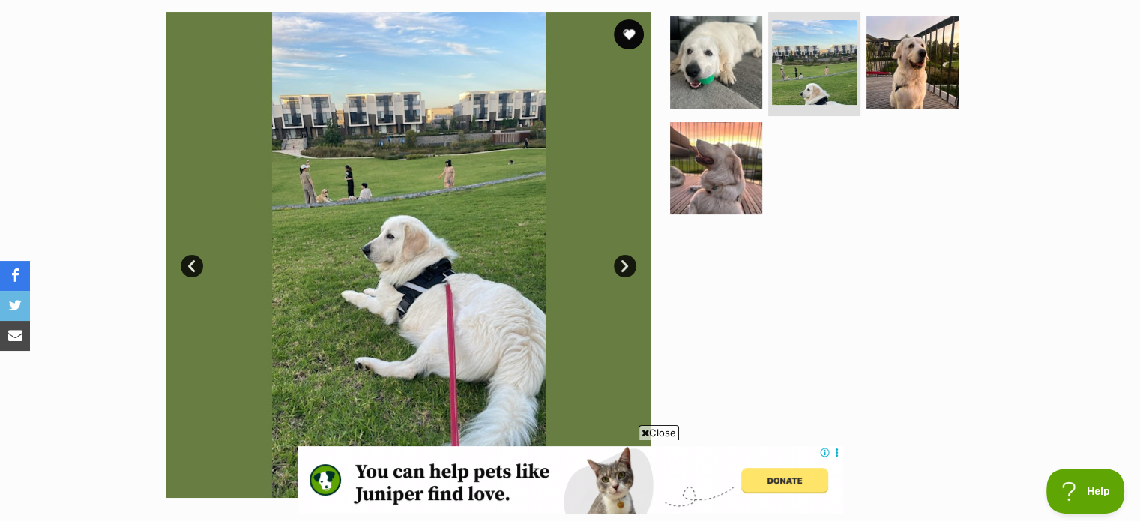
click at [624, 263] on link "Next" at bounding box center [625, 266] width 22 height 22
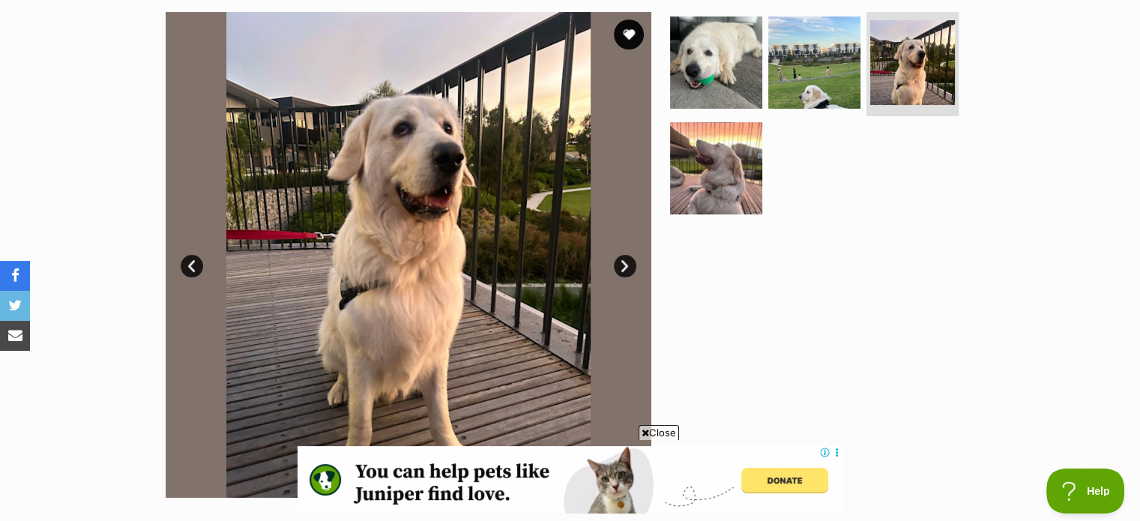
click at [624, 264] on link "Next" at bounding box center [625, 266] width 22 height 22
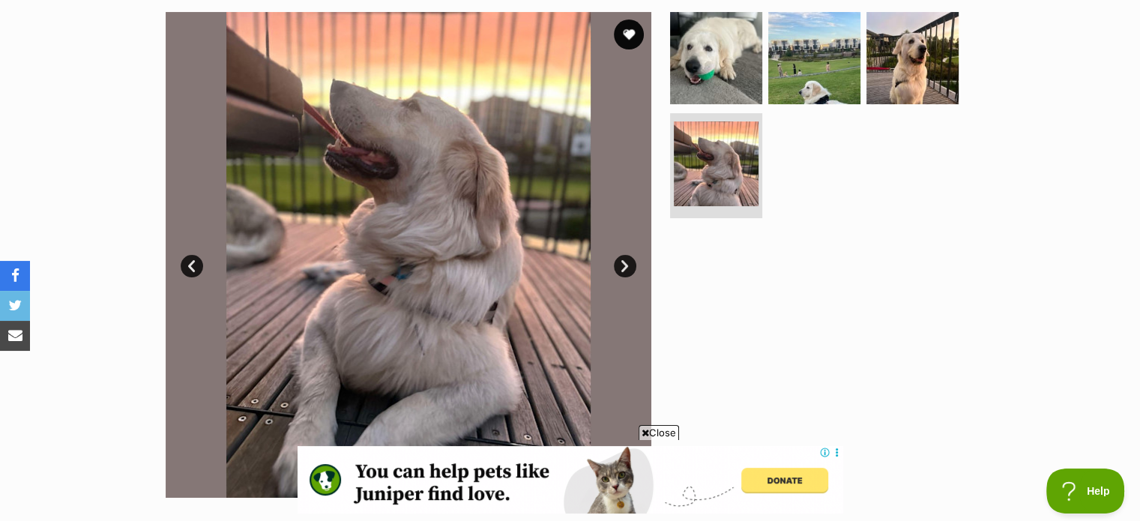
click at [624, 264] on link "Next" at bounding box center [625, 266] width 22 height 22
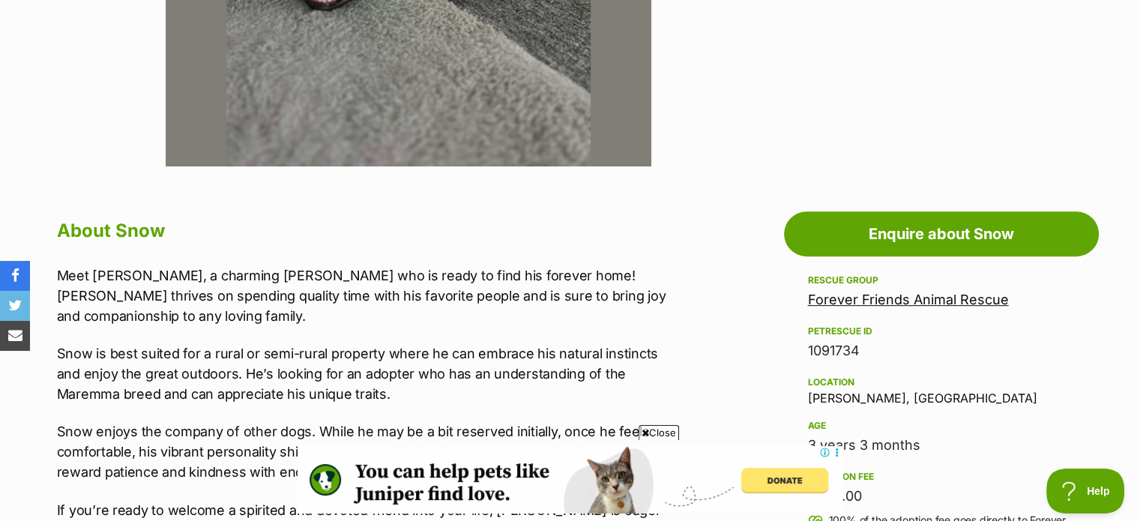
scroll to position [674, 0]
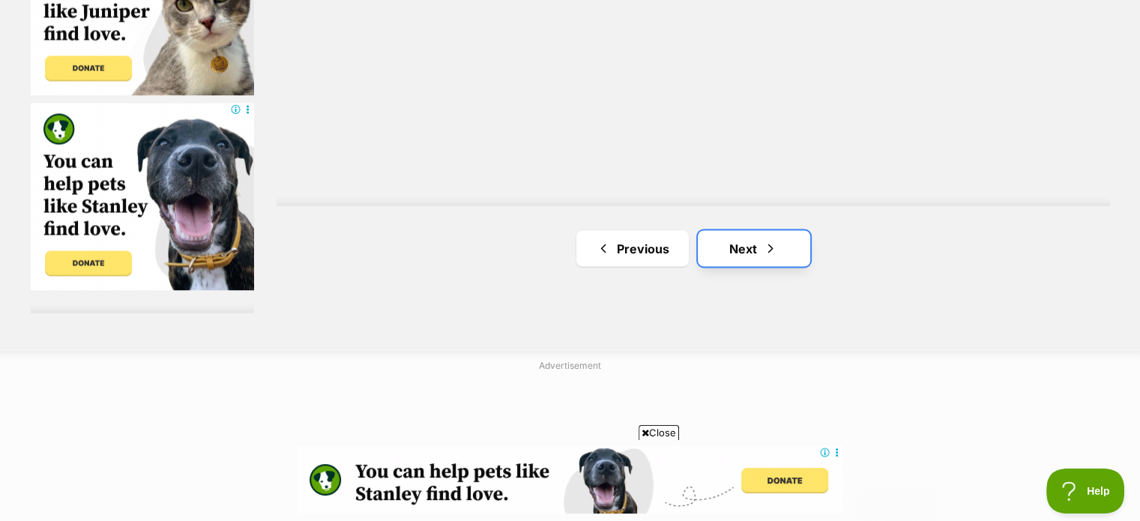
scroll to position [2773, 0]
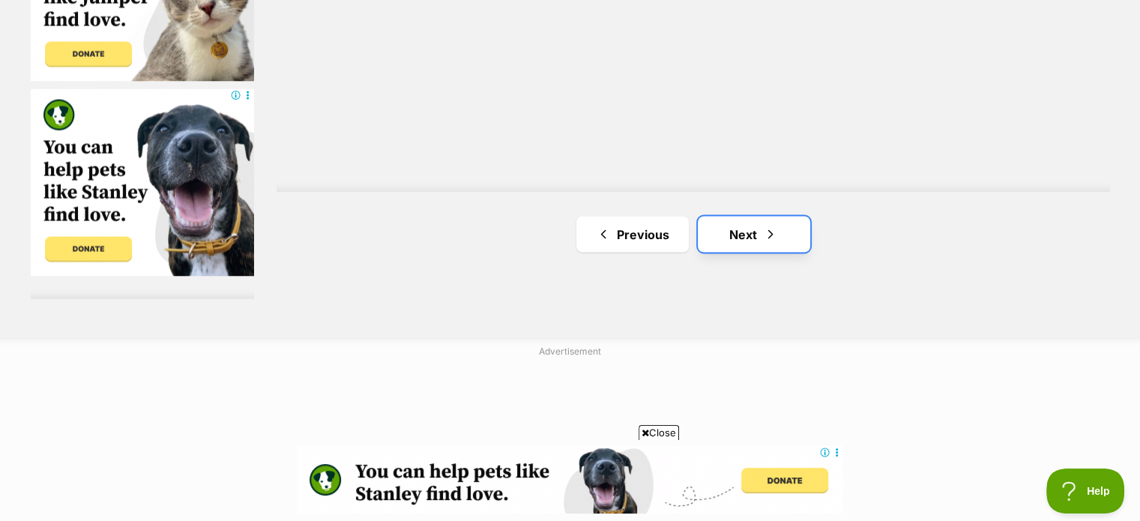
click at [749, 224] on link "Next" at bounding box center [754, 234] width 112 height 36
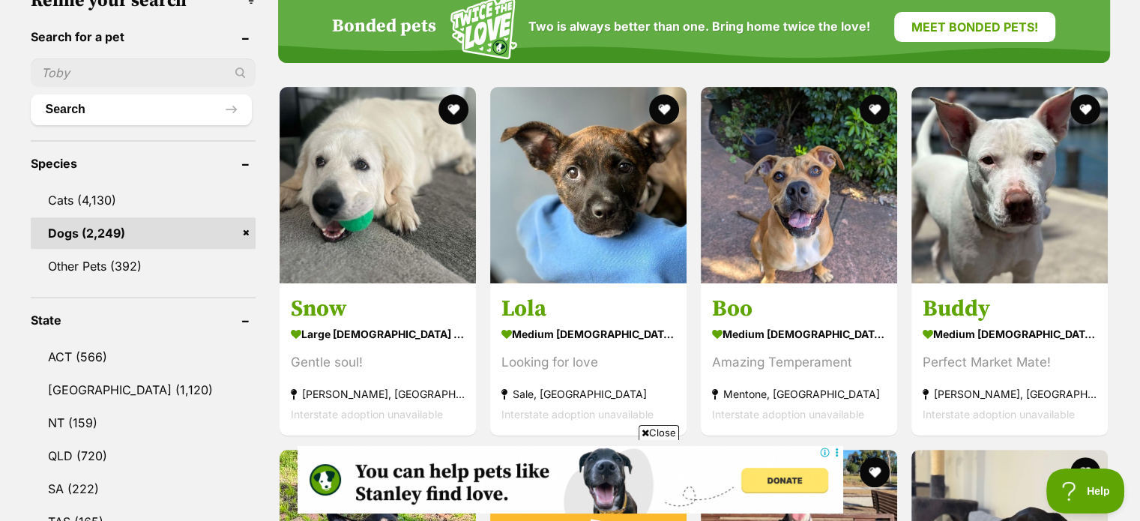
scroll to position [525, 0]
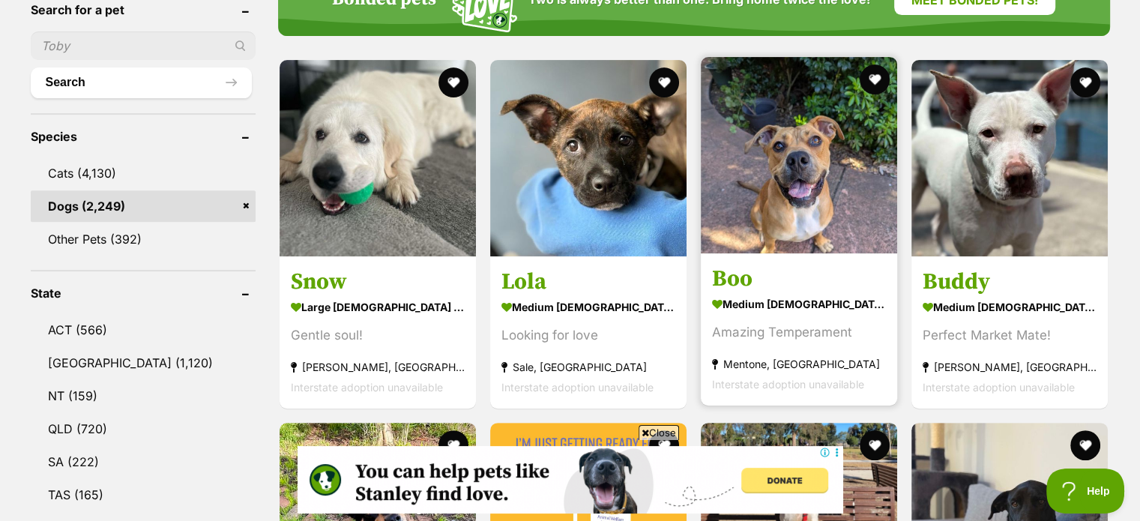
click at [770, 311] on section "medium male Dog Amazing Temperament Mentone, VIC Interstate adoption unavailable" at bounding box center [799, 343] width 174 height 101
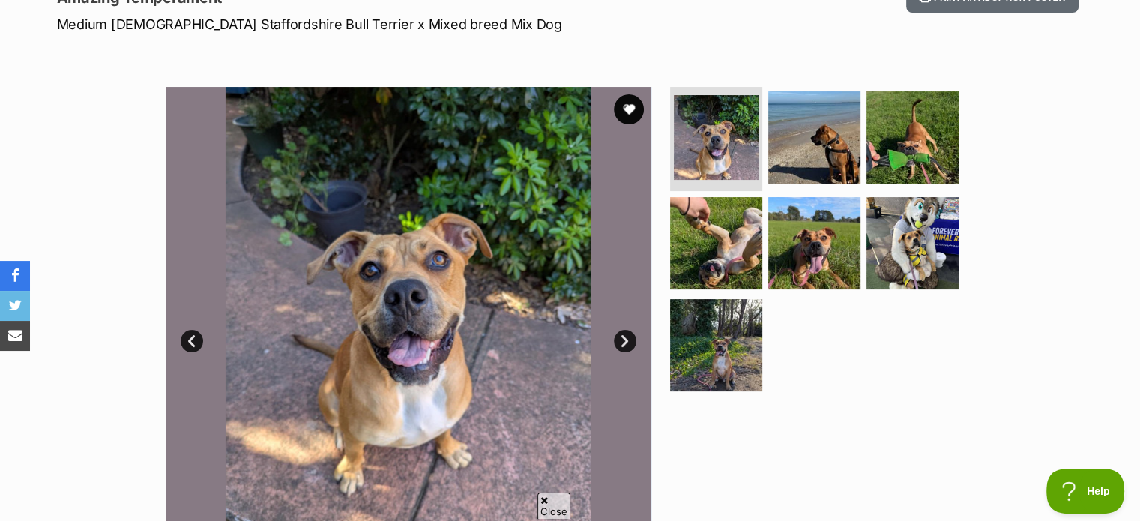
click at [621, 335] on link "Next" at bounding box center [625, 341] width 22 height 22
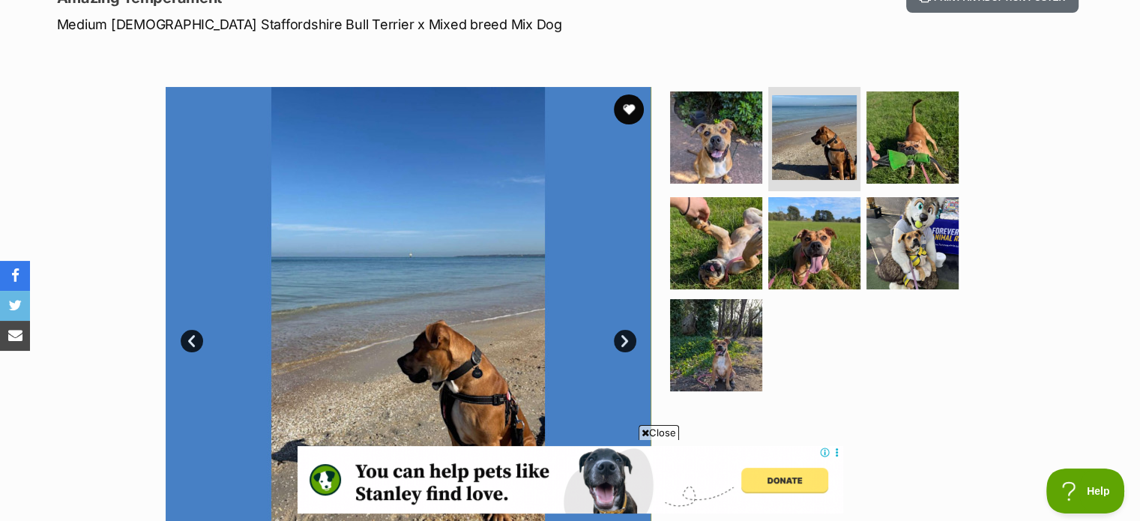
click at [621, 335] on link "Next" at bounding box center [625, 341] width 22 height 22
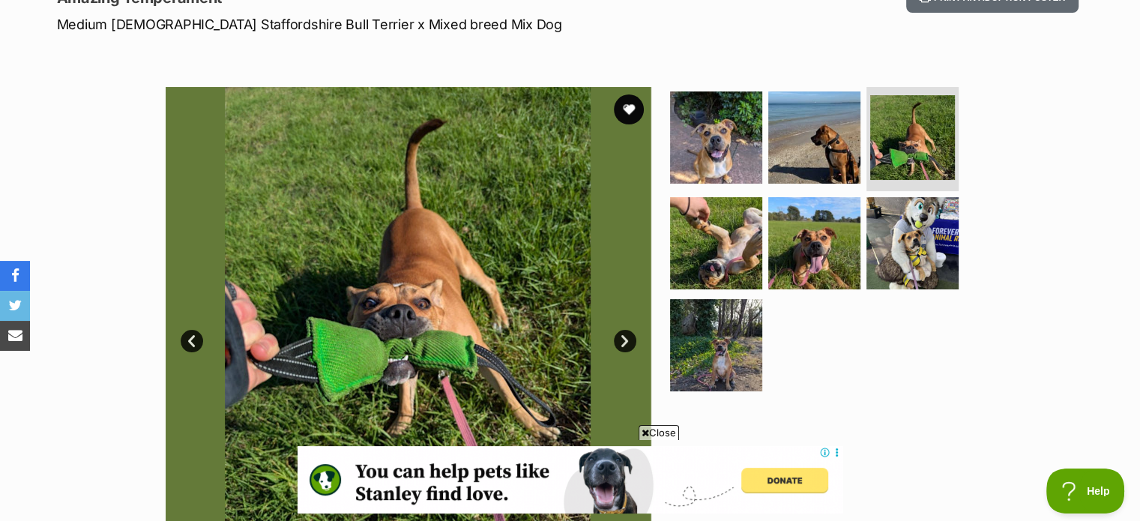
click at [621, 335] on link "Next" at bounding box center [625, 341] width 22 height 22
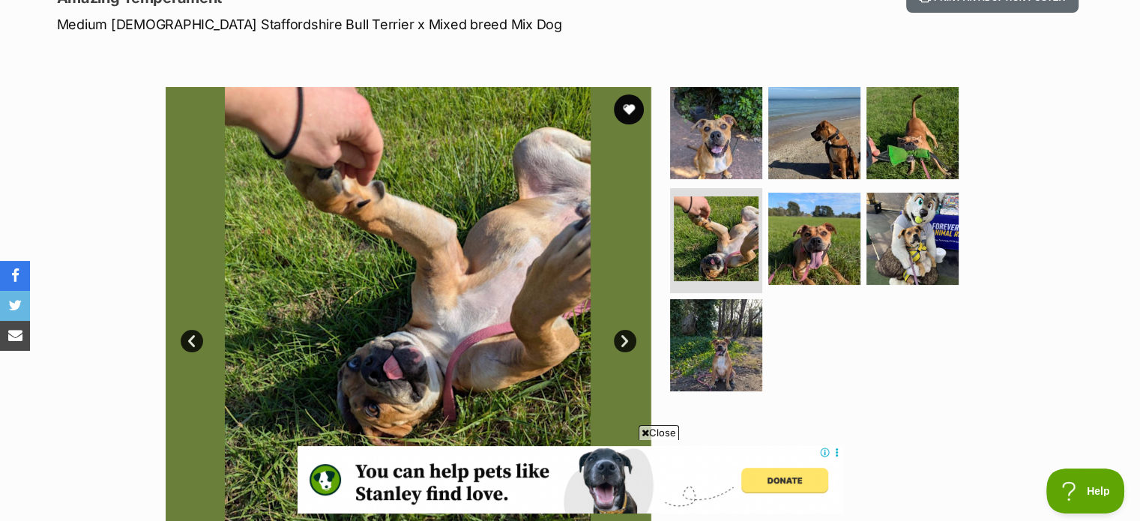
click at [621, 335] on link "Next" at bounding box center [625, 341] width 22 height 22
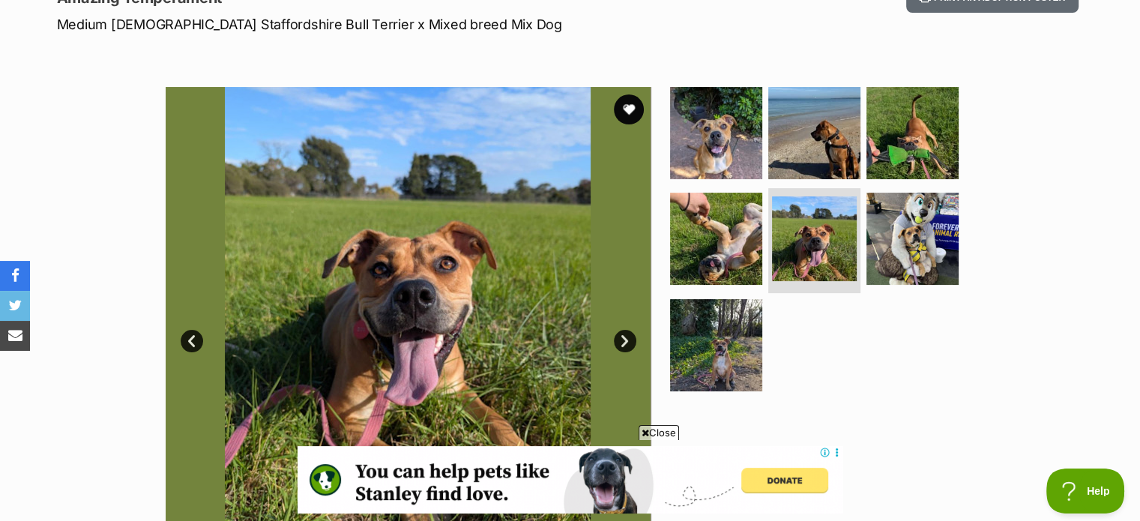
click at [621, 335] on link "Next" at bounding box center [625, 341] width 22 height 22
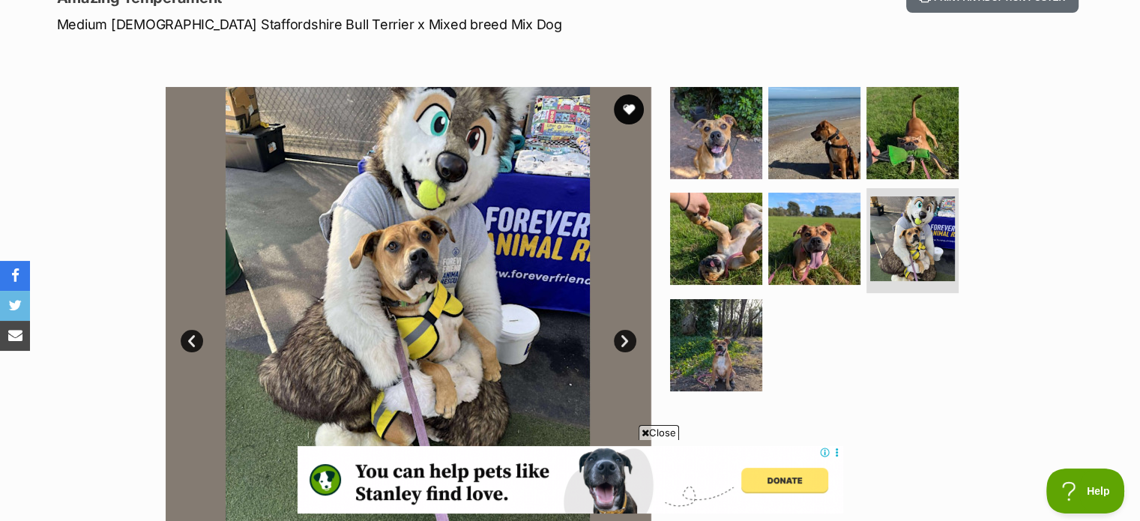
click at [621, 335] on link "Next" at bounding box center [625, 341] width 22 height 22
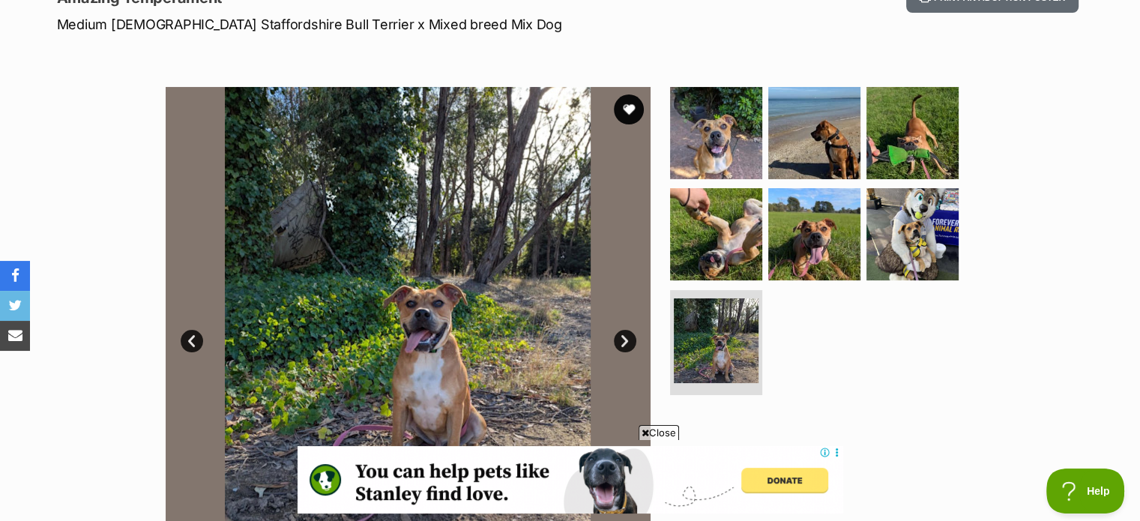
click at [621, 335] on link "Next" at bounding box center [625, 341] width 22 height 22
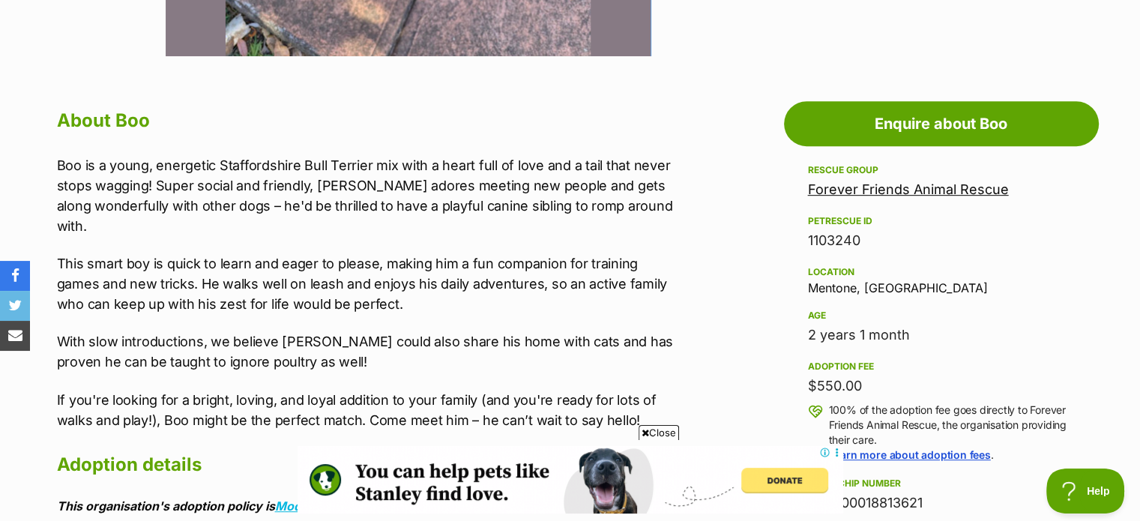
scroll to position [749, 0]
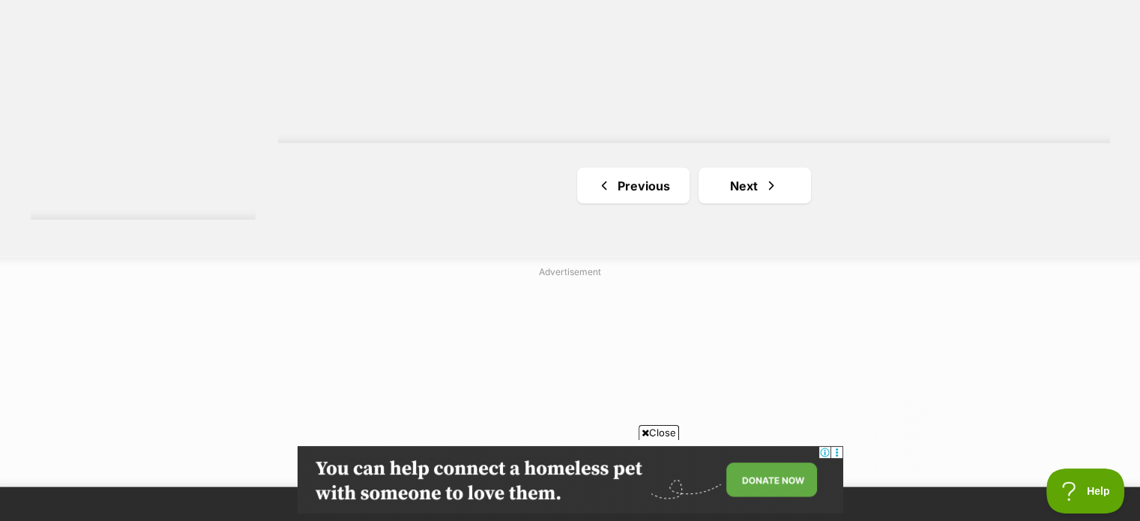
scroll to position [2923, 0]
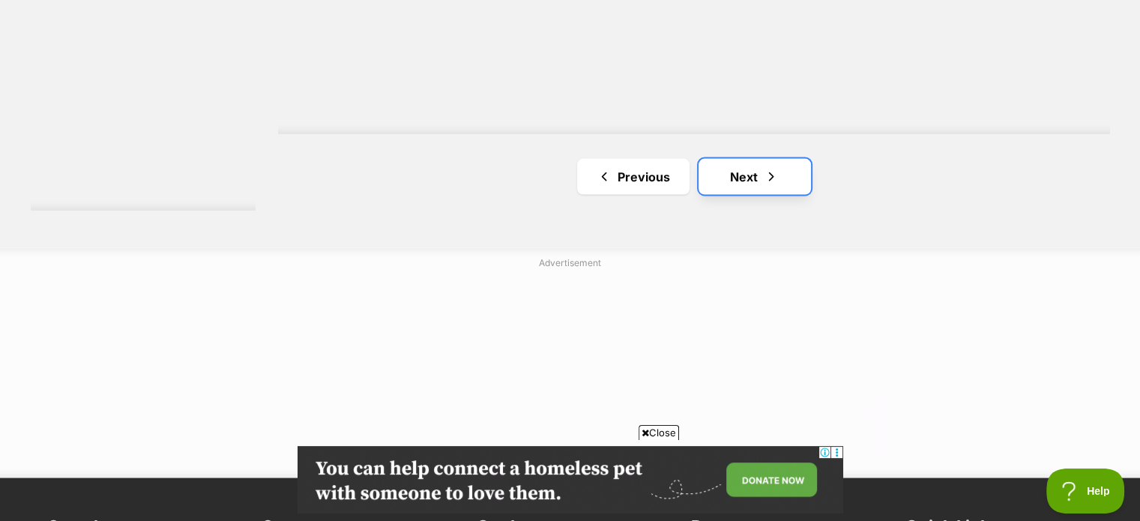
click at [734, 167] on link "Next" at bounding box center [754, 177] width 112 height 36
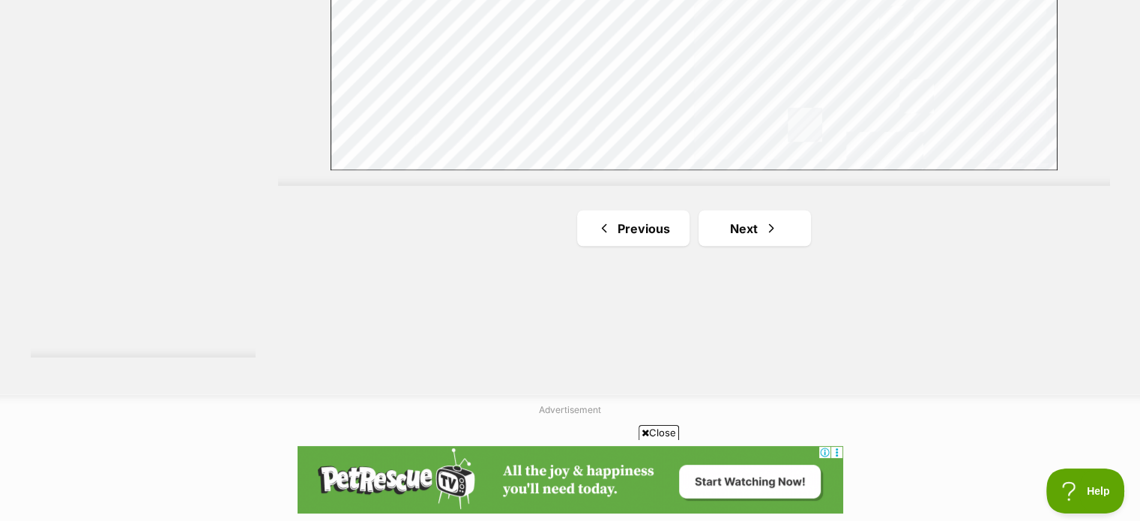
scroll to position [2923, 0]
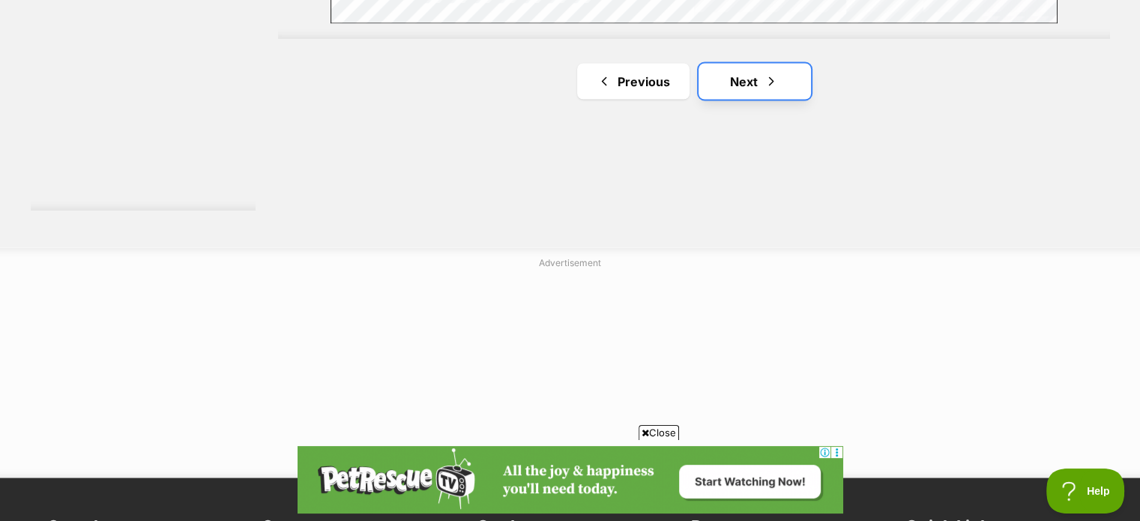
click at [750, 82] on link "Next" at bounding box center [754, 82] width 112 height 36
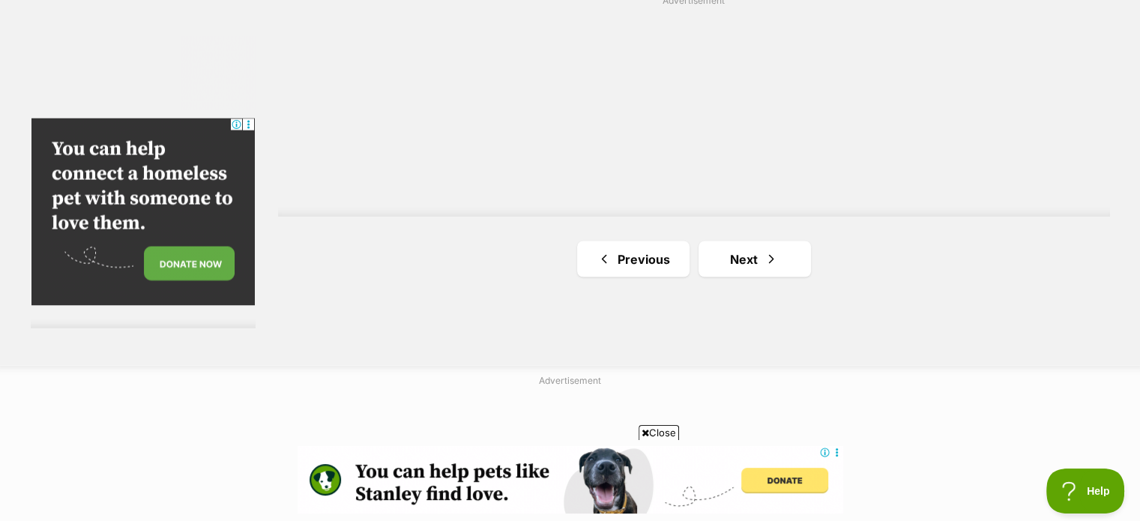
scroll to position [2773, 0]
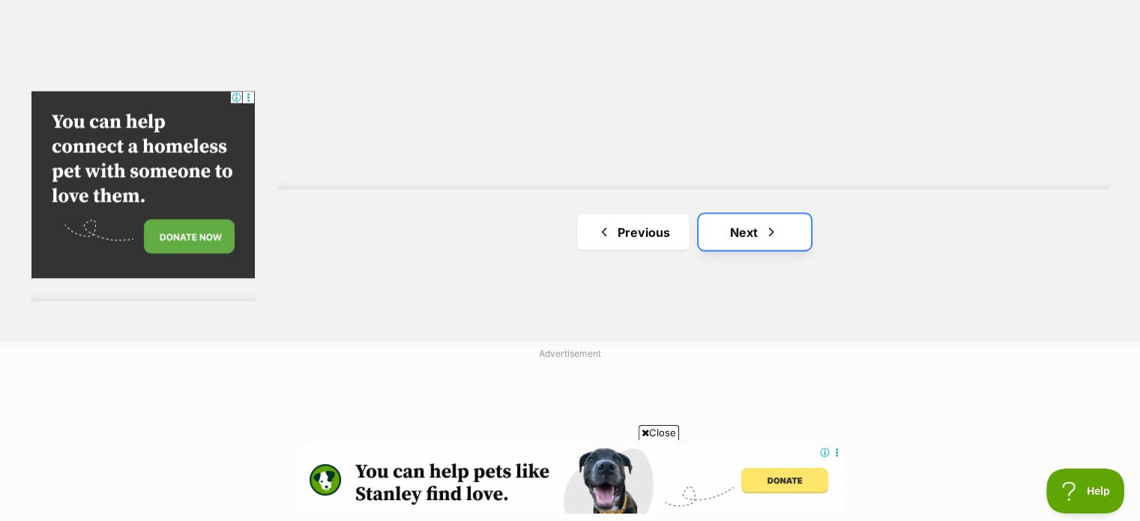
click at [754, 226] on link "Next" at bounding box center [754, 232] width 112 height 36
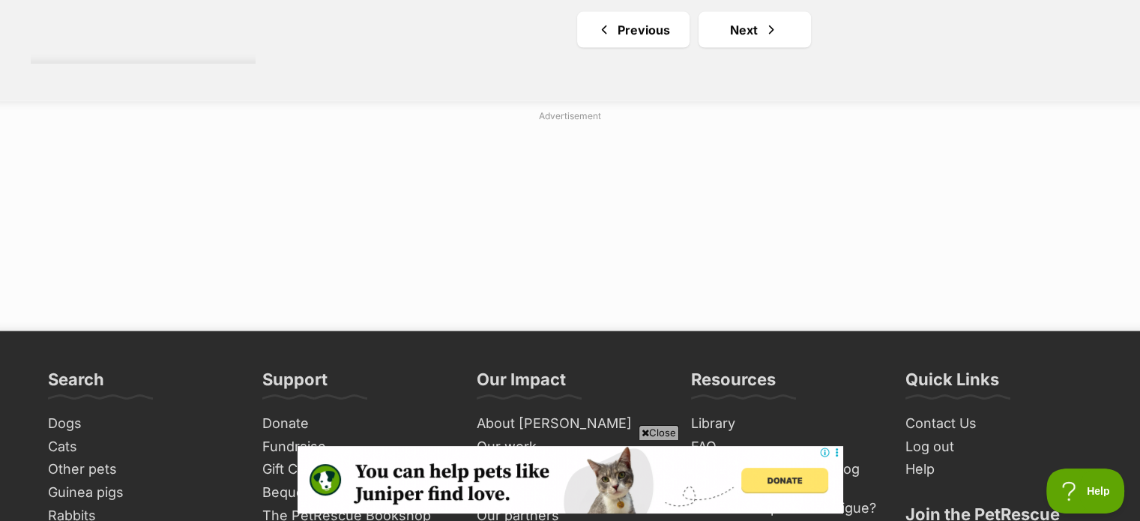
scroll to position [3073, 0]
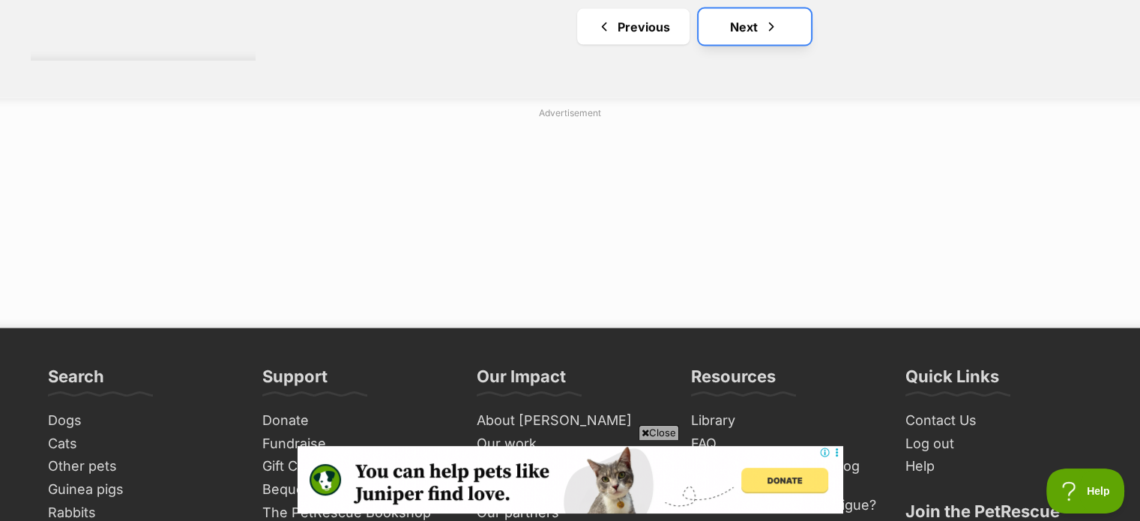
click at [756, 22] on link "Next" at bounding box center [754, 27] width 112 height 36
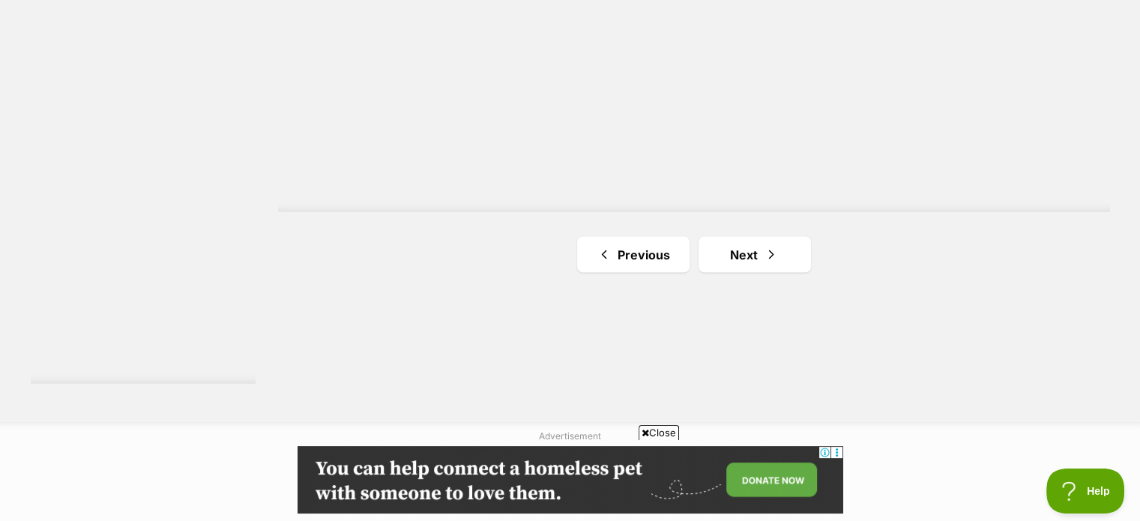
scroll to position [2773, 0]
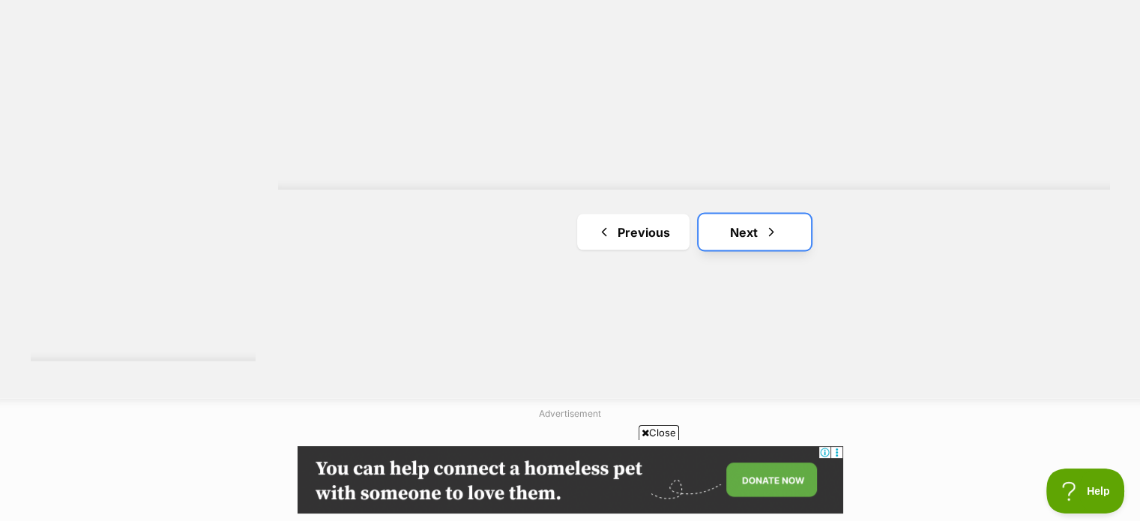
click at [776, 226] on span "Next page" at bounding box center [771, 232] width 15 height 18
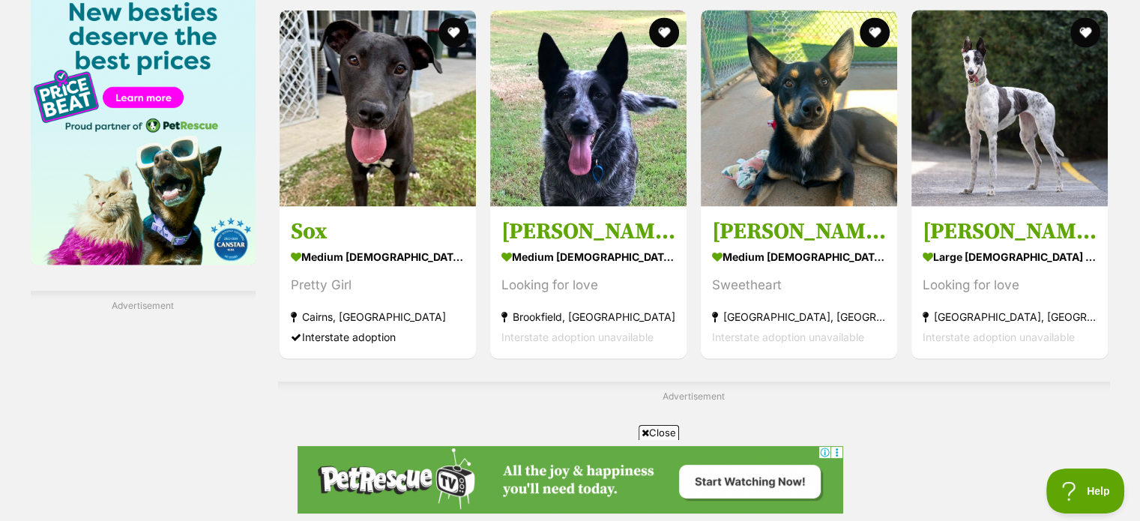
scroll to position [2623, 0]
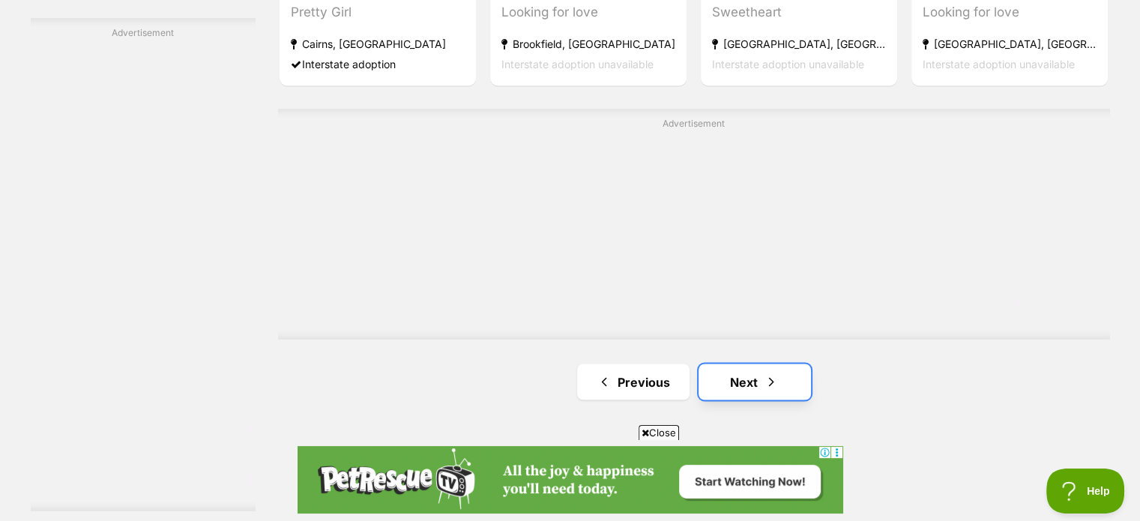
click at [778, 379] on span "Next page" at bounding box center [771, 381] width 15 height 18
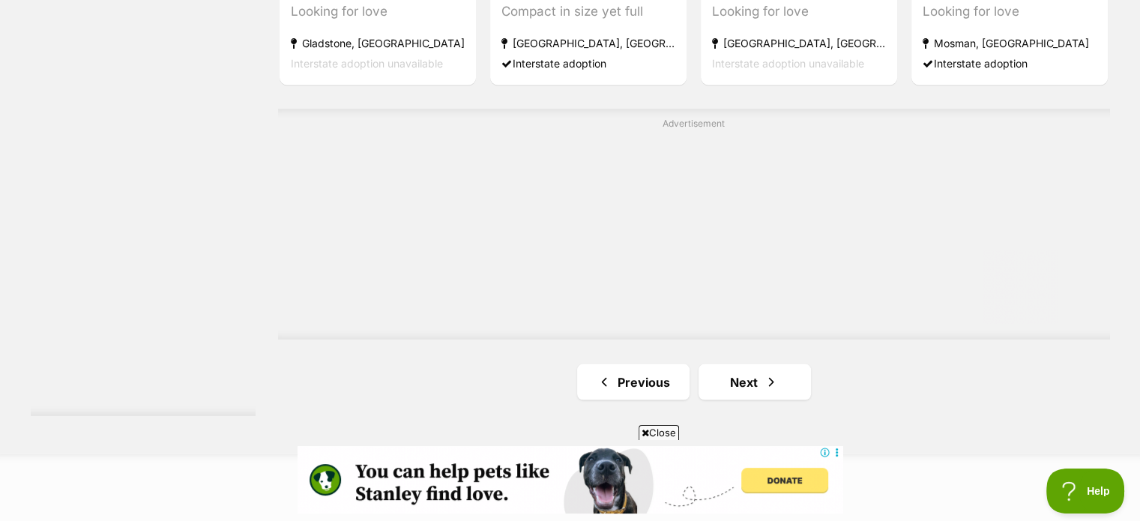
scroll to position [2773, 0]
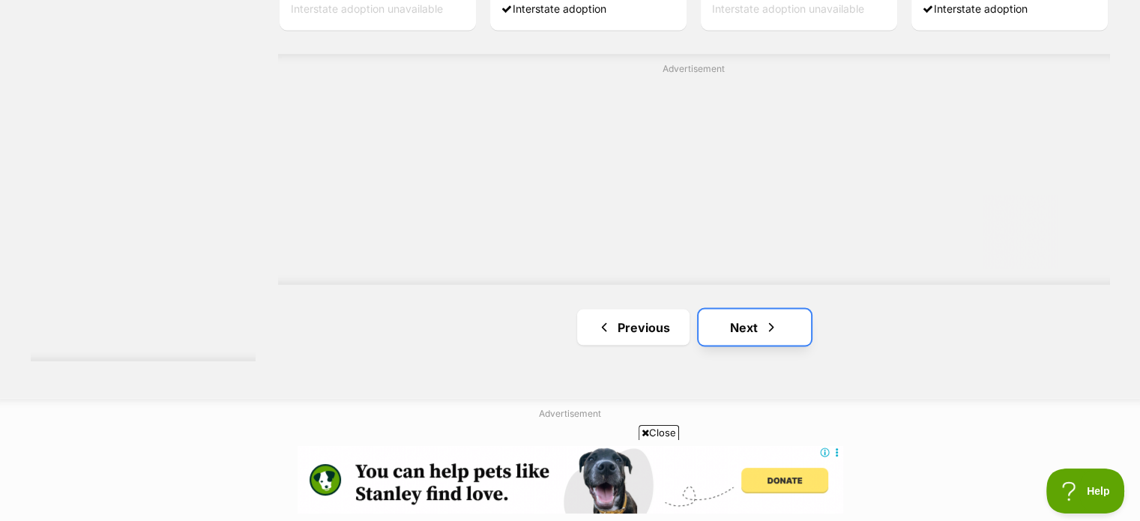
click at [765, 318] on span "Next page" at bounding box center [771, 327] width 15 height 18
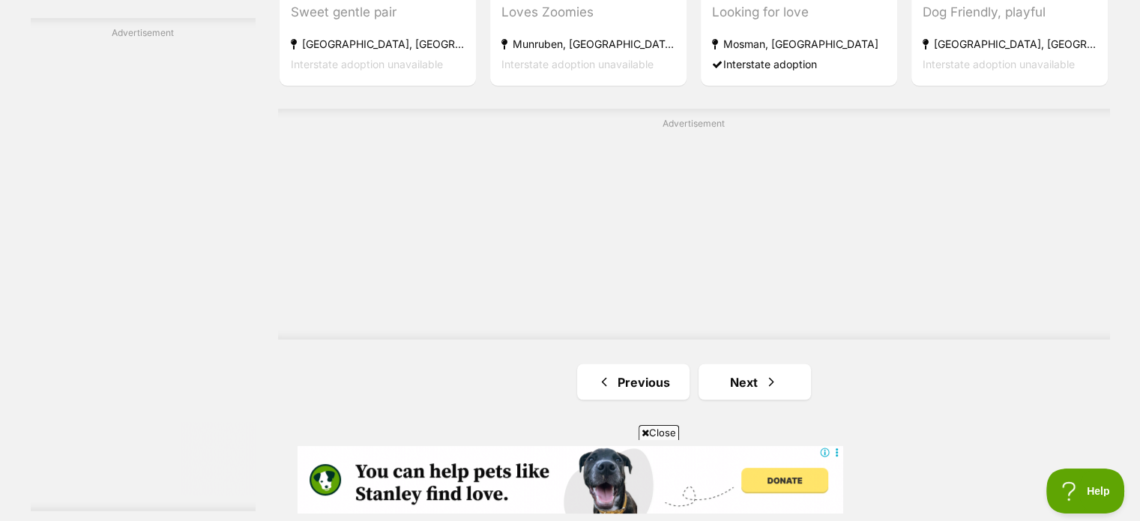
scroll to position [2848, 0]
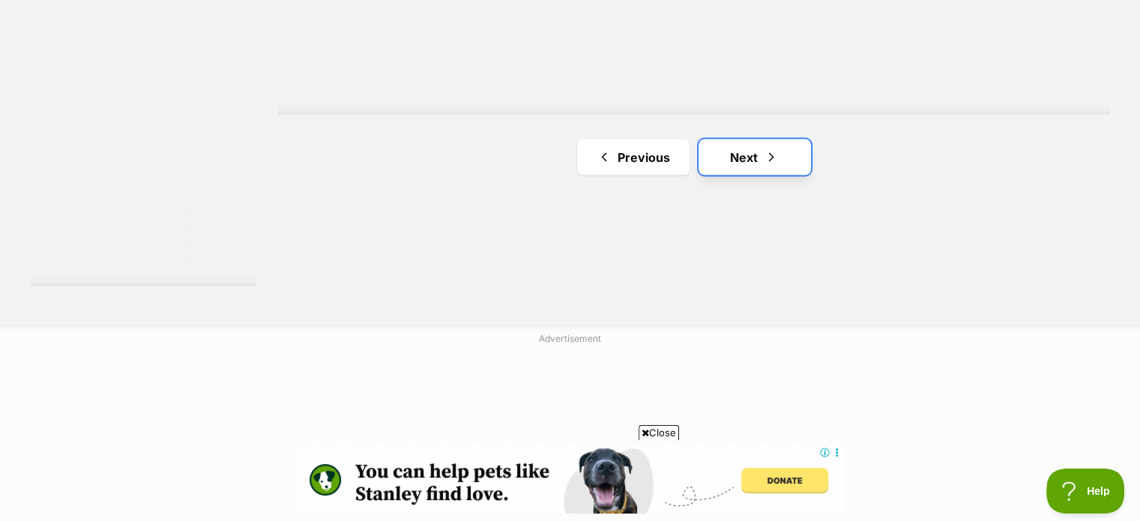
click at [764, 157] on span "Next page" at bounding box center [771, 157] width 15 height 18
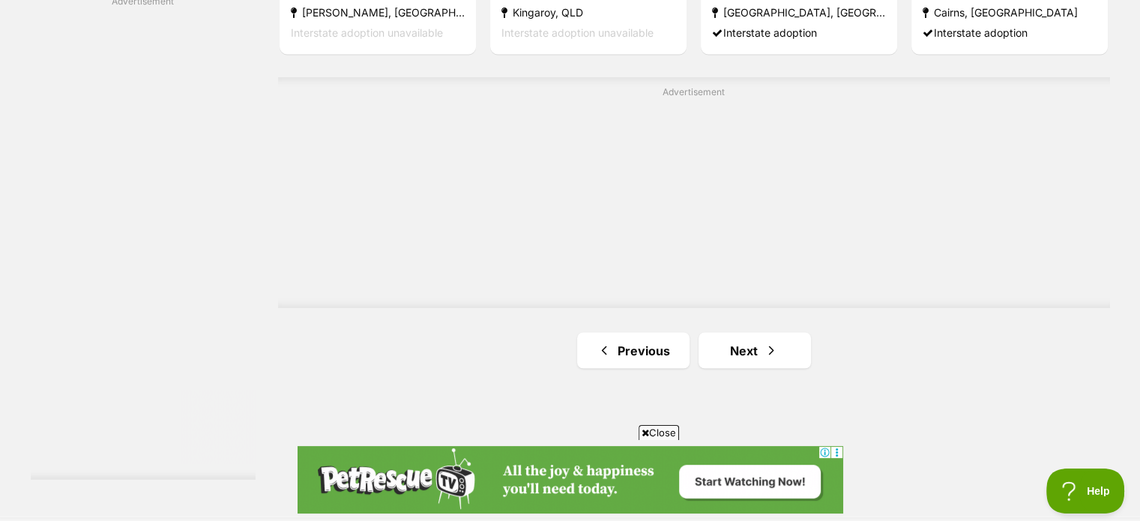
scroll to position [2773, 0]
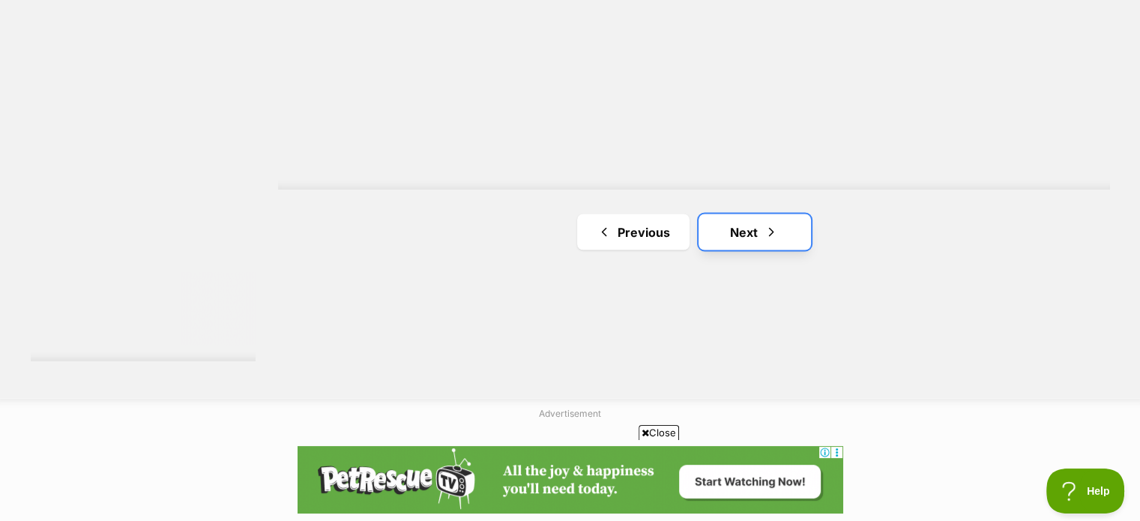
click at [743, 230] on link "Next" at bounding box center [754, 232] width 112 height 36
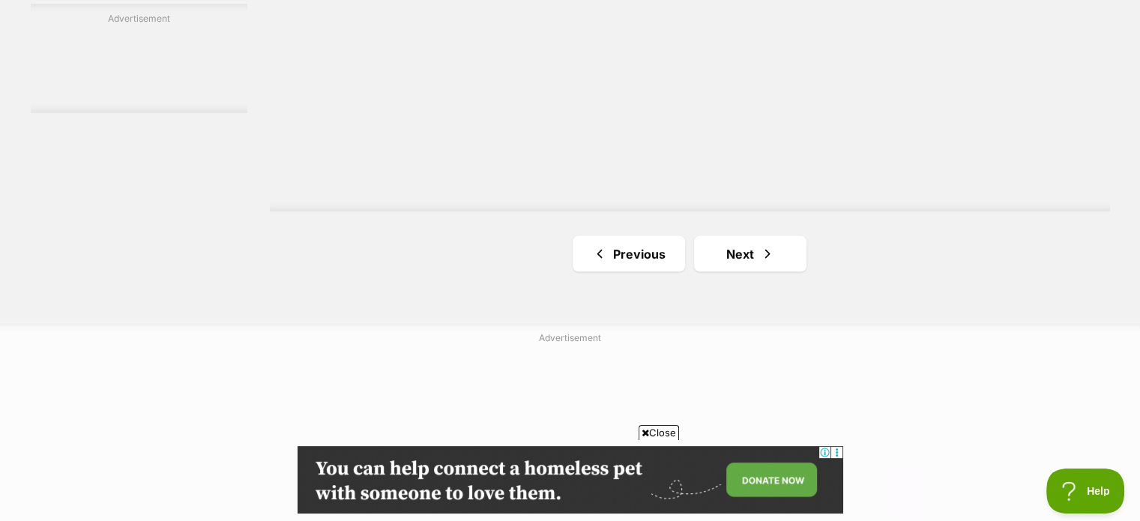
scroll to position [2923, 0]
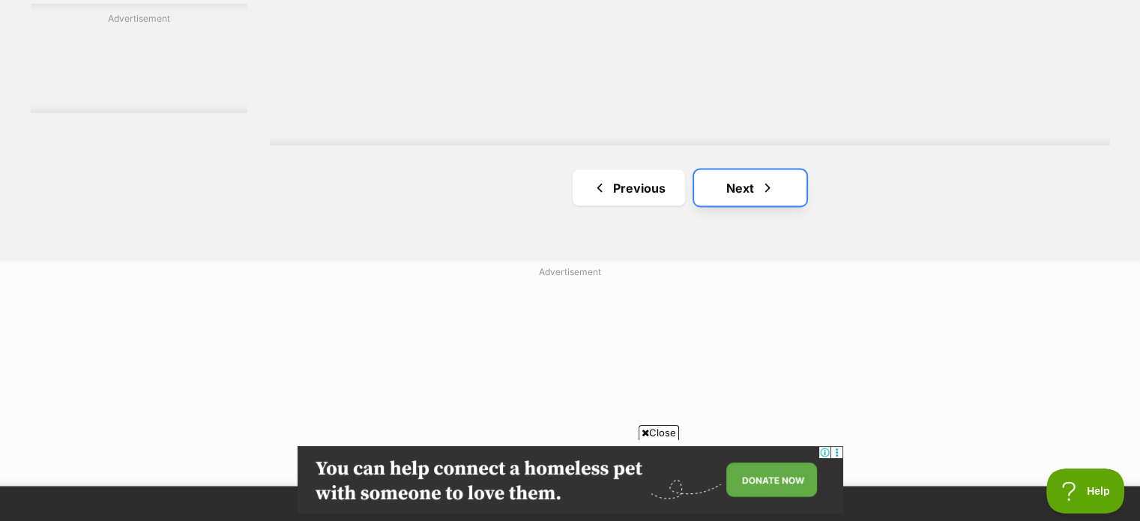
click at [716, 191] on link "Next" at bounding box center [750, 188] width 112 height 36
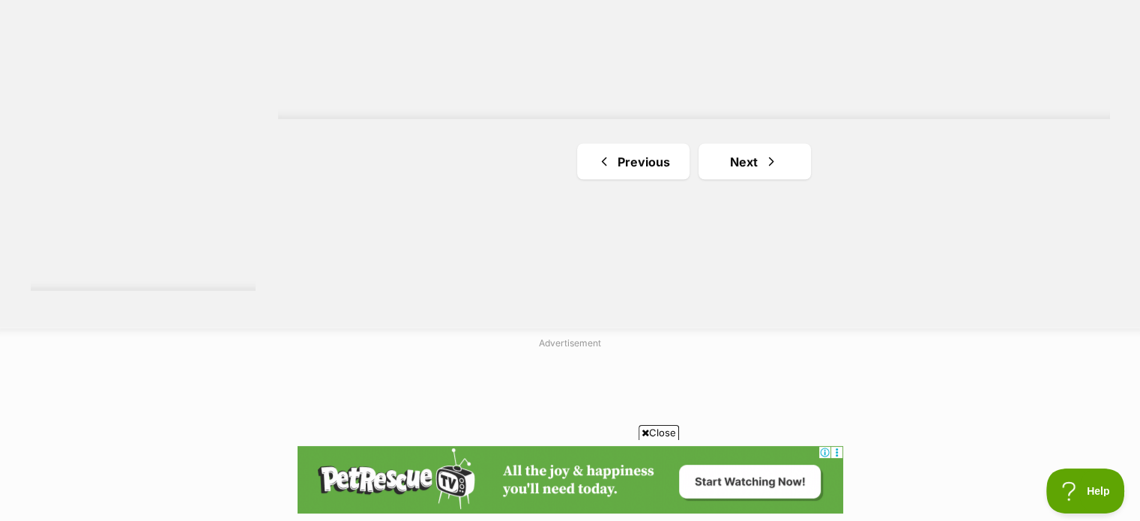
scroll to position [2848, 0]
click at [751, 158] on link "Next" at bounding box center [754, 157] width 112 height 36
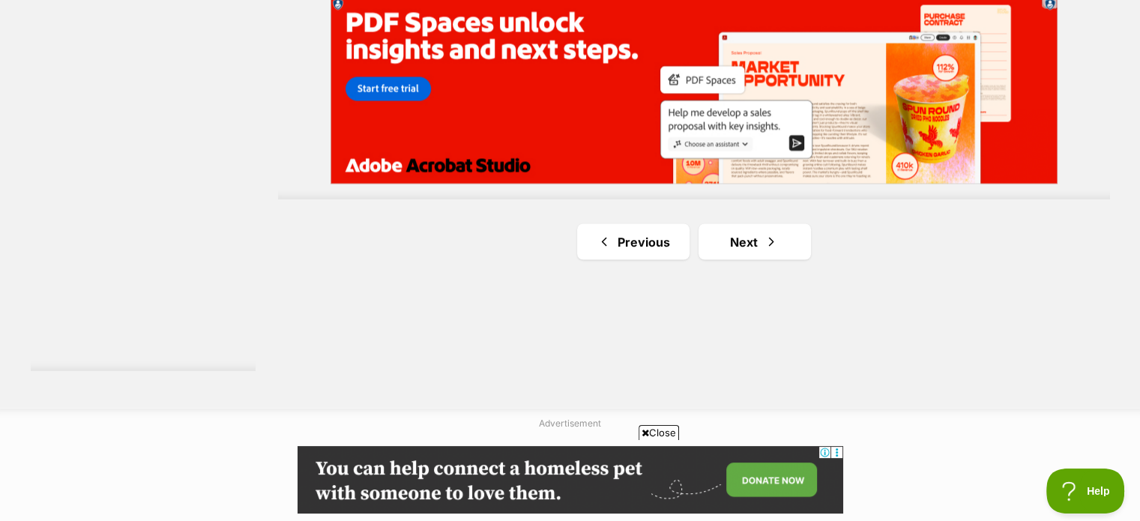
scroll to position [2773, 0]
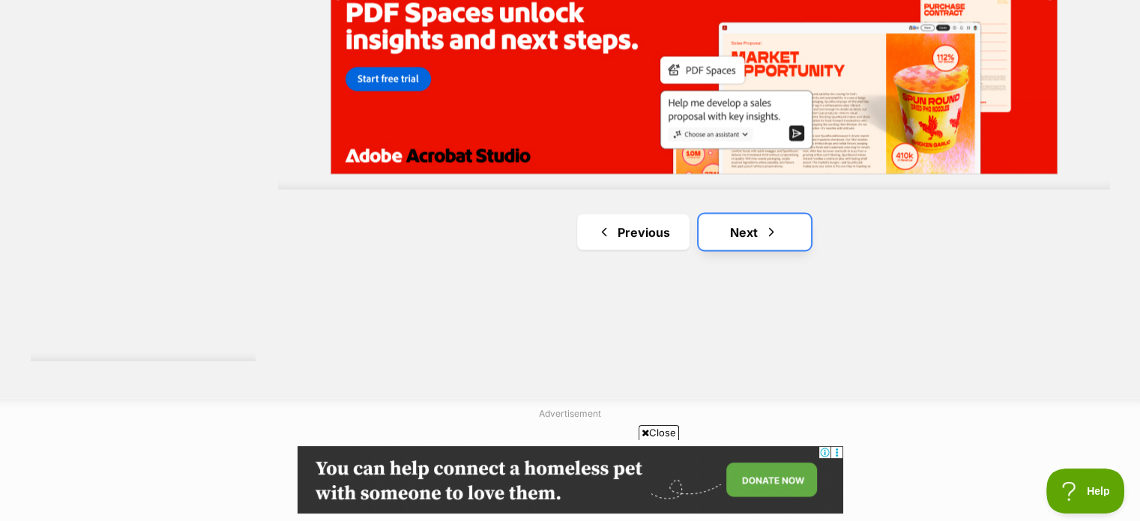
click at [746, 233] on link "Next" at bounding box center [754, 232] width 112 height 36
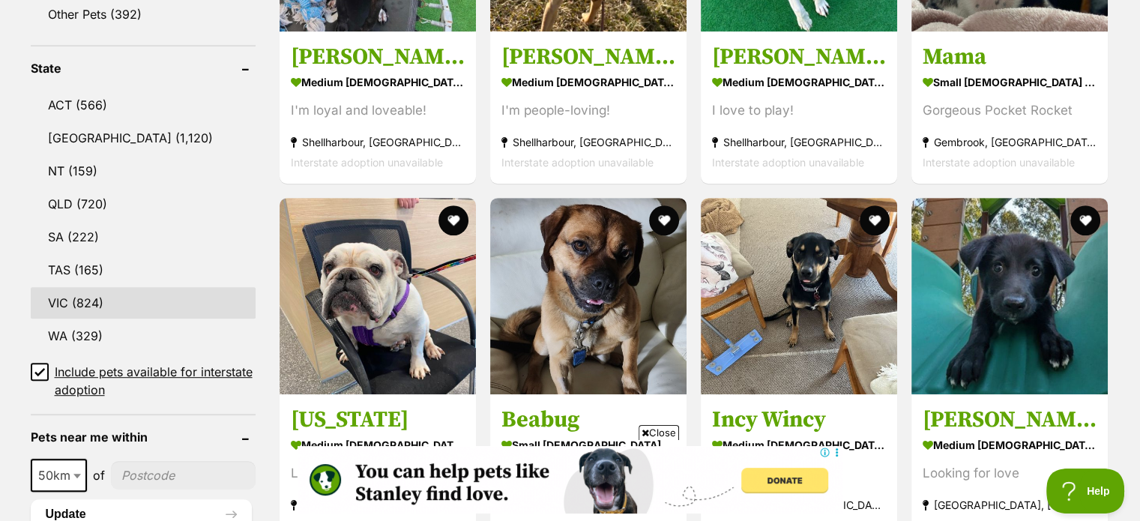
click at [82, 298] on link "VIC (824)" at bounding box center [143, 302] width 225 height 31
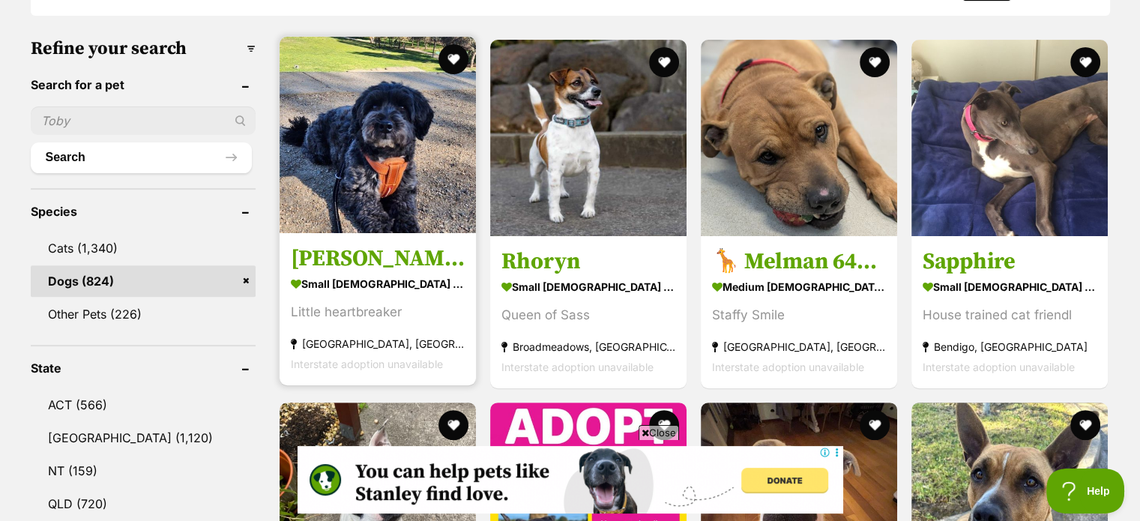
click at [345, 261] on h3 "[PERSON_NAME]" at bounding box center [378, 258] width 174 height 28
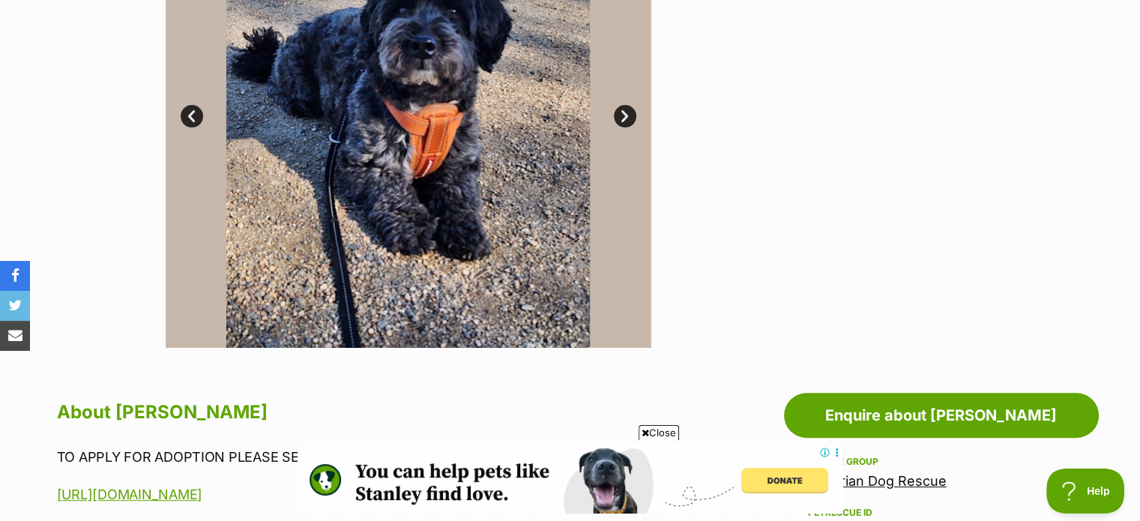
click at [626, 109] on link "Next" at bounding box center [625, 116] width 22 height 22
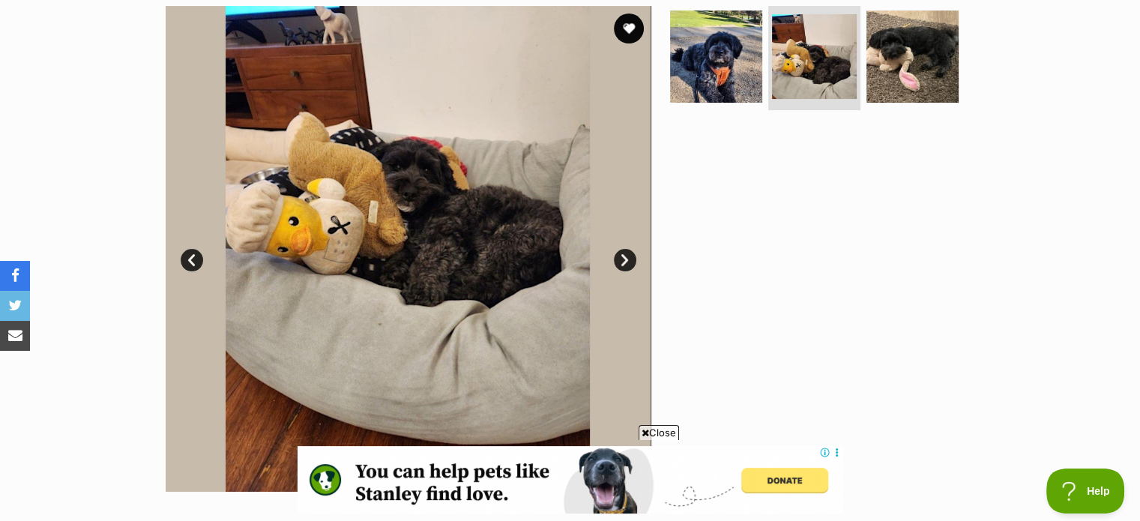
scroll to position [300, 0]
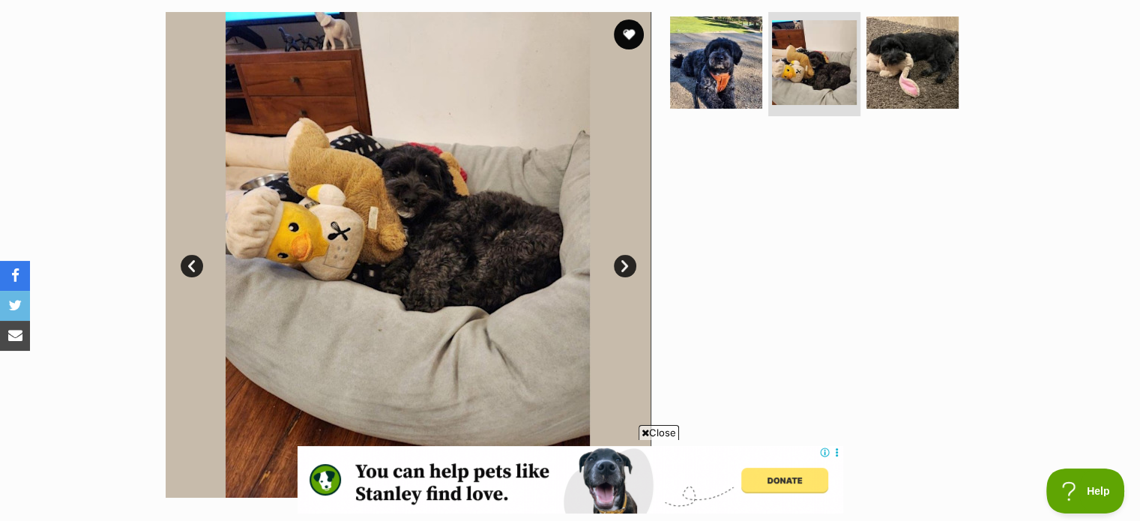
click at [625, 263] on link "Next" at bounding box center [625, 266] width 22 height 22
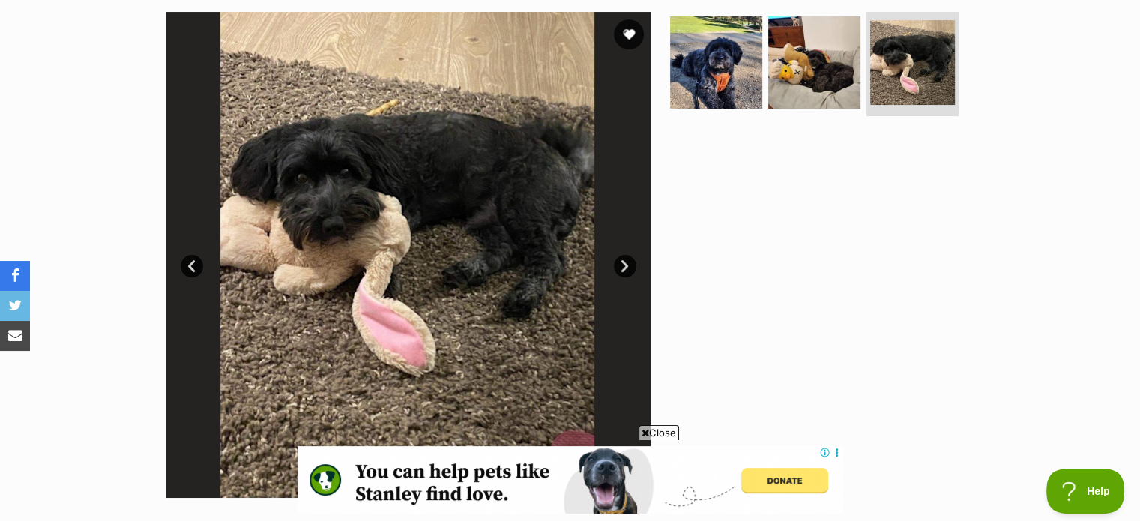
click at [625, 263] on link "Next" at bounding box center [625, 266] width 22 height 22
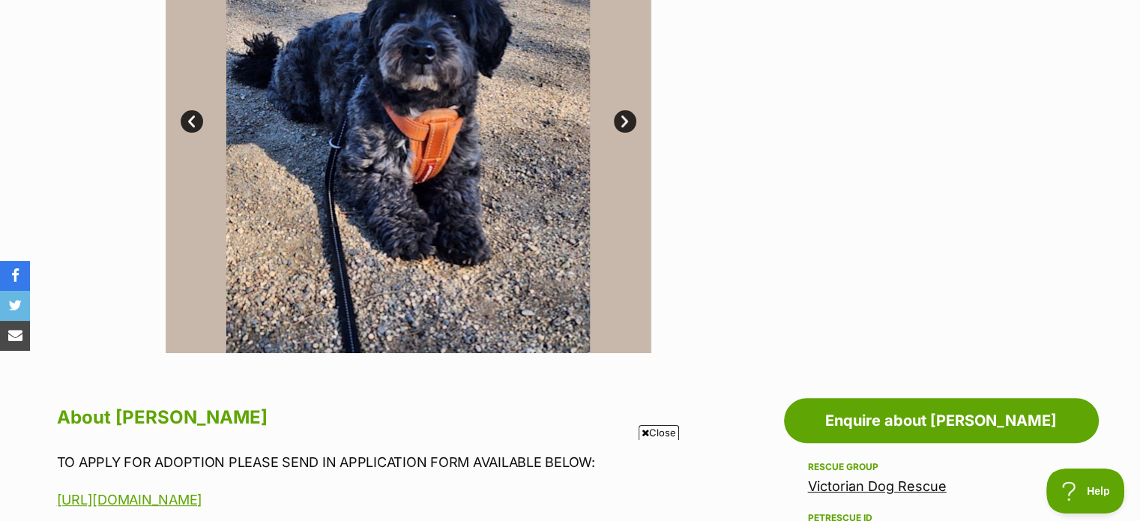
scroll to position [375, 0]
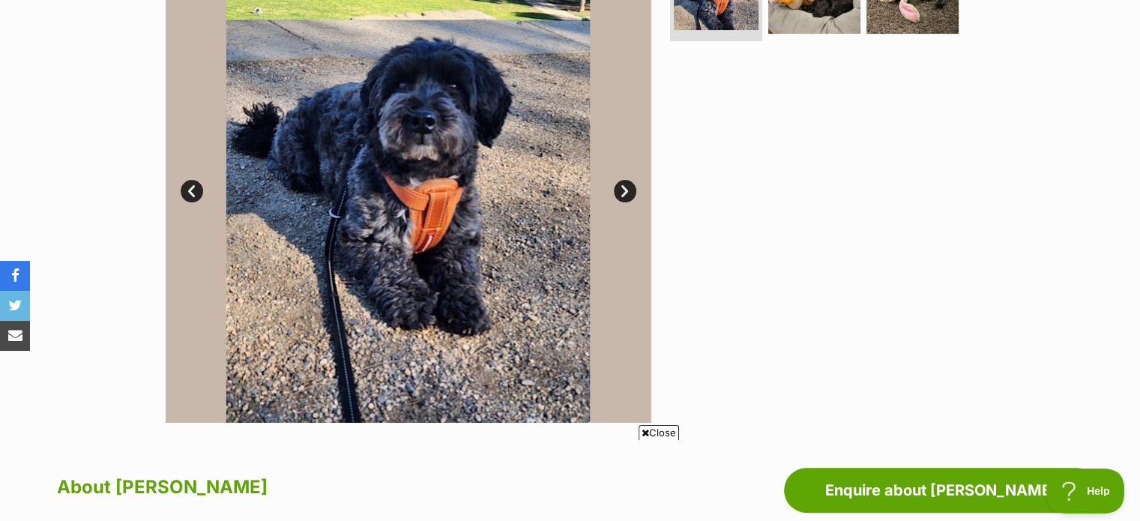
click at [627, 188] on link "Next" at bounding box center [625, 191] width 22 height 22
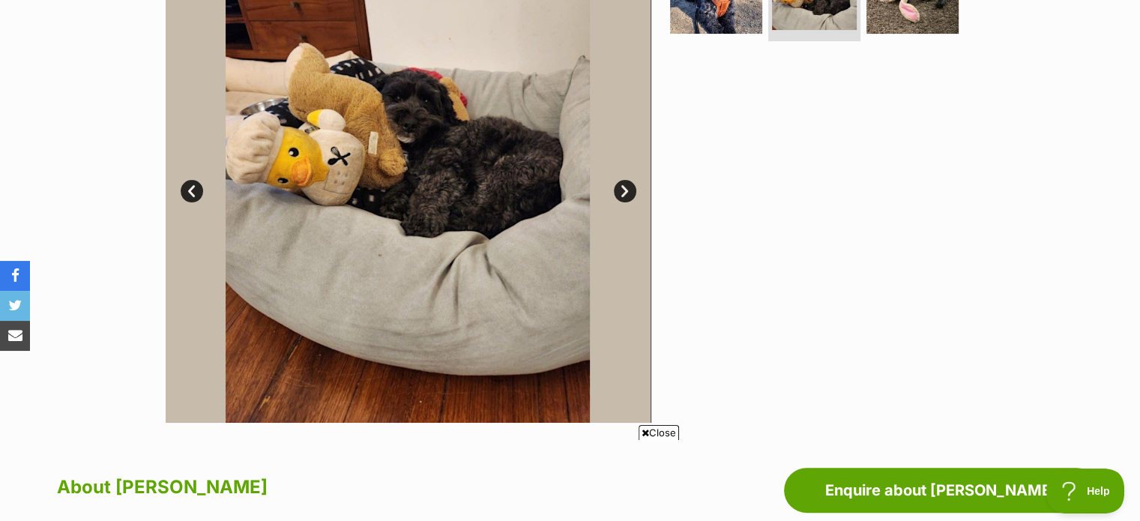
click at [627, 188] on link "Next" at bounding box center [625, 191] width 22 height 22
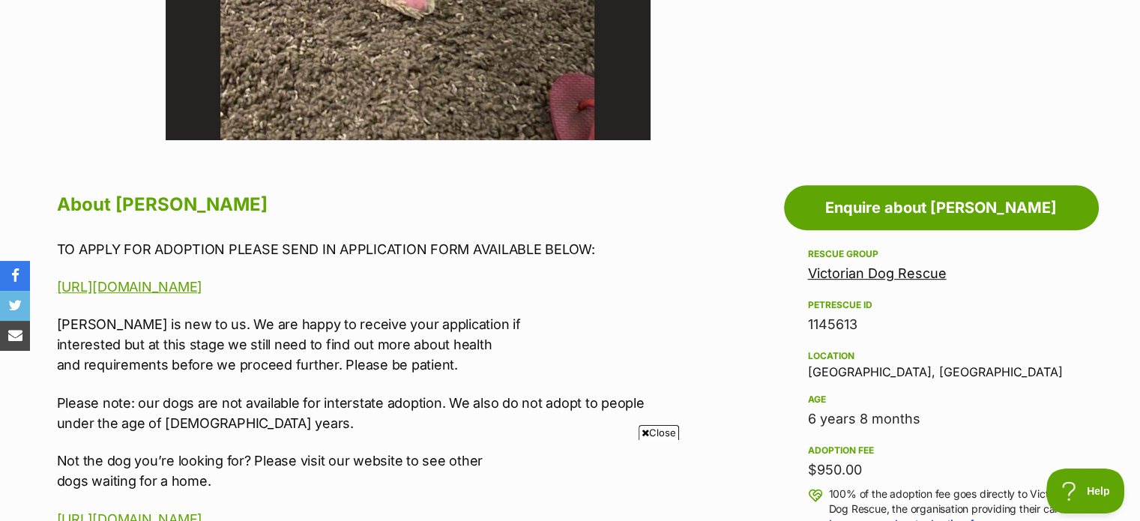
scroll to position [749, 0]
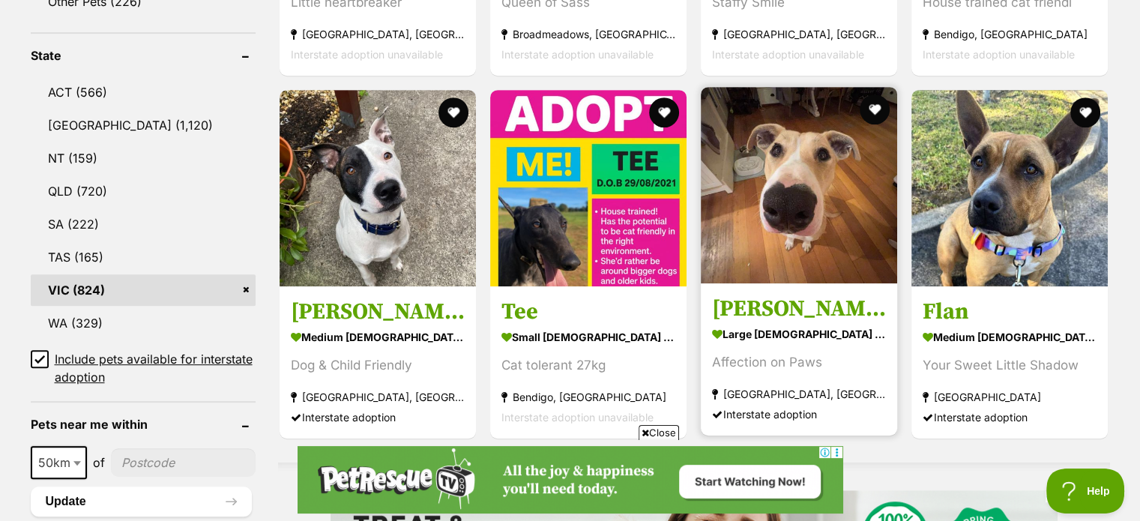
click at [803, 204] on img at bounding box center [799, 185] width 196 height 196
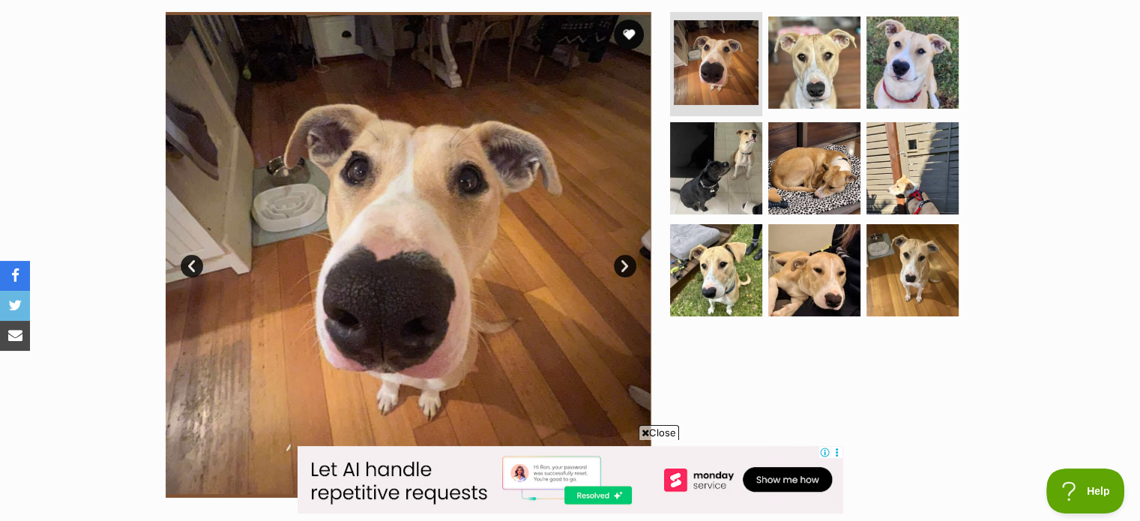
click at [625, 263] on link "Next" at bounding box center [625, 266] width 22 height 22
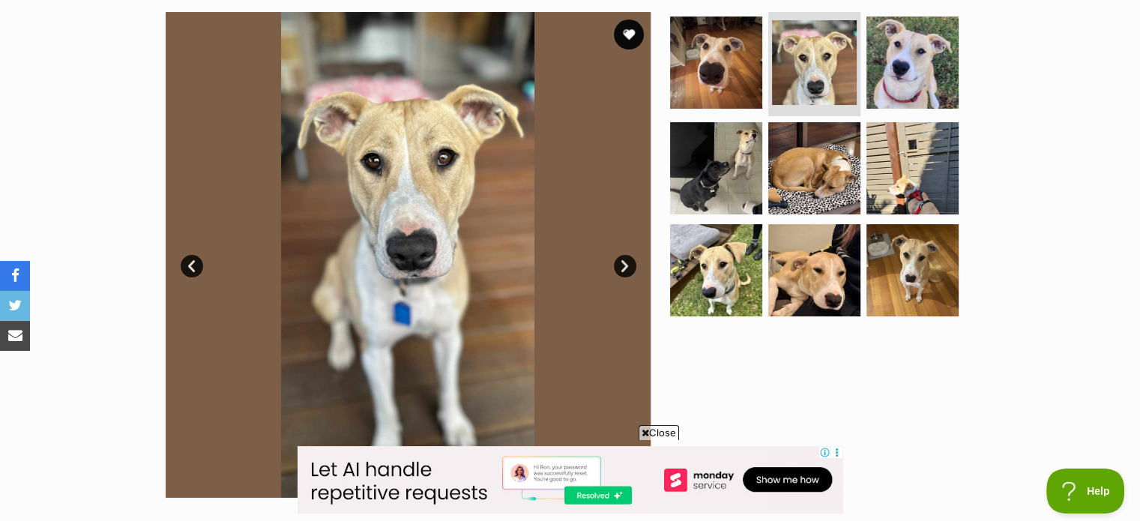
click at [625, 263] on link "Next" at bounding box center [625, 266] width 22 height 22
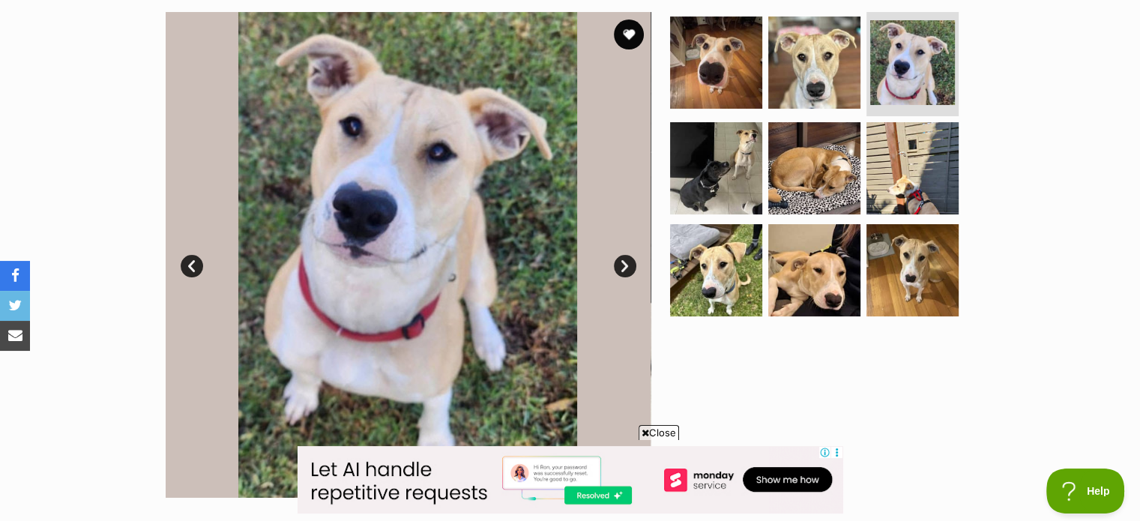
click at [625, 263] on link "Next" at bounding box center [625, 266] width 22 height 22
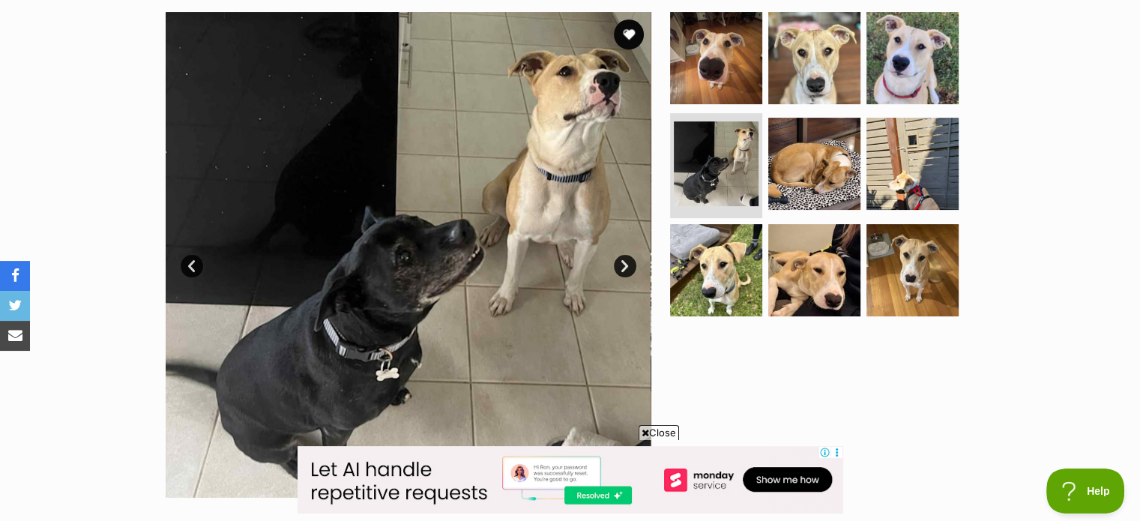
click at [625, 263] on link "Next" at bounding box center [625, 266] width 22 height 22
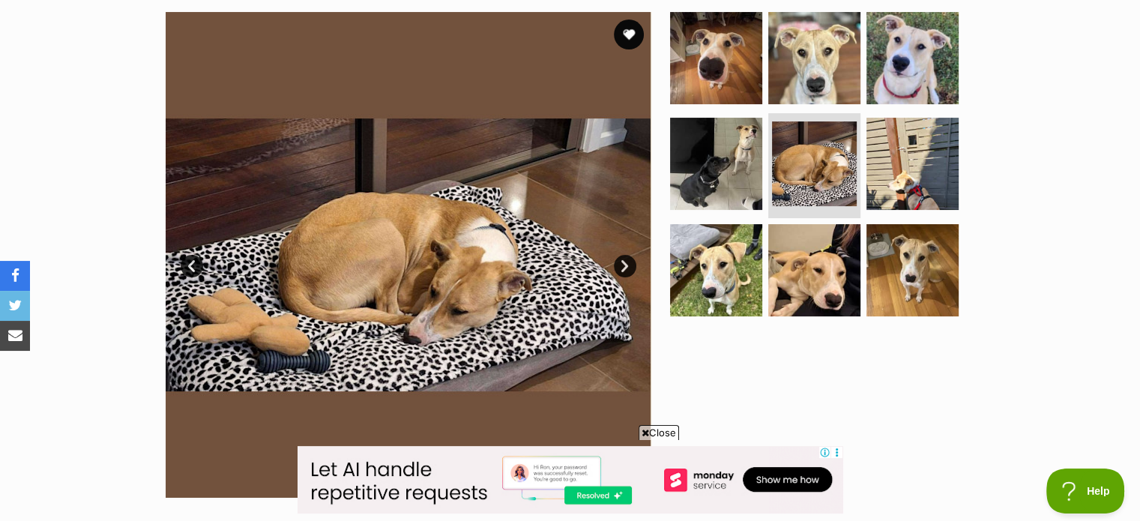
click at [625, 263] on link "Next" at bounding box center [625, 266] width 22 height 22
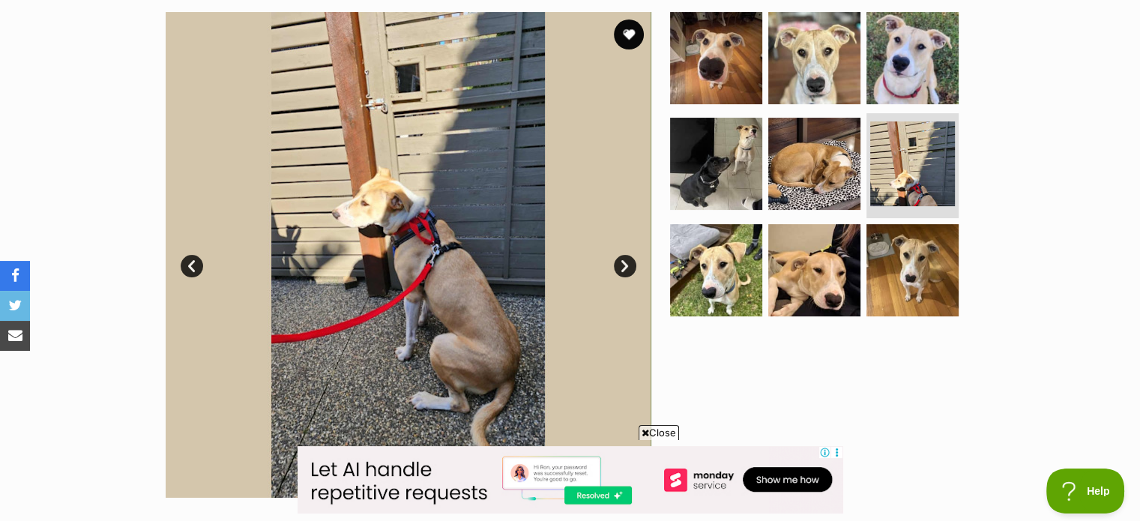
click at [625, 263] on link "Next" at bounding box center [625, 266] width 22 height 22
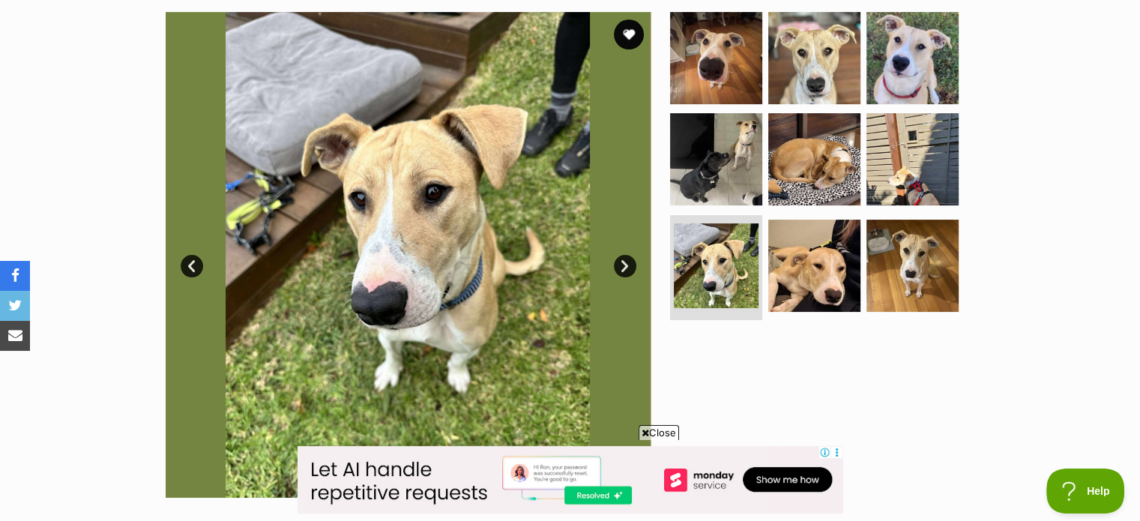
click at [625, 263] on link "Next" at bounding box center [625, 266] width 22 height 22
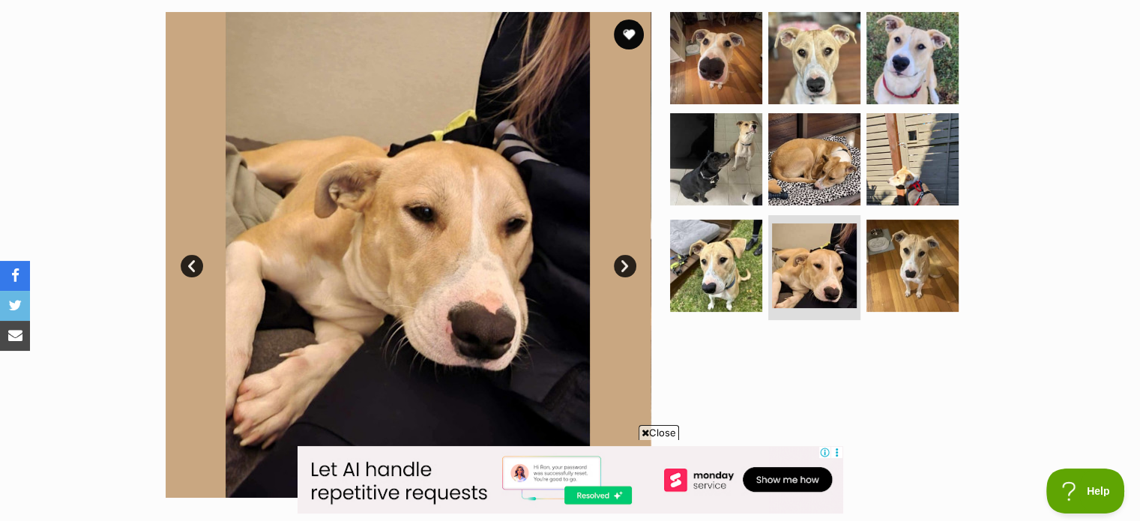
click at [625, 263] on link "Next" at bounding box center [625, 266] width 22 height 22
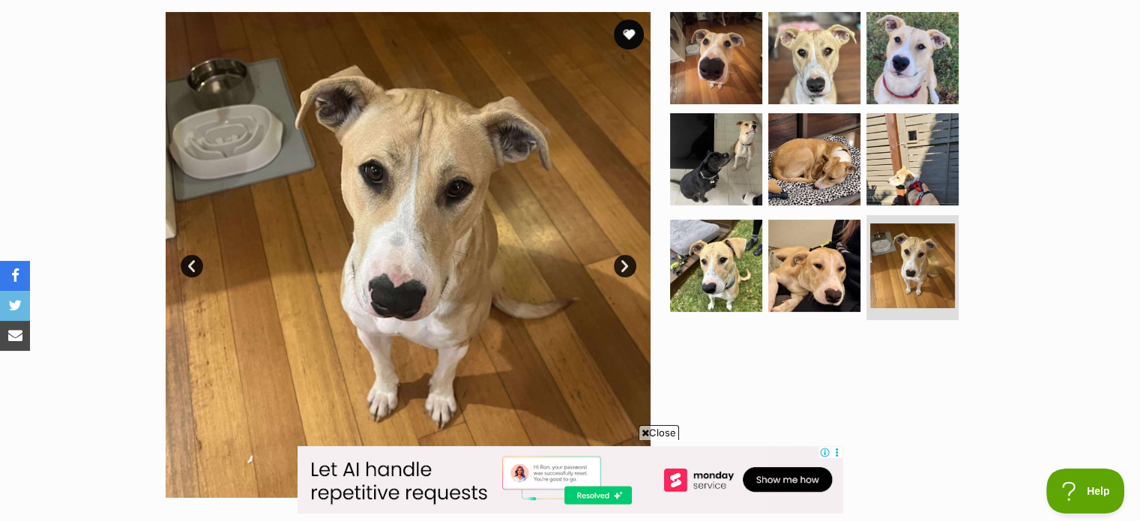
click at [625, 263] on link "Next" at bounding box center [625, 266] width 22 height 22
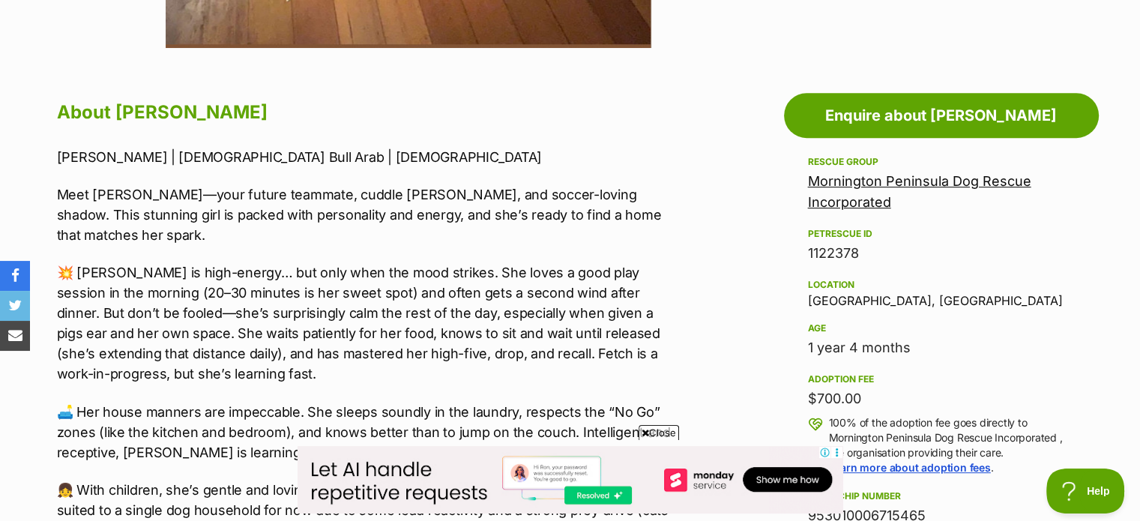
scroll to position [824, 0]
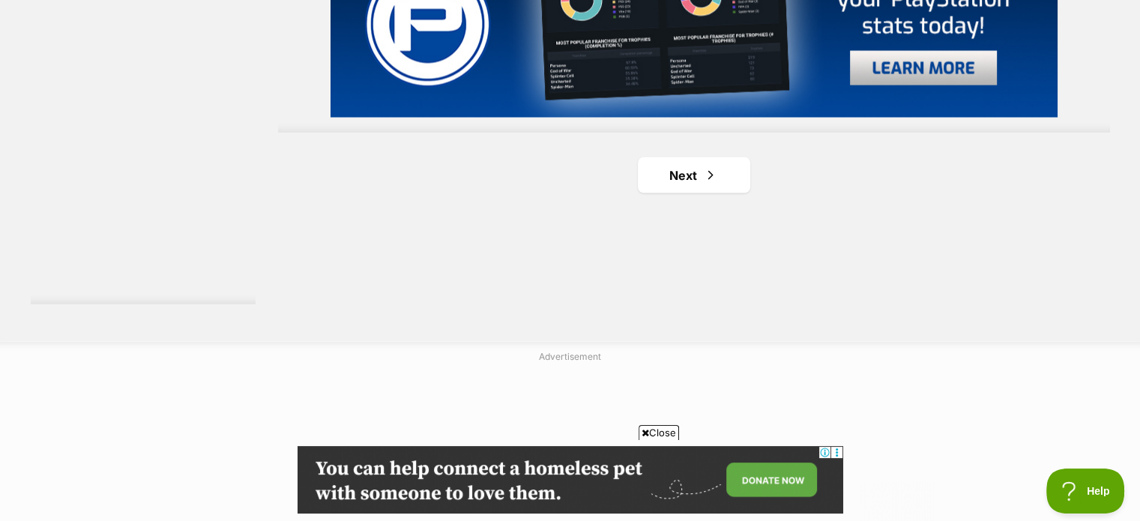
scroll to position [2852, 0]
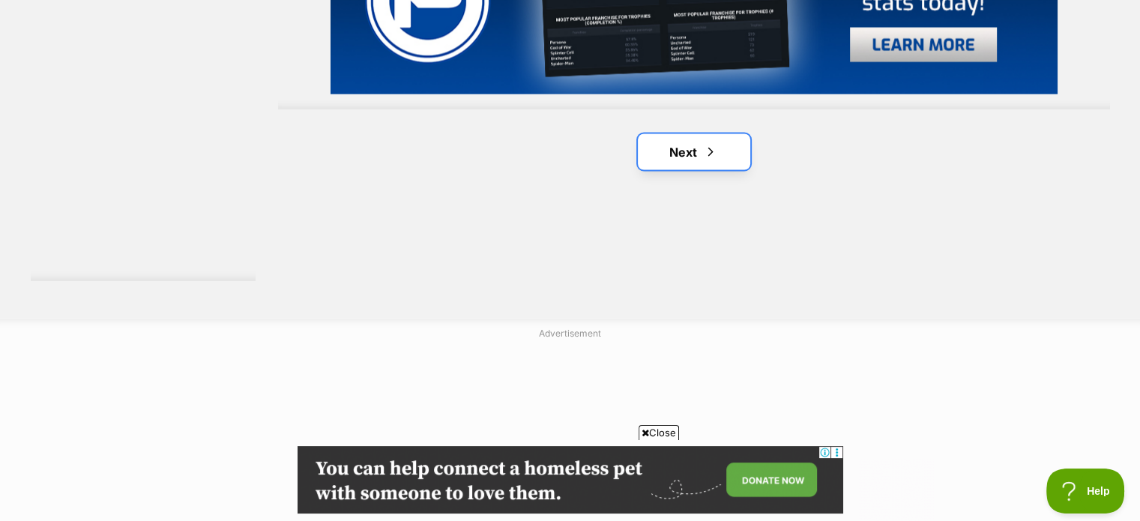
click at [697, 150] on link "Next" at bounding box center [694, 152] width 112 height 36
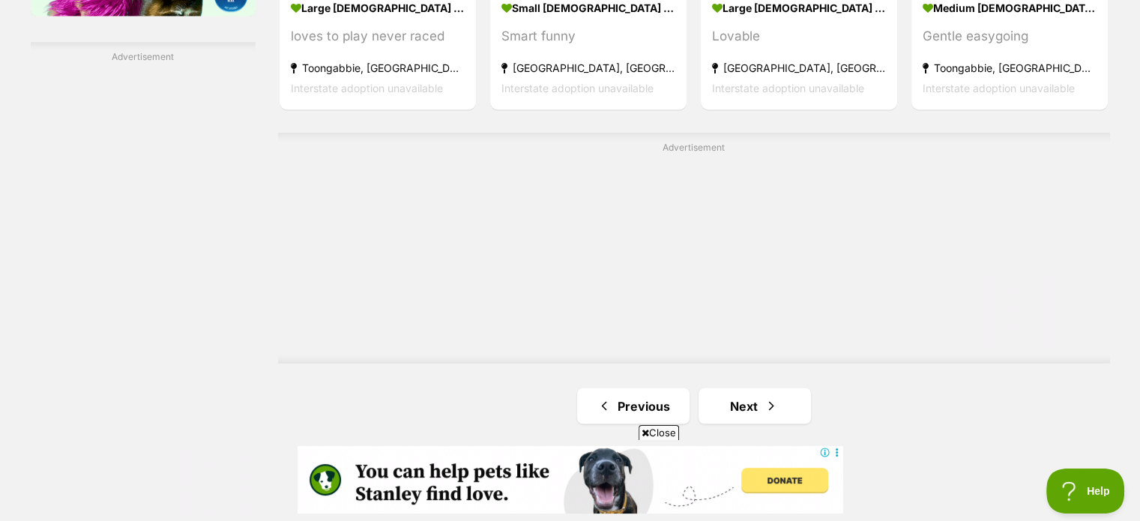
scroll to position [2623, 0]
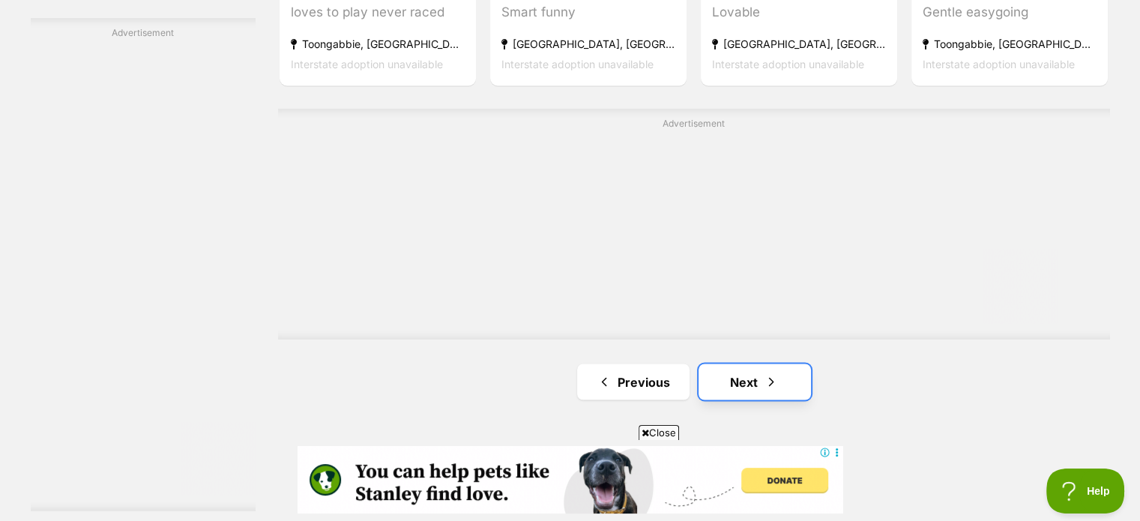
click at [731, 374] on link "Next" at bounding box center [754, 381] width 112 height 36
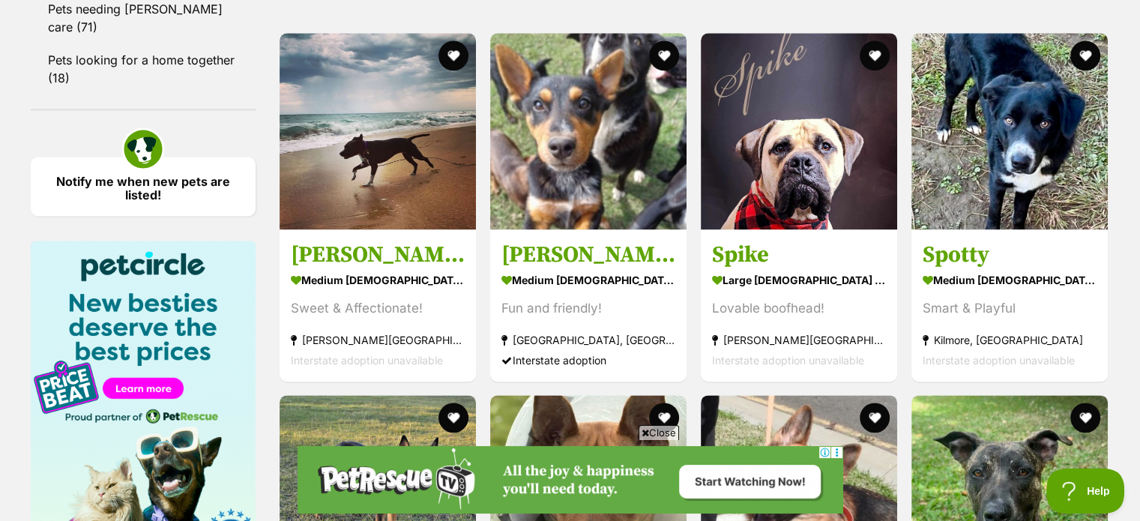
scroll to position [2023, 0]
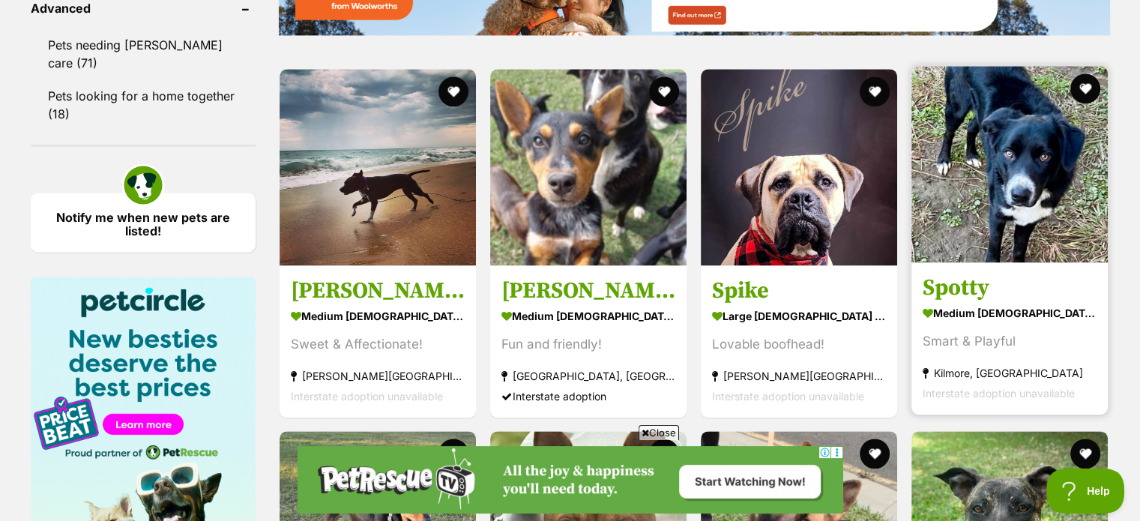
click at [1025, 191] on img at bounding box center [1009, 164] width 196 height 196
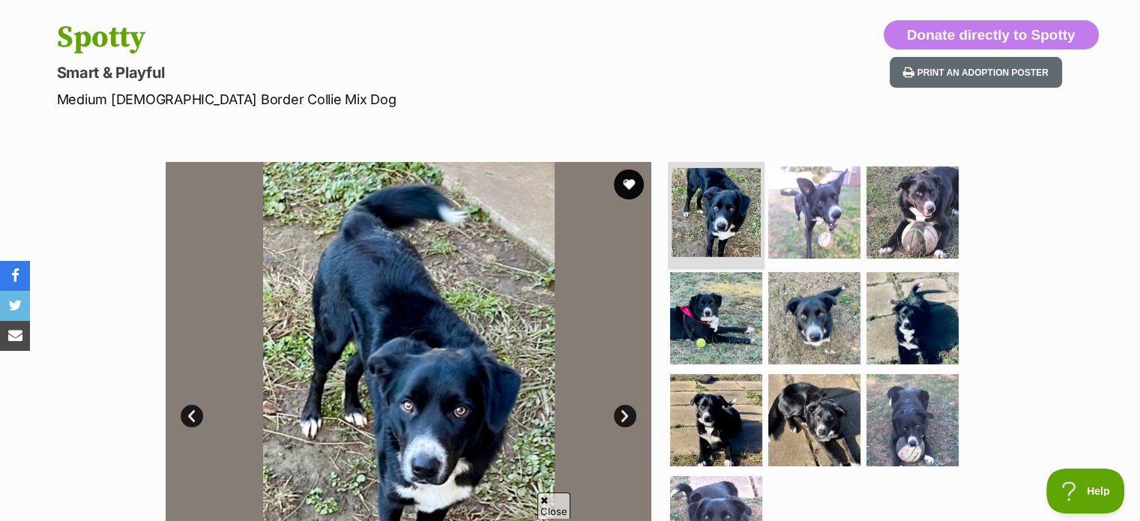
scroll to position [30, 0]
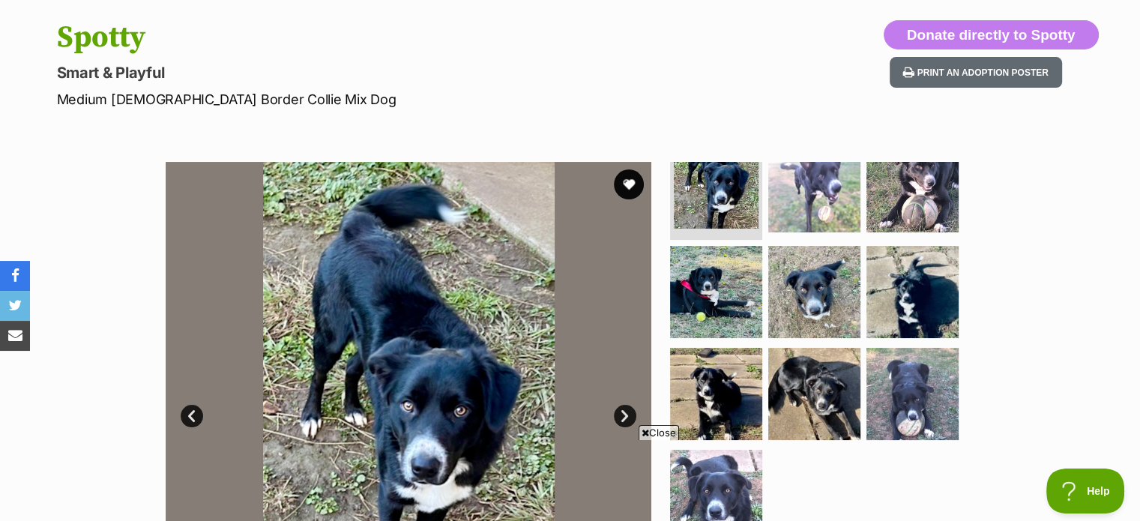
click at [627, 415] on link "Next" at bounding box center [625, 416] width 22 height 22
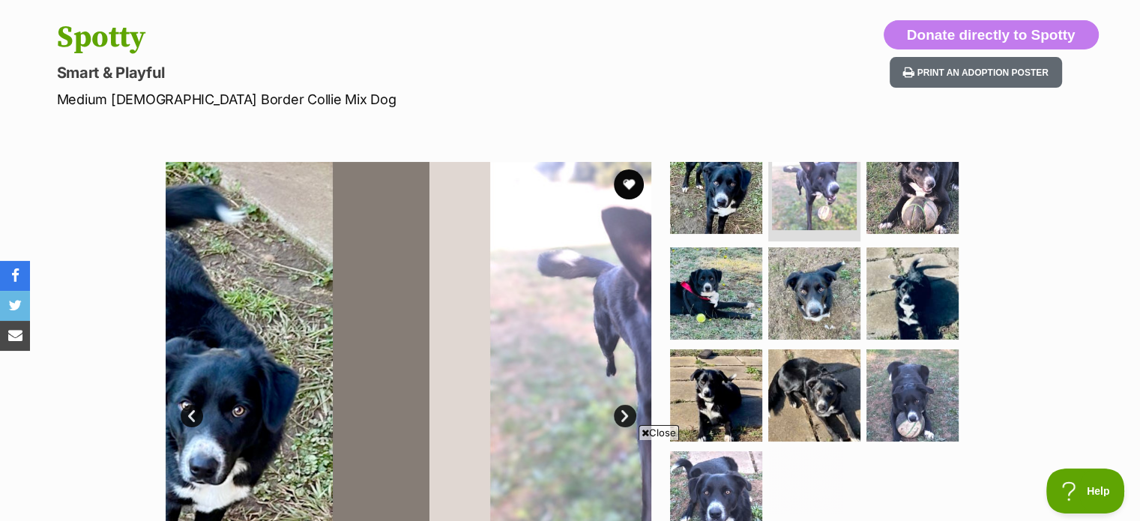
scroll to position [0, 0]
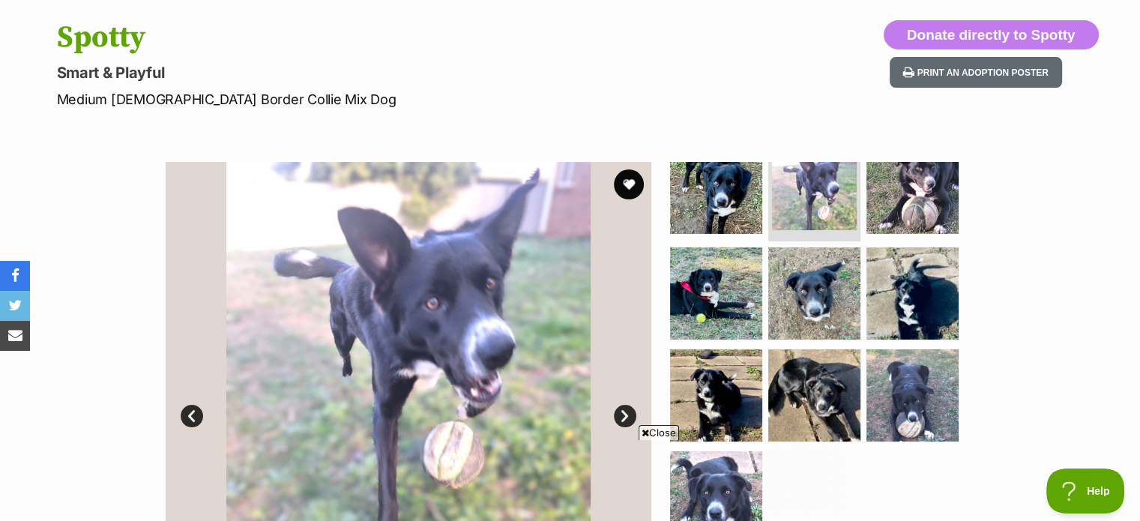
click at [627, 415] on link "Next" at bounding box center [625, 416] width 22 height 22
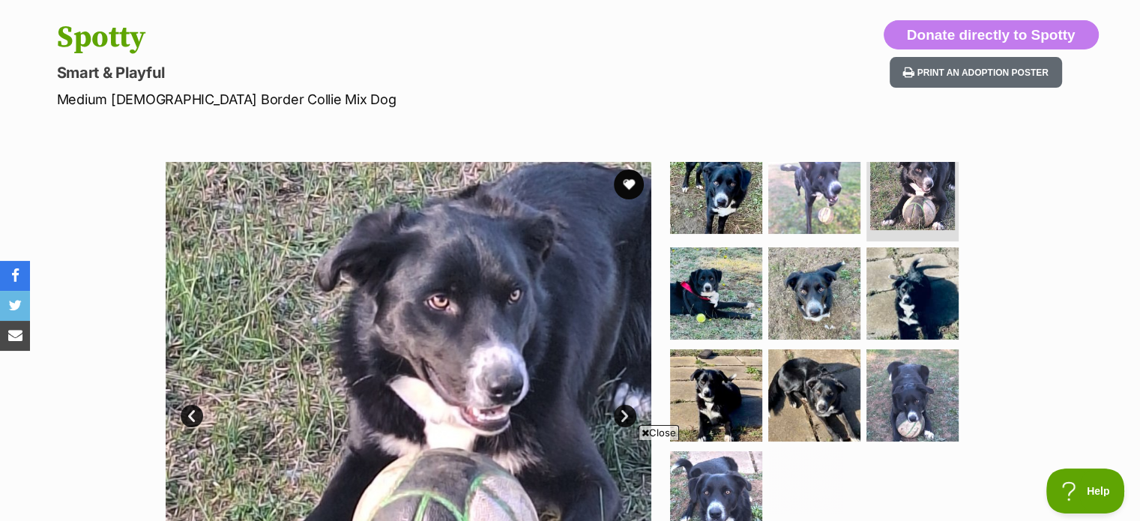
click at [627, 415] on link "Next" at bounding box center [625, 416] width 22 height 22
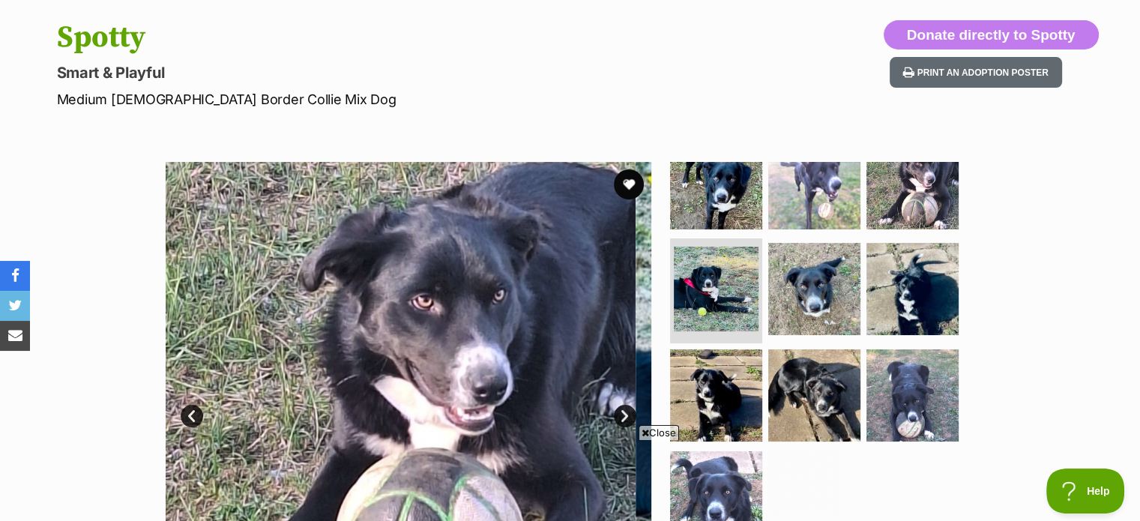
scroll to position [20, 0]
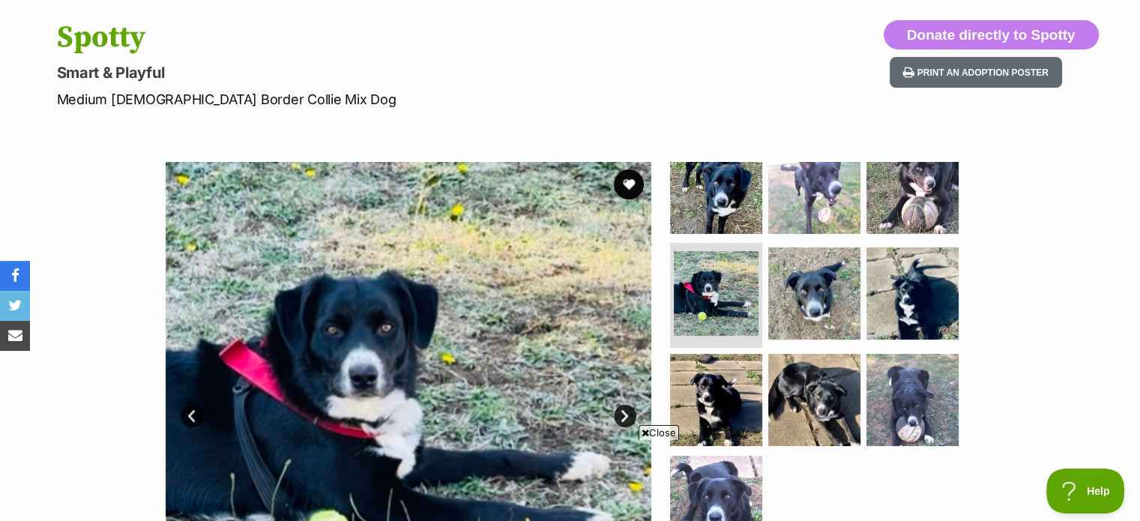
click at [627, 415] on link "Next" at bounding box center [625, 416] width 22 height 22
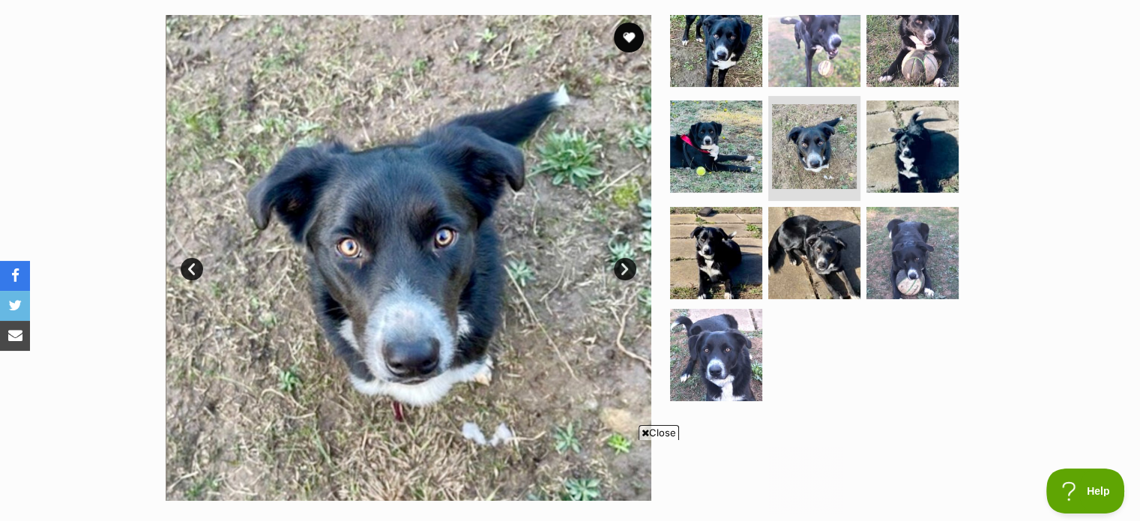
scroll to position [300, 0]
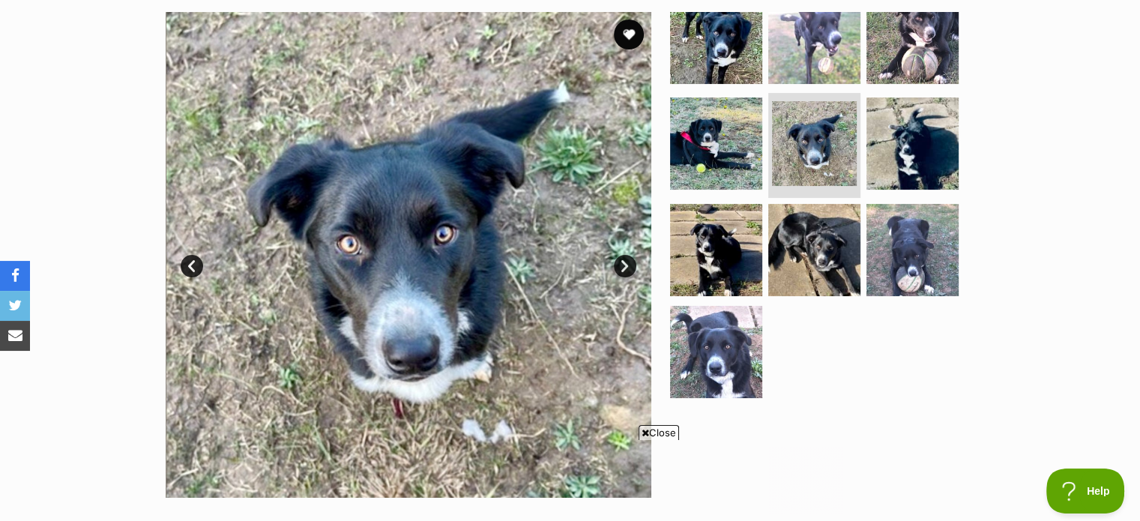
click at [624, 267] on link "Next" at bounding box center [625, 266] width 22 height 22
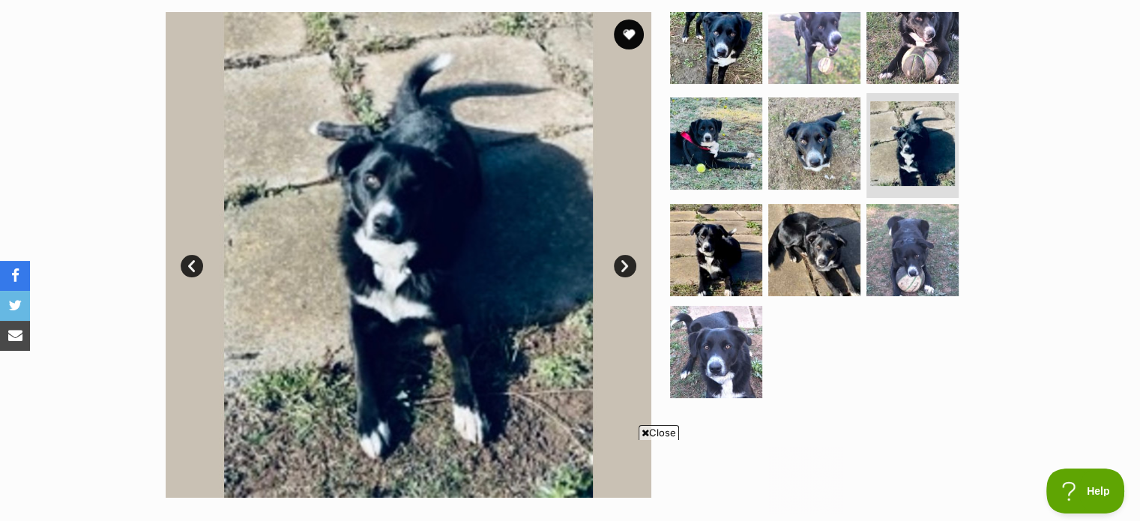
click at [624, 267] on link "Next" at bounding box center [625, 266] width 22 height 22
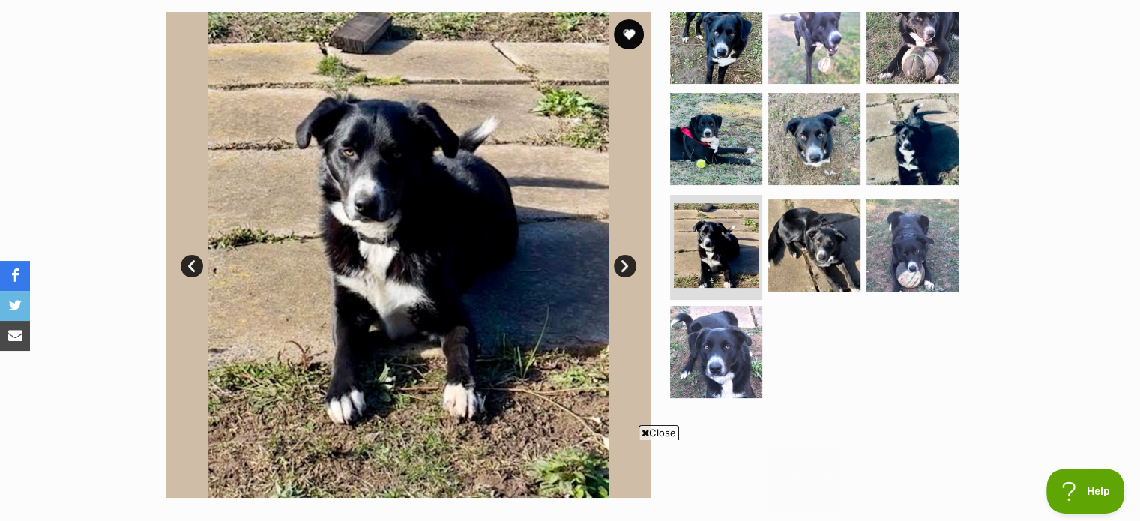
click at [624, 267] on link "Next" at bounding box center [625, 266] width 22 height 22
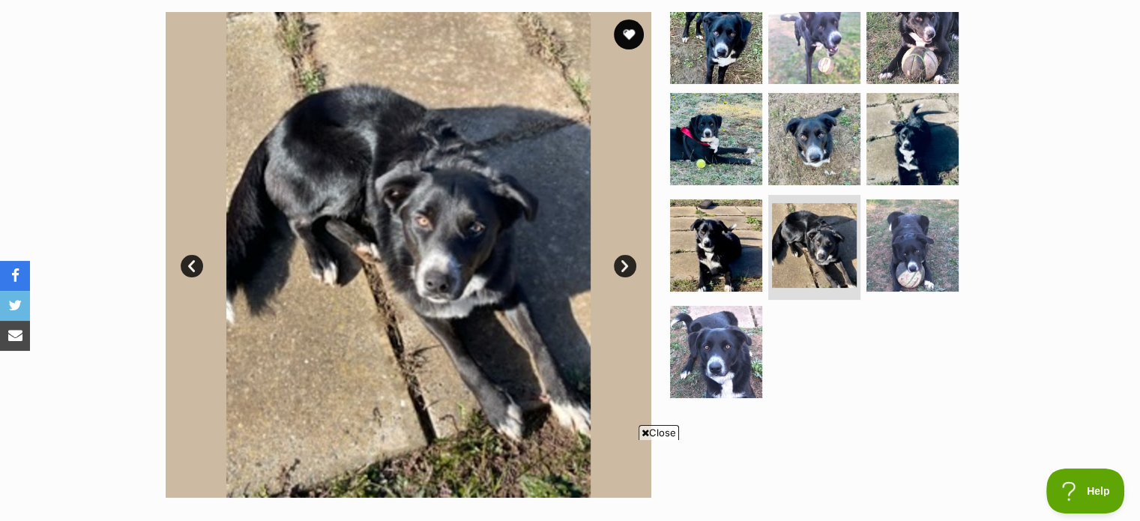
click at [624, 267] on link "Next" at bounding box center [625, 266] width 22 height 22
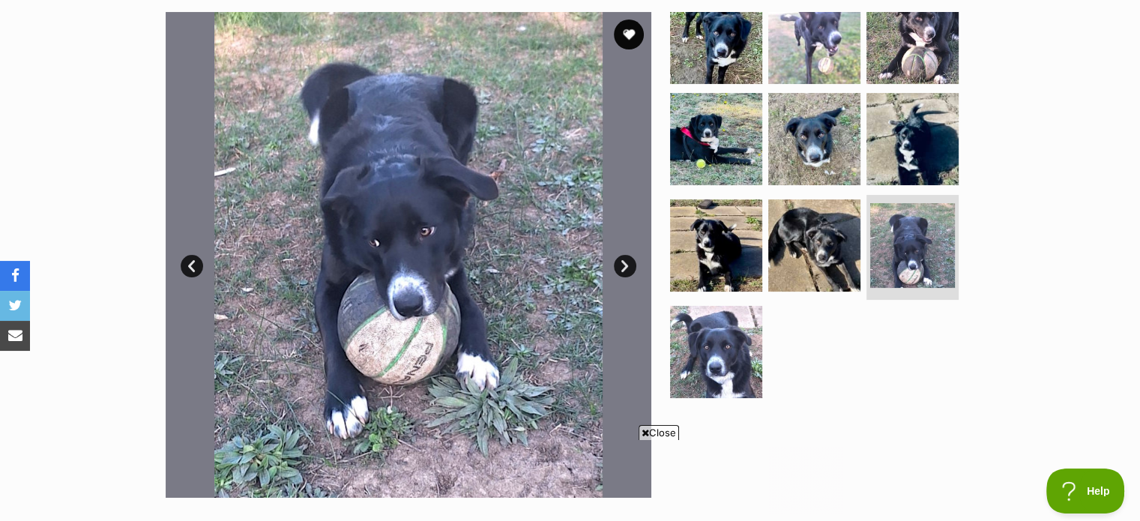
click at [624, 267] on link "Next" at bounding box center [625, 266] width 22 height 22
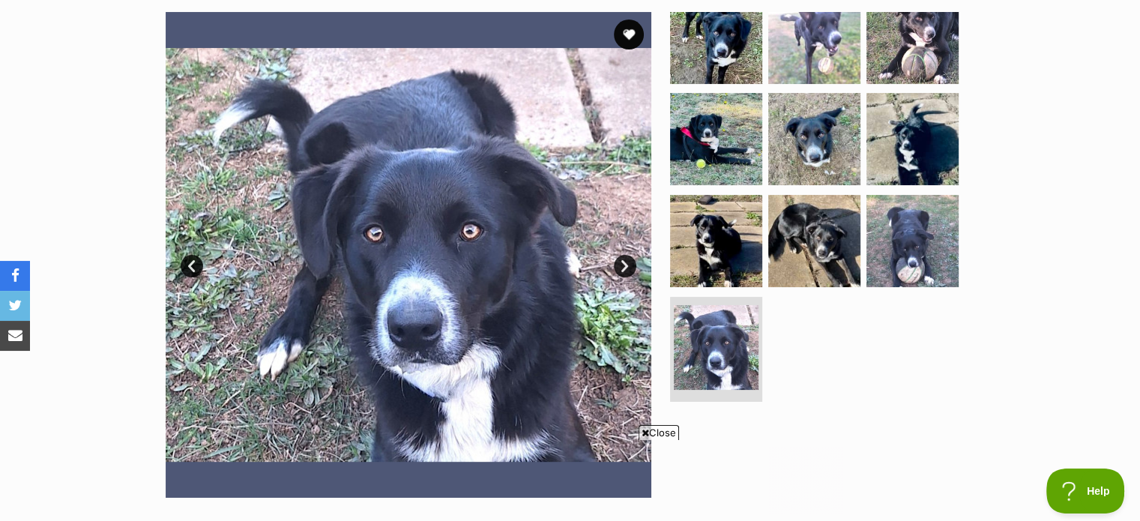
click at [624, 267] on link "Next" at bounding box center [625, 266] width 22 height 22
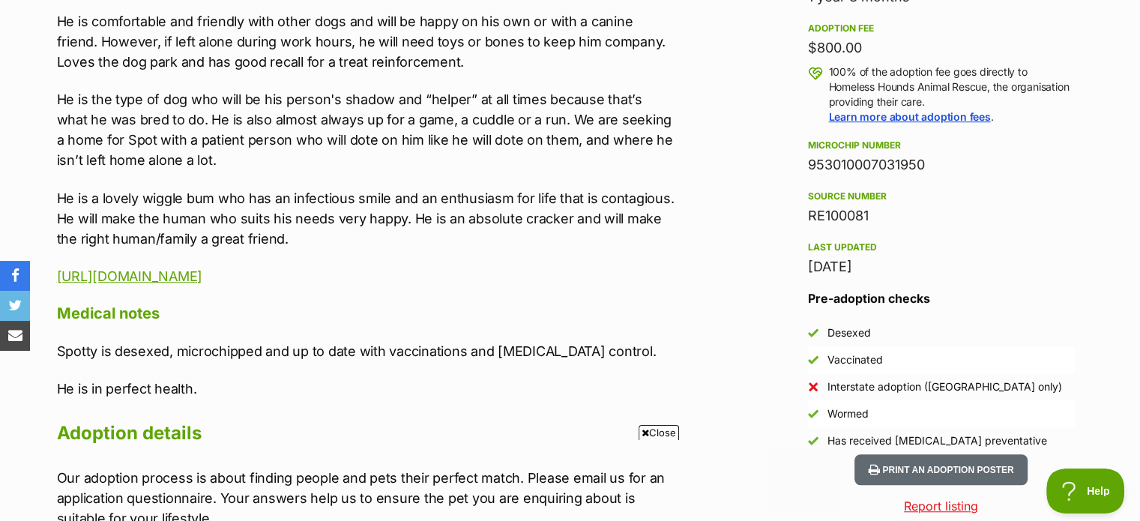
scroll to position [1049, 0]
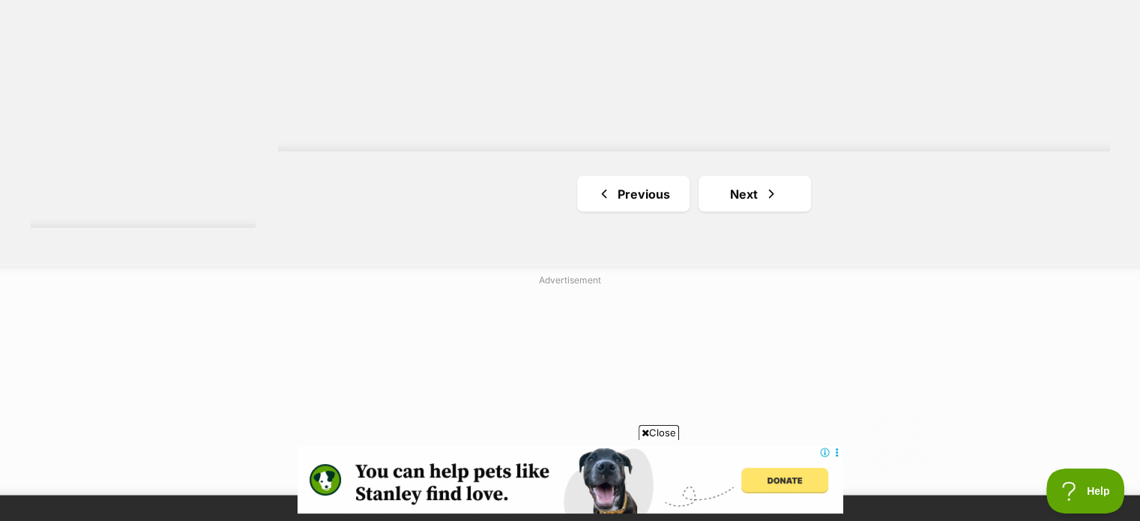
scroll to position [2923, 0]
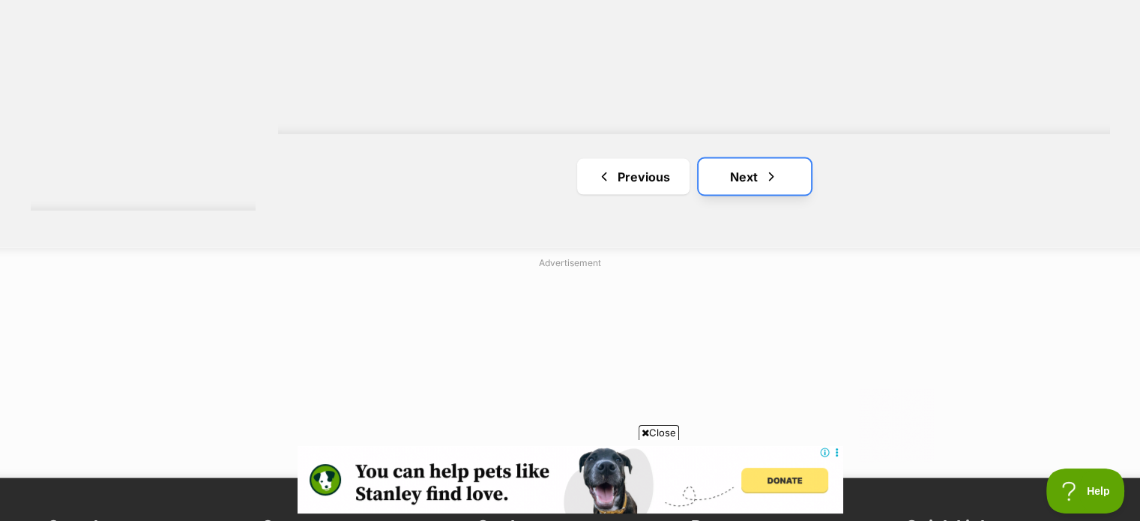
click at [778, 178] on span "Next page" at bounding box center [771, 177] width 15 height 18
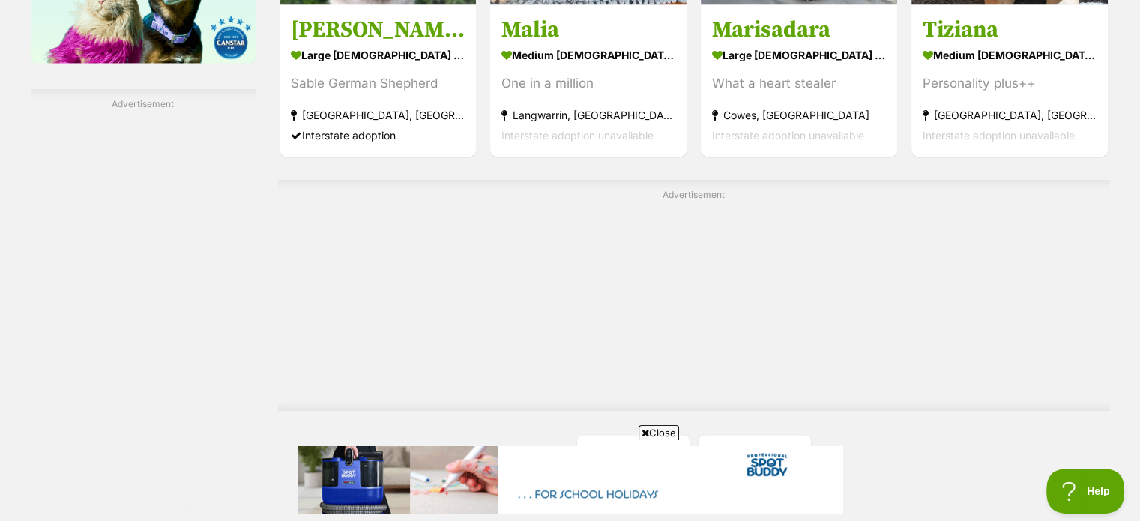
scroll to position [2623, 0]
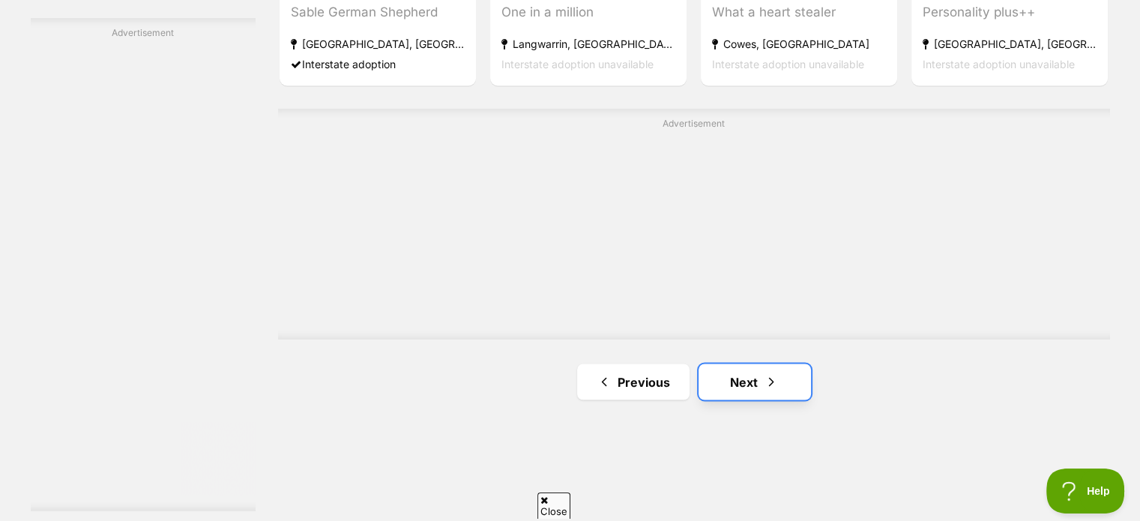
click at [752, 381] on link "Next" at bounding box center [754, 381] width 112 height 36
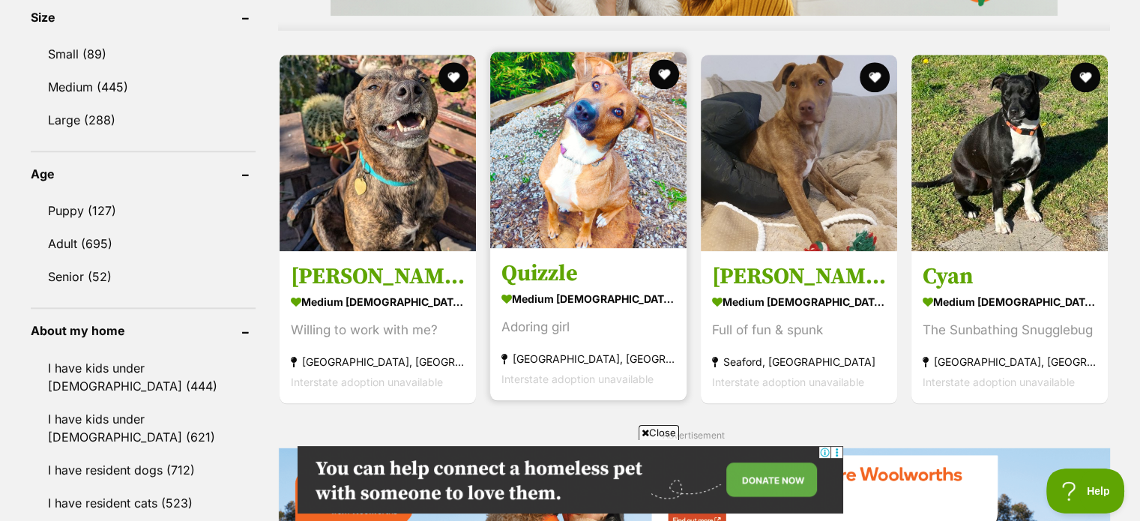
click at [597, 164] on img at bounding box center [588, 150] width 196 height 196
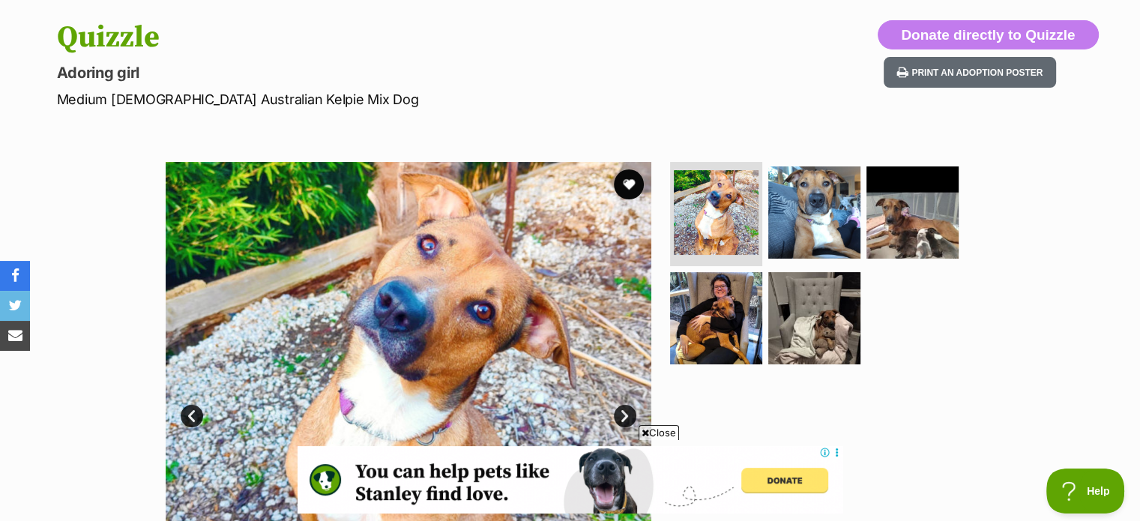
click at [626, 416] on link "Next" at bounding box center [625, 416] width 22 height 22
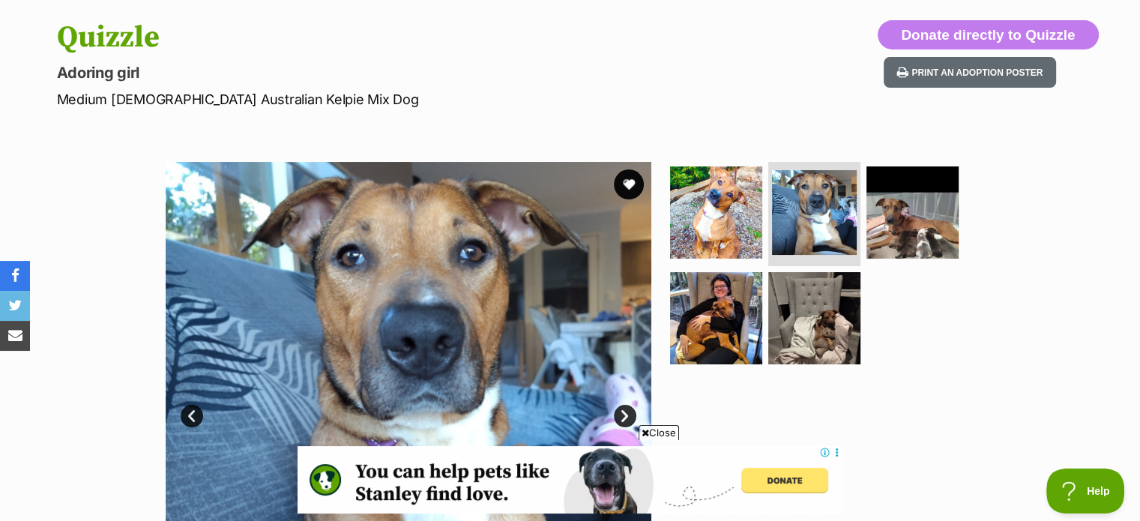
click at [626, 416] on link "Next" at bounding box center [625, 416] width 22 height 22
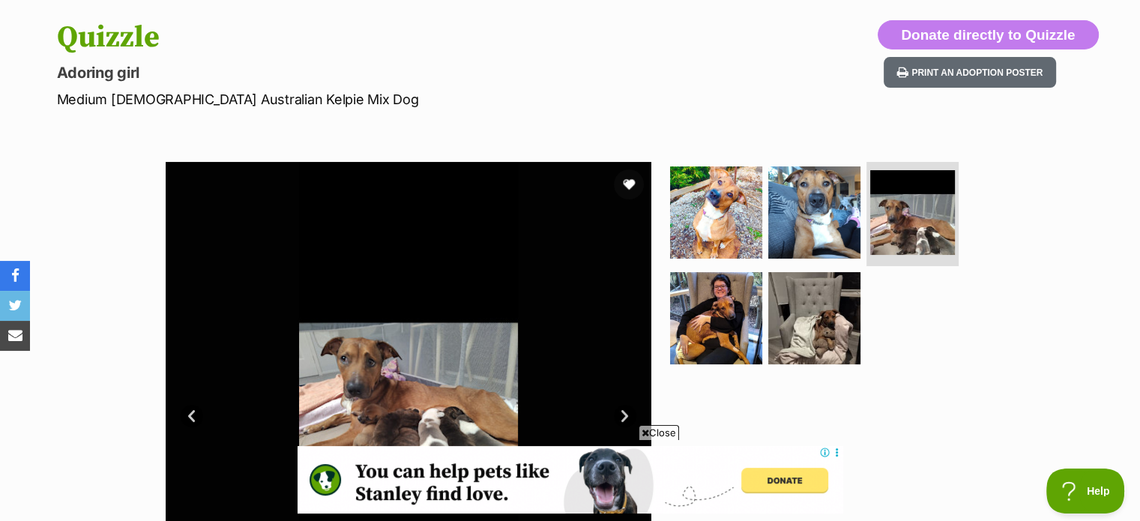
click at [626, 416] on link "Next" at bounding box center [625, 416] width 22 height 22
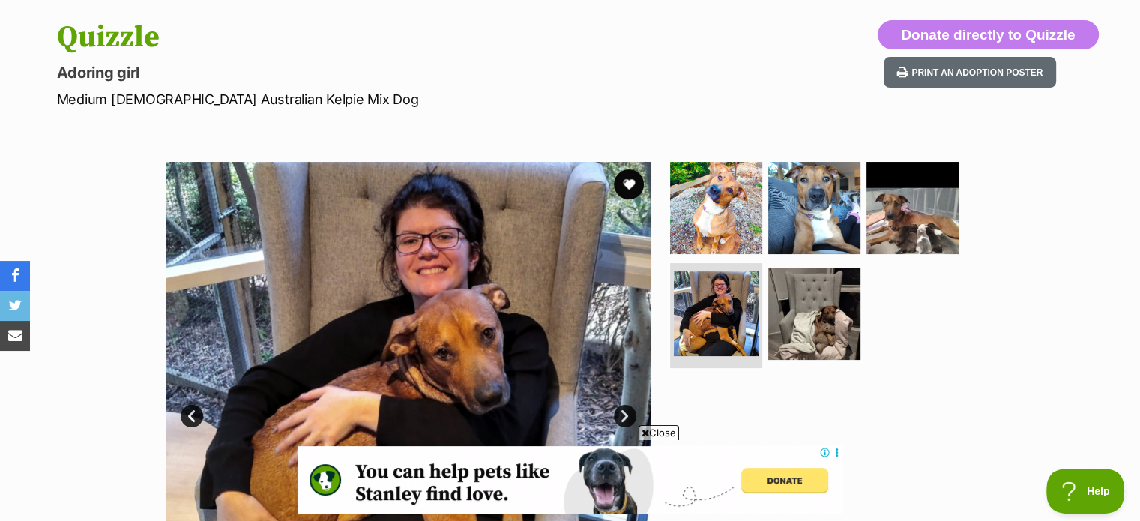
click at [626, 416] on link "Next" at bounding box center [625, 416] width 22 height 22
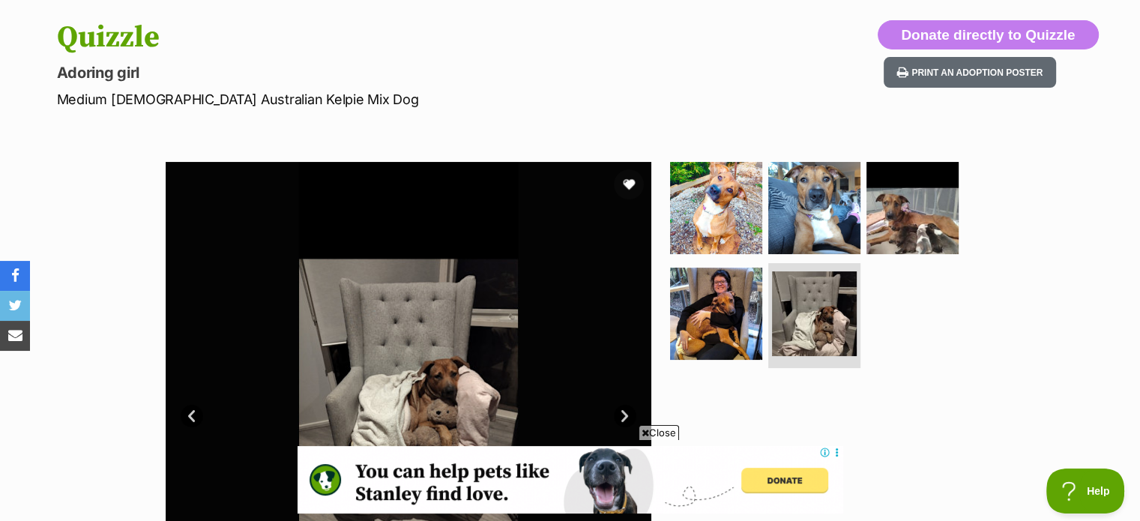
click at [626, 416] on link "Next" at bounding box center [625, 416] width 22 height 22
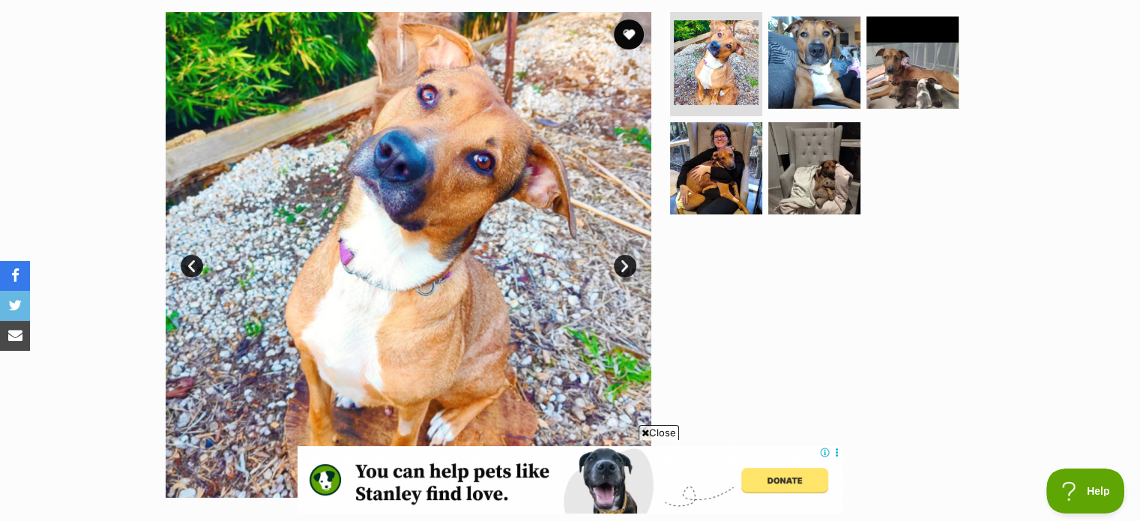
scroll to position [150, 0]
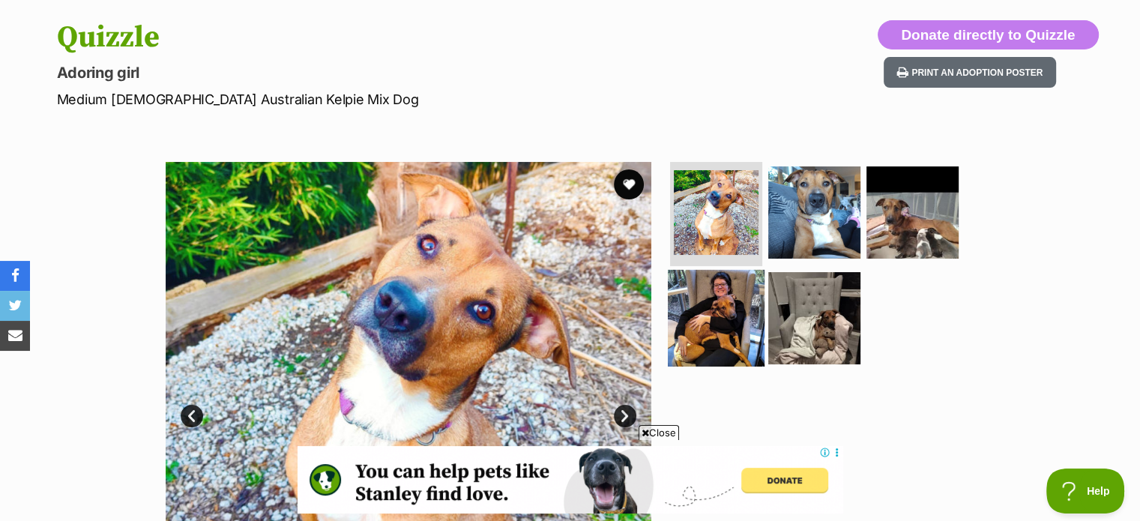
click at [723, 322] on img at bounding box center [716, 318] width 97 height 97
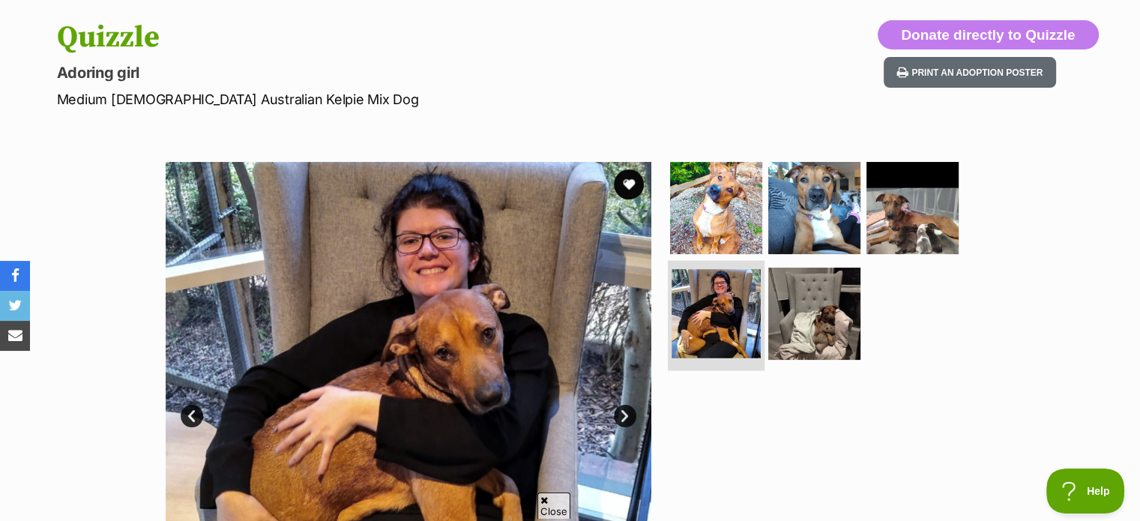
scroll to position [0, 0]
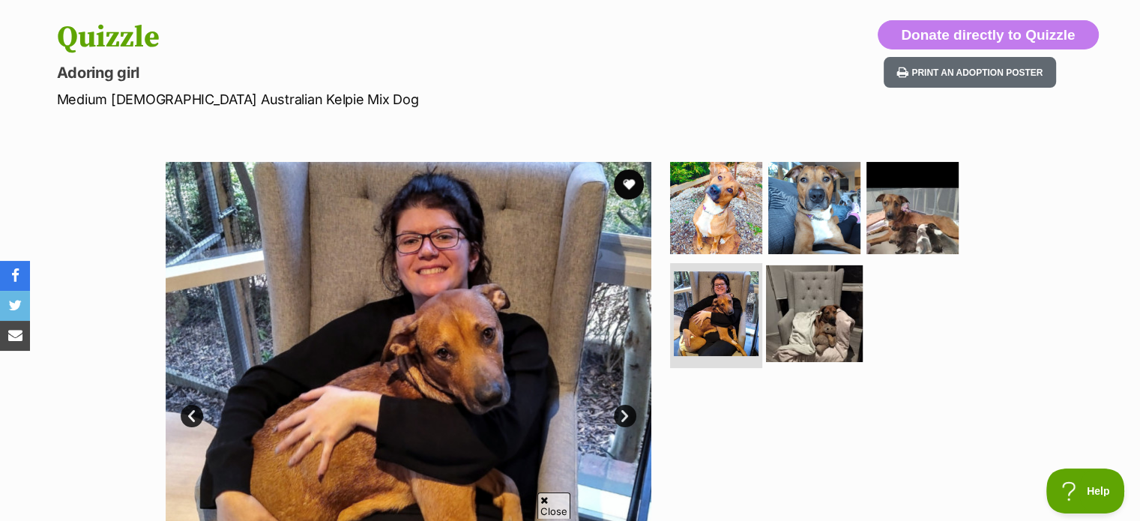
click at [812, 318] on img at bounding box center [814, 313] width 97 height 97
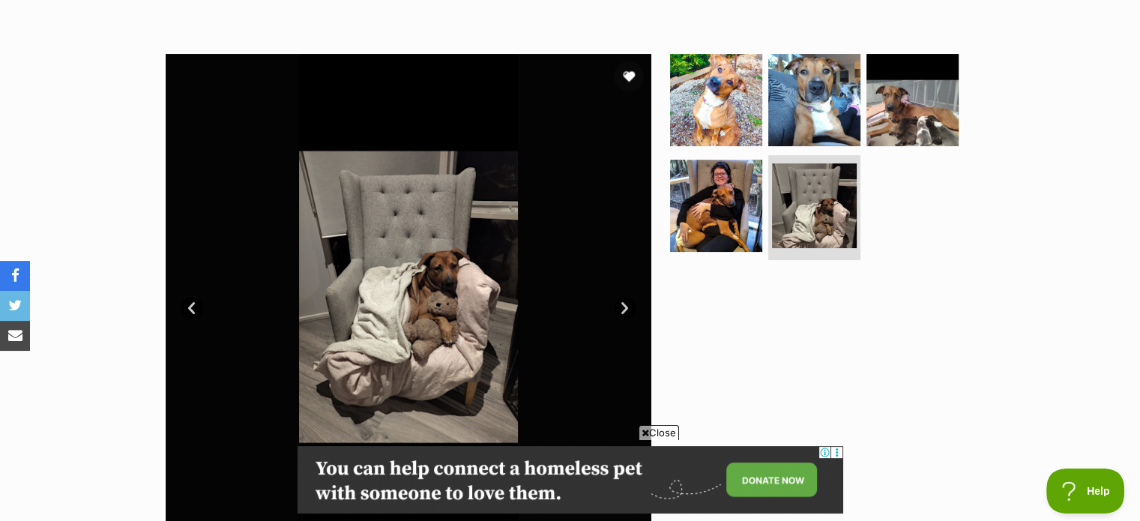
scroll to position [225, 0]
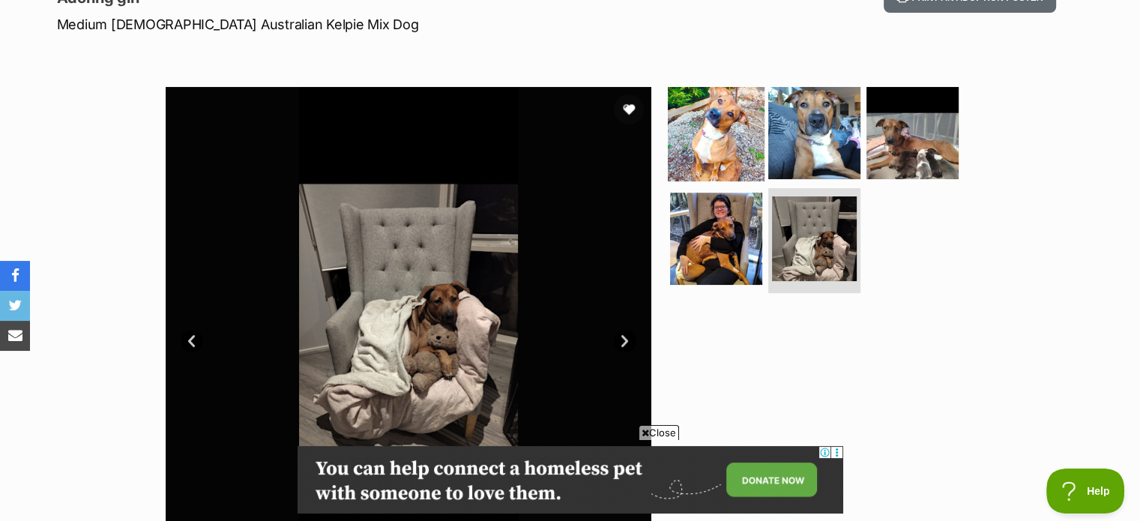
click at [731, 150] on img at bounding box center [716, 132] width 97 height 97
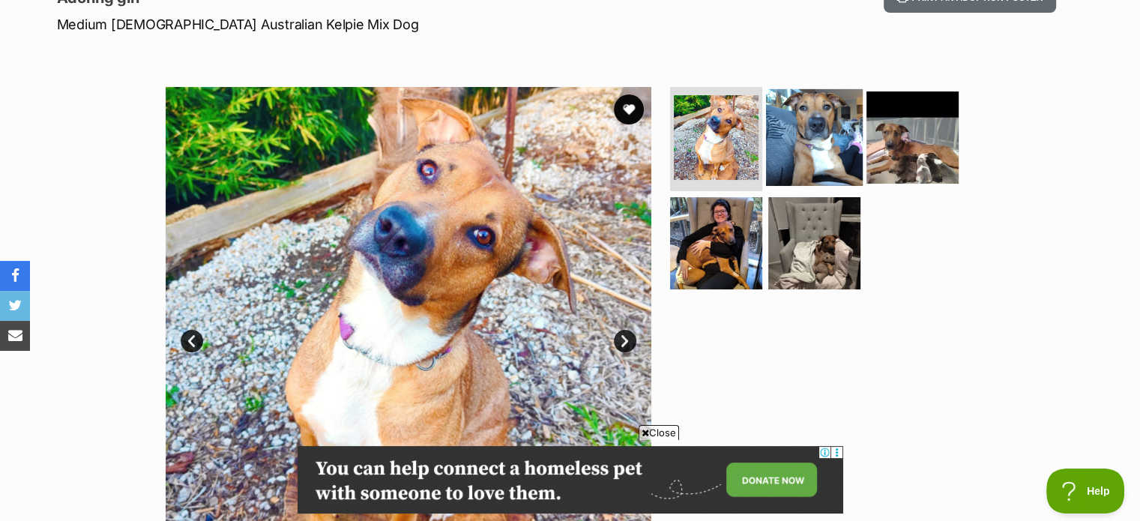
click at [815, 138] on img at bounding box center [814, 136] width 97 height 97
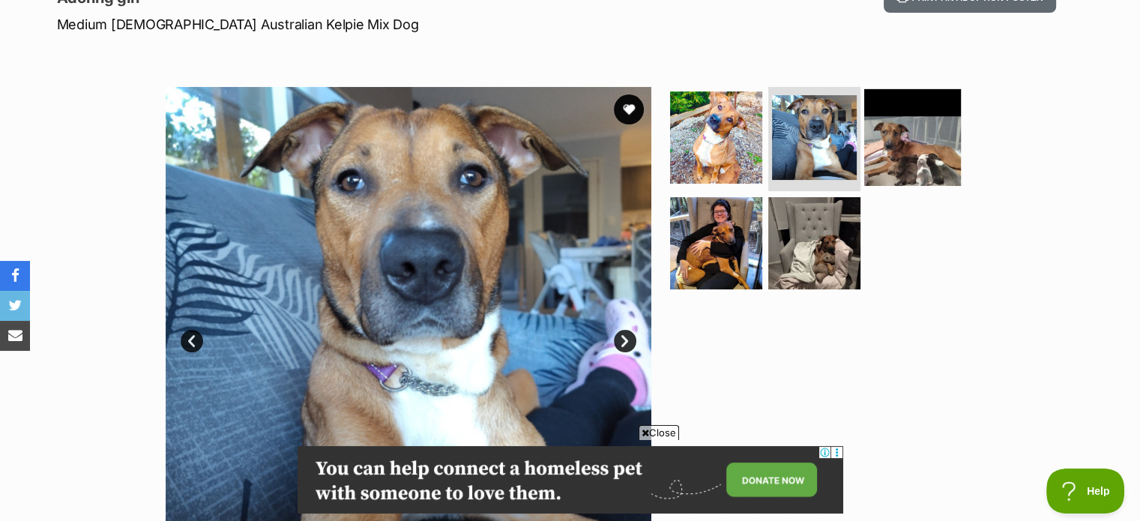
click at [905, 135] on img at bounding box center [912, 136] width 97 height 97
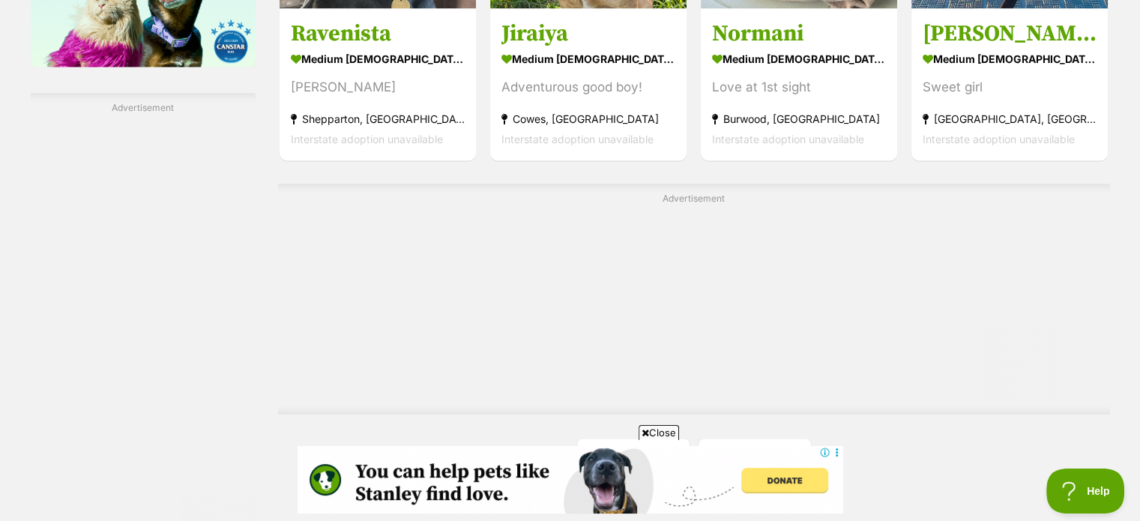
scroll to position [2698, 0]
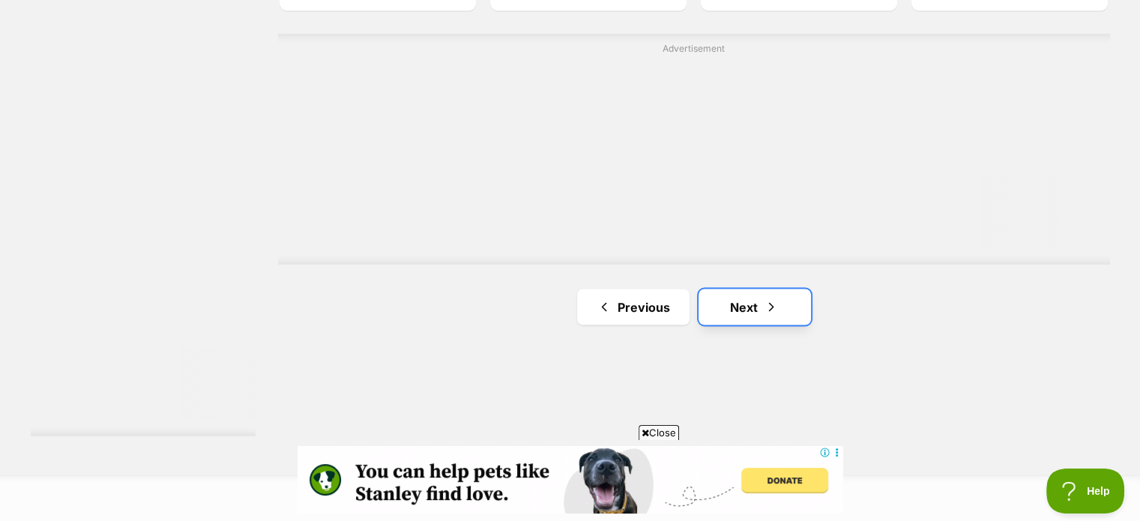
click at [745, 304] on link "Next" at bounding box center [754, 307] width 112 height 36
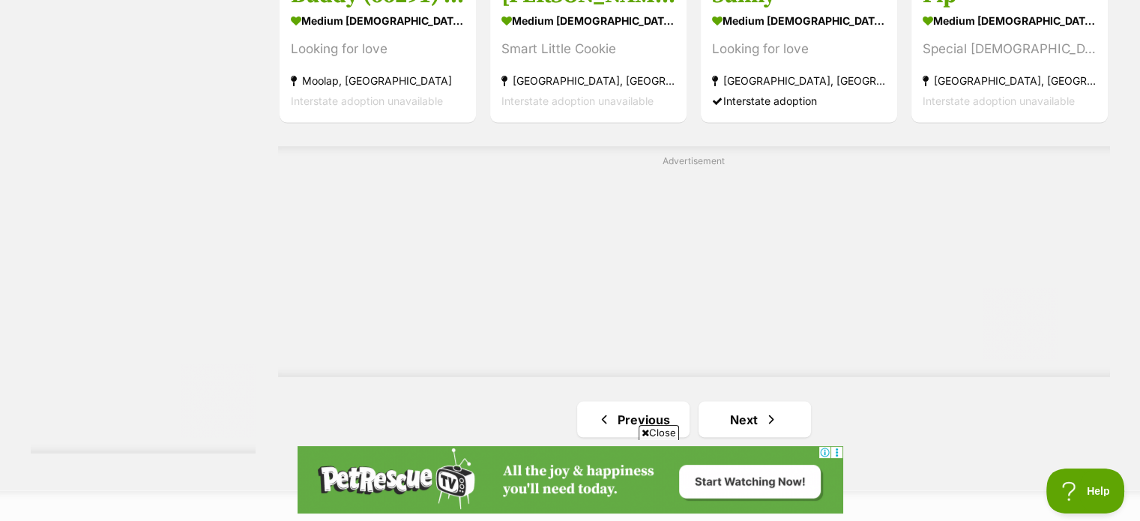
scroll to position [2773, 0]
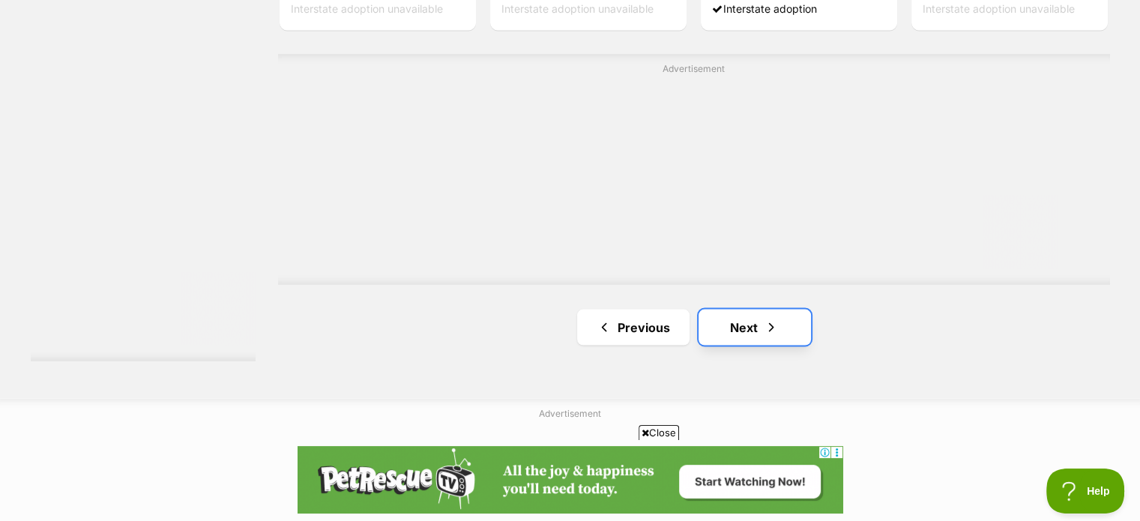
click at [731, 323] on link "Next" at bounding box center [754, 327] width 112 height 36
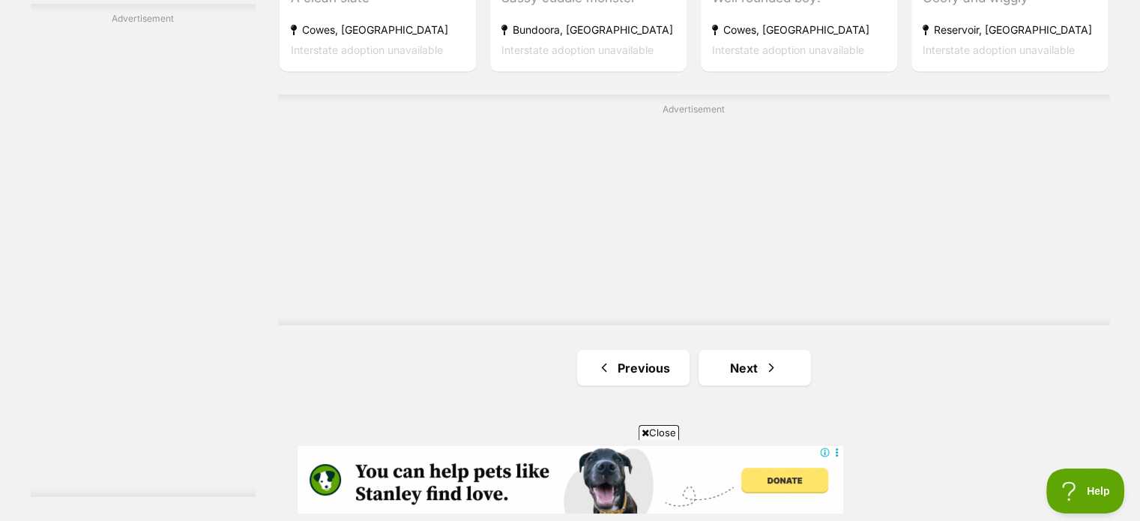
scroll to position [2698, 0]
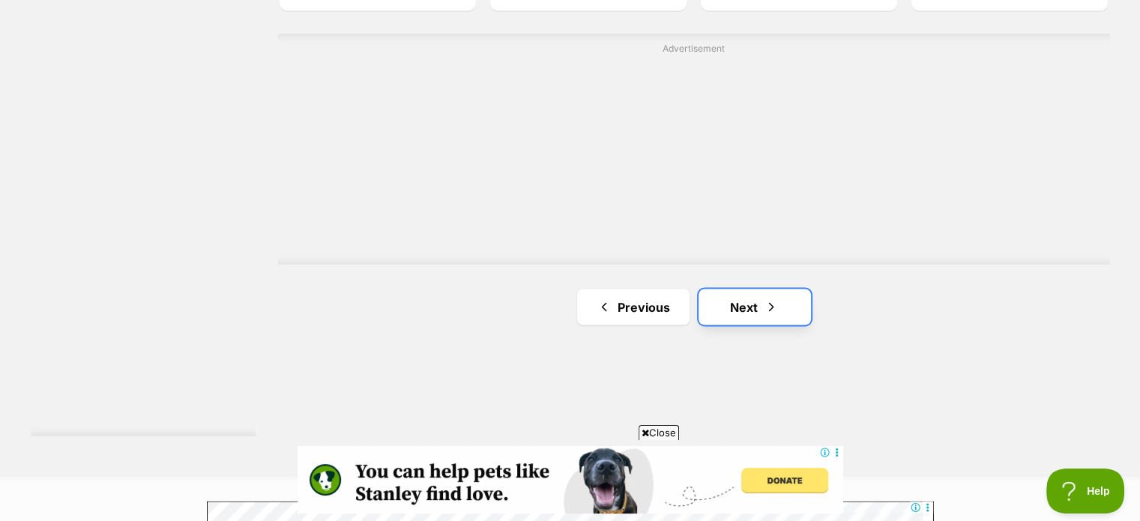
click at [732, 303] on link "Next" at bounding box center [754, 307] width 112 height 36
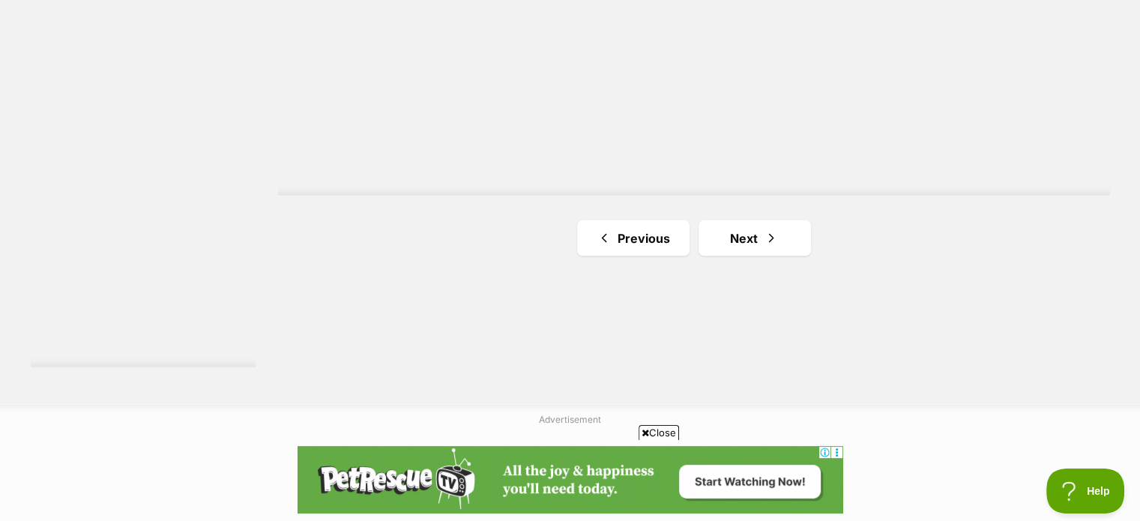
scroll to position [2773, 0]
click at [761, 225] on link "Next" at bounding box center [754, 232] width 112 height 36
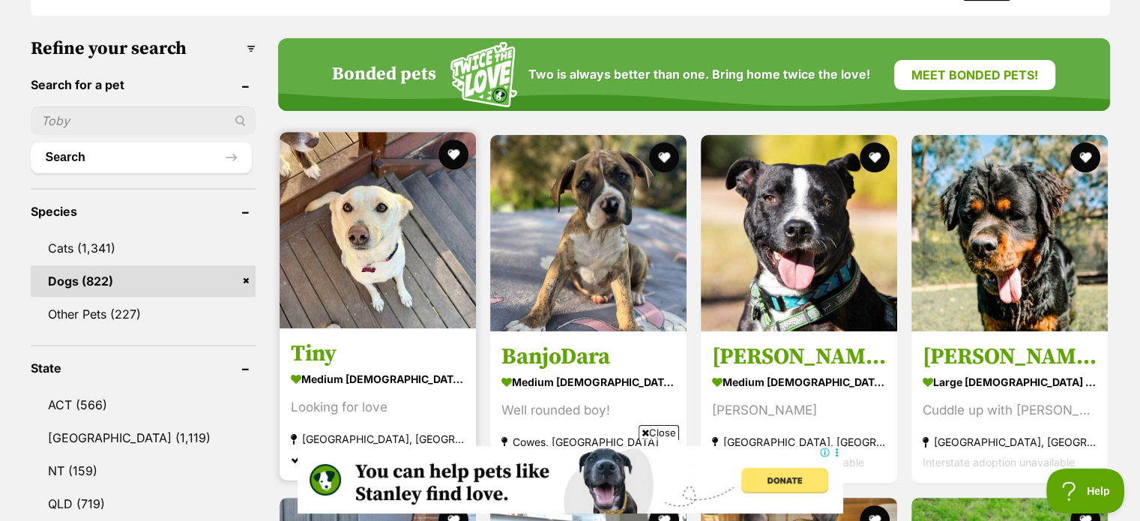
click at [366, 234] on img at bounding box center [378, 230] width 196 height 196
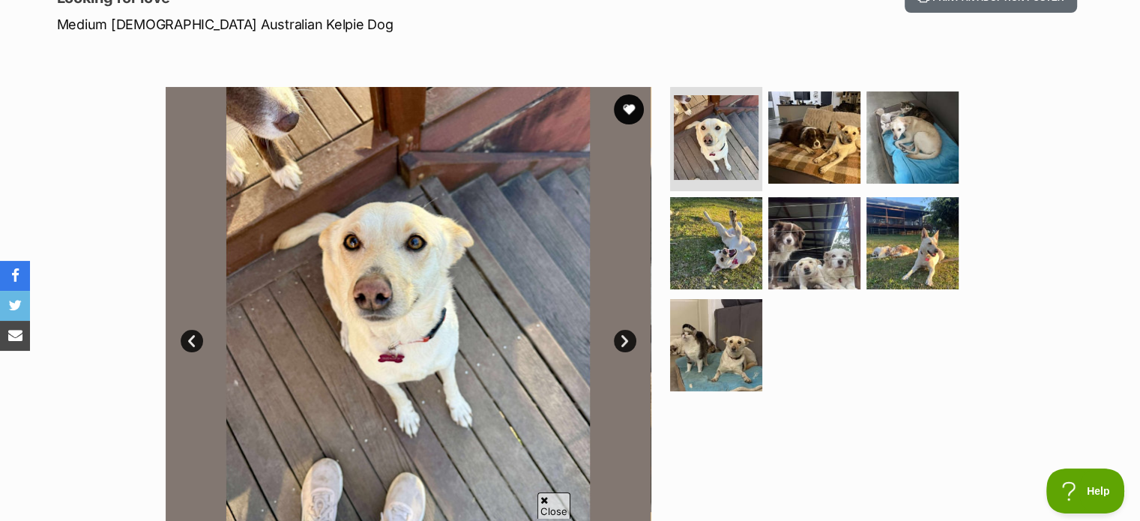
click at [622, 339] on link "Next" at bounding box center [625, 341] width 22 height 22
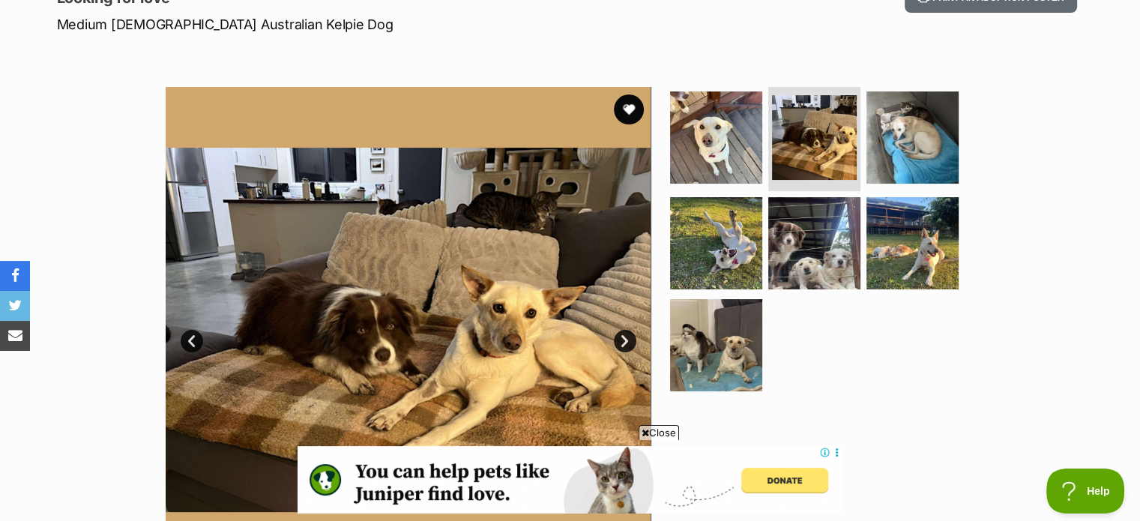
click at [622, 339] on link "Next" at bounding box center [625, 341] width 22 height 22
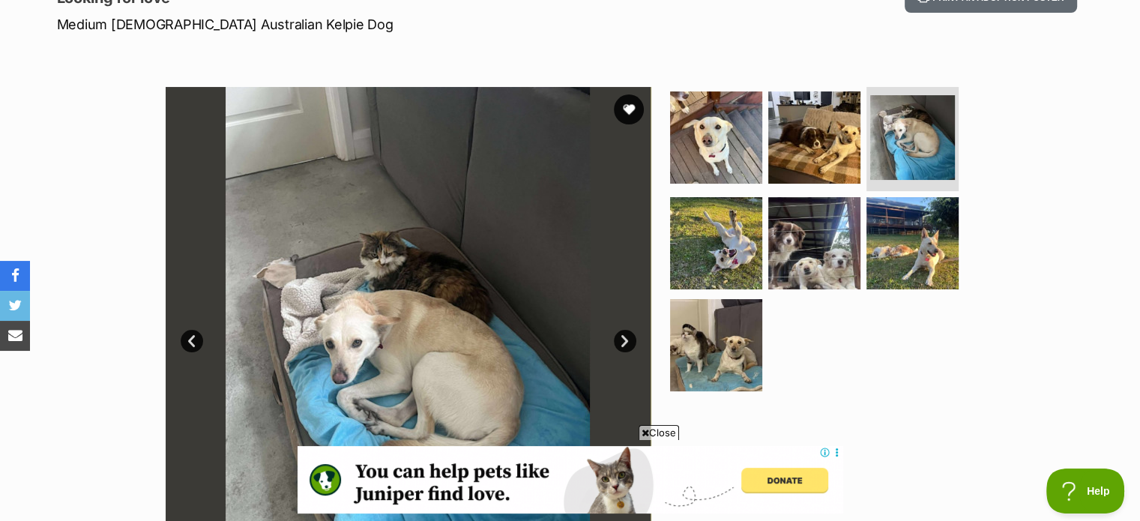
click at [622, 339] on link "Next" at bounding box center [625, 341] width 22 height 22
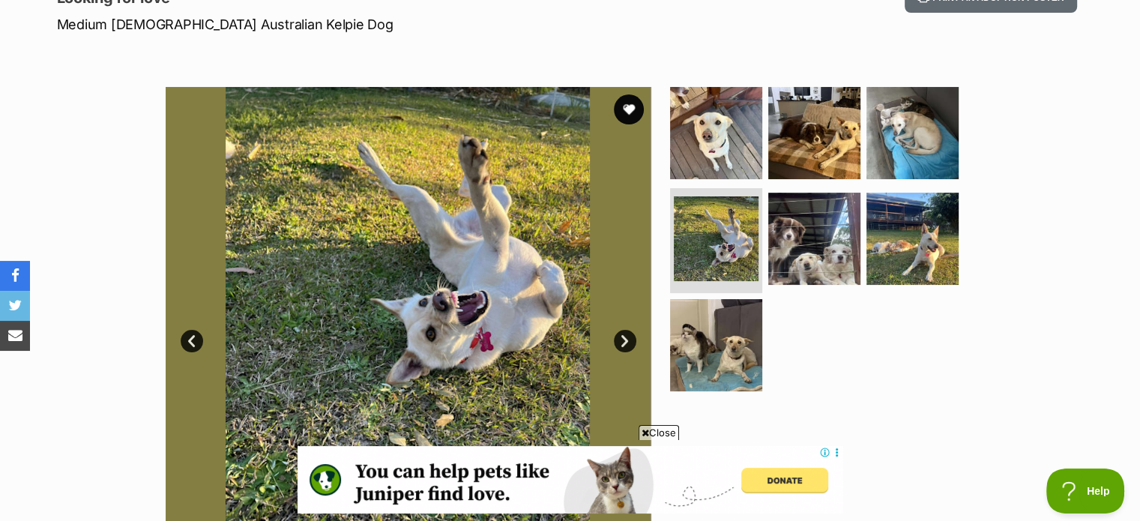
click at [622, 339] on link "Next" at bounding box center [625, 341] width 22 height 22
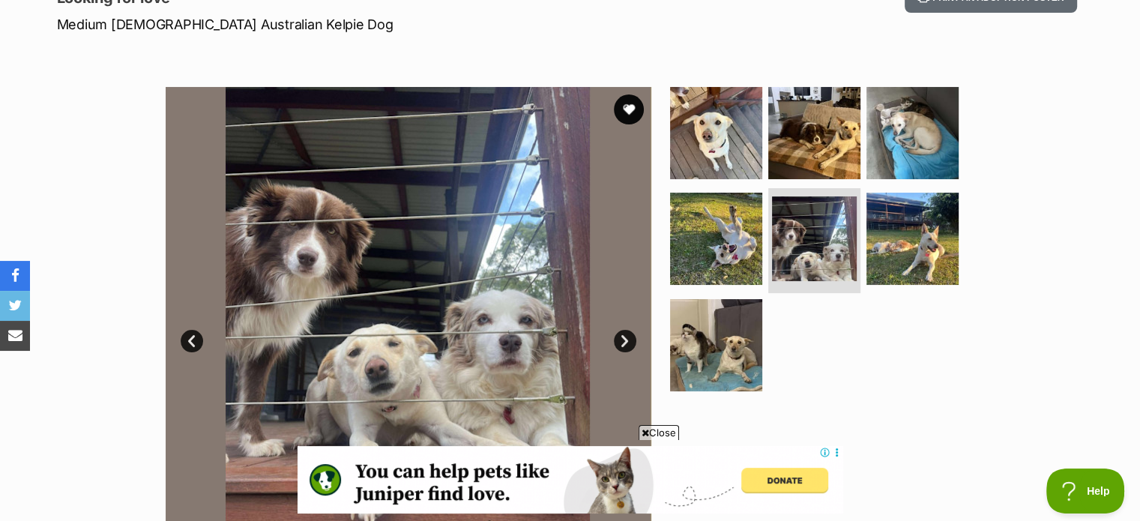
click at [622, 339] on link "Next" at bounding box center [625, 341] width 22 height 22
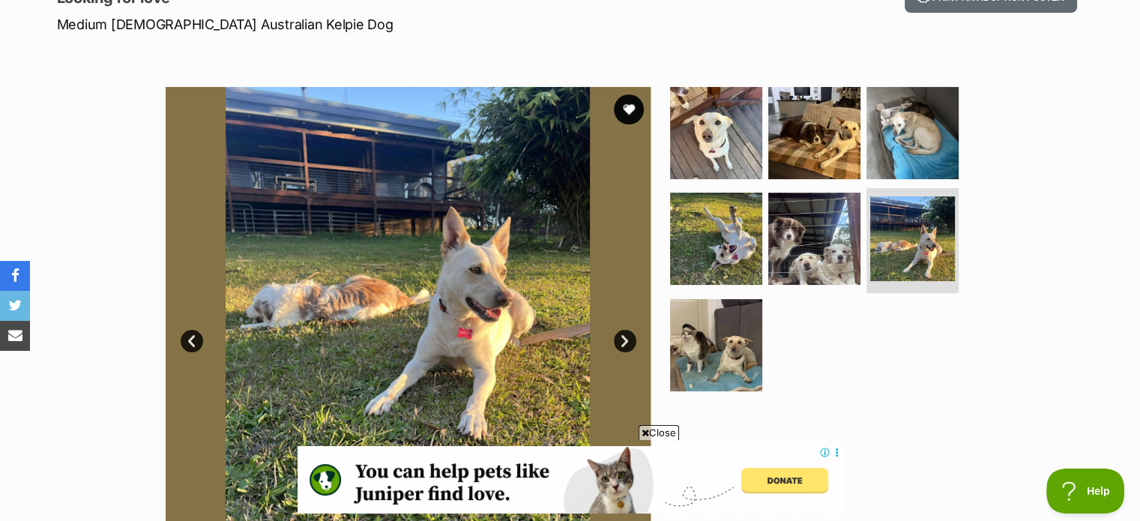
click at [622, 339] on link "Next" at bounding box center [625, 341] width 22 height 22
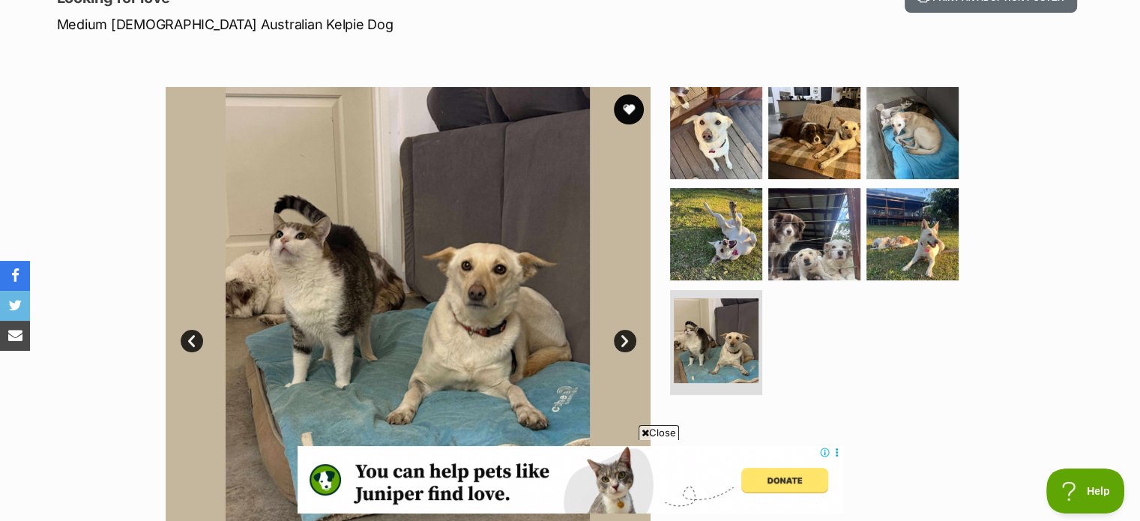
click at [622, 339] on link "Next" at bounding box center [625, 341] width 22 height 22
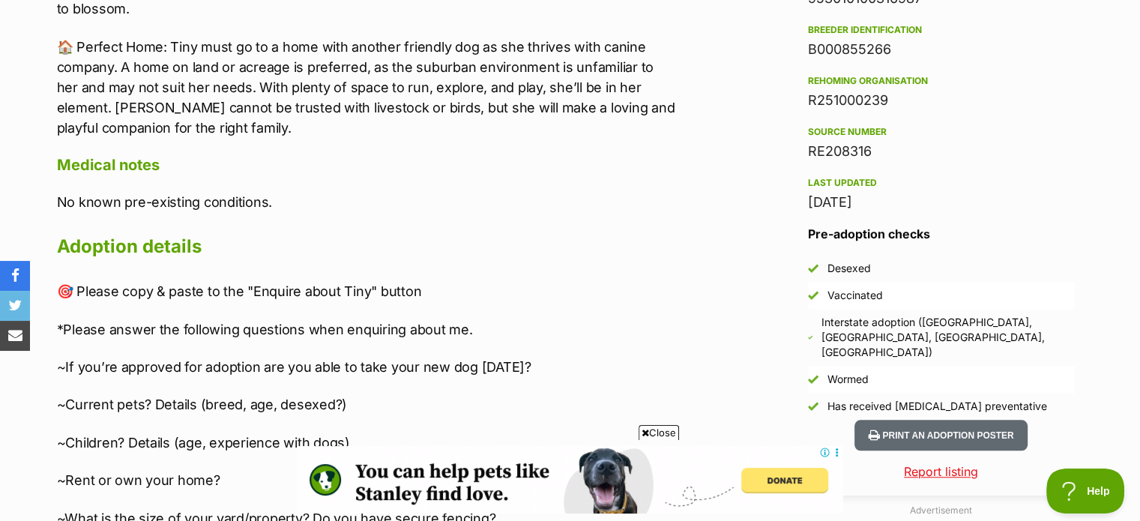
scroll to position [1274, 0]
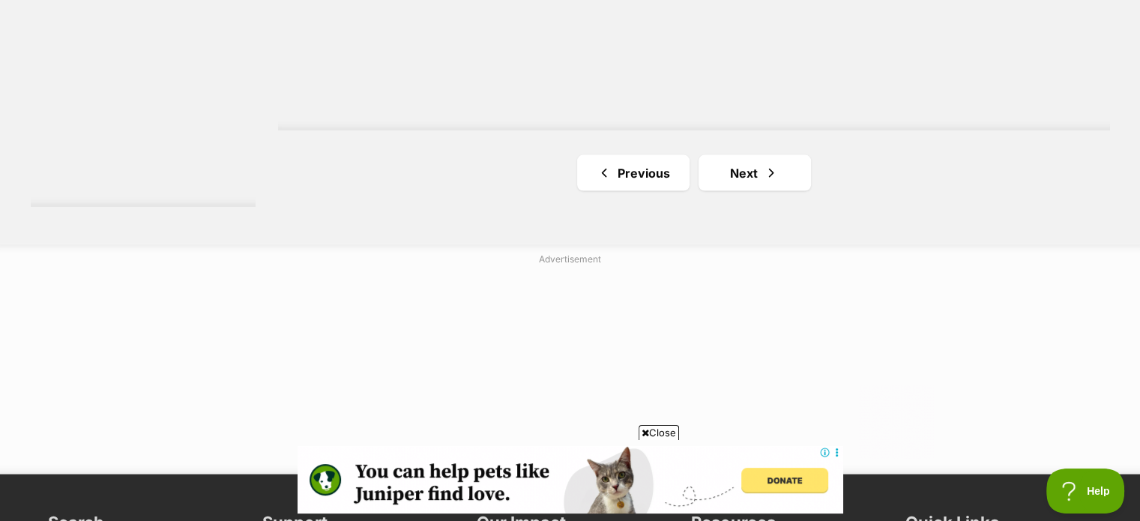
scroll to position [2936, 0]
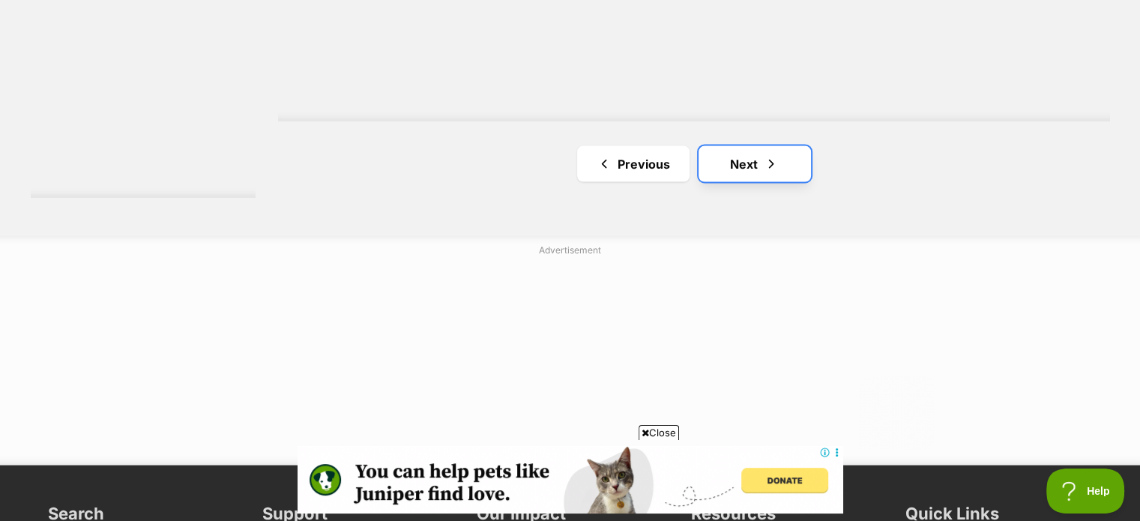
click at [745, 163] on link "Next" at bounding box center [754, 164] width 112 height 36
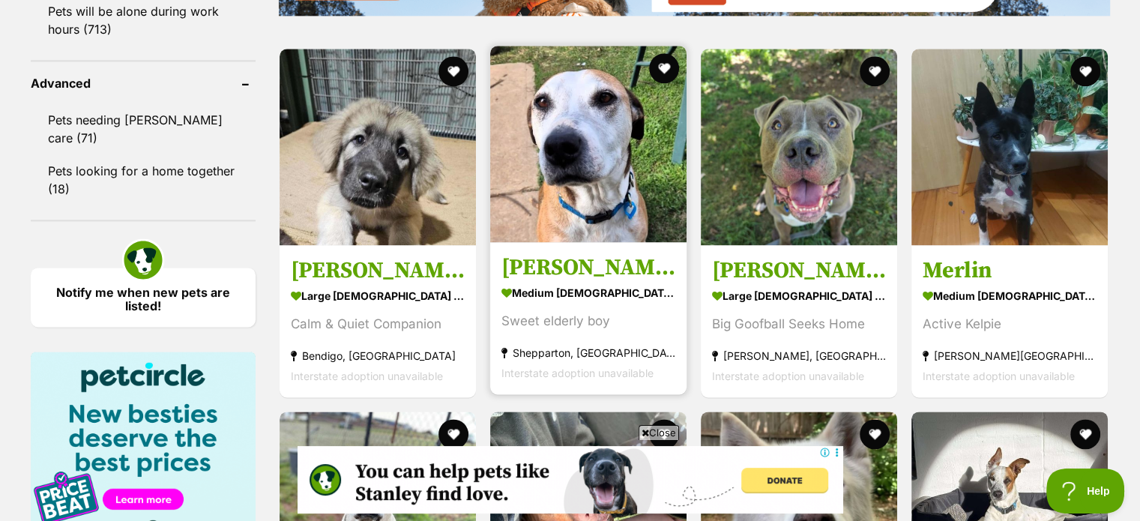
click at [596, 167] on img at bounding box center [588, 144] width 196 height 196
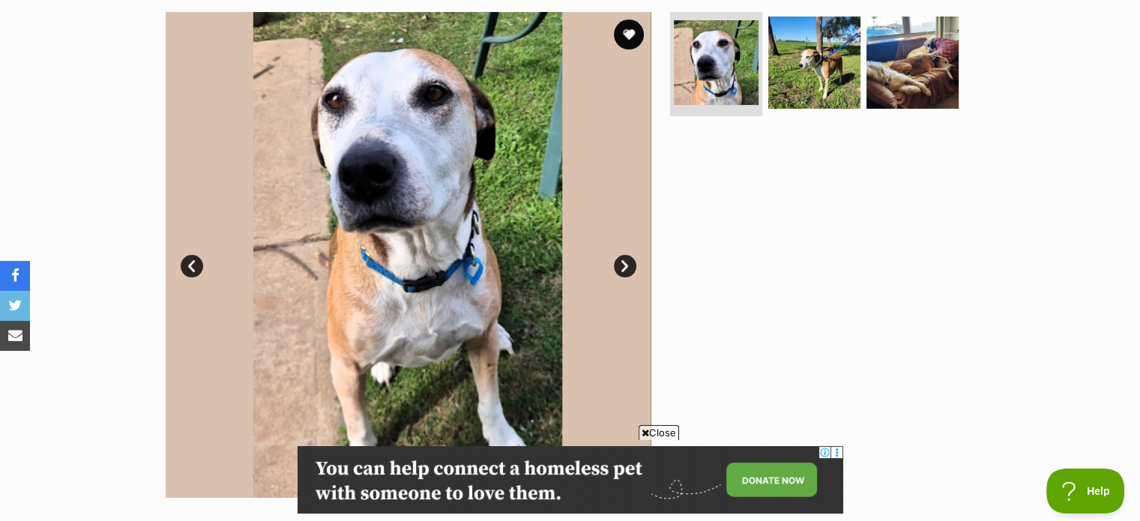
click at [629, 260] on link "Next" at bounding box center [625, 266] width 22 height 22
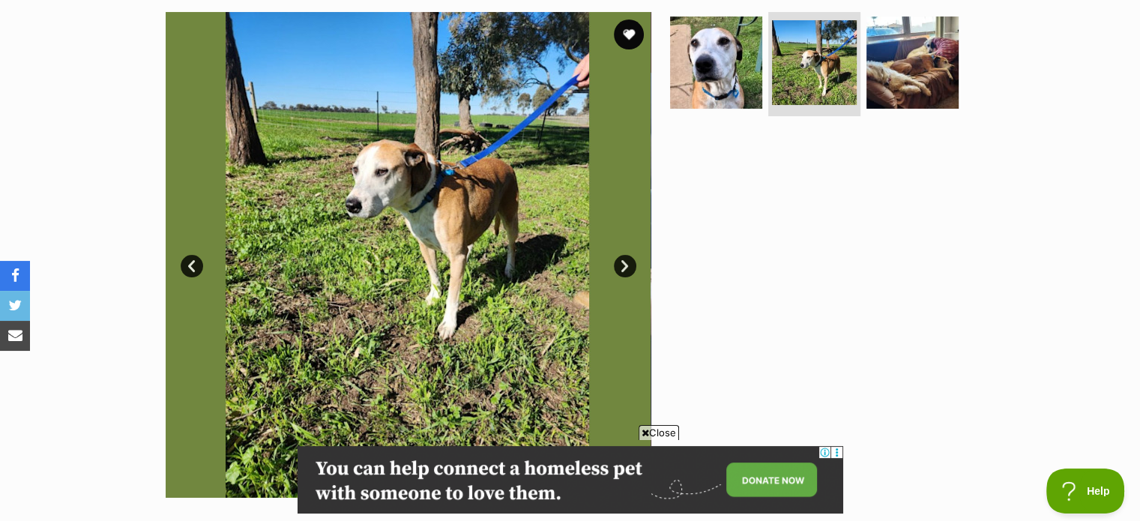
click at [627, 263] on link "Next" at bounding box center [625, 266] width 22 height 22
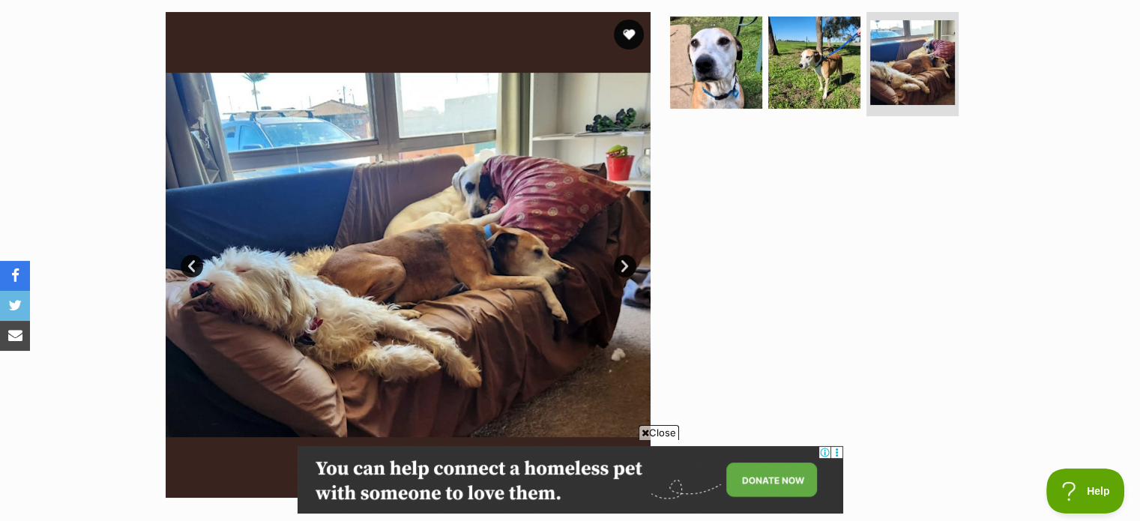
click at [627, 263] on link "Next" at bounding box center [625, 266] width 22 height 22
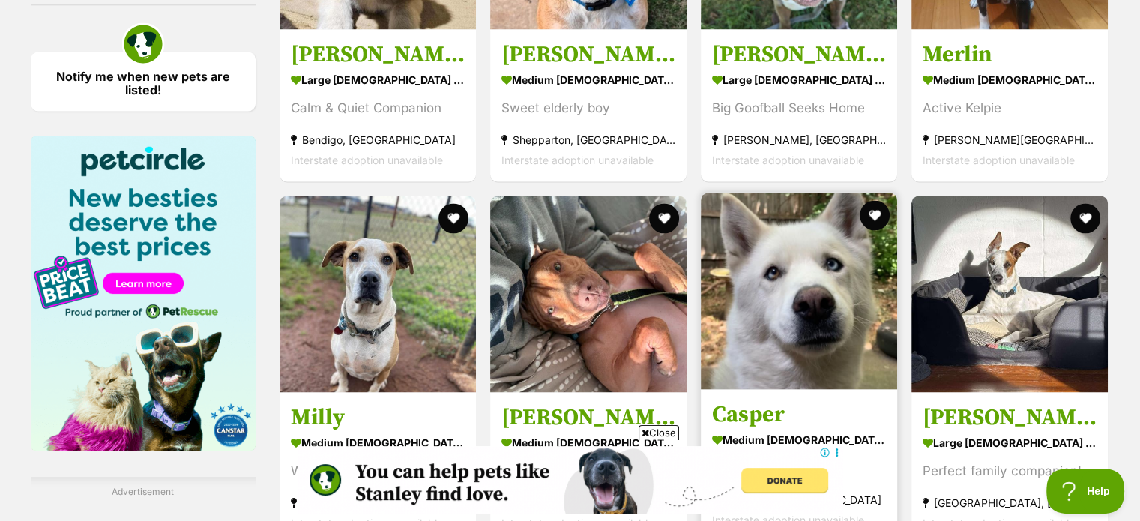
scroll to position [2314, 0]
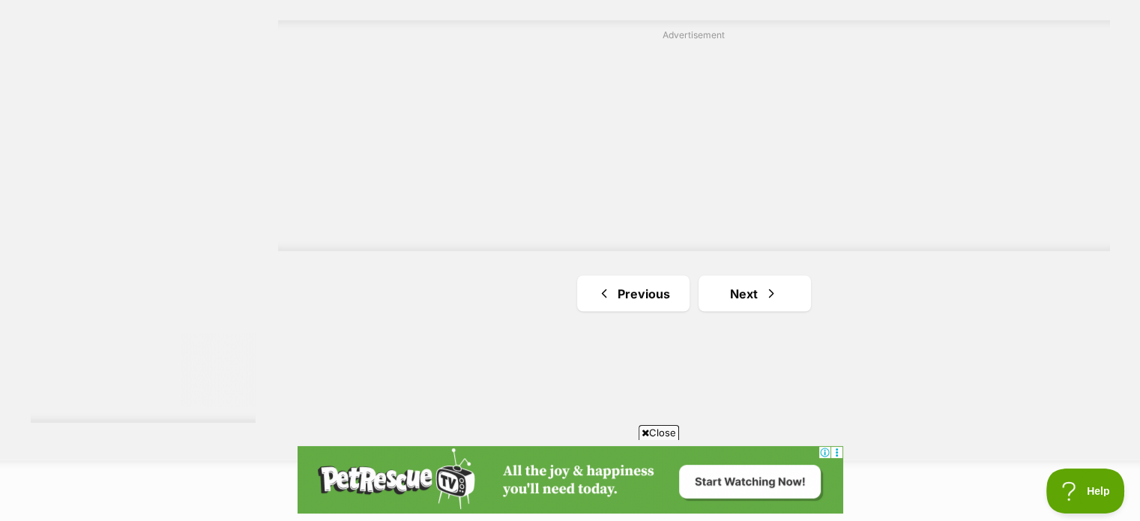
scroll to position [2773, 0]
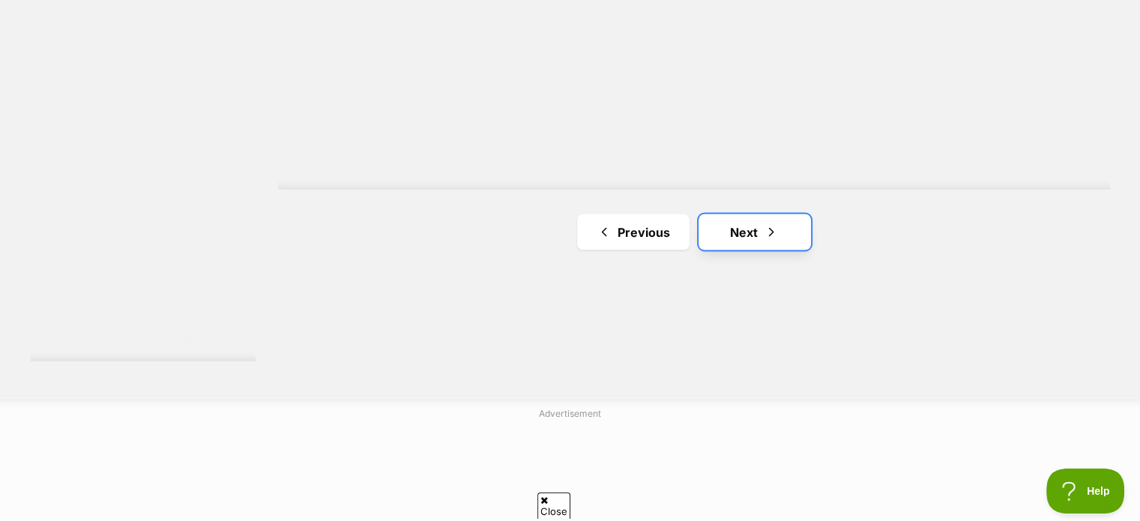
click at [743, 231] on link "Next" at bounding box center [754, 232] width 112 height 36
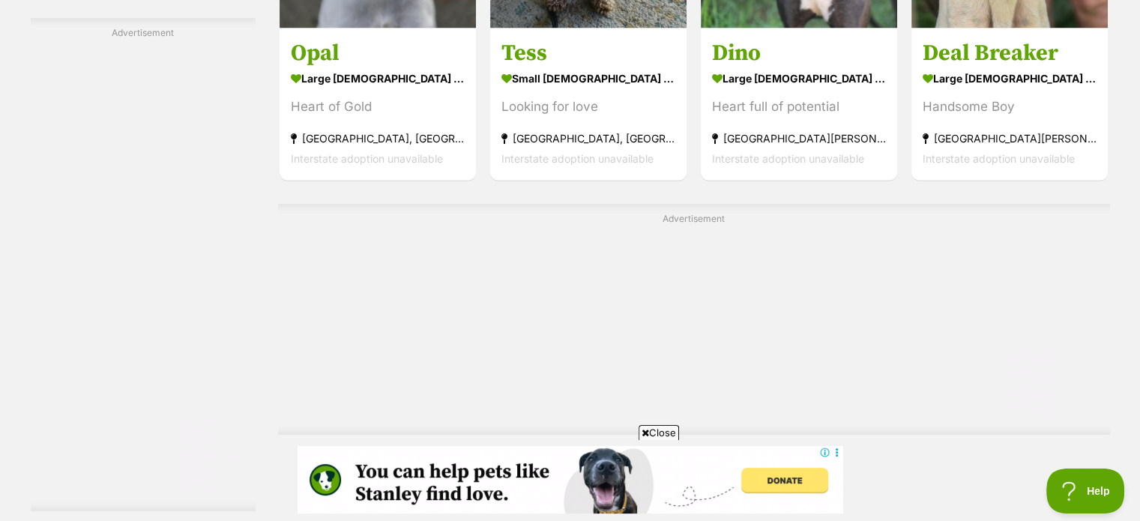
scroll to position [2848, 0]
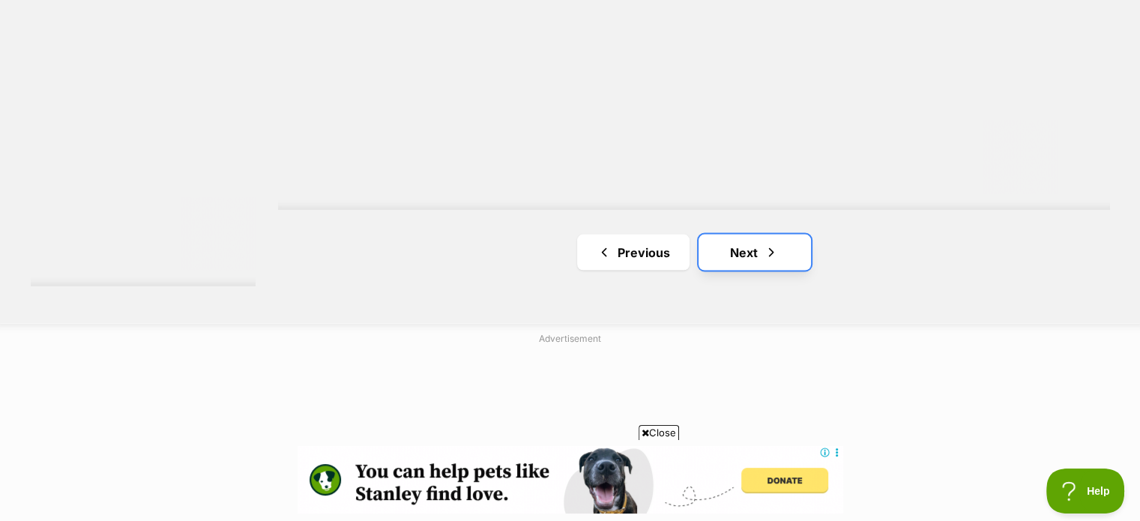
click at [734, 247] on link "Next" at bounding box center [754, 252] width 112 height 36
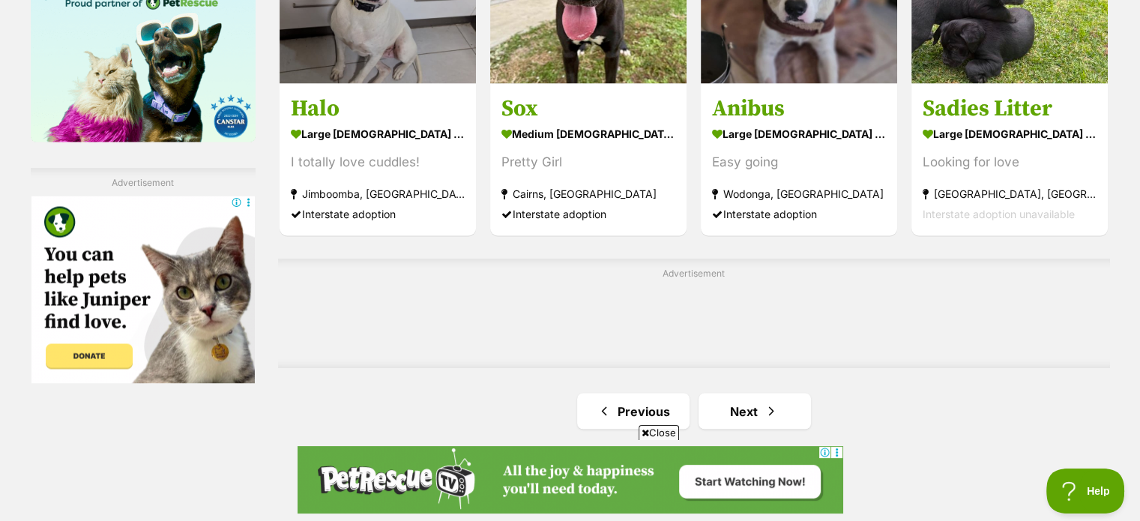
scroll to position [2623, 0]
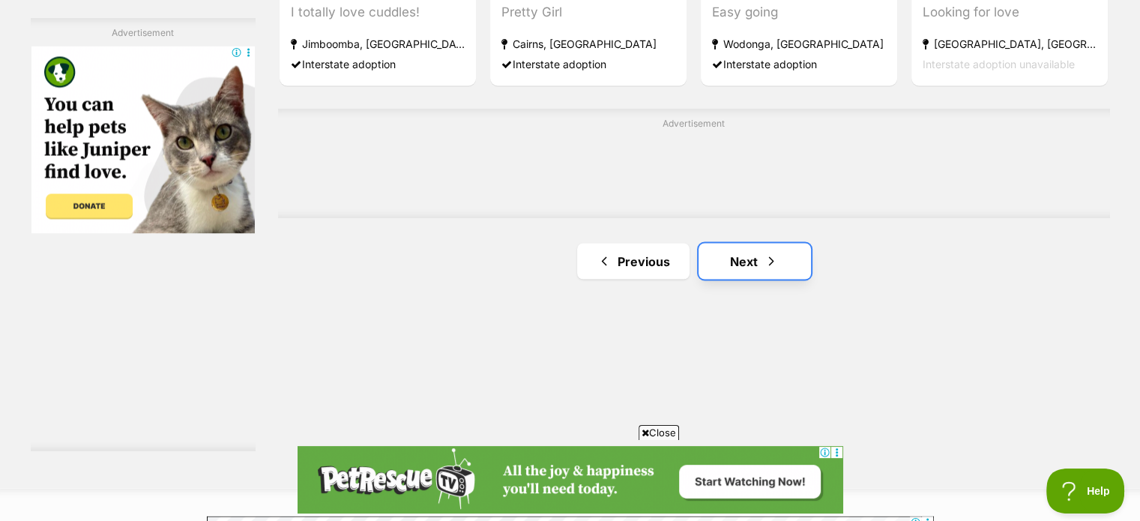
click at [749, 255] on link "Next" at bounding box center [754, 261] width 112 height 36
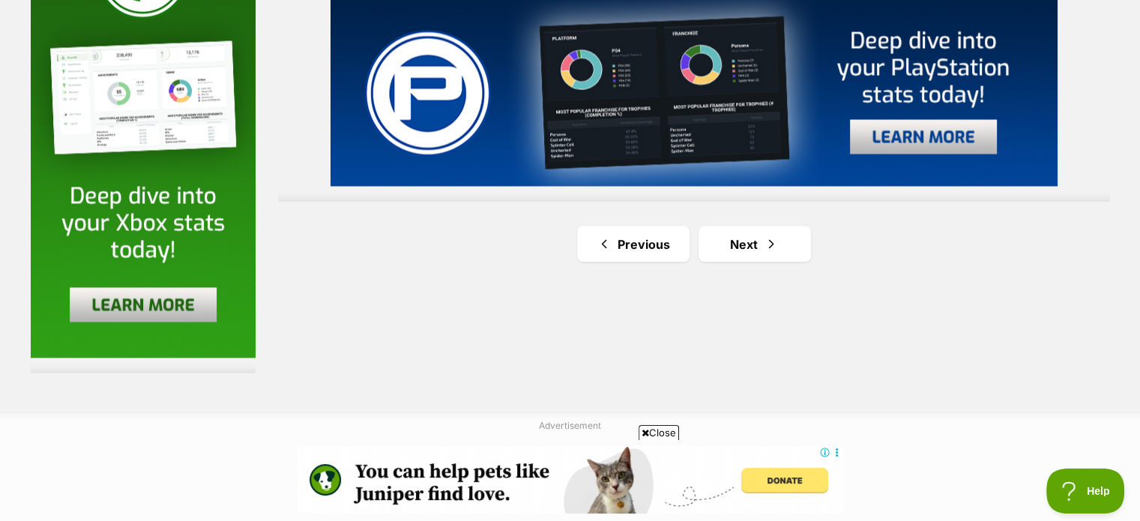
scroll to position [2848, 0]
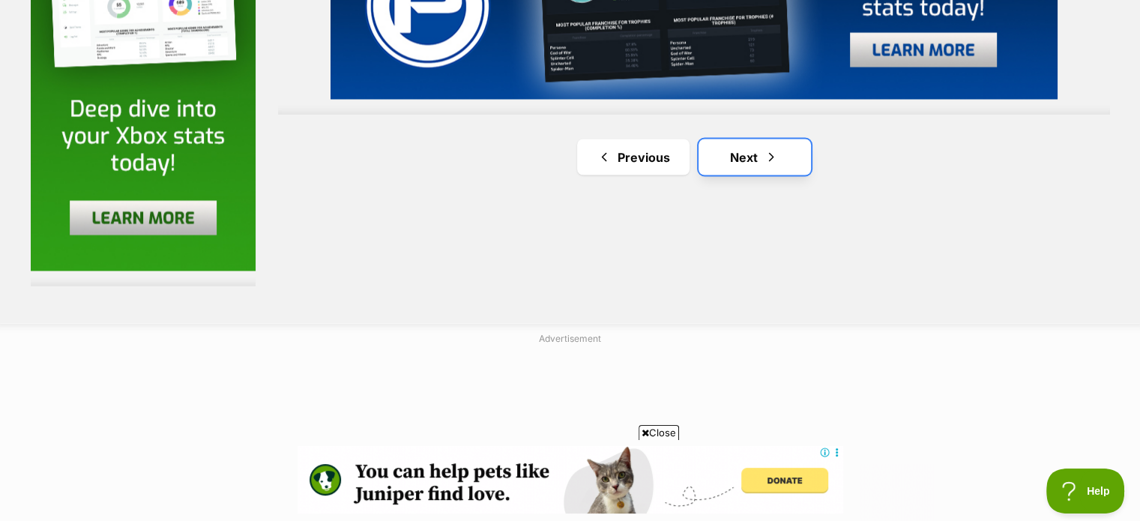
click at [762, 155] on link "Next" at bounding box center [754, 157] width 112 height 36
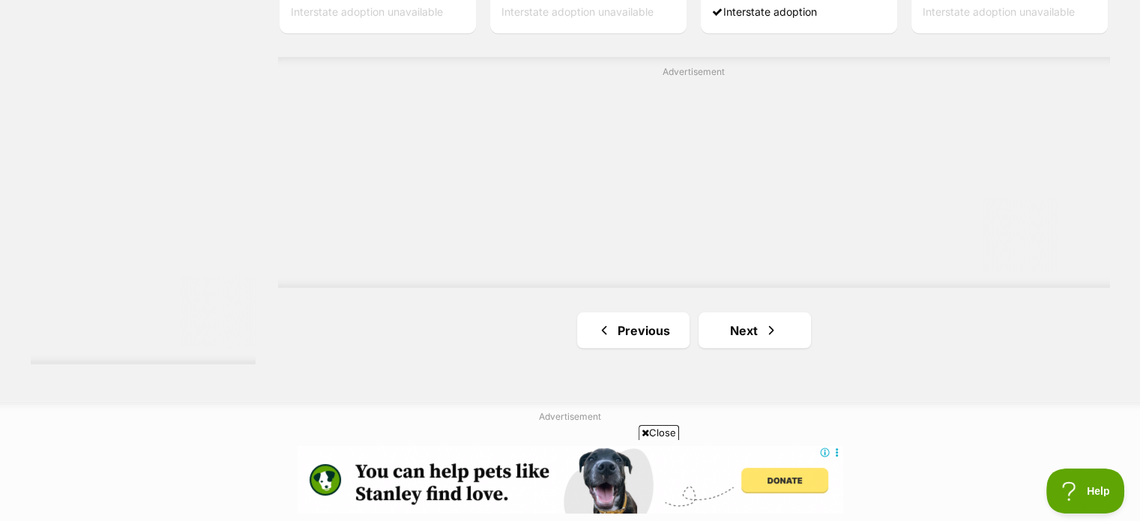
scroll to position [2773, 0]
click at [748, 323] on link "Next" at bounding box center [754, 327] width 112 height 36
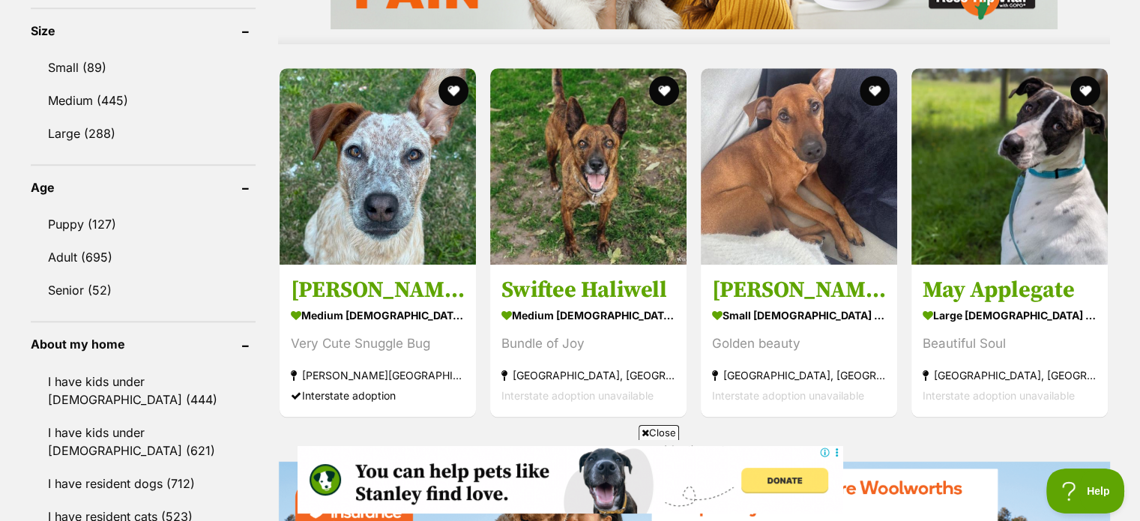
scroll to position [1424, 0]
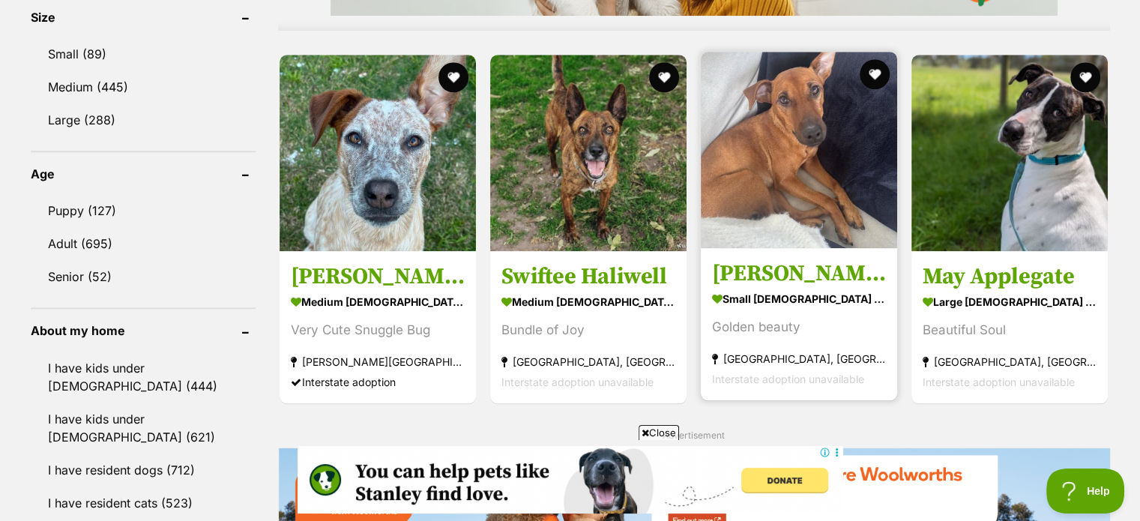
click at [767, 166] on img at bounding box center [799, 150] width 196 height 196
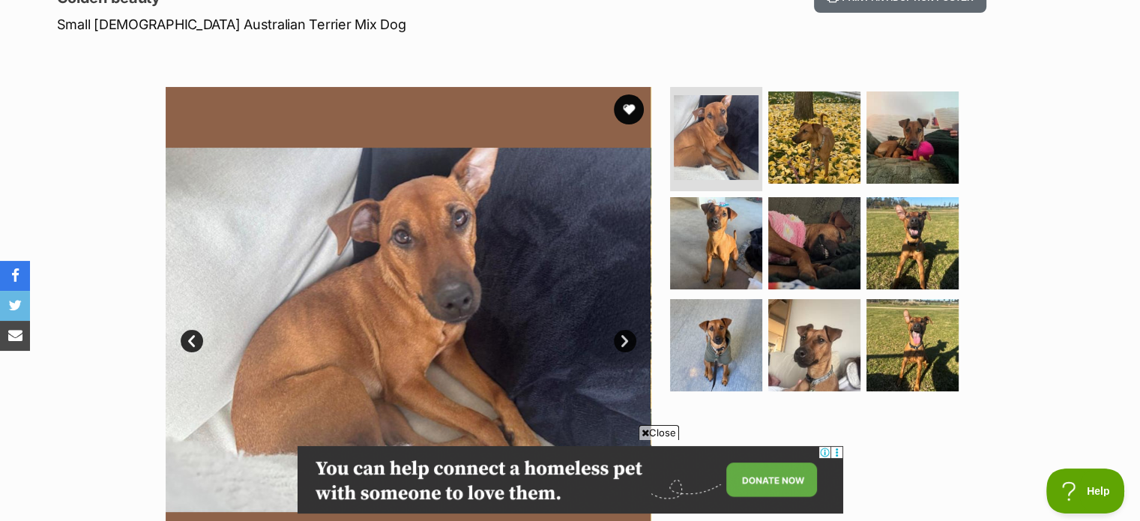
click at [622, 337] on link "Next" at bounding box center [625, 341] width 22 height 22
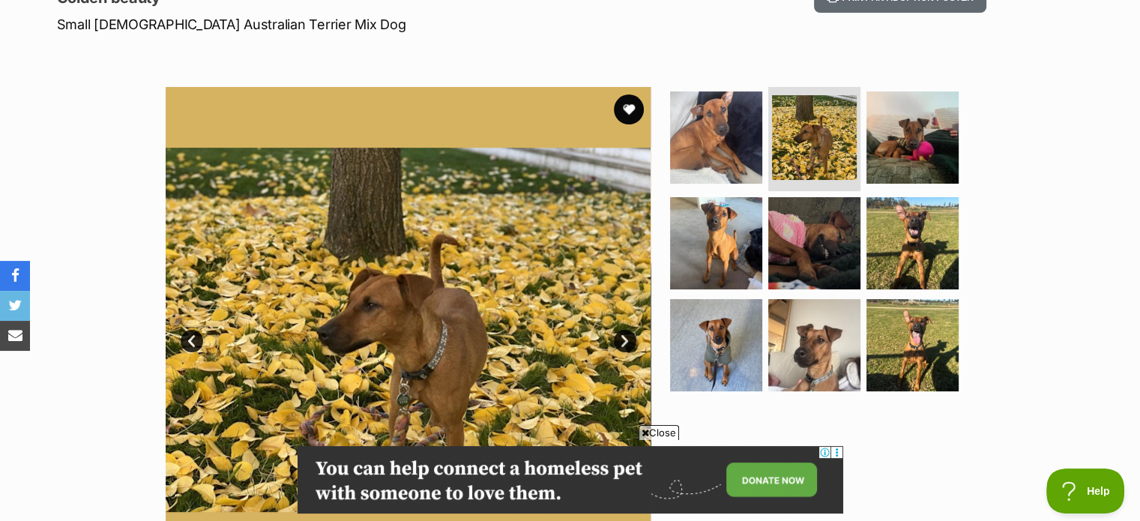
click at [627, 339] on link "Next" at bounding box center [625, 341] width 22 height 22
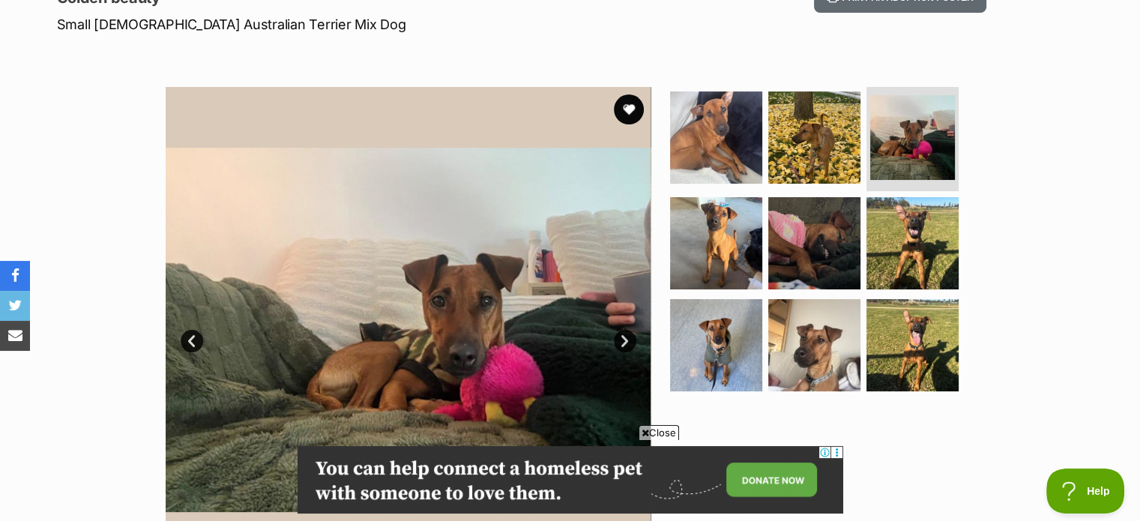
click at [627, 339] on link "Next" at bounding box center [625, 341] width 22 height 22
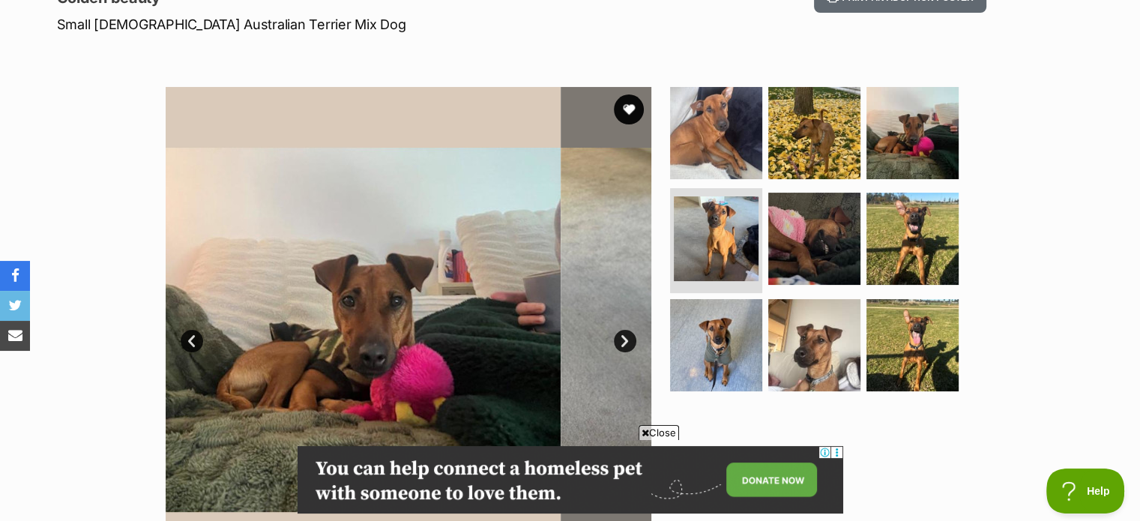
scroll to position [0, 12]
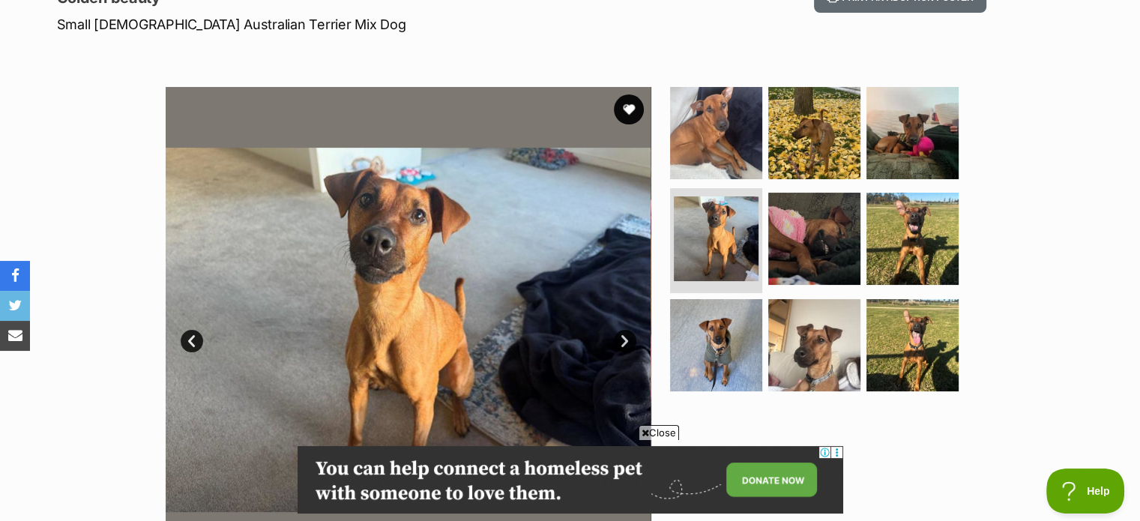
click at [627, 339] on link "Next" at bounding box center [625, 341] width 22 height 22
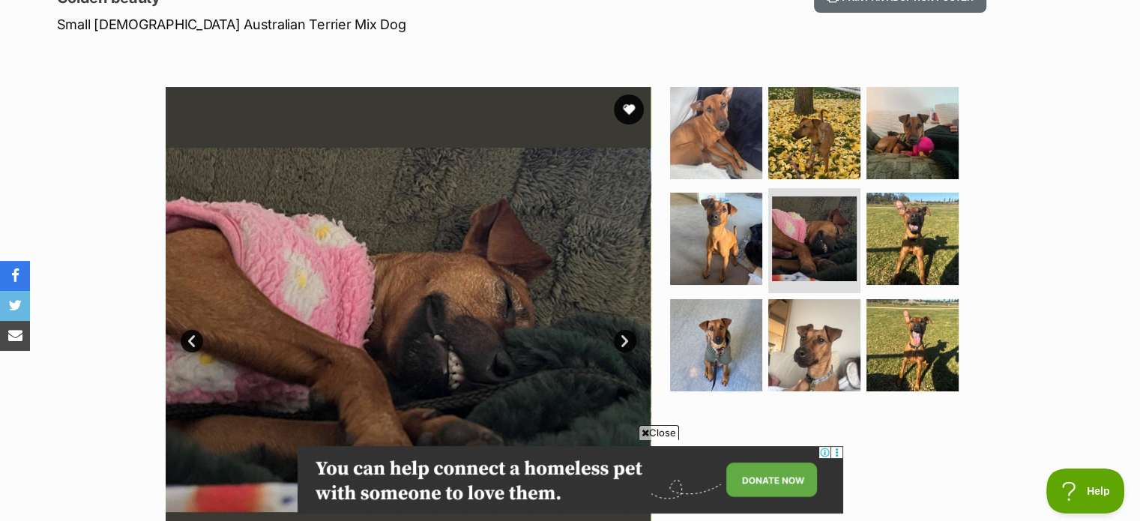
click at [627, 339] on link "Next" at bounding box center [625, 341] width 22 height 22
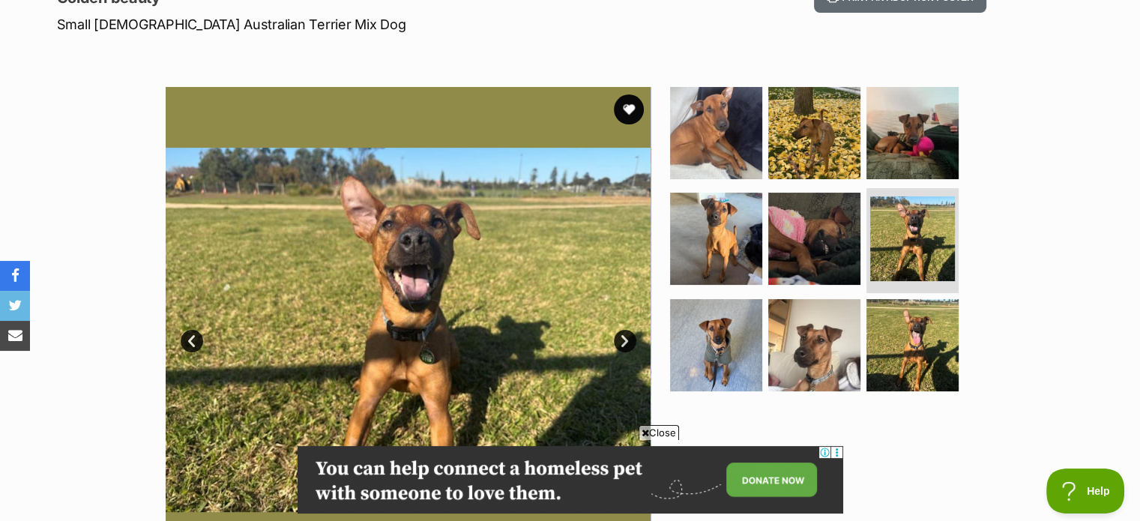
click at [627, 339] on link "Next" at bounding box center [625, 341] width 22 height 22
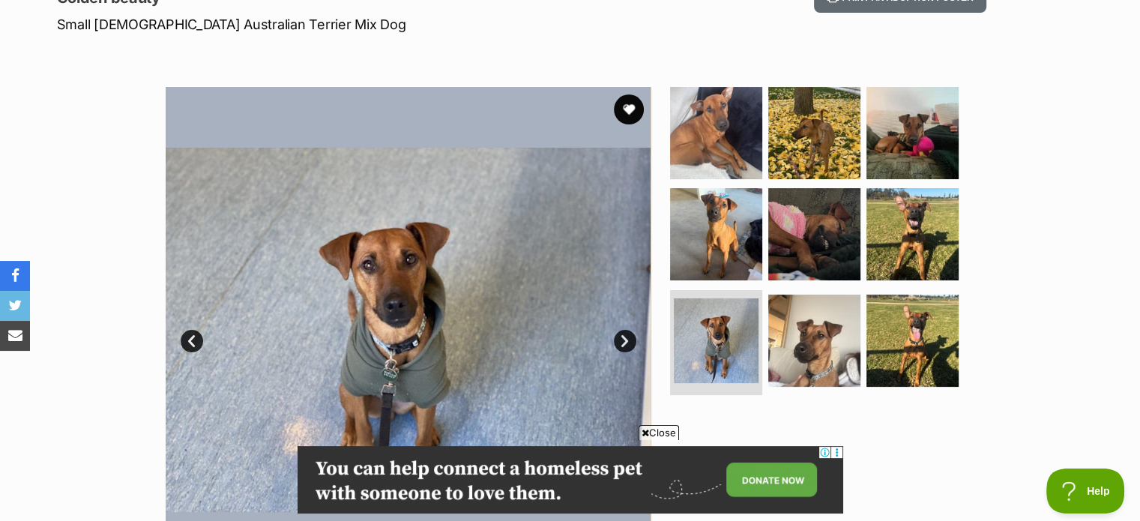
click at [627, 339] on link "Next" at bounding box center [625, 341] width 22 height 22
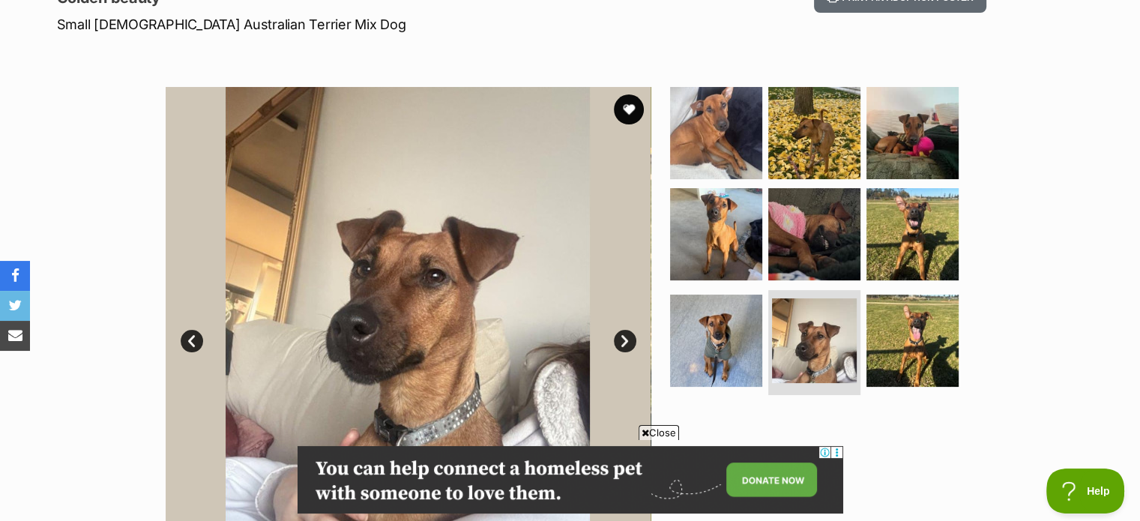
click at [627, 339] on link "Next" at bounding box center [625, 341] width 22 height 22
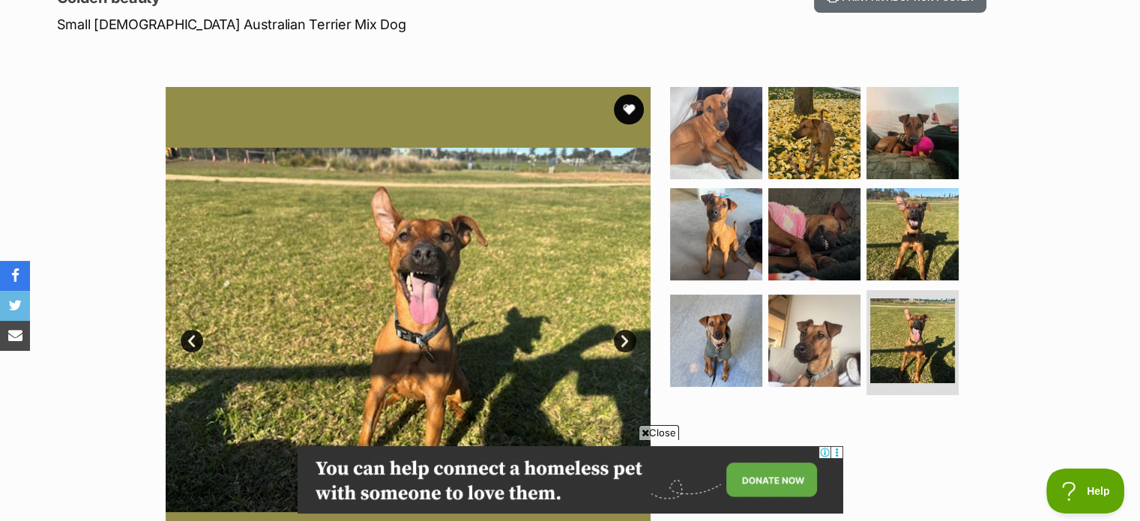
click at [627, 339] on link "Next" at bounding box center [625, 341] width 22 height 22
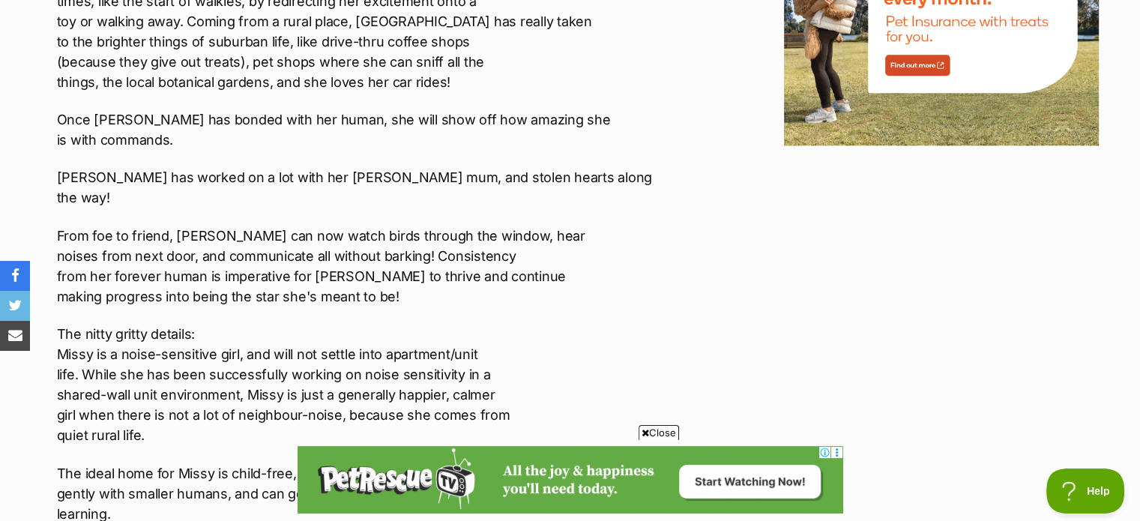
scroll to position [2098, 0]
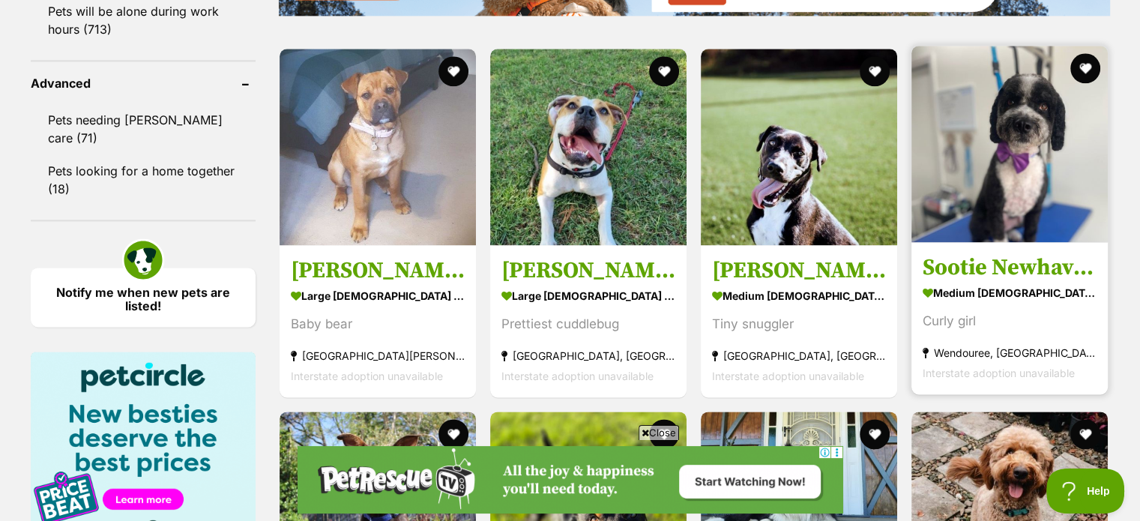
click at [1028, 175] on img at bounding box center [1009, 144] width 196 height 196
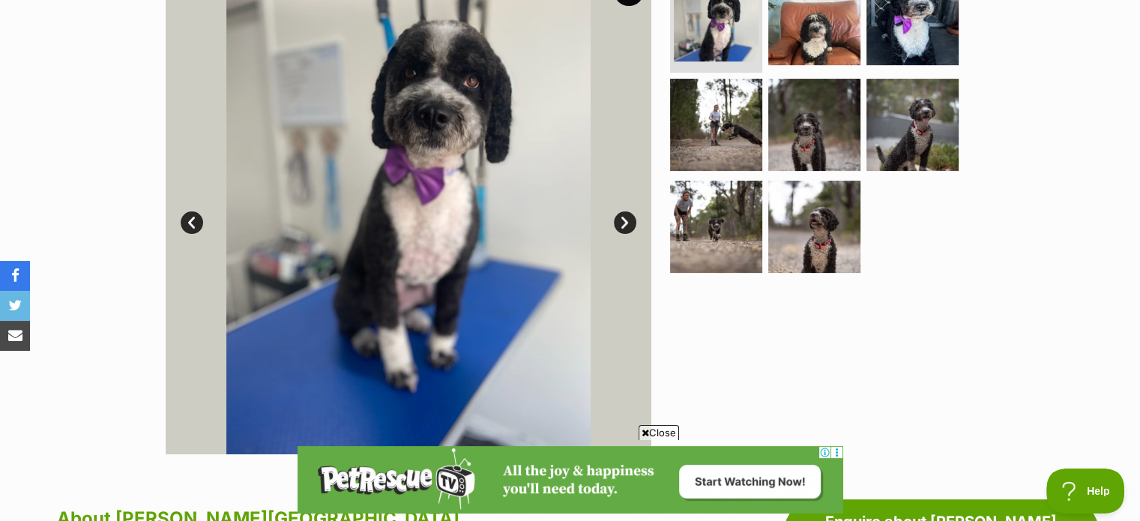
scroll to position [300, 0]
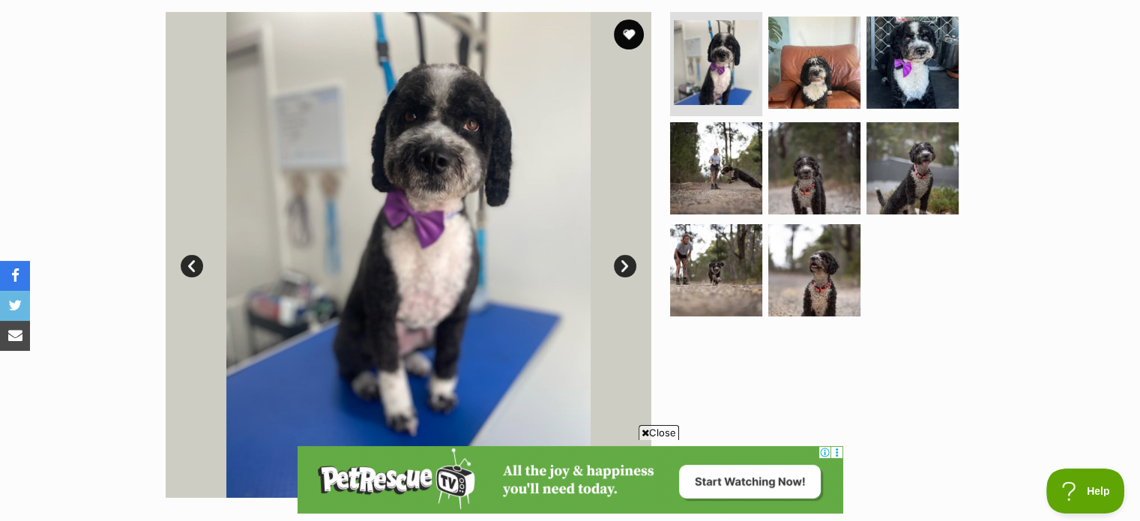
click at [626, 262] on link "Next" at bounding box center [625, 266] width 22 height 22
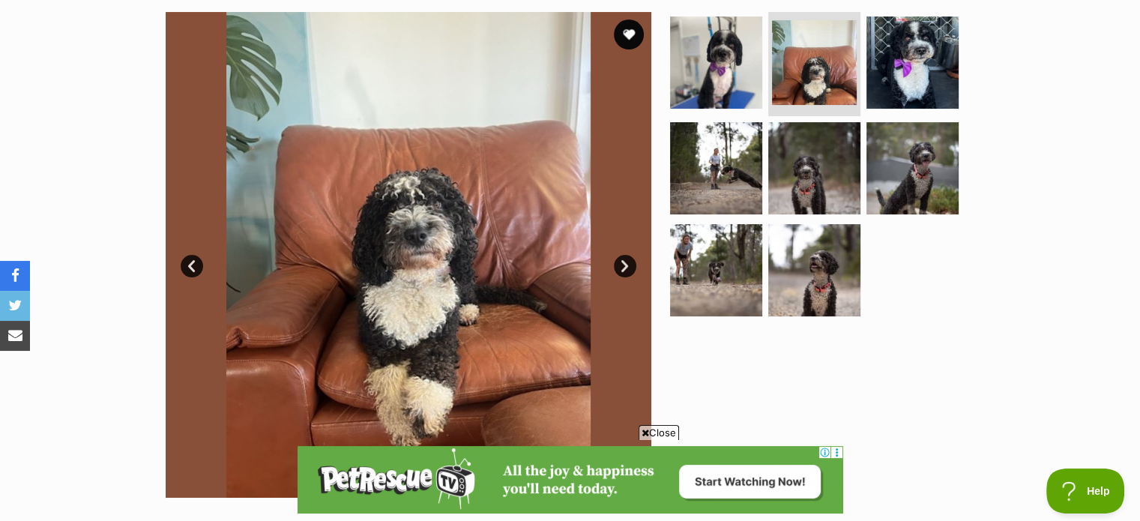
click at [626, 262] on link "Next" at bounding box center [625, 266] width 22 height 22
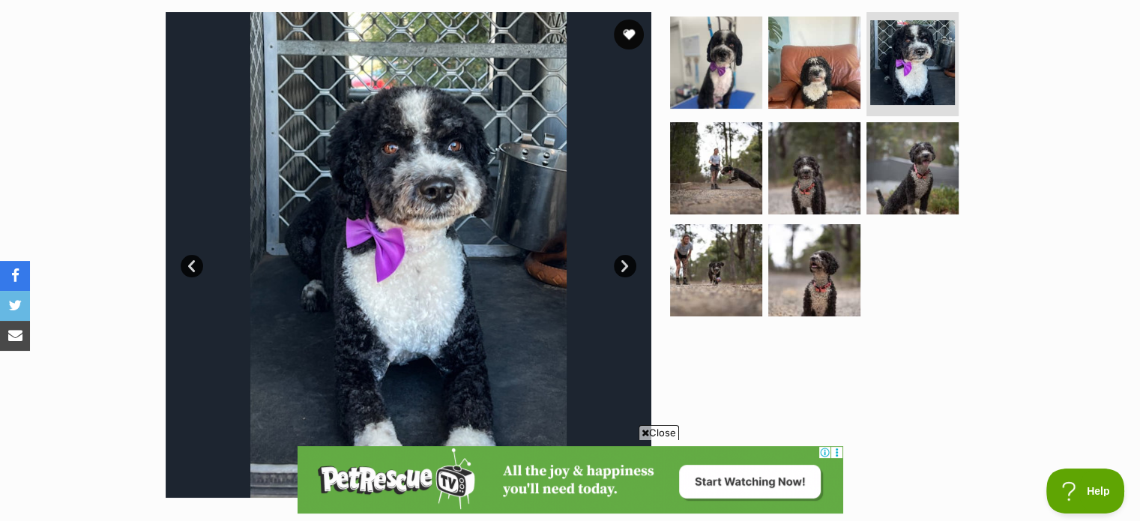
click at [626, 262] on link "Next" at bounding box center [625, 266] width 22 height 22
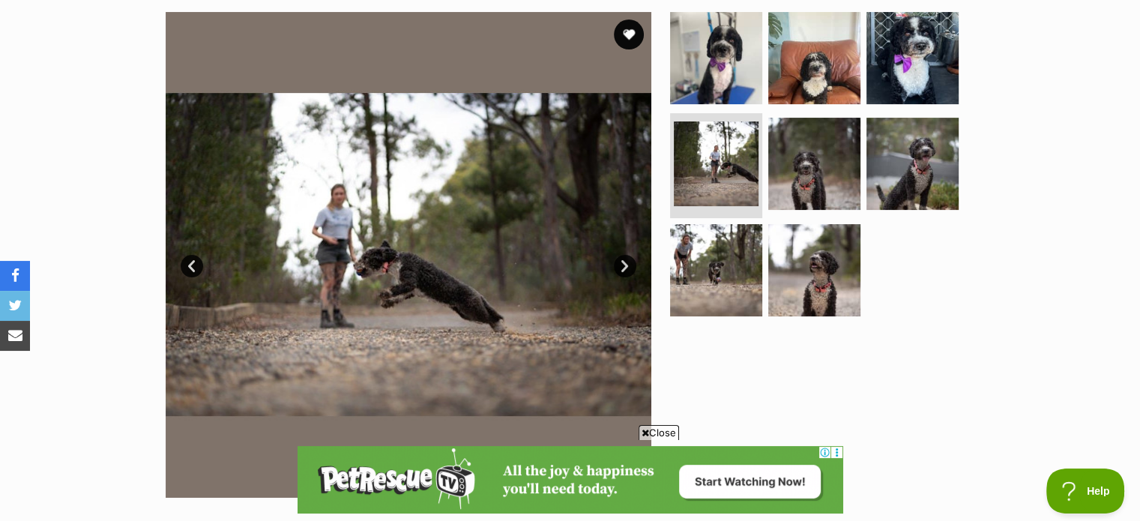
click at [627, 267] on link "Next" at bounding box center [625, 266] width 22 height 22
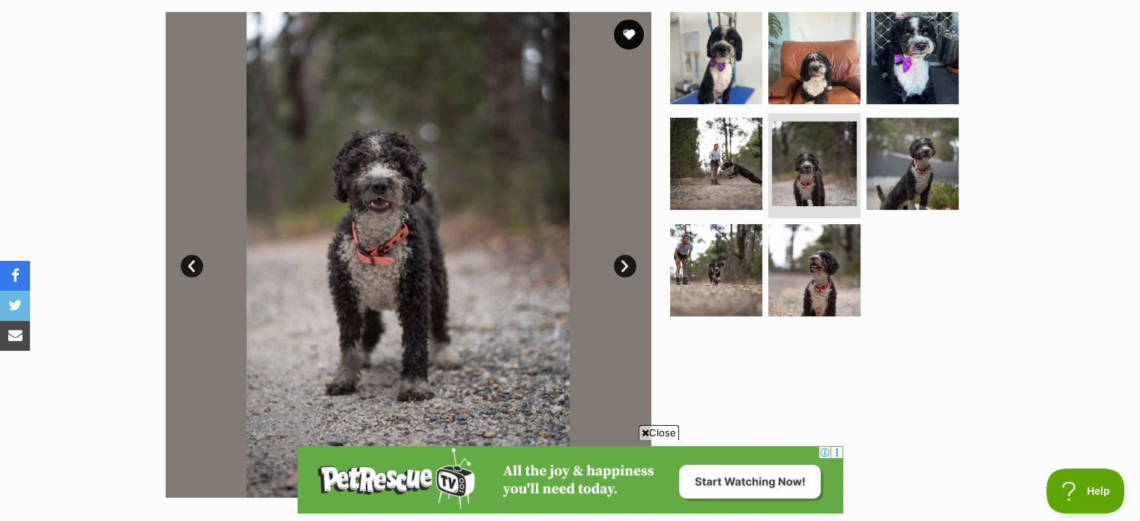
click at [627, 267] on link "Next" at bounding box center [625, 266] width 22 height 22
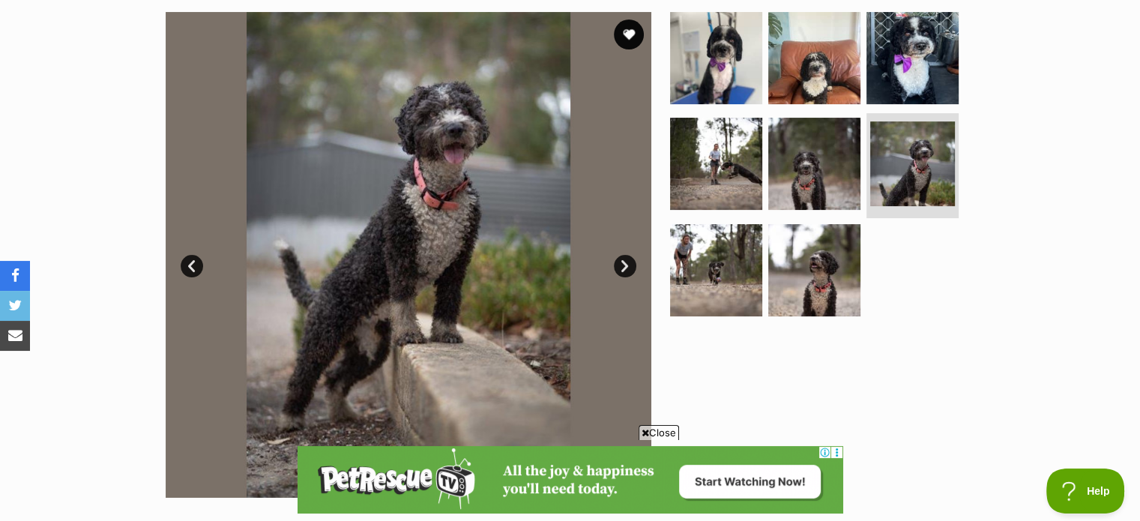
click at [627, 267] on link "Next" at bounding box center [625, 266] width 22 height 22
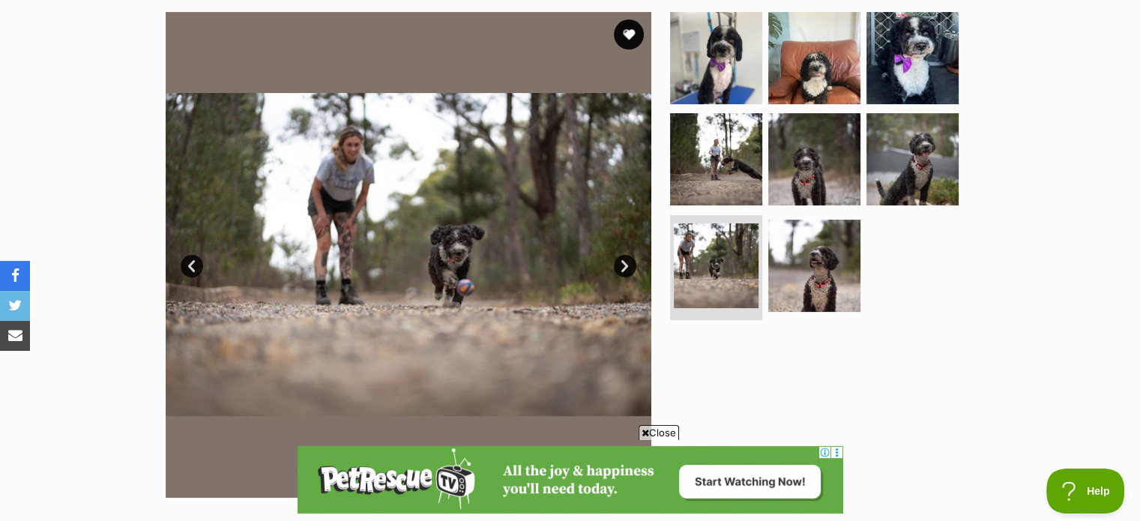
click at [627, 267] on link "Next" at bounding box center [625, 266] width 22 height 22
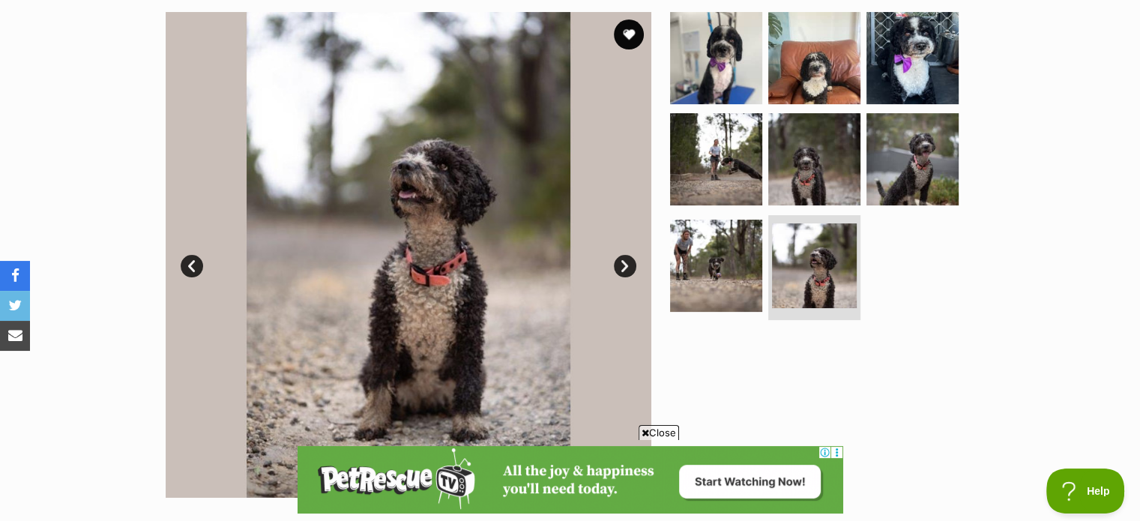
click at [627, 267] on link "Next" at bounding box center [625, 266] width 22 height 22
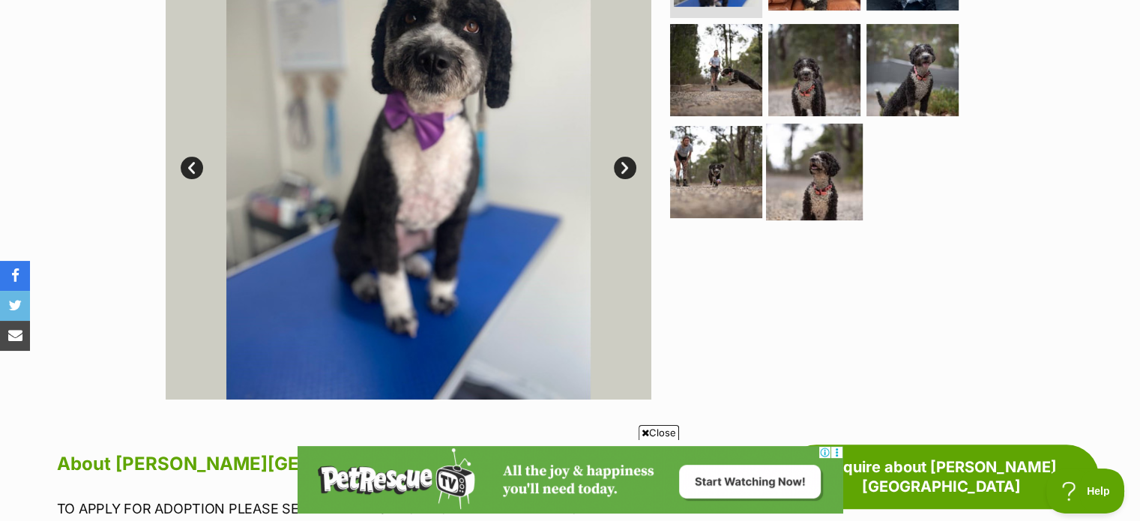
scroll to position [600, 0]
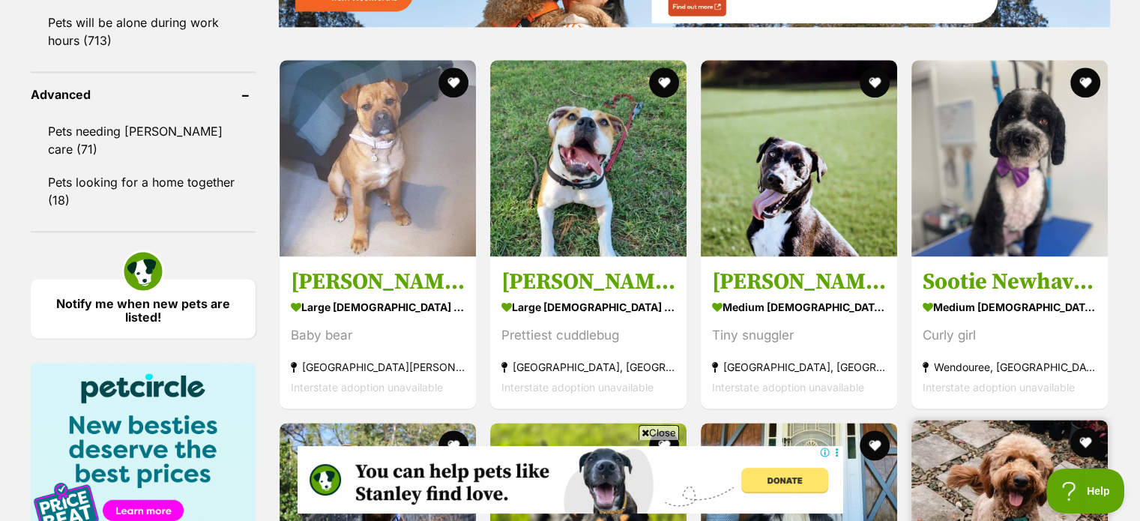
scroll to position [1940, 0]
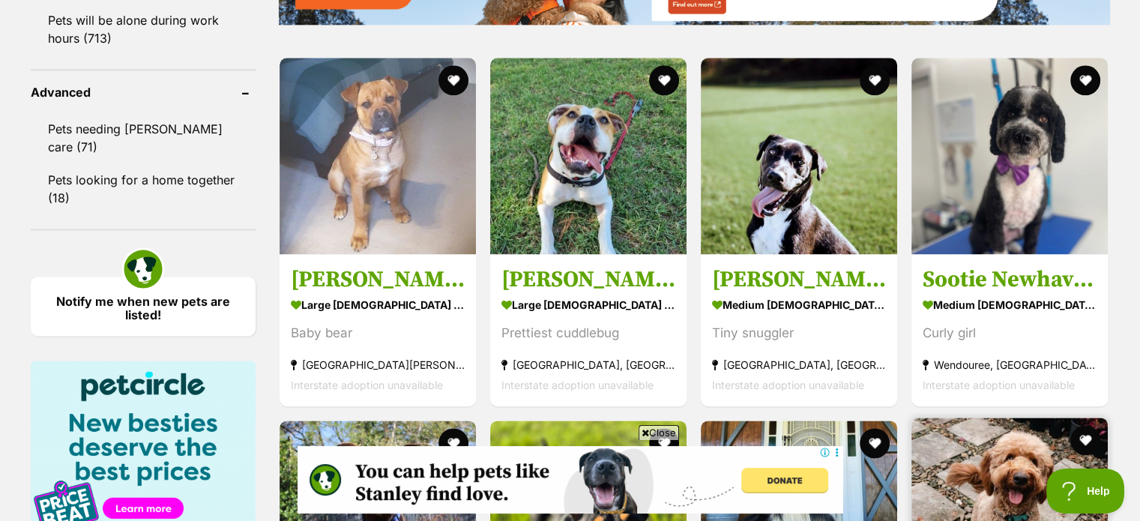
click at [1017, 417] on img at bounding box center [1009, 515] width 196 height 196
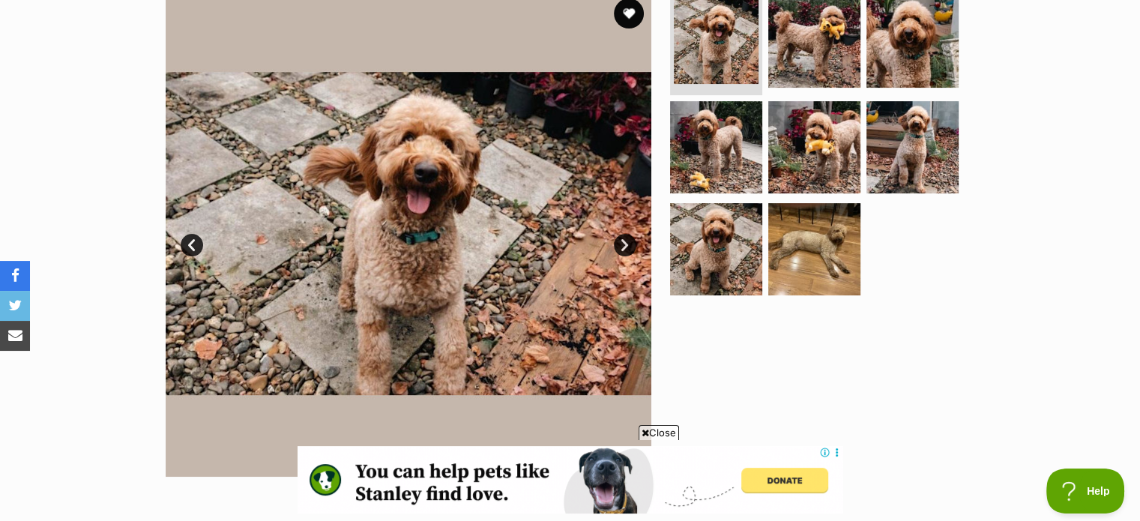
scroll to position [300, 0]
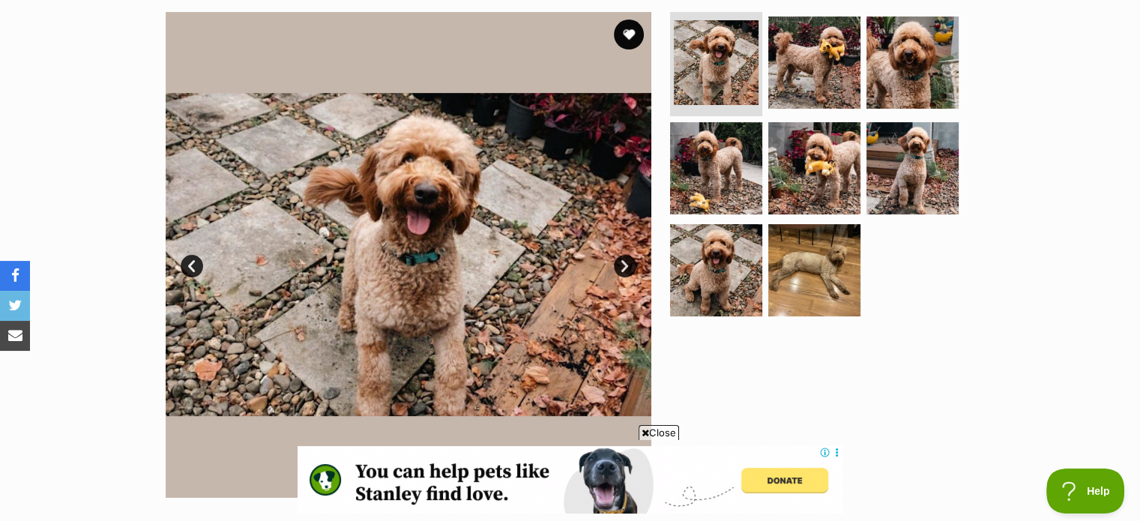
click at [625, 268] on link "Next" at bounding box center [625, 266] width 22 height 22
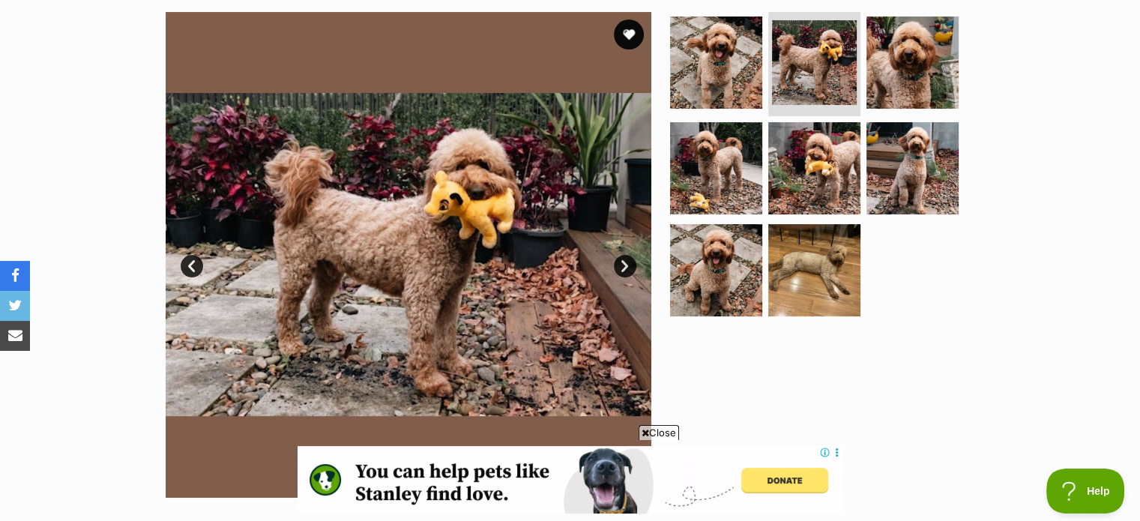
click at [625, 268] on link "Next" at bounding box center [625, 266] width 22 height 22
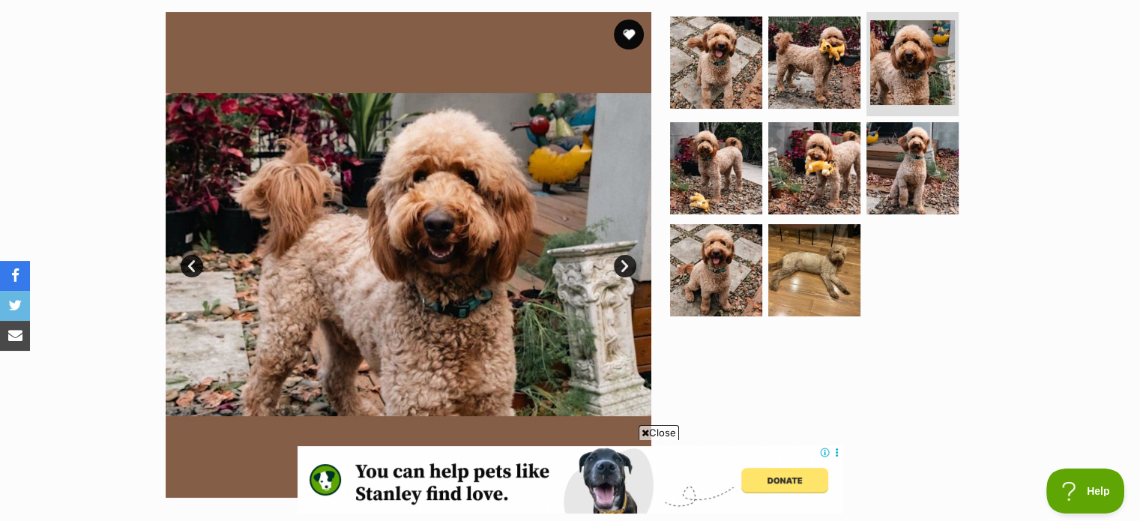
click at [625, 268] on link "Next" at bounding box center [625, 266] width 22 height 22
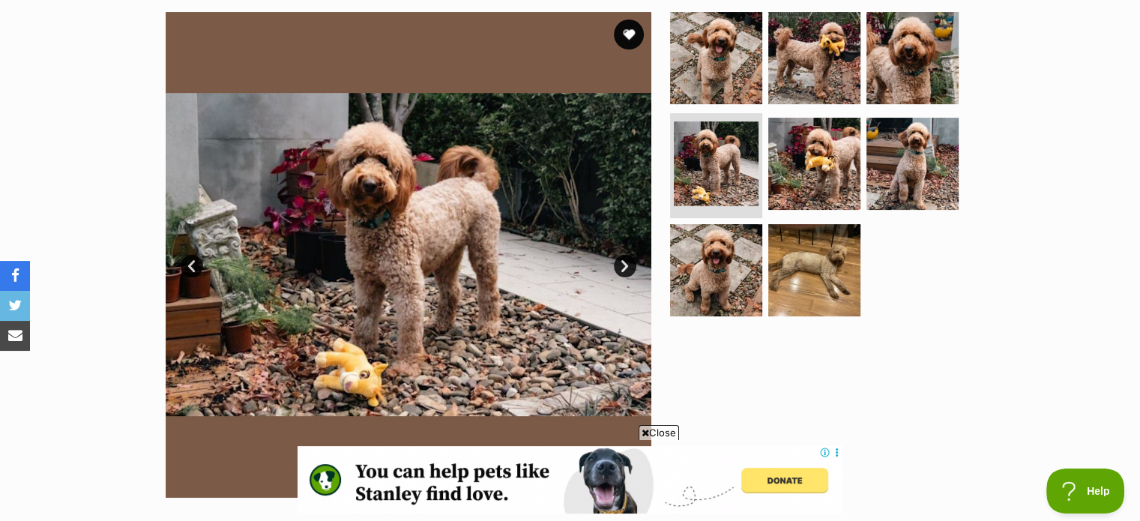
click at [625, 268] on link "Next" at bounding box center [625, 266] width 22 height 22
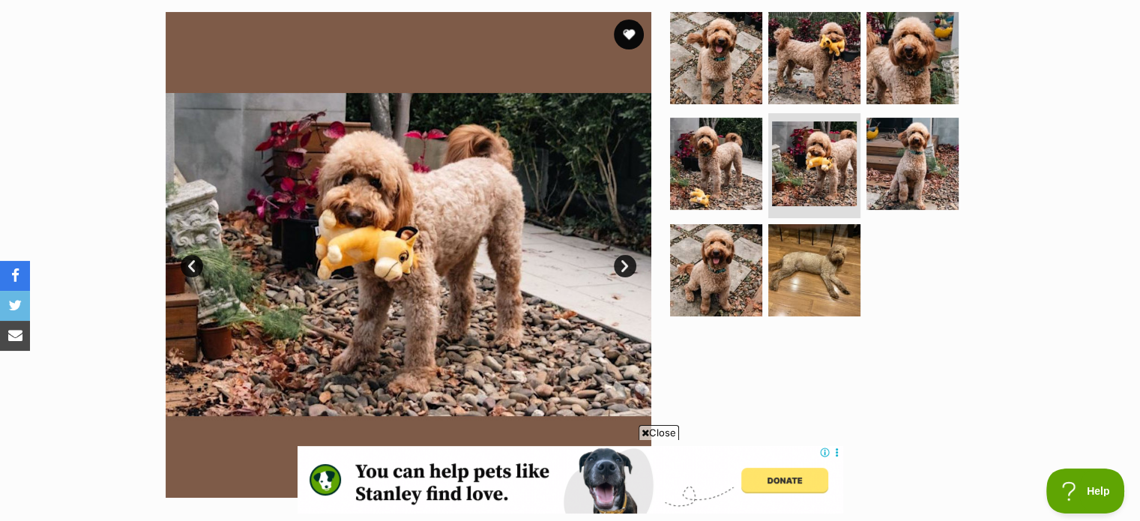
click at [625, 268] on link "Next" at bounding box center [625, 266] width 22 height 22
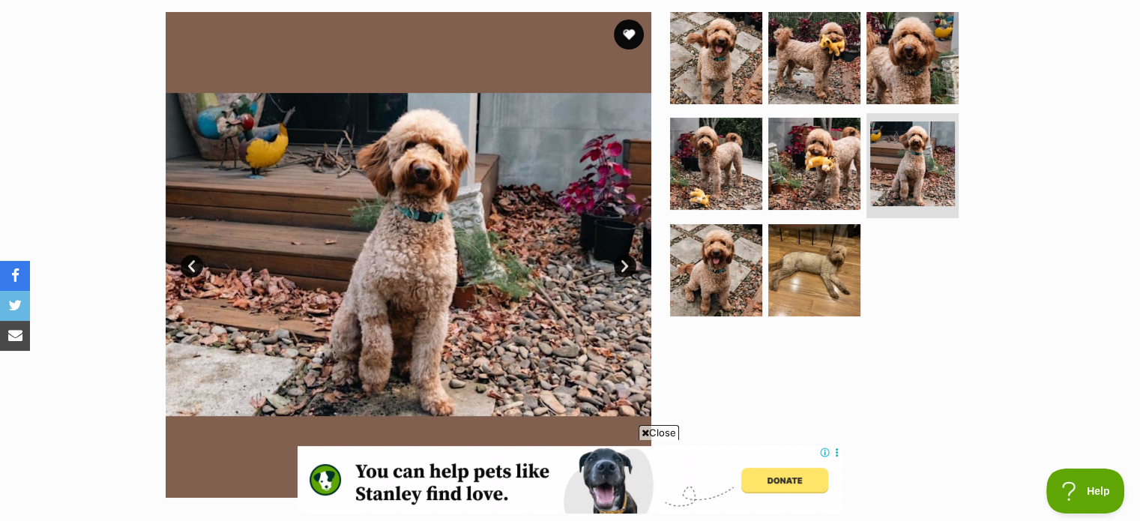
click at [625, 268] on link "Next" at bounding box center [625, 266] width 22 height 22
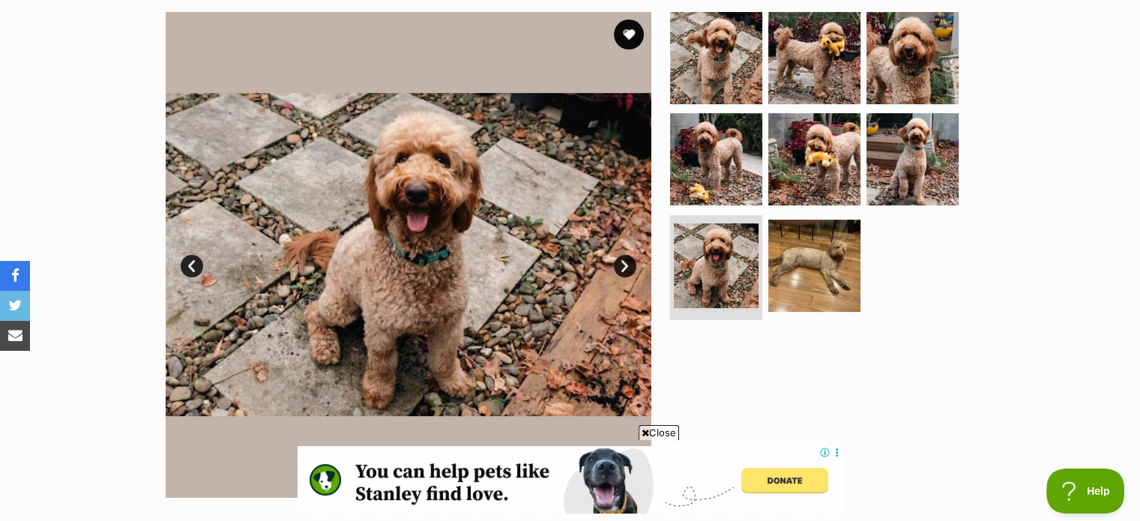
click at [625, 268] on link "Next" at bounding box center [625, 266] width 22 height 22
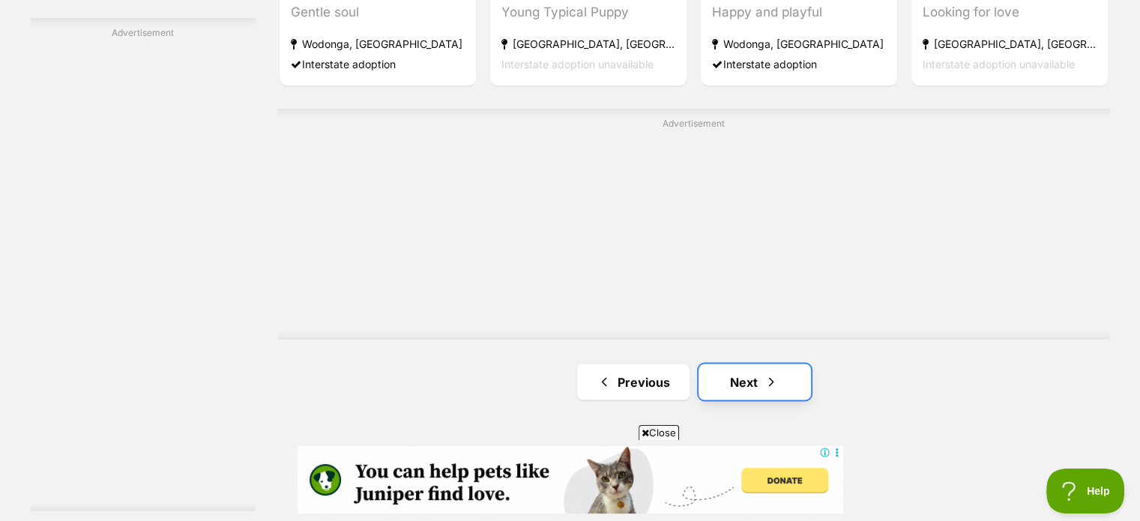
click at [746, 381] on link "Next" at bounding box center [754, 381] width 112 height 36
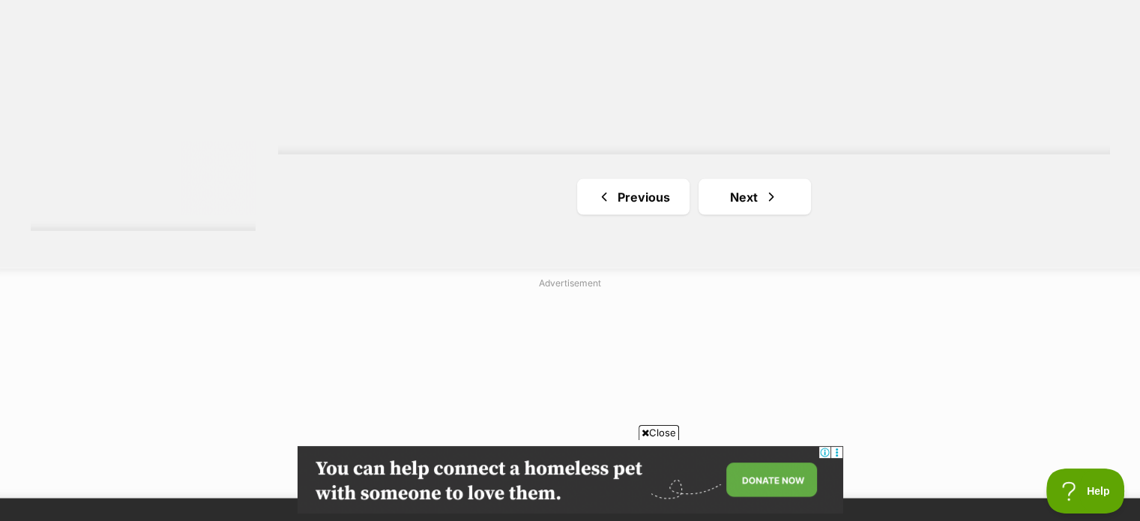
scroll to position [2923, 0]
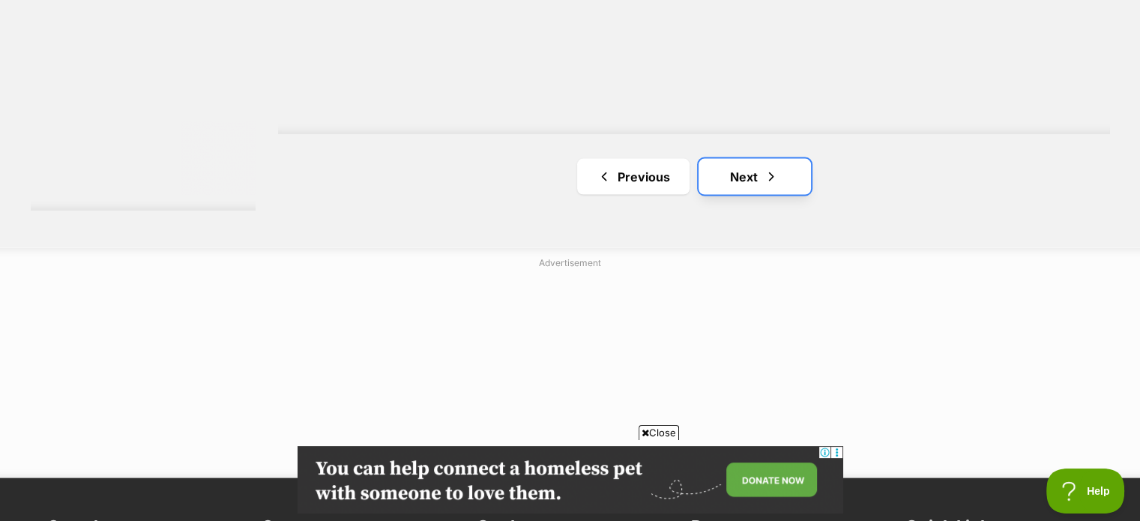
click at [735, 174] on link "Next" at bounding box center [754, 177] width 112 height 36
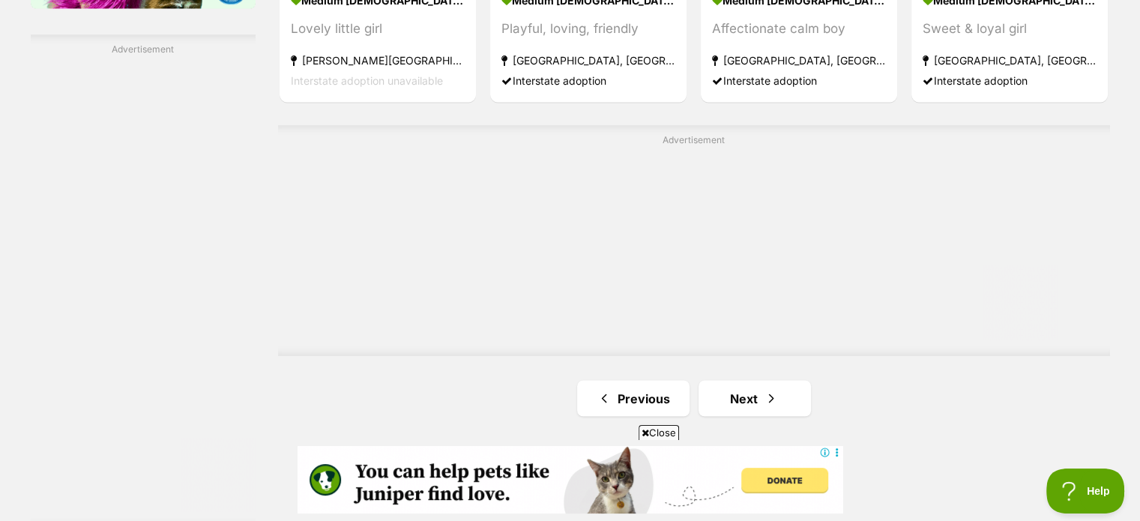
scroll to position [2698, 0]
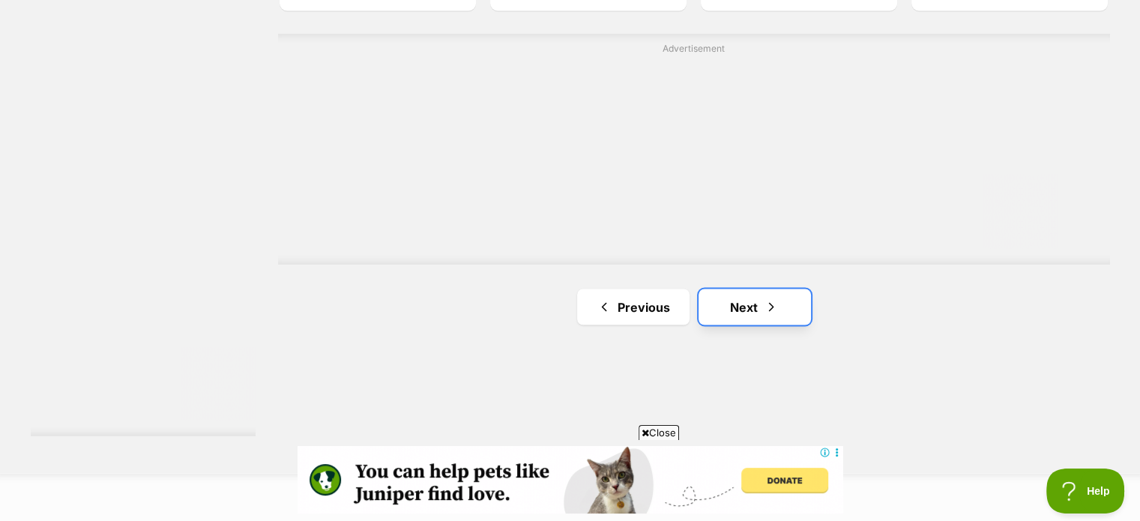
click at [753, 298] on link "Next" at bounding box center [754, 307] width 112 height 36
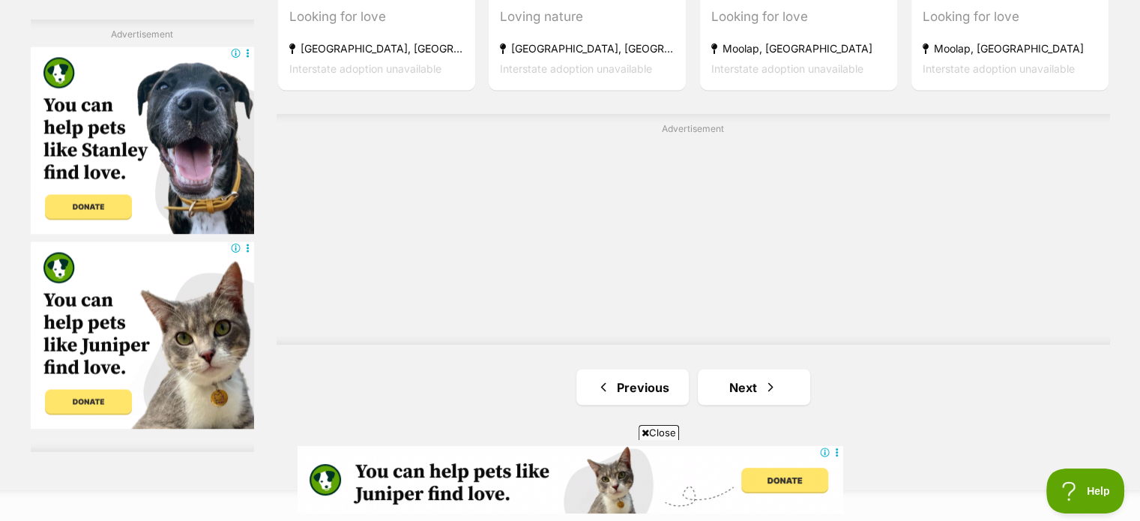
scroll to position [2623, 0]
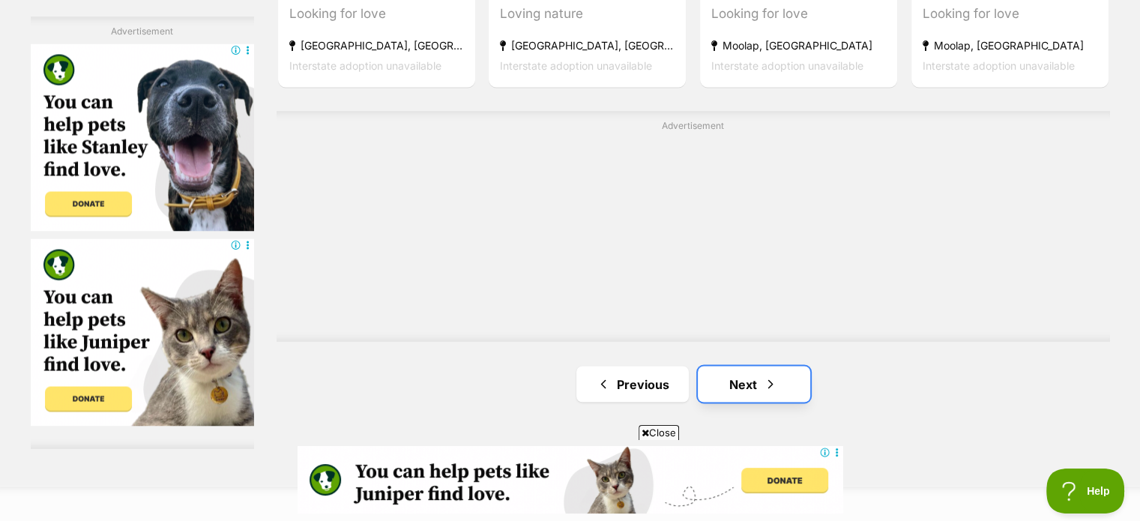
click at [749, 380] on link "Next" at bounding box center [754, 384] width 112 height 36
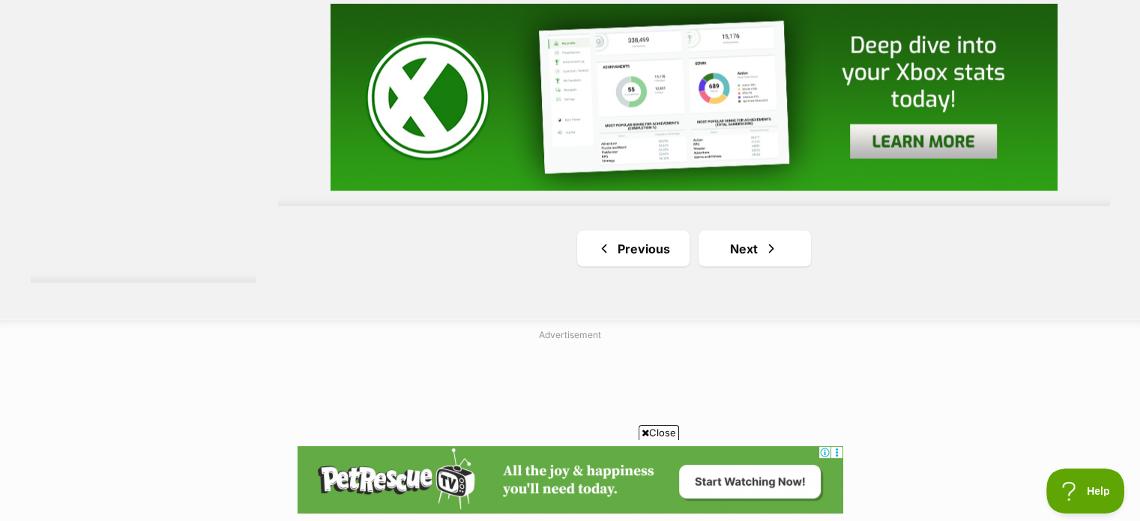
scroll to position [2848, 0]
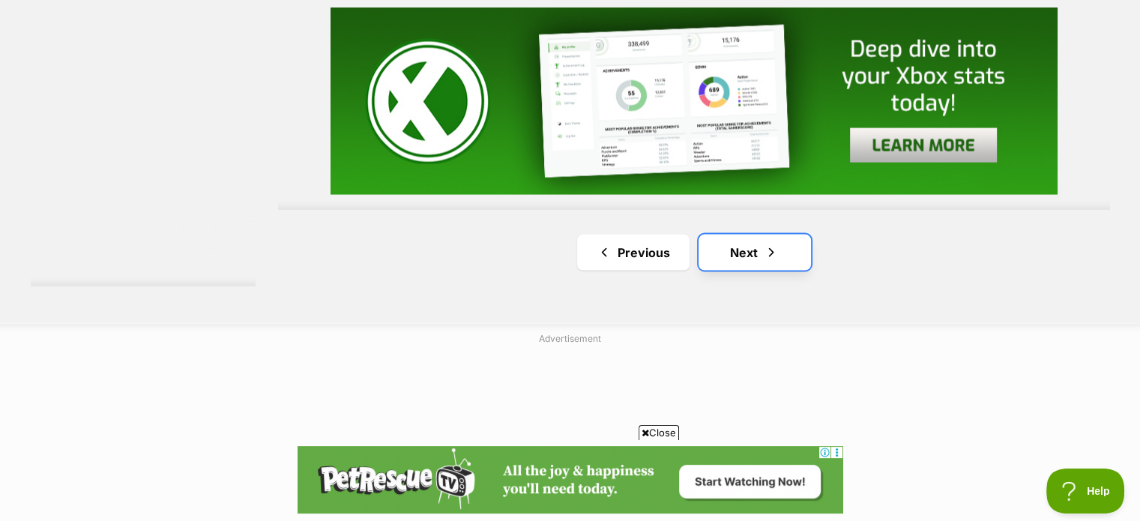
click at [764, 253] on span "Next page" at bounding box center [771, 252] width 15 height 18
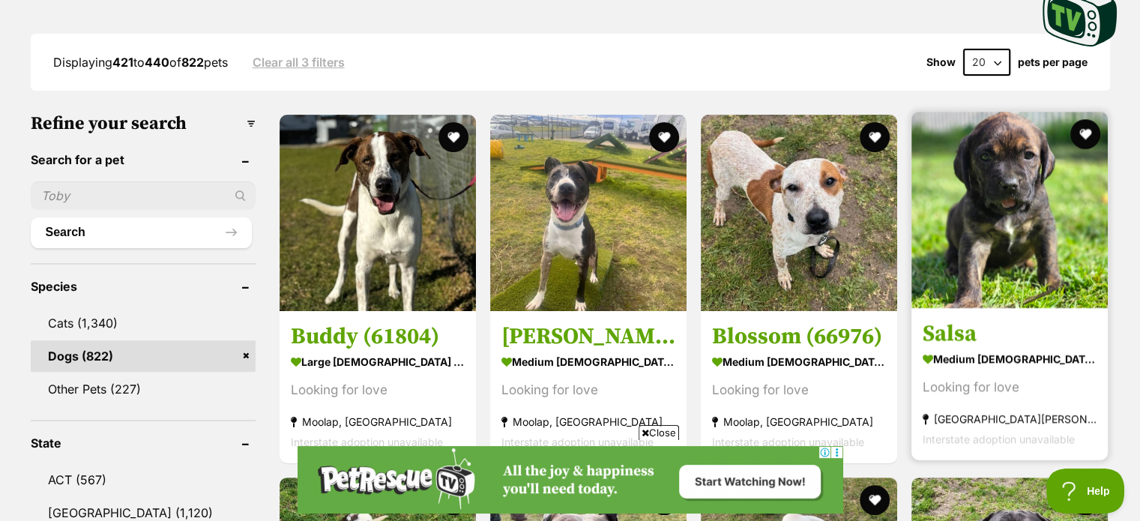
click at [977, 195] on img at bounding box center [1009, 210] width 196 height 196
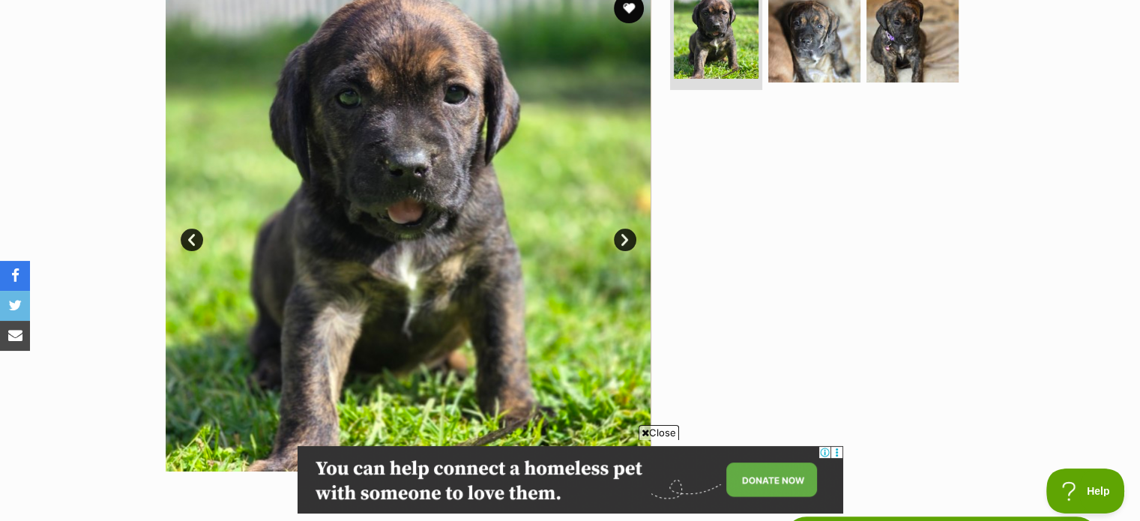
scroll to position [300, 0]
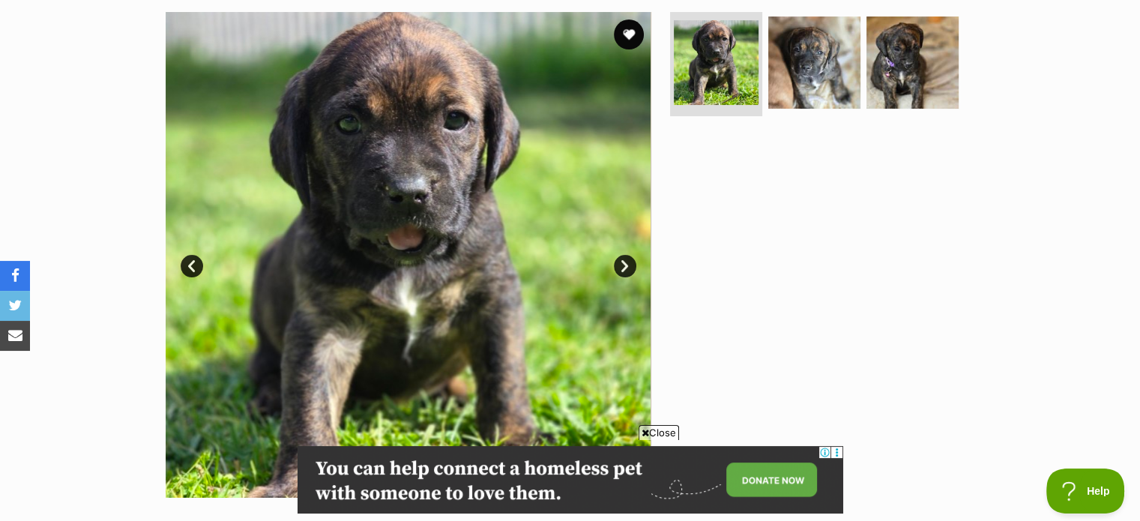
click at [627, 267] on link "Next" at bounding box center [625, 266] width 22 height 22
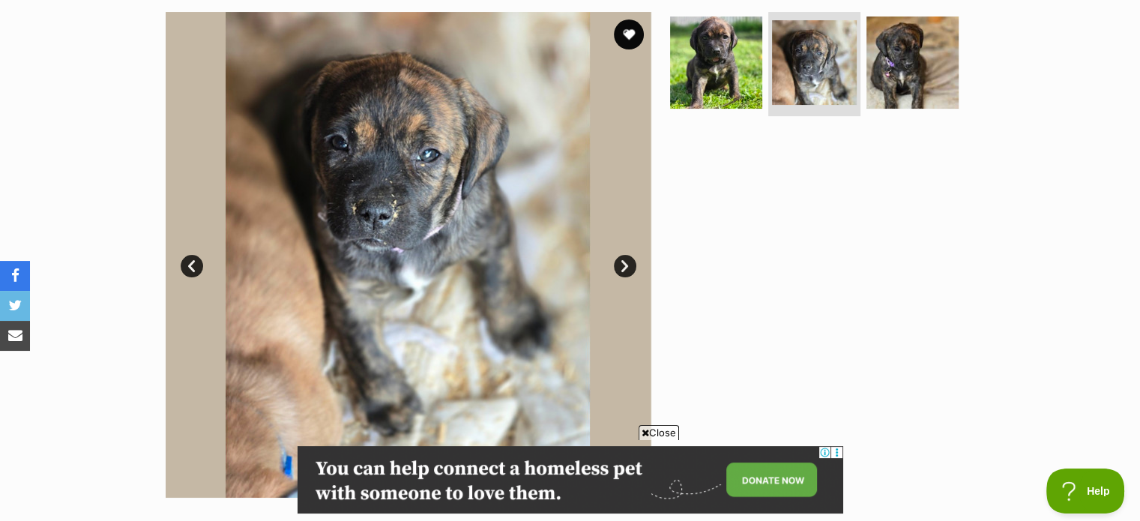
click at [627, 267] on link "Next" at bounding box center [625, 266] width 22 height 22
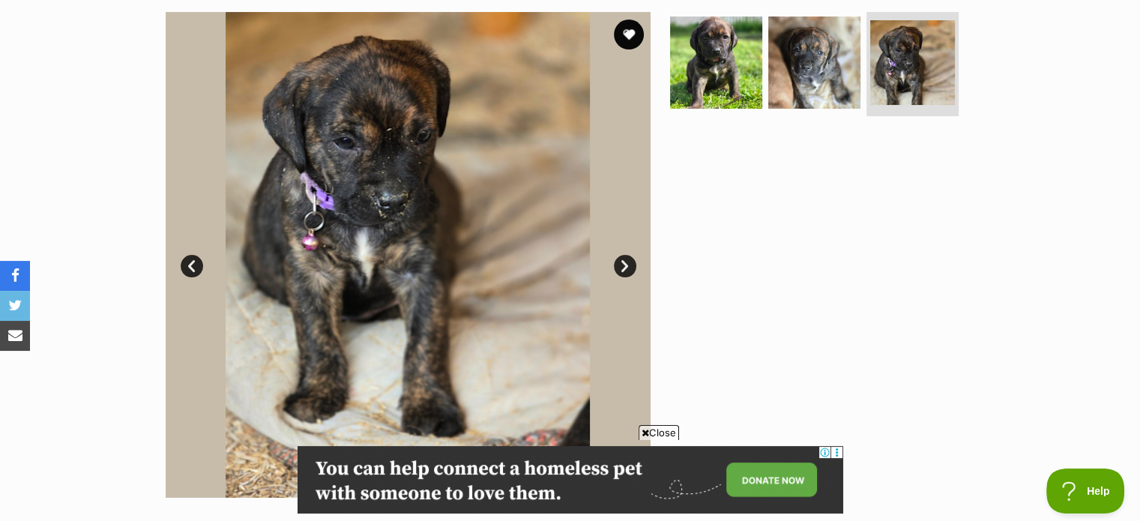
click at [627, 267] on link "Next" at bounding box center [625, 266] width 22 height 22
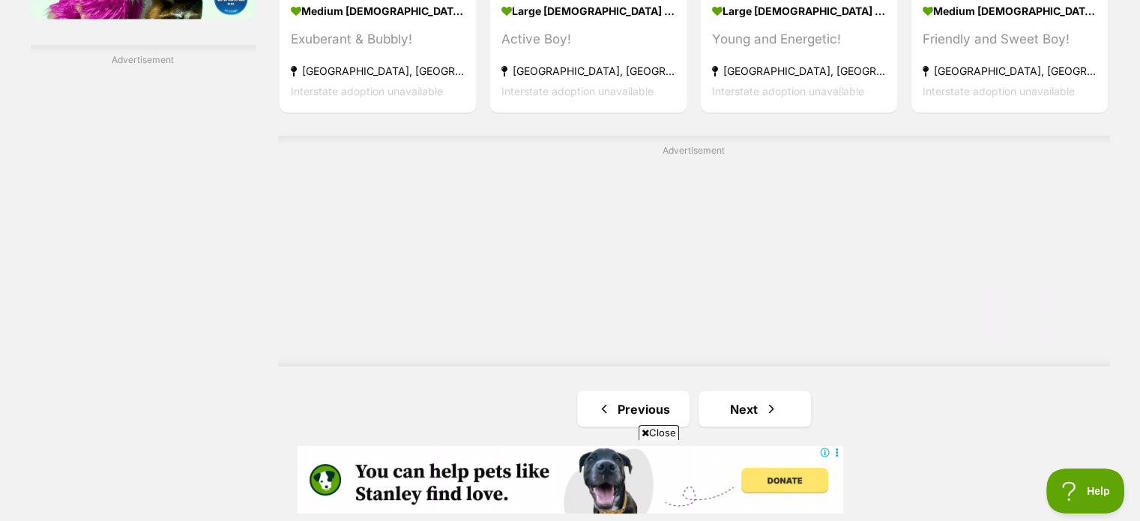
scroll to position [2623, 0]
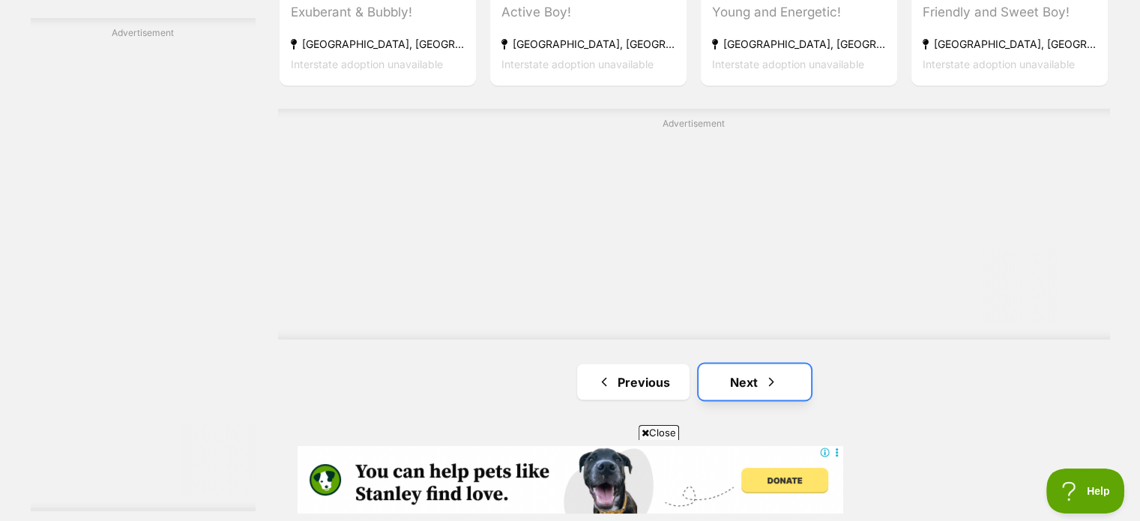
click at [743, 380] on link "Next" at bounding box center [754, 381] width 112 height 36
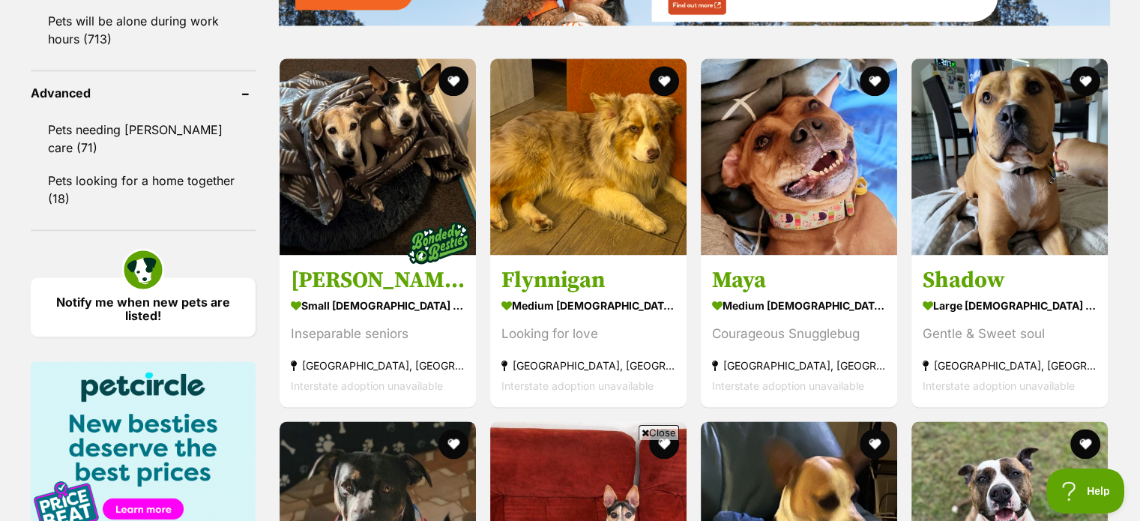
scroll to position [1949, 0]
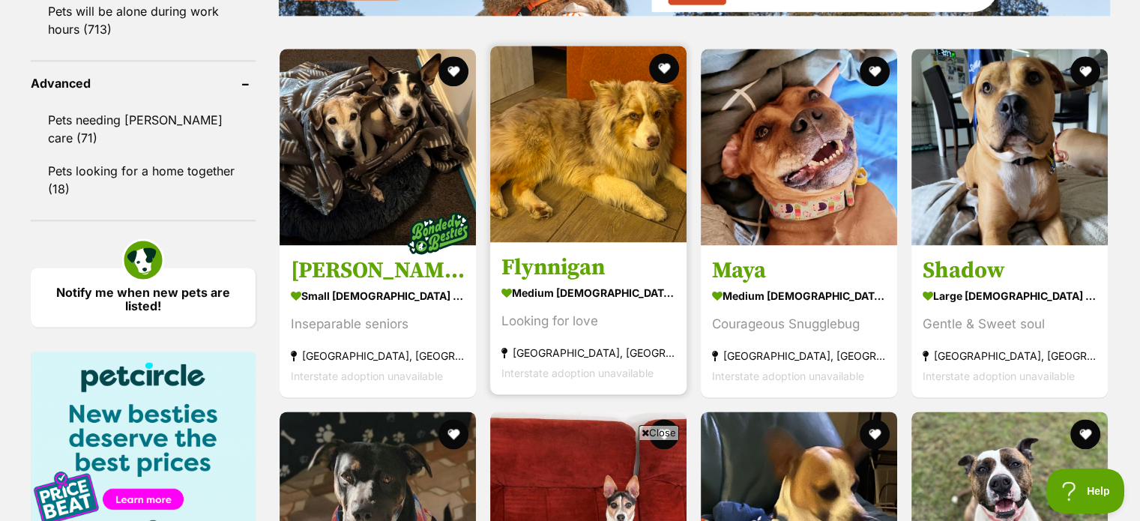
click at [588, 172] on img at bounding box center [588, 144] width 196 height 196
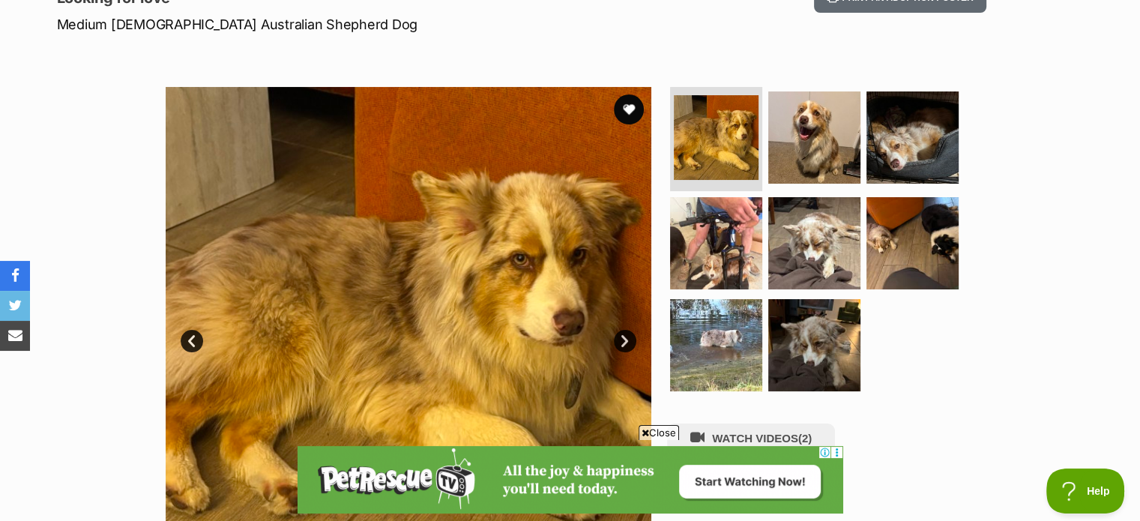
click at [624, 344] on link "Next" at bounding box center [625, 341] width 22 height 22
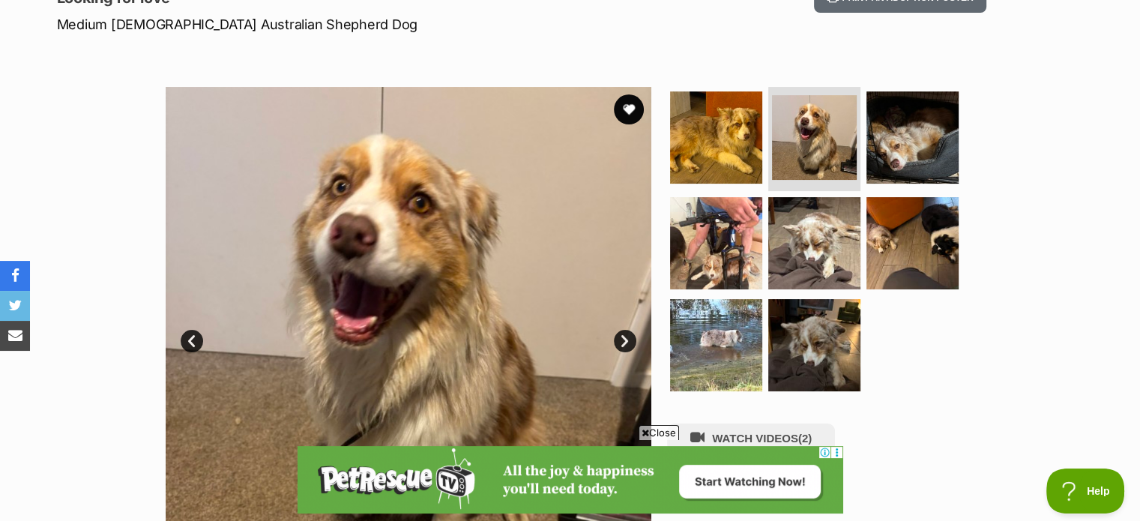
click at [625, 339] on link "Next" at bounding box center [625, 341] width 22 height 22
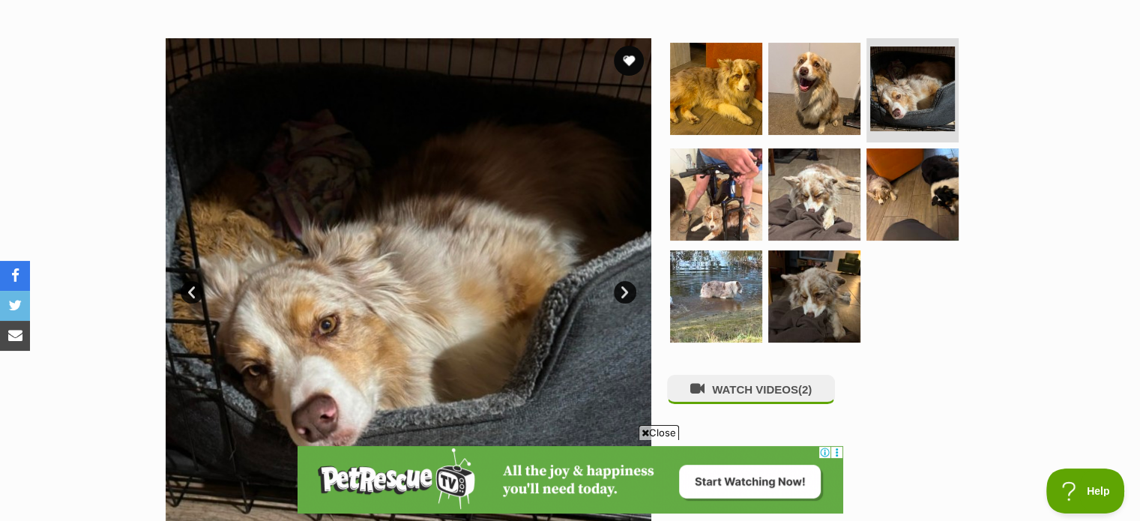
scroll to position [300, 0]
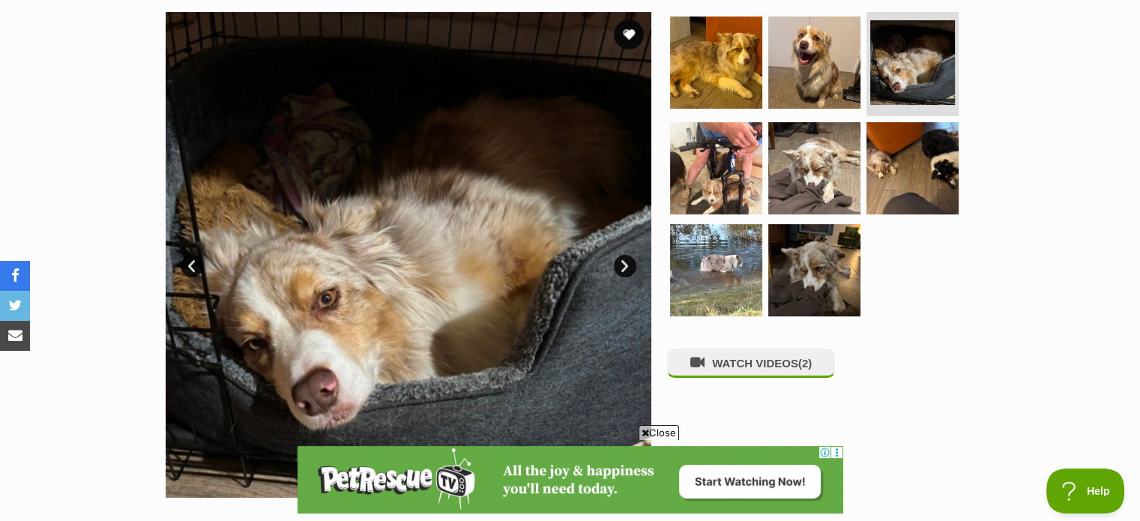
click at [625, 268] on link "Next" at bounding box center [625, 266] width 22 height 22
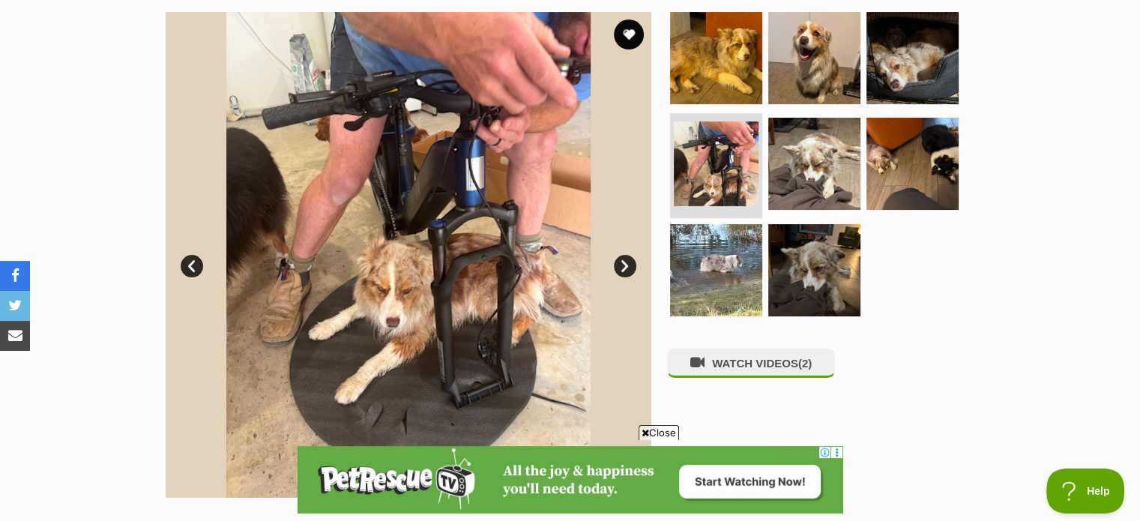
click at [625, 268] on link "Next" at bounding box center [625, 266] width 22 height 22
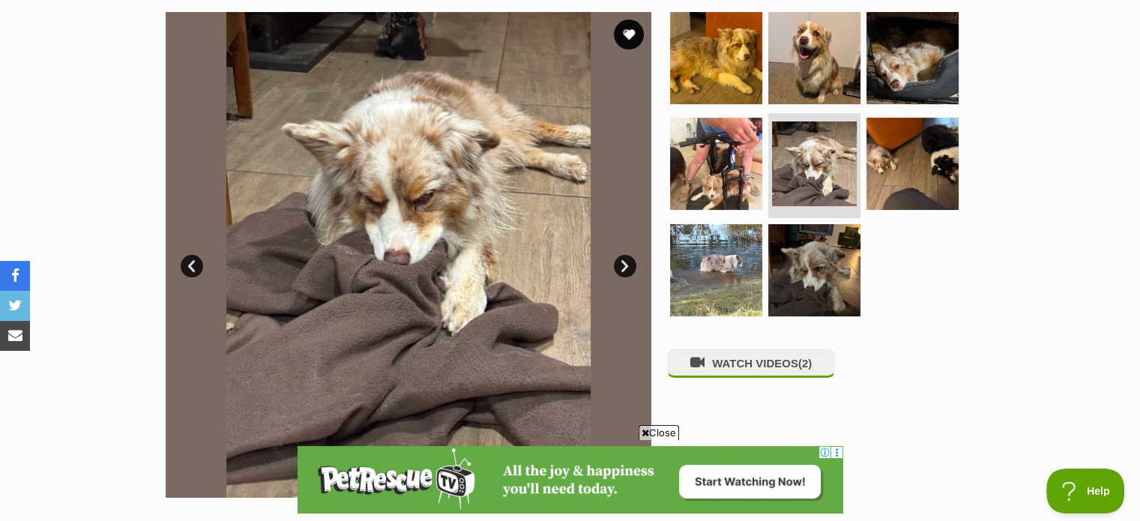
click at [625, 268] on link "Next" at bounding box center [625, 266] width 22 height 22
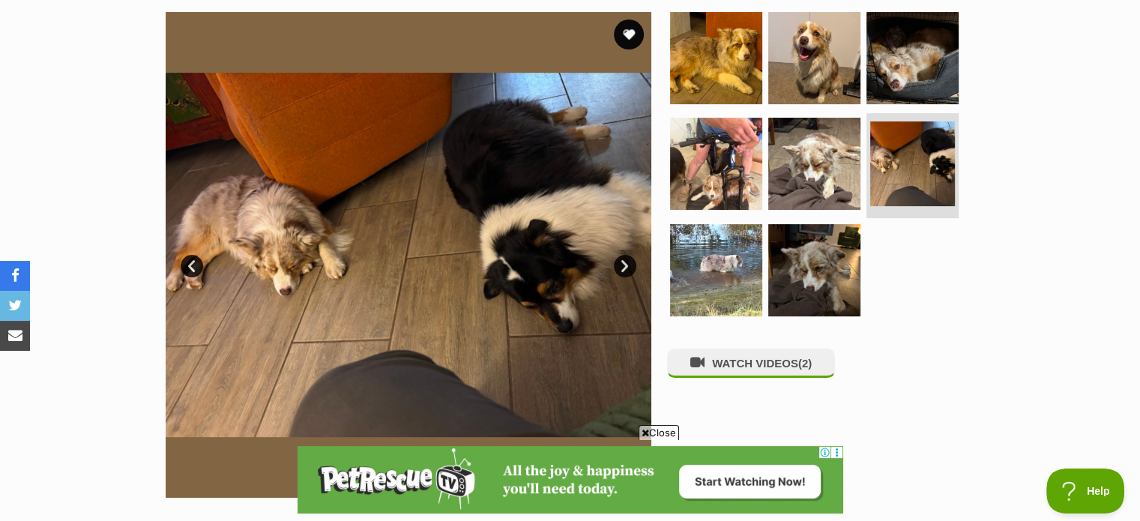
click at [625, 268] on link "Next" at bounding box center [625, 266] width 22 height 22
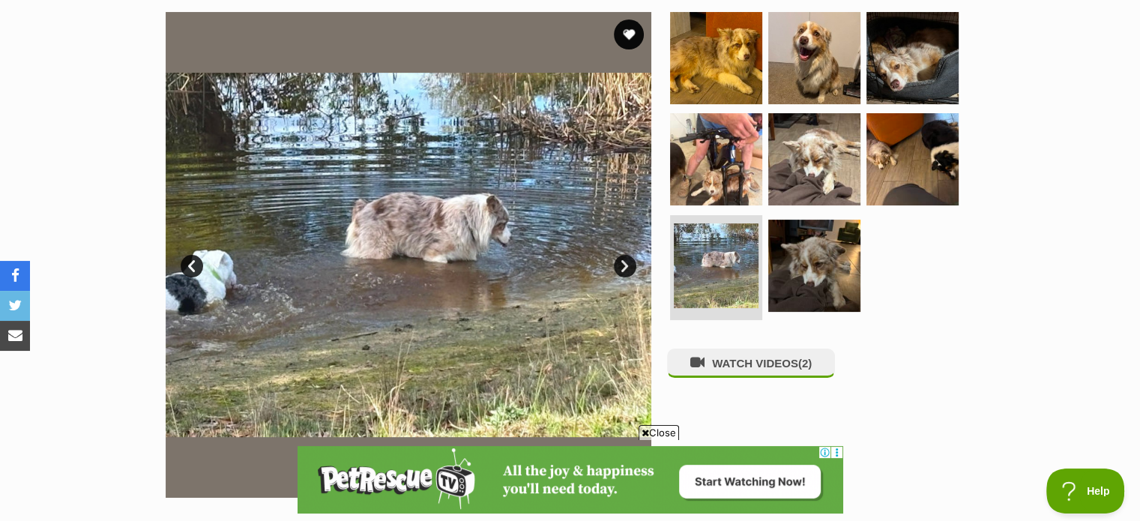
click at [625, 268] on link "Next" at bounding box center [625, 266] width 22 height 22
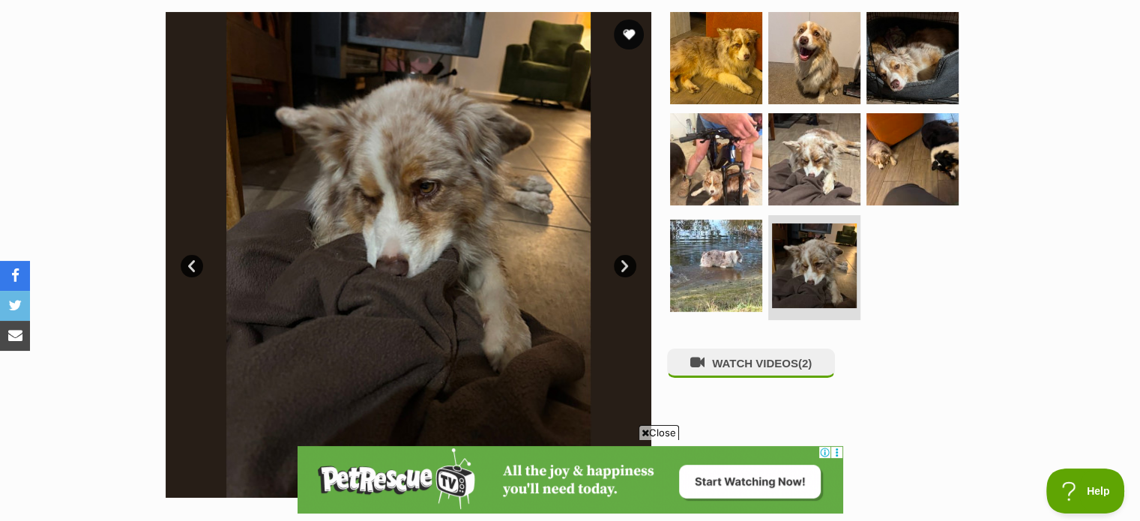
click at [625, 268] on link "Next" at bounding box center [625, 266] width 22 height 22
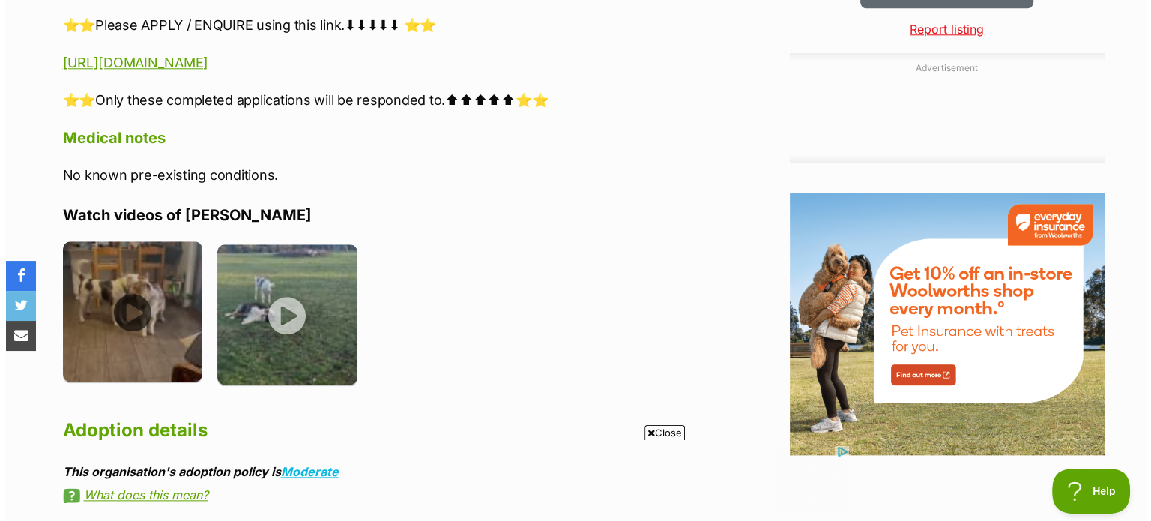
scroll to position [0, 0]
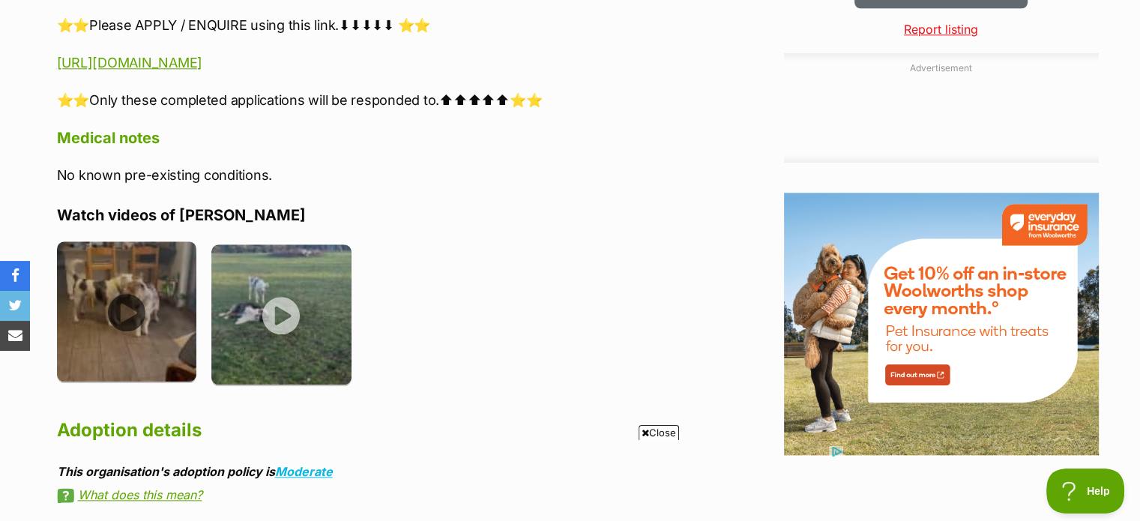
click at [124, 290] on img at bounding box center [127, 311] width 140 height 140
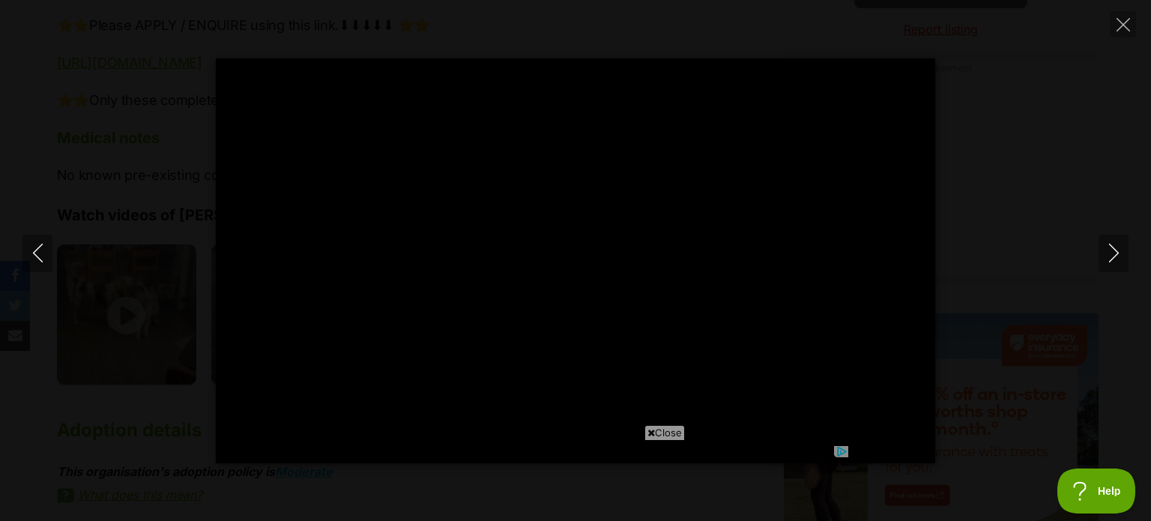
type input "100"
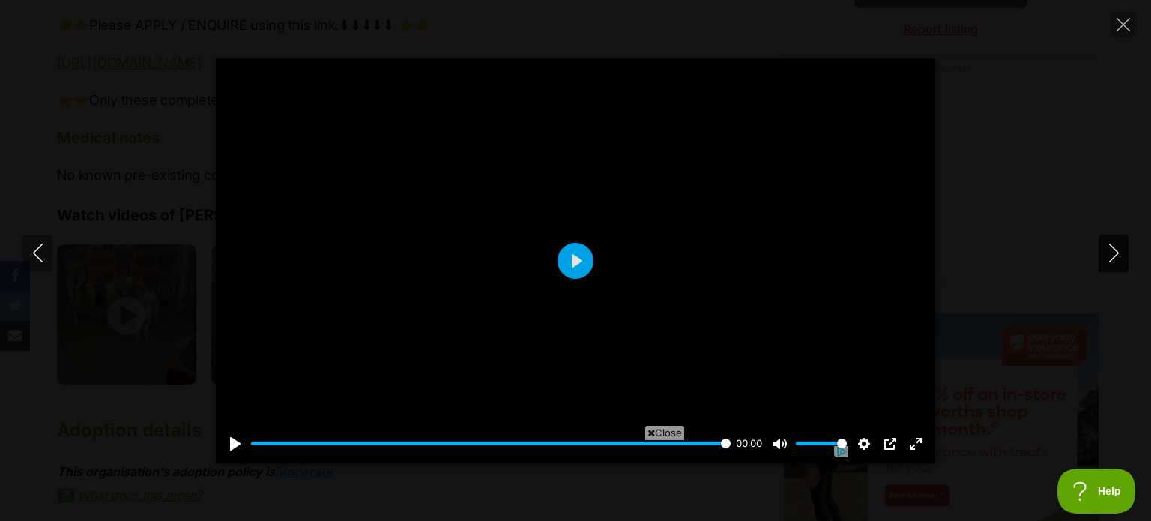
click at [1113, 257] on icon "Next" at bounding box center [1114, 253] width 19 height 19
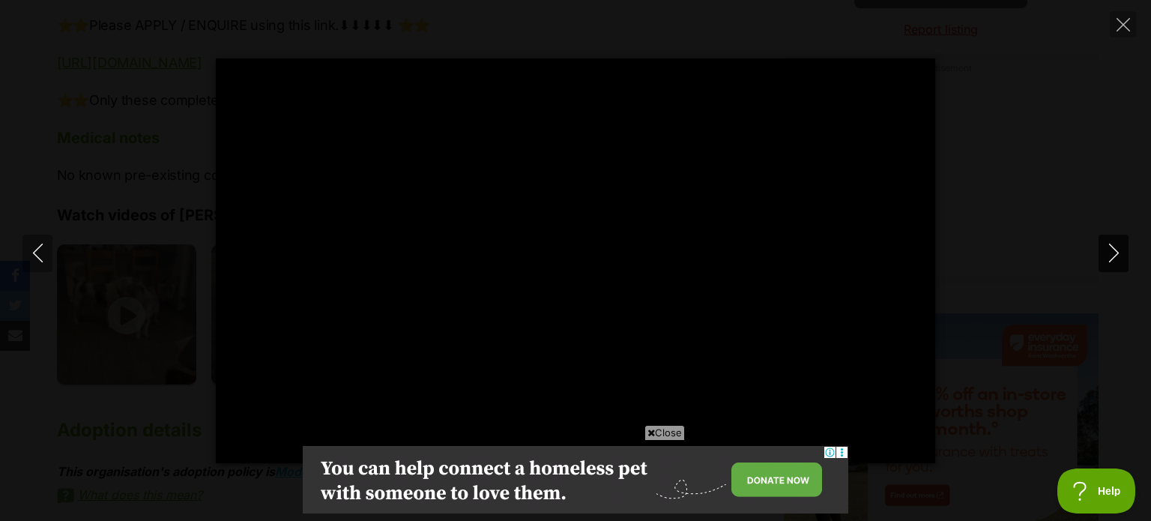
type input "100"
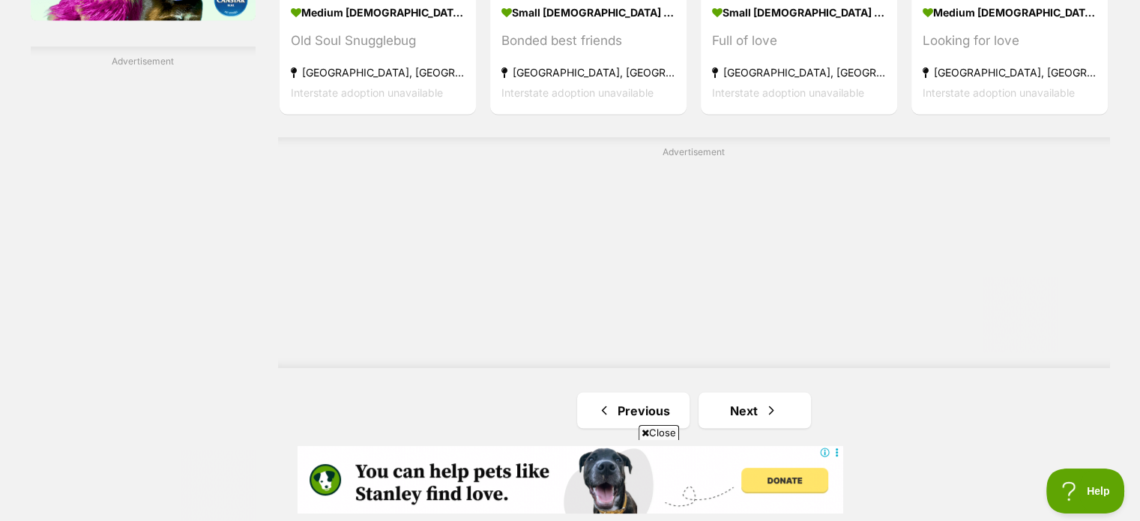
scroll to position [2614, 0]
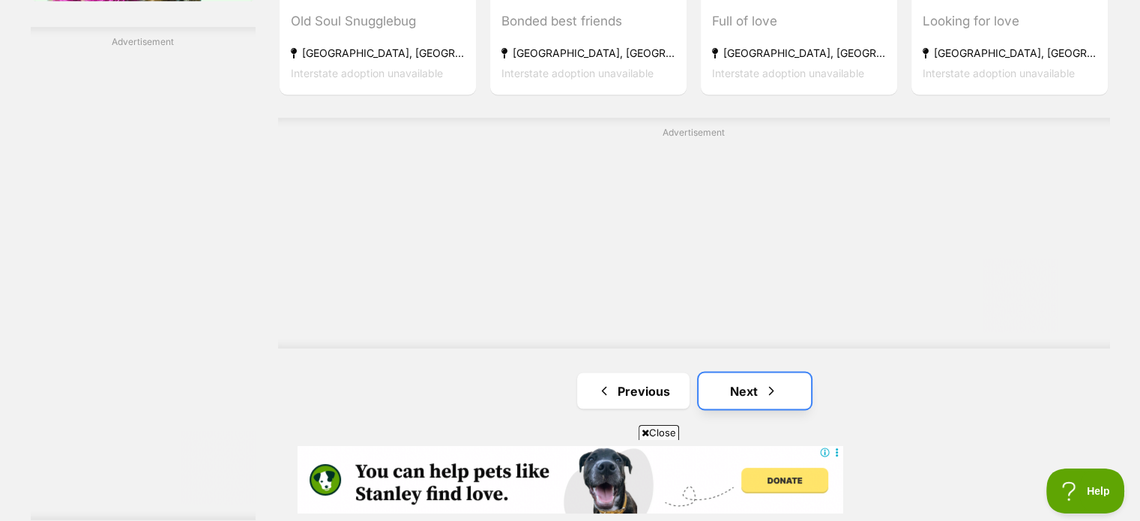
click at [749, 372] on link "Next" at bounding box center [754, 390] width 112 height 36
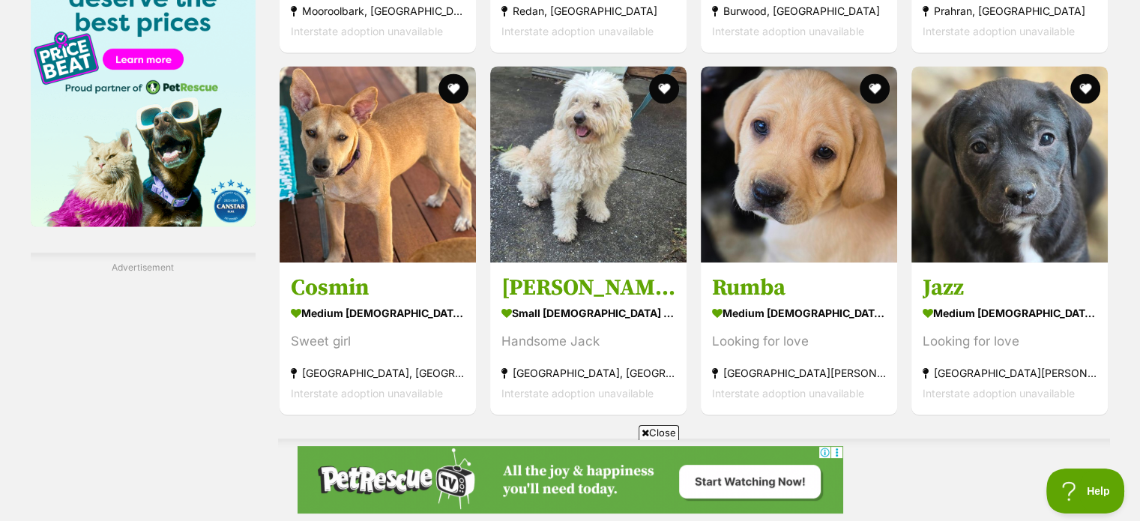
scroll to position [2398, 0]
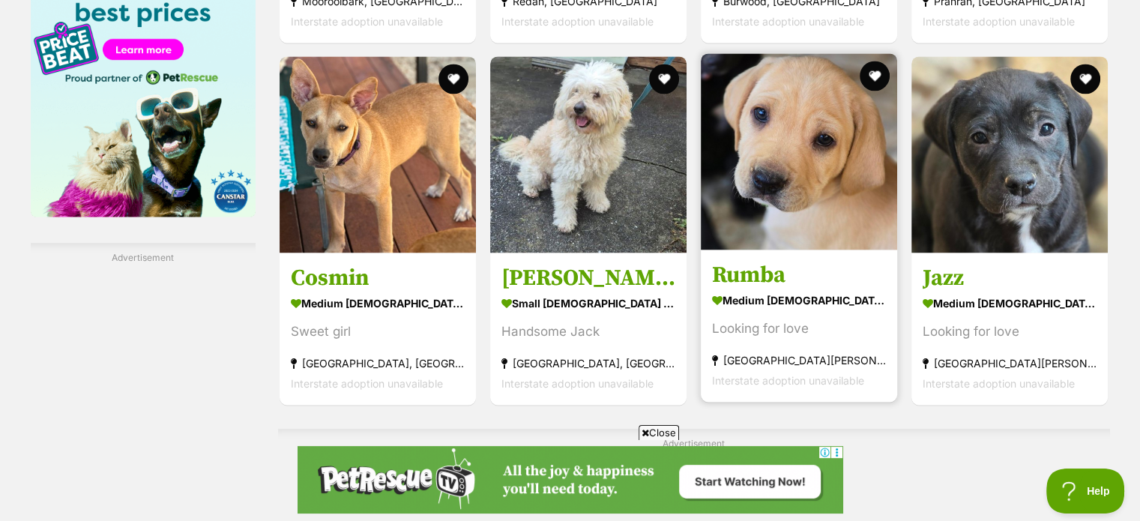
click at [809, 161] on img at bounding box center [799, 151] width 196 height 196
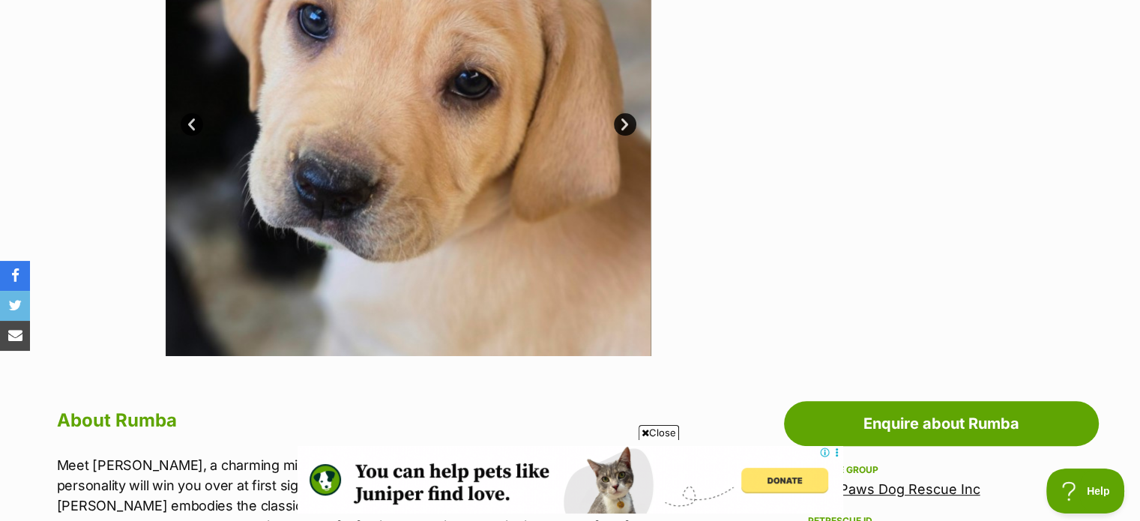
scroll to position [375, 0]
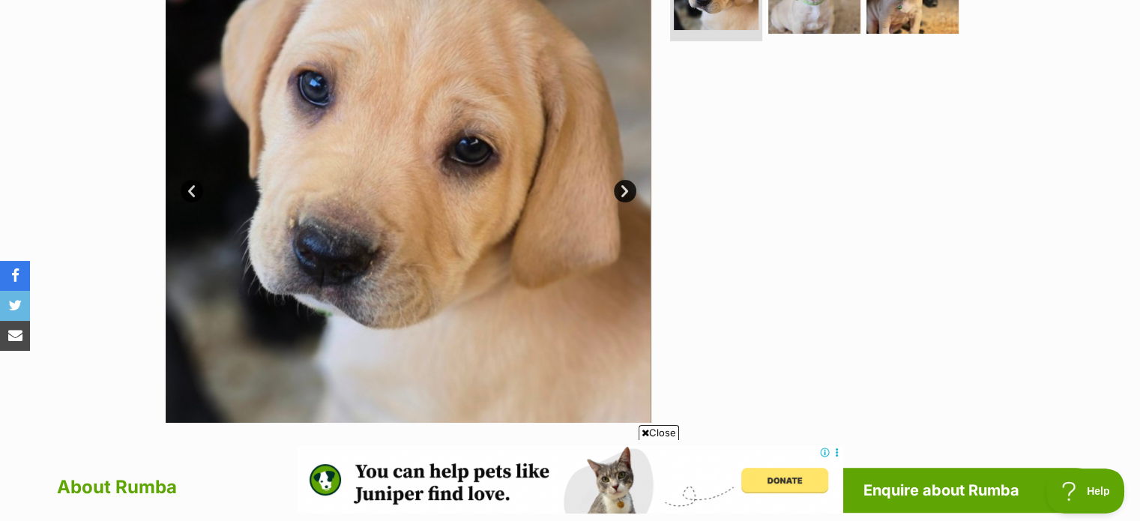
click at [627, 188] on link "Next" at bounding box center [625, 191] width 22 height 22
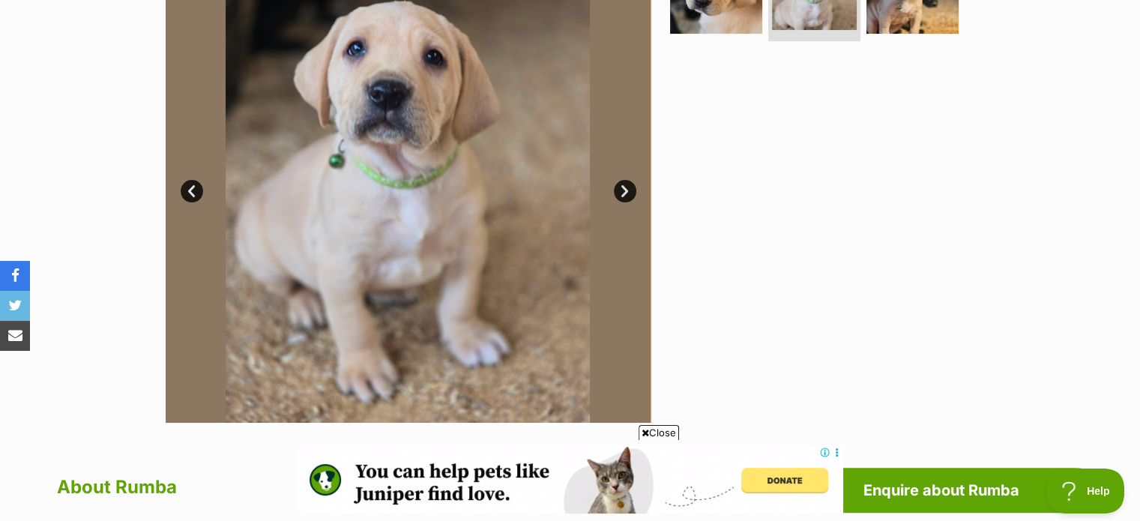
click at [627, 188] on link "Next" at bounding box center [625, 191] width 22 height 22
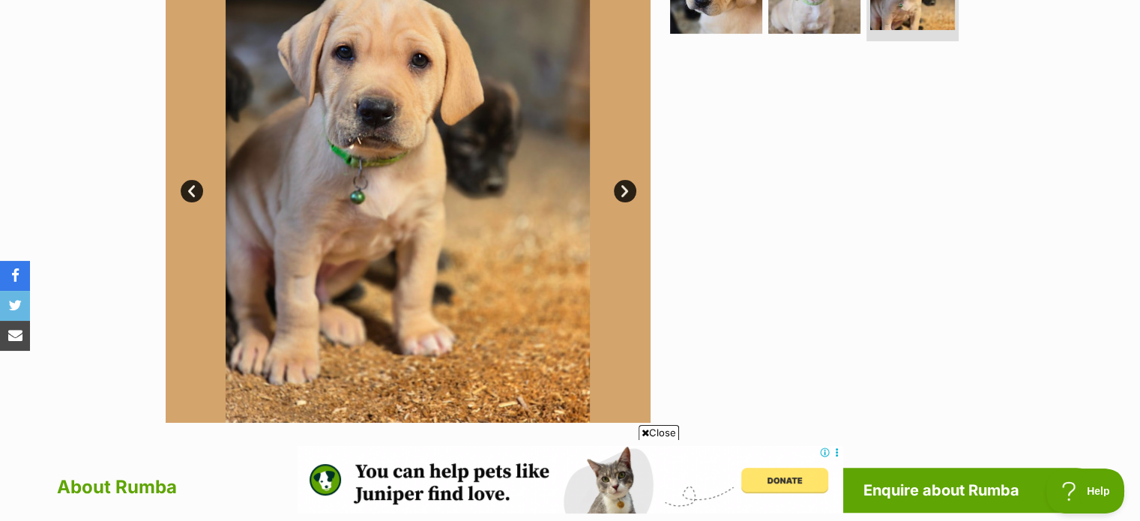
click at [627, 188] on link "Next" at bounding box center [625, 191] width 22 height 22
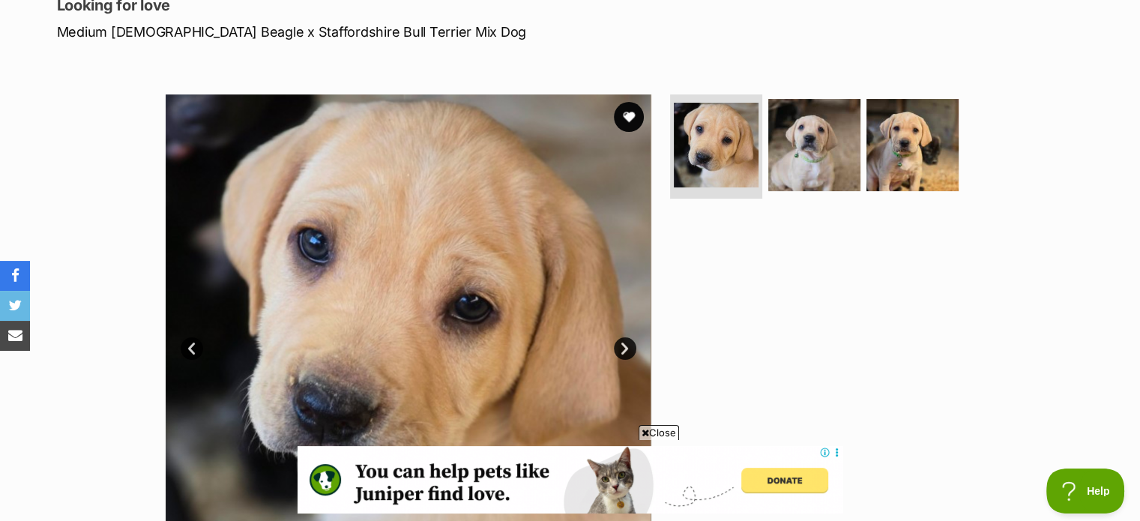
scroll to position [150, 0]
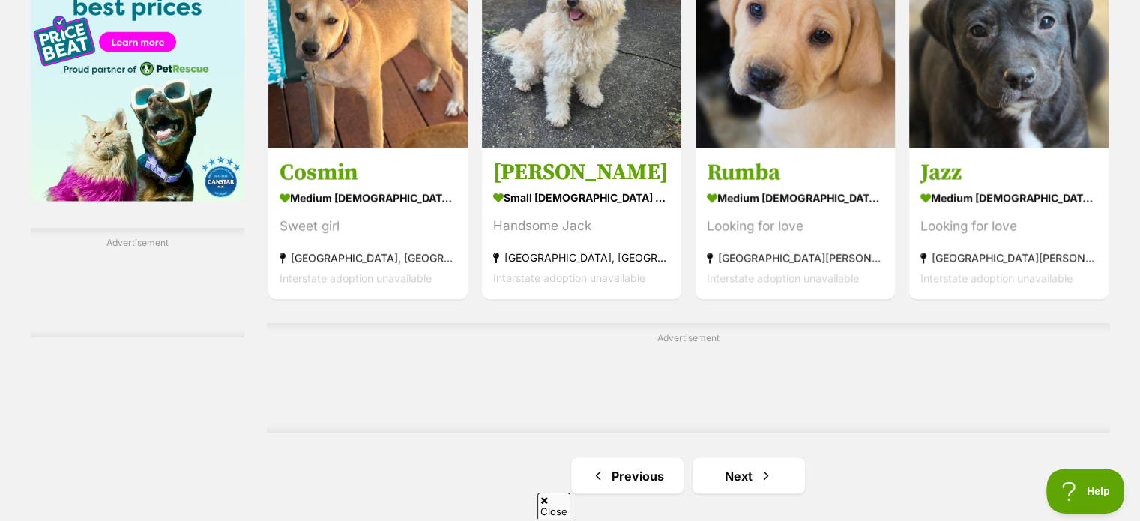
scroll to position [2248, 0]
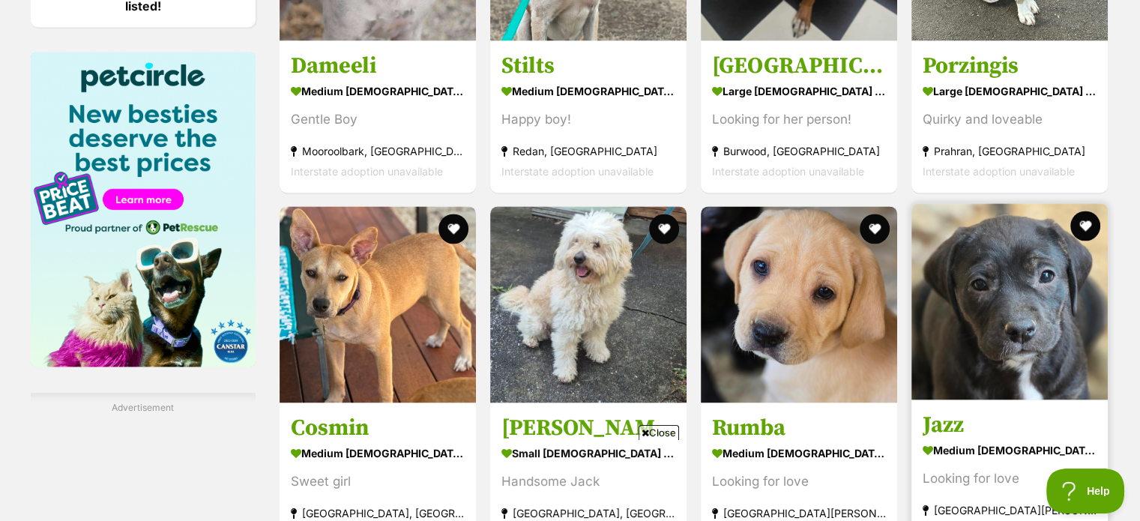
scroll to position [0, 0]
click at [1001, 280] on img at bounding box center [1009, 301] width 196 height 196
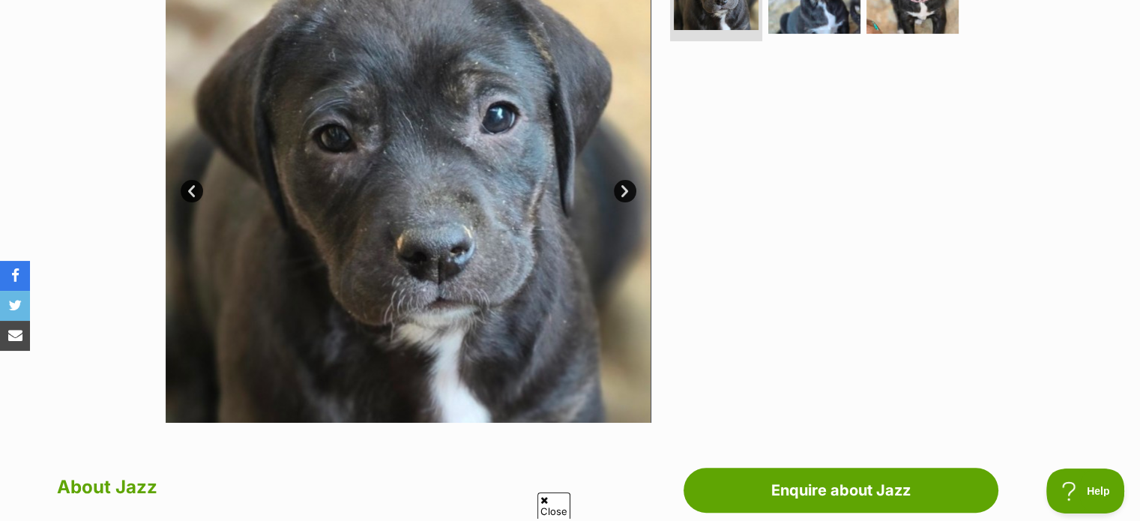
click at [625, 192] on link "Next" at bounding box center [625, 191] width 22 height 22
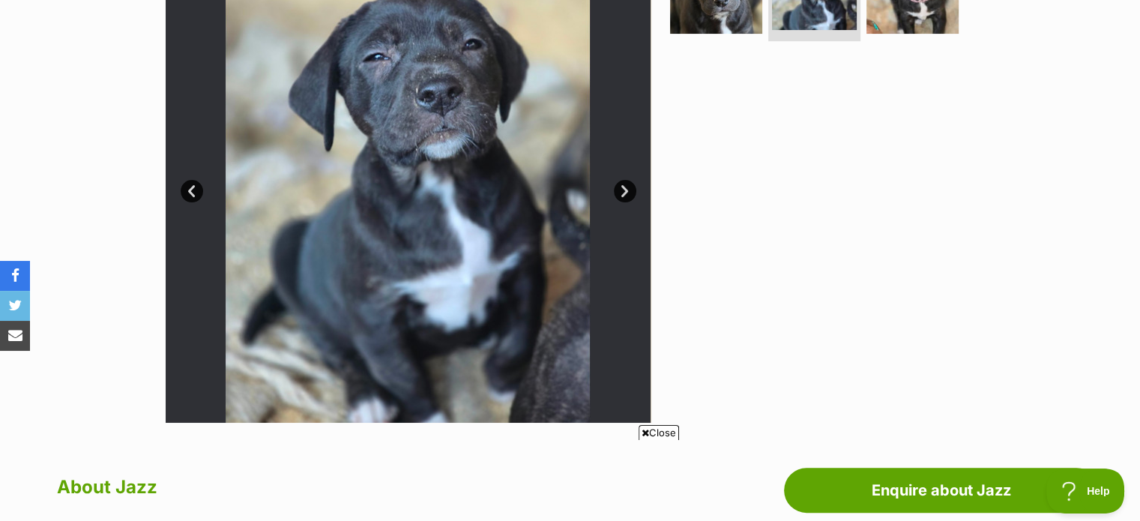
click at [621, 194] on link "Next" at bounding box center [625, 191] width 22 height 22
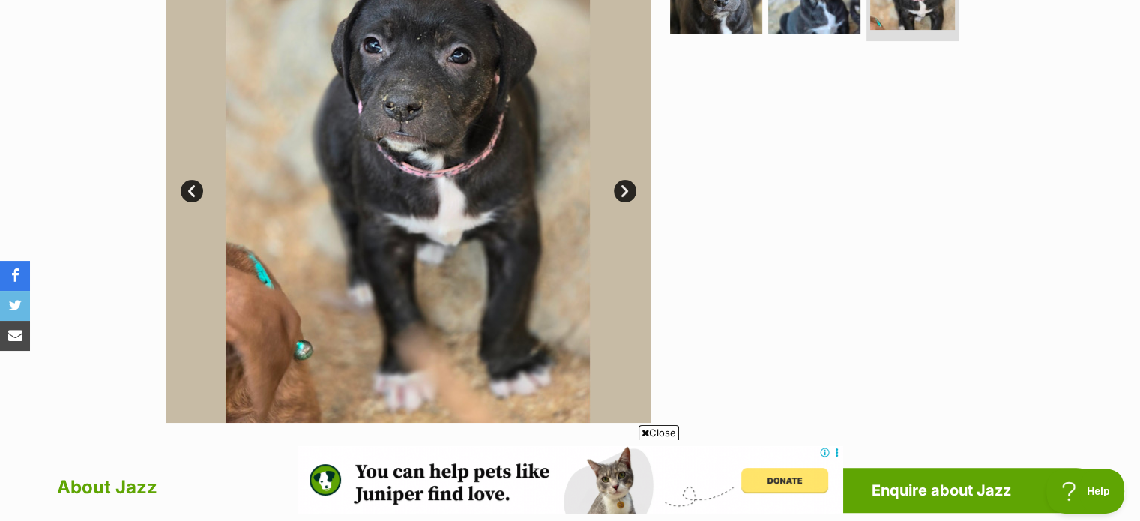
click at [621, 194] on link "Next" at bounding box center [625, 191] width 22 height 22
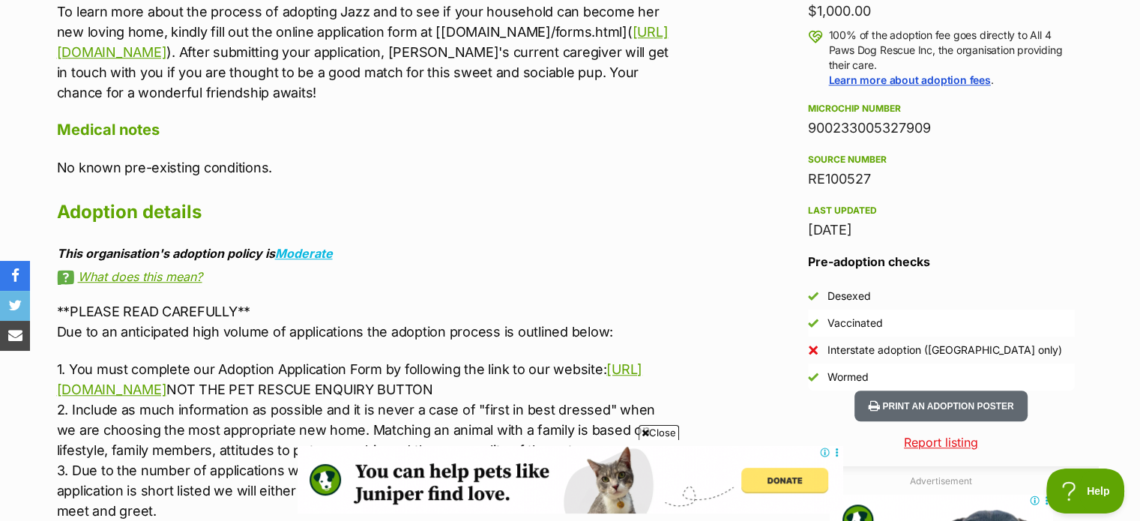
scroll to position [1124, 0]
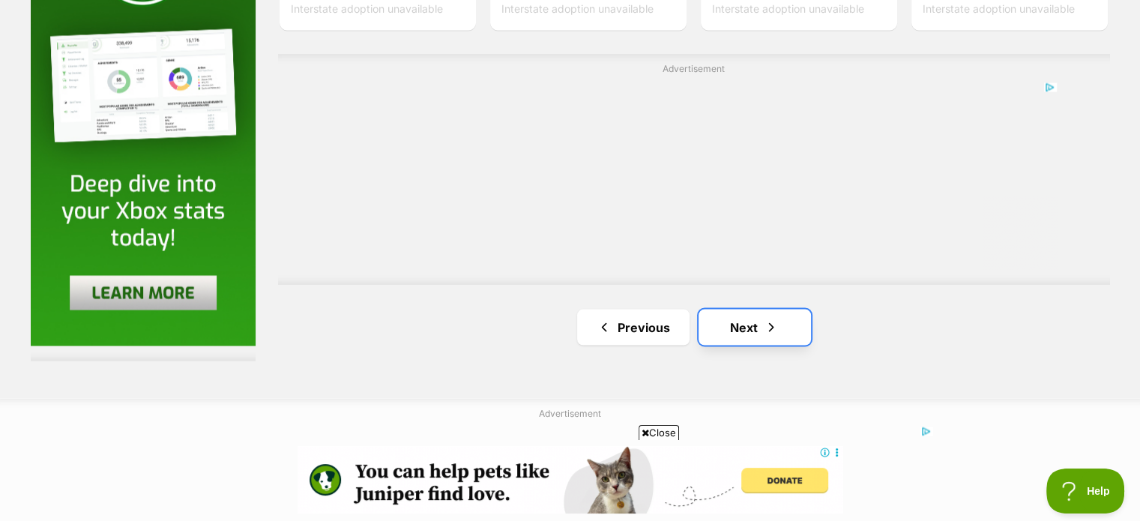
click at [767, 318] on span "Next page" at bounding box center [771, 327] width 15 height 18
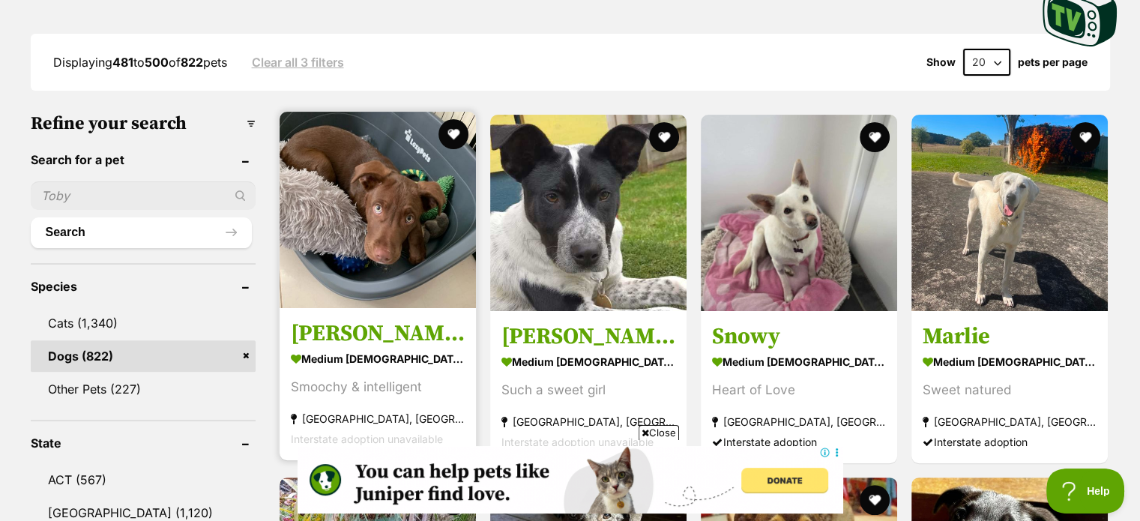
click at [374, 227] on img at bounding box center [378, 210] width 196 height 196
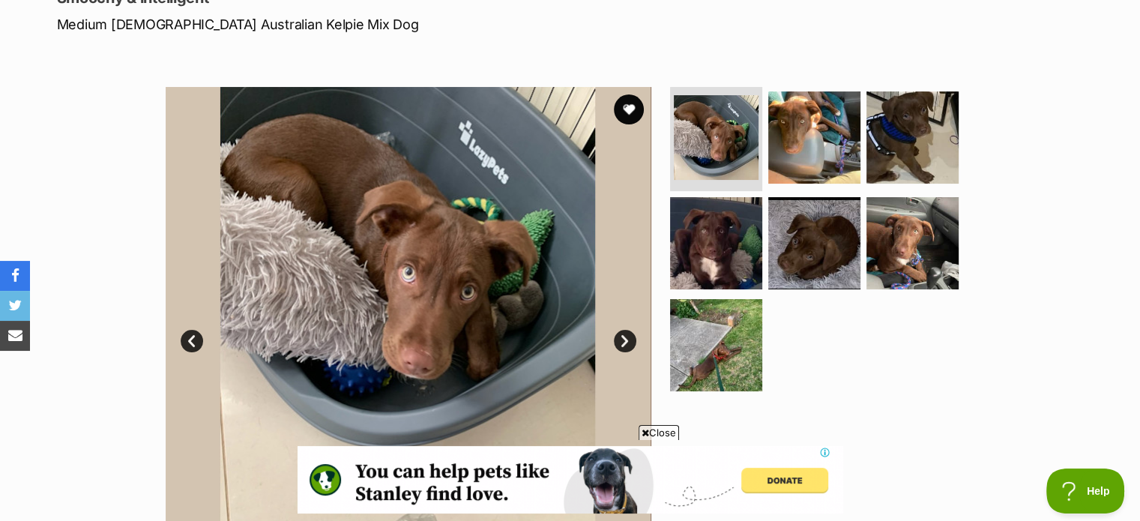
click at [624, 338] on link "Next" at bounding box center [625, 341] width 22 height 22
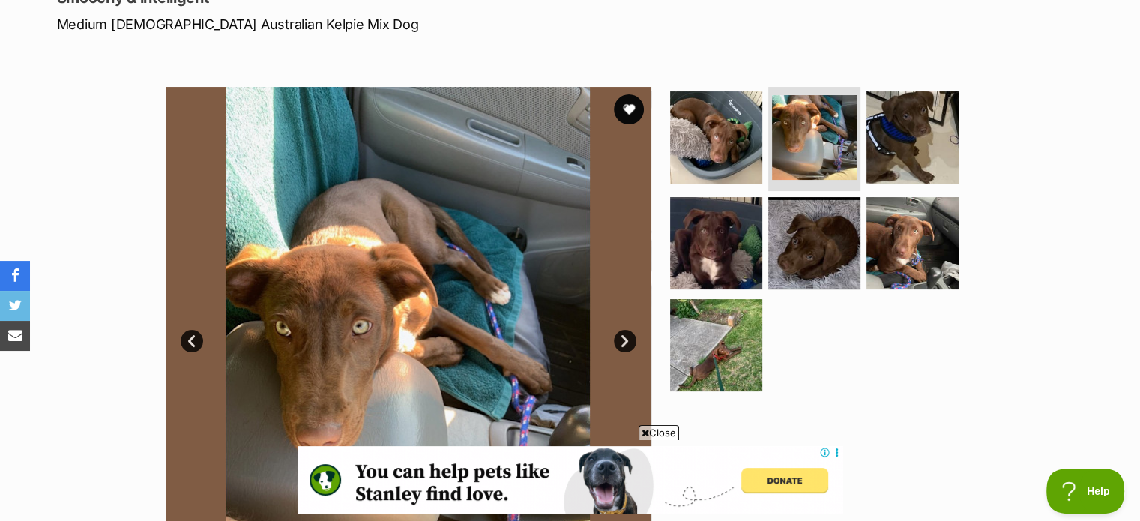
click at [624, 338] on link "Next" at bounding box center [625, 341] width 22 height 22
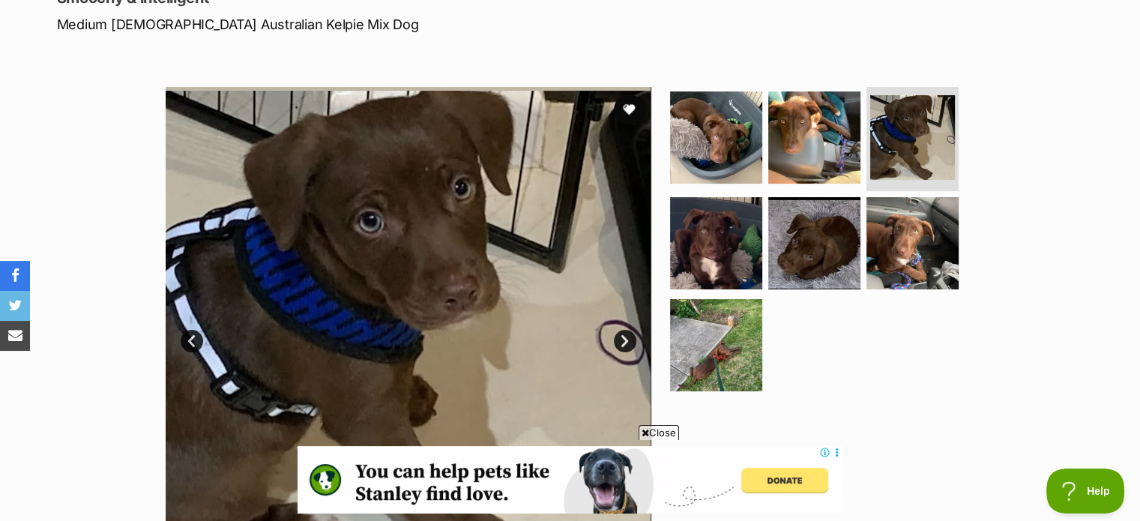
click at [624, 338] on link "Next" at bounding box center [625, 341] width 22 height 22
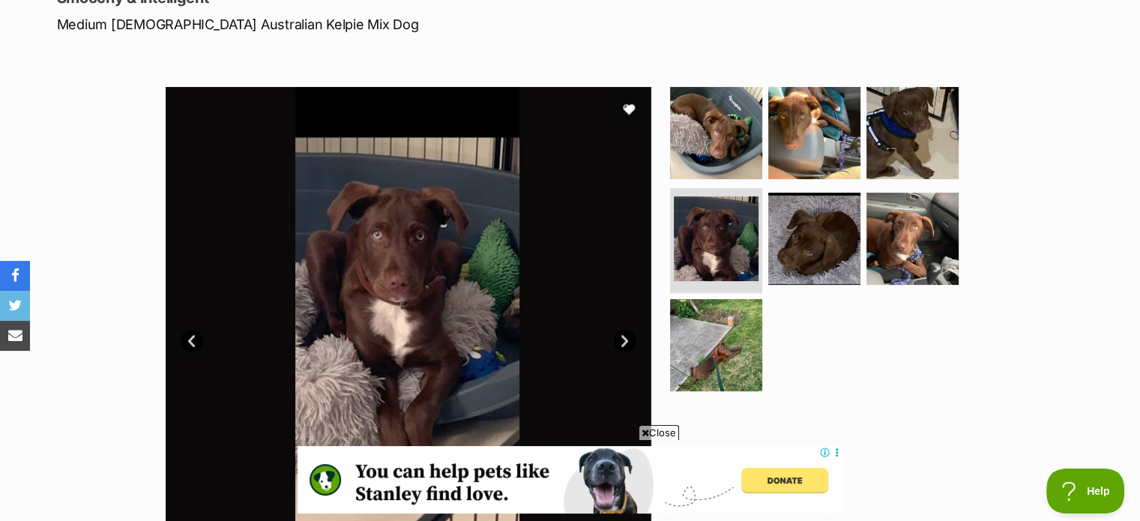
click at [624, 338] on link "Next" at bounding box center [625, 341] width 22 height 22
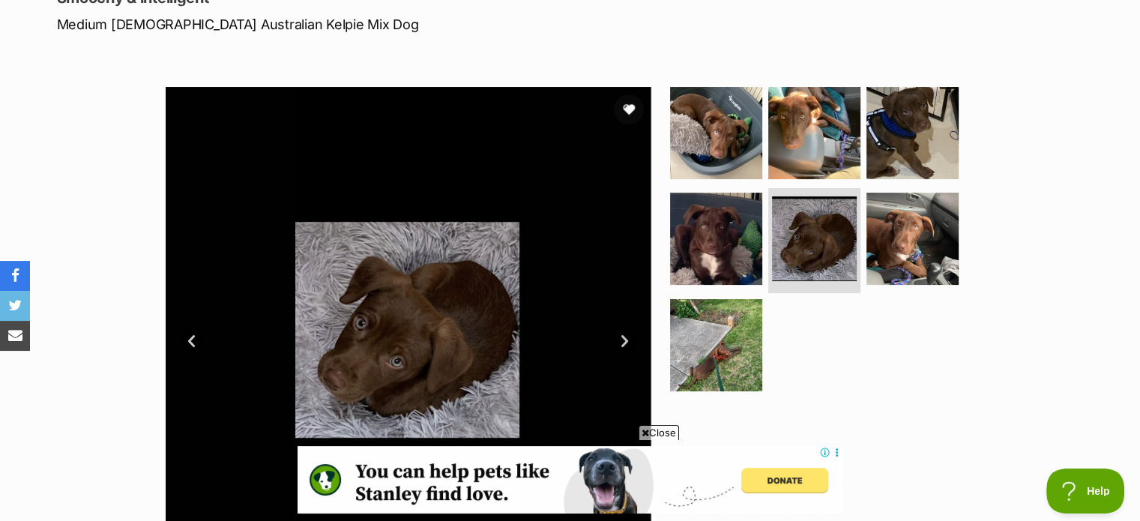
click at [624, 338] on link "Next" at bounding box center [625, 341] width 22 height 22
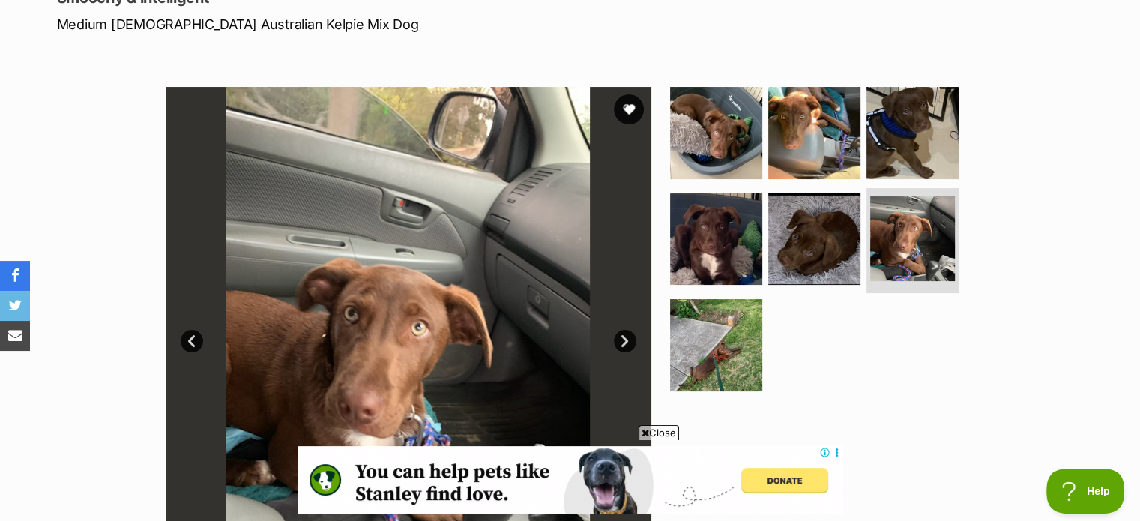
click at [624, 338] on link "Next" at bounding box center [625, 341] width 22 height 22
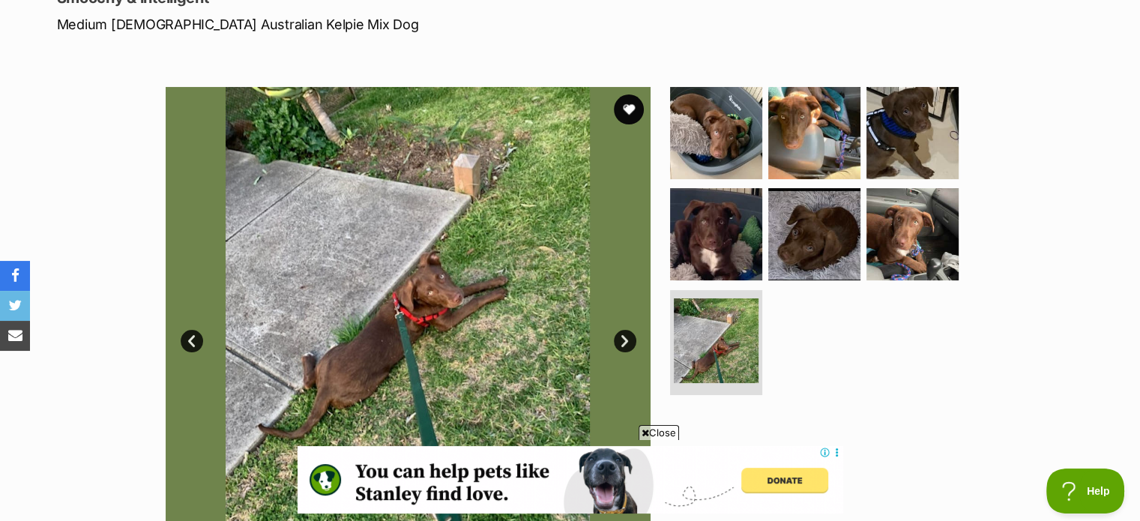
click at [624, 338] on link "Next" at bounding box center [625, 341] width 22 height 22
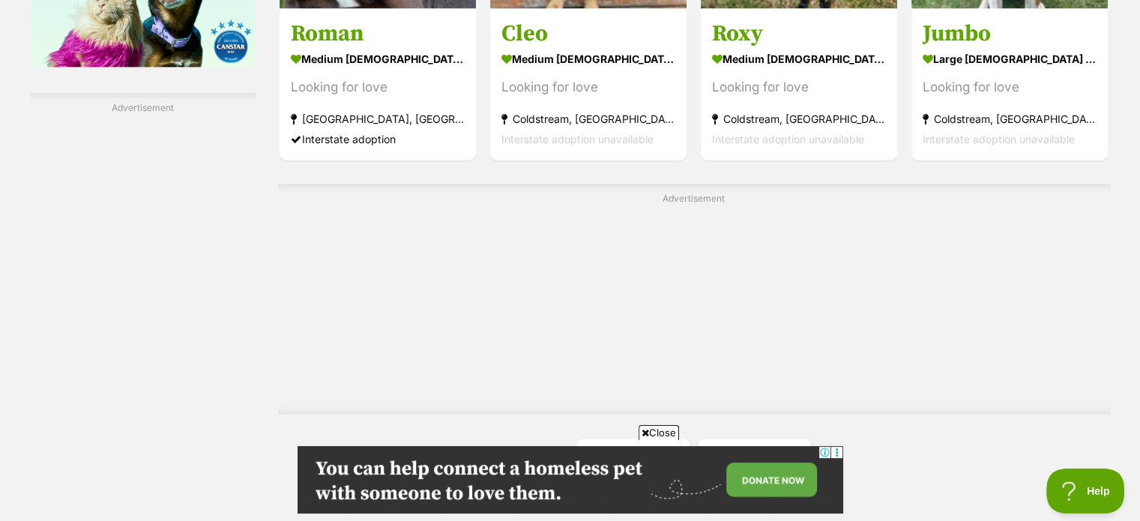
scroll to position [2698, 0]
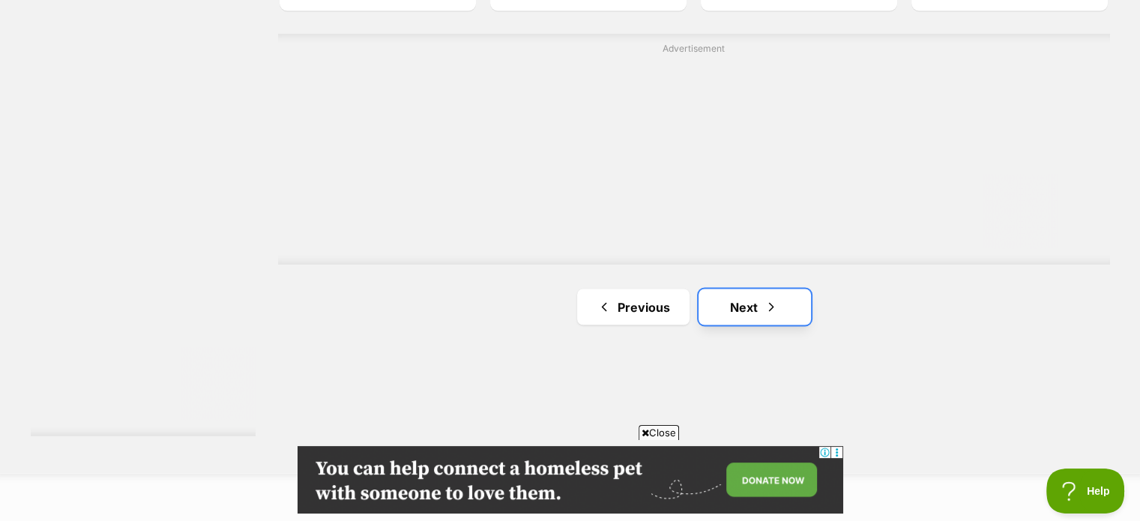
click at [761, 298] on link "Next" at bounding box center [754, 307] width 112 height 36
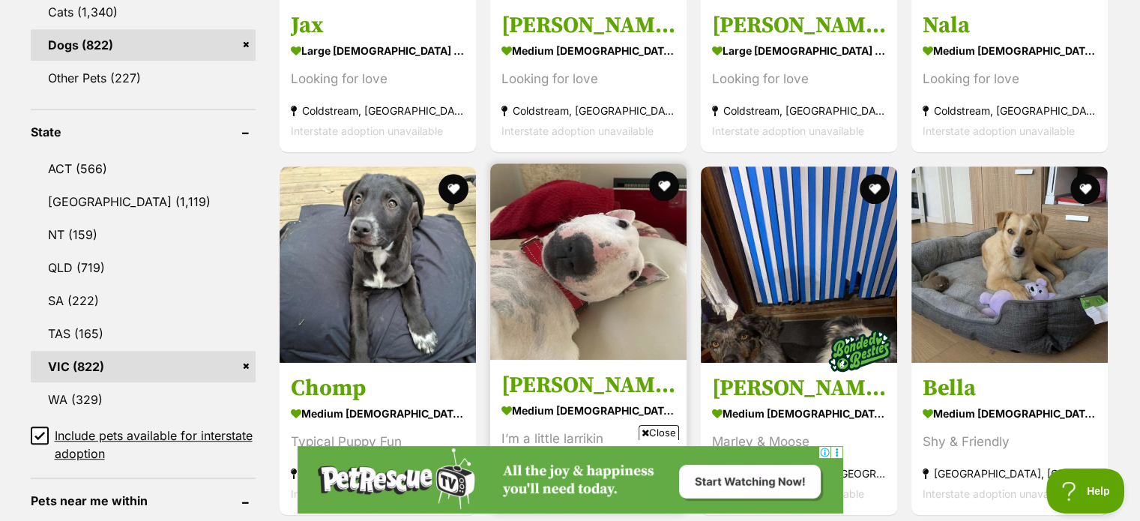
scroll to position [749, 0]
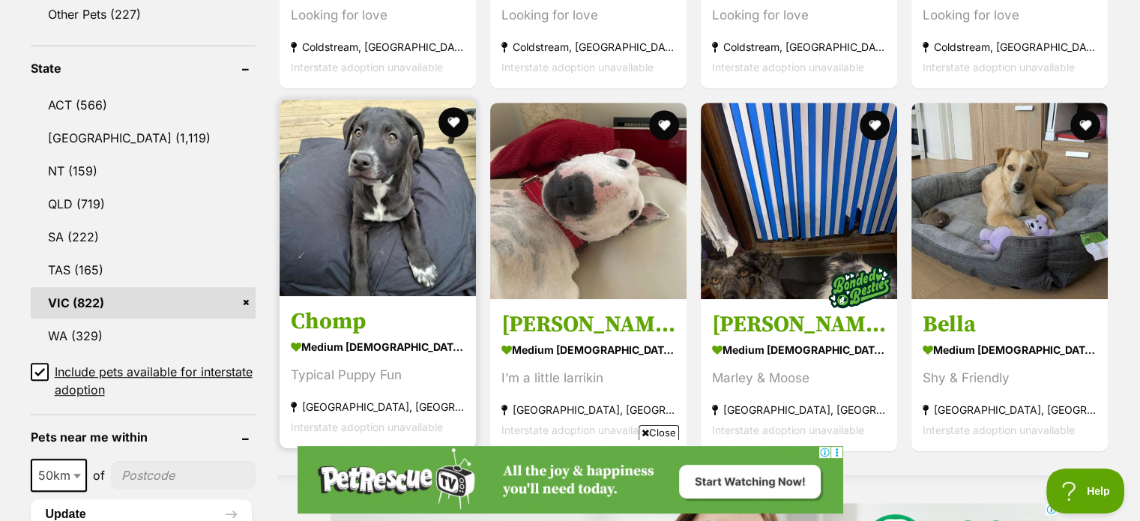
click at [384, 242] on img at bounding box center [378, 198] width 196 height 196
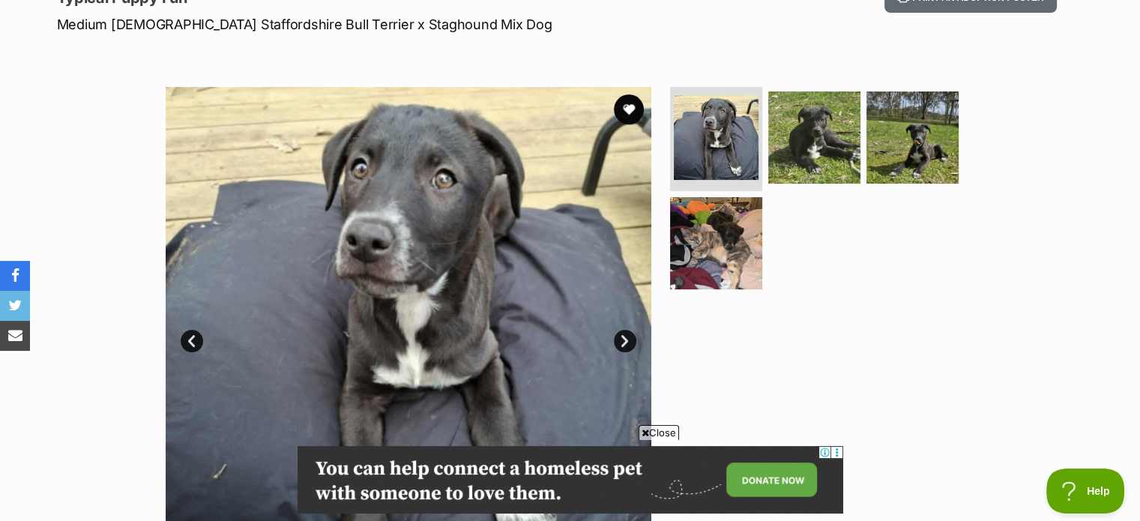
click at [627, 342] on link "Next" at bounding box center [625, 341] width 22 height 22
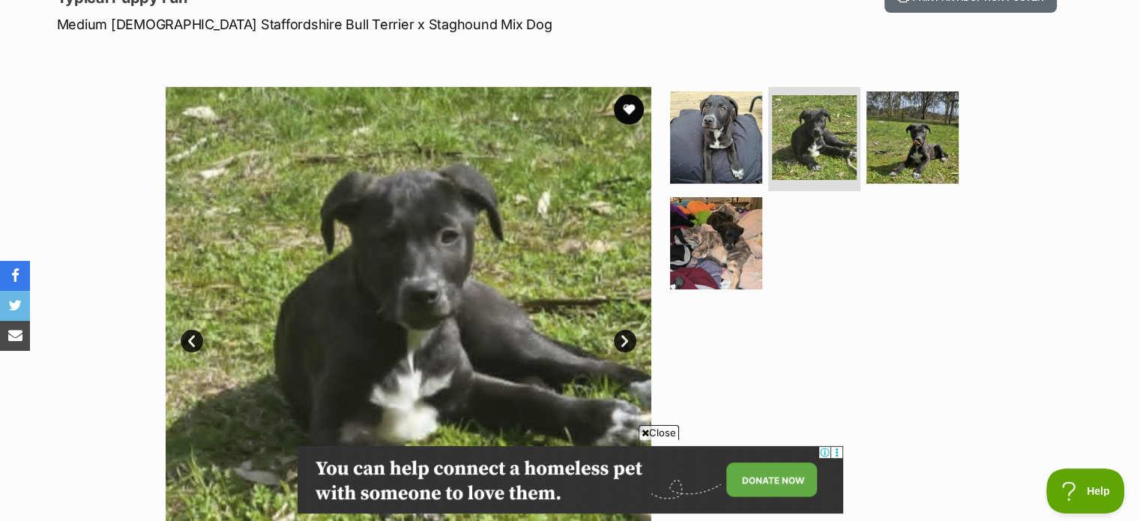
click at [627, 342] on link "Next" at bounding box center [625, 341] width 22 height 22
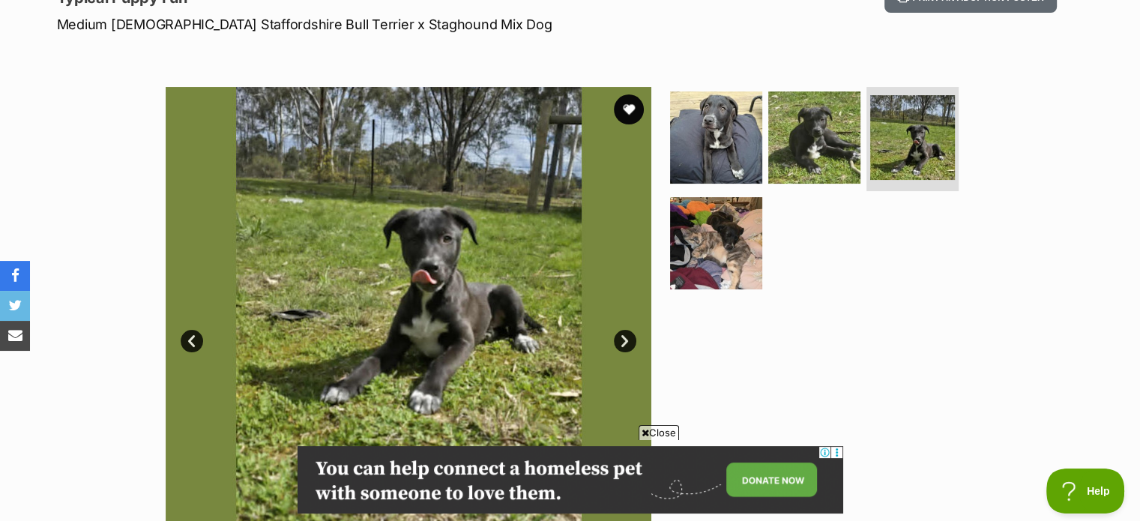
click at [627, 342] on link "Next" at bounding box center [625, 341] width 22 height 22
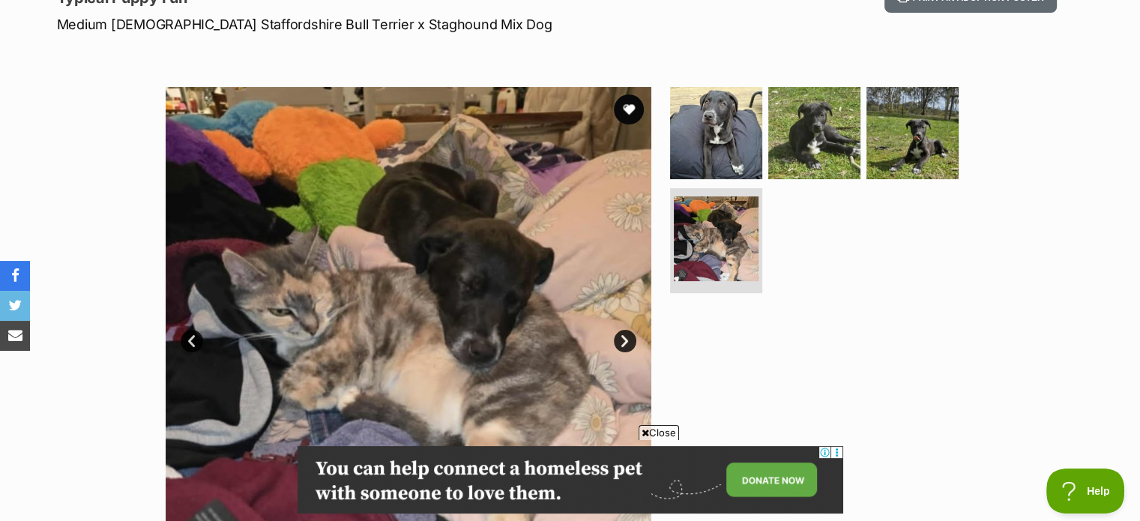
click at [627, 342] on link "Next" at bounding box center [625, 341] width 22 height 22
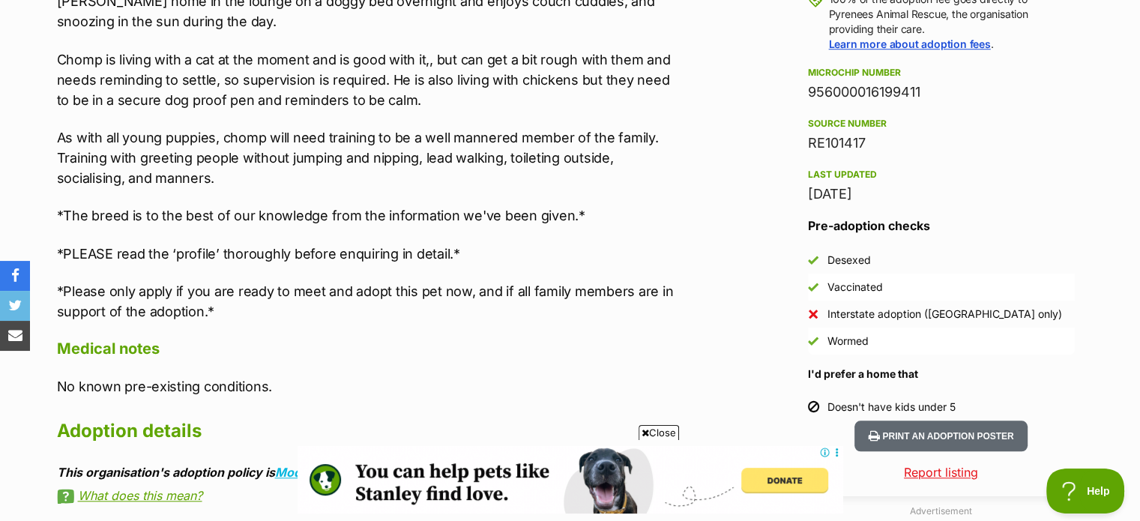
scroll to position [1274, 0]
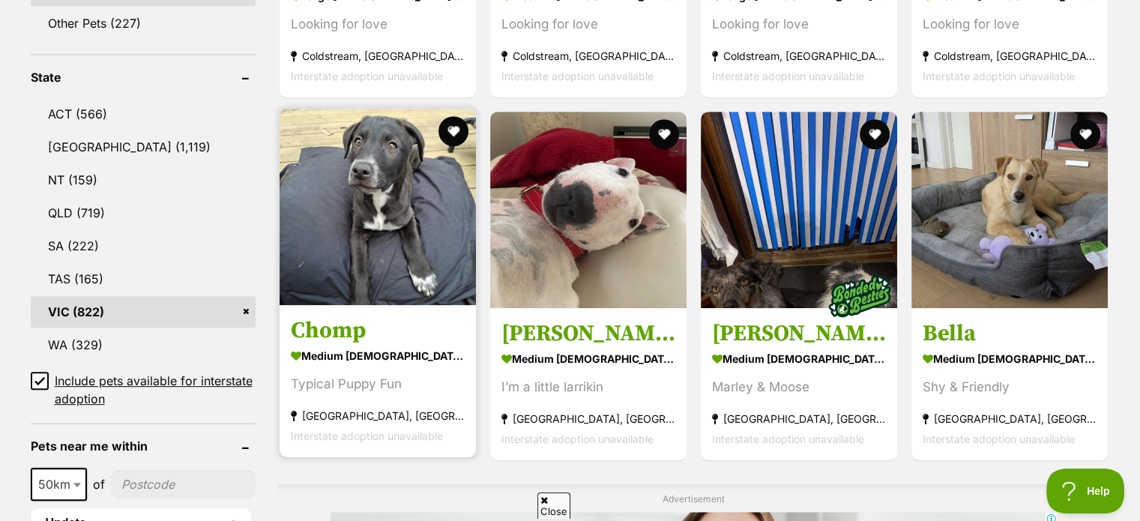
click at [333, 411] on strong "[GEOGRAPHIC_DATA], [GEOGRAPHIC_DATA]" at bounding box center [378, 415] width 174 height 20
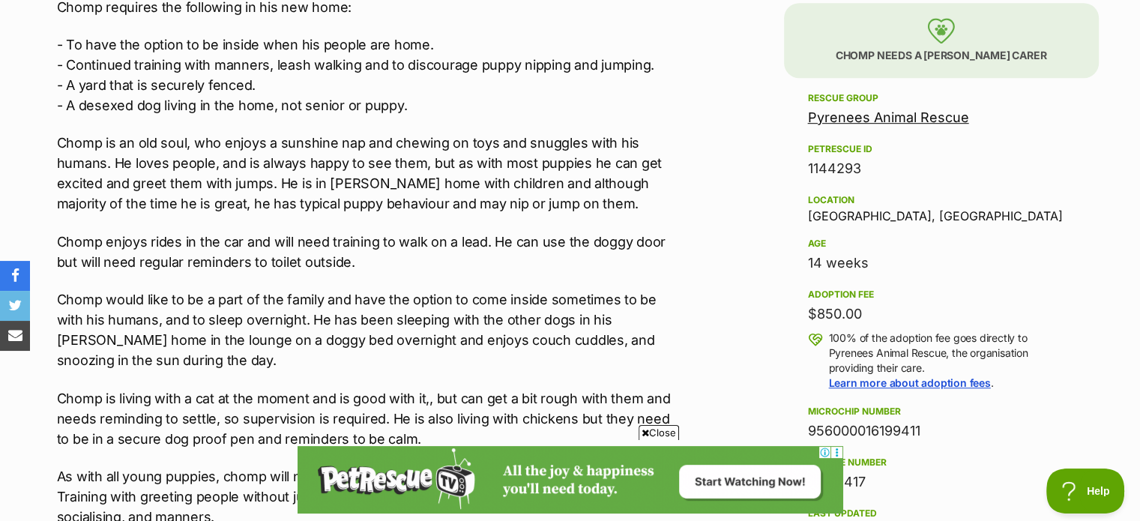
scroll to position [824, 0]
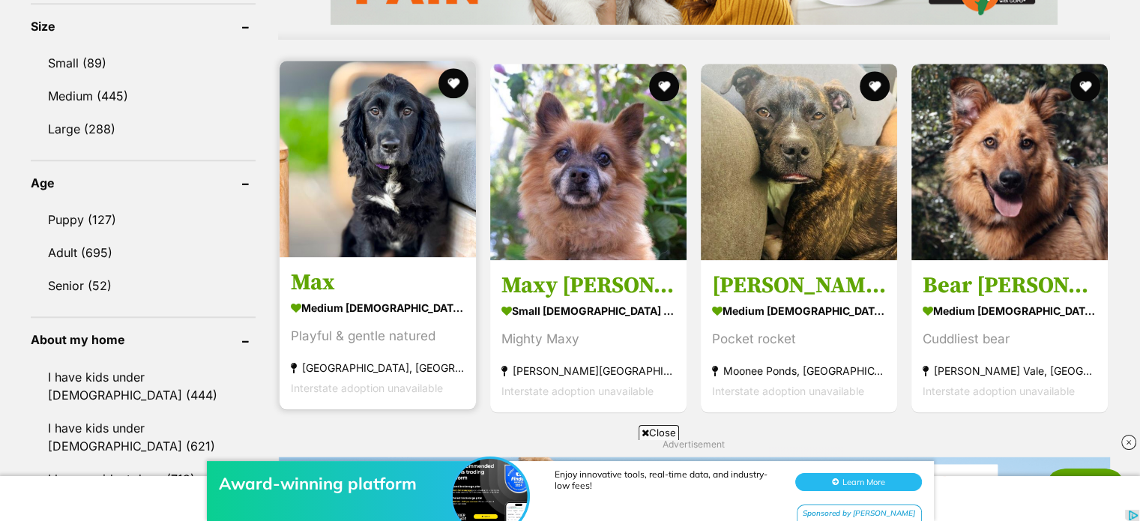
click at [381, 178] on img at bounding box center [378, 159] width 196 height 196
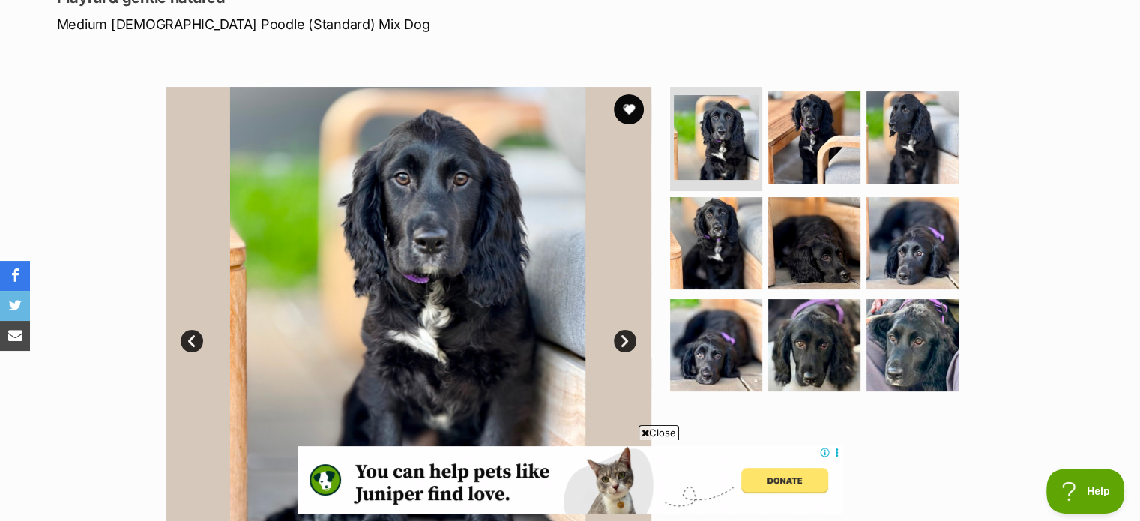
click at [623, 335] on link "Next" at bounding box center [625, 341] width 22 height 22
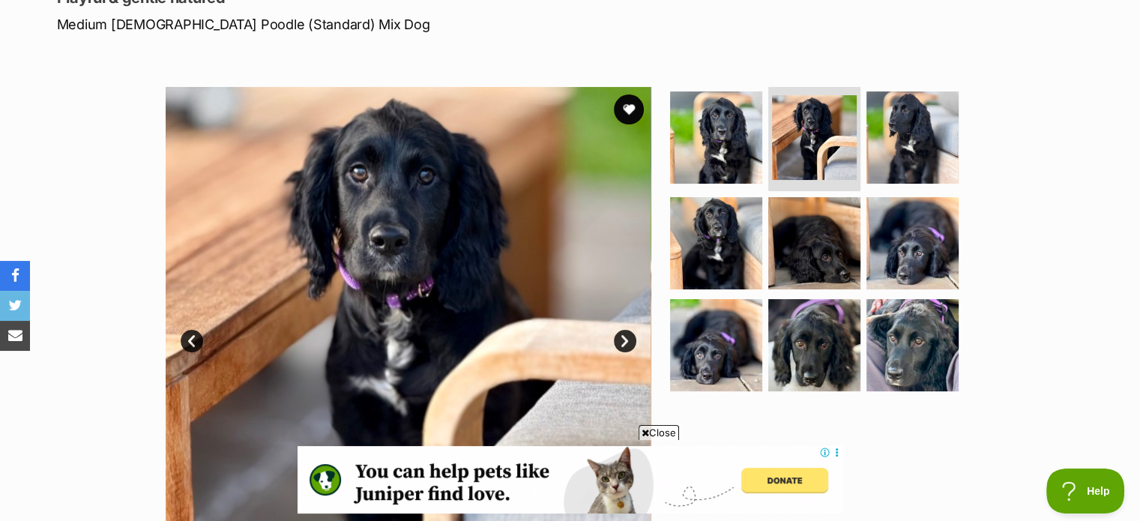
click at [623, 335] on link "Next" at bounding box center [625, 341] width 22 height 22
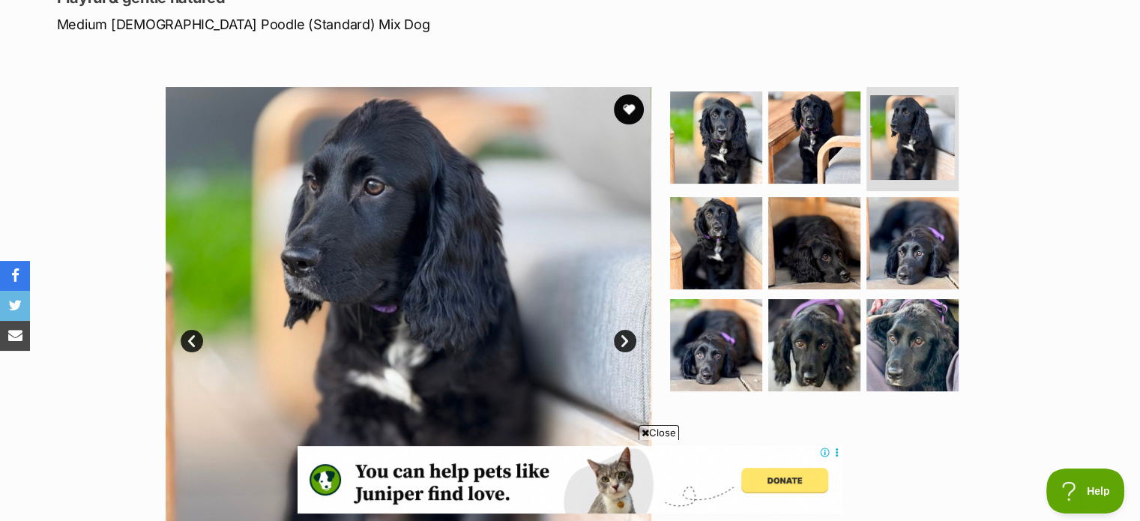
click at [623, 335] on link "Next" at bounding box center [625, 341] width 22 height 22
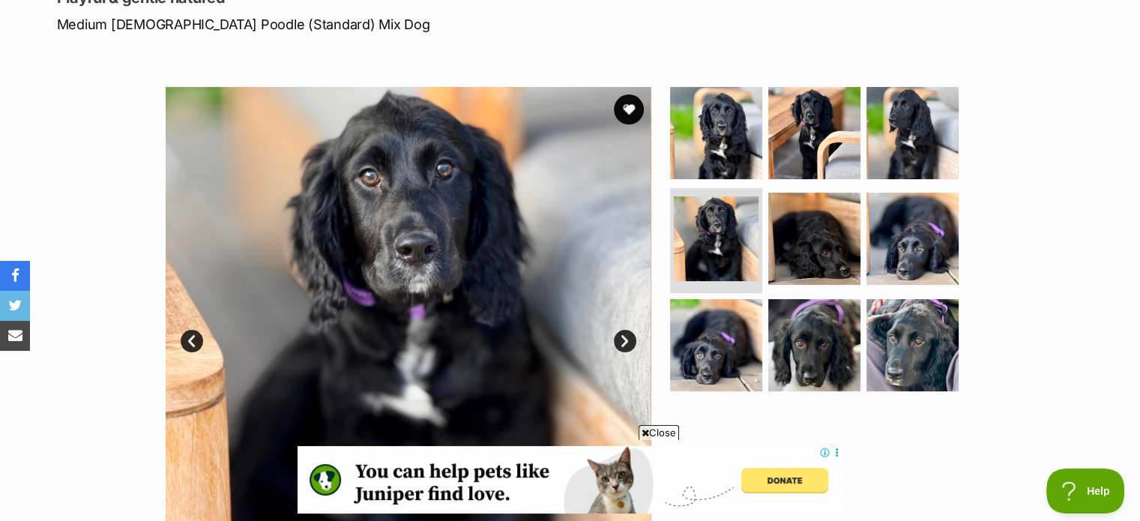
click at [623, 335] on link "Next" at bounding box center [625, 341] width 22 height 22
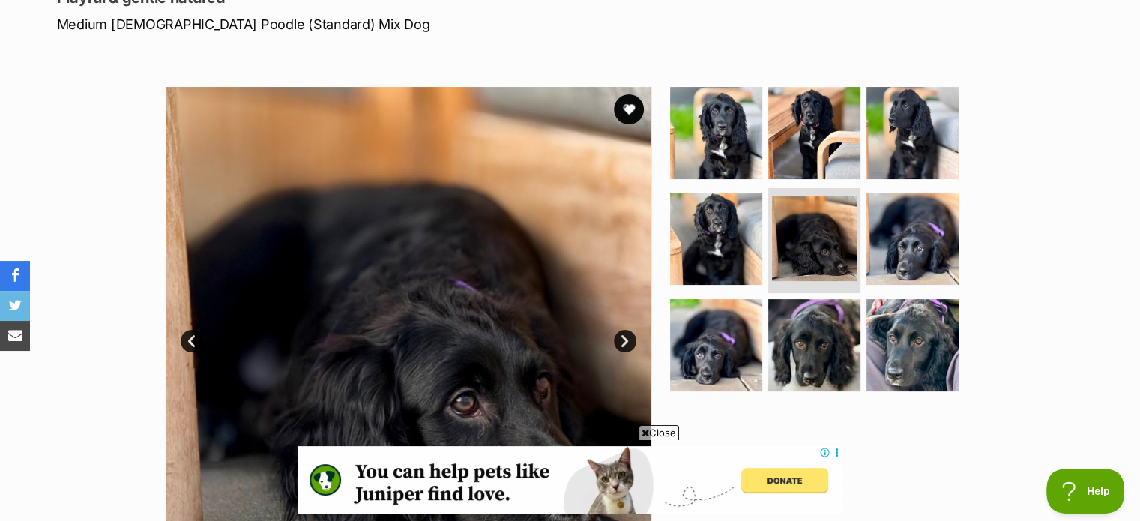
click at [623, 335] on link "Next" at bounding box center [625, 341] width 22 height 22
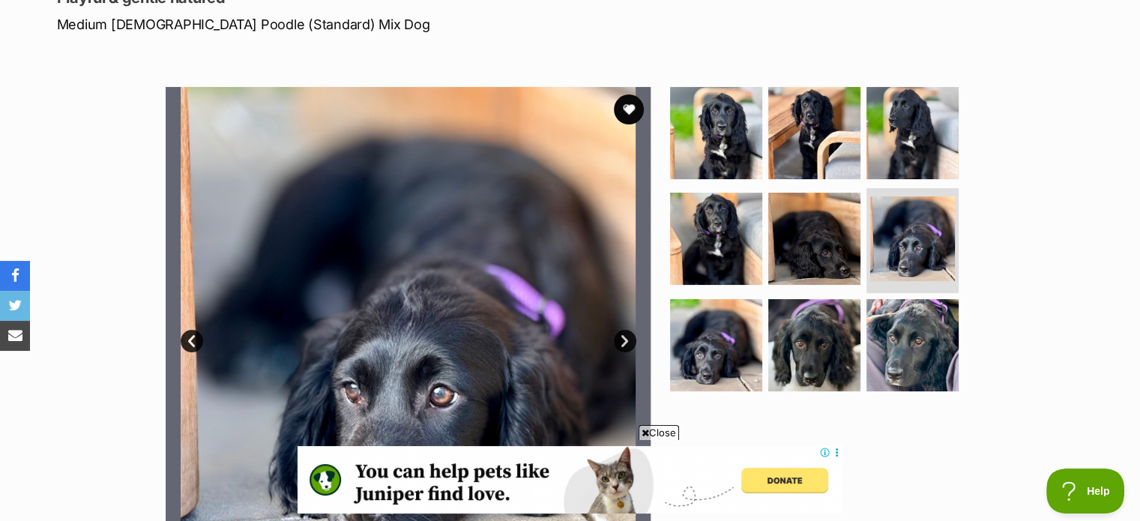
click at [623, 335] on link "Next" at bounding box center [625, 341] width 22 height 22
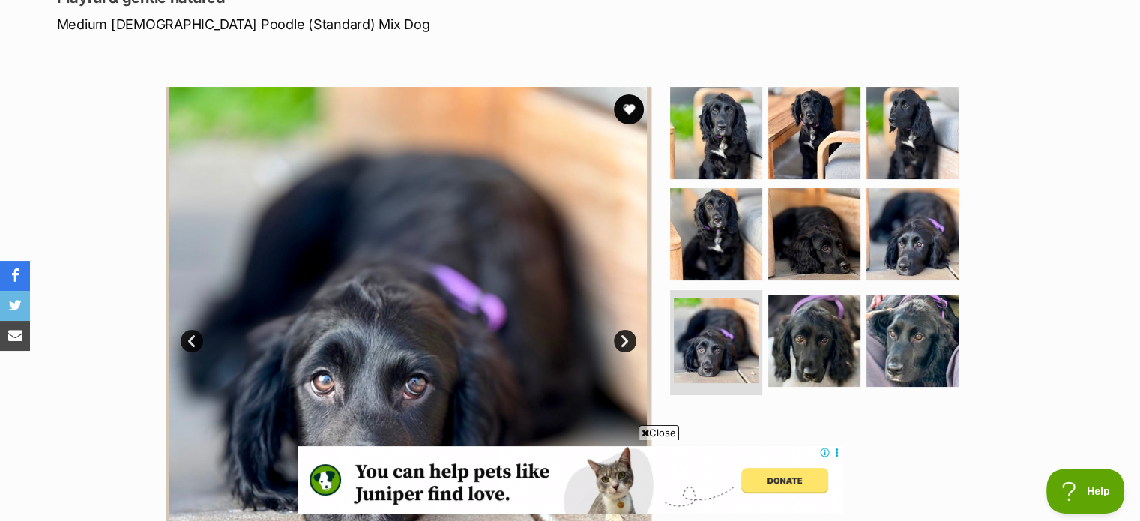
click at [623, 335] on link "Next" at bounding box center [625, 341] width 22 height 22
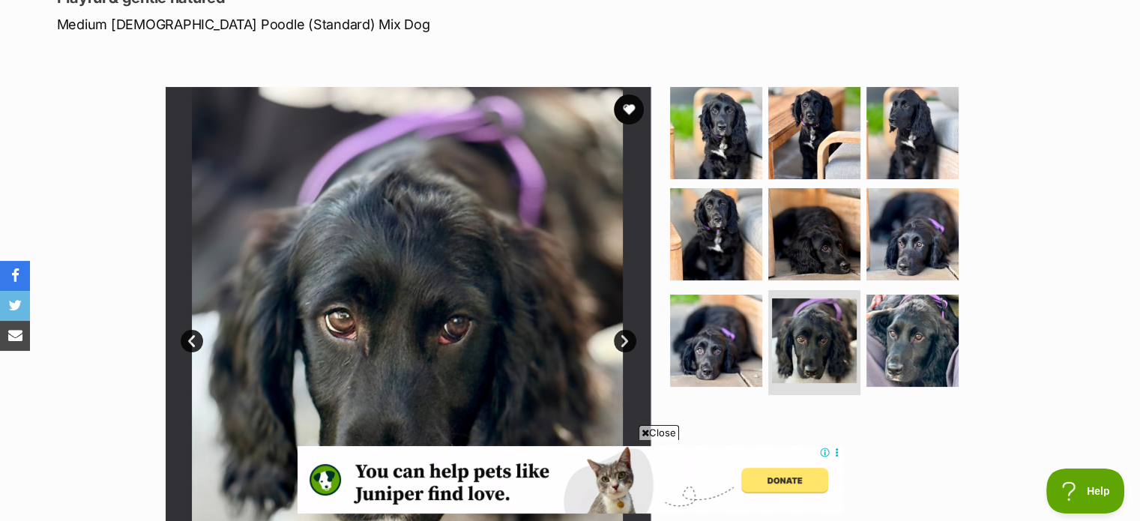
click at [623, 335] on link "Next" at bounding box center [625, 341] width 22 height 22
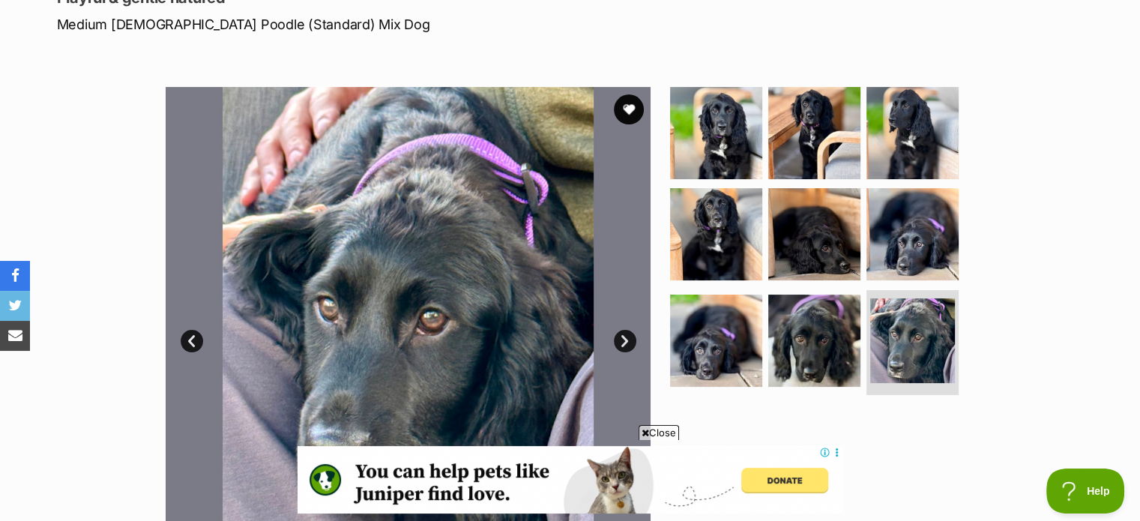
click at [623, 335] on link "Next" at bounding box center [625, 341] width 22 height 22
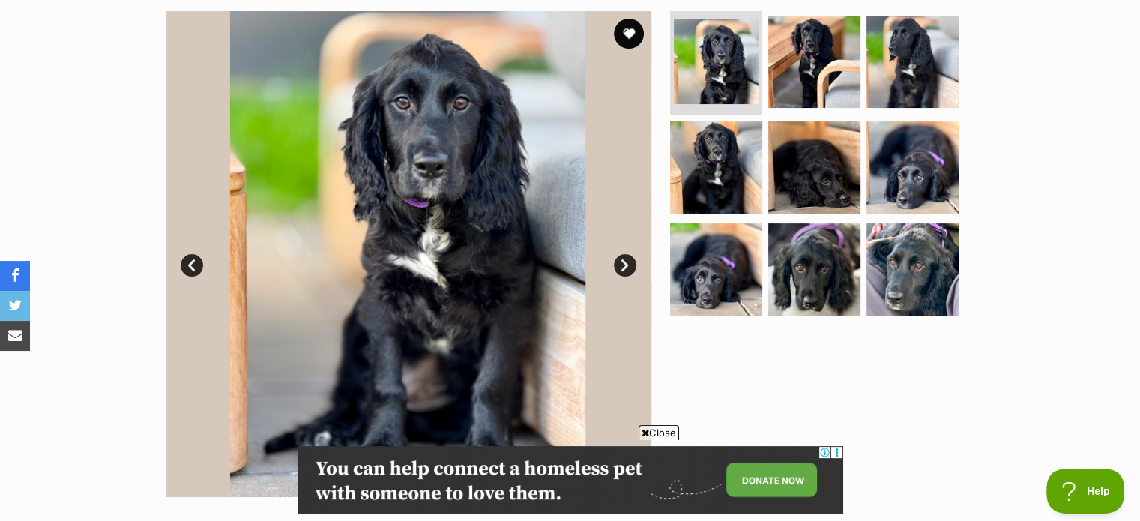
scroll to position [225, 0]
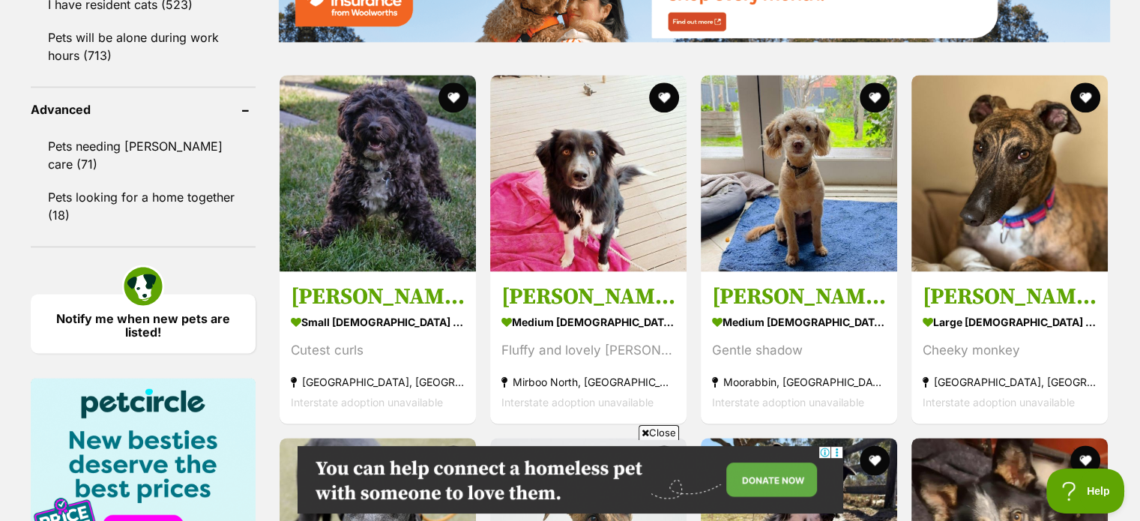
scroll to position [1940, 0]
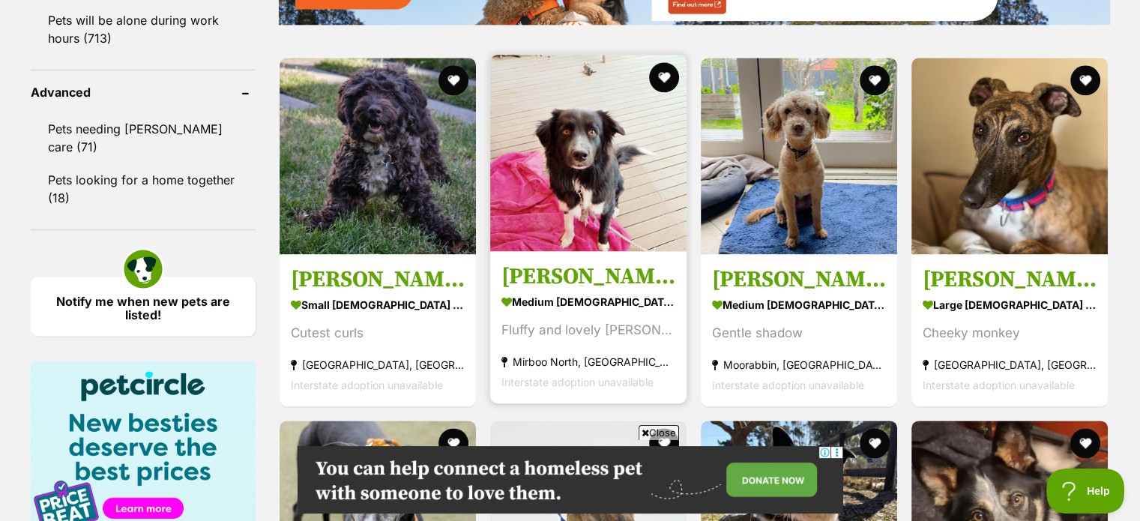
click at [572, 185] on img at bounding box center [588, 153] width 196 height 196
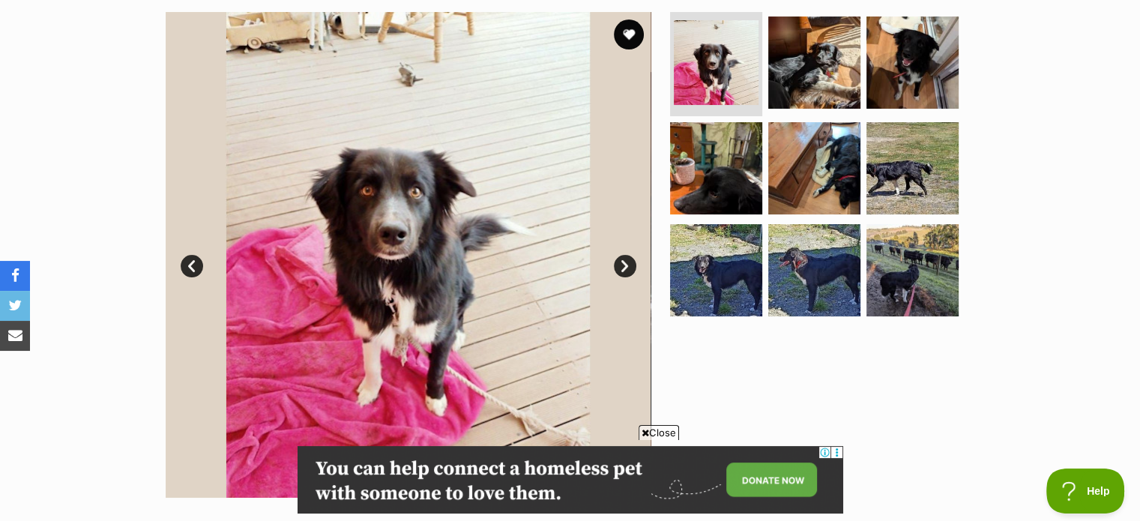
click at [627, 267] on link "Next" at bounding box center [625, 266] width 22 height 22
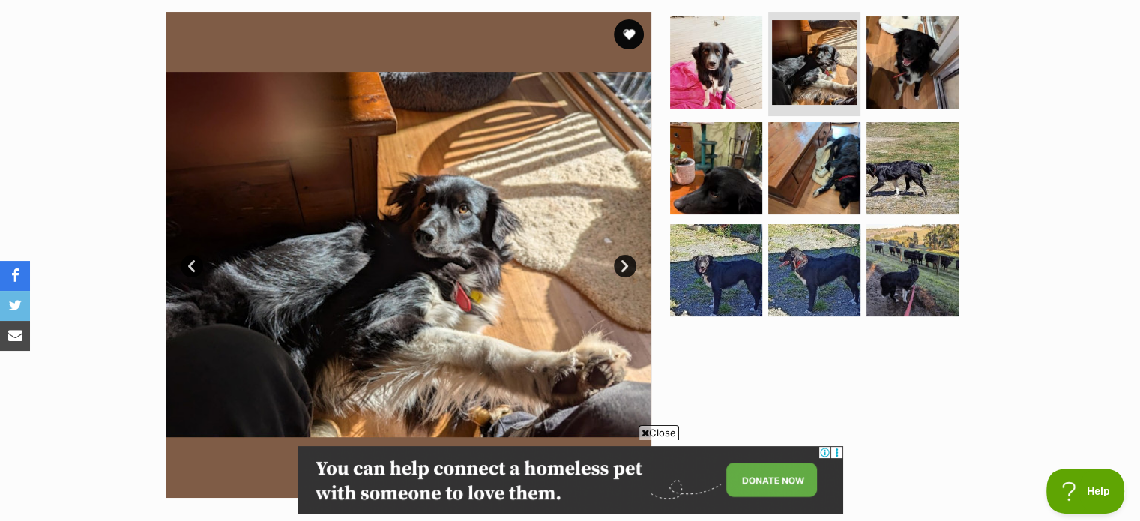
click at [627, 267] on link "Next" at bounding box center [625, 266] width 22 height 22
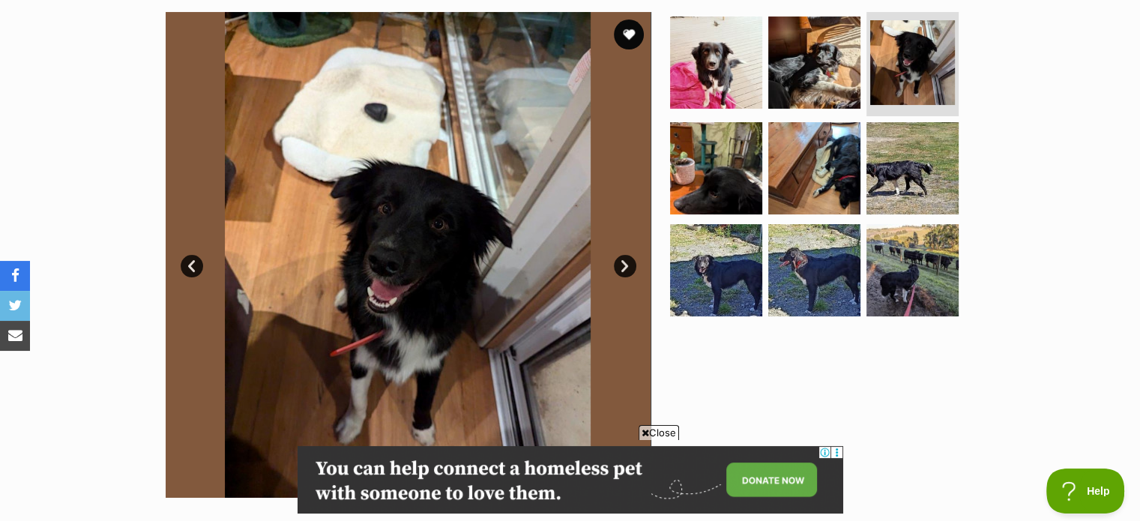
click at [627, 267] on link "Next" at bounding box center [625, 266] width 22 height 22
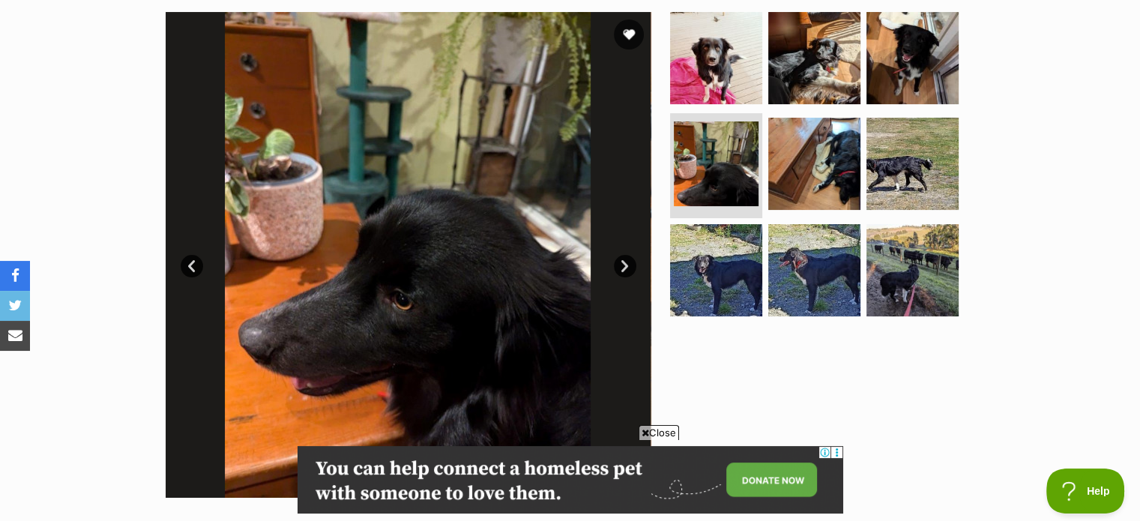
click at [627, 267] on link "Next" at bounding box center [625, 266] width 22 height 22
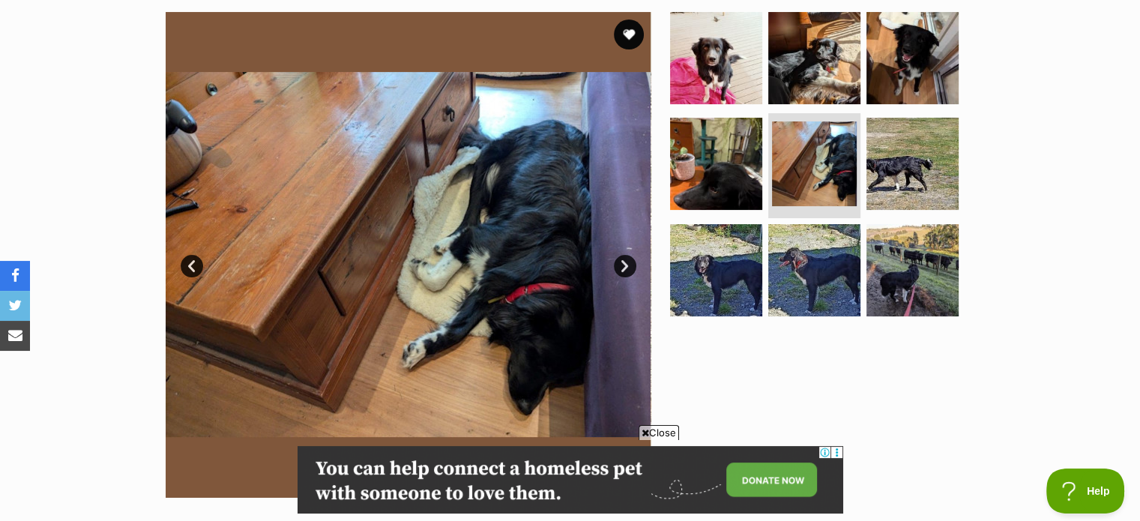
click at [627, 267] on link "Next" at bounding box center [625, 266] width 22 height 22
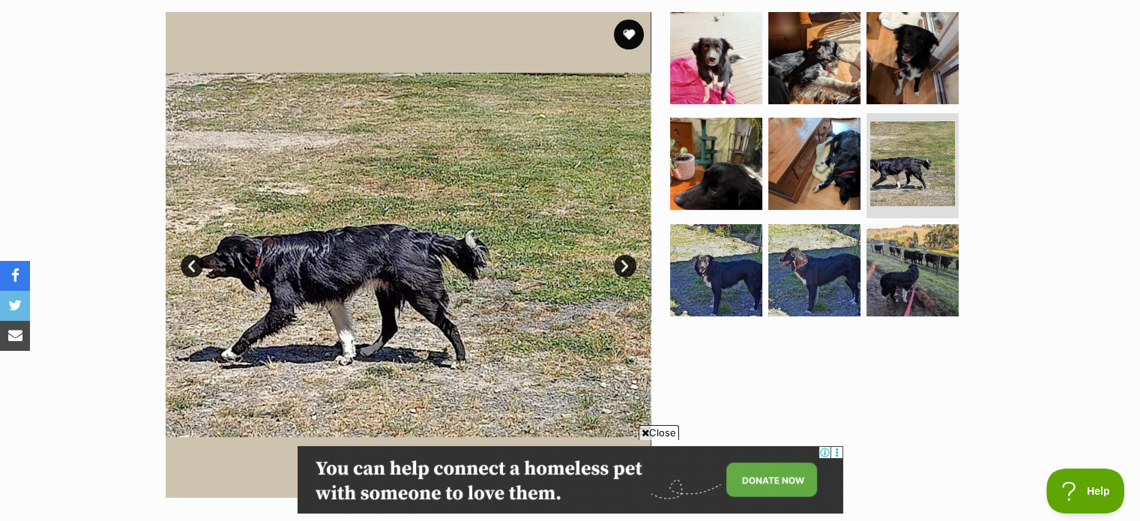
click at [627, 267] on link "Next" at bounding box center [625, 266] width 22 height 22
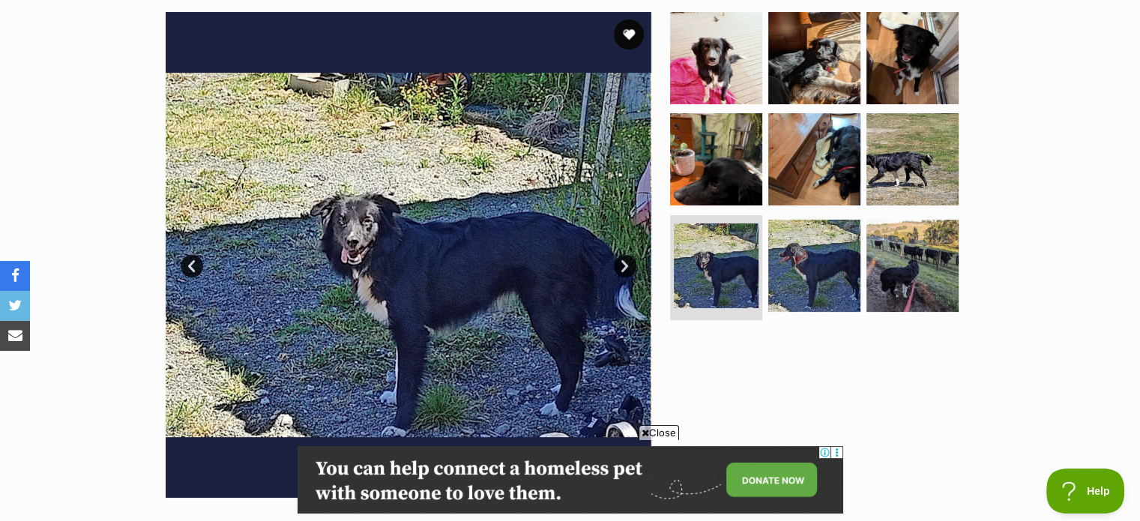
click at [627, 267] on link "Next" at bounding box center [625, 266] width 22 height 22
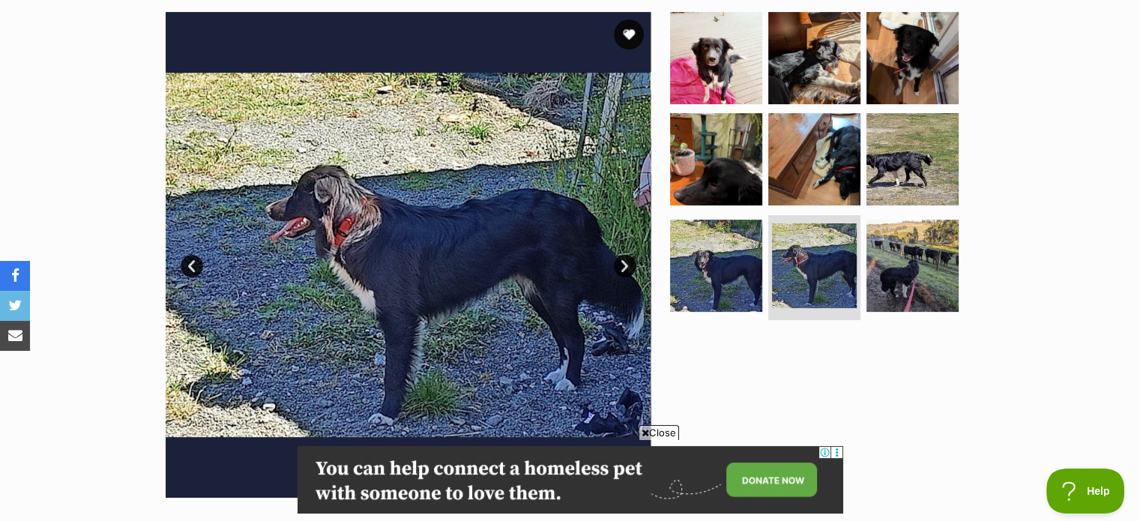
click at [627, 267] on link "Next" at bounding box center [625, 266] width 22 height 22
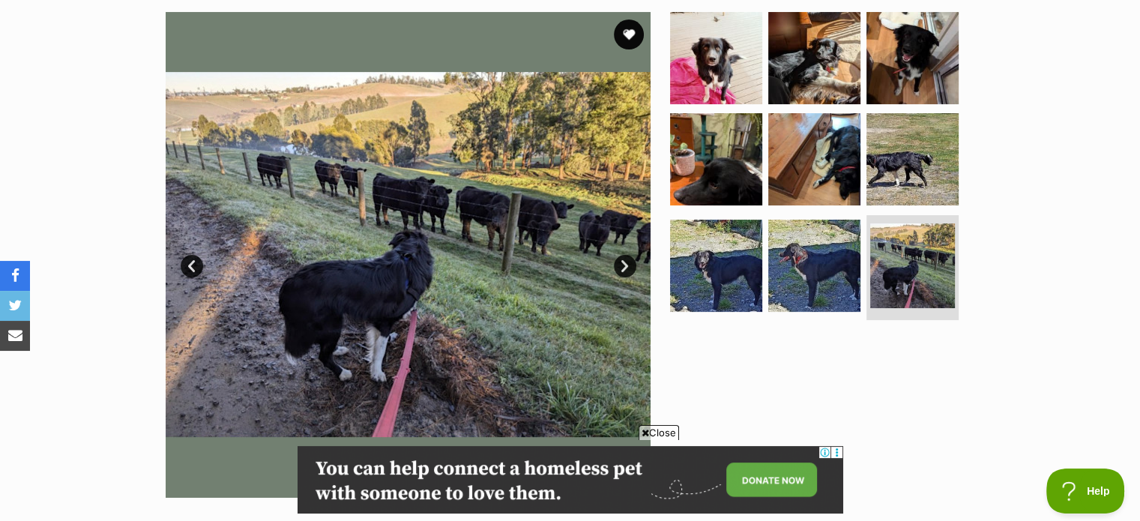
click at [627, 267] on link "Next" at bounding box center [625, 266] width 22 height 22
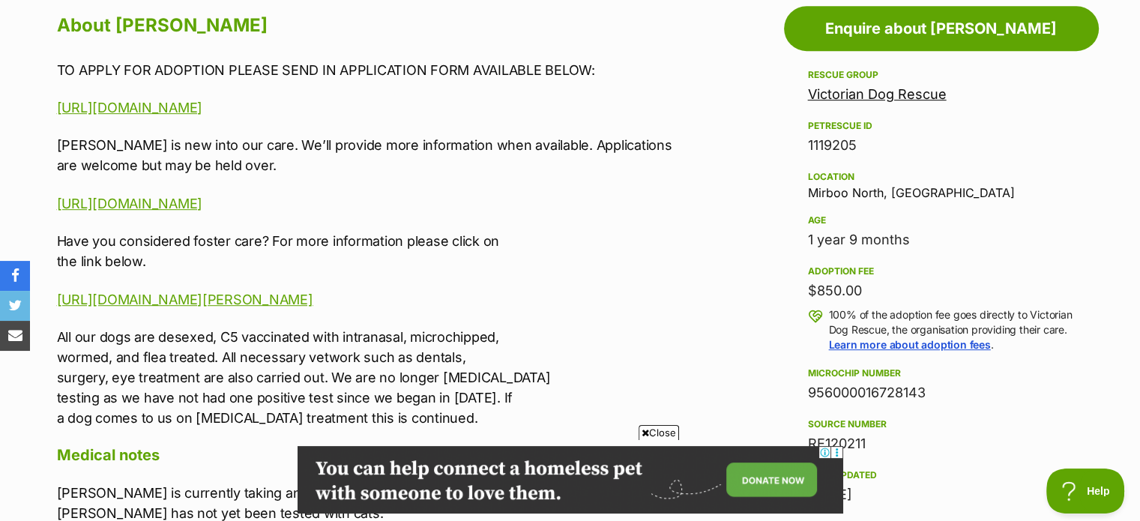
scroll to position [749, 0]
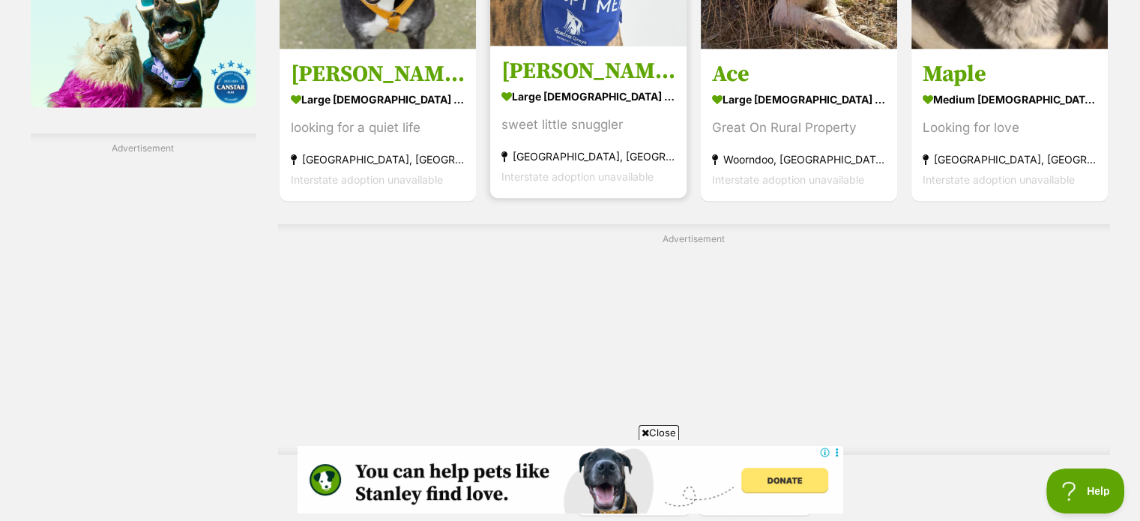
scroll to position [2531, 0]
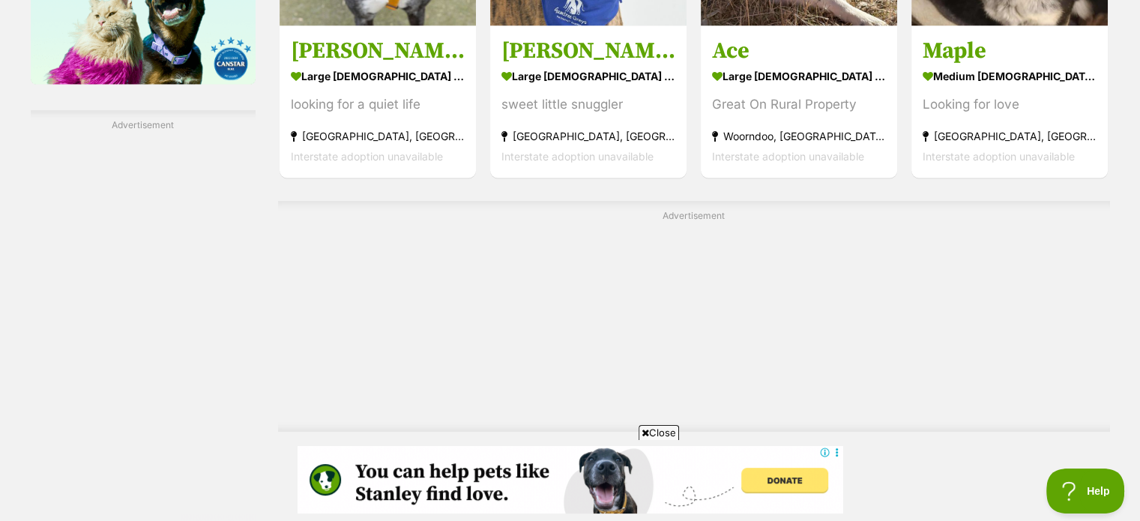
click at [764, 465] on span "Next page" at bounding box center [771, 474] width 15 height 18
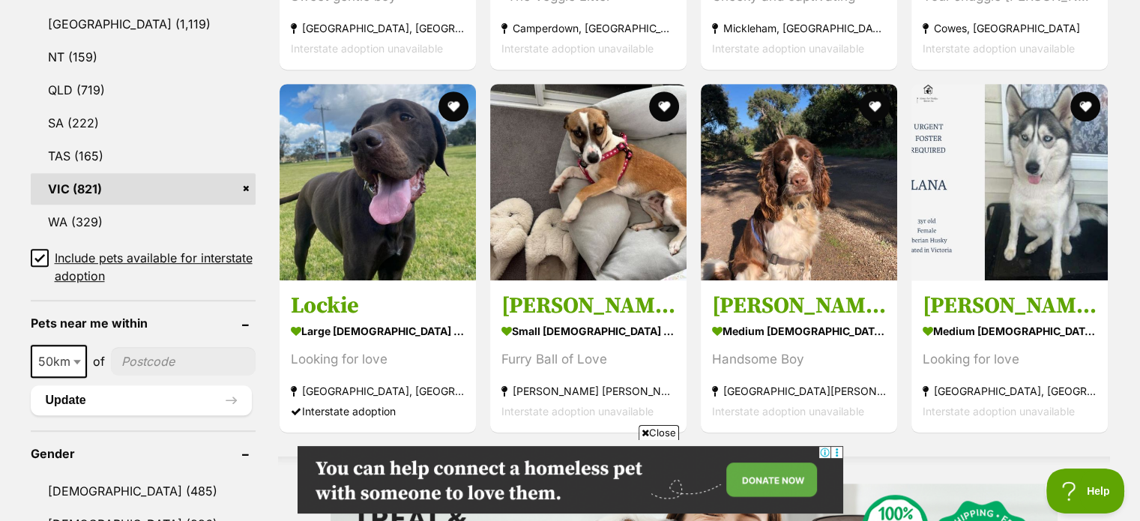
scroll to position [899, 0]
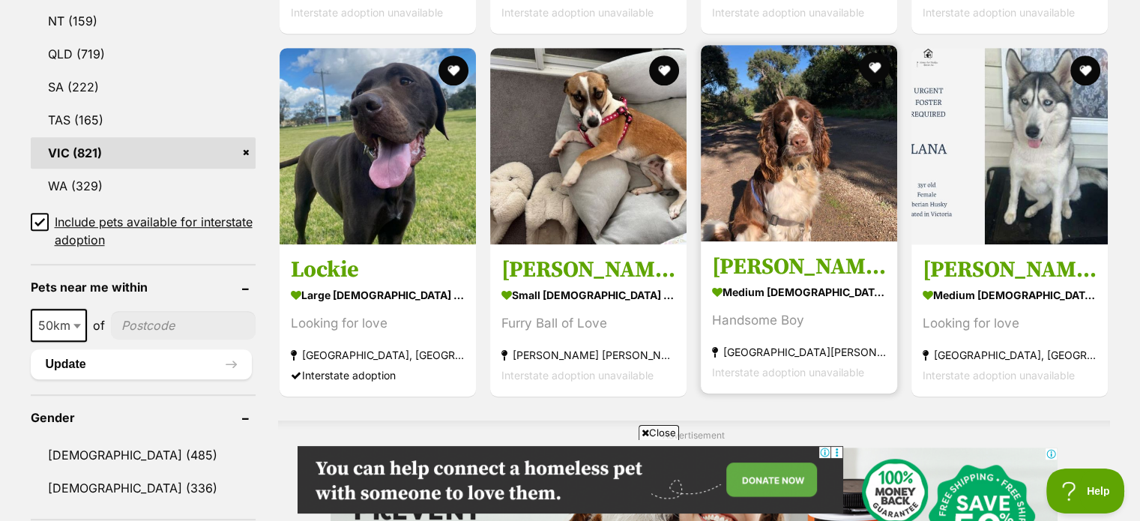
click at [778, 187] on img at bounding box center [799, 143] width 196 height 196
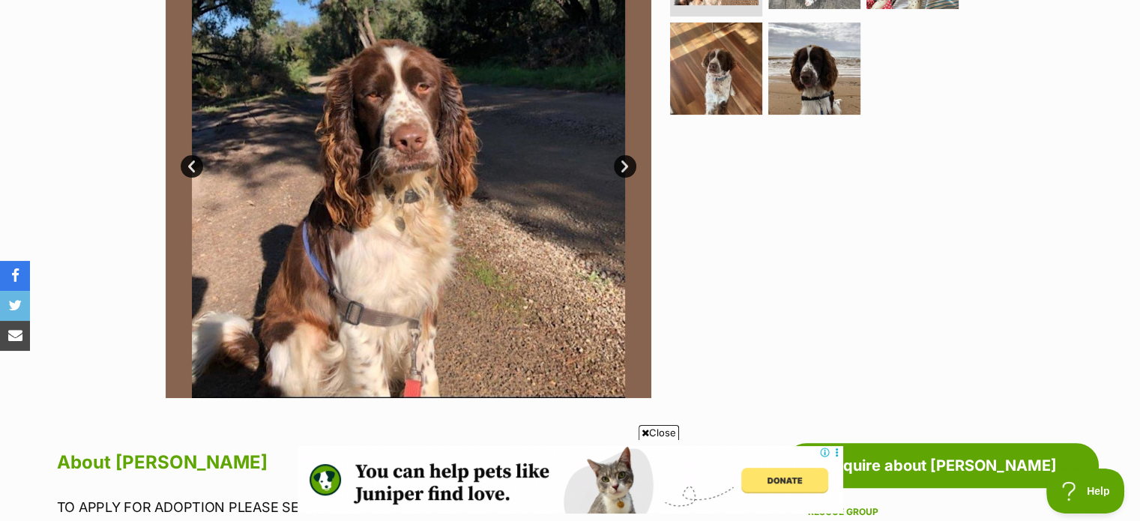
scroll to position [375, 0]
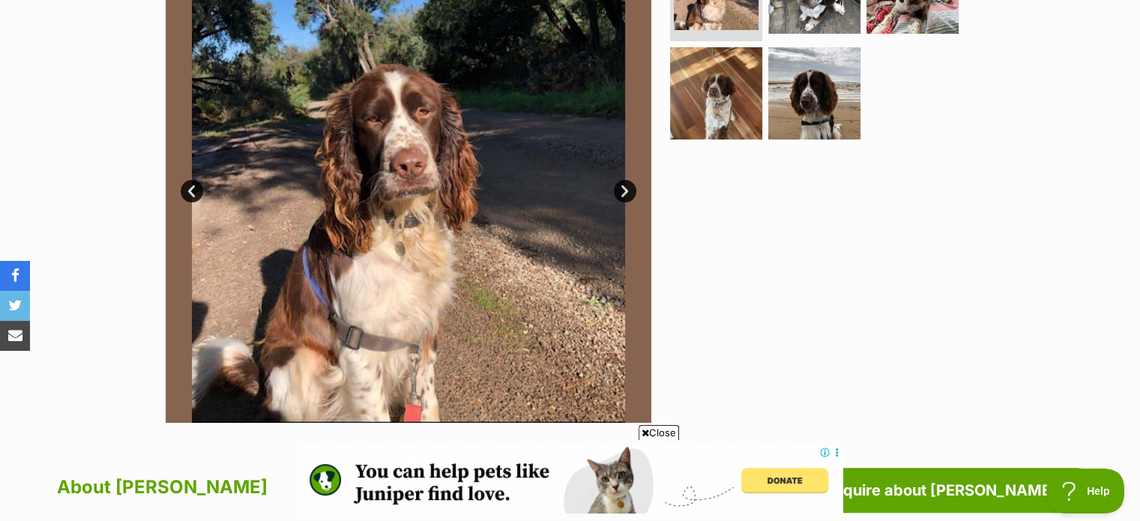
click at [623, 189] on link "Next" at bounding box center [625, 191] width 22 height 22
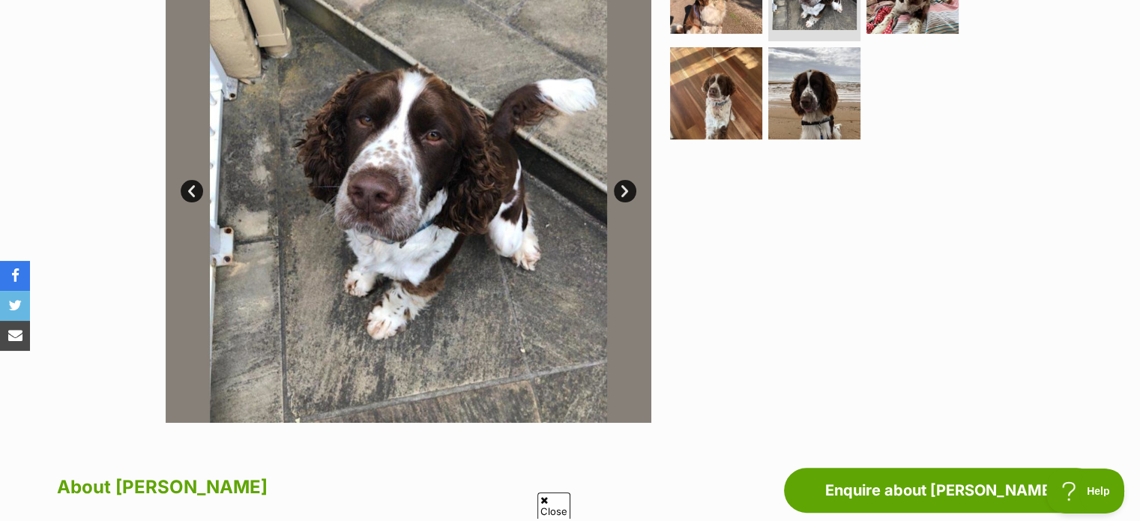
click at [623, 189] on link "Next" at bounding box center [625, 191] width 22 height 22
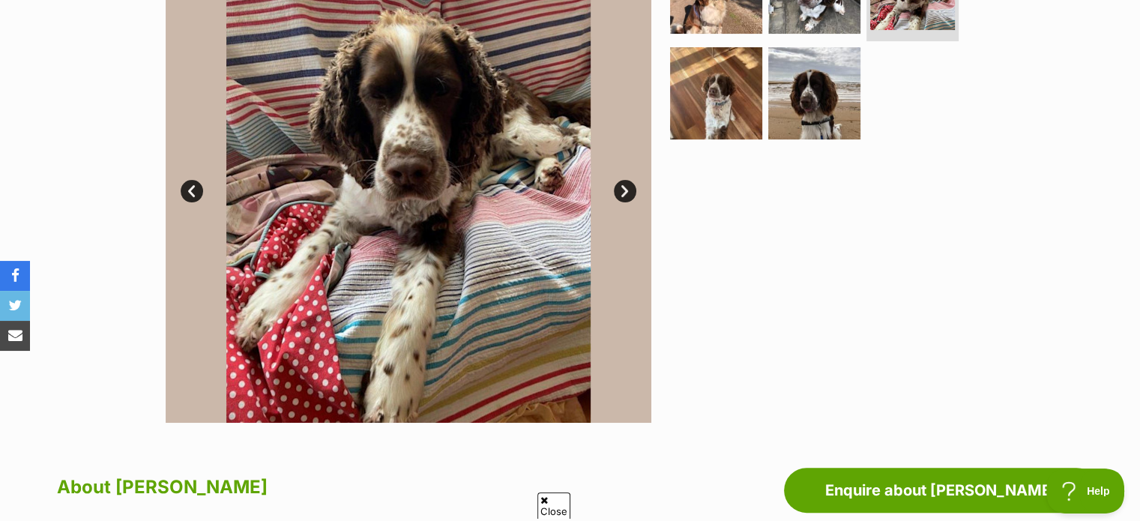
scroll to position [0, 0]
click at [623, 189] on link "Next" at bounding box center [625, 191] width 22 height 22
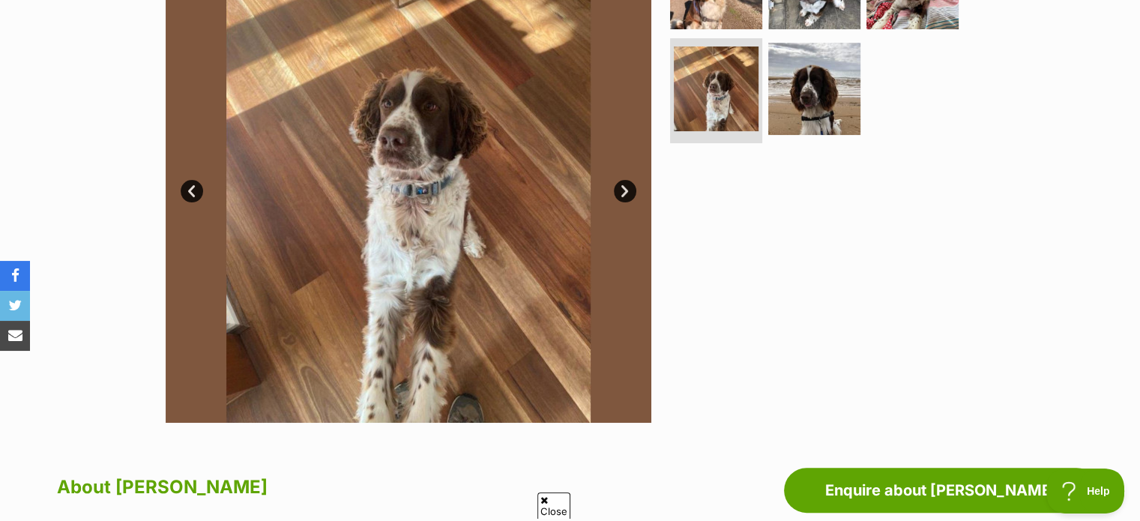
click at [623, 189] on link "Next" at bounding box center [625, 191] width 22 height 22
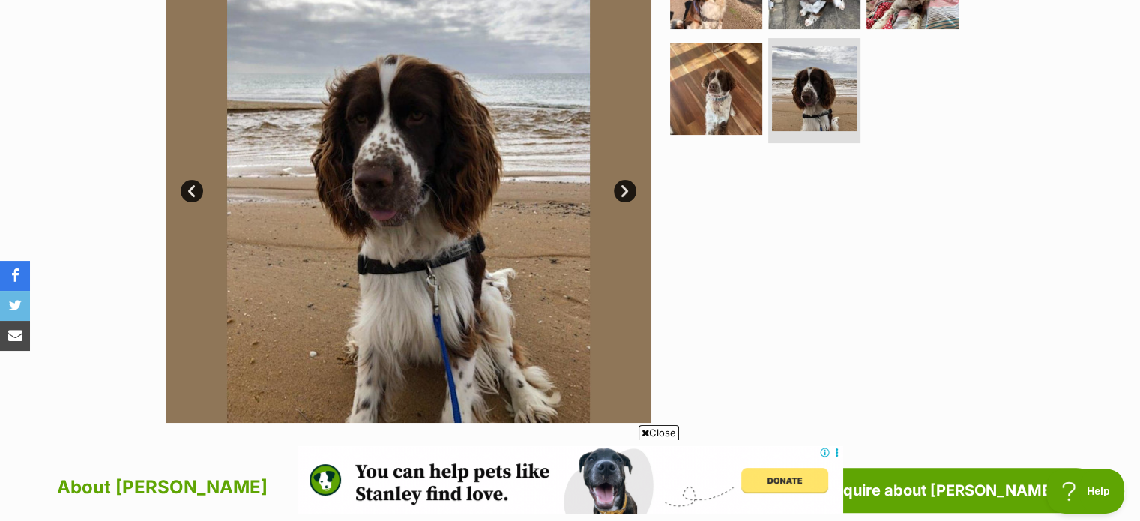
click at [623, 189] on link "Next" at bounding box center [625, 191] width 22 height 22
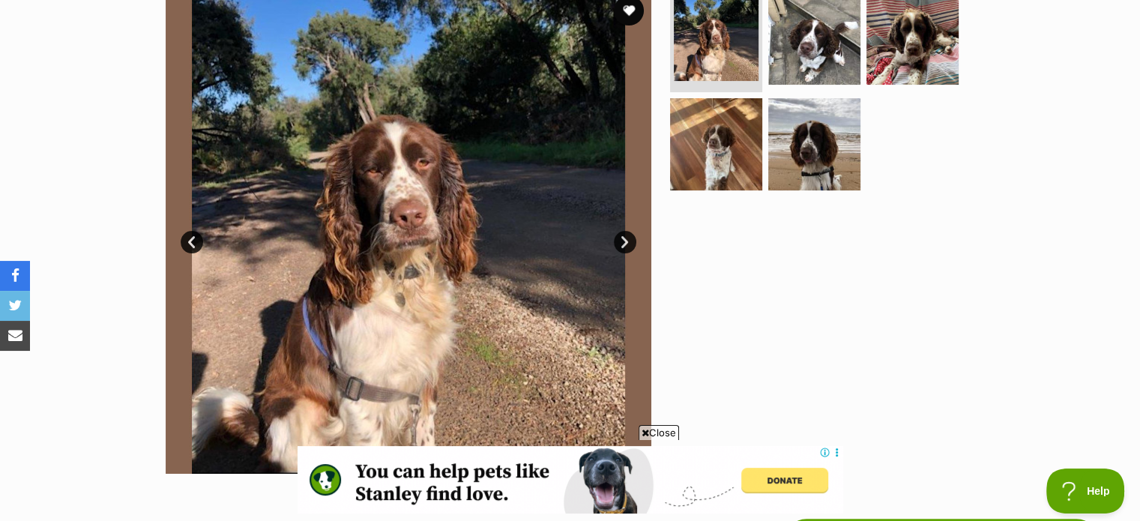
scroll to position [300, 0]
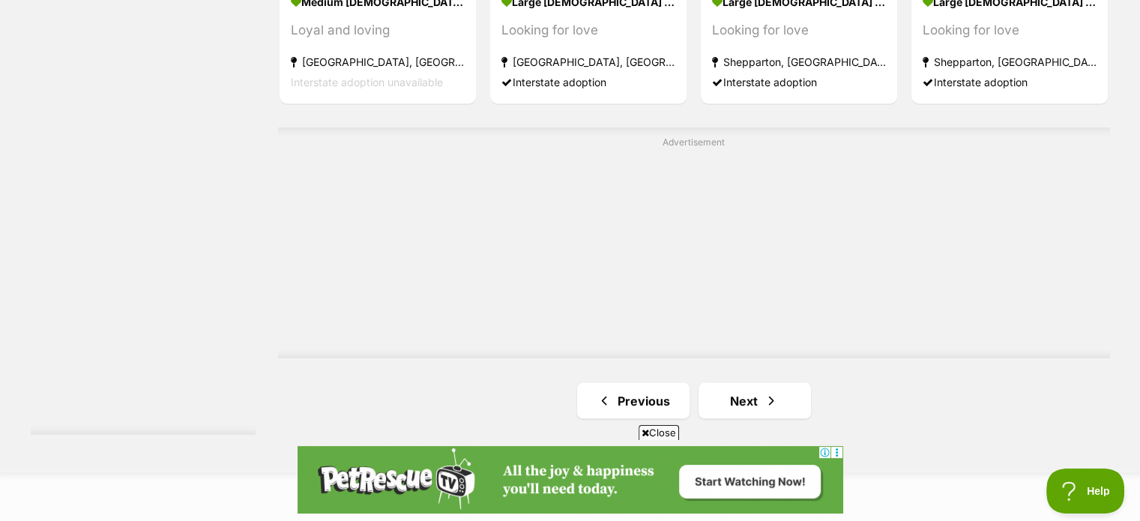
scroll to position [2773, 0]
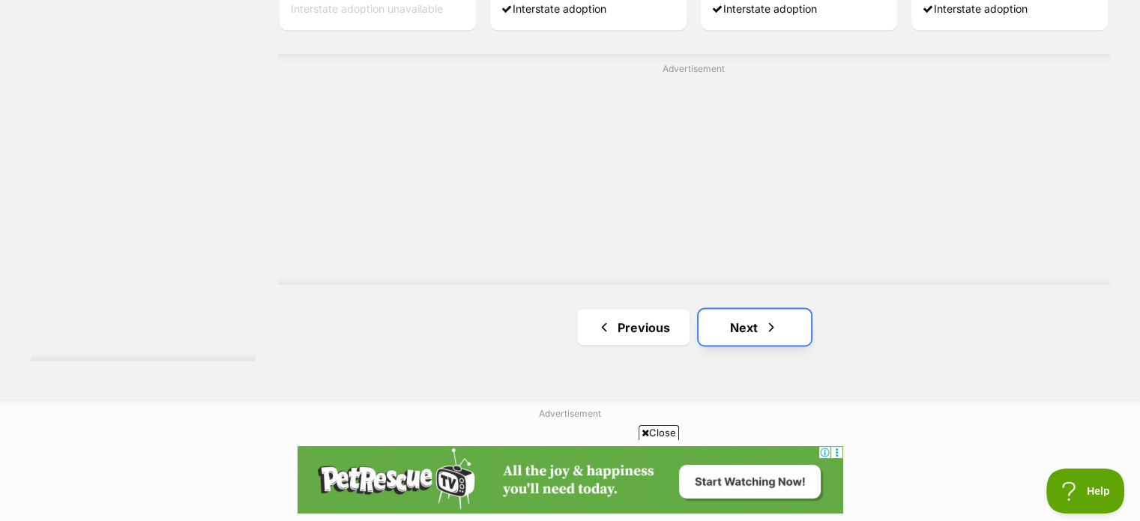
click at [740, 326] on link "Next" at bounding box center [754, 327] width 112 height 36
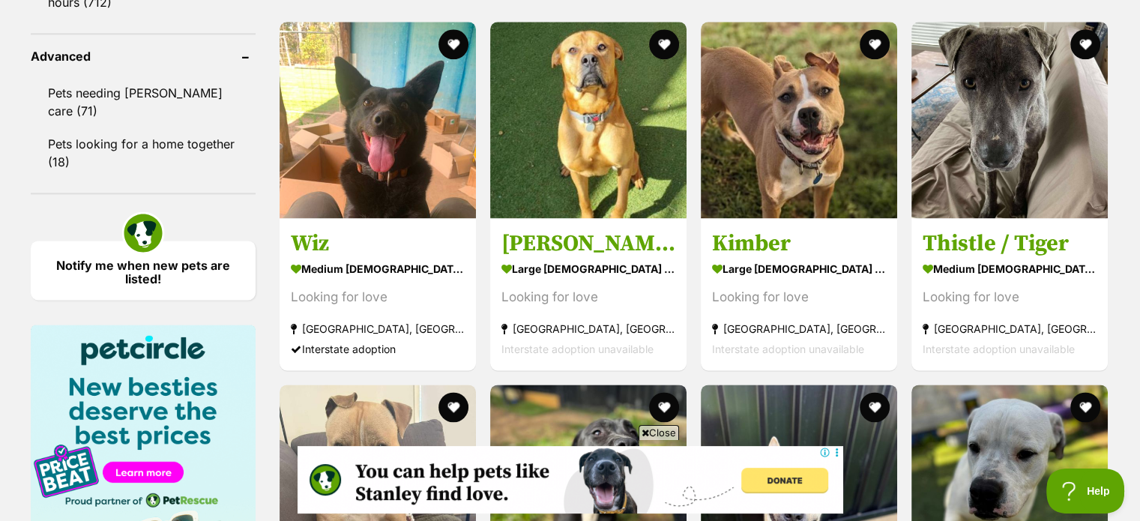
scroll to position [1949, 0]
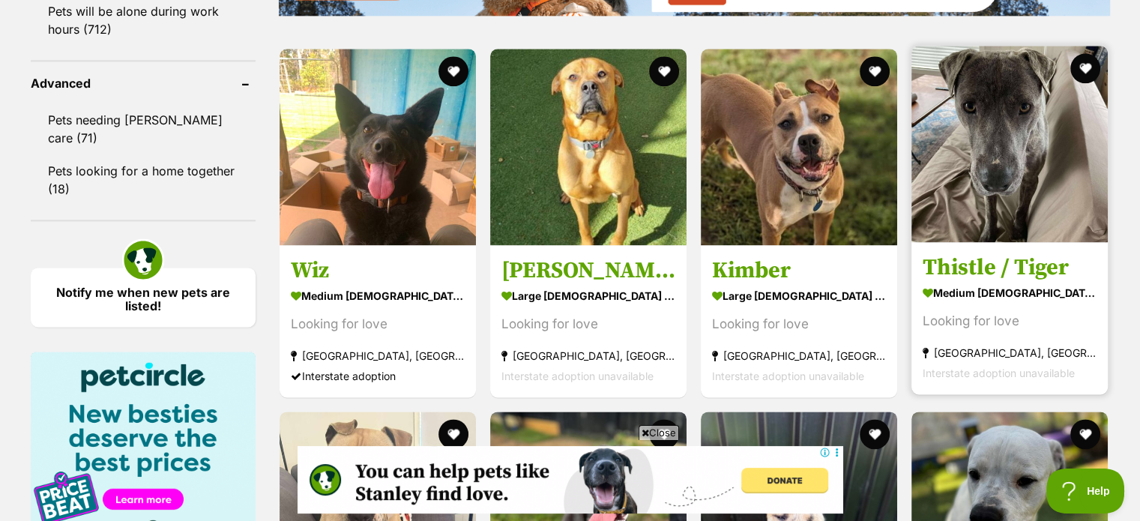
click at [997, 181] on img at bounding box center [1009, 144] width 196 height 196
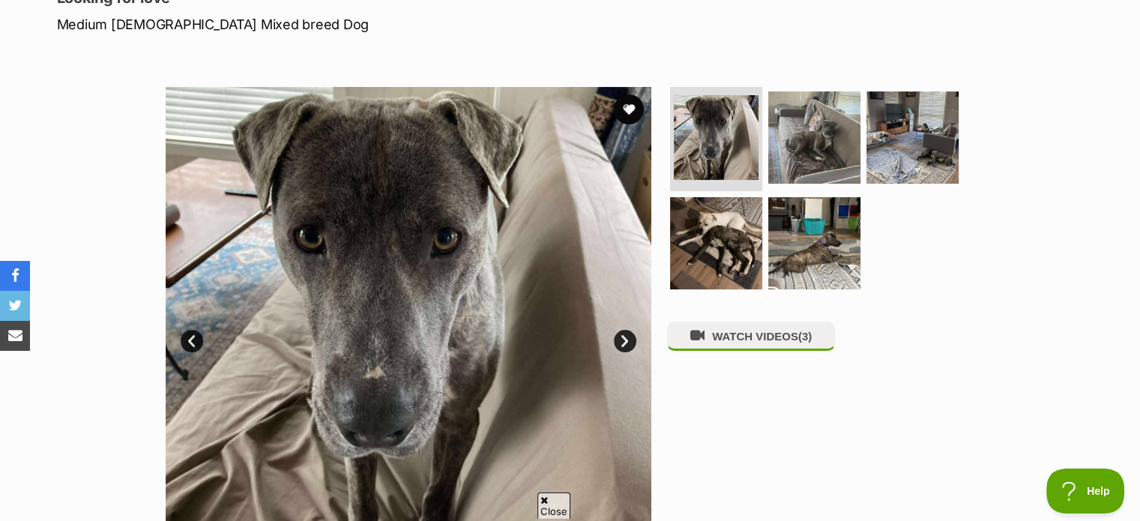
click at [624, 341] on link "Next" at bounding box center [625, 341] width 22 height 22
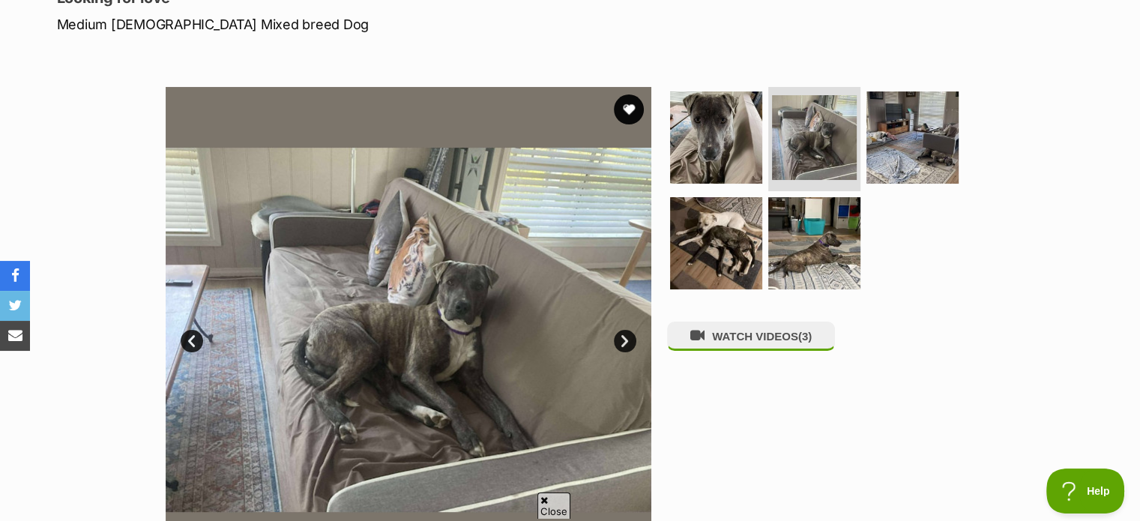
click at [624, 341] on link "Next" at bounding box center [625, 341] width 22 height 22
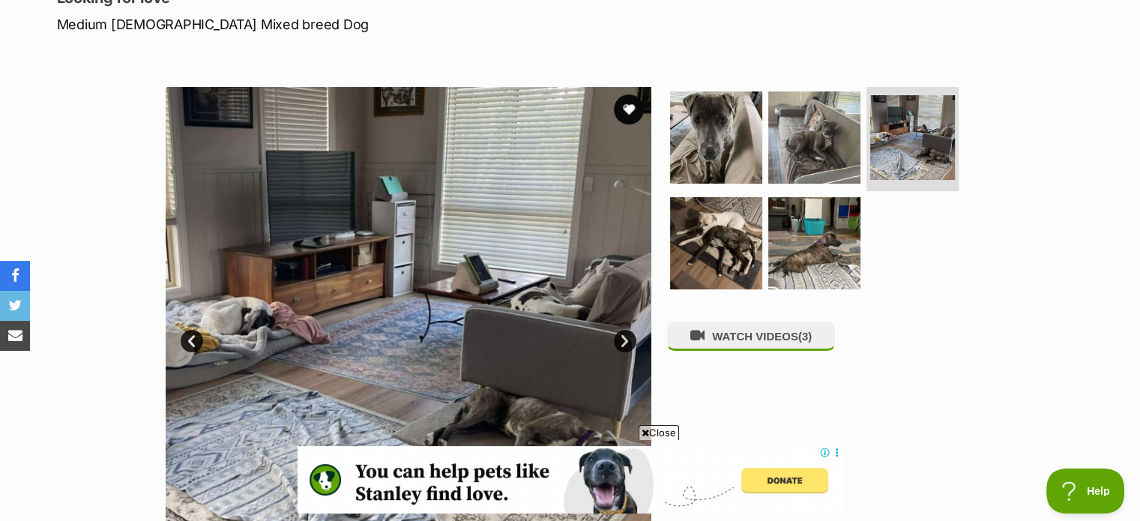
click at [624, 341] on link "Next" at bounding box center [625, 341] width 22 height 22
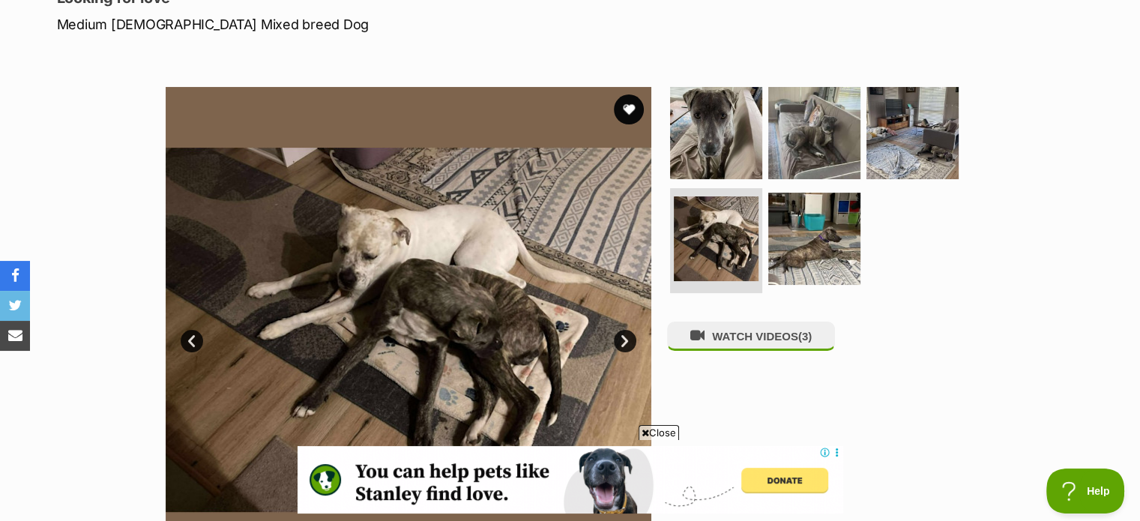
click at [624, 341] on link "Next" at bounding box center [625, 341] width 22 height 22
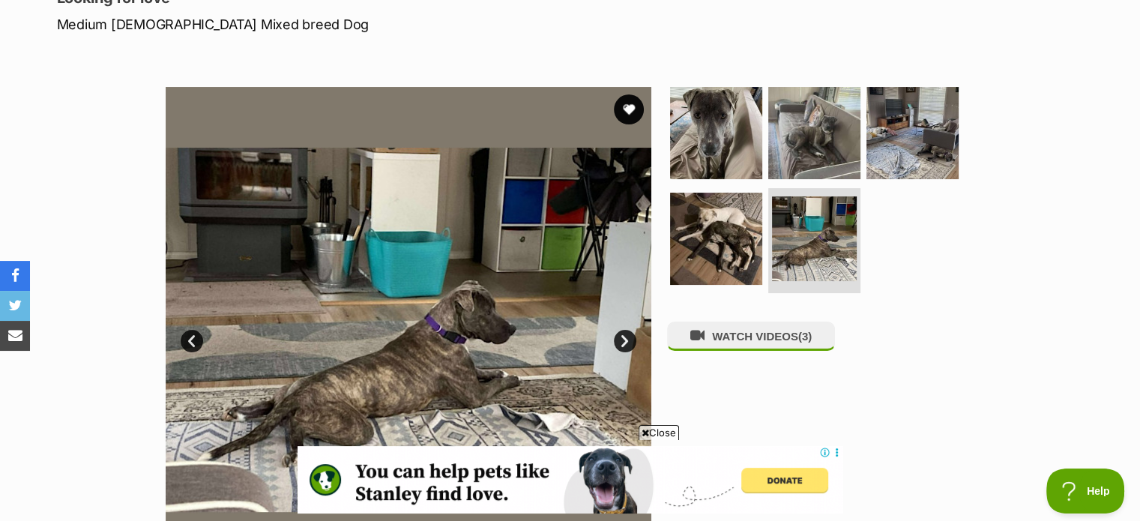
click at [624, 341] on link "Next" at bounding box center [625, 341] width 22 height 22
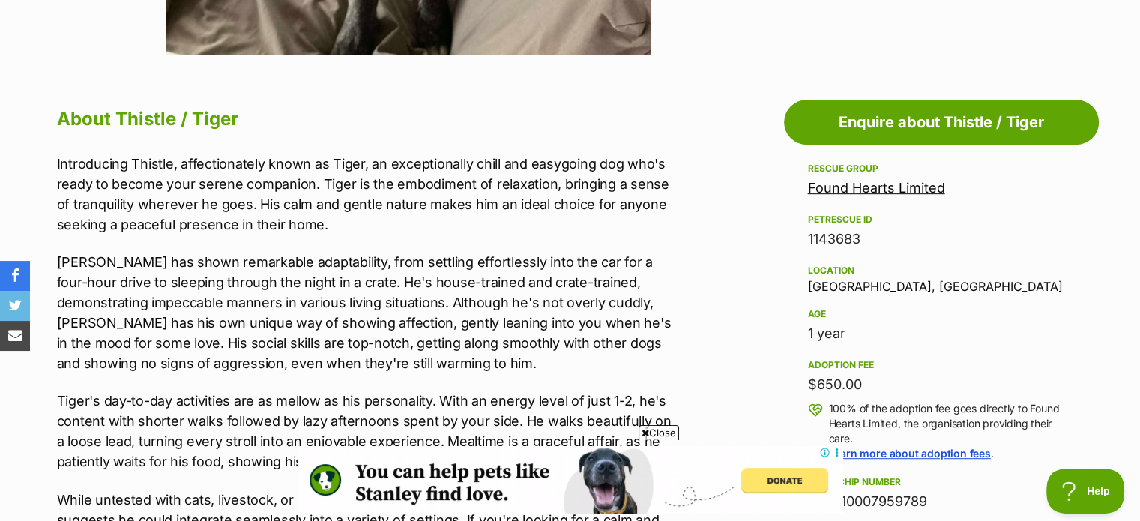
scroll to position [749, 0]
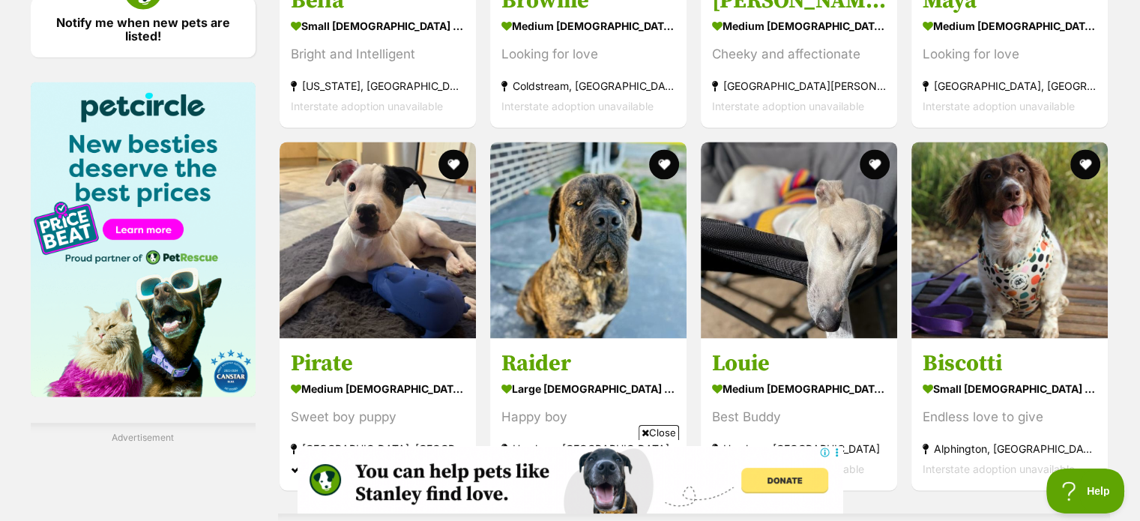
scroll to position [2248, 0]
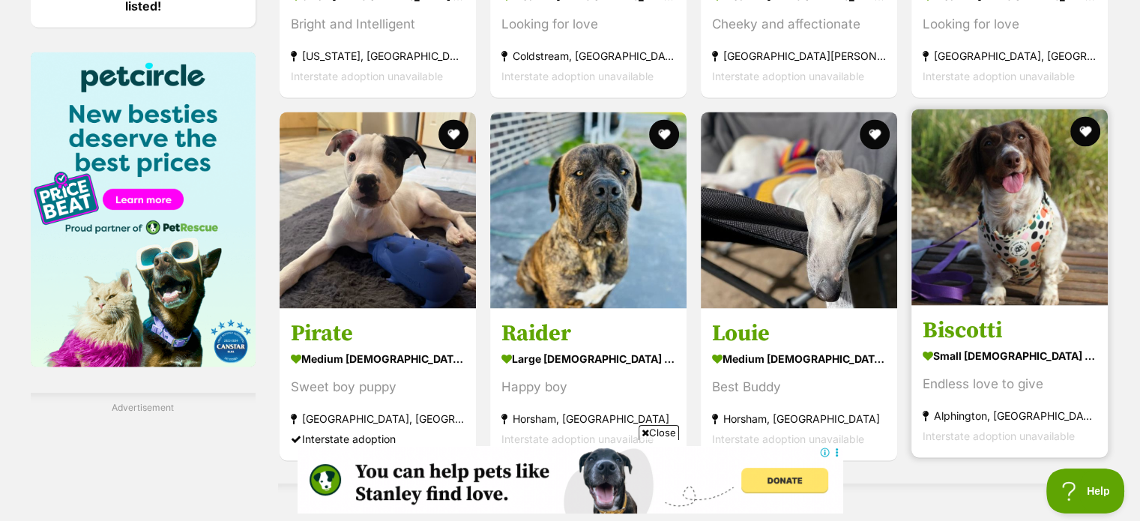
click at [1030, 237] on img at bounding box center [1009, 207] width 196 height 196
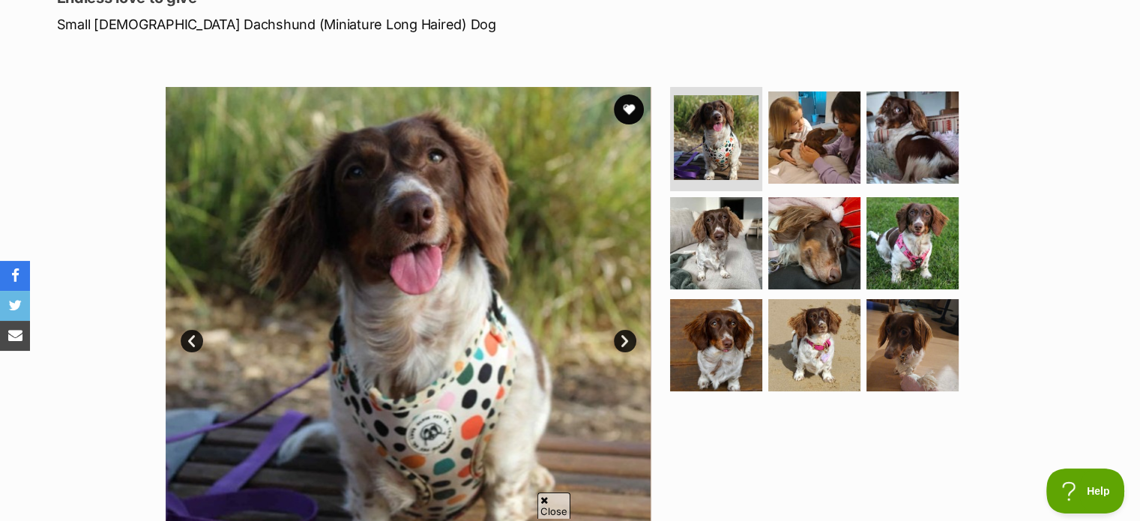
click at [628, 344] on link "Next" at bounding box center [625, 341] width 22 height 22
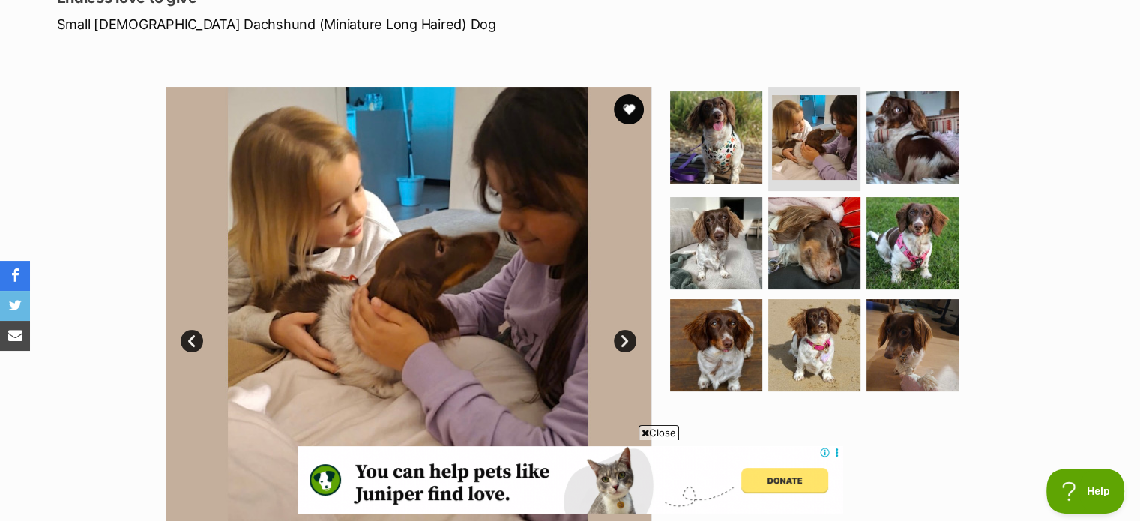
click at [627, 341] on link "Next" at bounding box center [625, 341] width 22 height 22
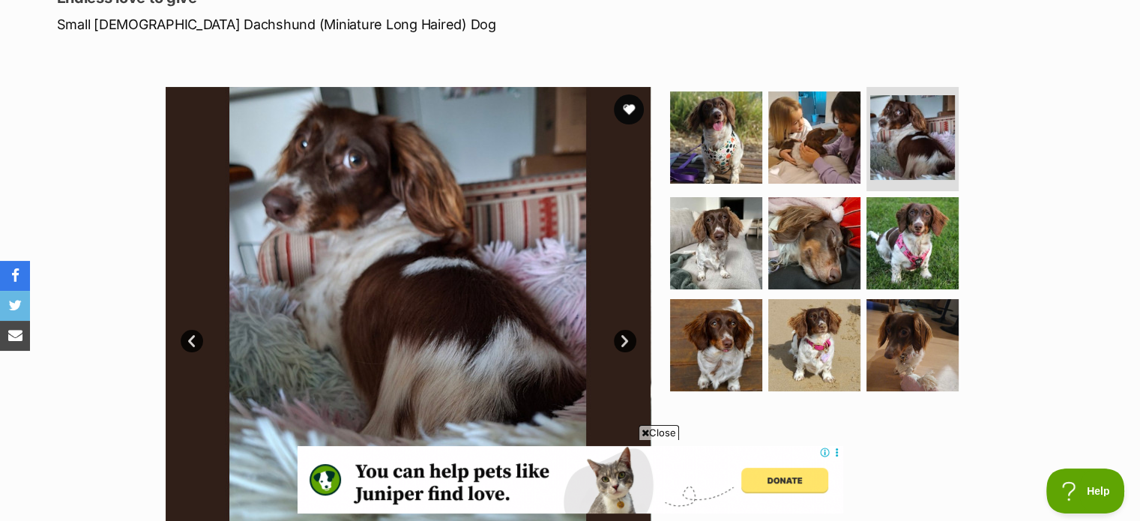
click at [627, 341] on link "Next" at bounding box center [625, 341] width 22 height 22
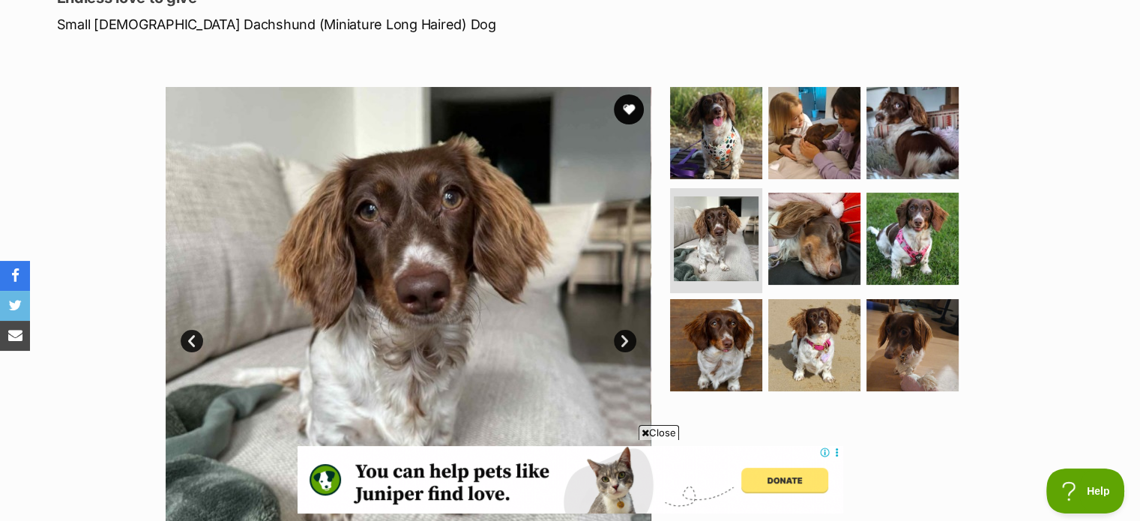
click at [627, 341] on link "Next" at bounding box center [625, 341] width 22 height 22
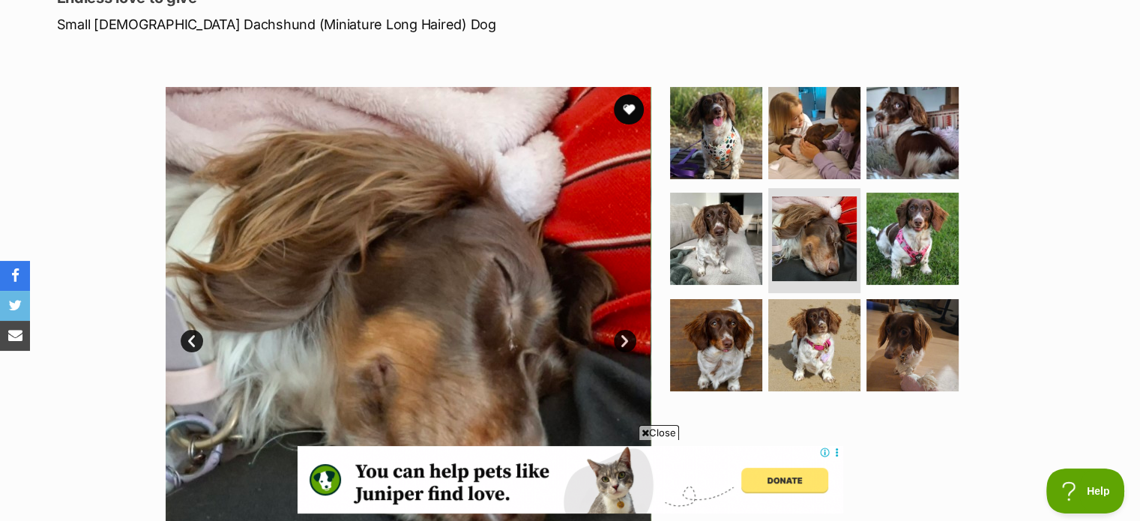
click at [627, 341] on link "Next" at bounding box center [625, 341] width 22 height 22
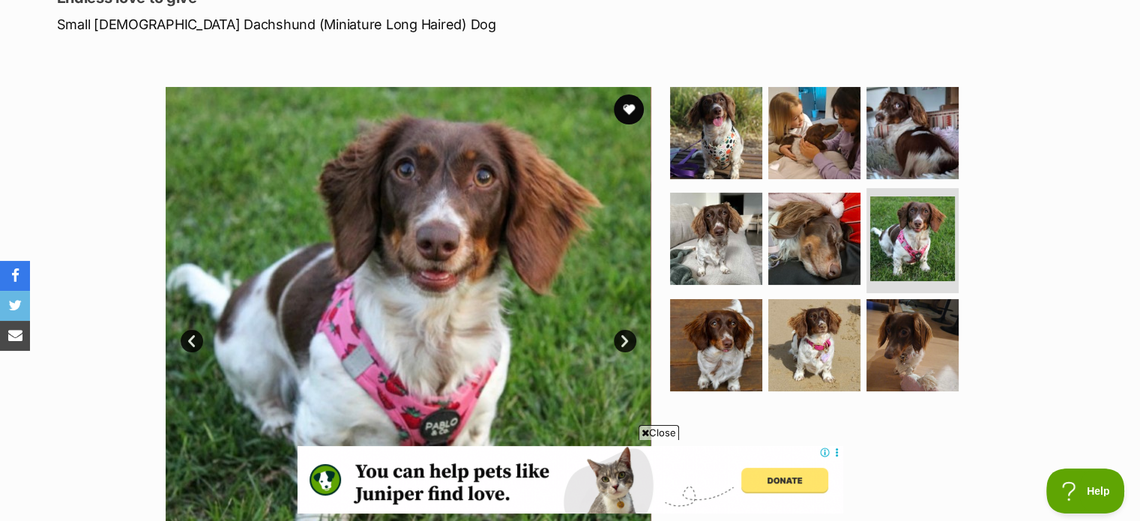
click at [627, 341] on link "Next" at bounding box center [625, 341] width 22 height 22
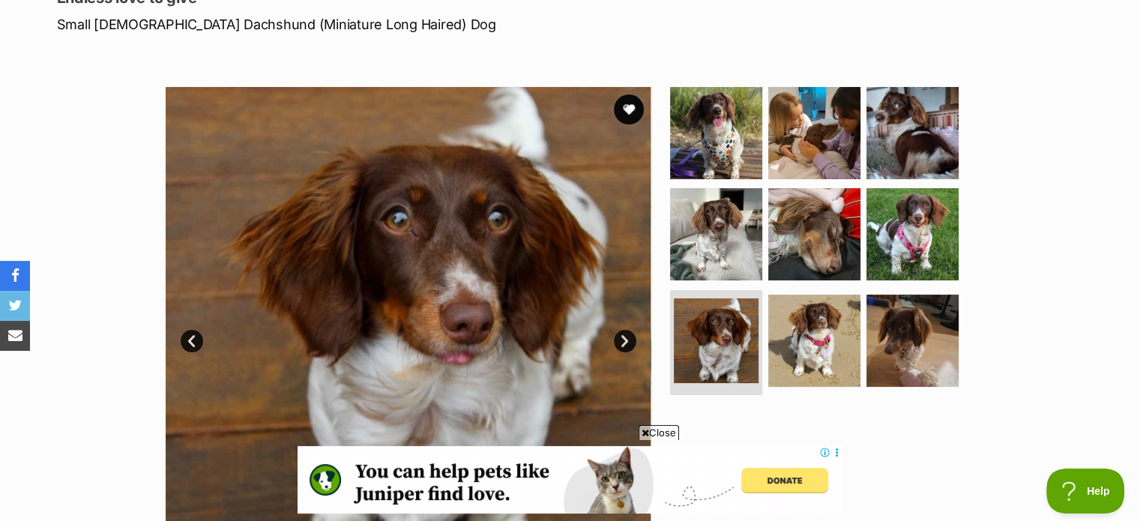
click at [627, 341] on link "Next" at bounding box center [625, 341] width 22 height 22
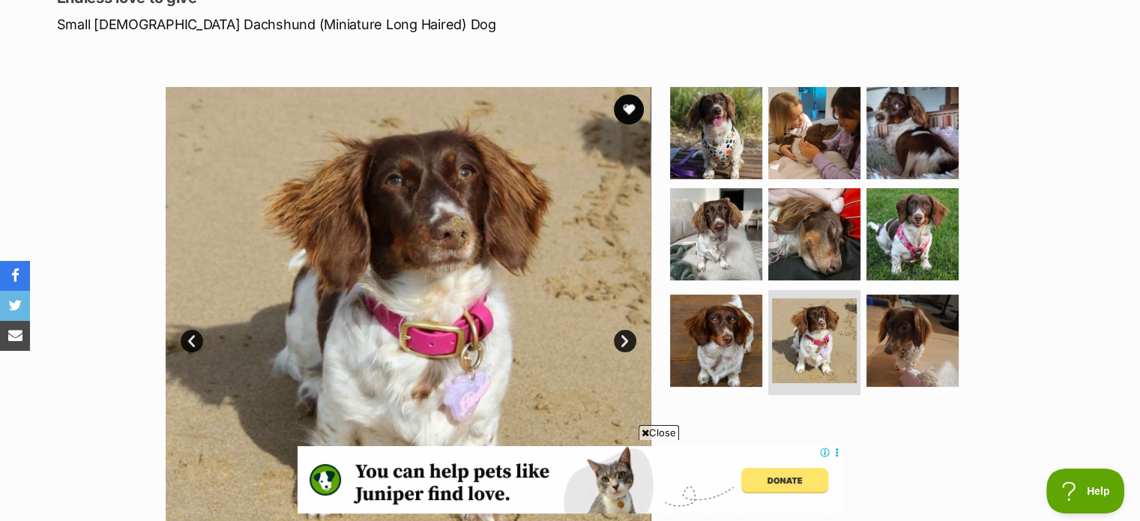
click at [627, 341] on link "Next" at bounding box center [625, 341] width 22 height 22
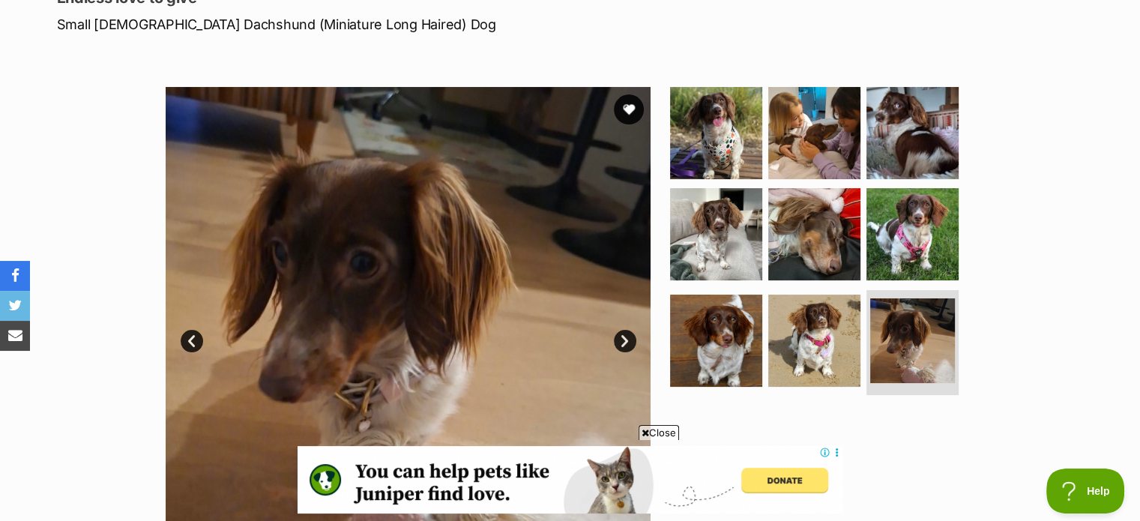
click at [627, 341] on link "Next" at bounding box center [625, 341] width 22 height 22
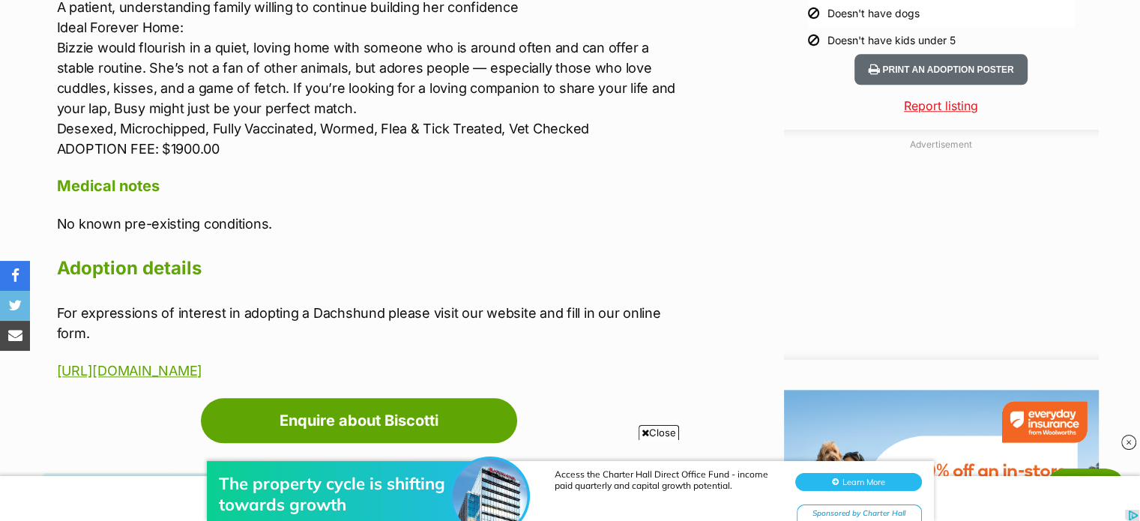
scroll to position [1649, 0]
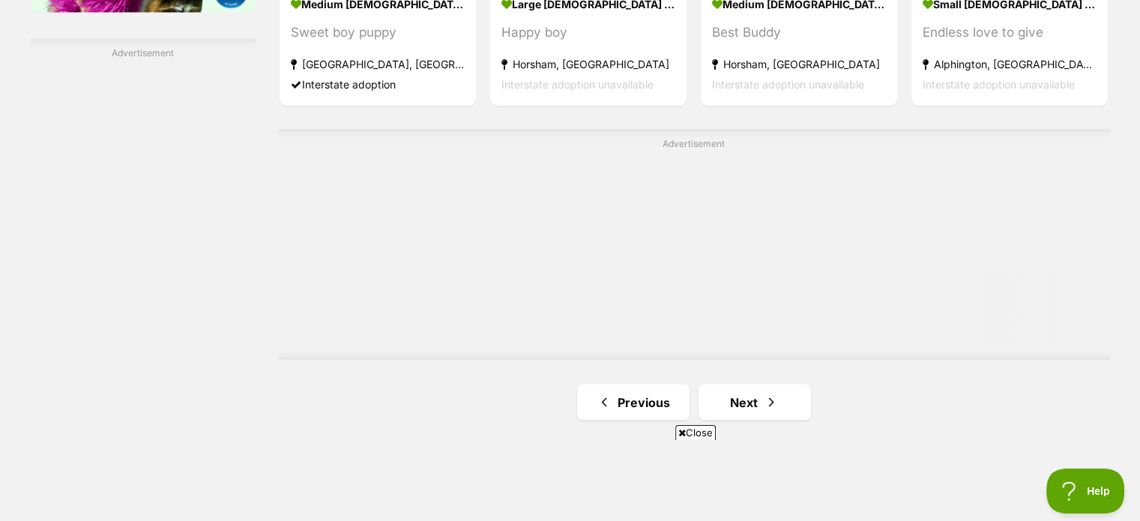
scroll to position [2773, 0]
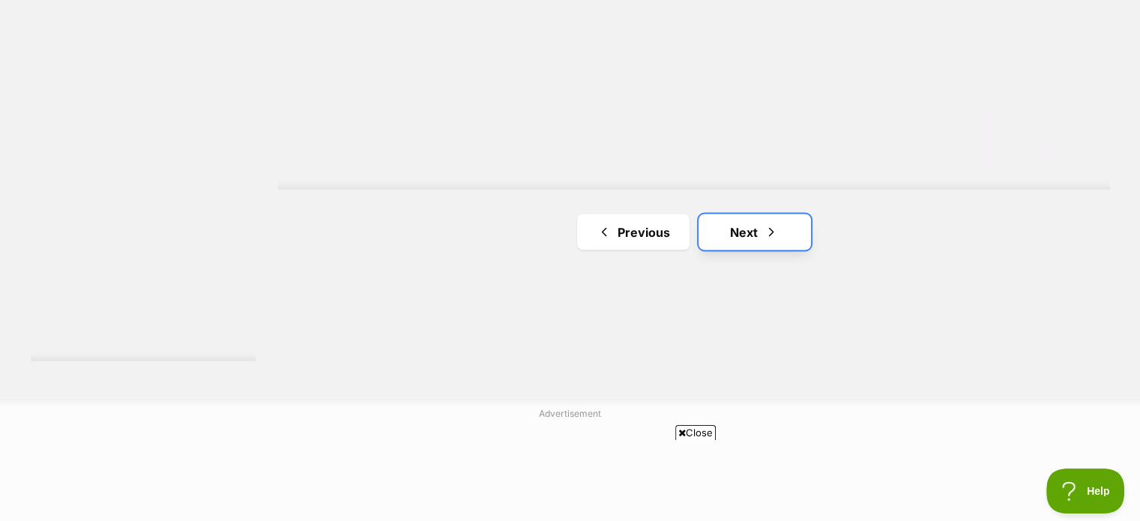
click at [770, 227] on span "Next page" at bounding box center [771, 232] width 15 height 18
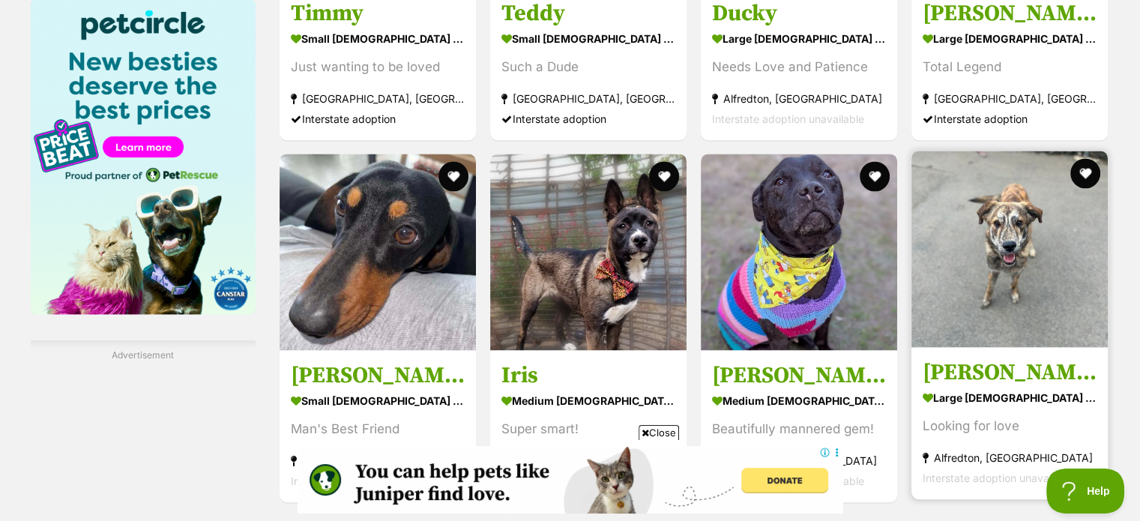
scroll to position [2398, 0]
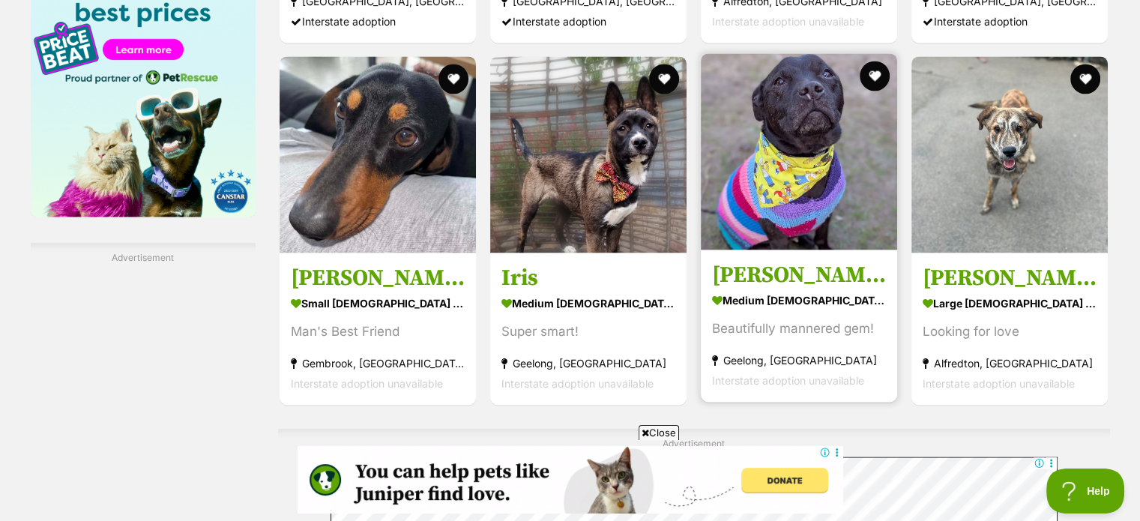
click at [749, 283] on h3 "[PERSON_NAME]" at bounding box center [799, 275] width 174 height 28
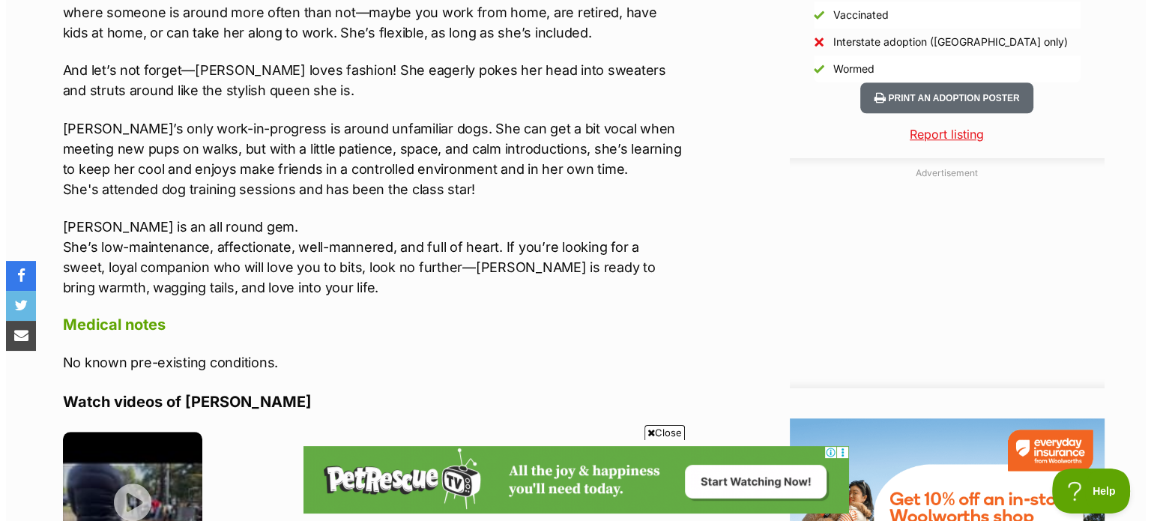
scroll to position [1649, 0]
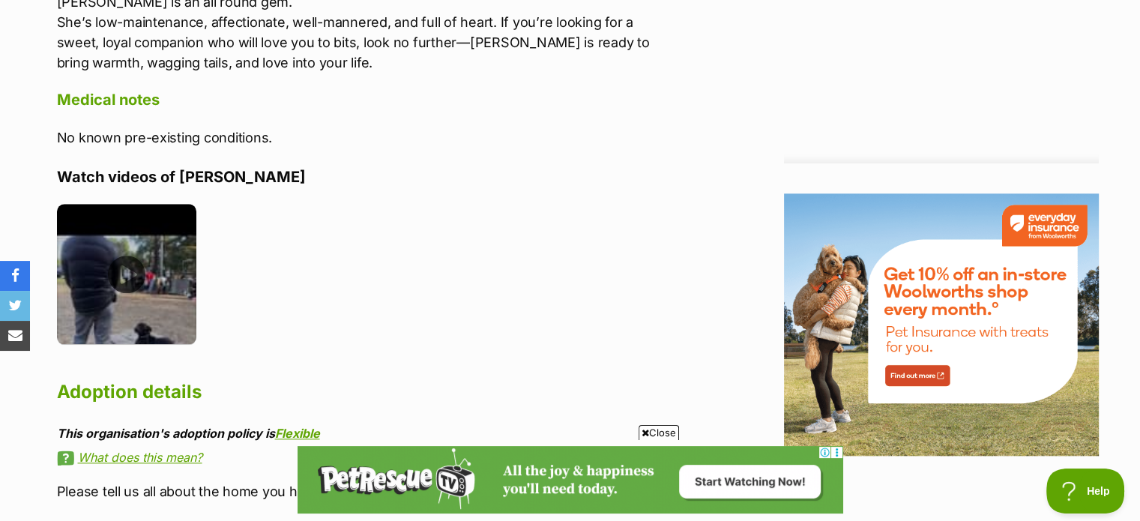
click at [129, 204] on img at bounding box center [127, 274] width 140 height 140
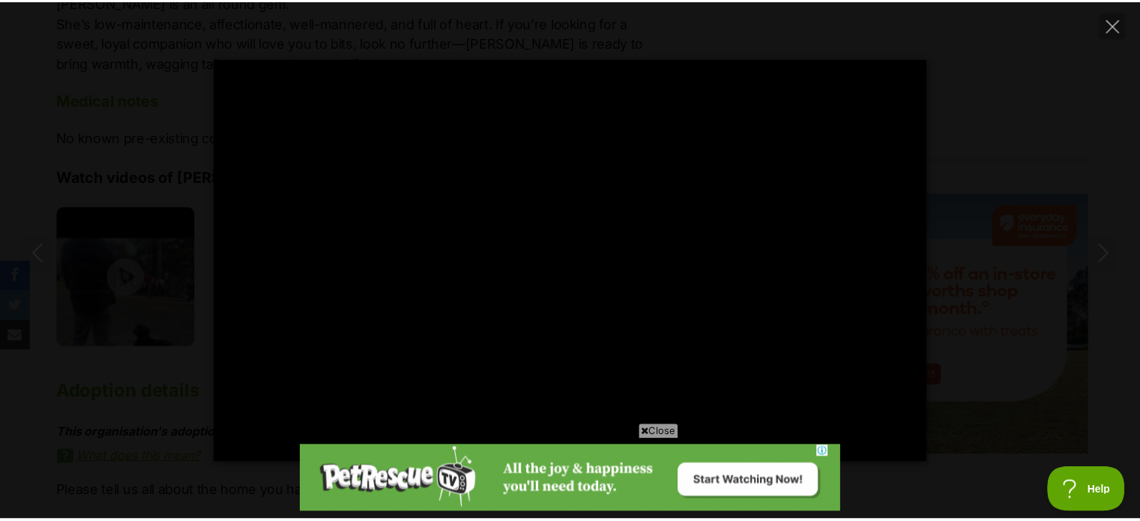
scroll to position [0, 0]
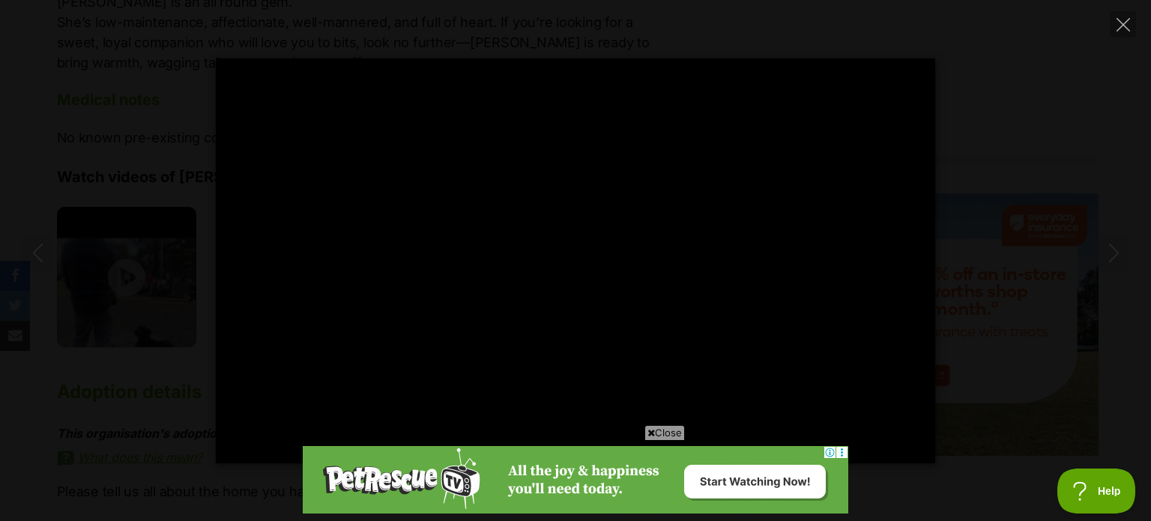
type input "100"
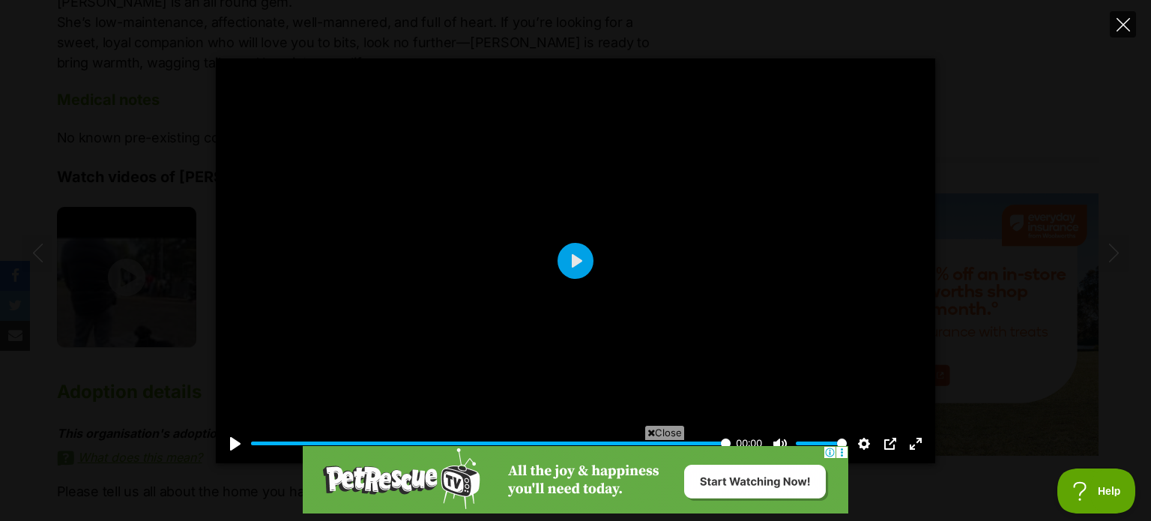
click at [1128, 22] on icon "Close" at bounding box center [1123, 24] width 13 height 13
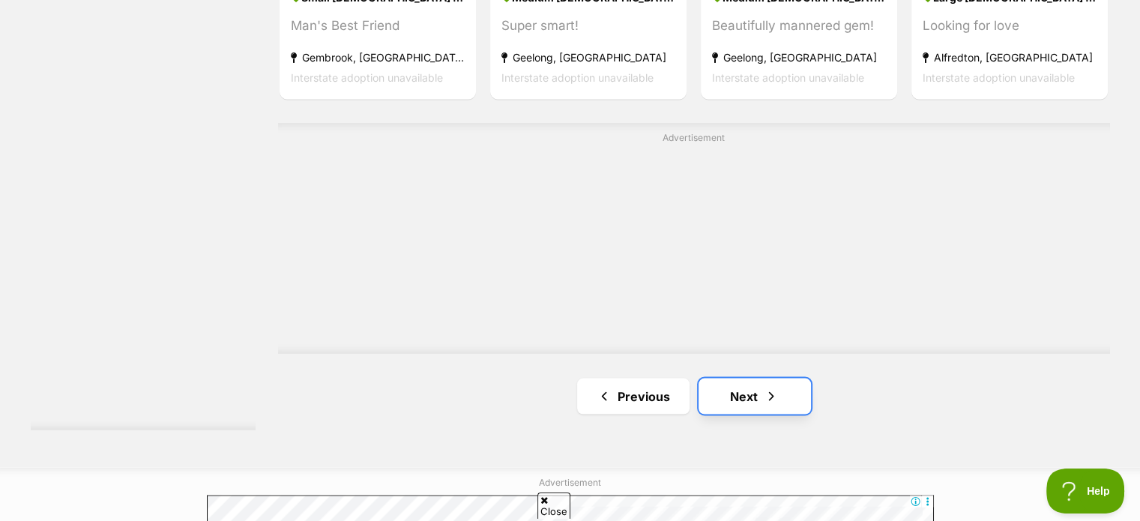
click at [758, 398] on link "Next" at bounding box center [754, 396] width 112 height 36
